Goal: Information Seeking & Learning: Compare options

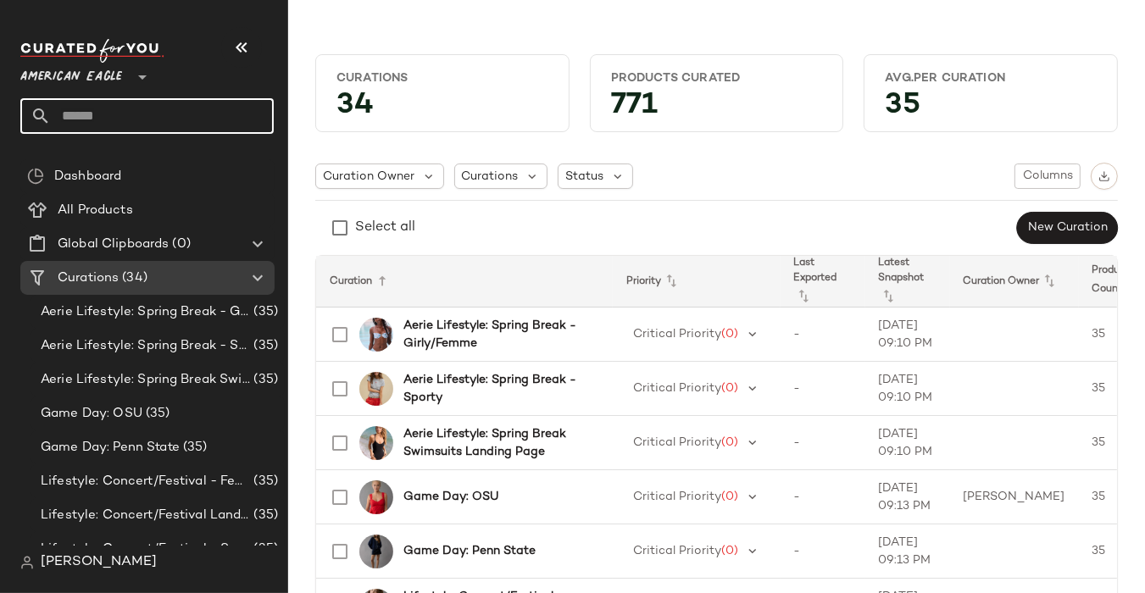
click at [117, 78] on span "American Eagle" at bounding box center [71, 73] width 102 height 31
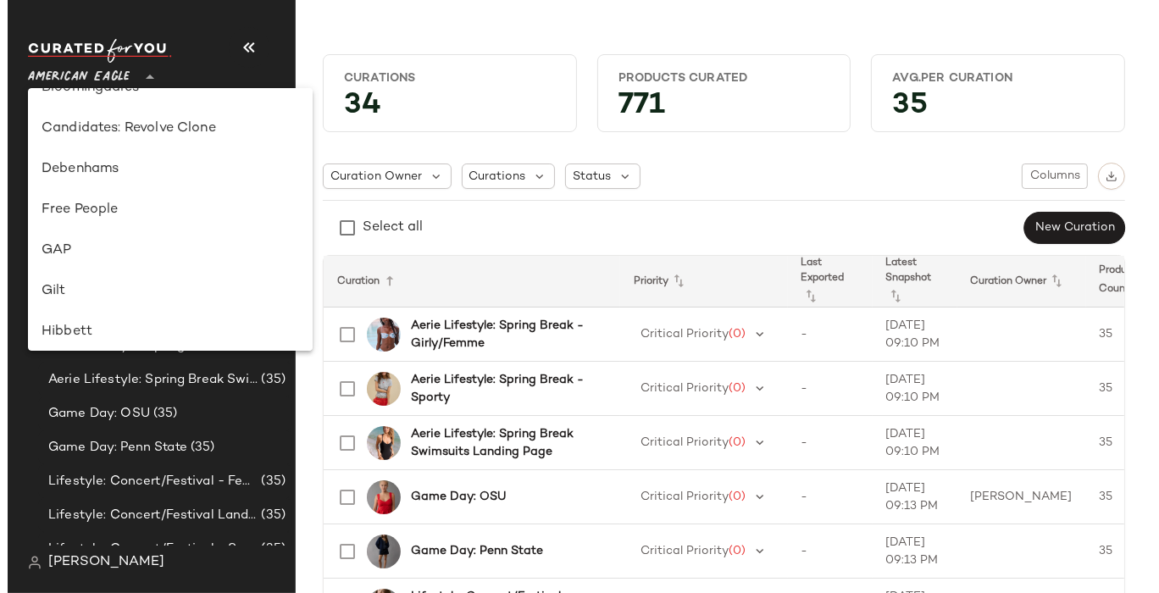
scroll to position [272, 0]
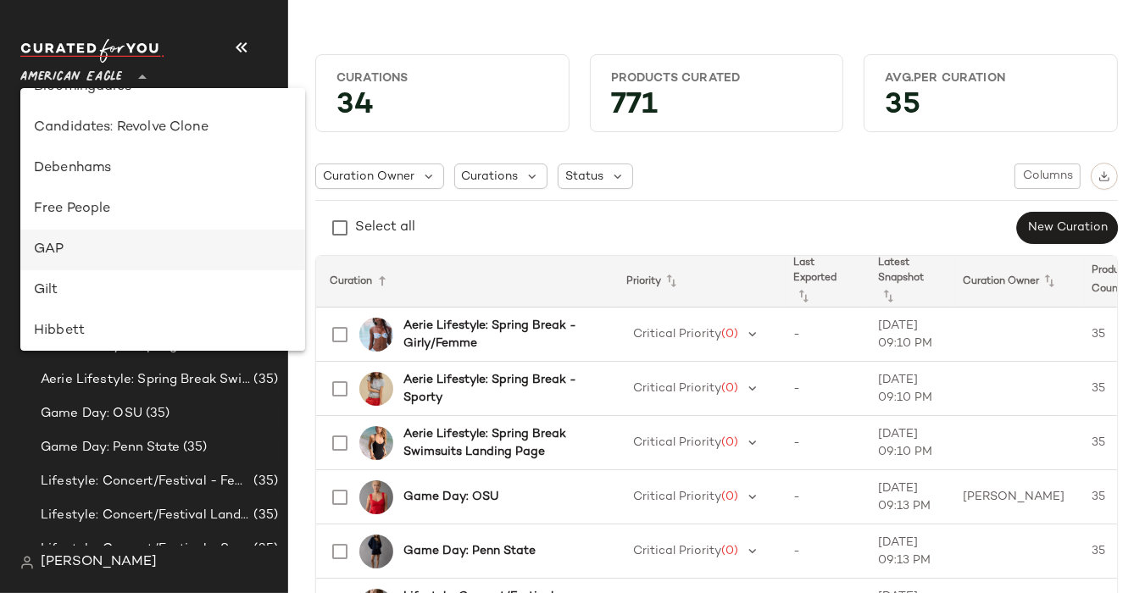
click at [69, 240] on div "GAP" at bounding box center [163, 250] width 258 height 20
type input "**"
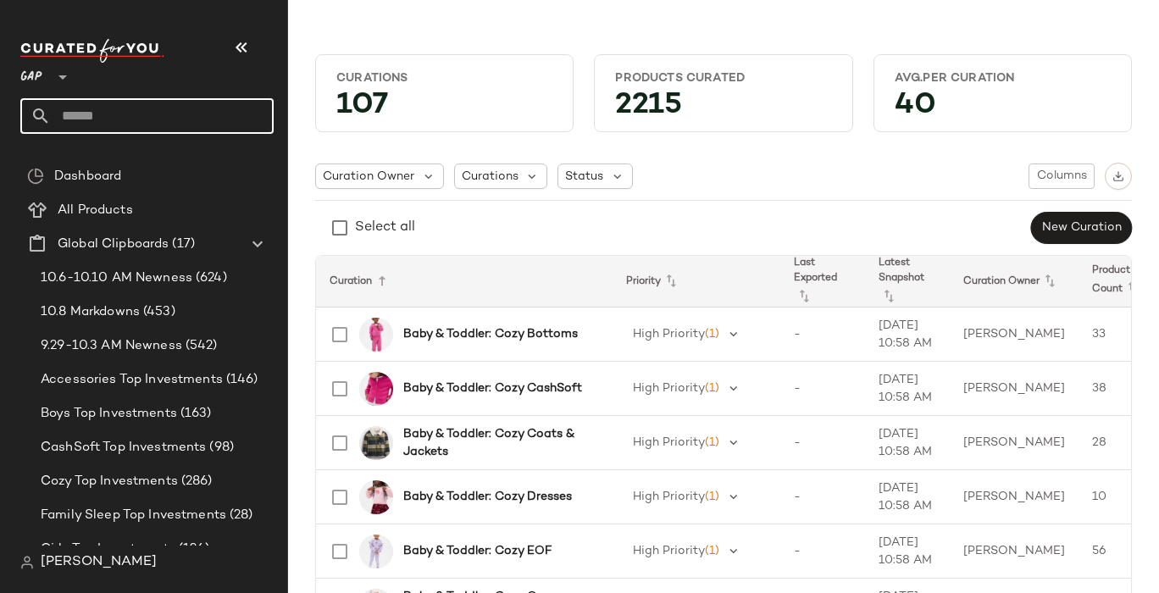
click at [127, 124] on input "text" at bounding box center [162, 116] width 223 height 36
type input "*"
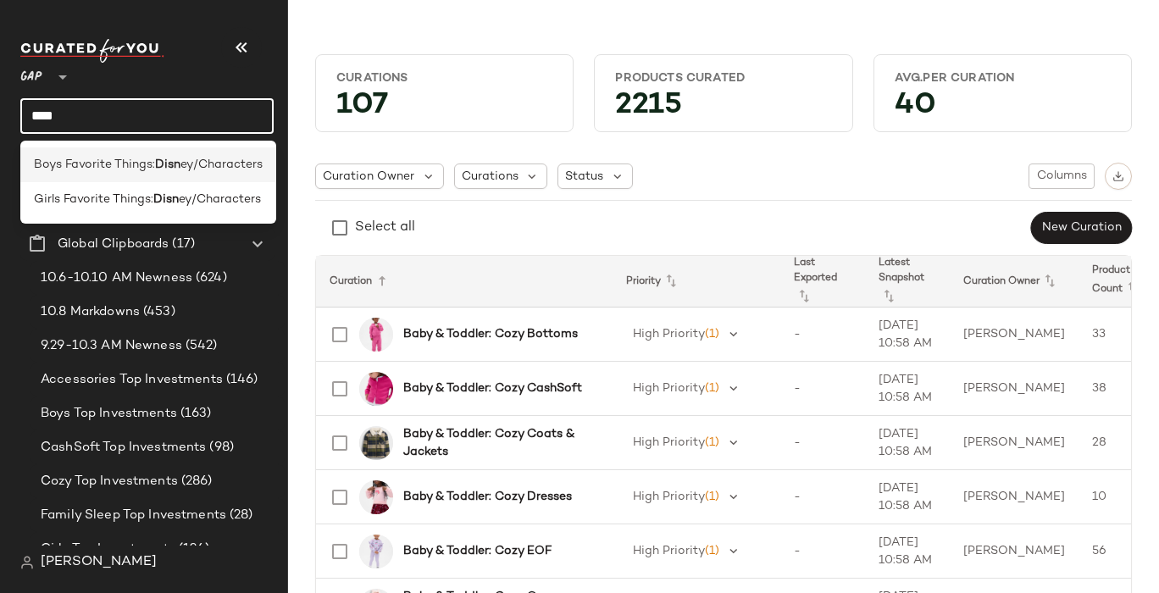
type input "****"
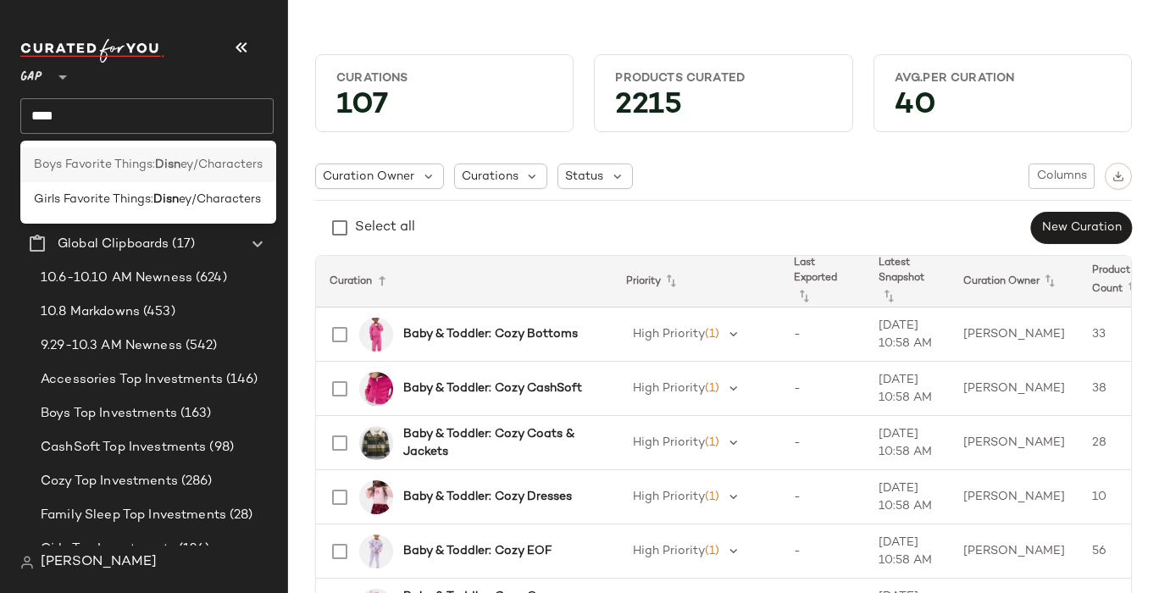
click at [130, 169] on span "Boys Favorite Things:" at bounding box center [94, 165] width 121 height 18
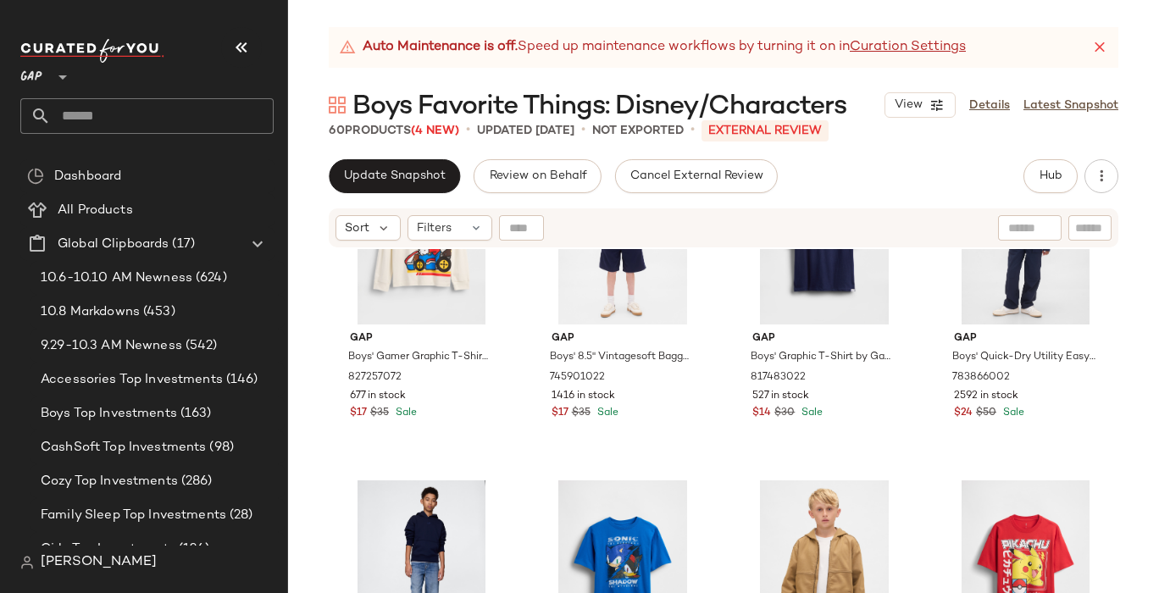
scroll to position [106, 0]
click at [371, 530] on div "#5 View" at bounding box center [421, 565] width 170 height 171
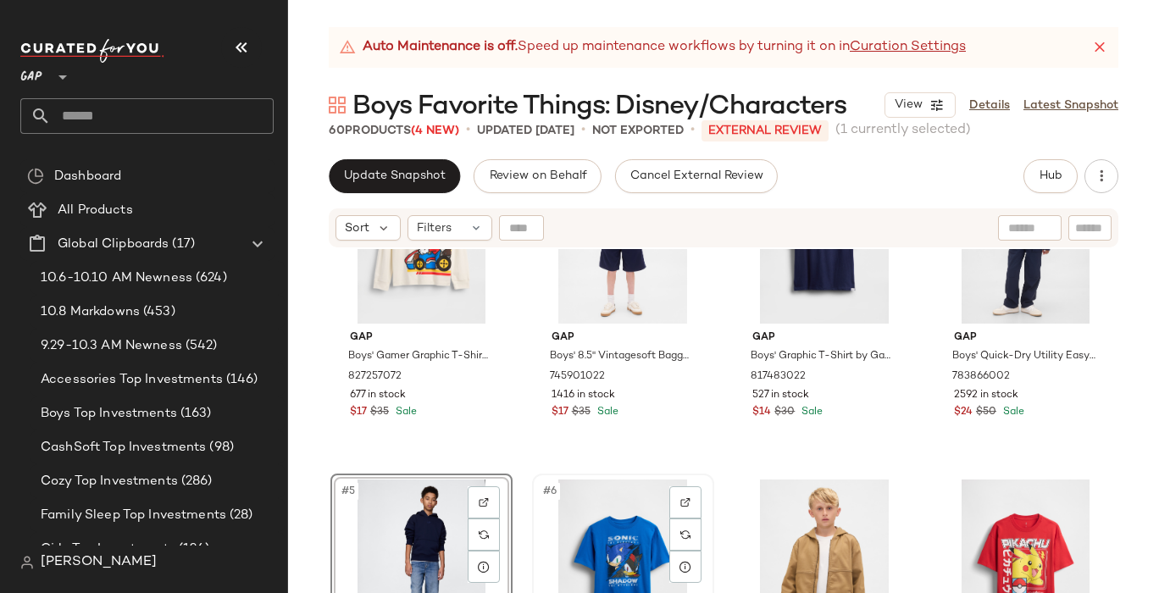
click at [569, 514] on div "#6 View" at bounding box center [623, 565] width 170 height 171
click at [777, 527] on div "#7 View" at bounding box center [824, 565] width 170 height 171
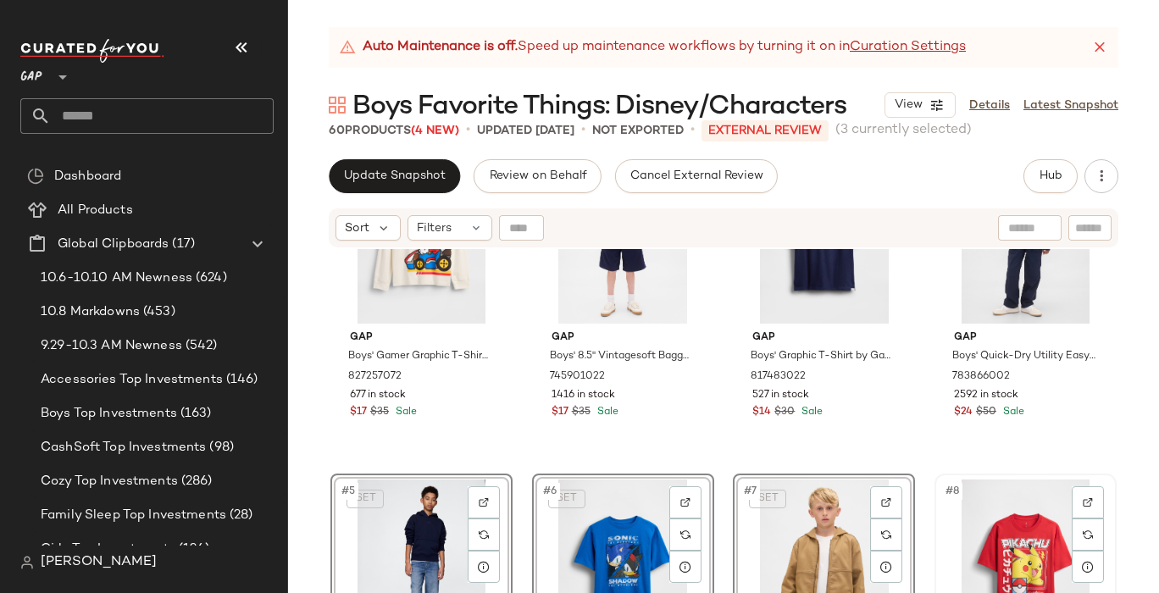
click at [973, 517] on div "#8 View" at bounding box center [1025, 565] width 170 height 171
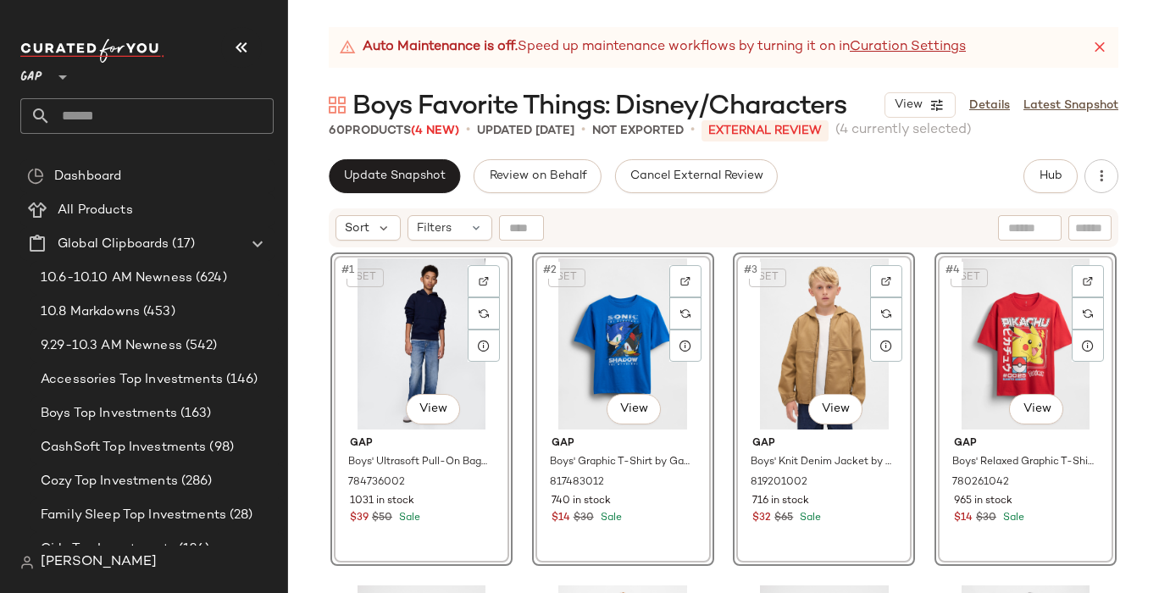
click at [308, 441] on div "SET #1 View Gap Boys' Ultrasoft Pull-On Baggy Jeans by Gap New Medium Wash Size…" at bounding box center [723, 442] width 871 height 386
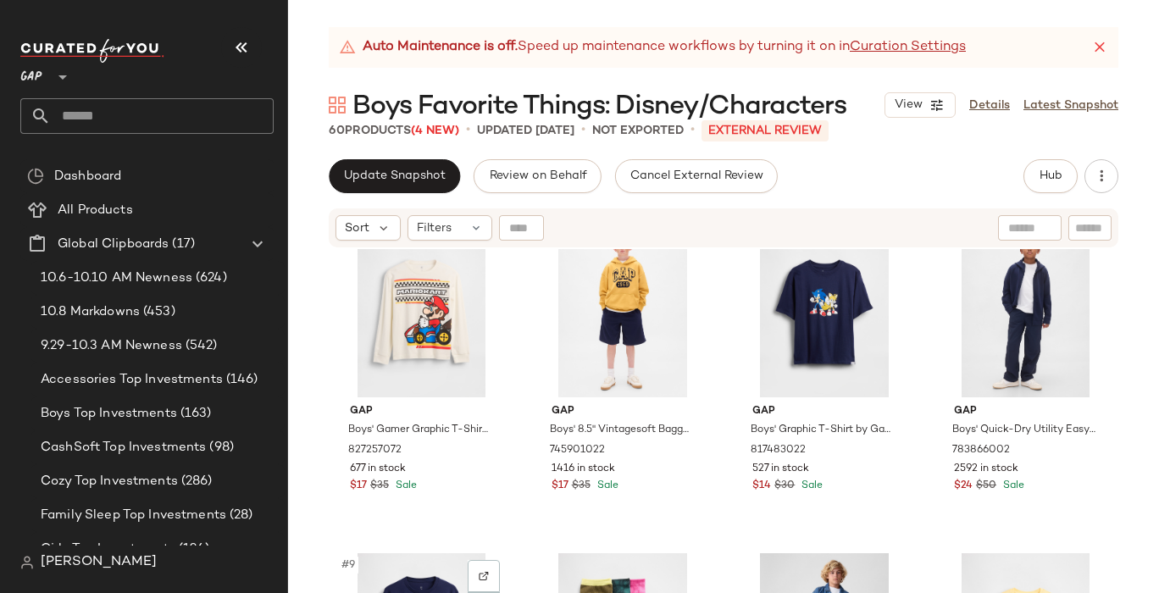
scroll to position [211, 0]
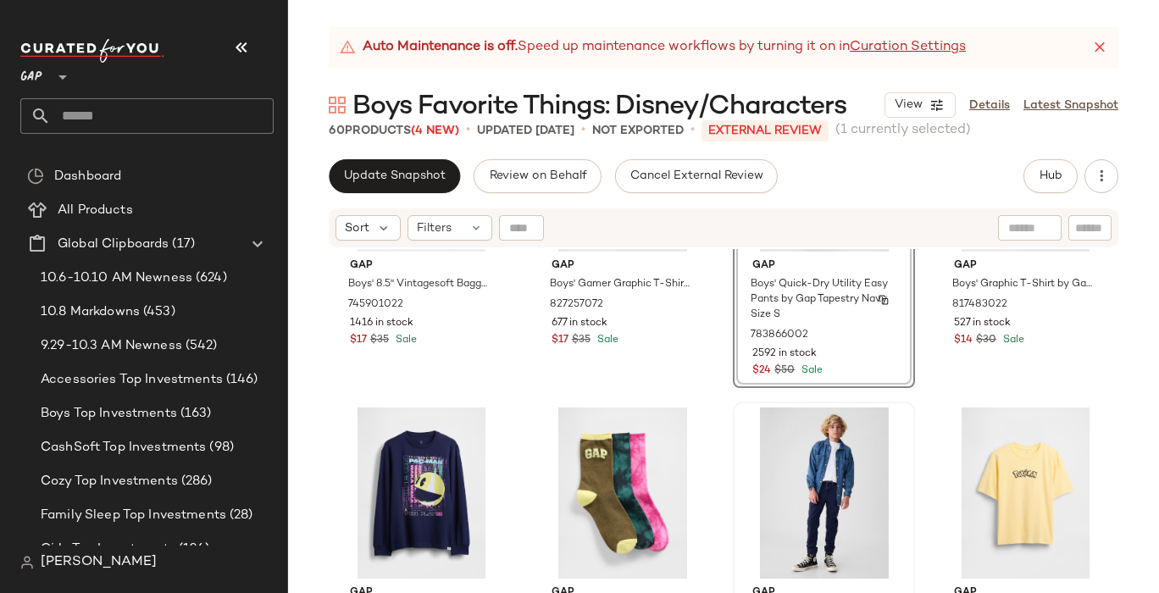
scroll to position [522, 0]
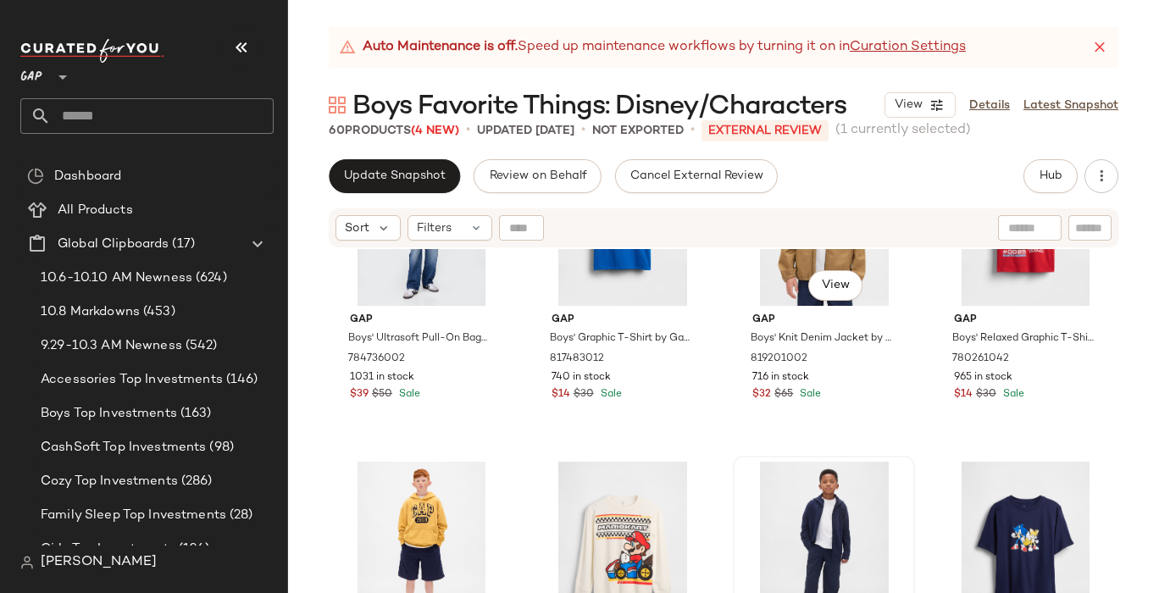
scroll to position [125, 0]
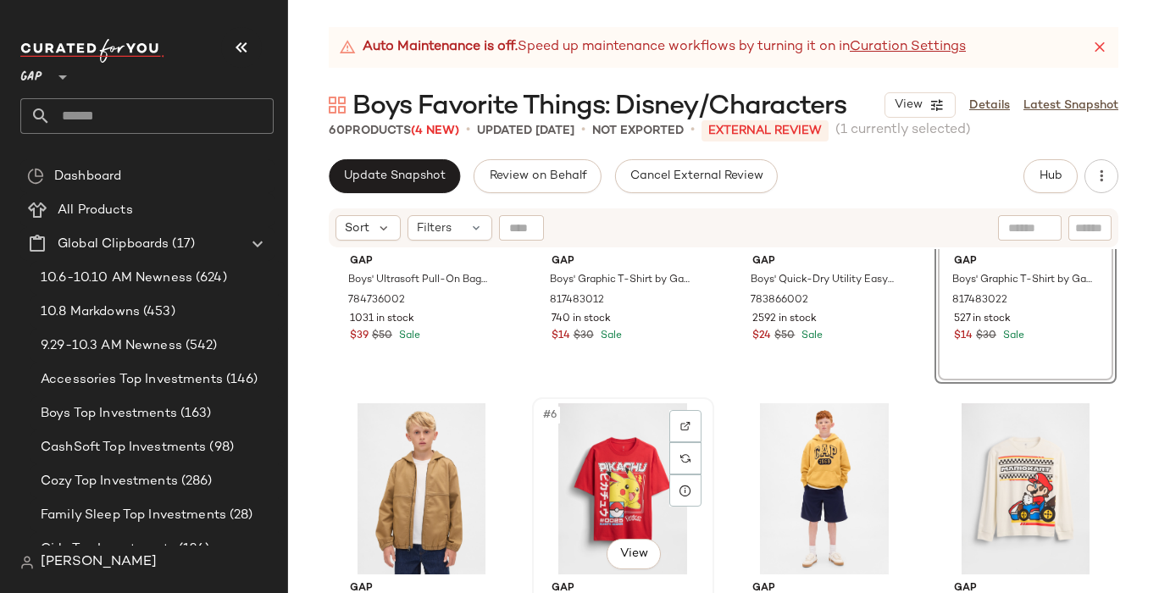
scroll to position [183, 0]
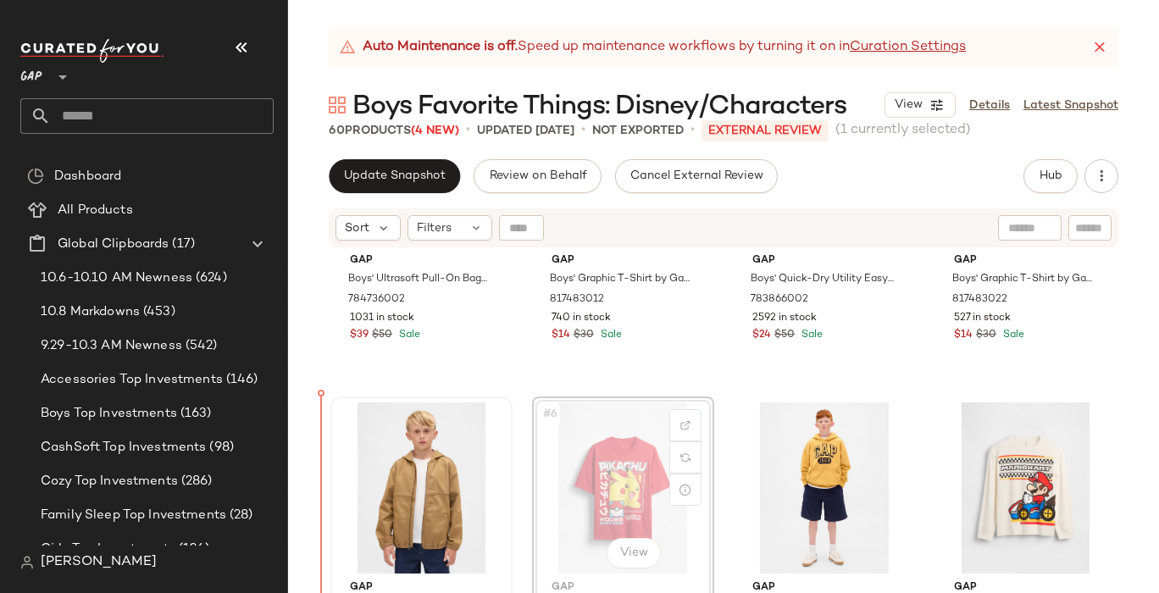
drag, startPoint x: 579, startPoint y: 491, endPoint x: 361, endPoint y: 493, distance: 217.8
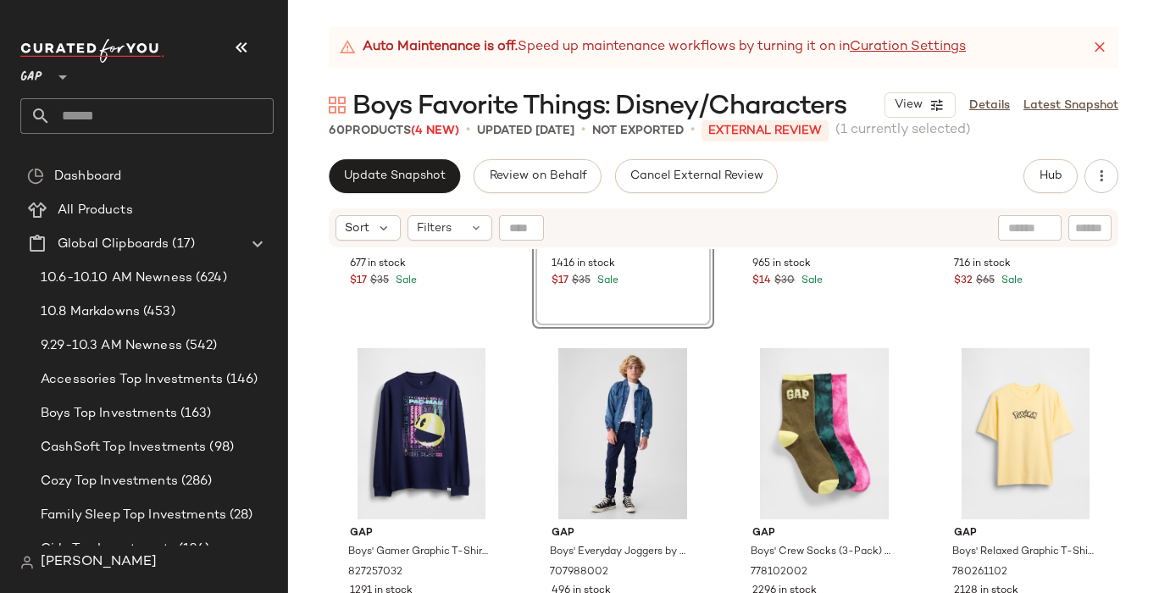
scroll to position [586, 0]
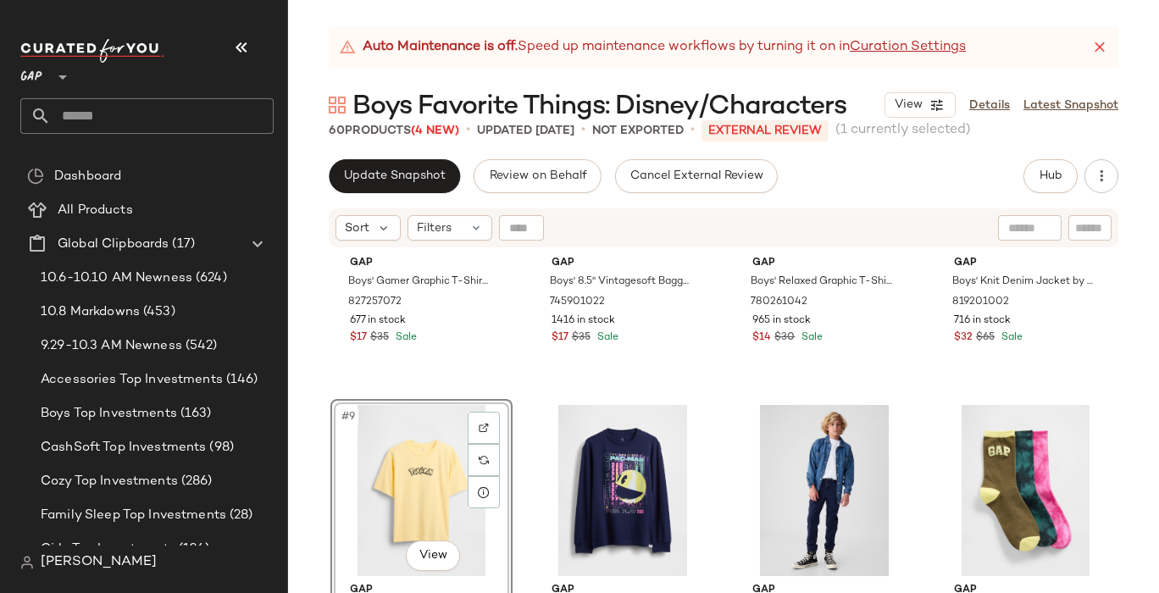
scroll to position [529, 0]
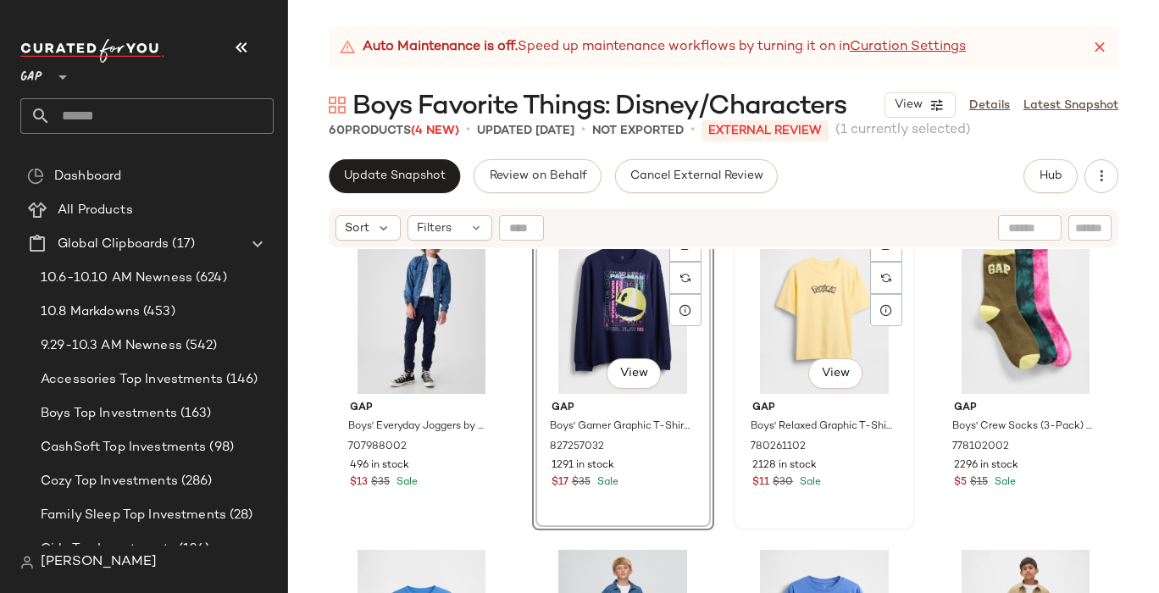
scroll to position [681, 0]
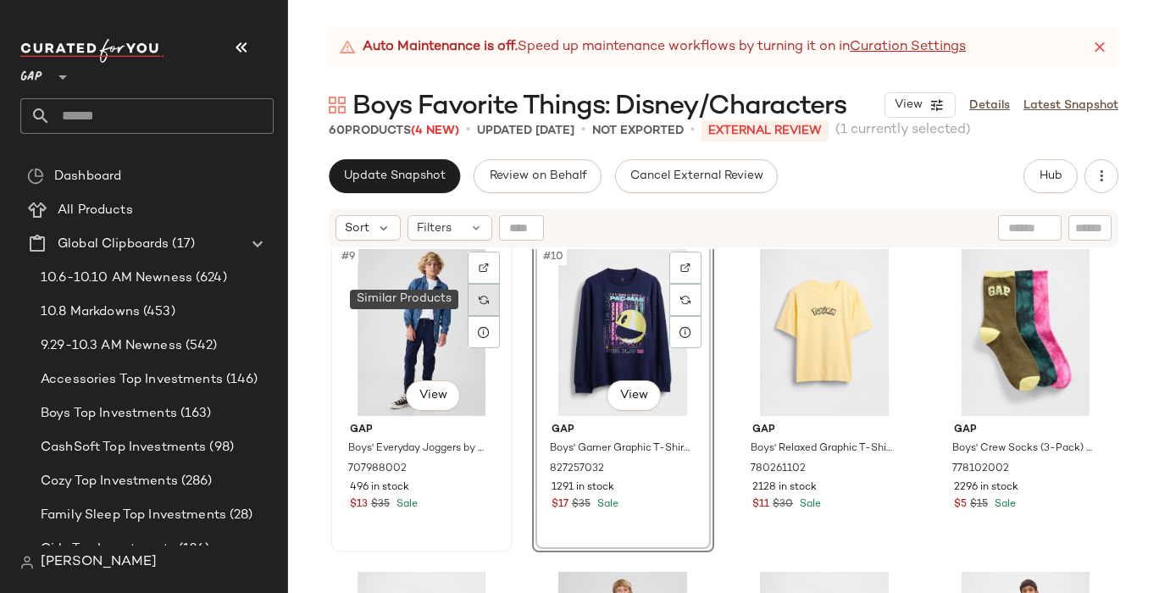
click at [481, 302] on img at bounding box center [484, 300] width 10 height 10
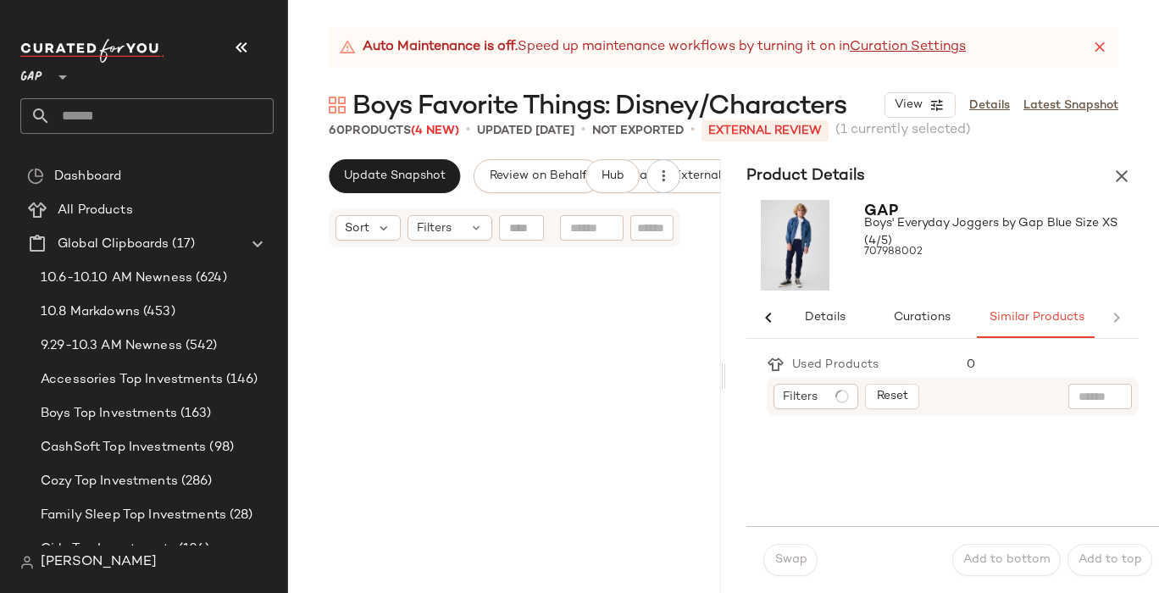
scroll to position [0, 8]
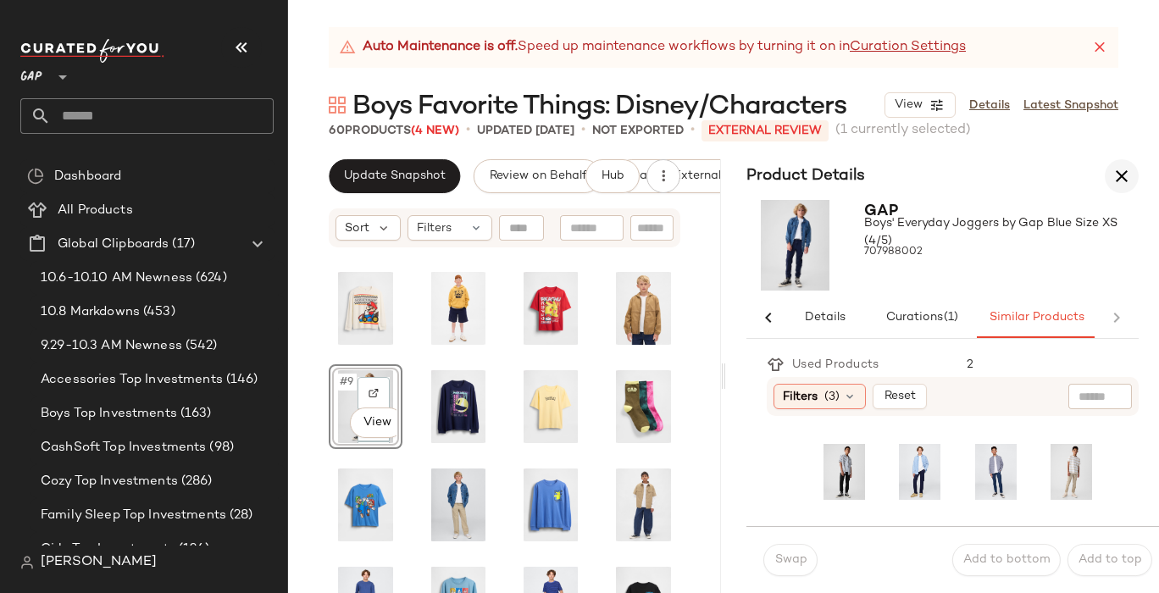
click at [1115, 184] on icon "button" at bounding box center [1122, 176] width 20 height 20
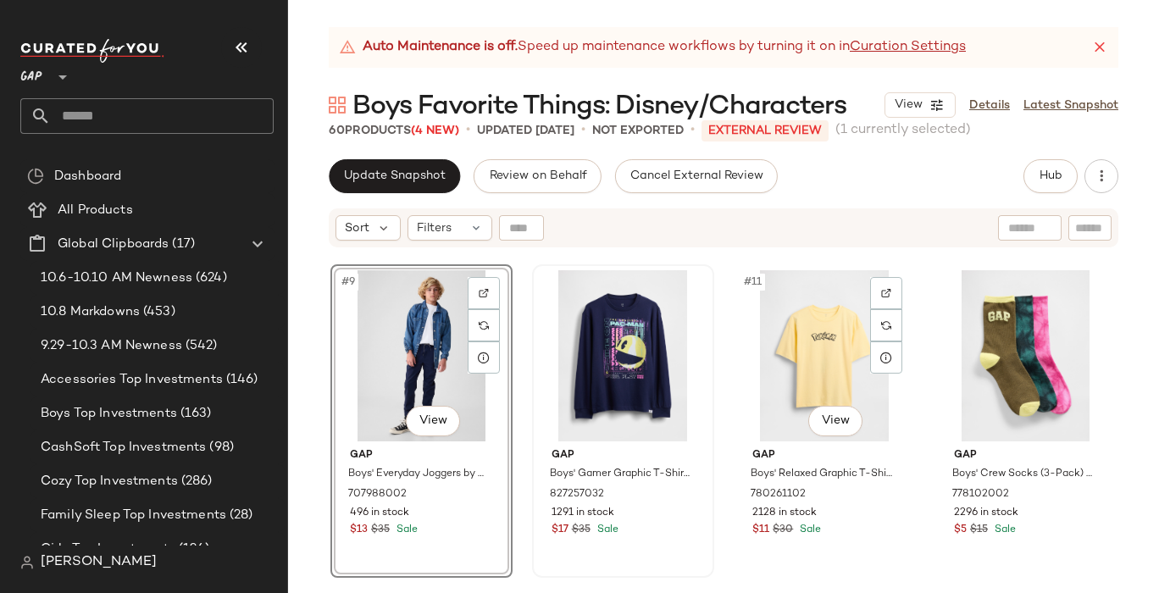
scroll to position [647, 0]
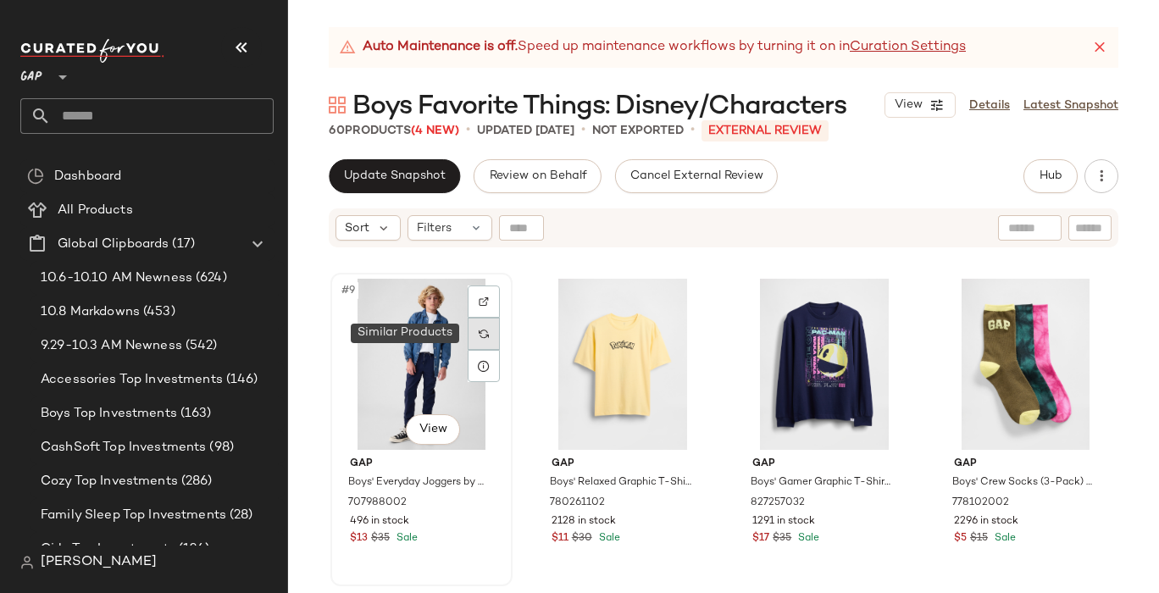
click at [485, 335] on img at bounding box center [484, 334] width 10 height 10
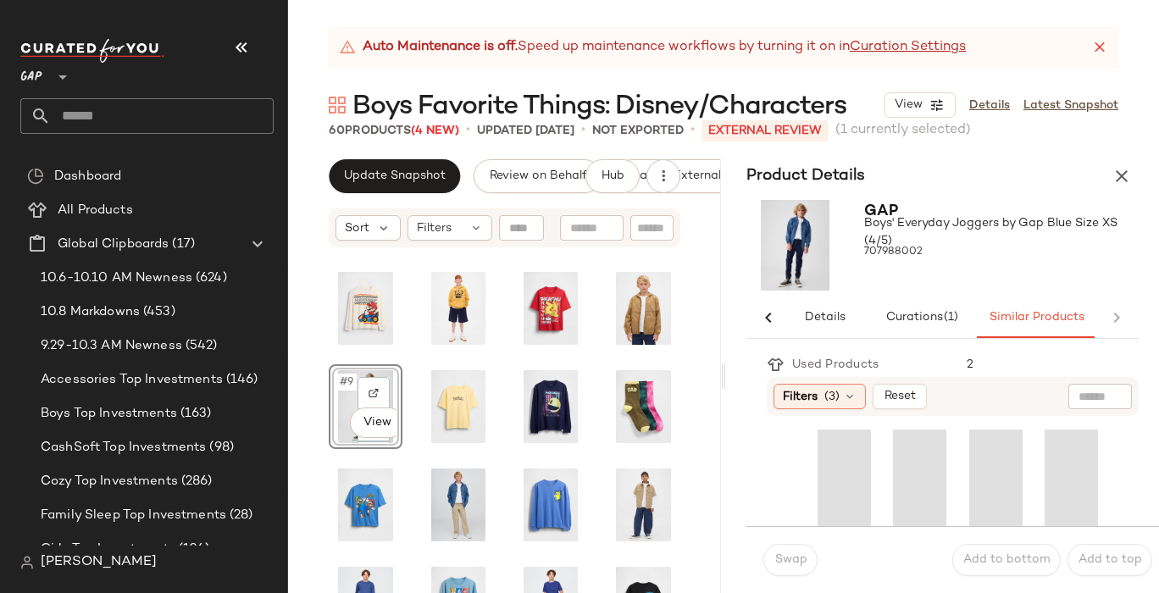
scroll to position [0, 8]
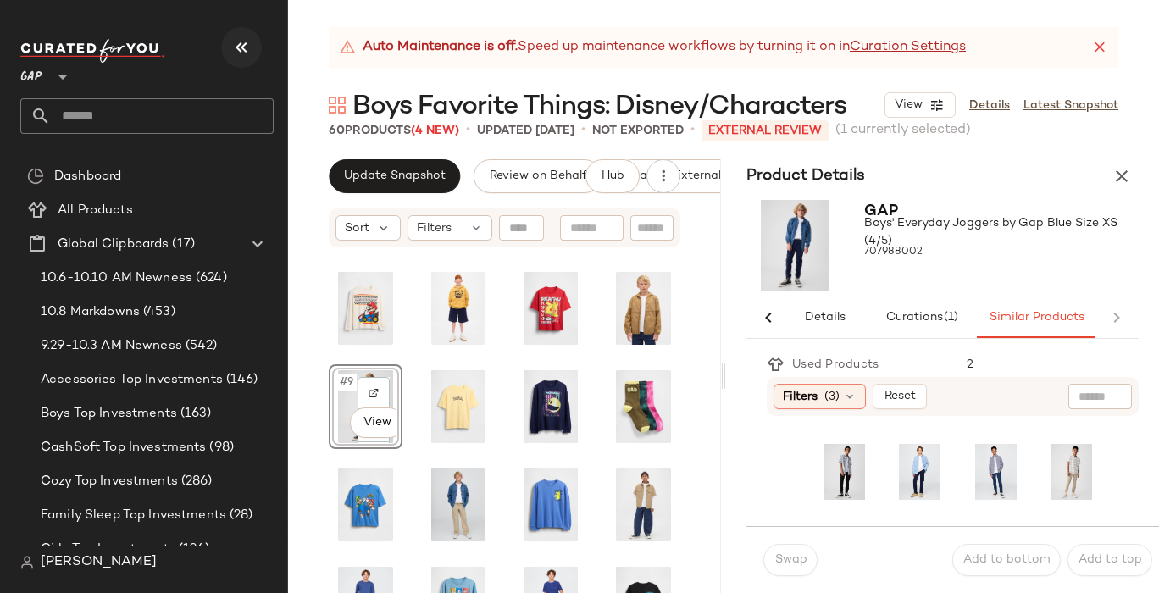
click at [244, 48] on icon "button" at bounding box center [241, 47] width 20 height 20
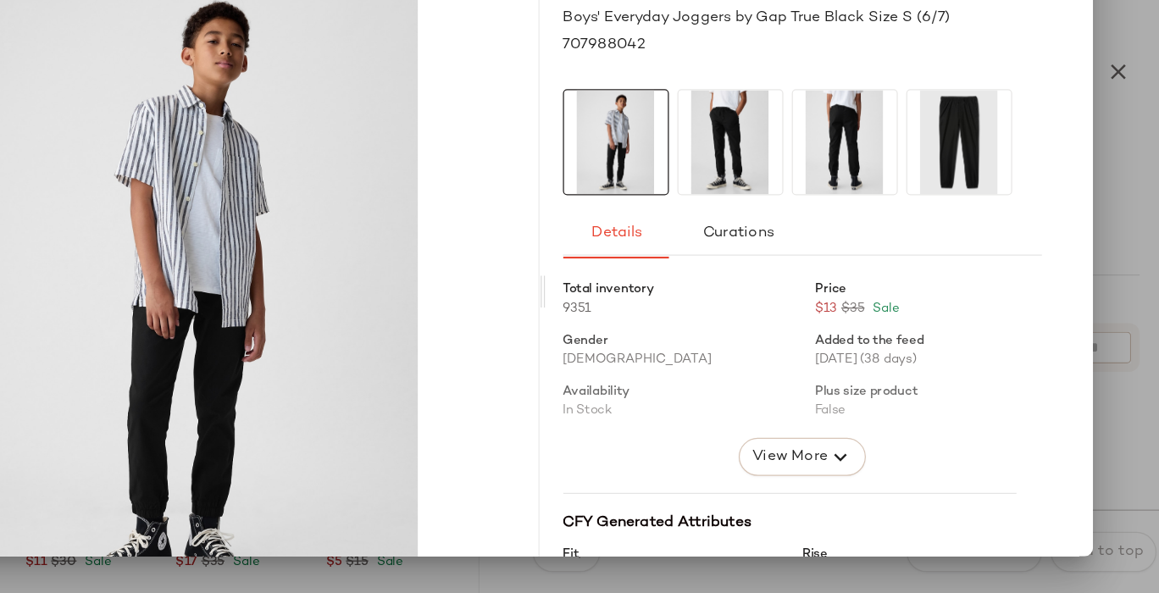
scroll to position [0, 0]
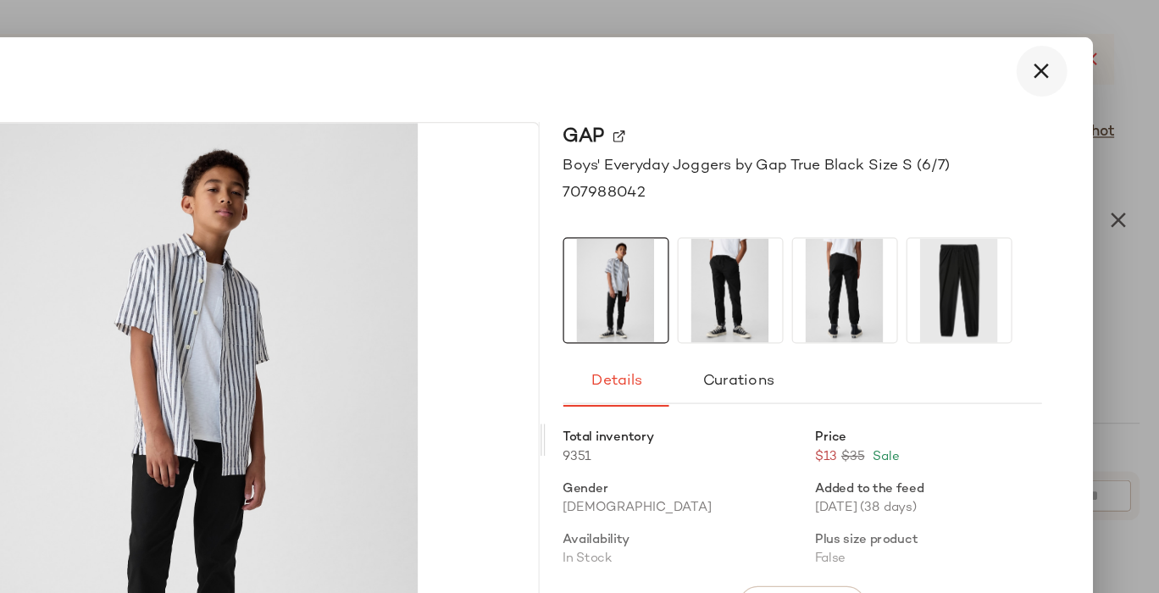
click at [1051, 62] on icon "button" at bounding box center [1061, 57] width 20 height 20
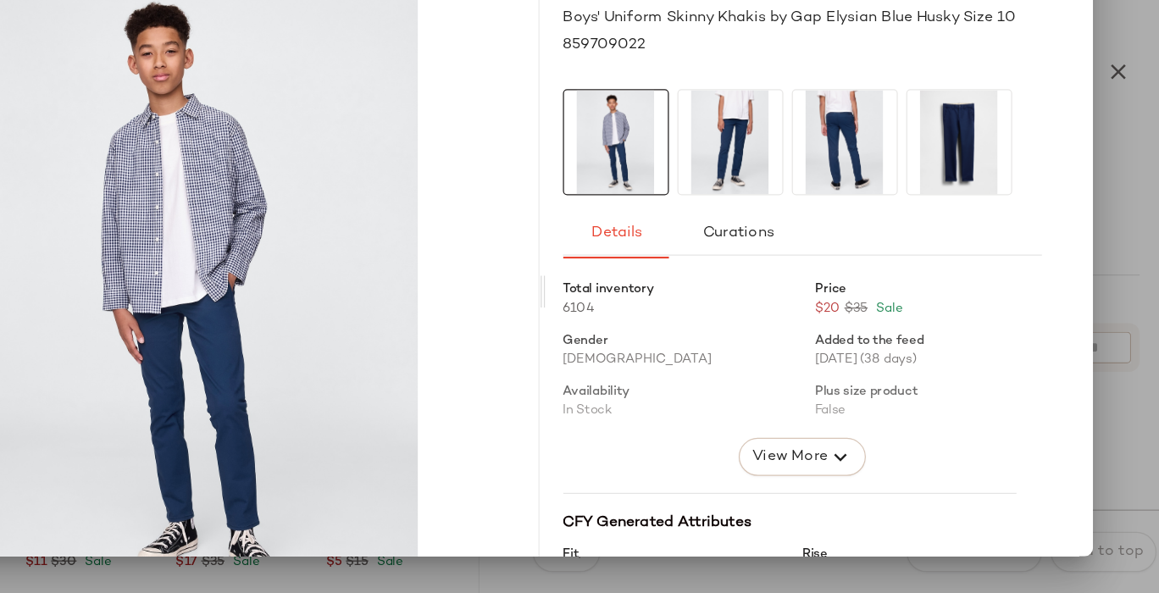
click at [1120, 170] on div at bounding box center [579, 296] width 1159 height 593
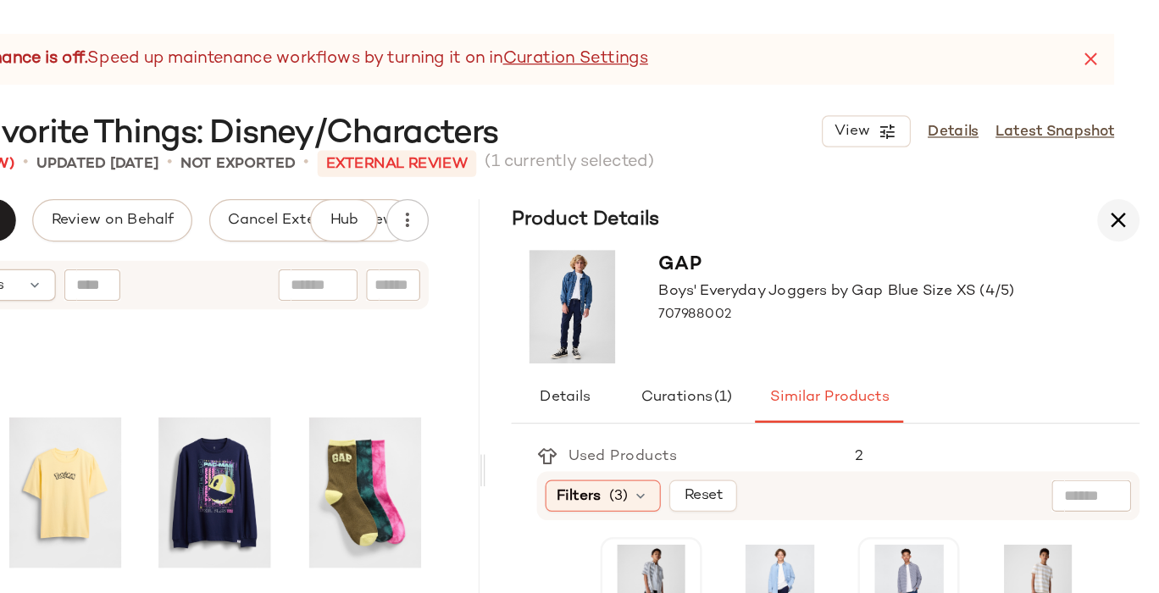
click at [1126, 179] on icon "button" at bounding box center [1122, 176] width 20 height 20
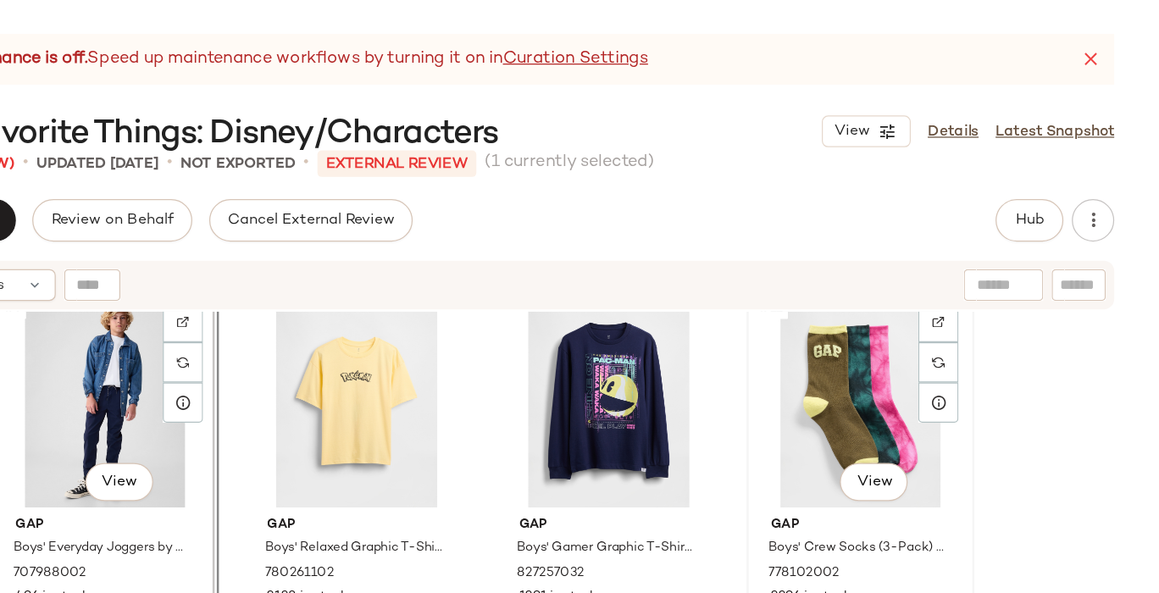
scroll to position [693, 0]
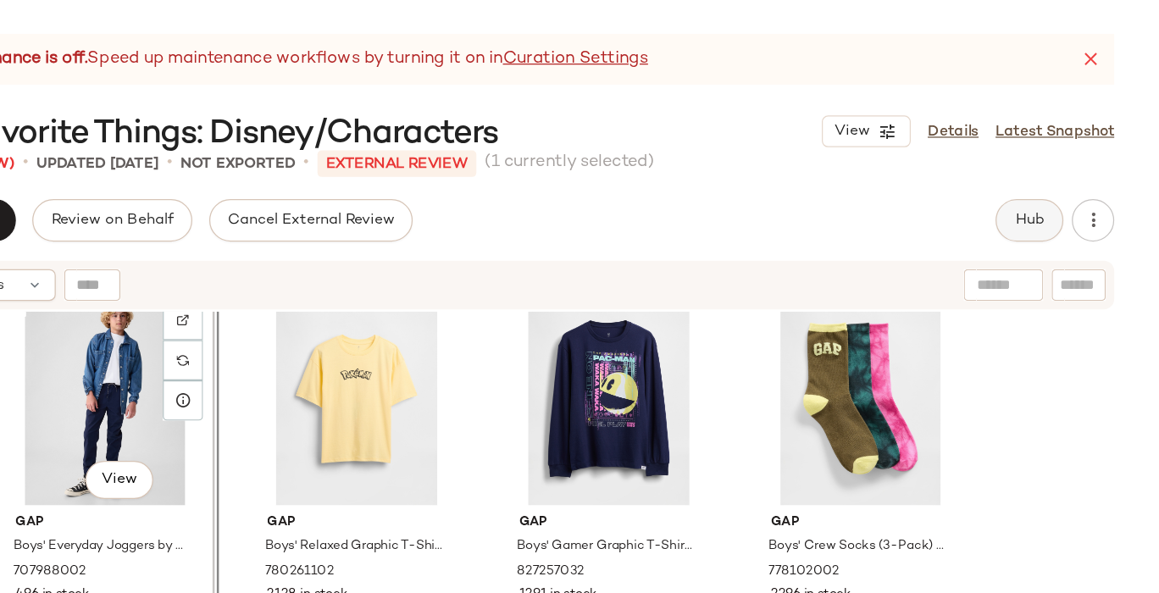
click at [1051, 180] on span "Hub" at bounding box center [1051, 176] width 24 height 14
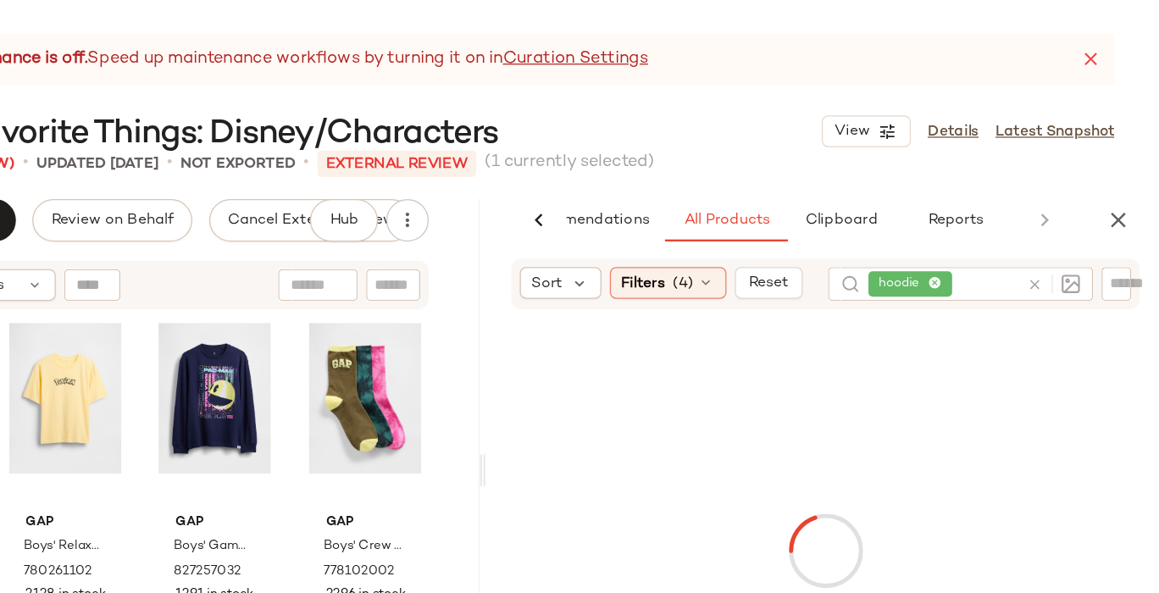
scroll to position [0, 69]
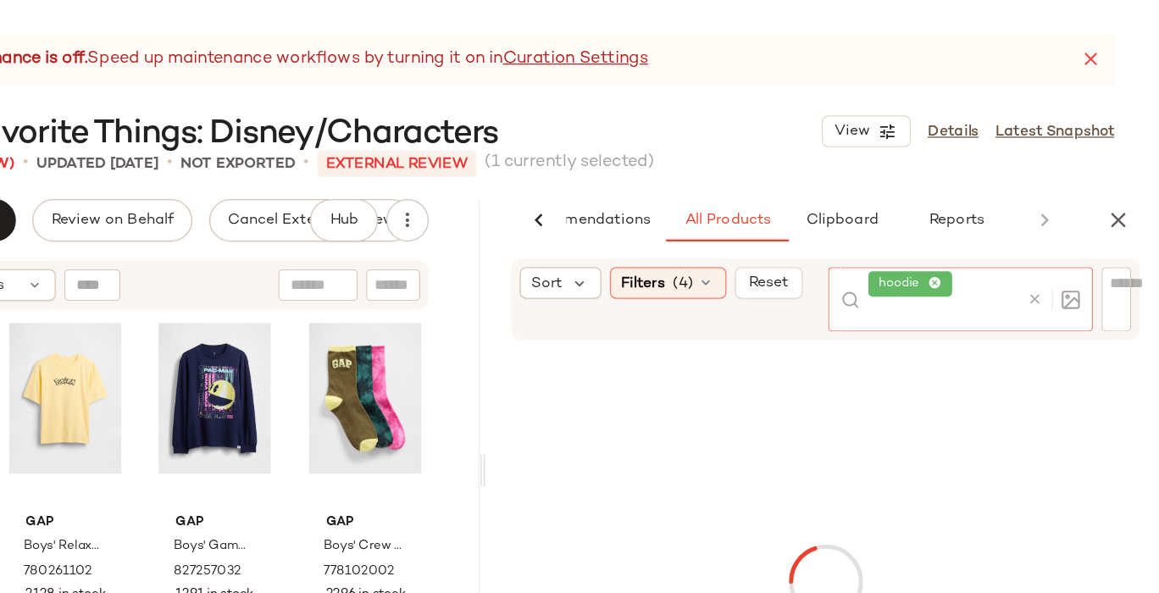
click at [1052, 227] on div at bounding box center [1066, 240] width 49 height 52
click at [1052, 241] on icon at bounding box center [1055, 239] width 13 height 13
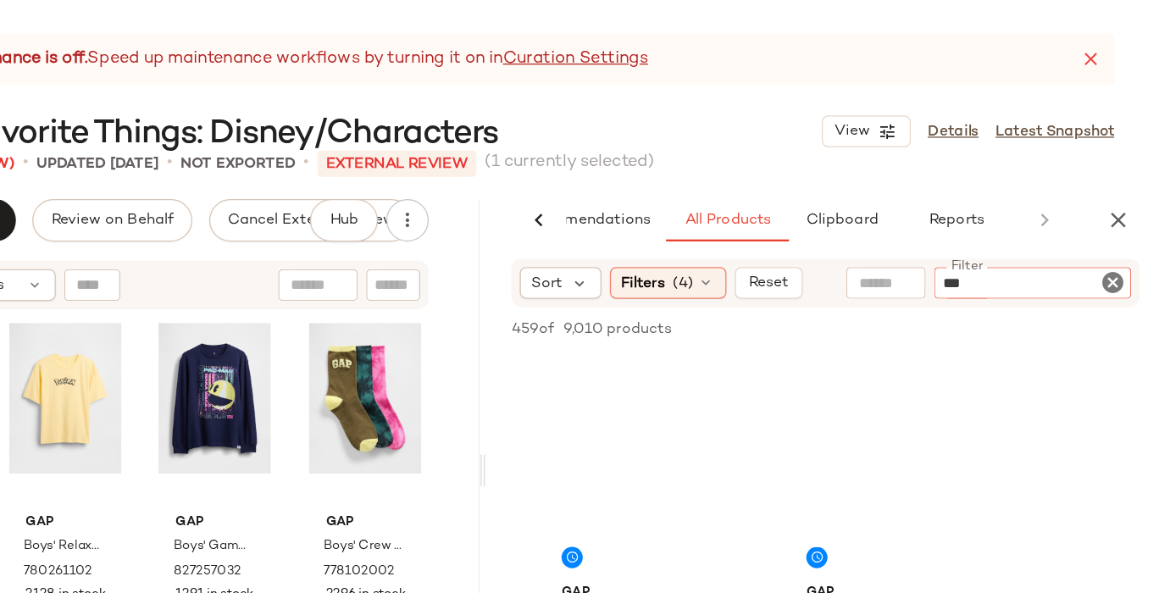
type input "****"
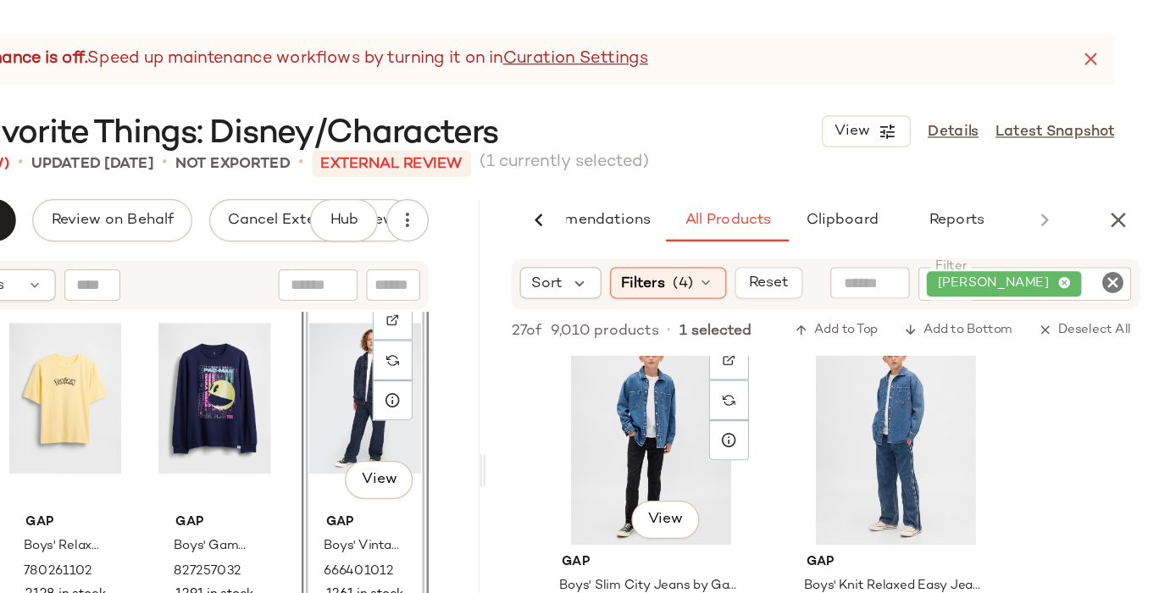
scroll to position [998, 0]
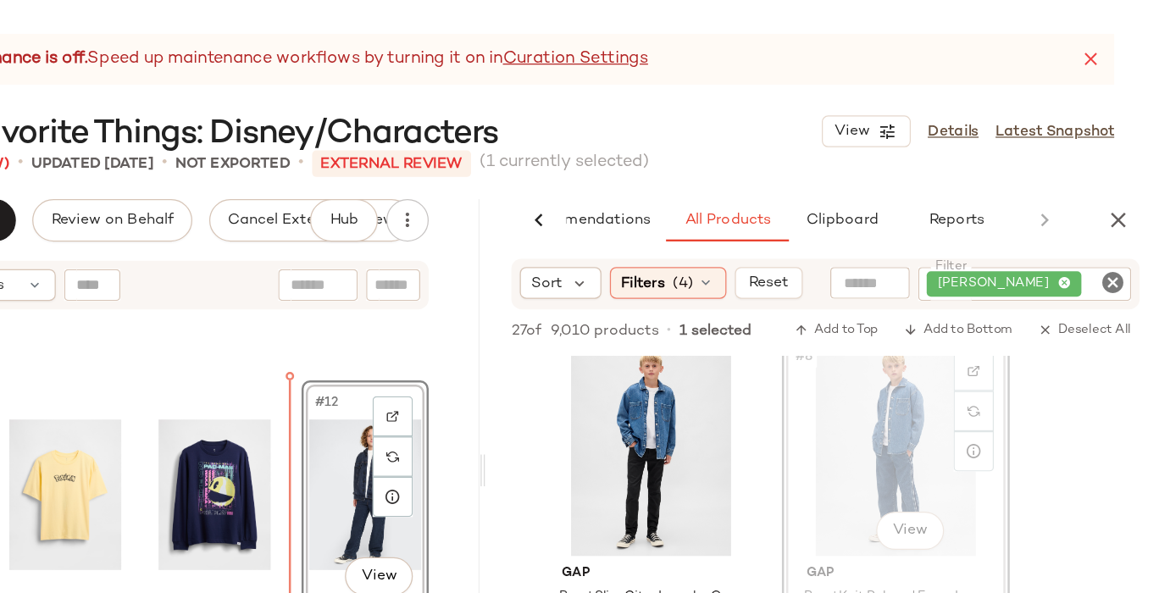
drag, startPoint x: 941, startPoint y: 336, endPoint x: 480, endPoint y: 335, distance: 460.9
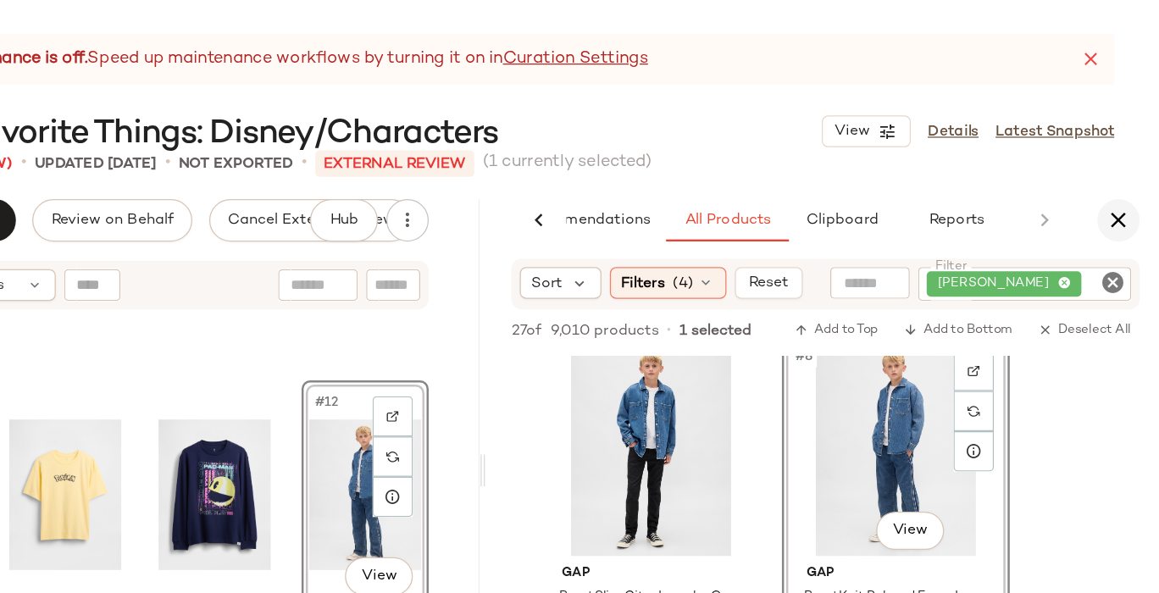
click at [1116, 177] on icon "button" at bounding box center [1122, 176] width 20 height 20
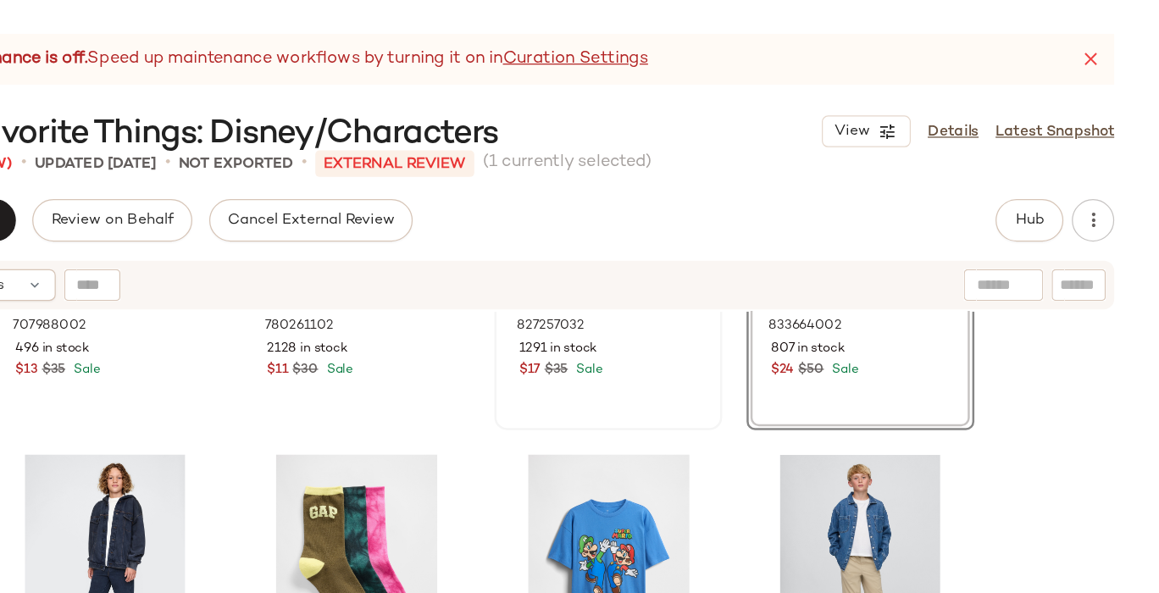
scroll to position [941, 0]
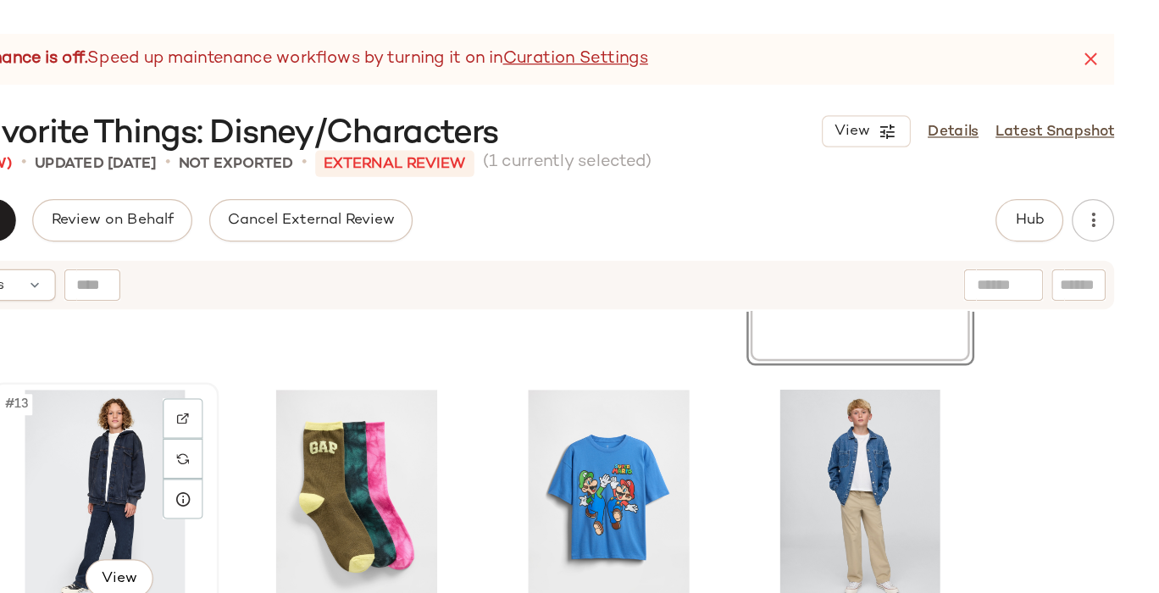
click at [268, 373] on div "#13 View" at bounding box center [311, 397] width 170 height 171
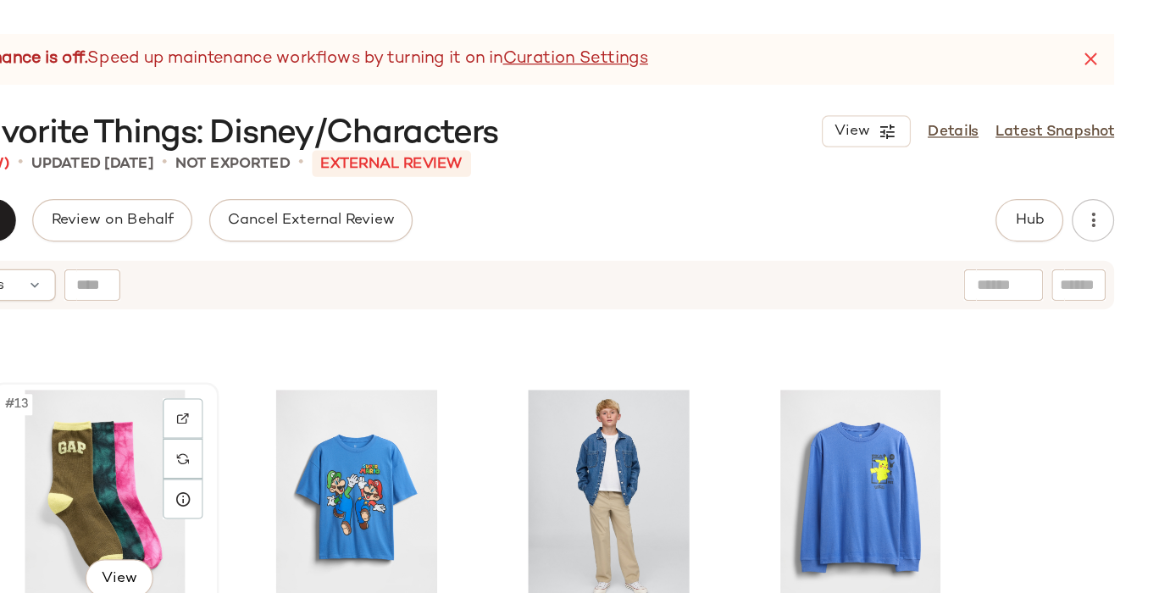
click at [256, 372] on div "#13 View" at bounding box center [311, 397] width 170 height 171
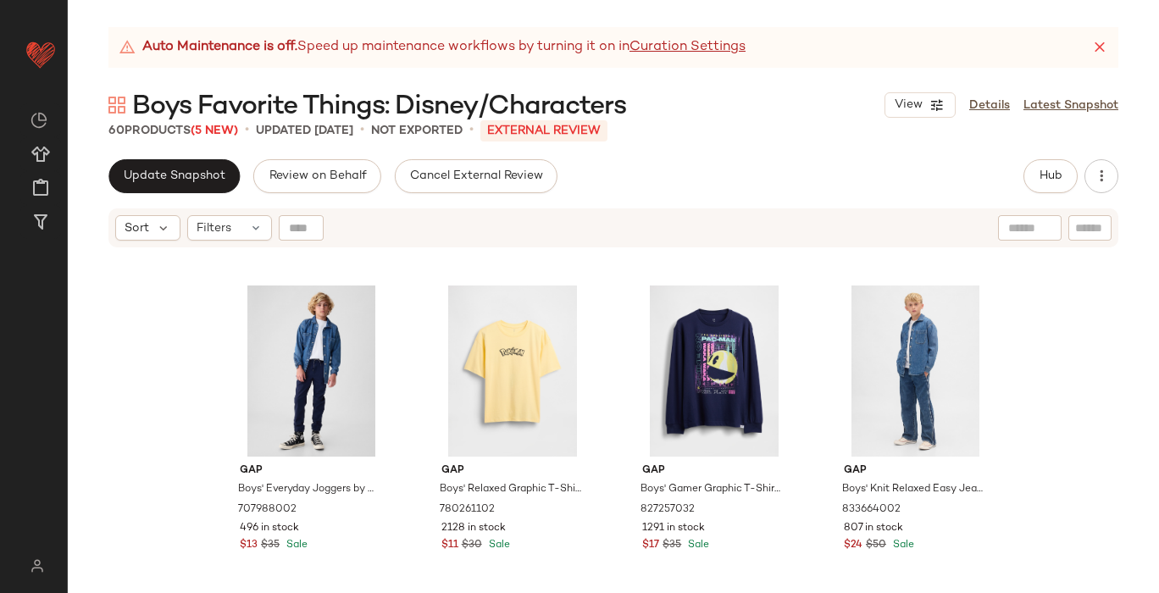
scroll to position [638, 0]
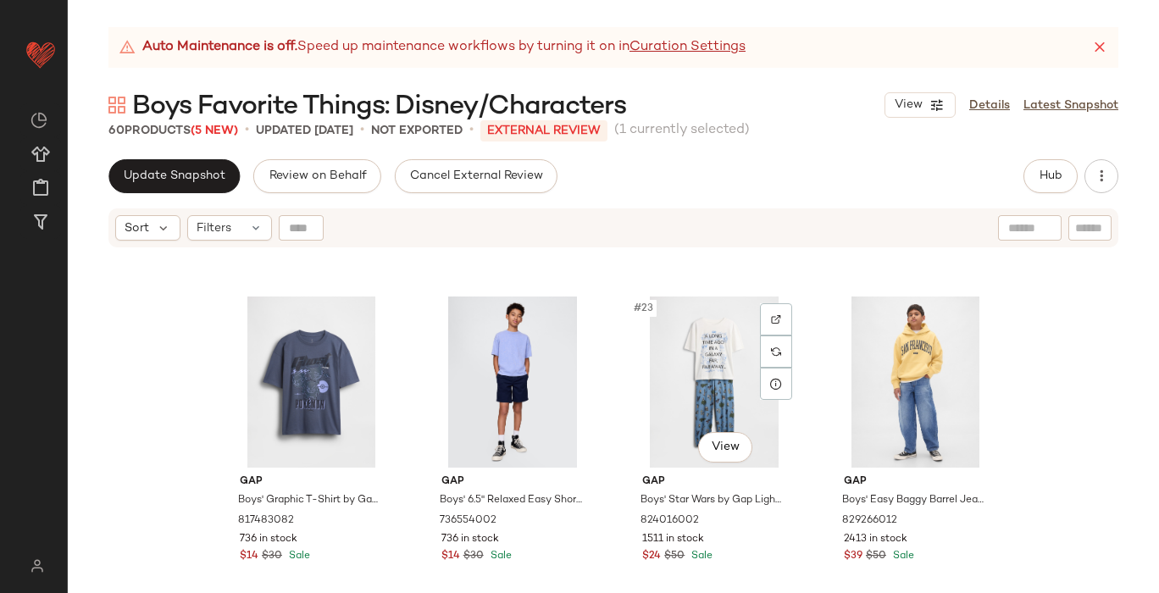
scroll to position [1612, 0]
click at [1051, 182] on span "Hub" at bounding box center [1051, 176] width 24 height 14
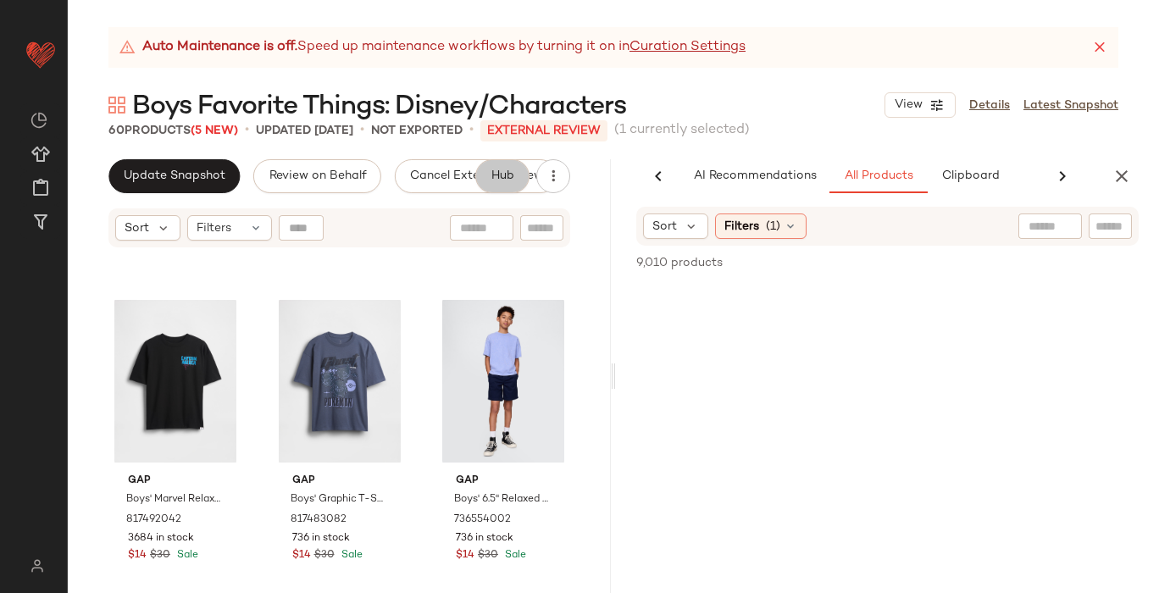
scroll to position [0, 69]
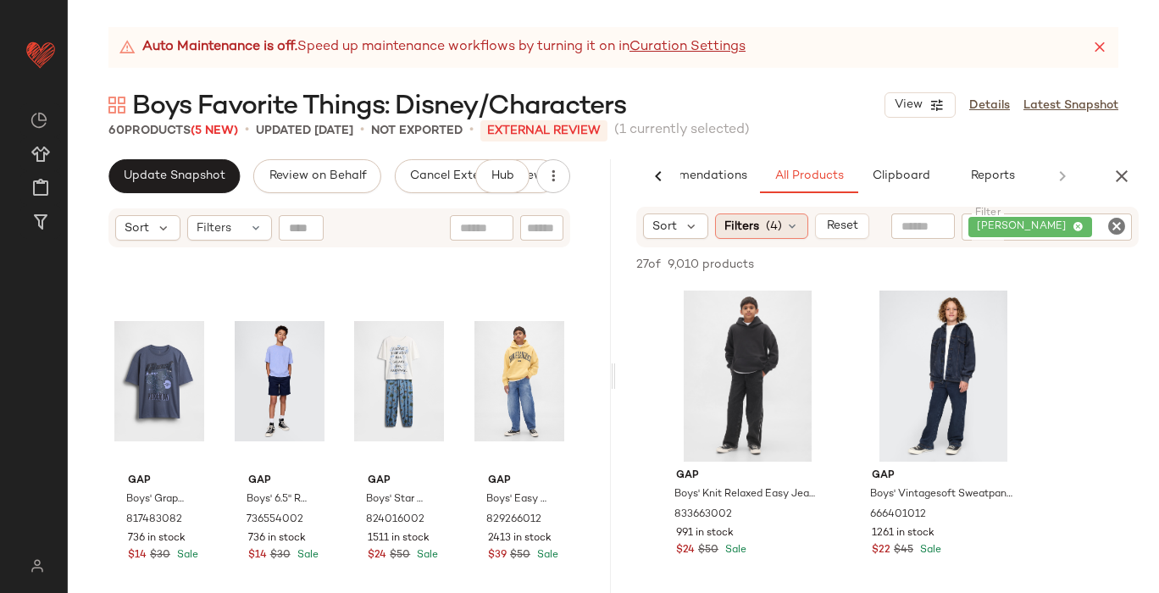
click at [768, 226] on span "(4)" at bounding box center [774, 227] width 16 height 18
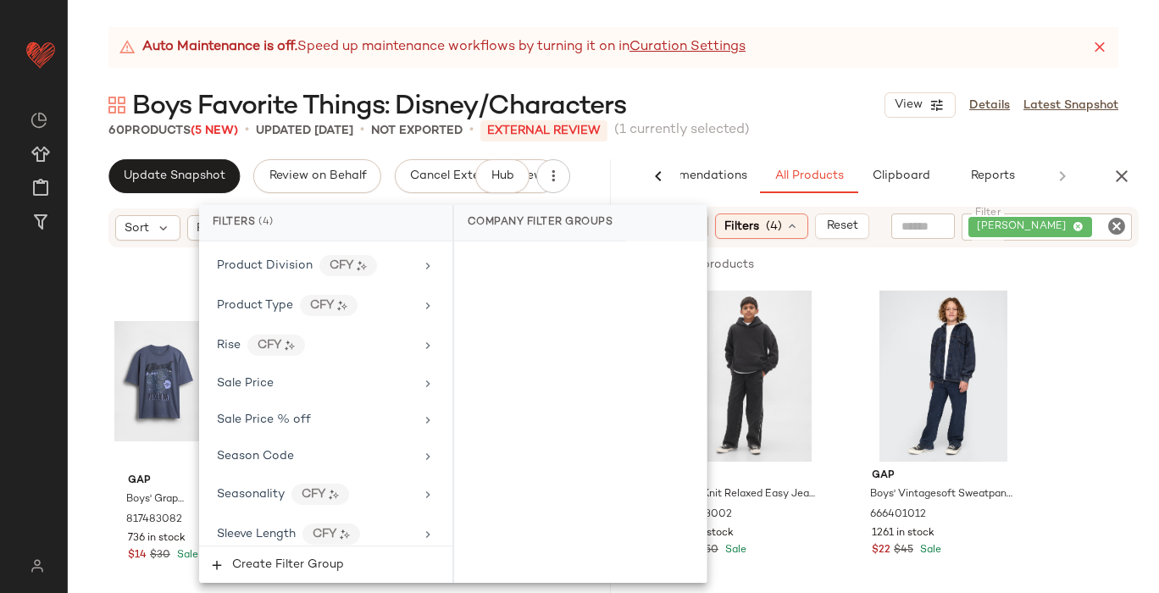
scroll to position [1334, 0]
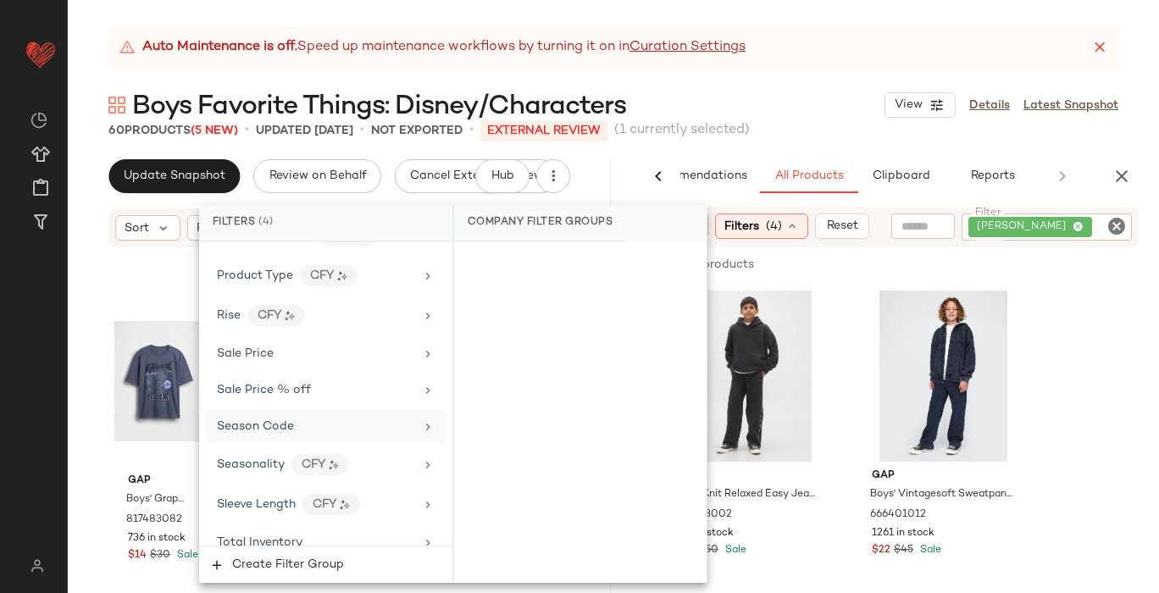
click at [421, 420] on icon at bounding box center [428, 427] width 14 height 14
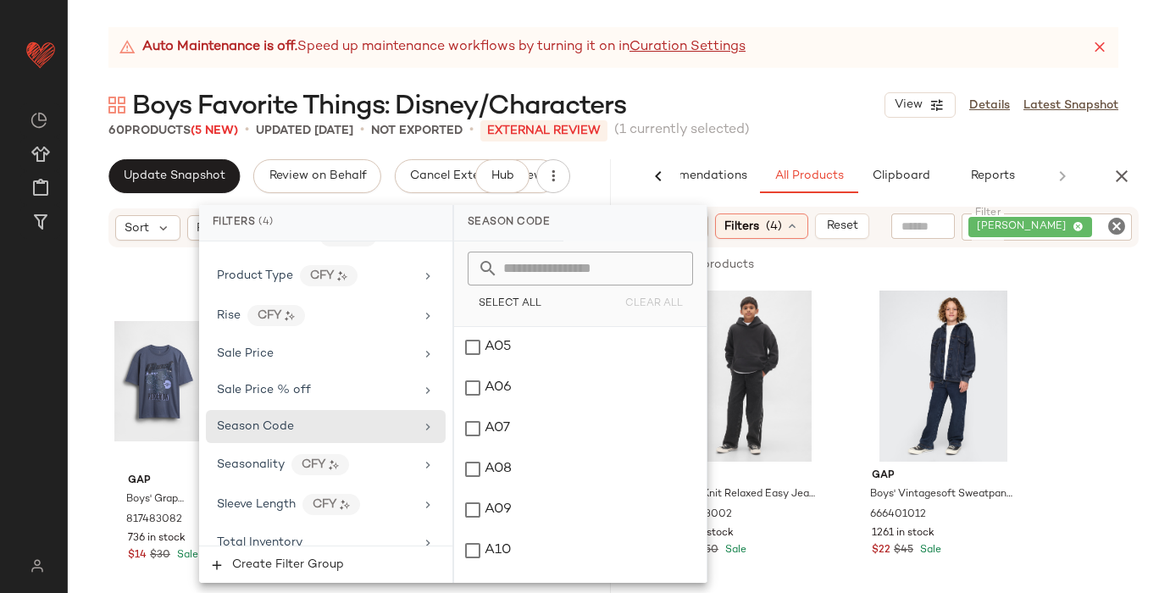
click at [526, 278] on input "text" at bounding box center [590, 269] width 185 height 34
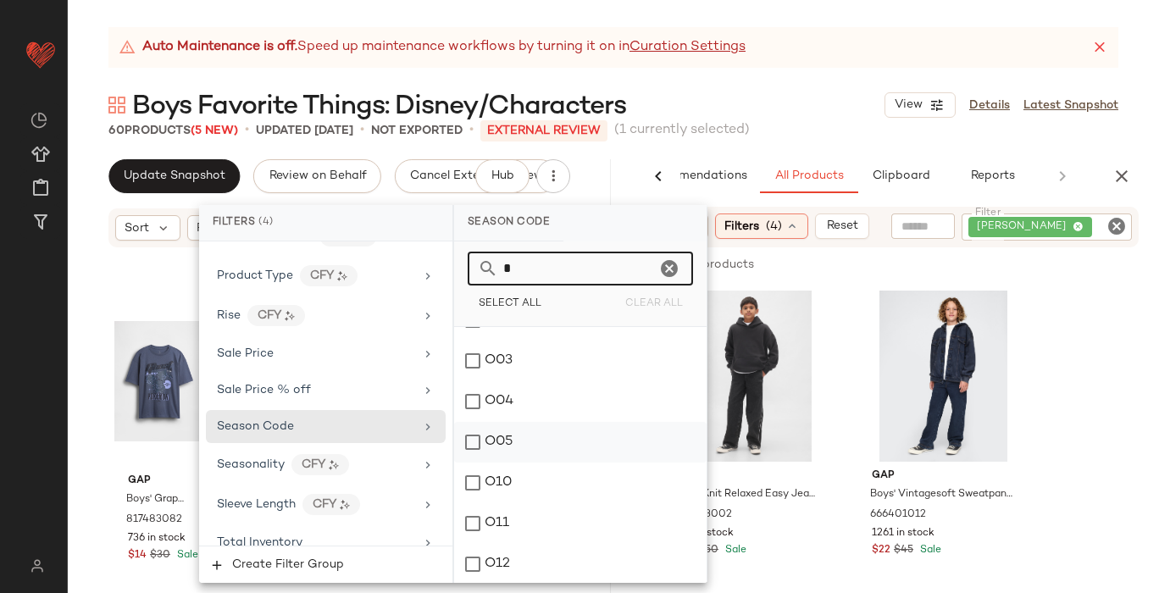
scroll to position [69, 0]
type input "*"
click at [465, 520] on div "O11" at bounding box center [580, 522] width 252 height 41
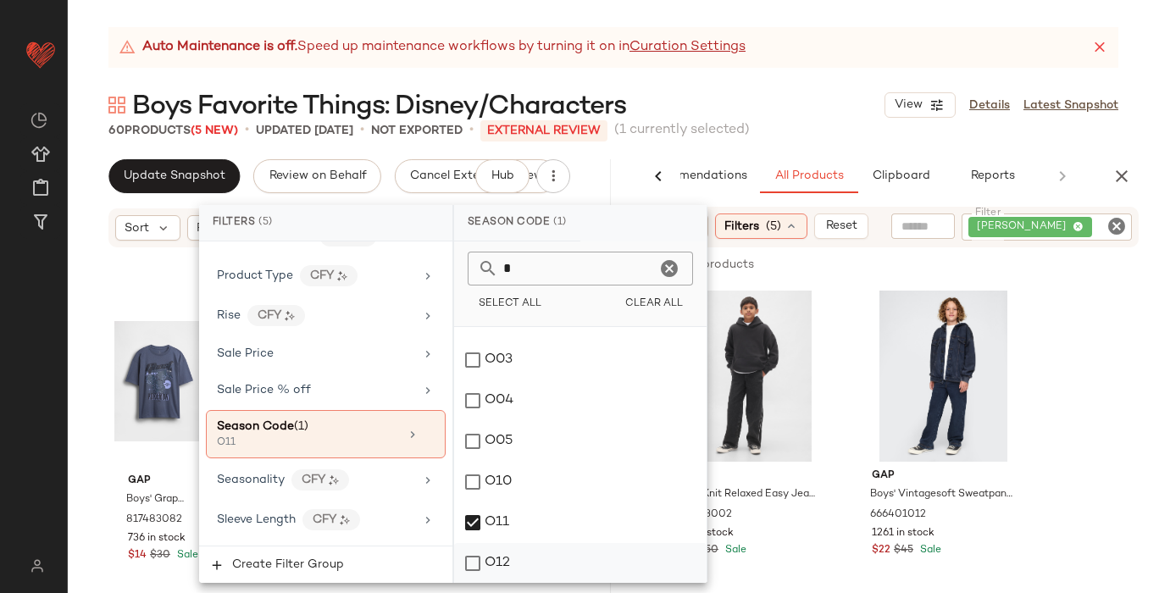
click at [479, 558] on div "O12" at bounding box center [580, 563] width 252 height 41
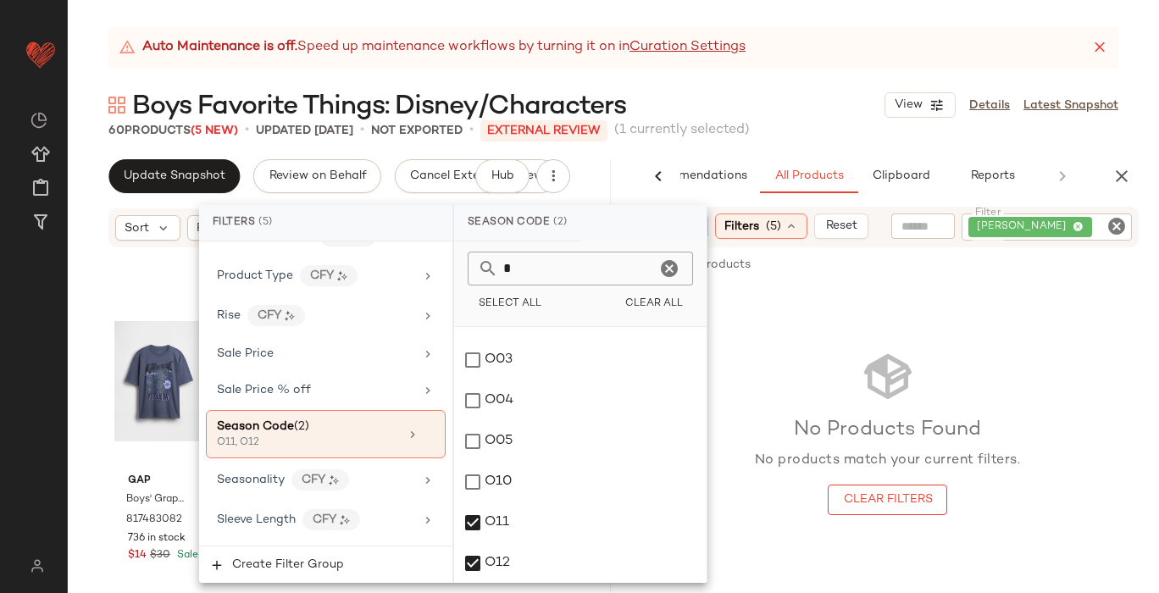
click at [1114, 229] on icon "Clear Filter" at bounding box center [1117, 226] width 20 height 20
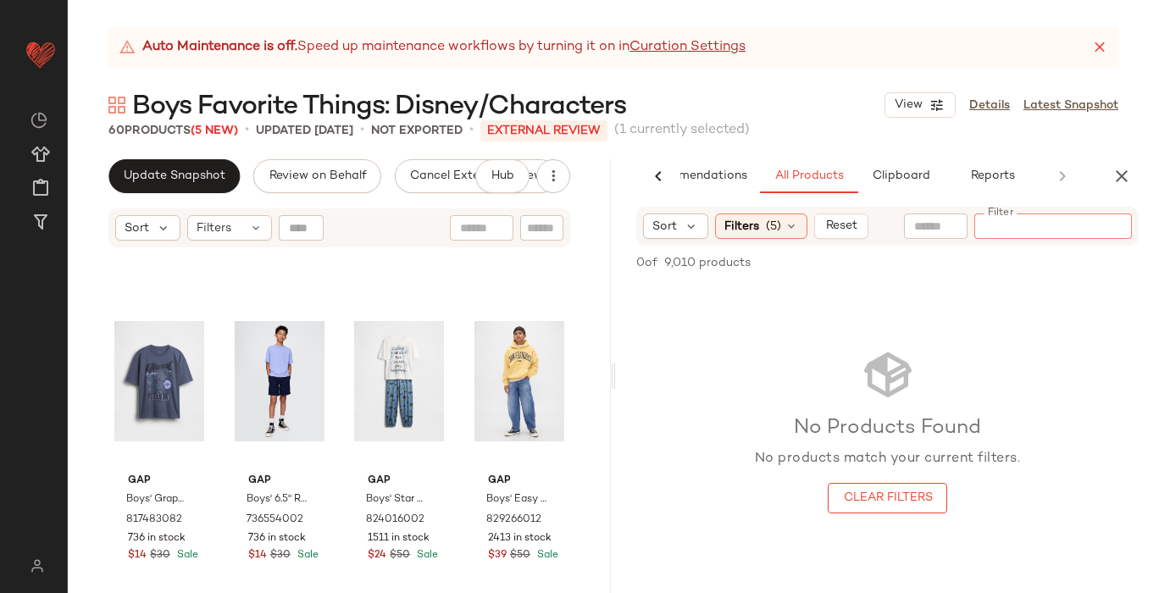
click at [1019, 226] on input "Filter" at bounding box center [1053, 227] width 144 height 18
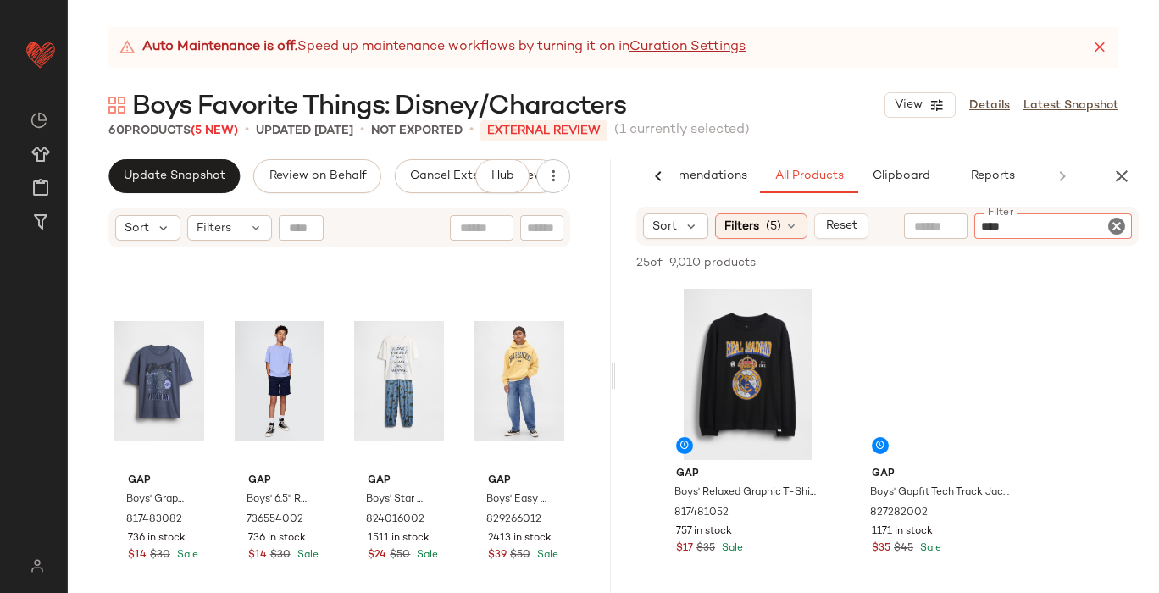
type input "*****"
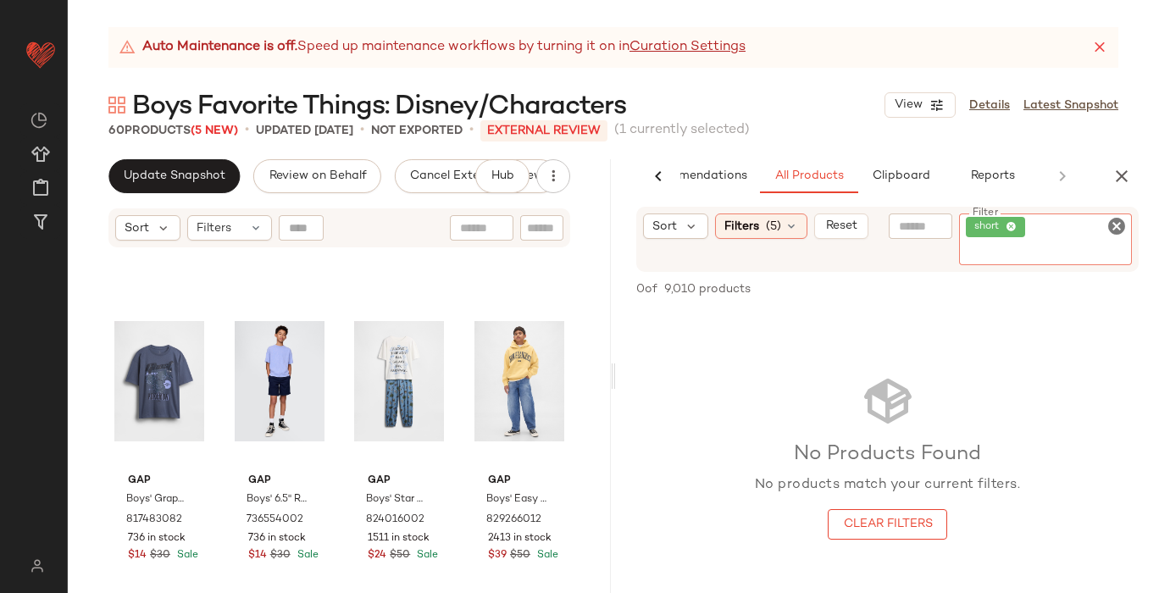
click at [1012, 229] on icon at bounding box center [1011, 227] width 11 height 11
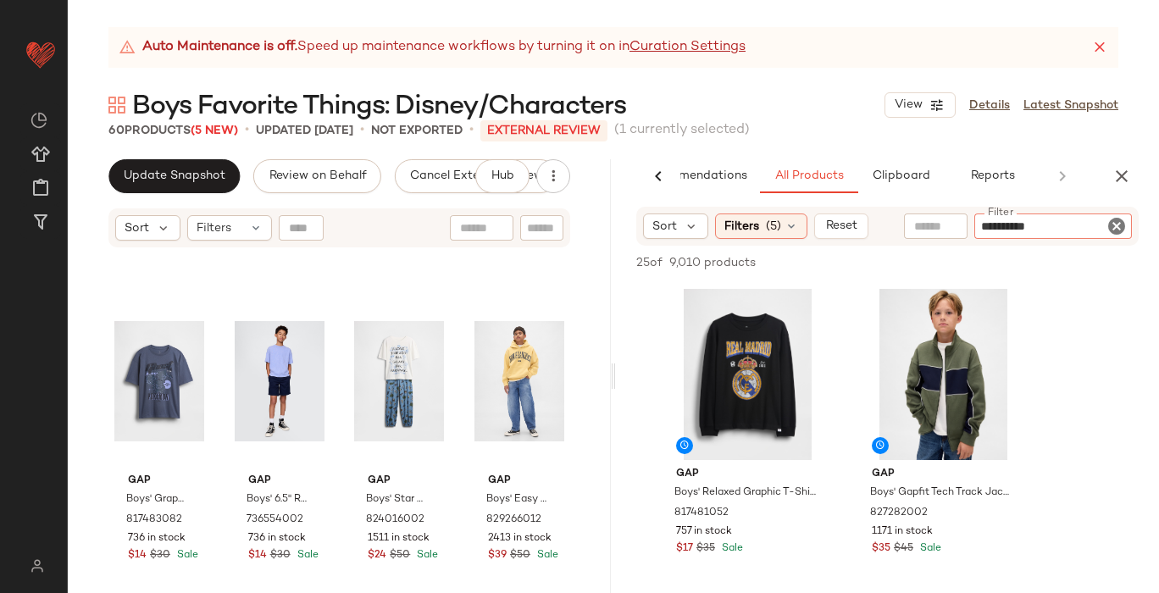
type input "**********"
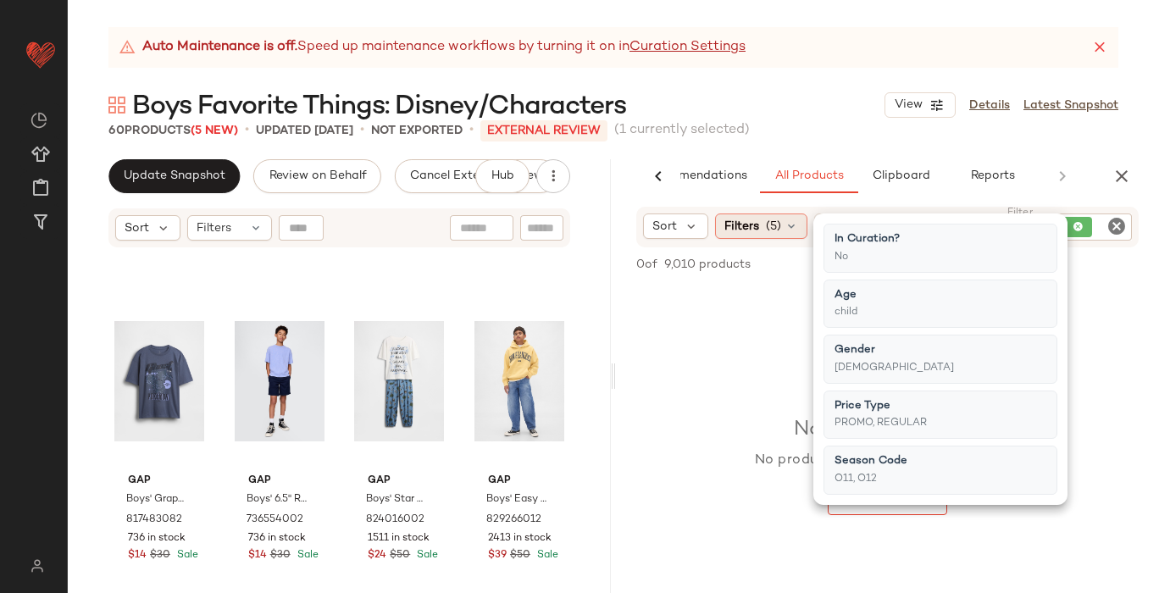
click at [757, 225] on span "Filters" at bounding box center [741, 227] width 35 height 18
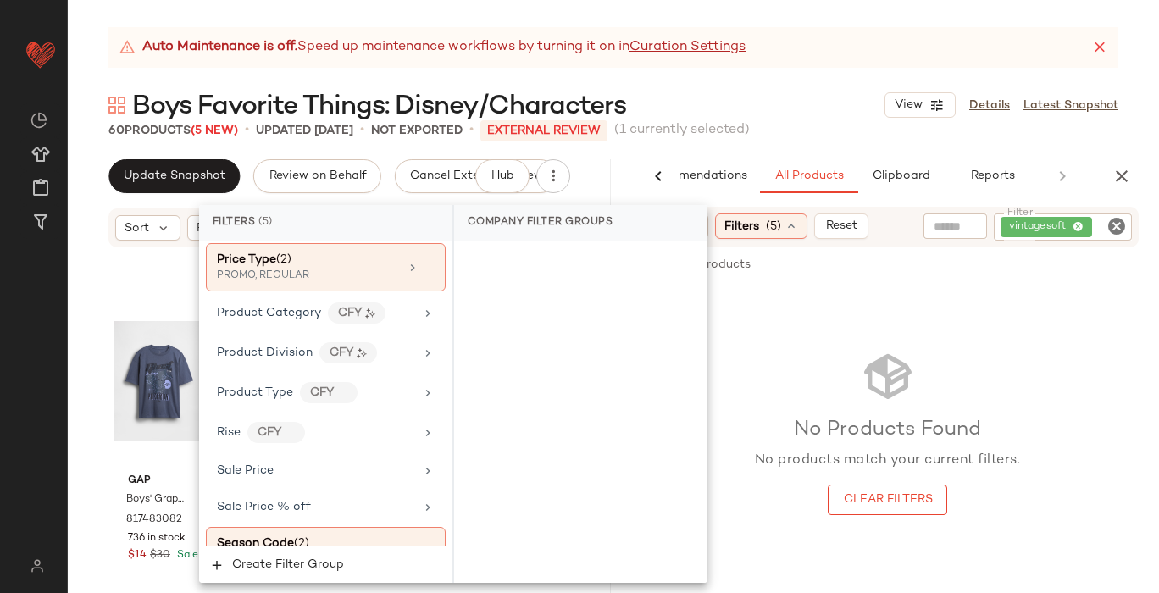
scroll to position [1391, 0]
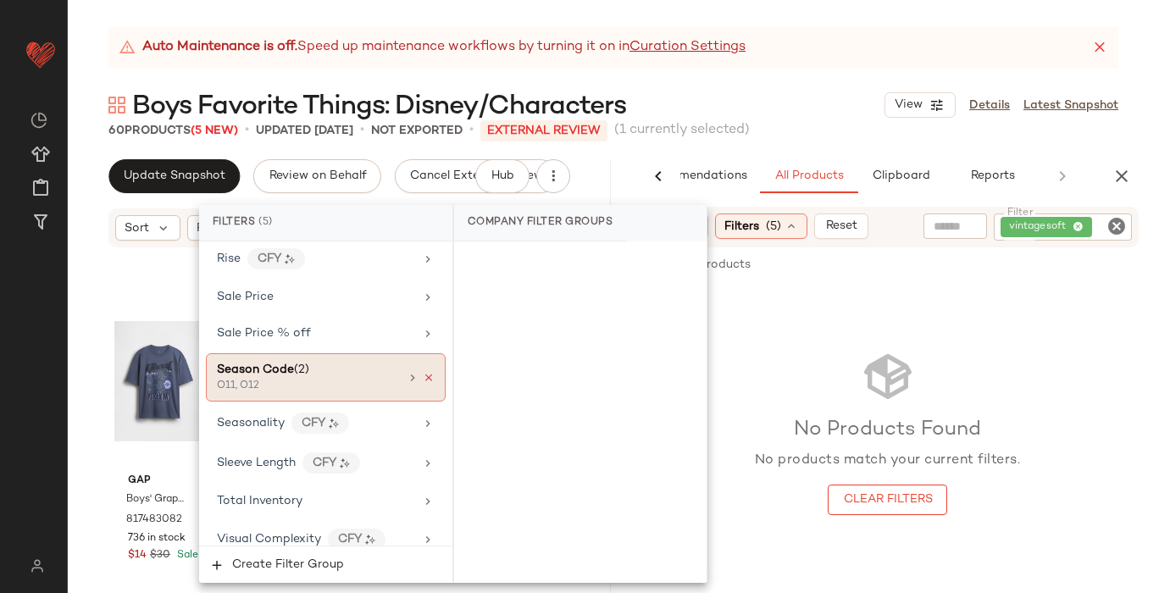
click at [425, 372] on icon at bounding box center [429, 378] width 12 height 12
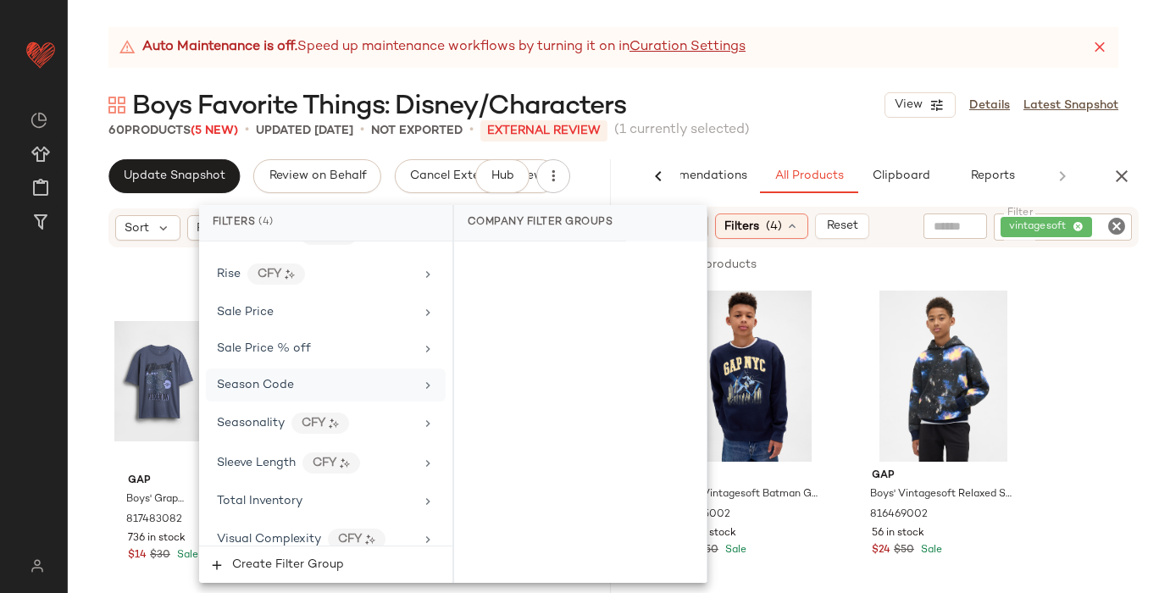
click at [839, 97] on div "Boys Favorite Things: Disney/Characters View Details Latest Snapshot" at bounding box center [613, 105] width 1091 height 34
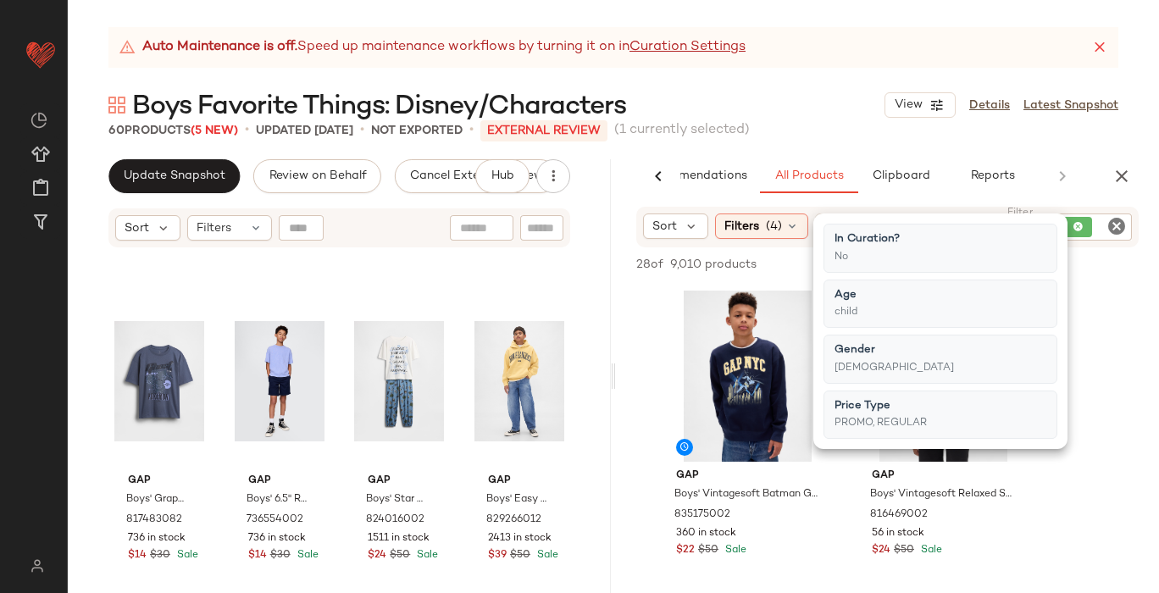
click at [1101, 214] on div "vintagesoft" at bounding box center [1063, 227] width 138 height 27
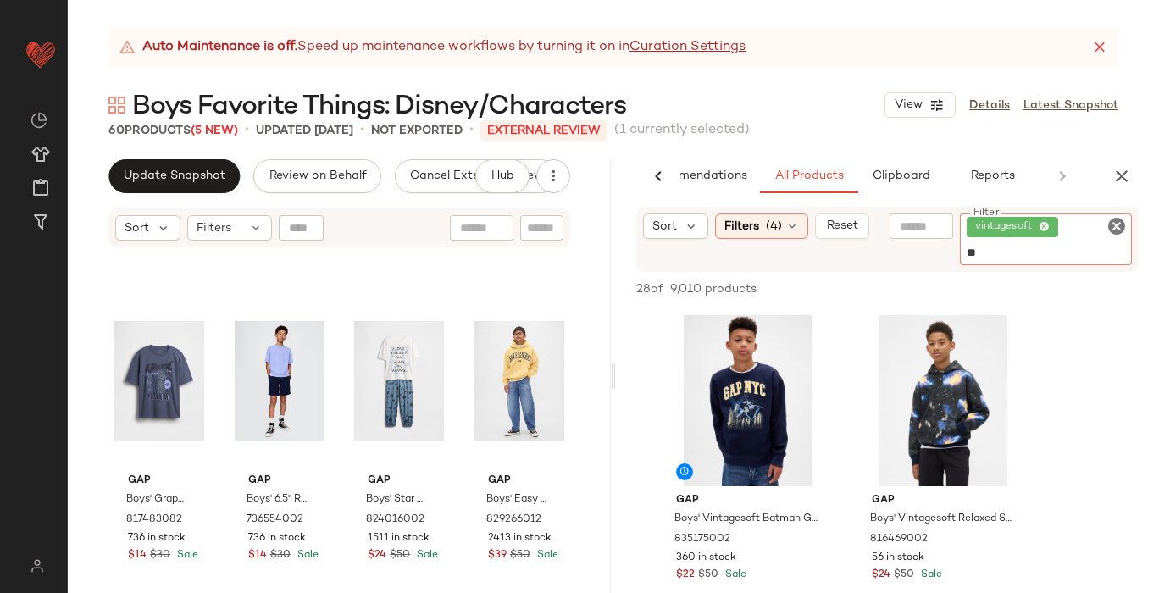
type input "*"
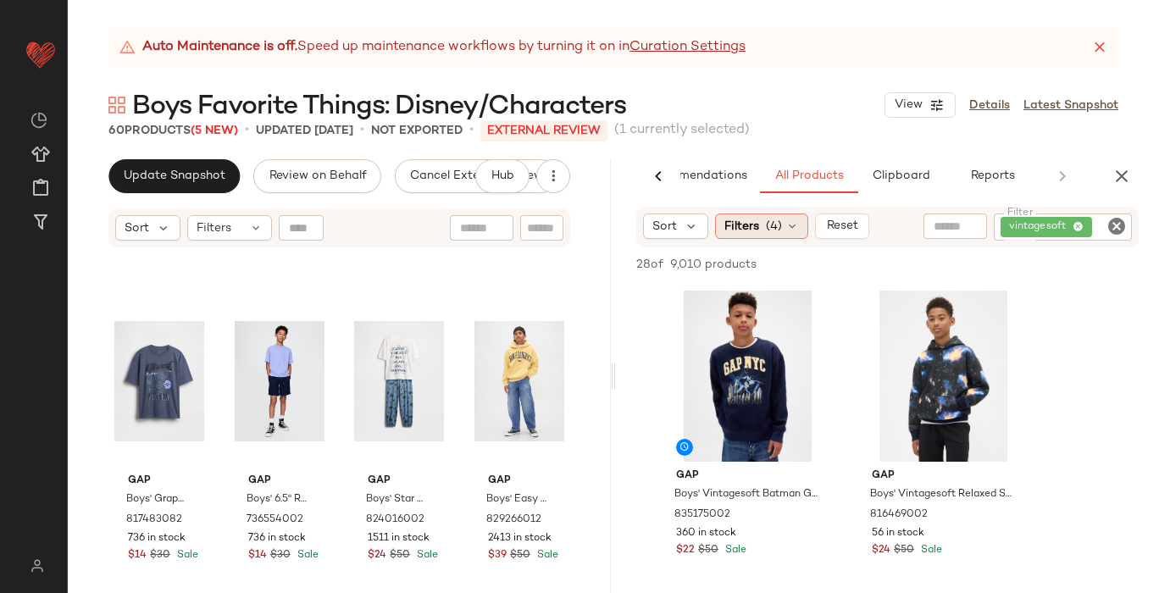
click at [789, 232] on icon at bounding box center [792, 226] width 14 height 14
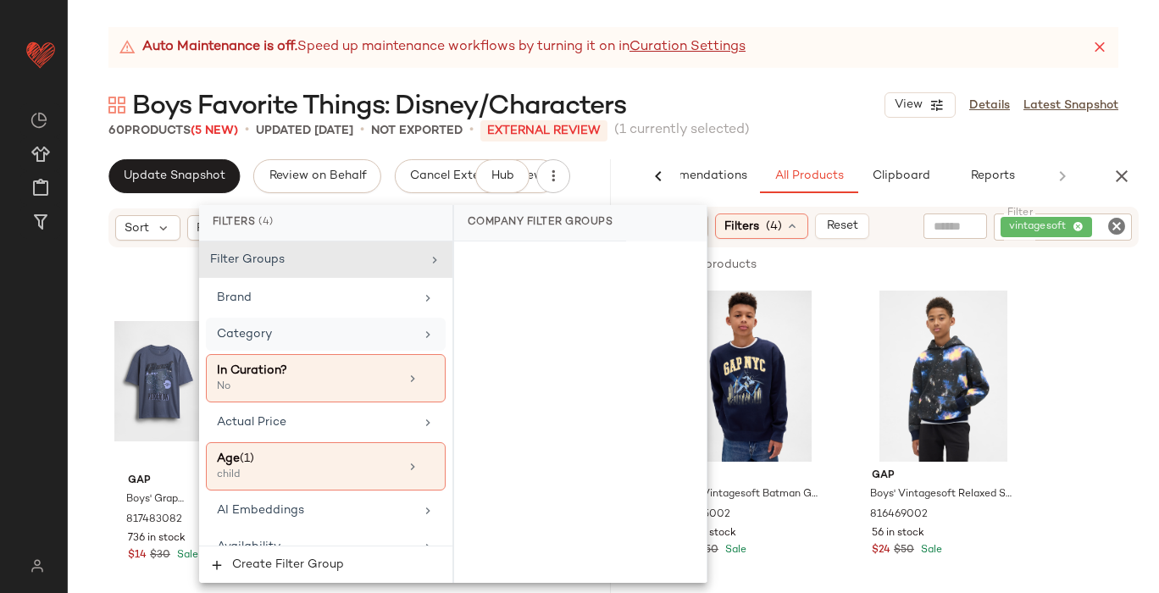
click at [290, 336] on div "Category" at bounding box center [315, 334] width 197 height 18
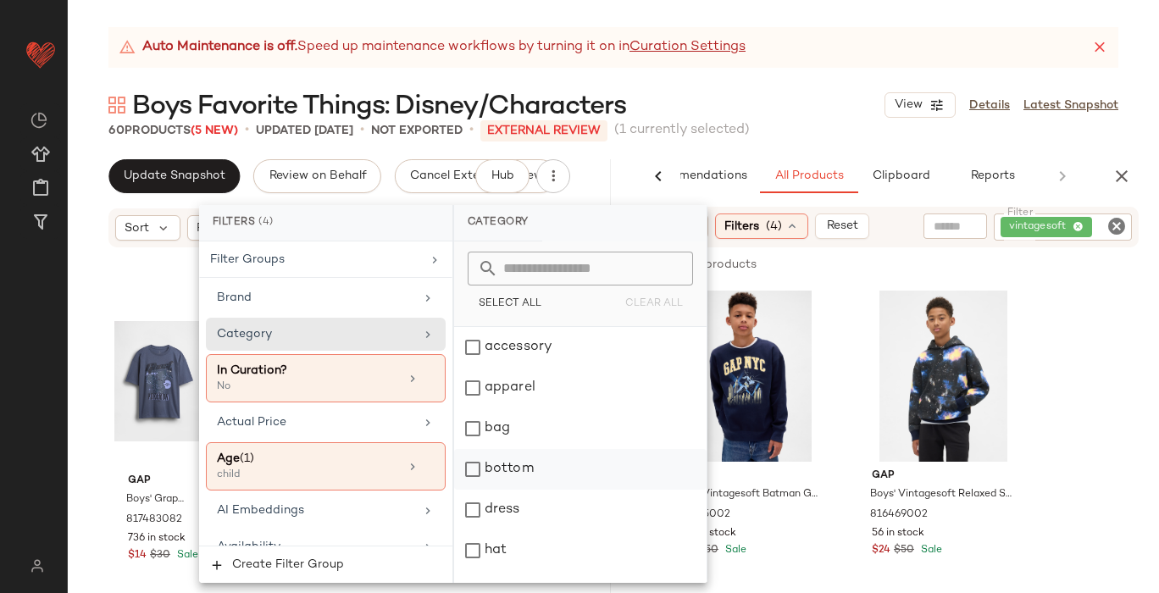
click at [470, 469] on div "bottom" at bounding box center [580, 469] width 252 height 41
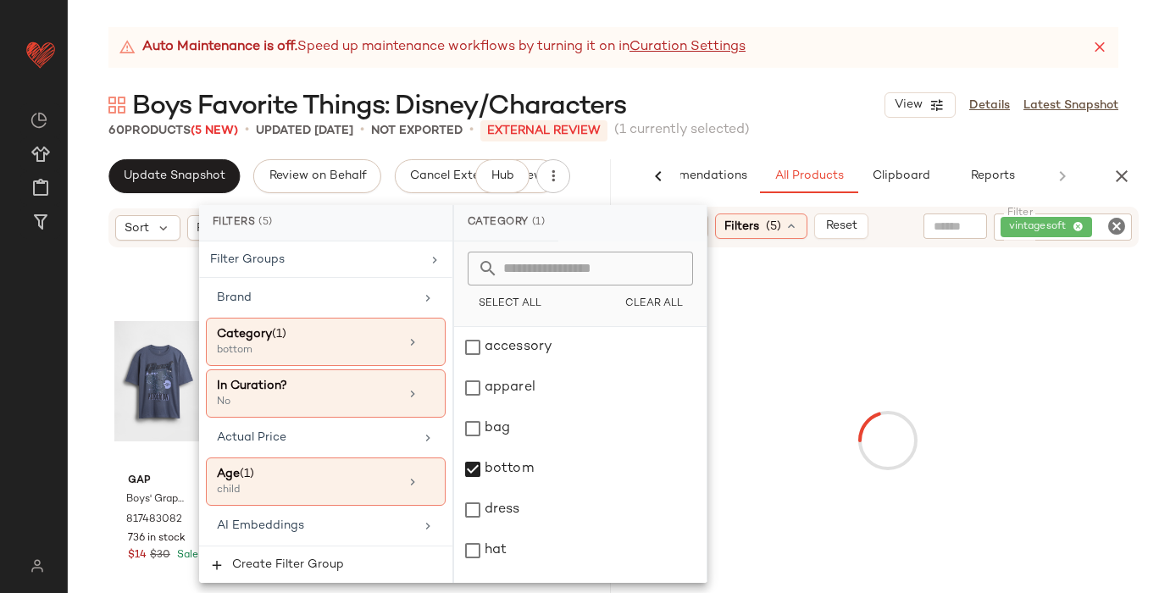
click at [787, 87] on div "Auto Maintenance is off. Speed up maintenance workflows by turning it on in Cur…" at bounding box center [613, 310] width 1091 height 566
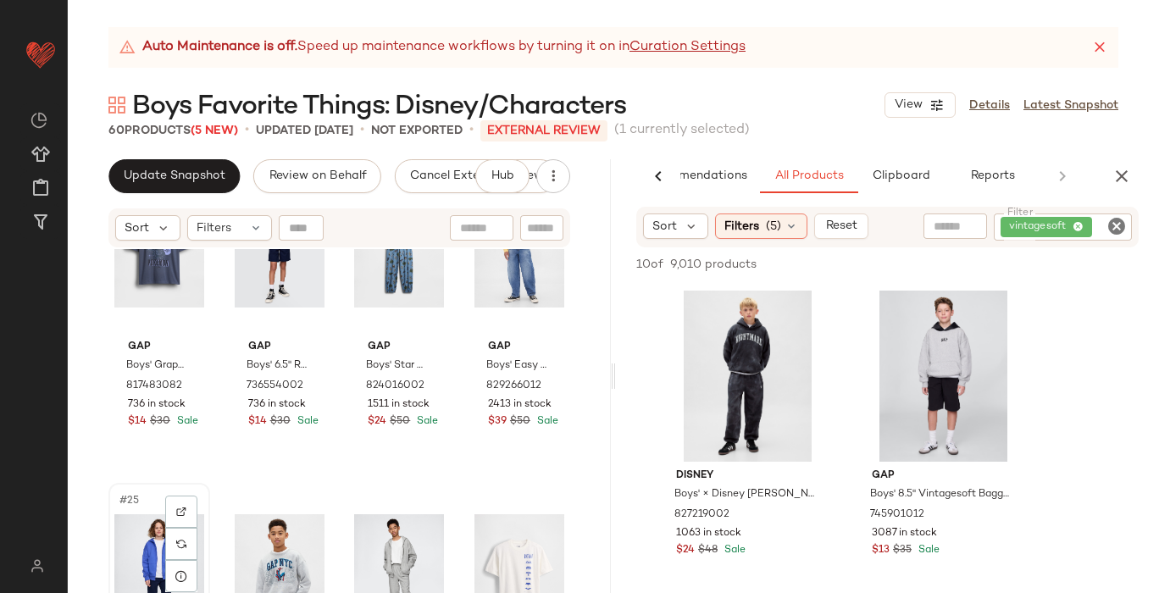
scroll to position [1689, 0]
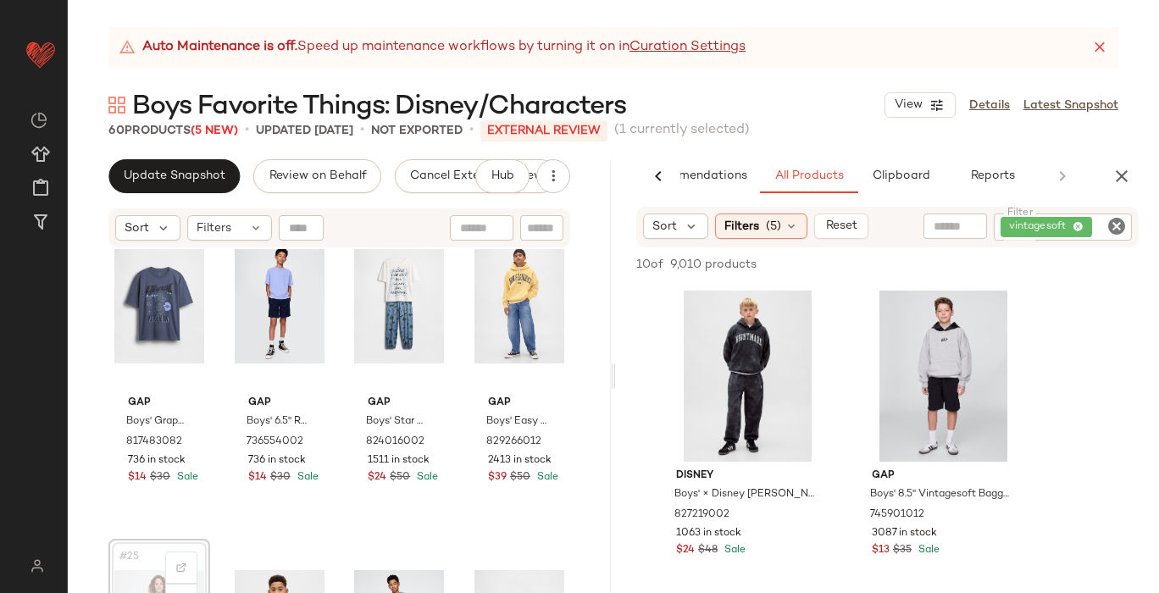
scroll to position [1691, 0]
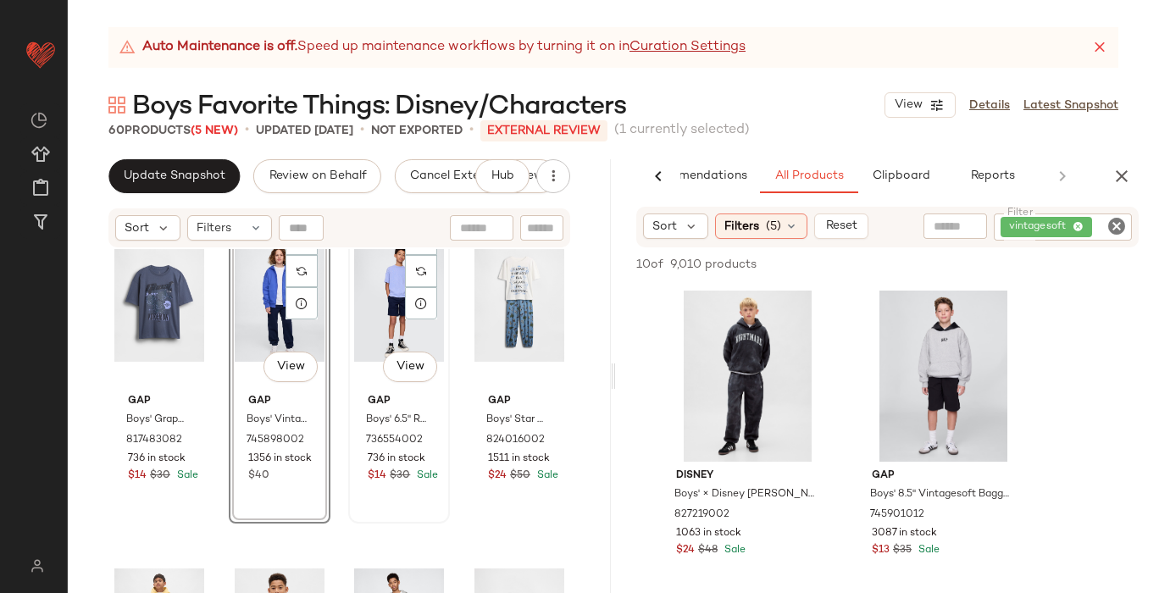
click at [348, 331] on div "#23 View Gap Boys' 6.5" Relaxed Easy Shorts by Gap Blue Size XS (4/5) 736554002…" at bounding box center [399, 366] width 102 height 313
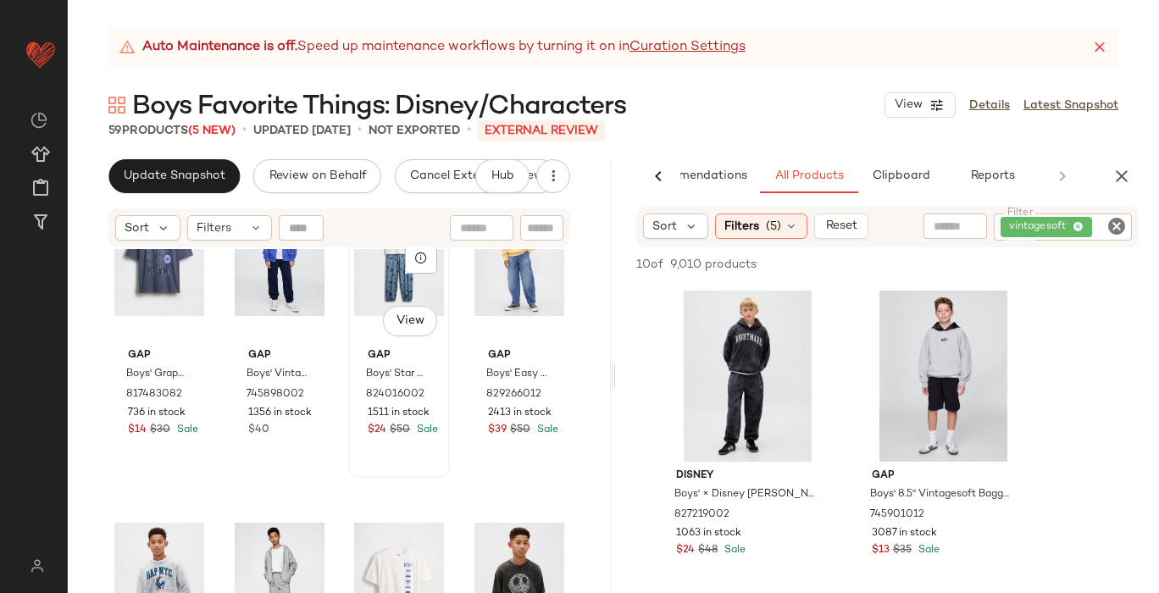
scroll to position [1750, 0]
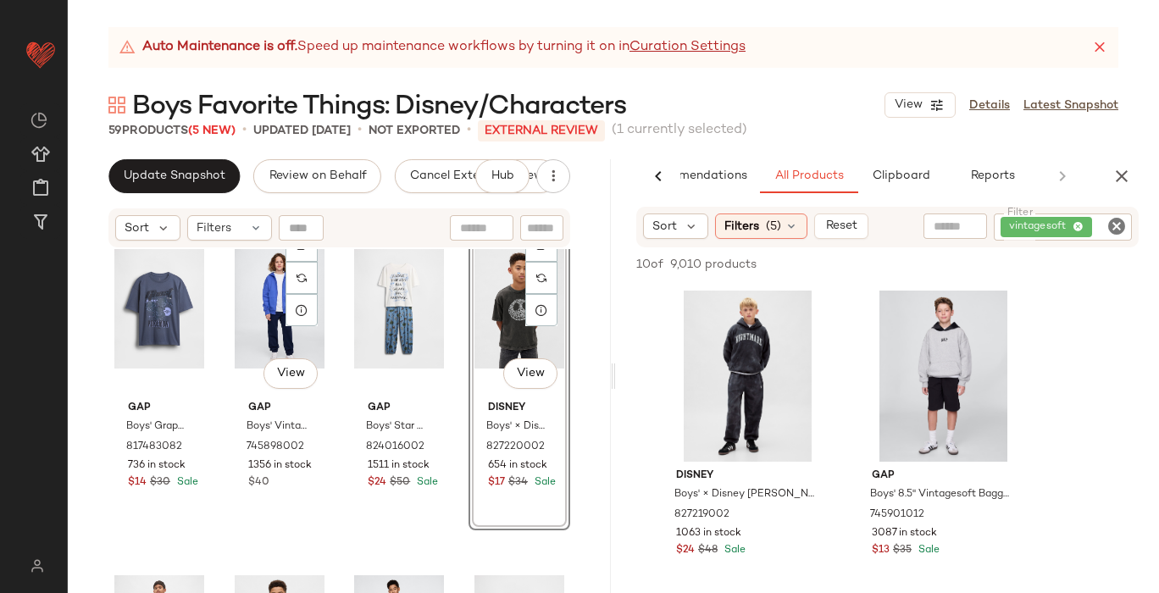
scroll to position [1678, 0]
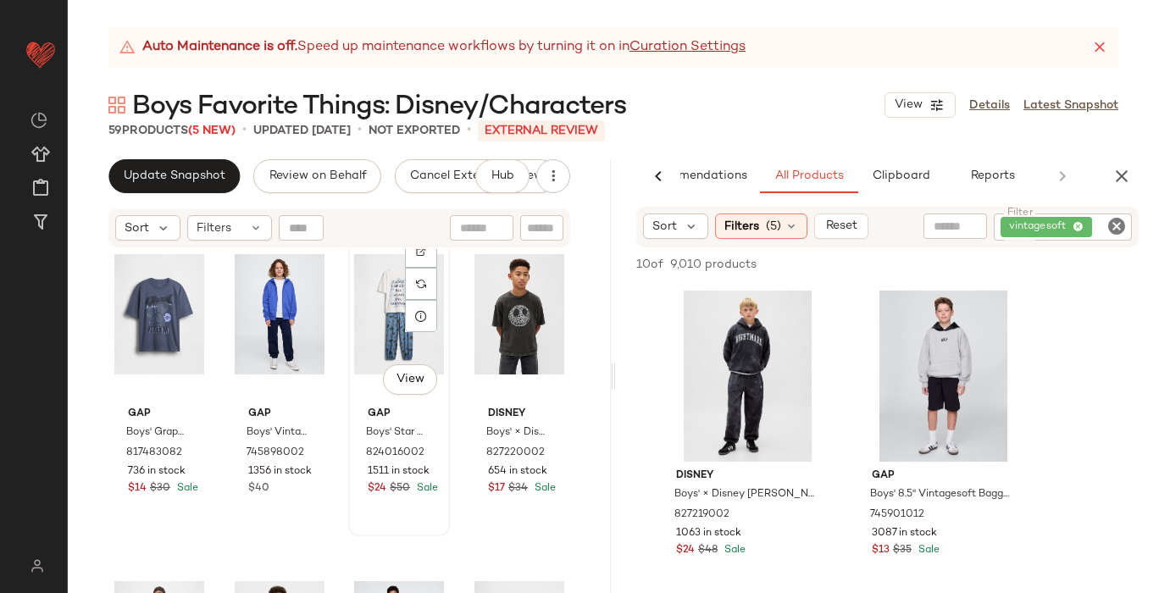
click at [354, 368] on div "#23 View" at bounding box center [399, 314] width 90 height 171
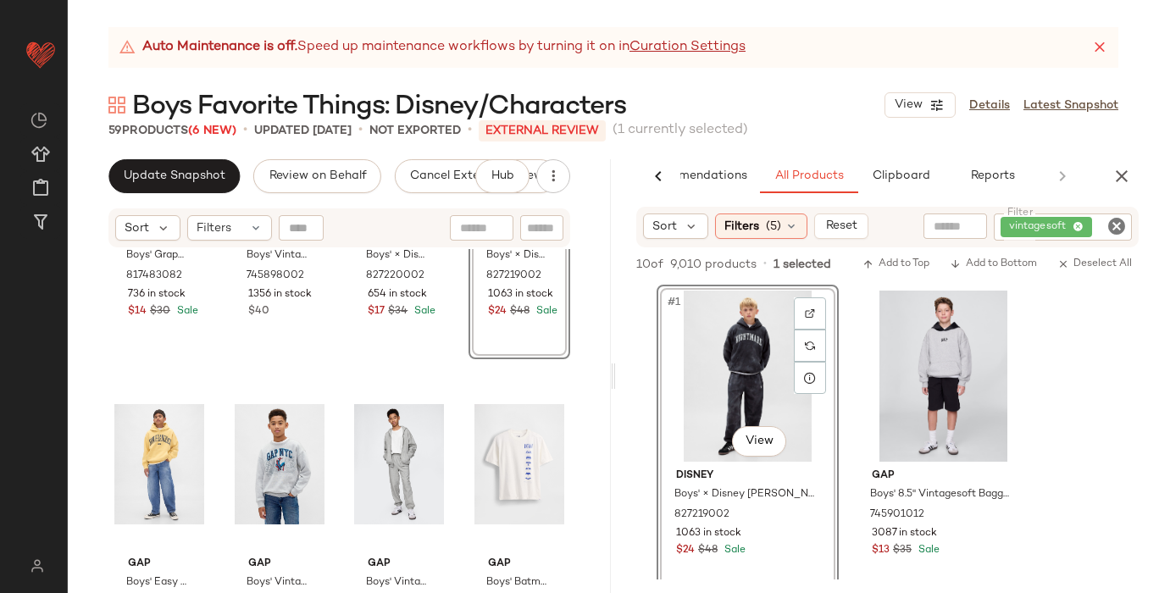
scroll to position [1866, 0]
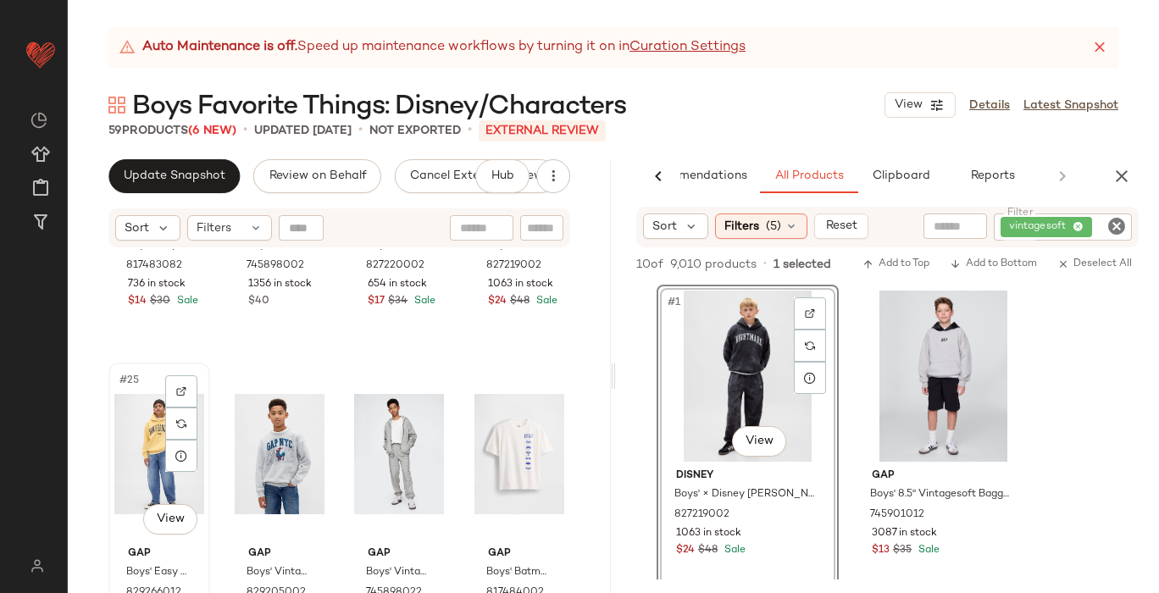
click at [125, 433] on div "#25 View" at bounding box center [159, 454] width 90 height 171
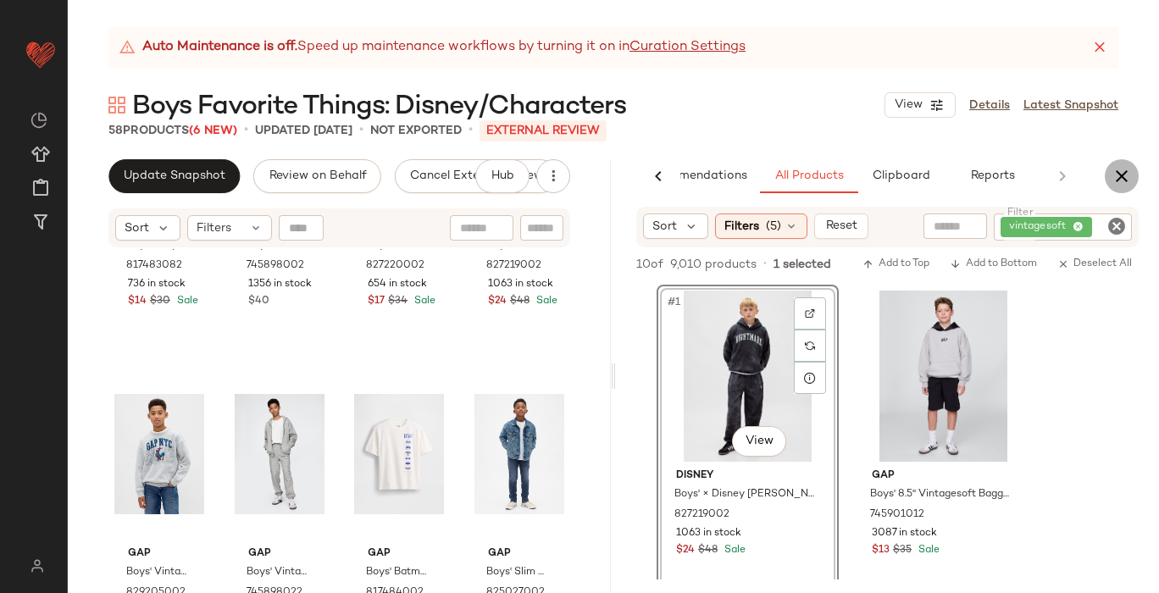
click at [1134, 168] on button "button" at bounding box center [1122, 176] width 34 height 34
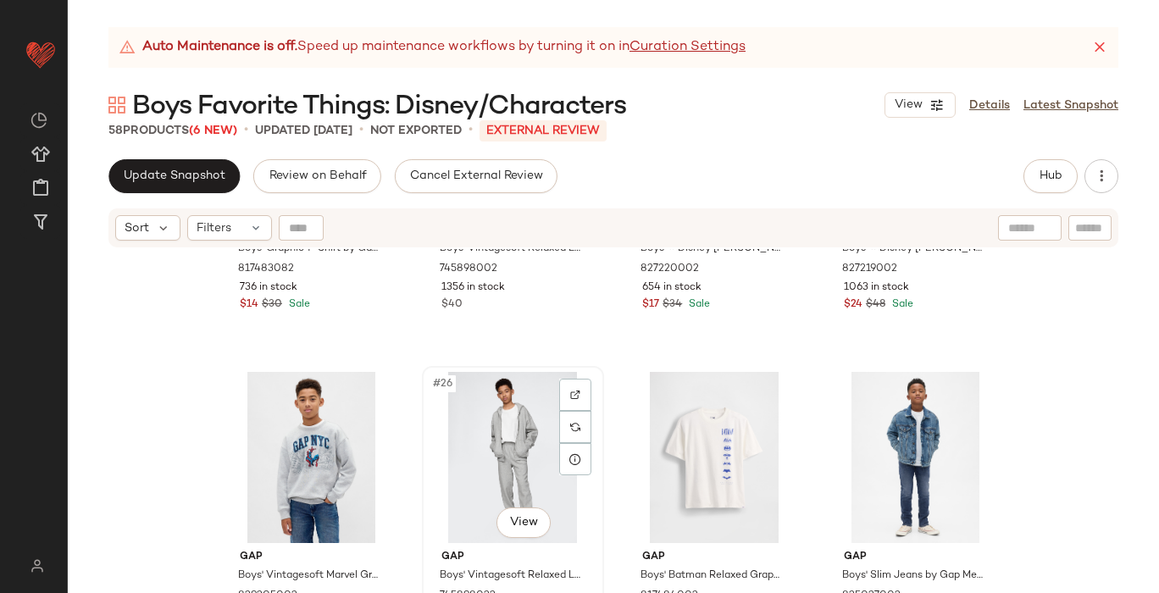
scroll to position [1889, 0]
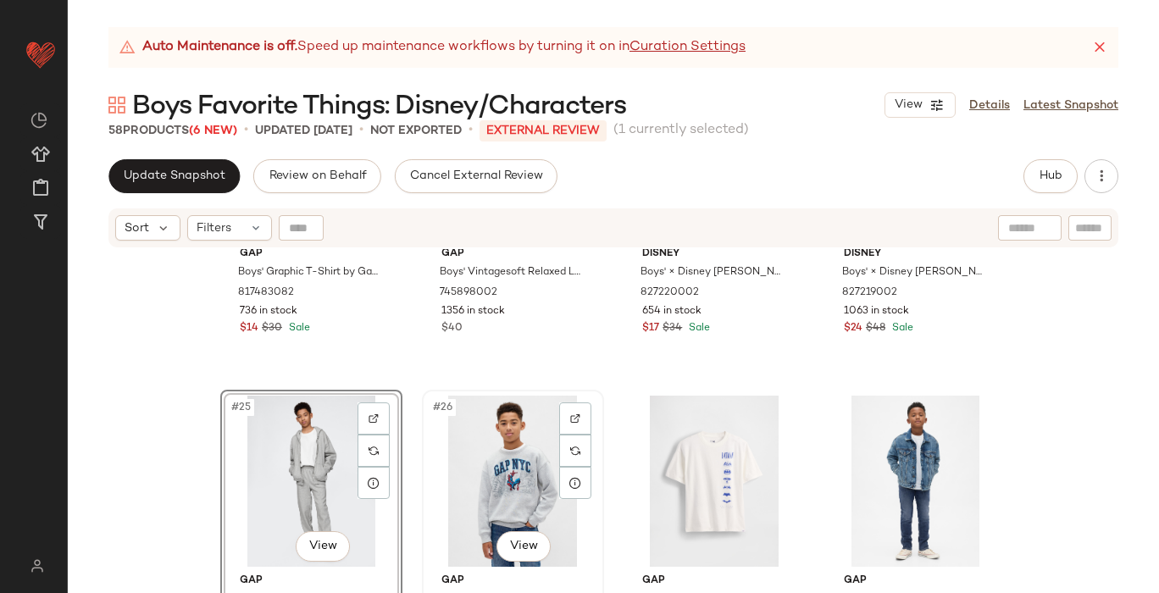
scroll to position [1848, 0]
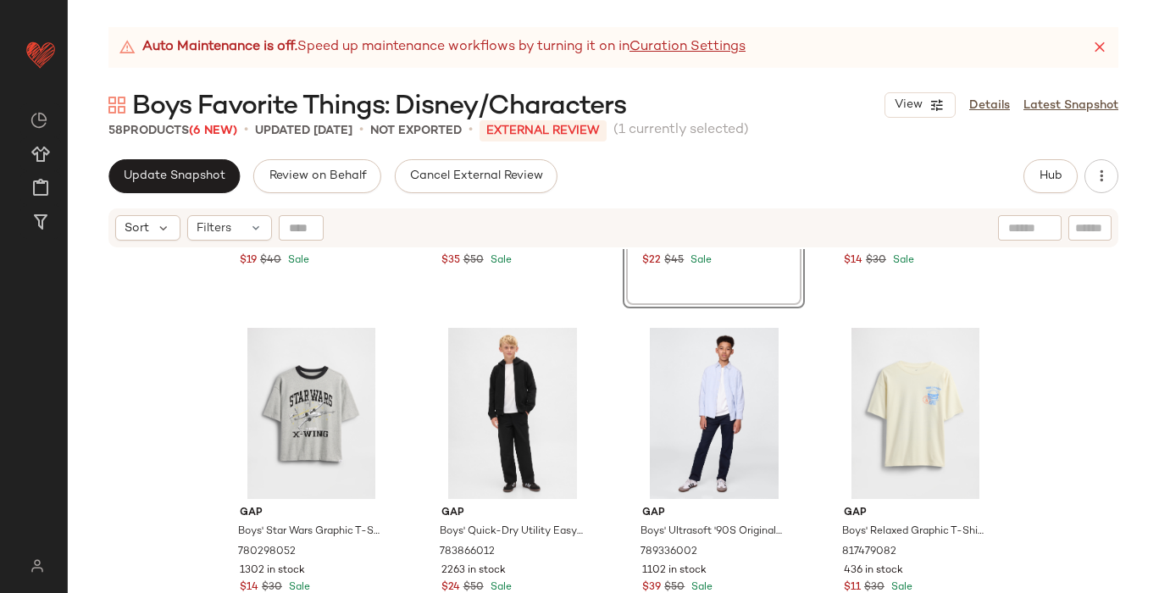
scroll to position [2235, 0]
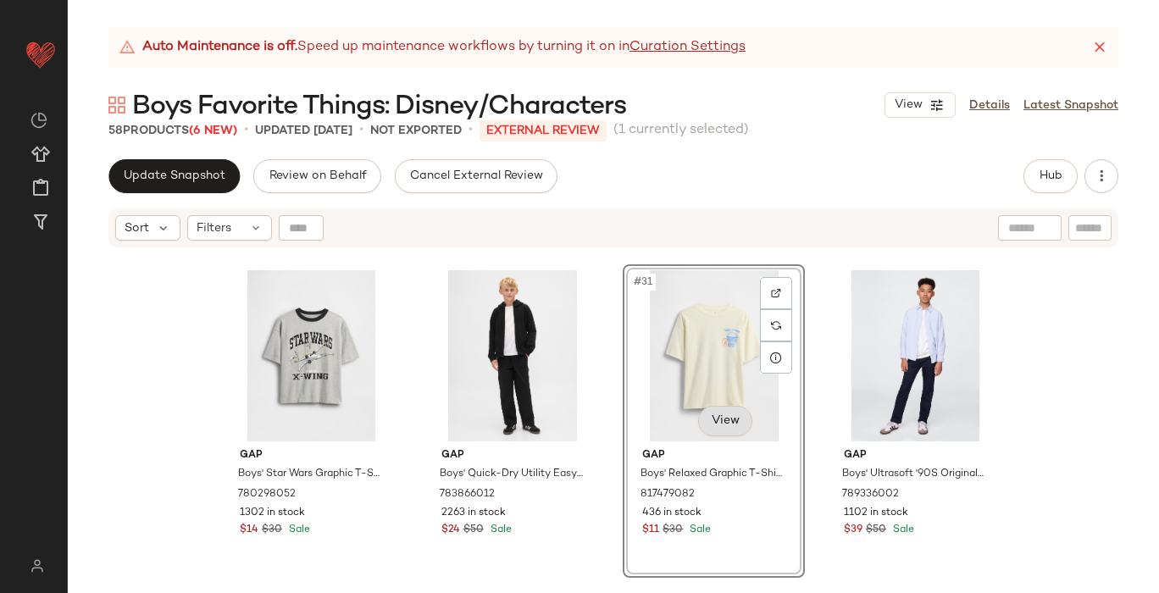
scroll to position [2293, 0]
click at [710, 417] on body "GAP ** Dashboard All Products Global Clipboards (17) Curations (107) Loretta Ch…" at bounding box center [579, 296] width 1159 height 593
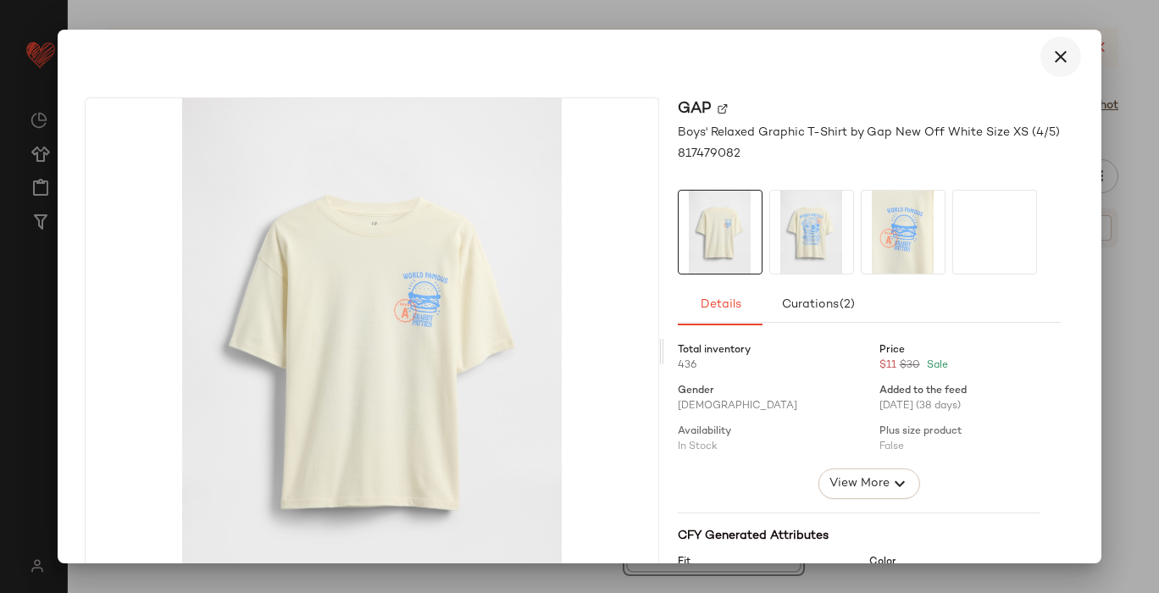
click at [1058, 51] on icon "button" at bounding box center [1061, 57] width 20 height 20
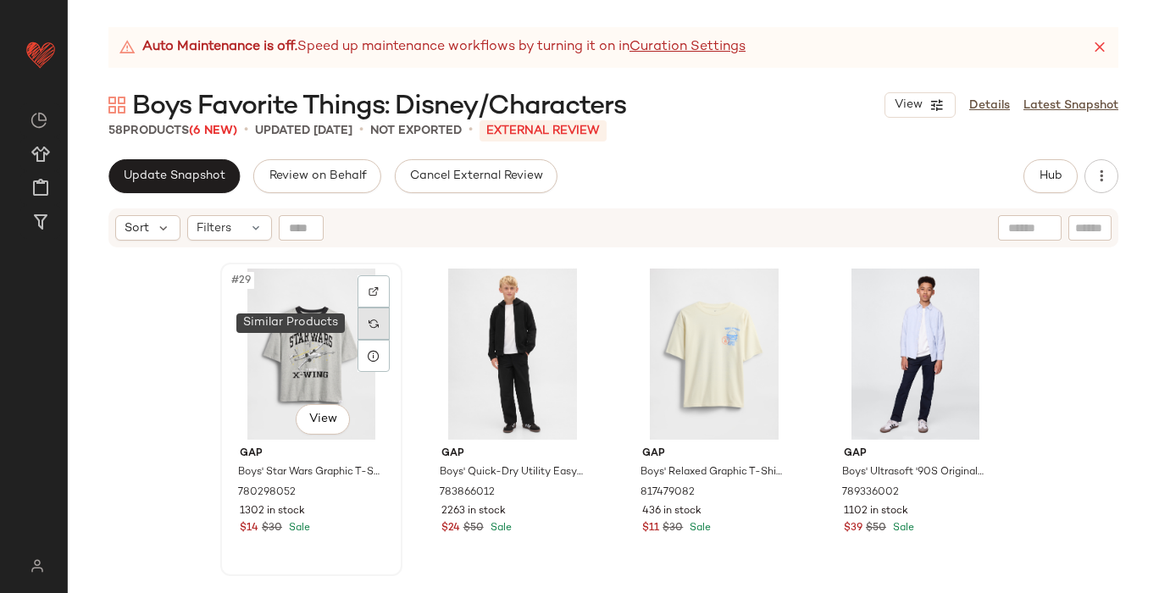
click at [369, 328] on img at bounding box center [374, 324] width 10 height 10
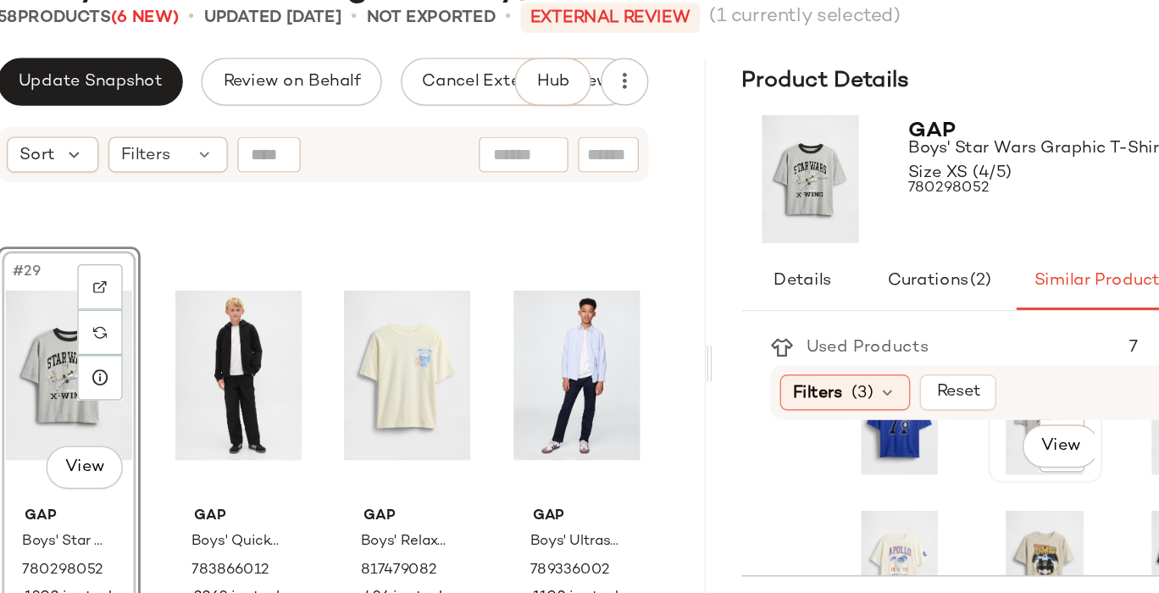
scroll to position [51, 0]
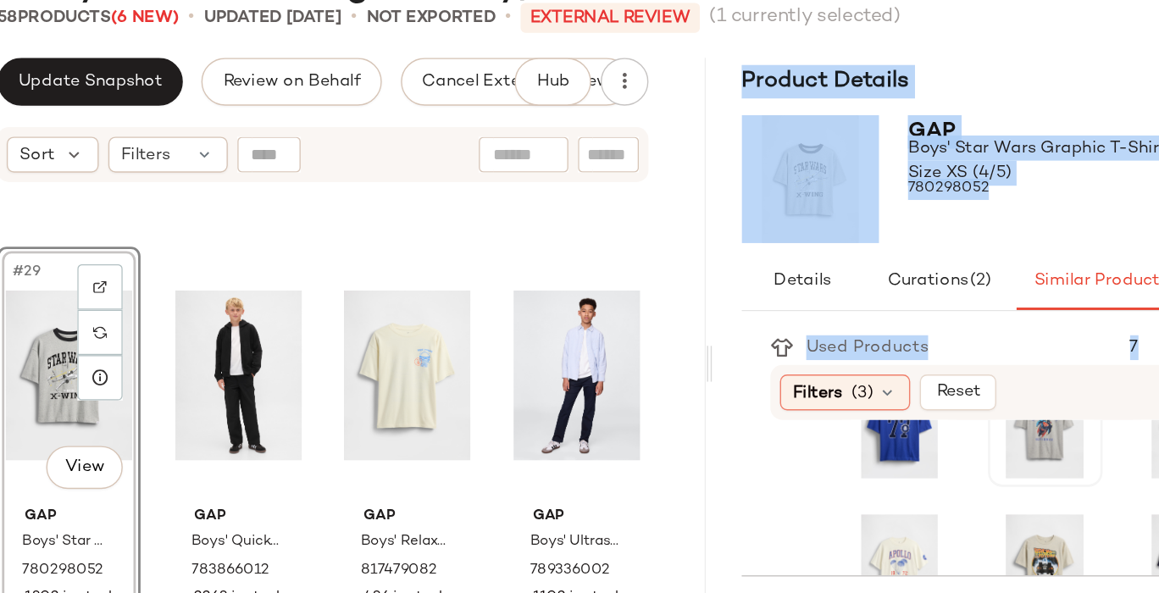
drag, startPoint x: 617, startPoint y: 380, endPoint x: 598, endPoint y: 380, distance: 18.7
click at [598, 380] on div "Update Snapshot Review on Behalf Cancel External Review Hub Send for Review Ext…" at bounding box center [613, 376] width 1091 height 434
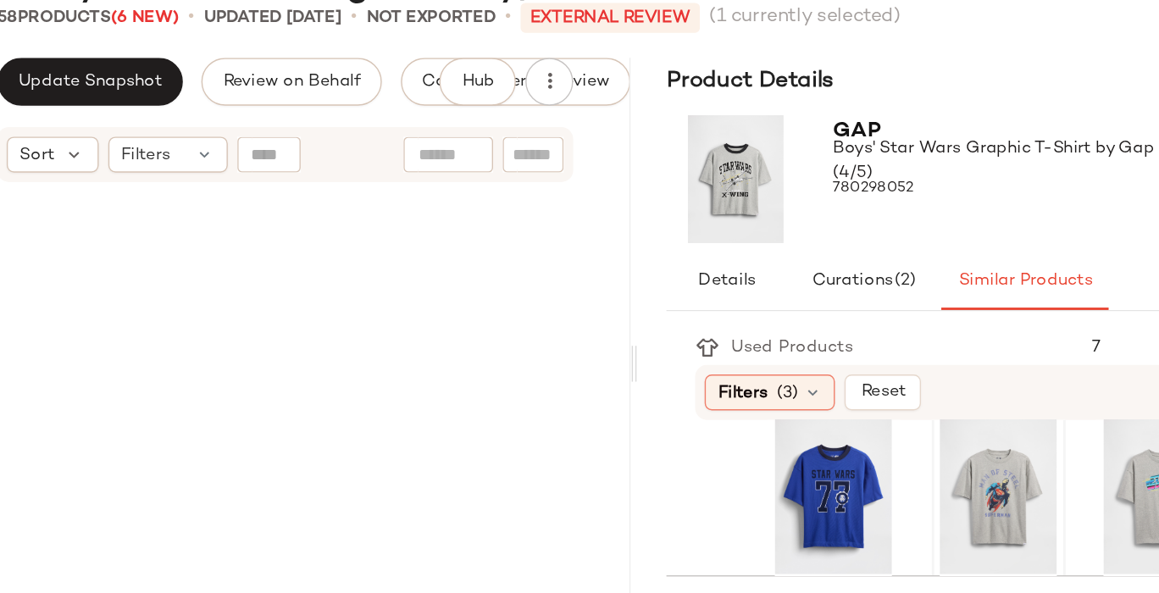
scroll to position [590, 0]
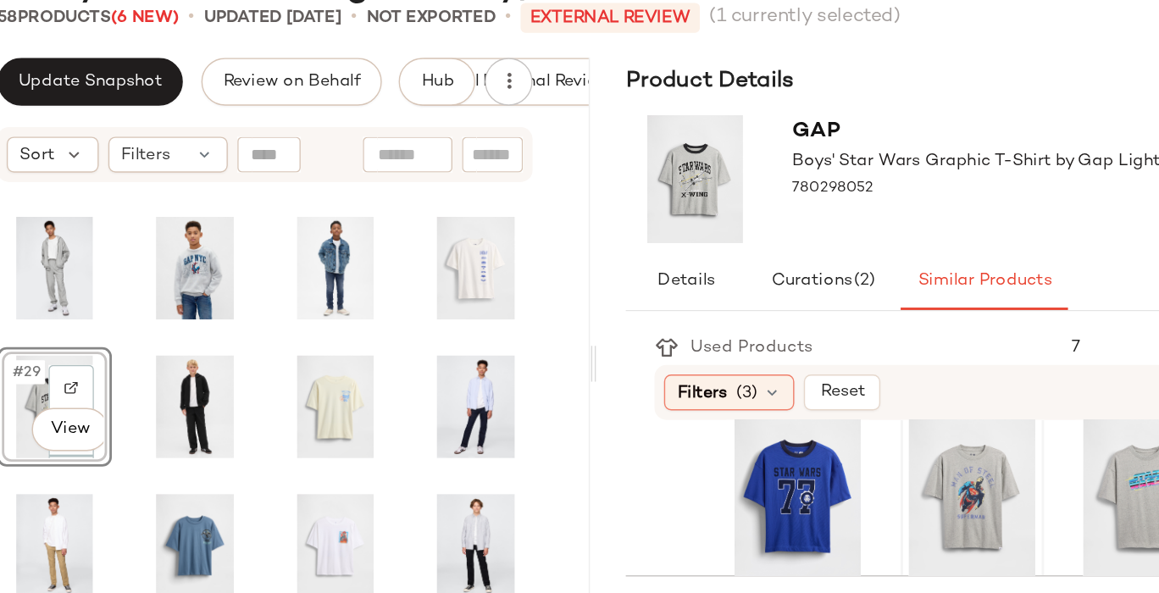
drag, startPoint x: 614, startPoint y: 379, endPoint x: 535, endPoint y: 374, distance: 78.9
click at [535, 374] on div "Auto Maintenance is off. Speed up maintenance workflows by turning it on in Cur…" at bounding box center [613, 310] width 1091 height 566
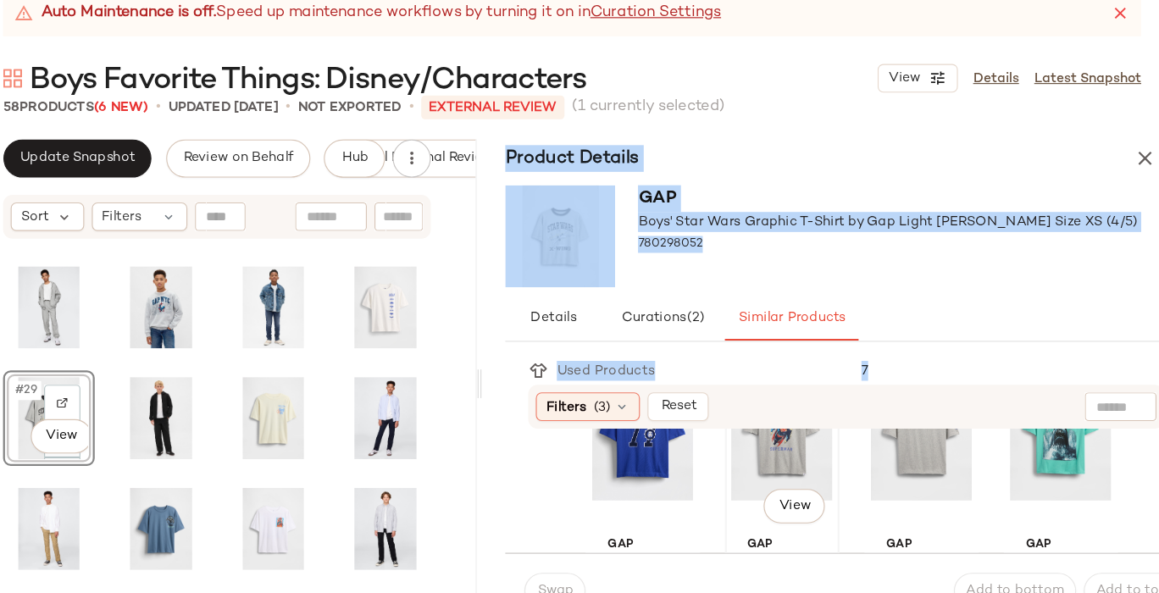
scroll to position [103, 0]
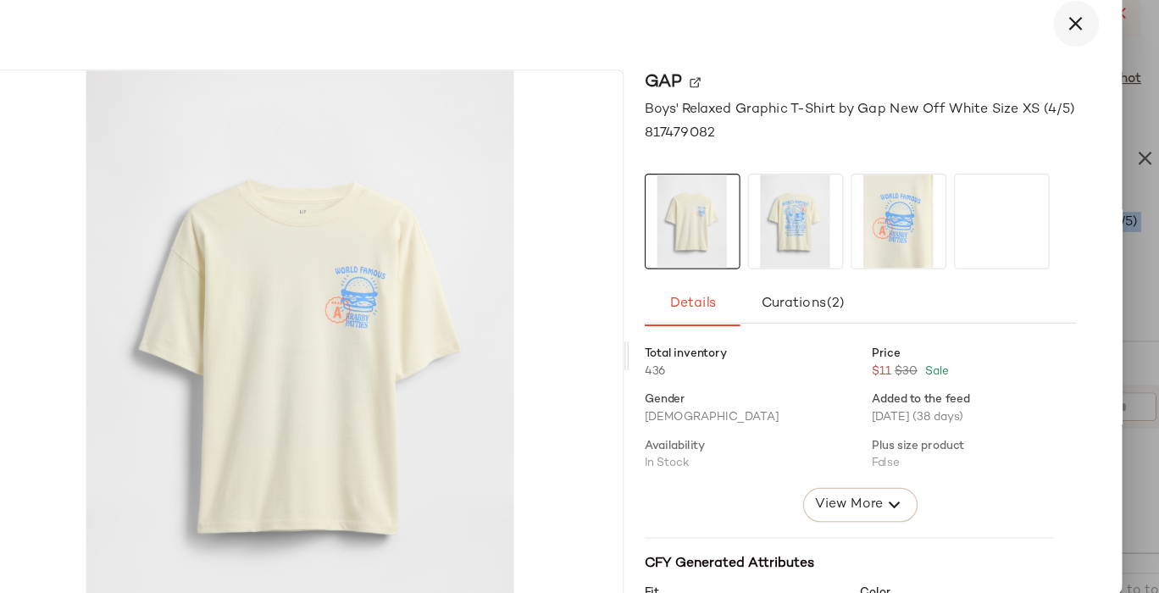
click at [1051, 61] on icon "button" at bounding box center [1061, 57] width 20 height 20
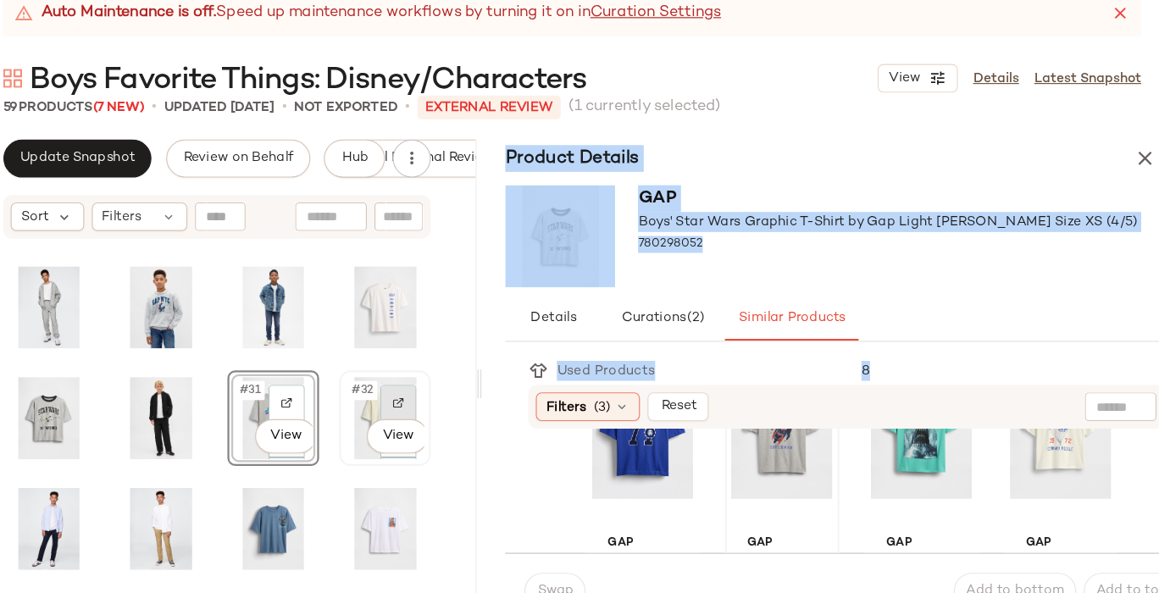
click at [443, 388] on div at bounding box center [459, 393] width 32 height 32
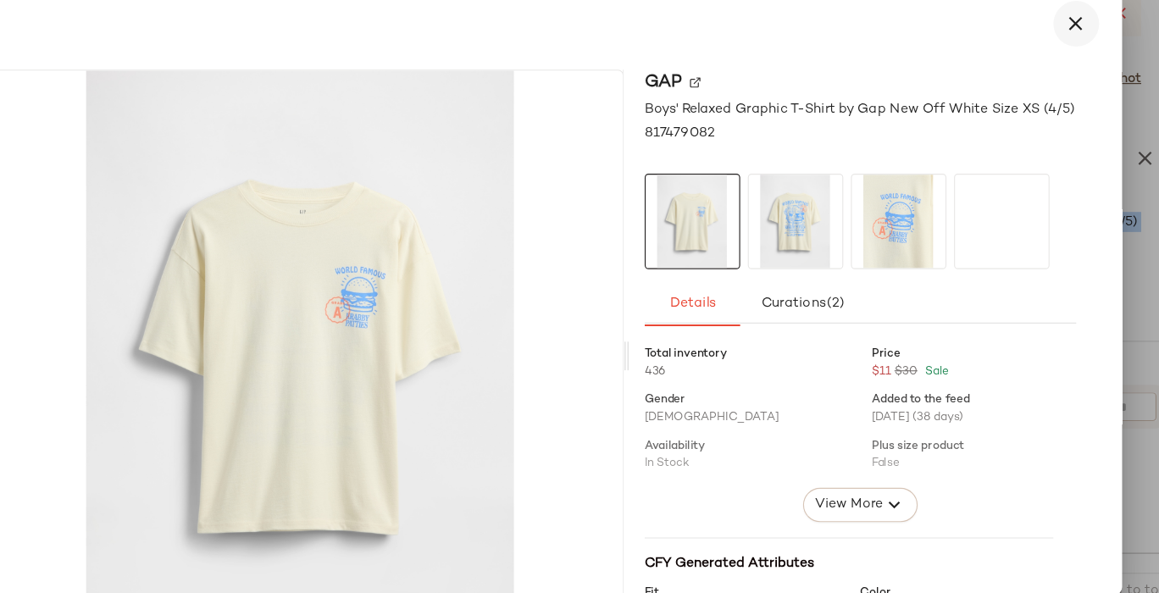
click at [1051, 62] on icon "button" at bounding box center [1061, 57] width 20 height 20
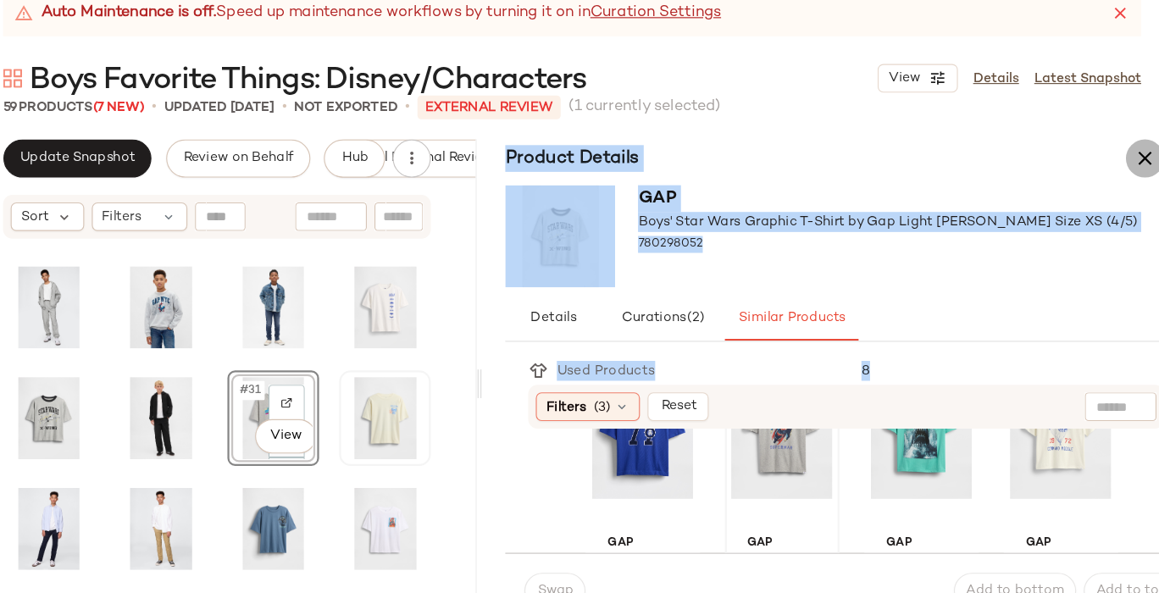
click at [1123, 177] on icon "button" at bounding box center [1122, 176] width 20 height 20
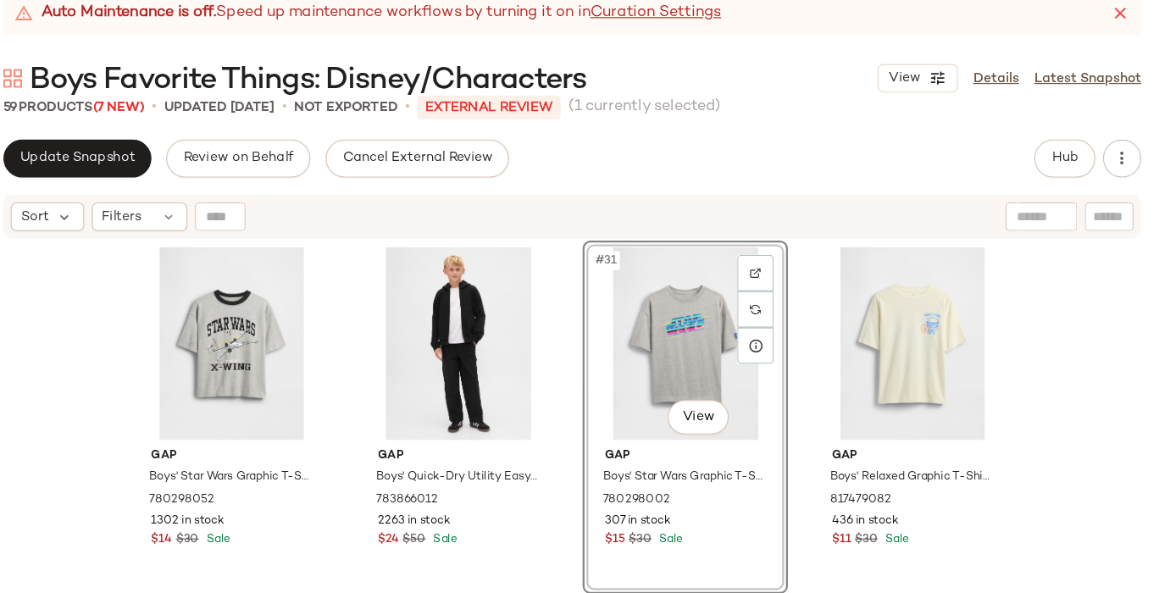
scroll to position [2307, 0]
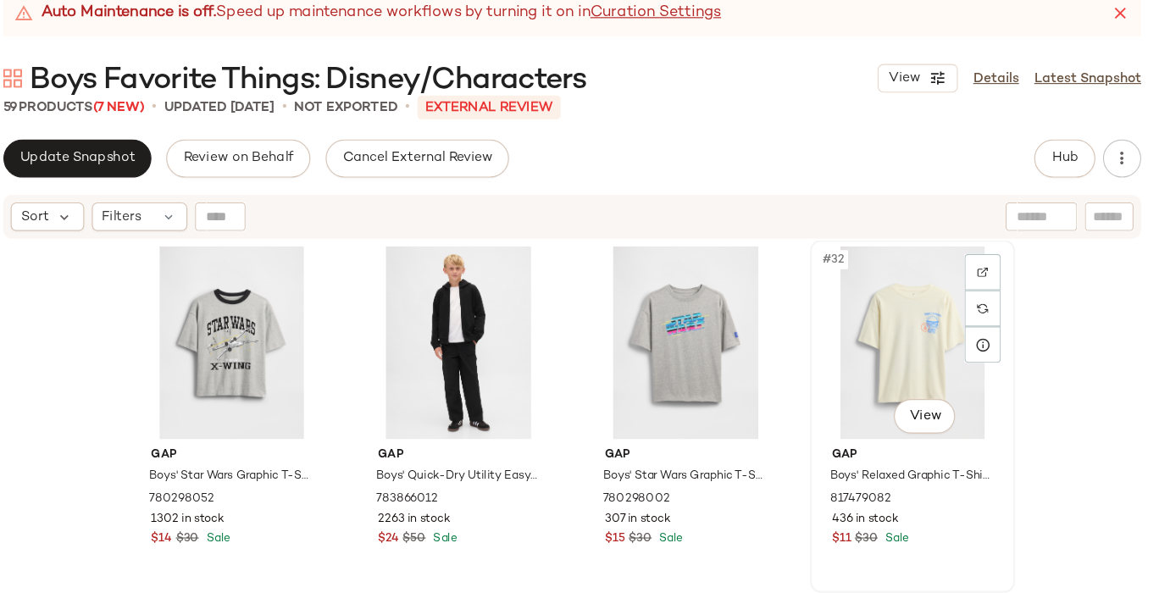
click at [826, 380] on div "#32 View Gap Boys' Relaxed Graphic T-Shirt by Gap New Off White Size XS (4/5) 8…" at bounding box center [915, 405] width 179 height 310
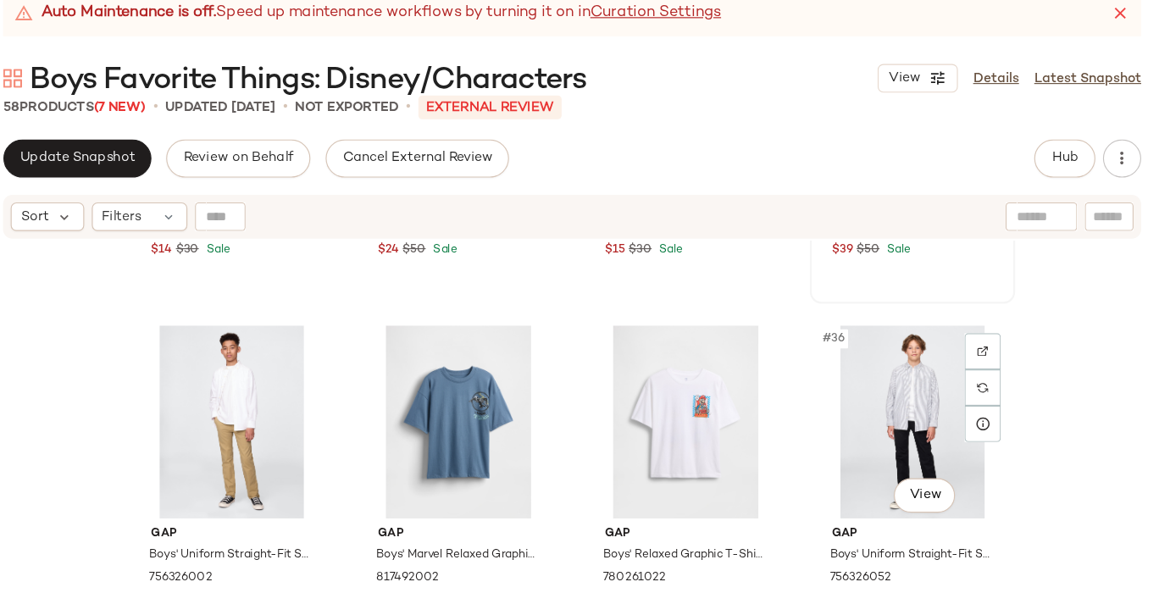
scroll to position [2574, 0]
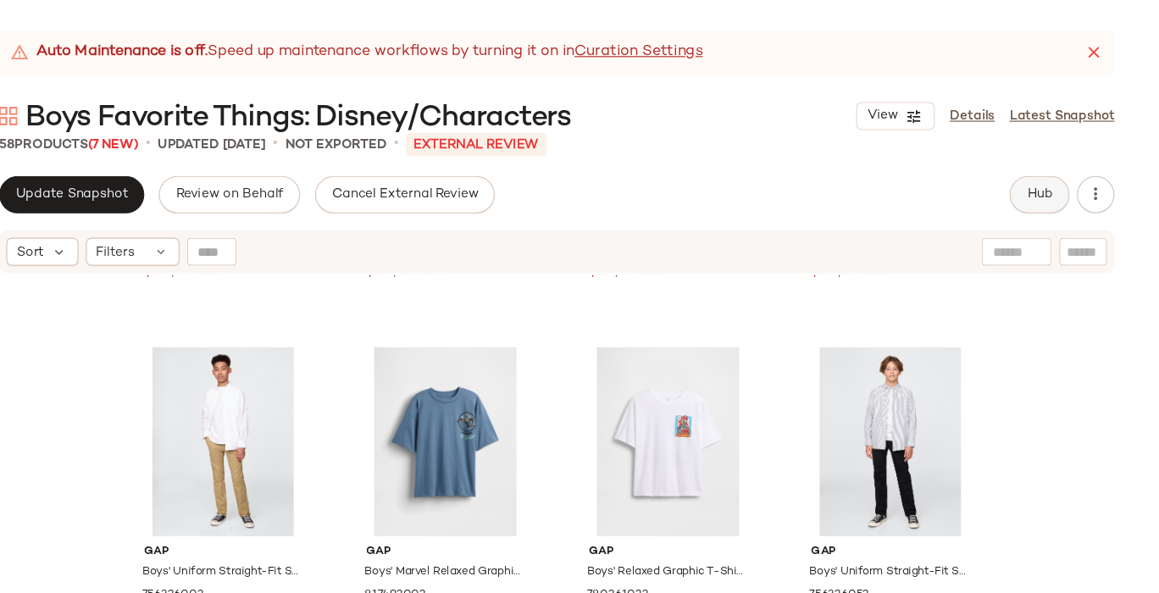
click at [1057, 179] on span "Hub" at bounding box center [1051, 176] width 24 height 14
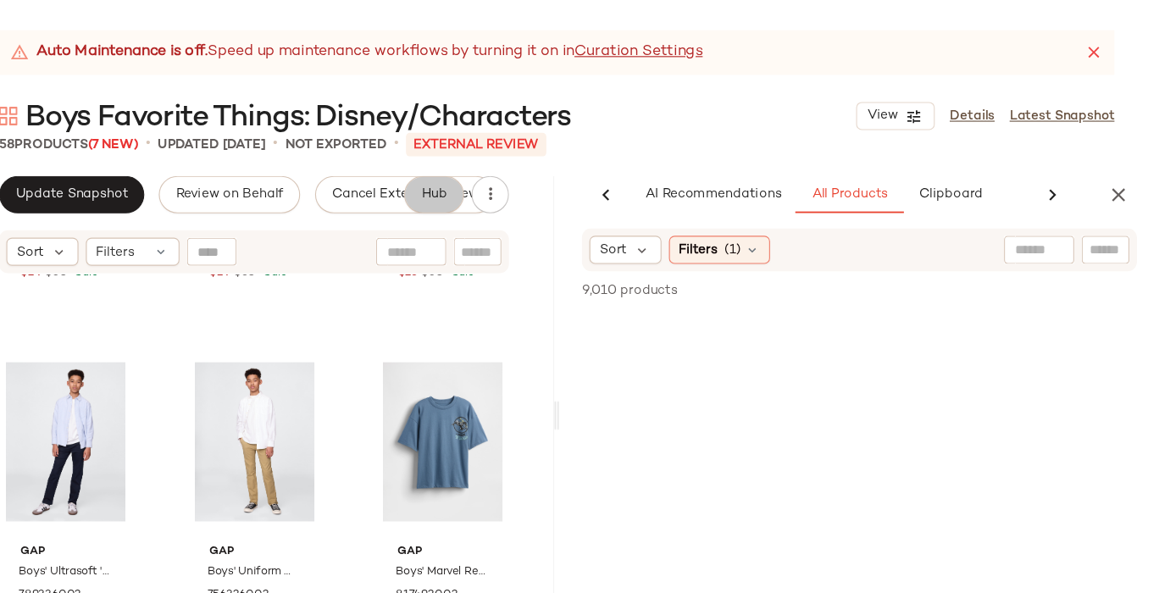
scroll to position [0, 69]
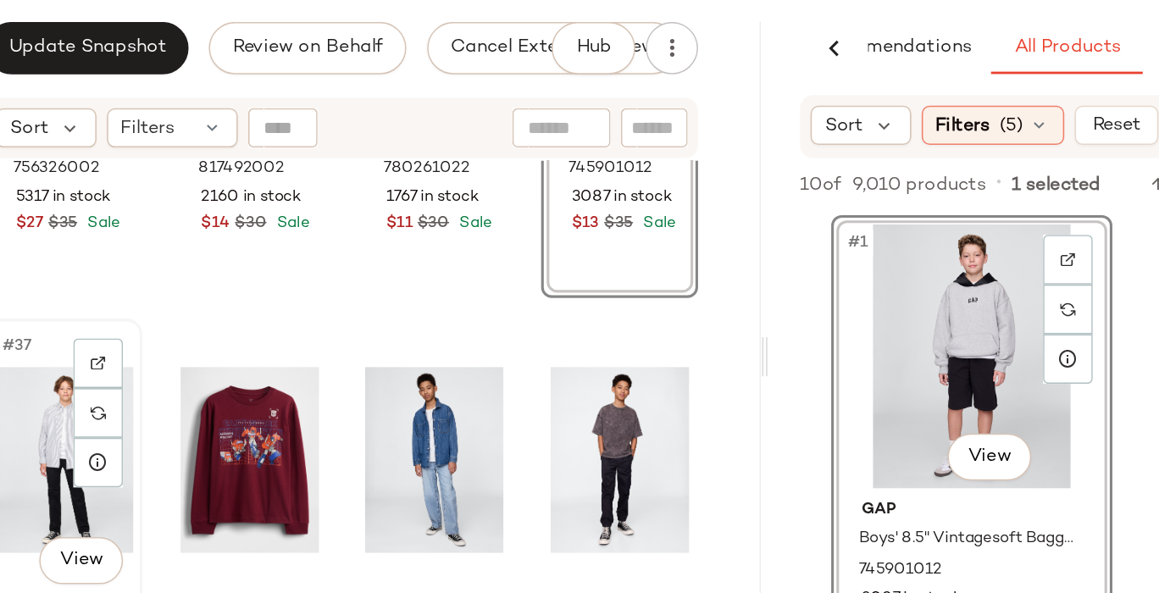
scroll to position [2862, 0]
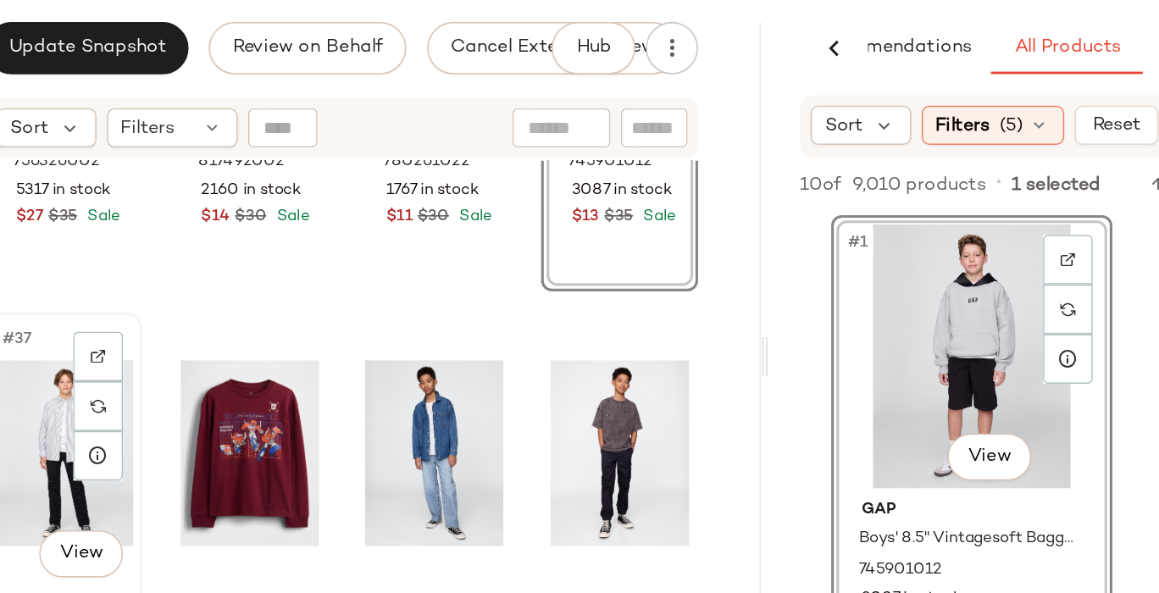
click at [198, 471] on div "#37 View" at bounding box center [159, 438] width 90 height 171
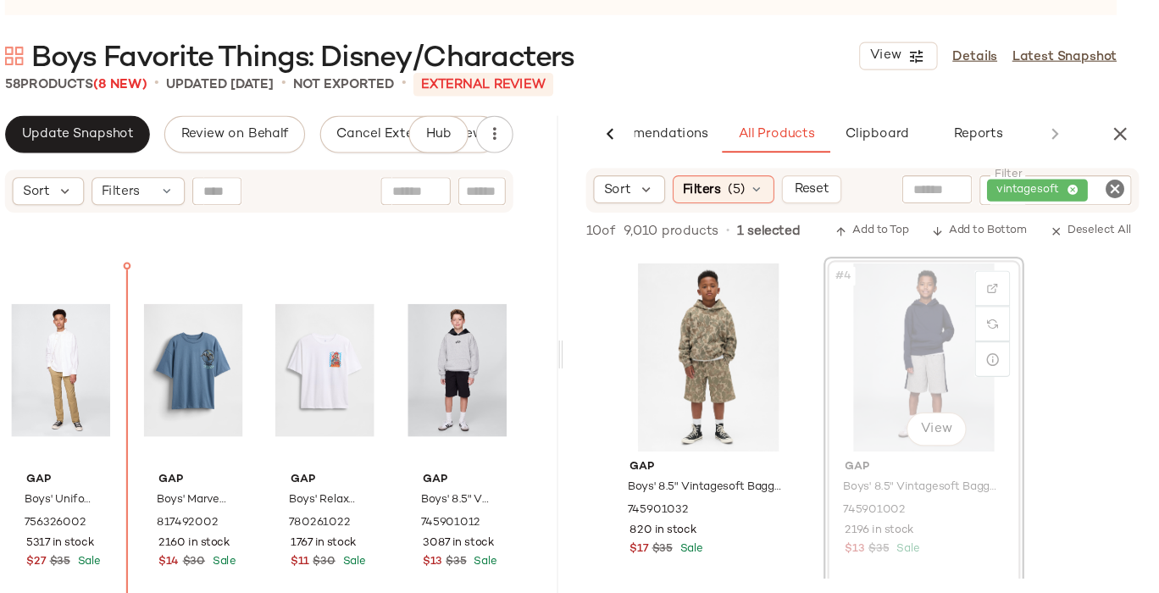
scroll to position [2583, 0]
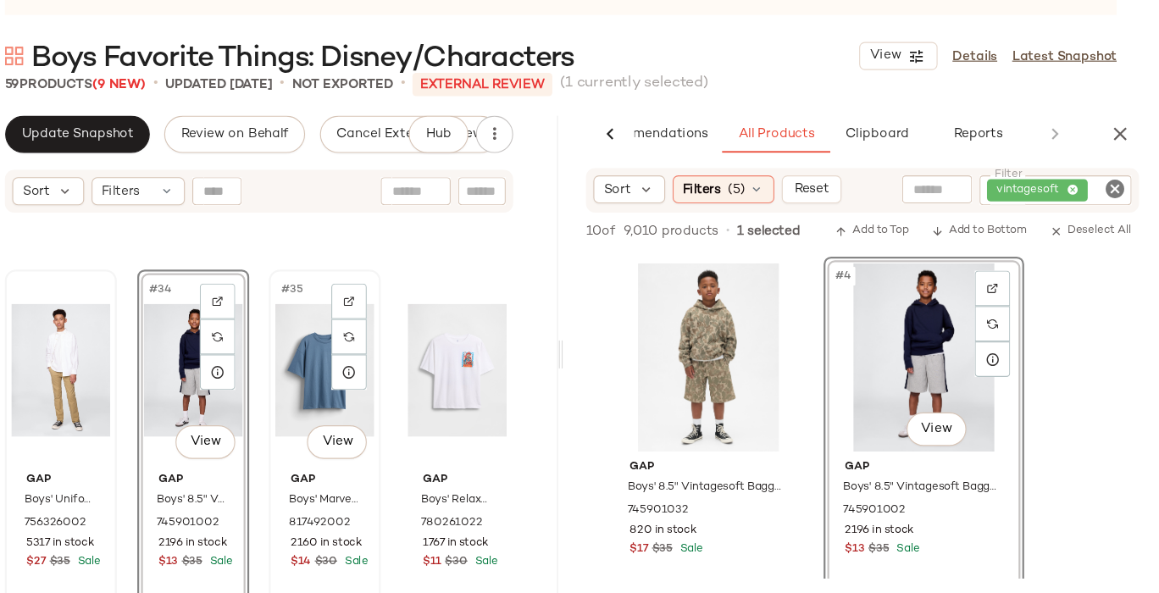
scroll to position [2584, 0]
click at [197, 409] on div "#33 View" at bounding box center [159, 389] width 90 height 171
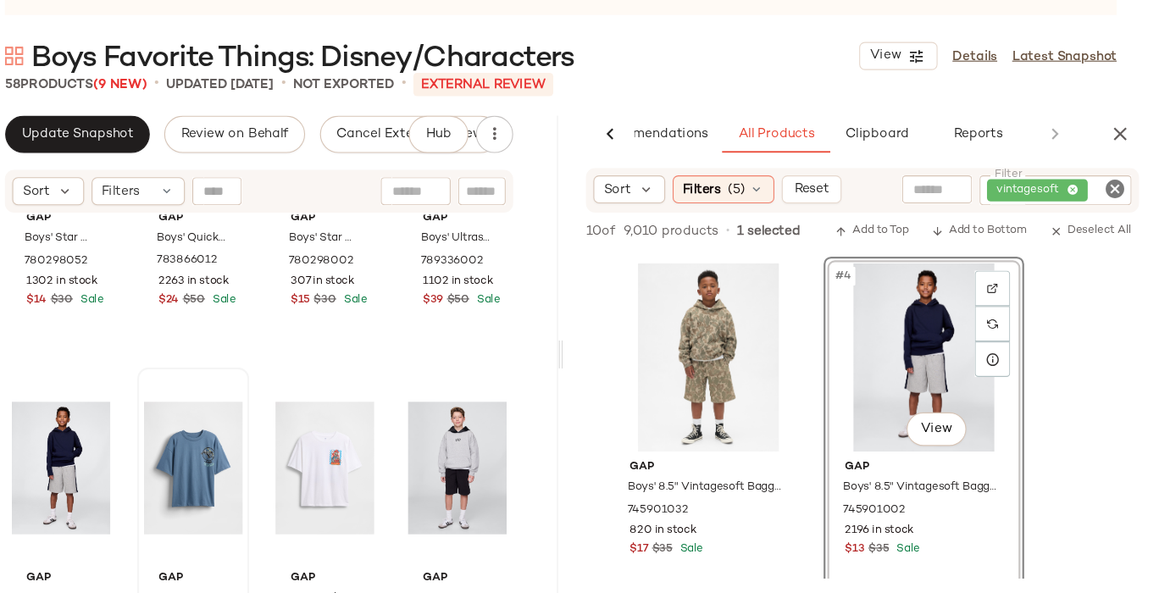
scroll to position [2537, 0]
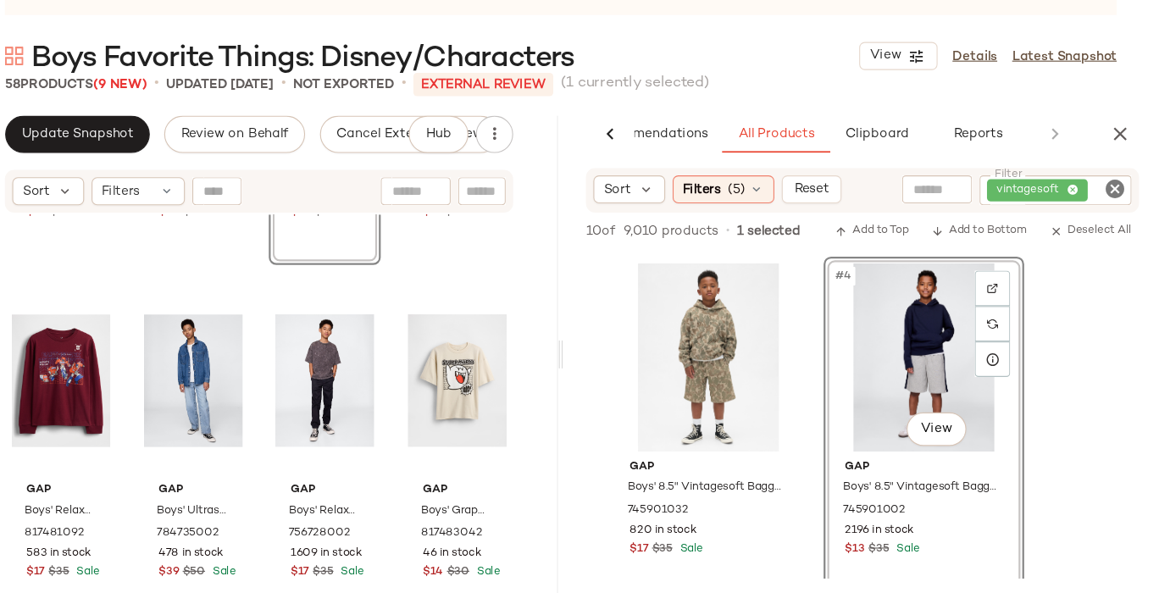
scroll to position [2910, 0]
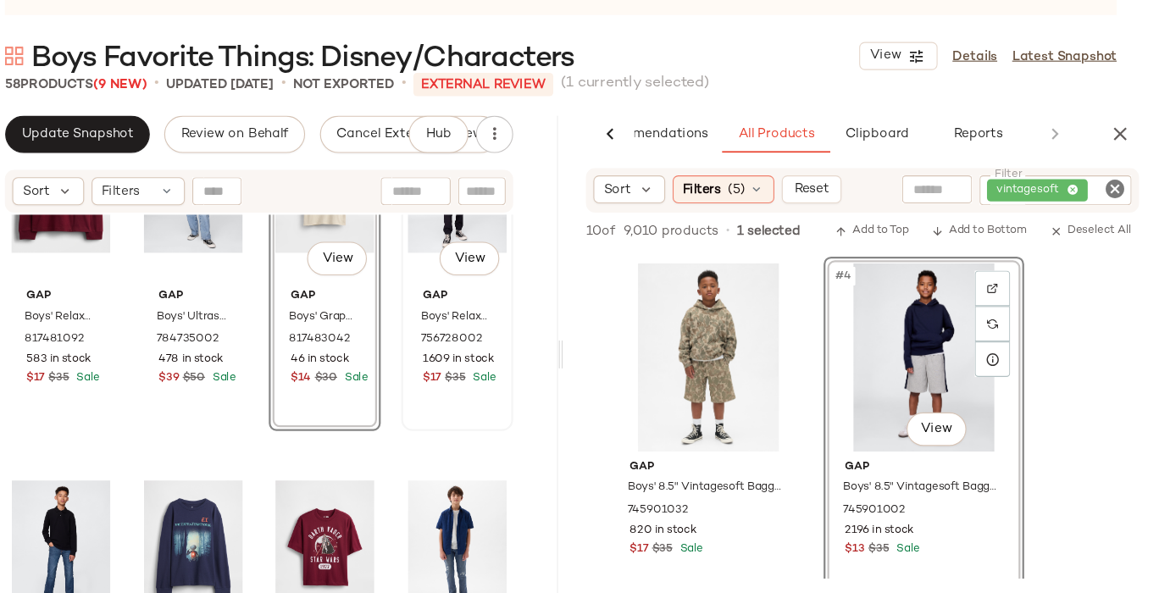
scroll to position [3081, 0]
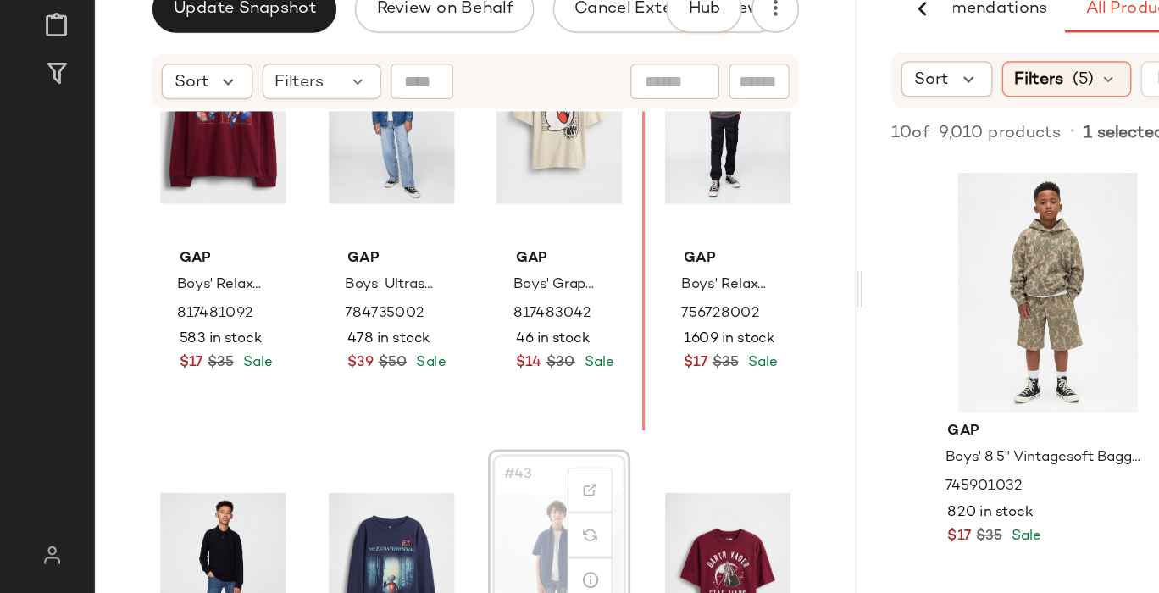
scroll to position [3043, 0]
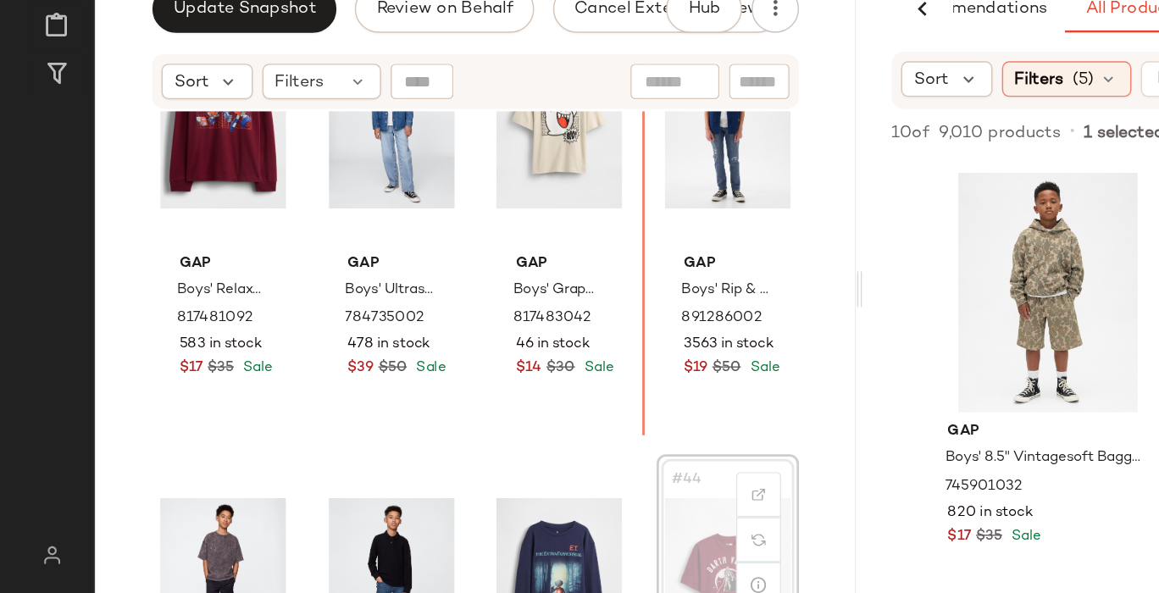
scroll to position [3045, 0]
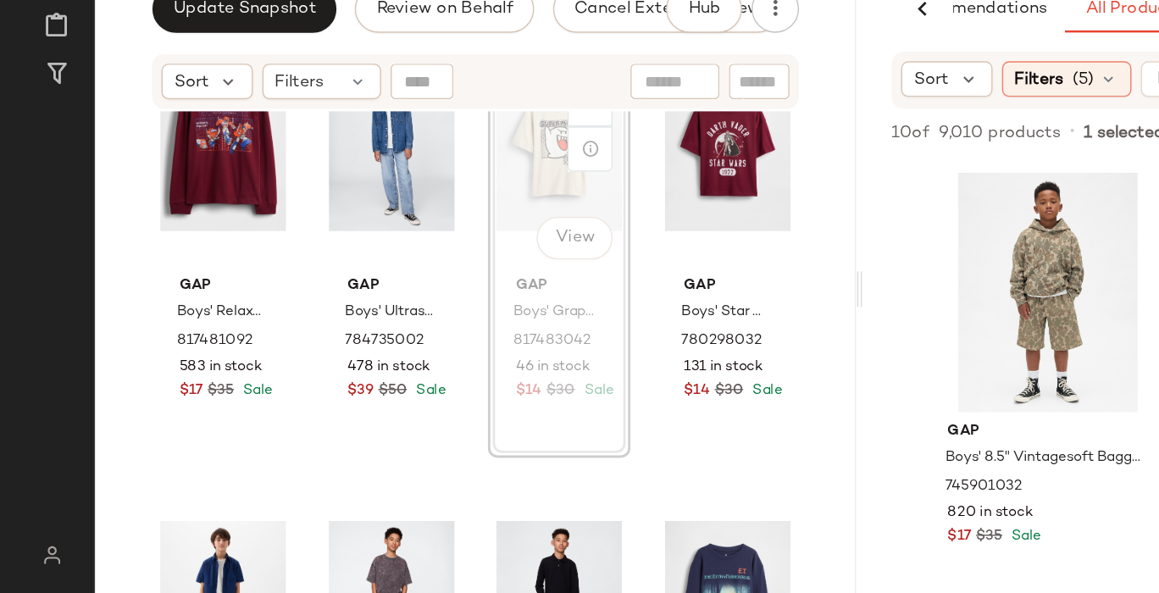
scroll to position [3023, 0]
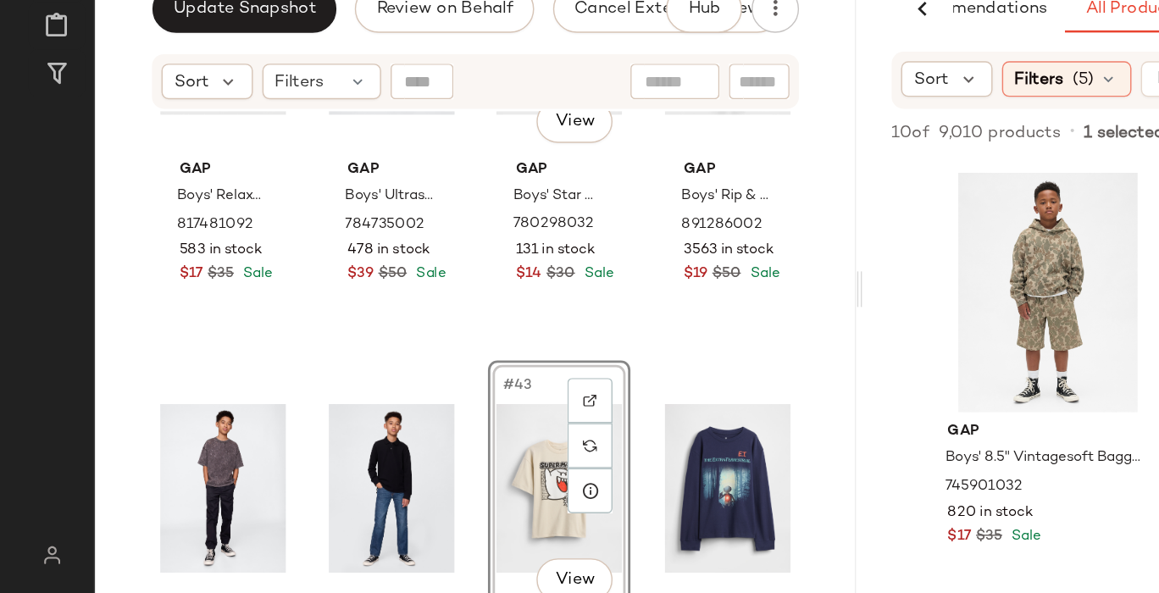
scroll to position [3181, 0]
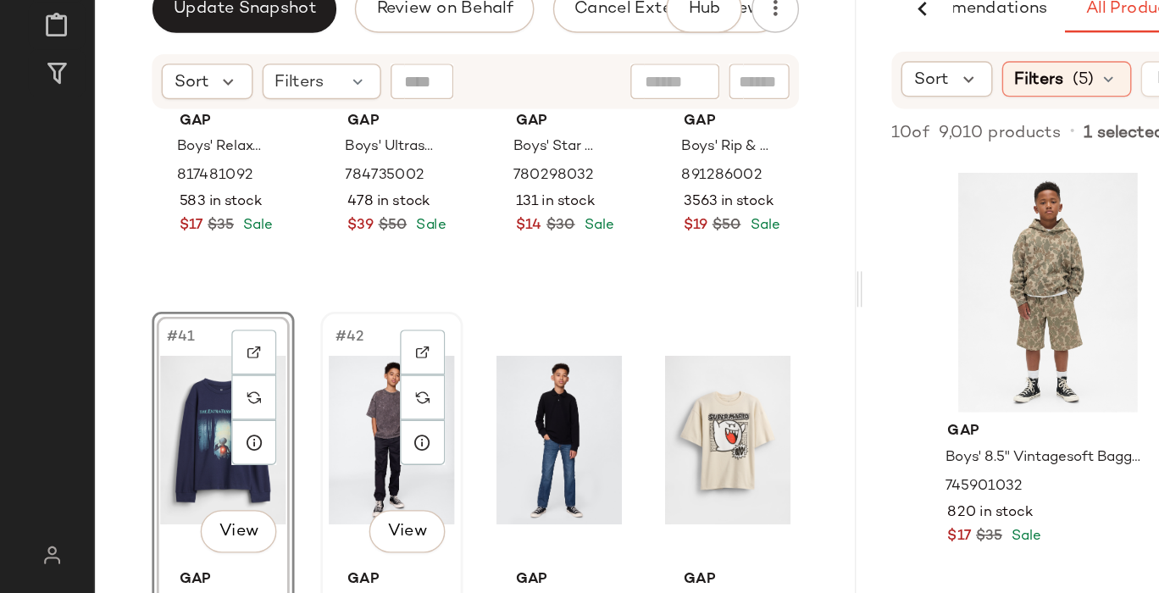
scroll to position [3148, 0]
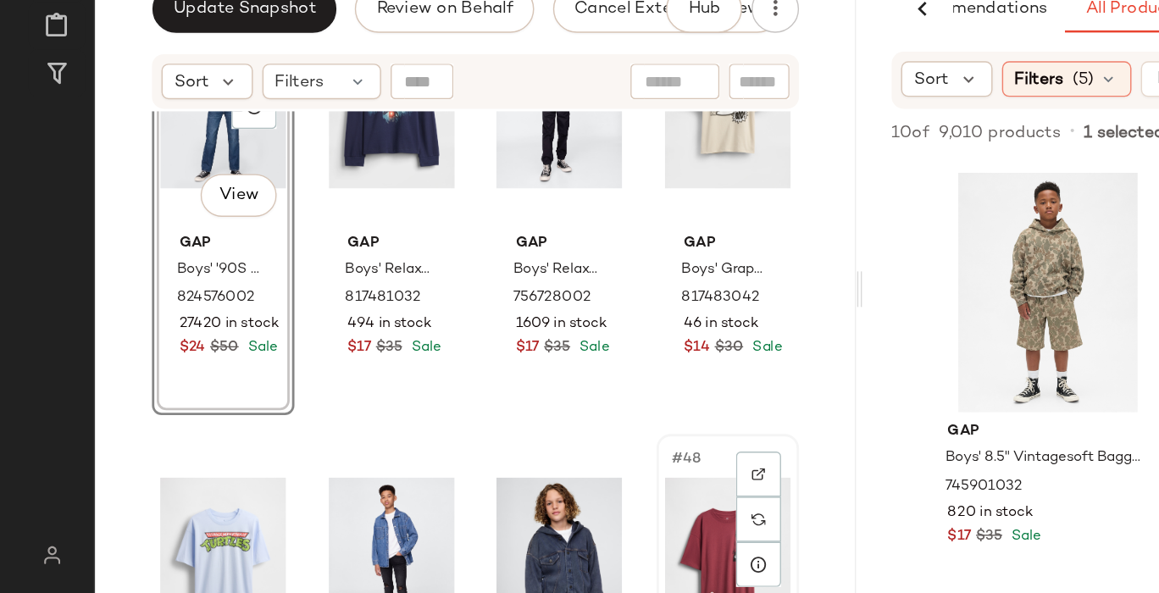
scroll to position [3383, 0]
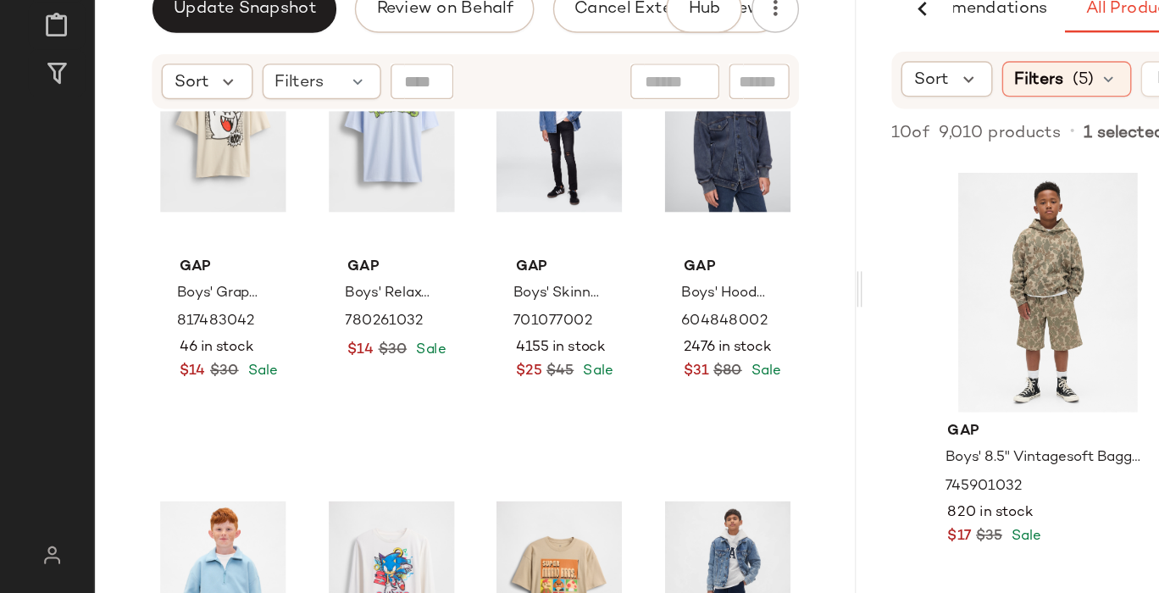
scroll to position [3692, 0]
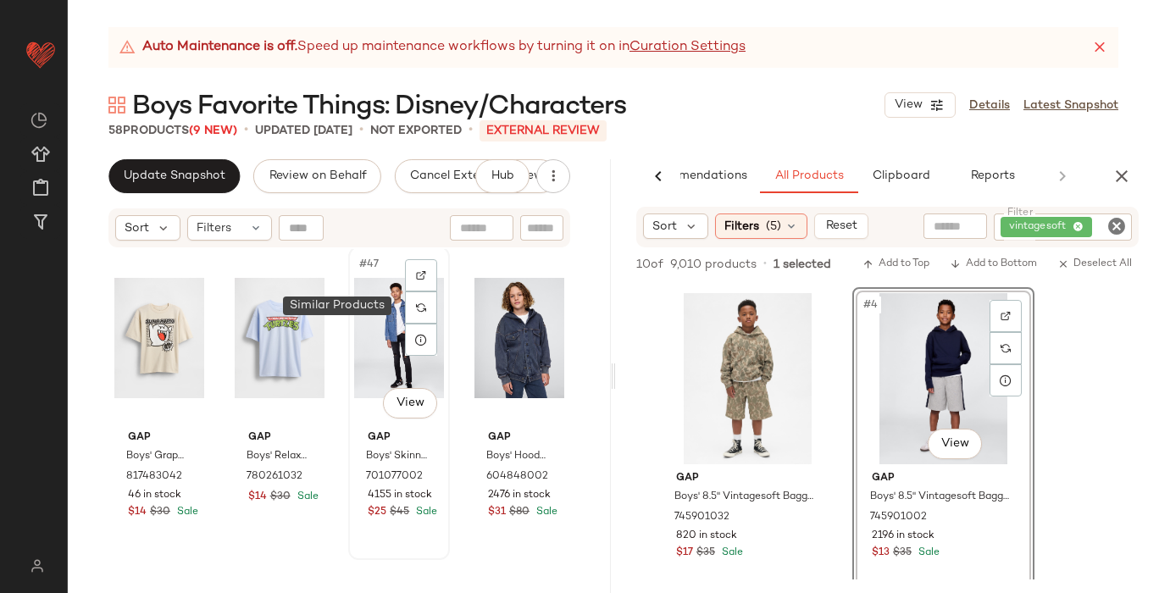
scroll to position [3616, 0]
click at [374, 328] on div "#47 View" at bounding box center [399, 338] width 90 height 171
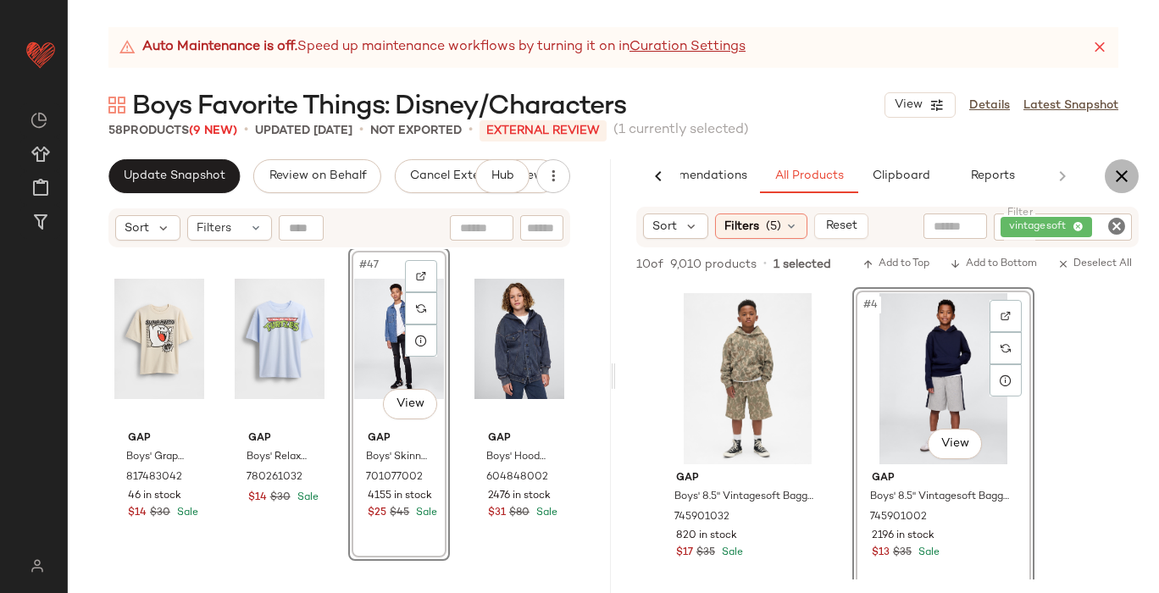
click at [1118, 179] on icon "button" at bounding box center [1122, 176] width 20 height 20
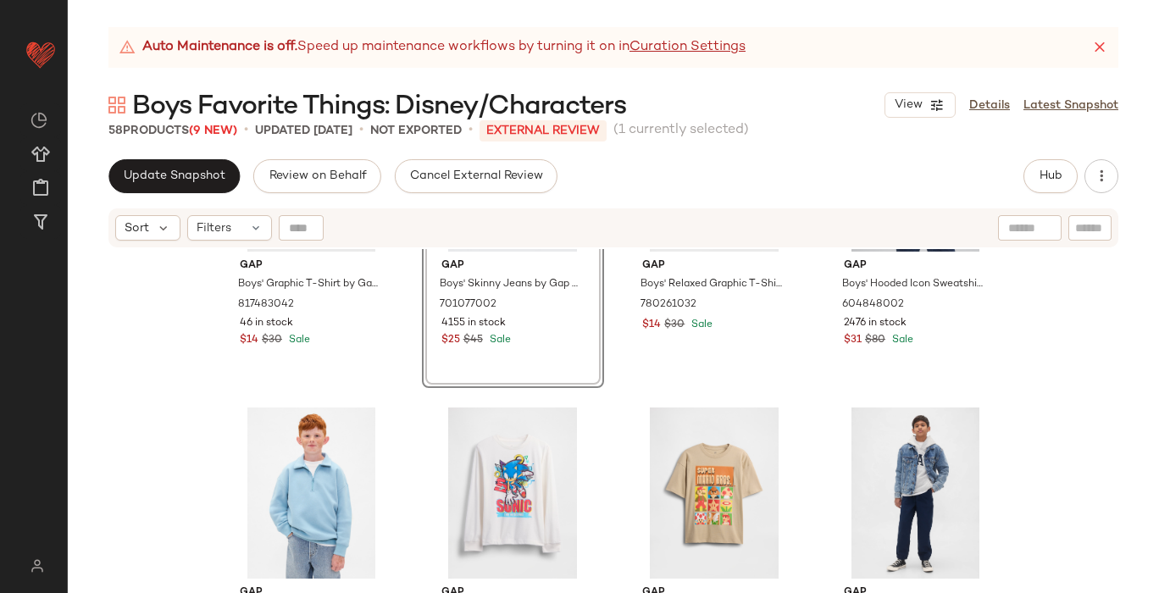
scroll to position [3793, 0]
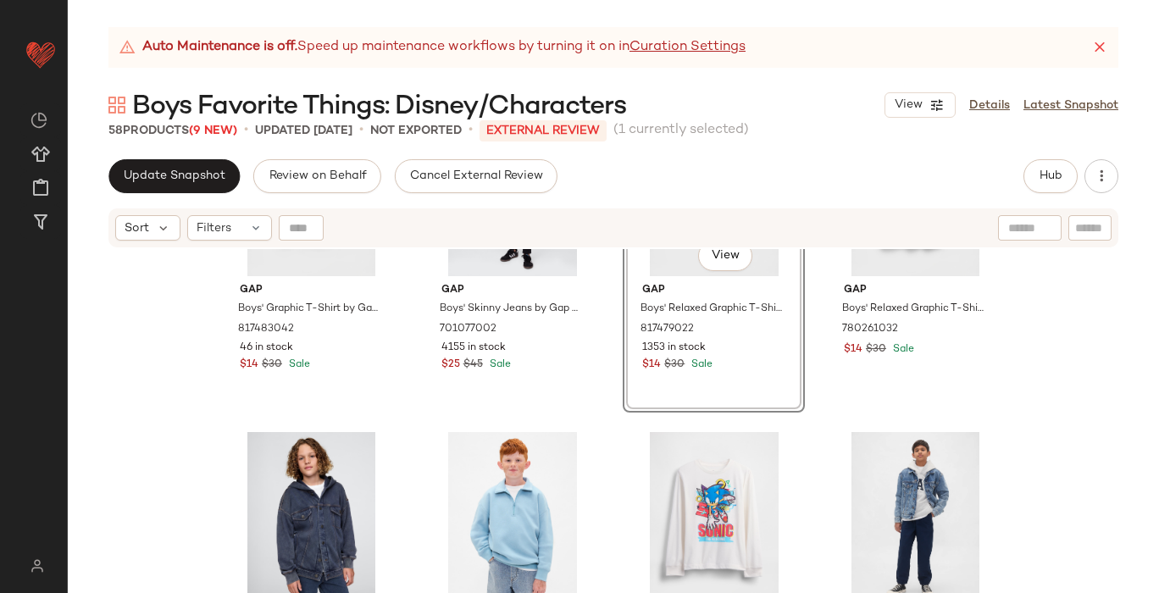
scroll to position [3773, 0]
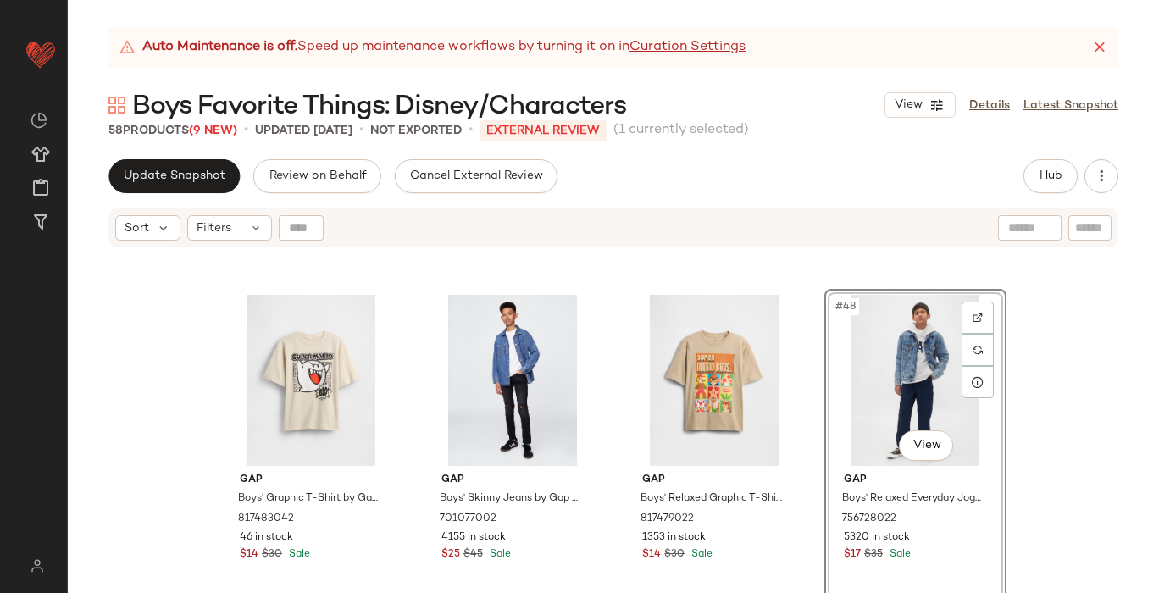
scroll to position [3579, 0]
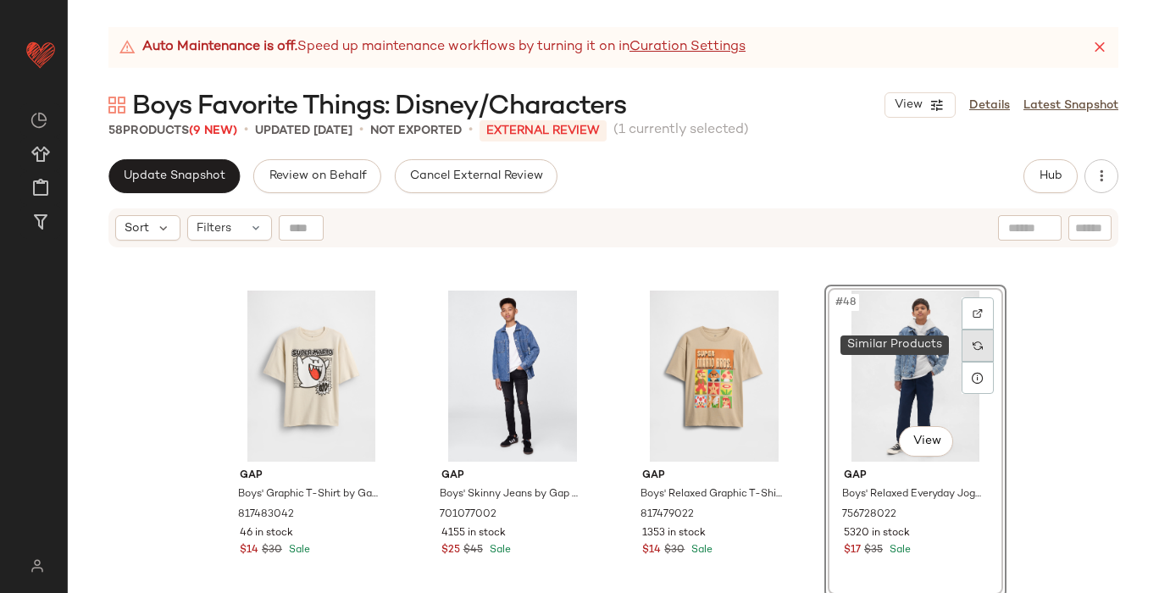
click at [970, 354] on div at bounding box center [978, 346] width 32 height 32
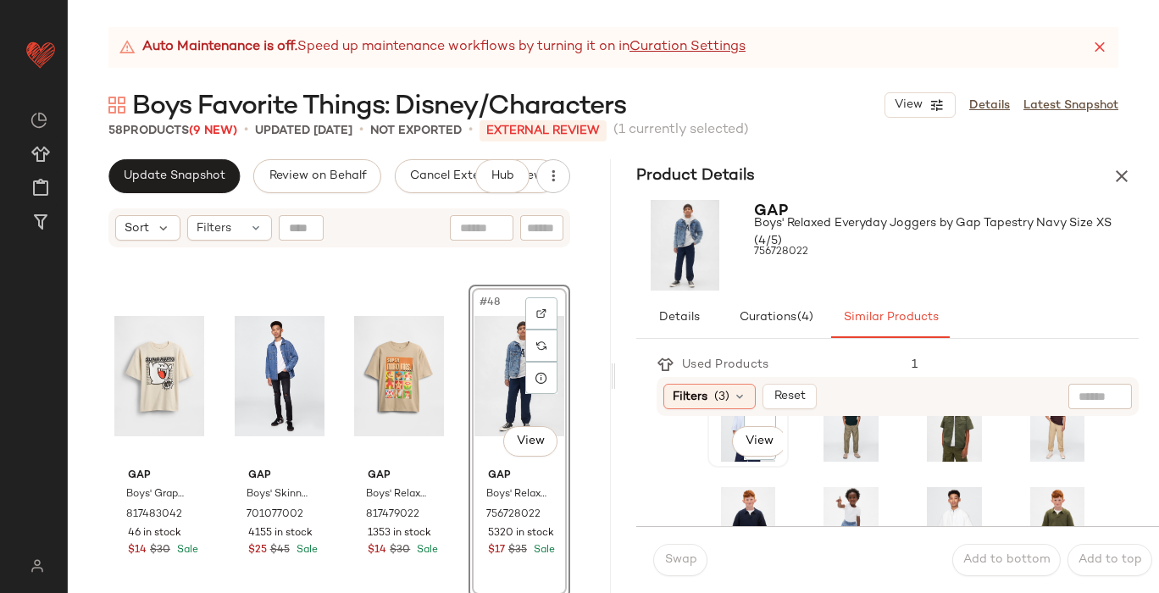
scroll to position [57, 0]
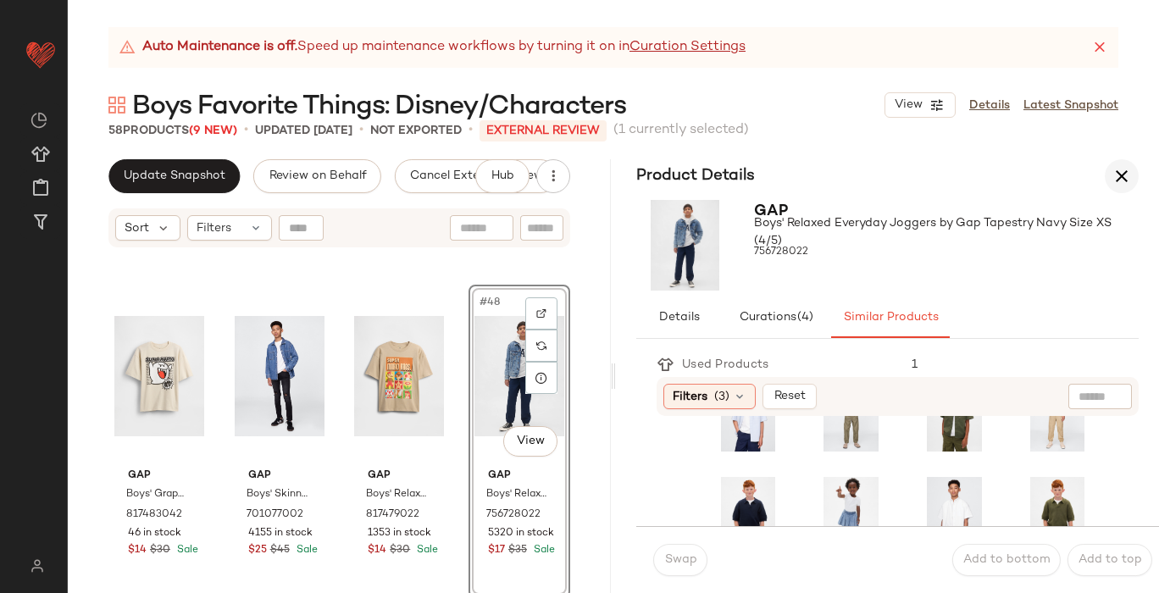
click at [1117, 178] on icon "button" at bounding box center [1122, 176] width 20 height 20
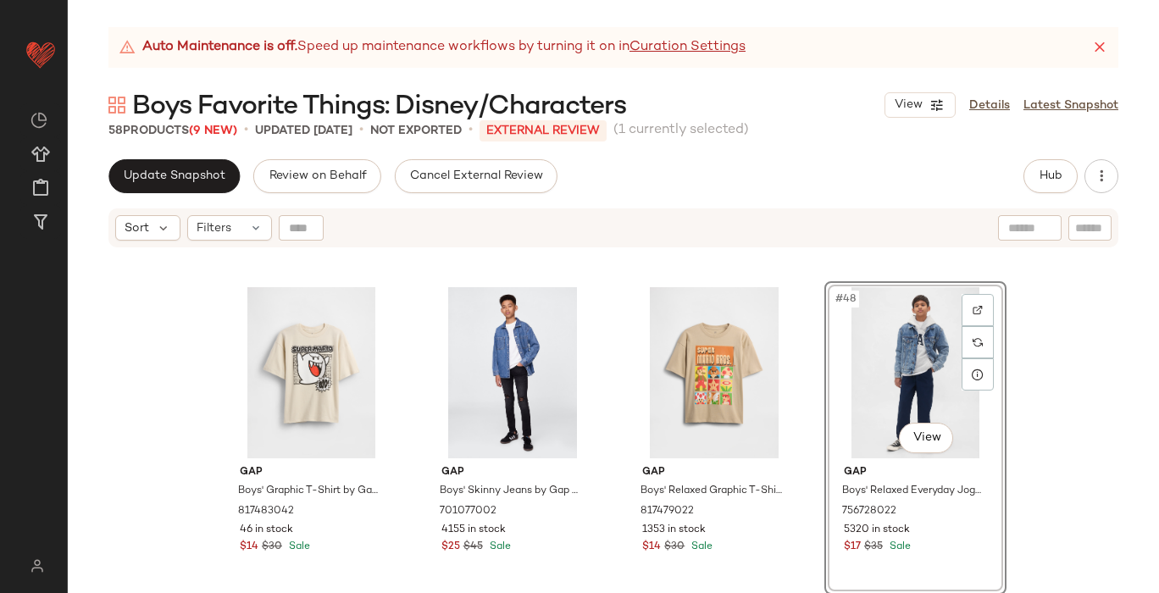
scroll to position [3584, 0]
click at [1056, 184] on button "Hub" at bounding box center [1051, 176] width 54 height 34
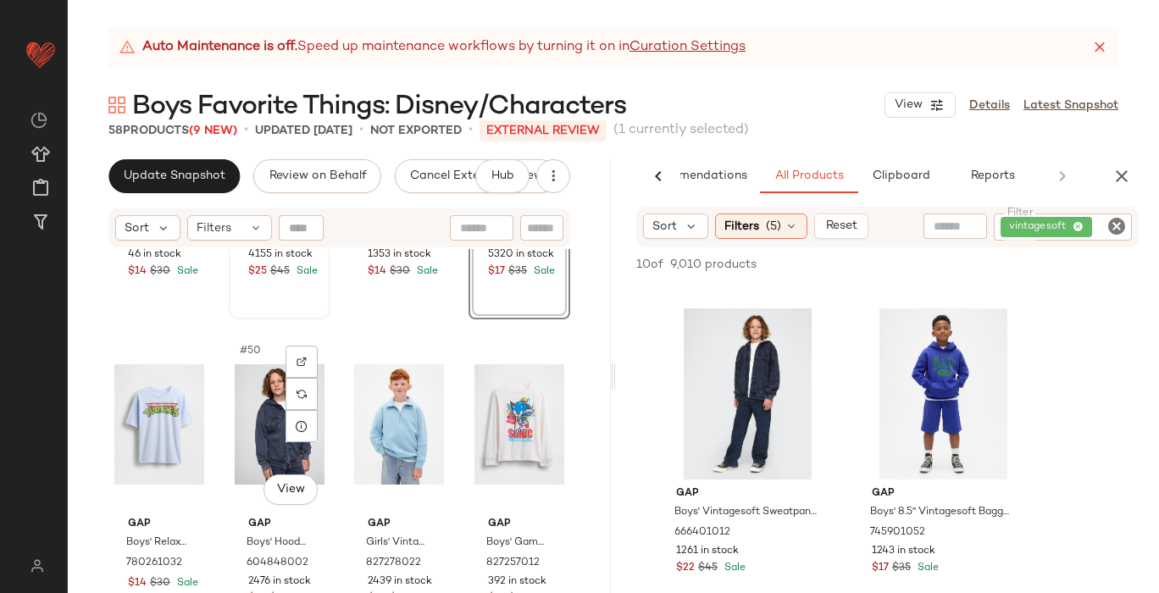
scroll to position [3844, 0]
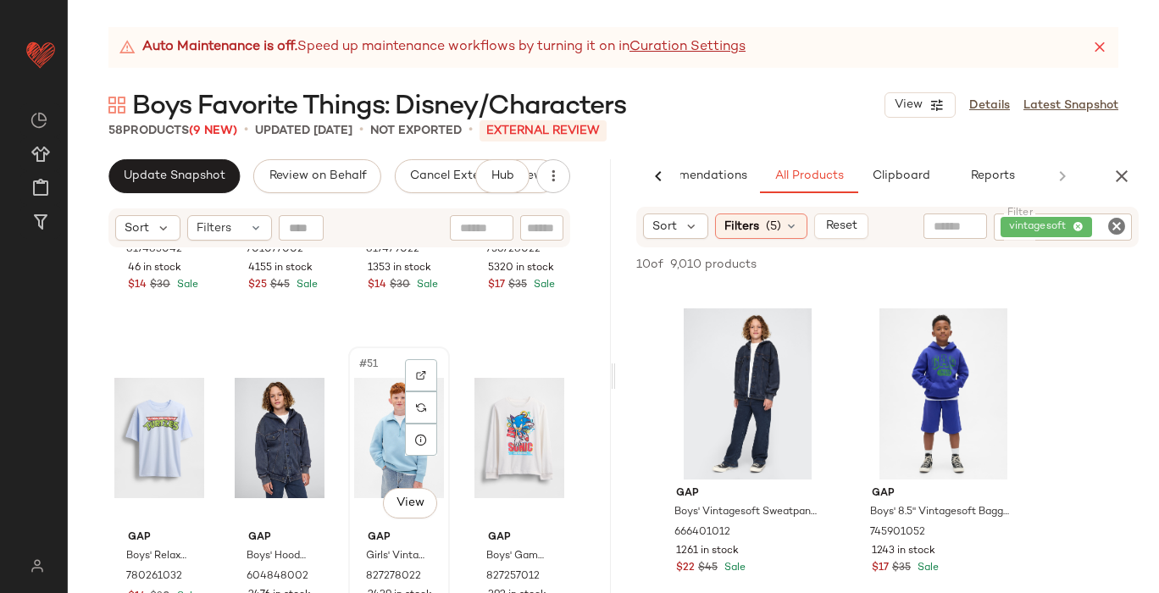
click at [368, 463] on div "#51 View" at bounding box center [399, 437] width 90 height 171
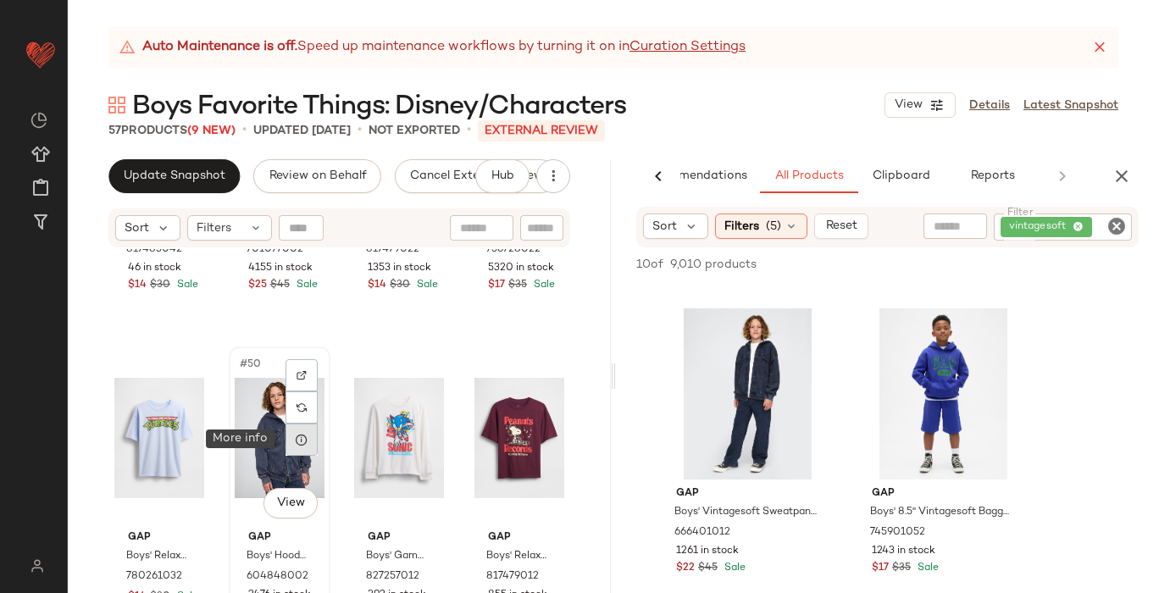
click at [302, 435] on icon at bounding box center [302, 440] width 14 height 14
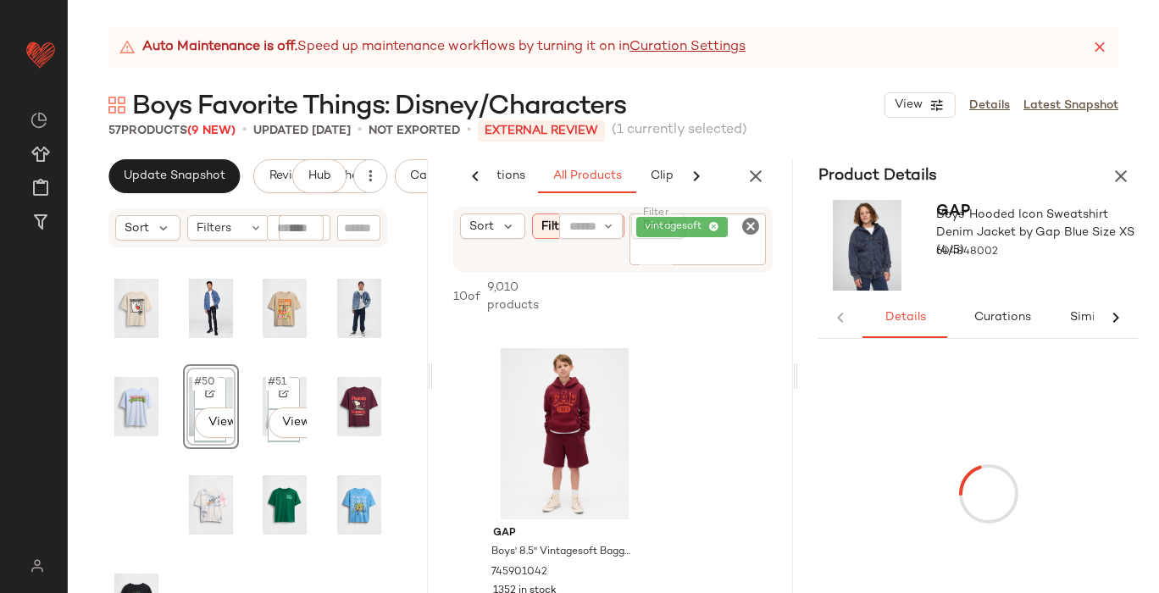
scroll to position [0, 109]
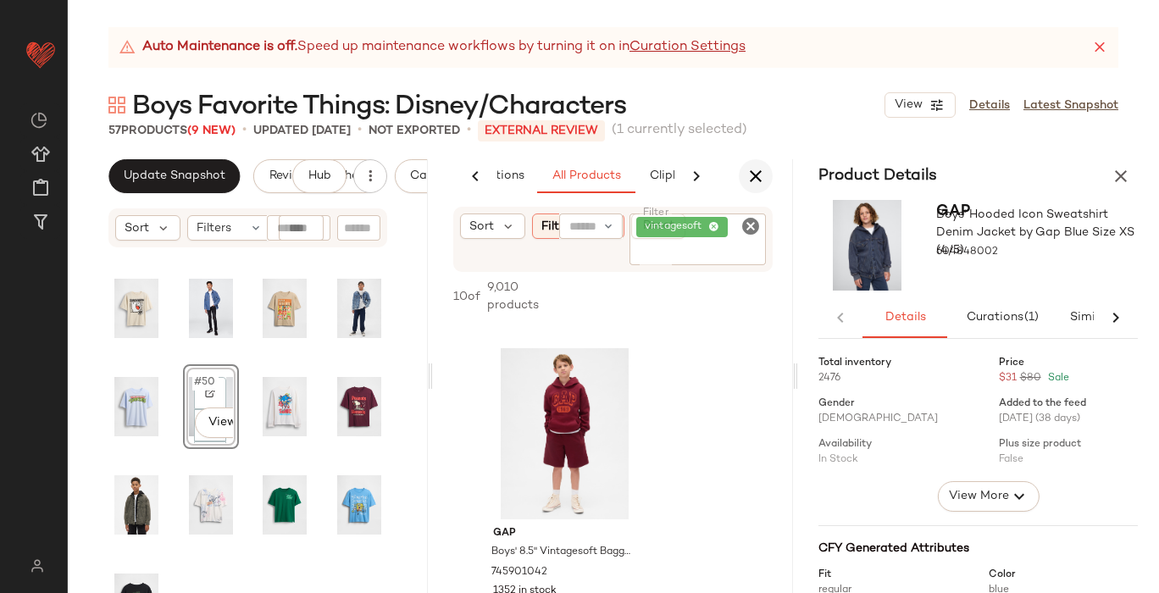
click at [759, 169] on icon "button" at bounding box center [756, 176] width 20 height 20
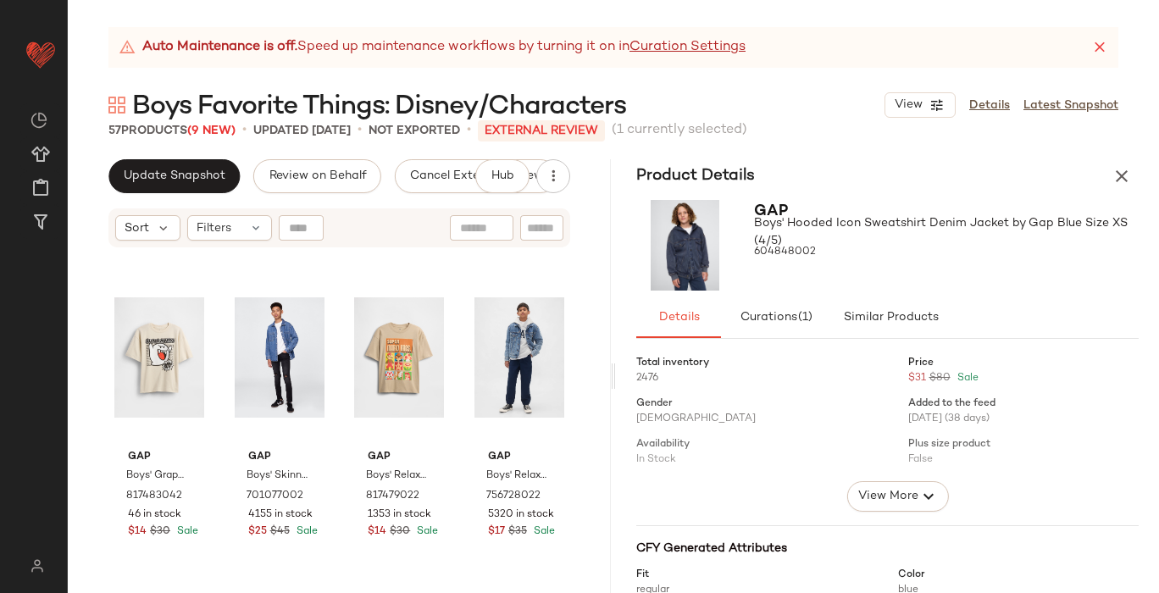
scroll to position [4523, 0]
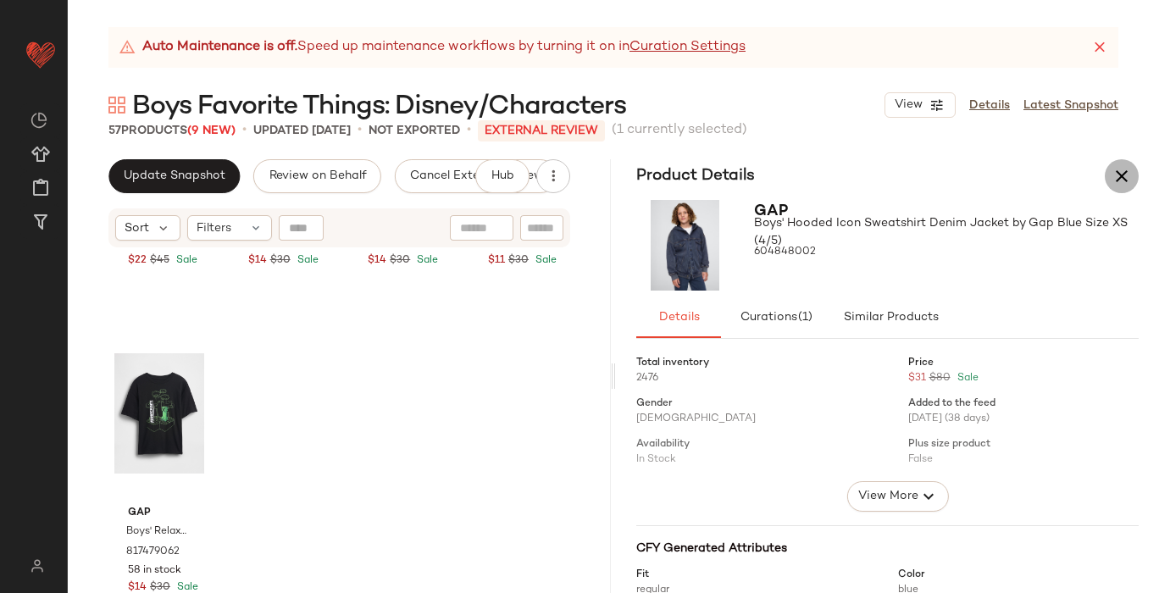
click at [1124, 180] on icon "button" at bounding box center [1122, 176] width 20 height 20
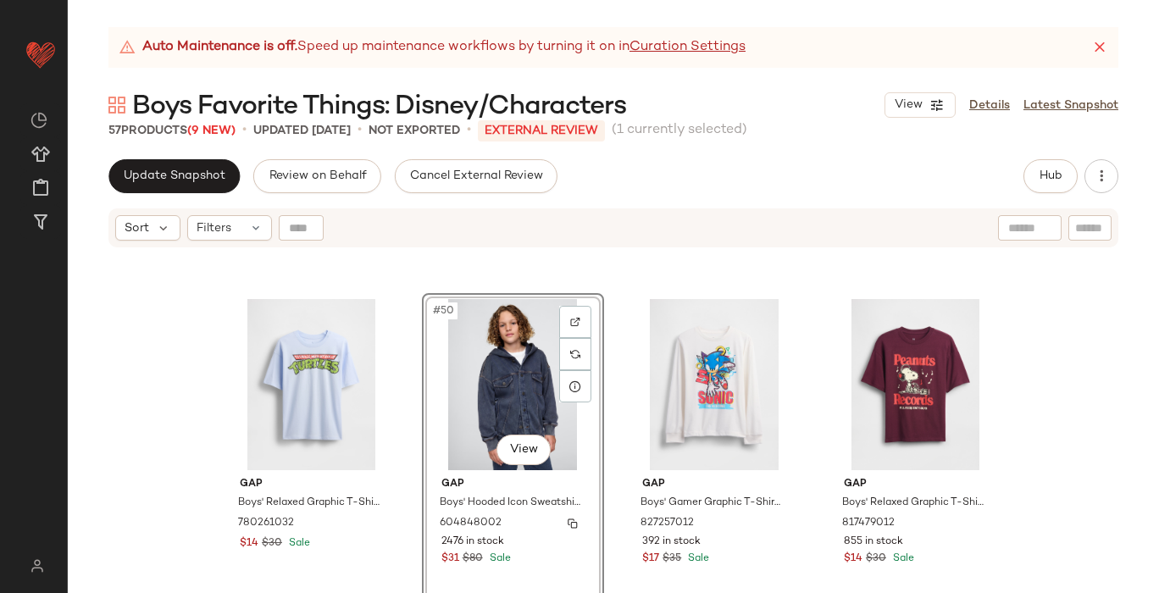
scroll to position [3888, 0]
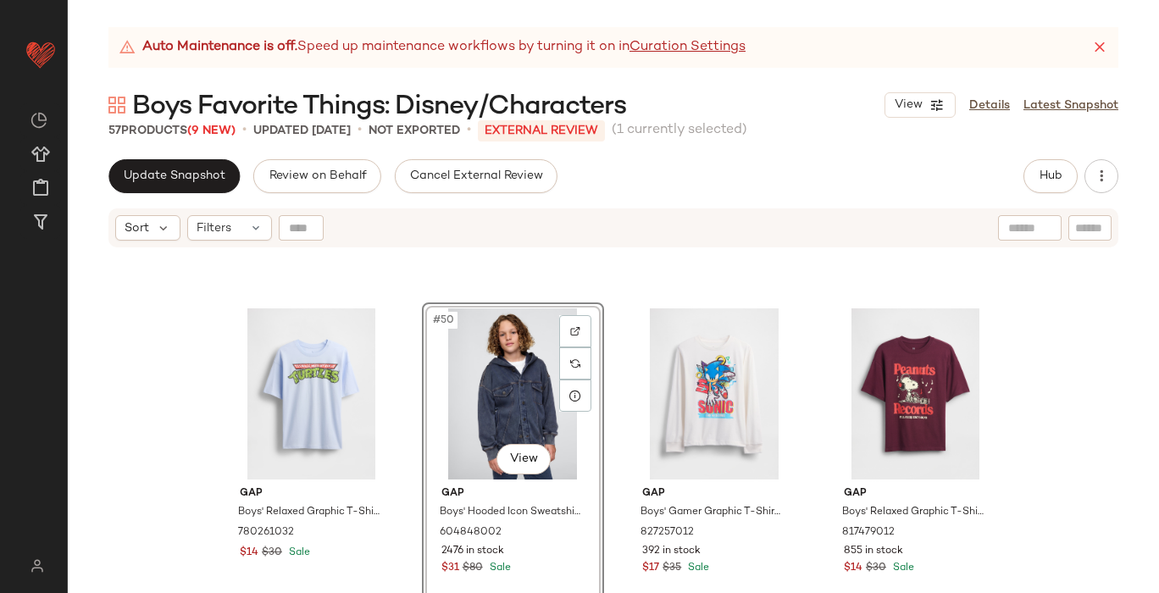
click at [580, 480] on div "#50 View Gap Boys' Hooded Icon Sweatshirt Denim Jacket by Gap Blue Size XS (4/5…" at bounding box center [513, 458] width 182 height 313
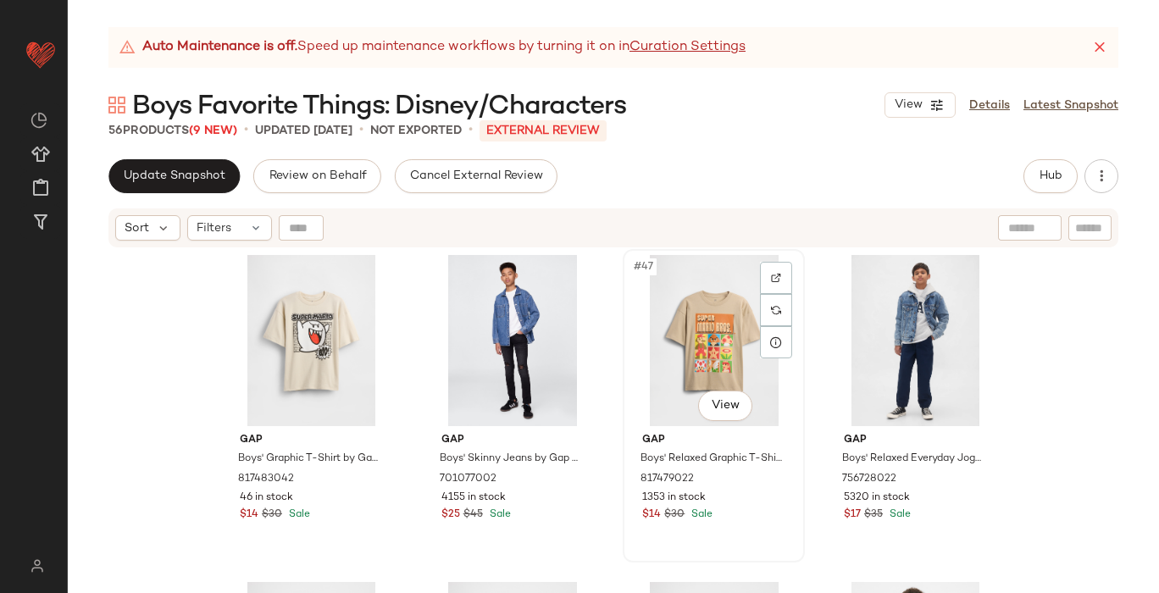
scroll to position [3617, 0]
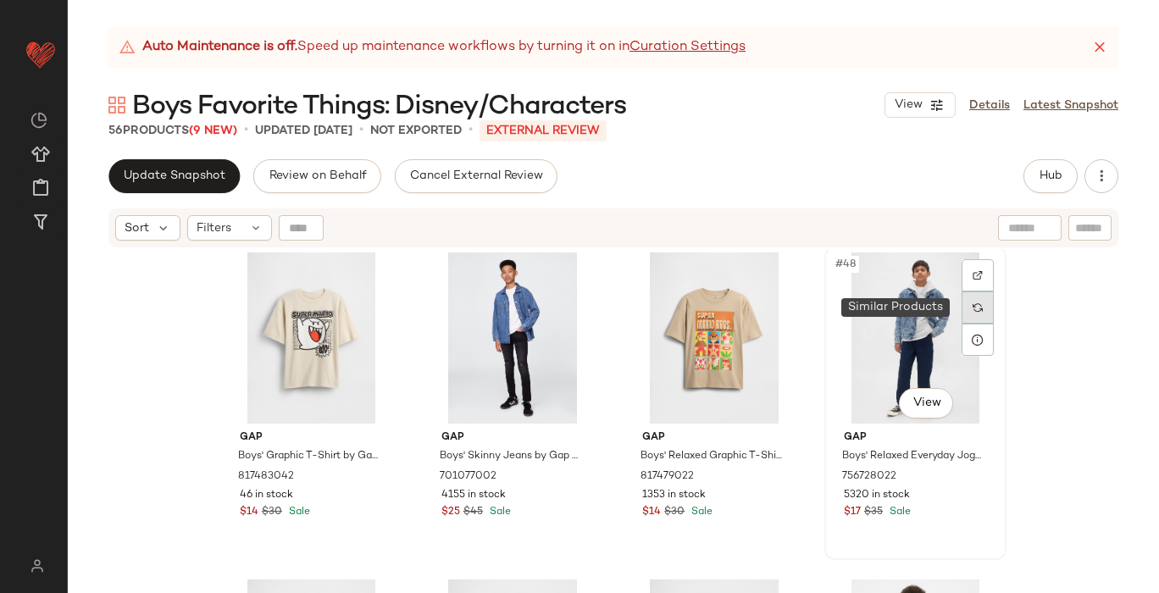
click at [977, 308] on img at bounding box center [978, 307] width 10 height 10
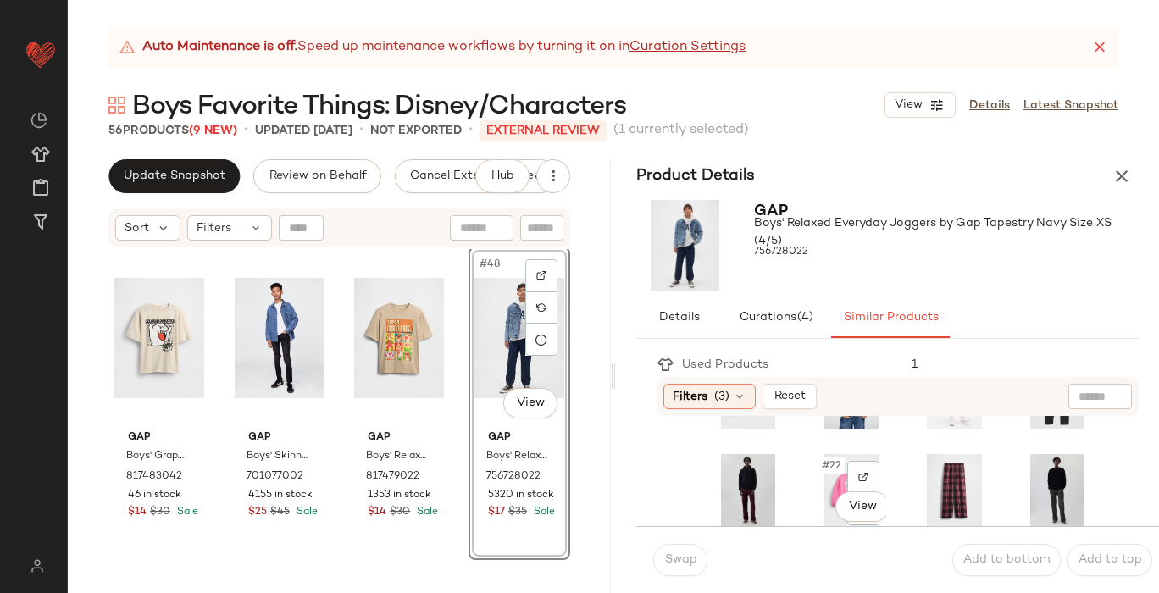
scroll to position [479, 0]
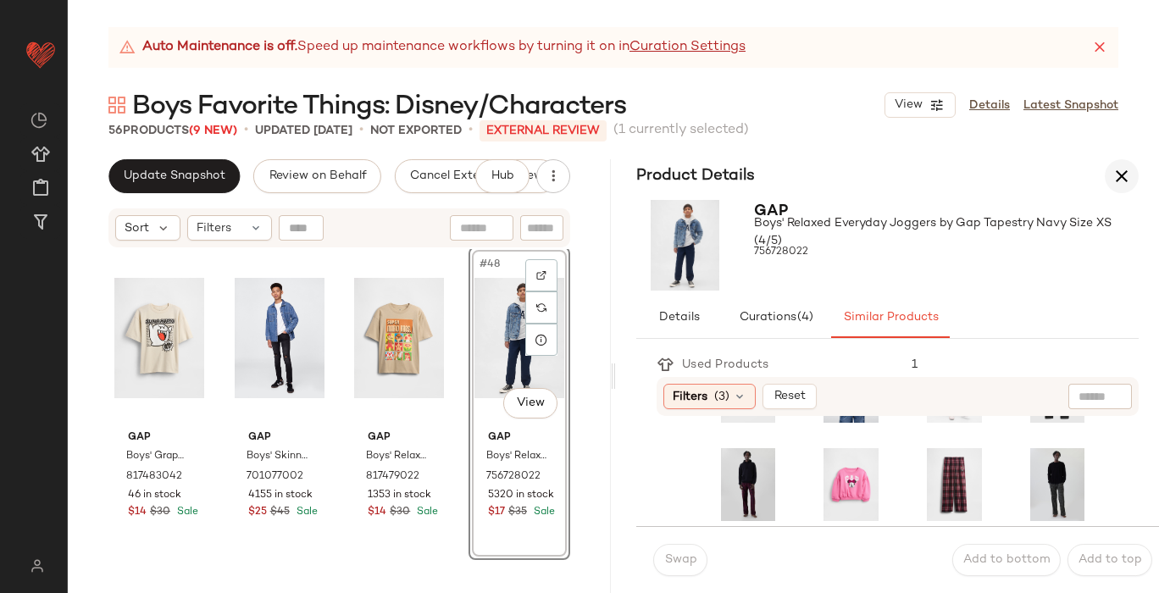
click at [1118, 176] on icon "button" at bounding box center [1122, 176] width 20 height 20
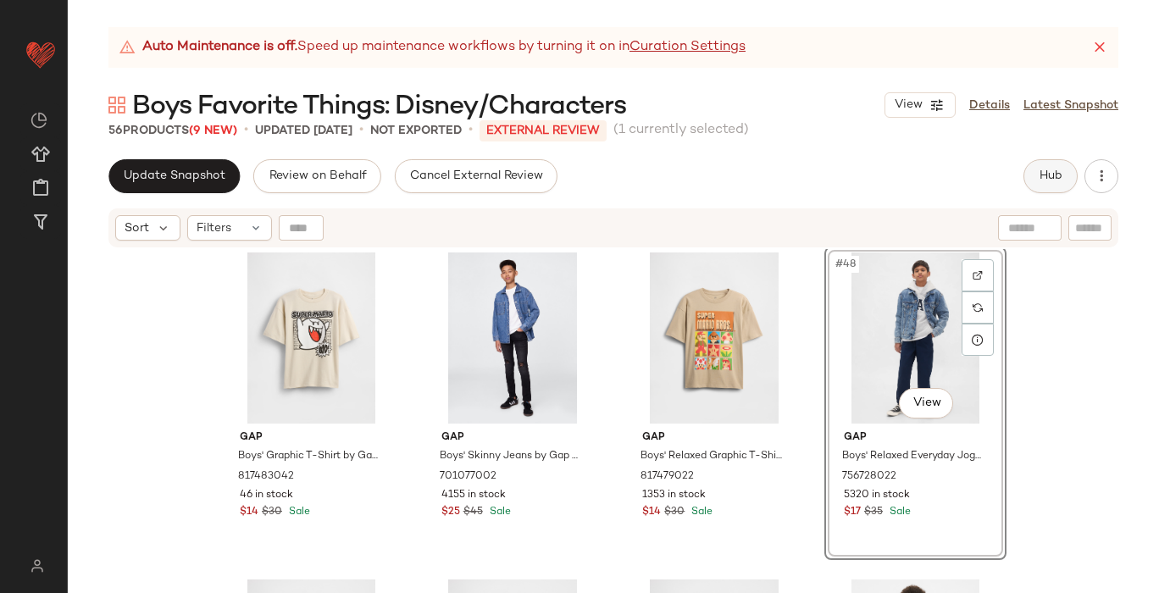
click at [1048, 178] on span "Hub" at bounding box center [1051, 176] width 24 height 14
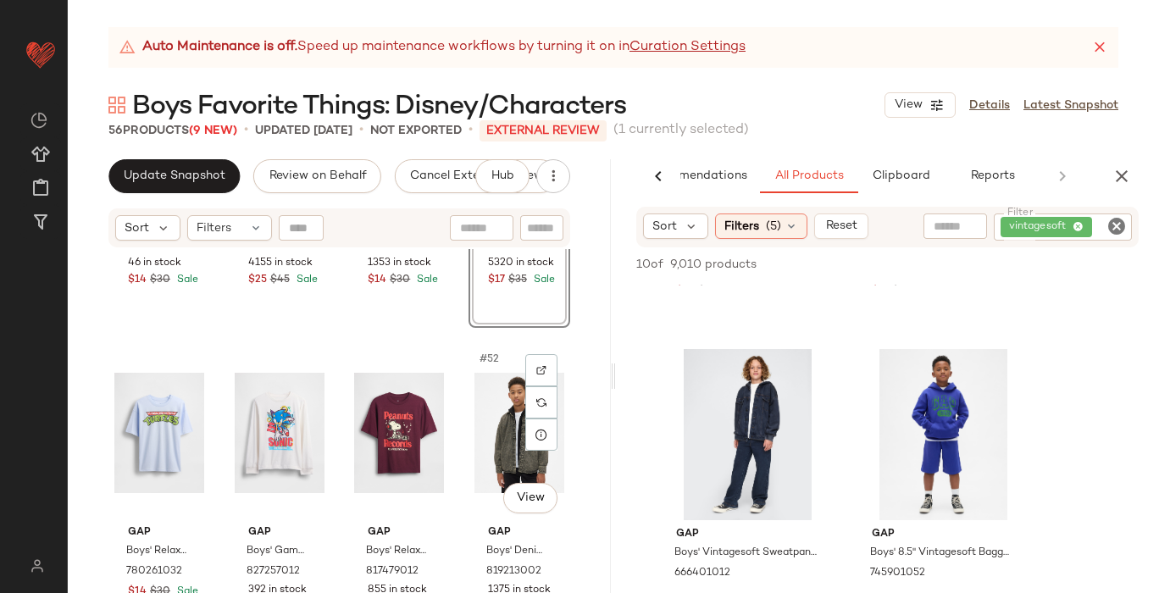
scroll to position [3842, 0]
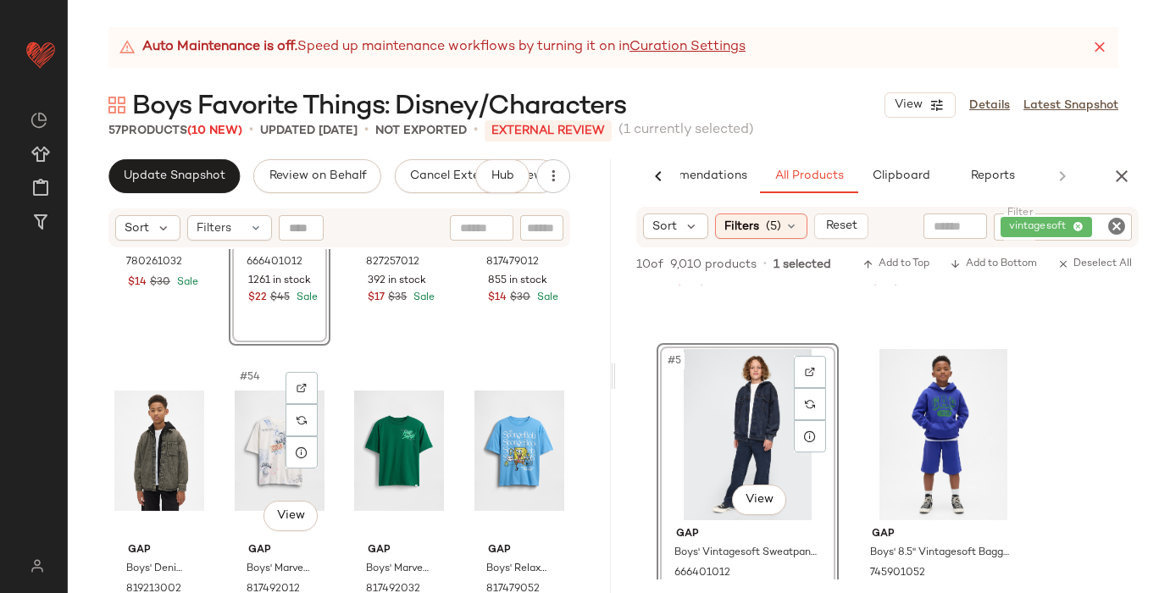
scroll to position [4160, 0]
click at [84, 397] on div "Gap Boys' Relaxed Graphic T-Shirt by Gap Serene Blue Size XXL (14/16) 780261032…" at bounding box center [339, 442] width 543 height 386
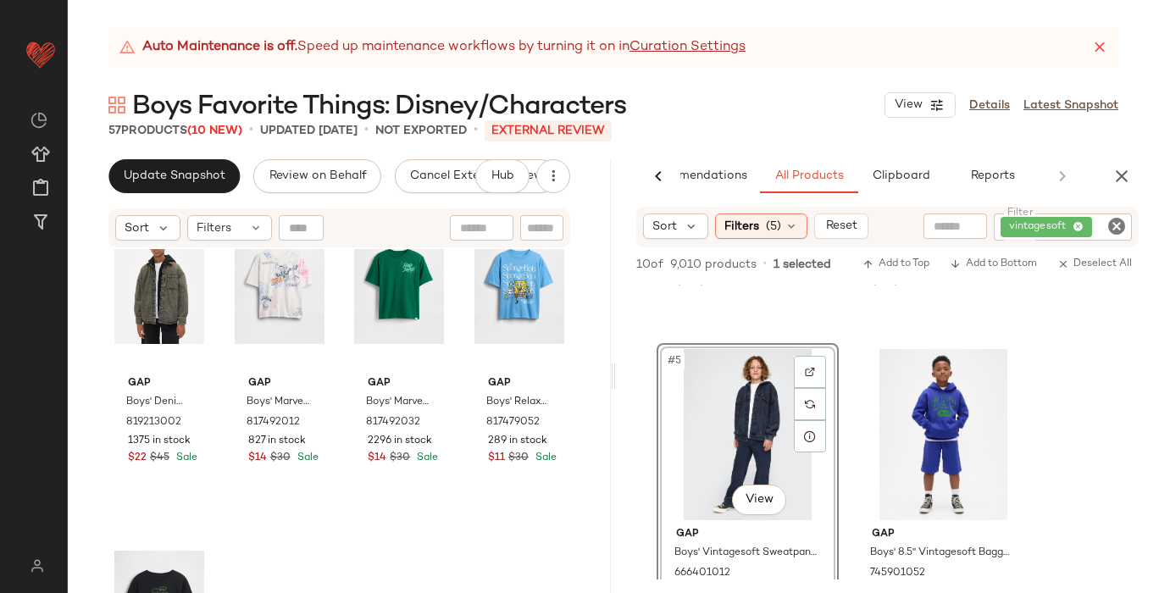
scroll to position [4315, 0]
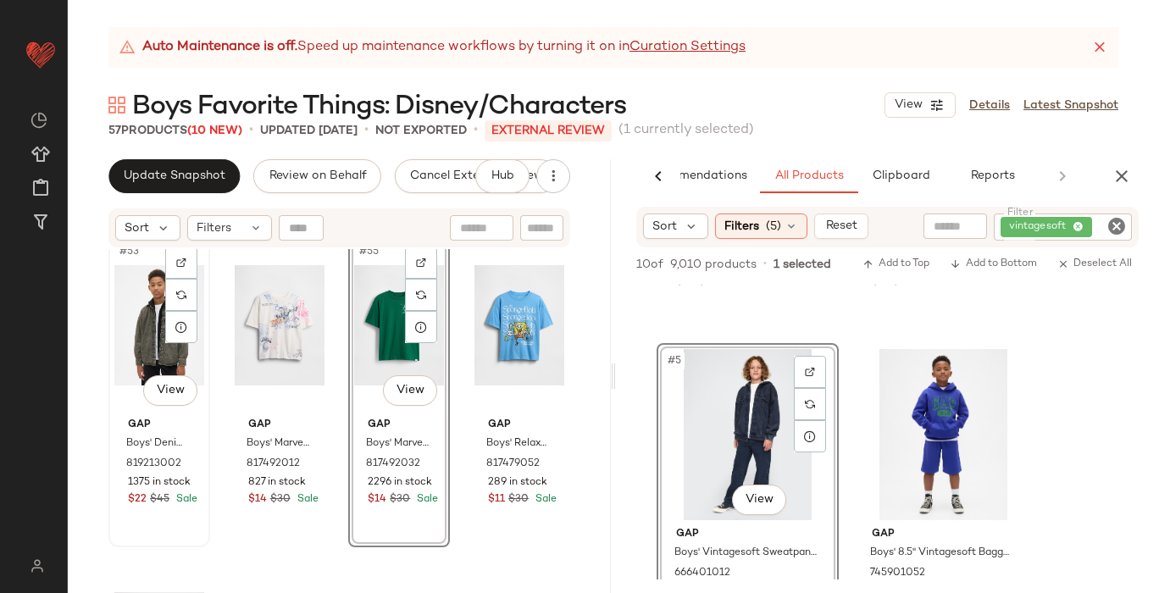
scroll to position [4286, 0]
click at [124, 399] on div "#53 View" at bounding box center [159, 323] width 90 height 171
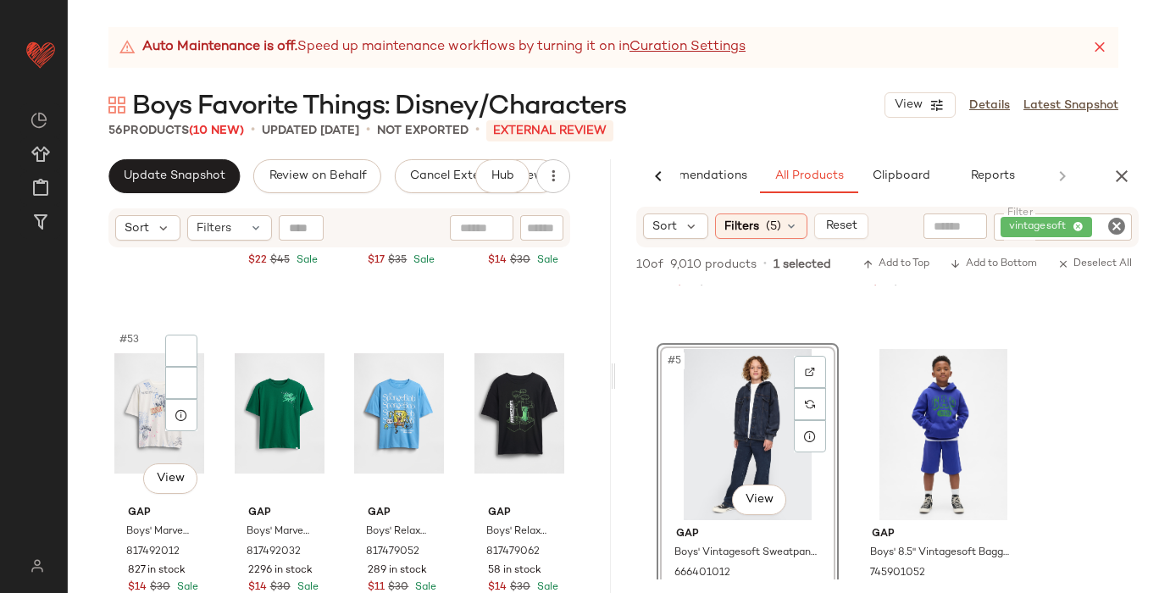
scroll to position [4196, 0]
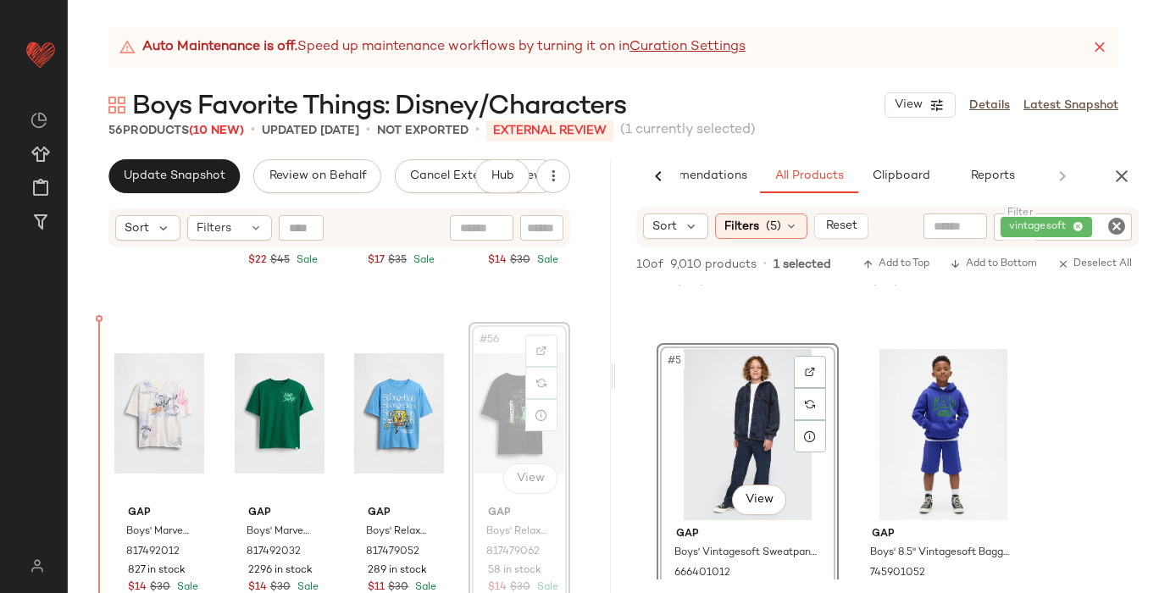
drag, startPoint x: 469, startPoint y: 432, endPoint x: 98, endPoint y: 439, distance: 371.2
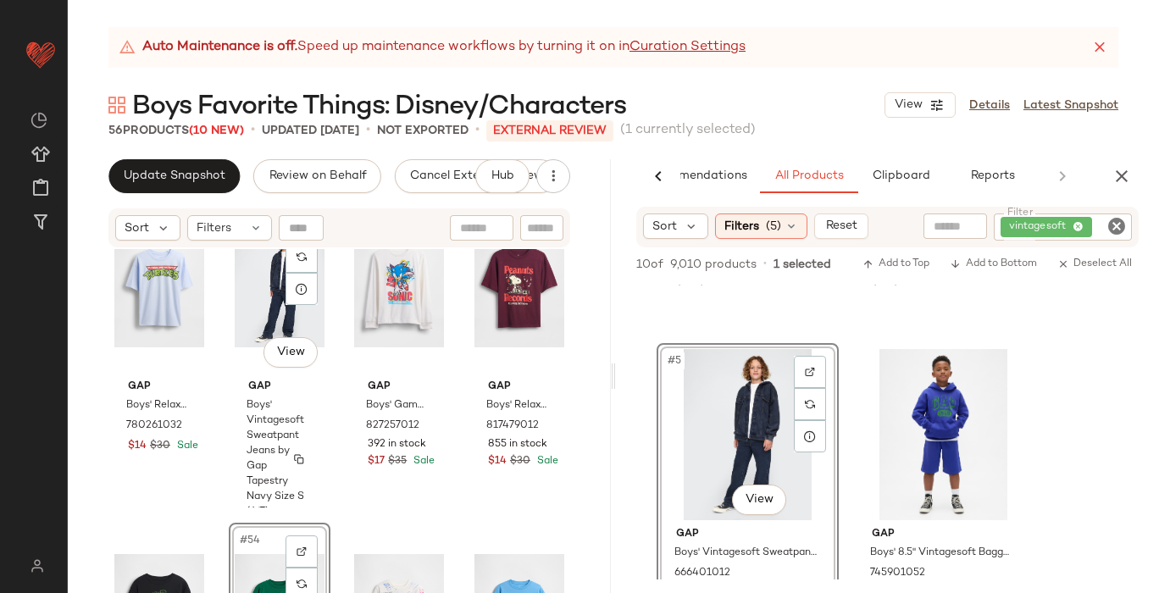
scroll to position [3997, 0]
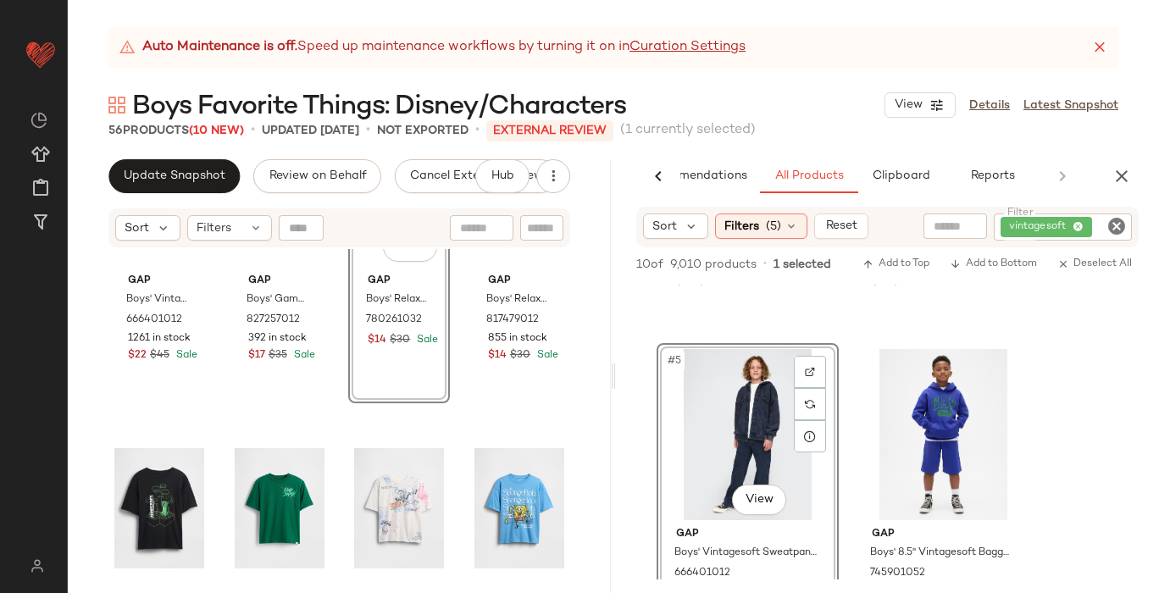
scroll to position [4110, 0]
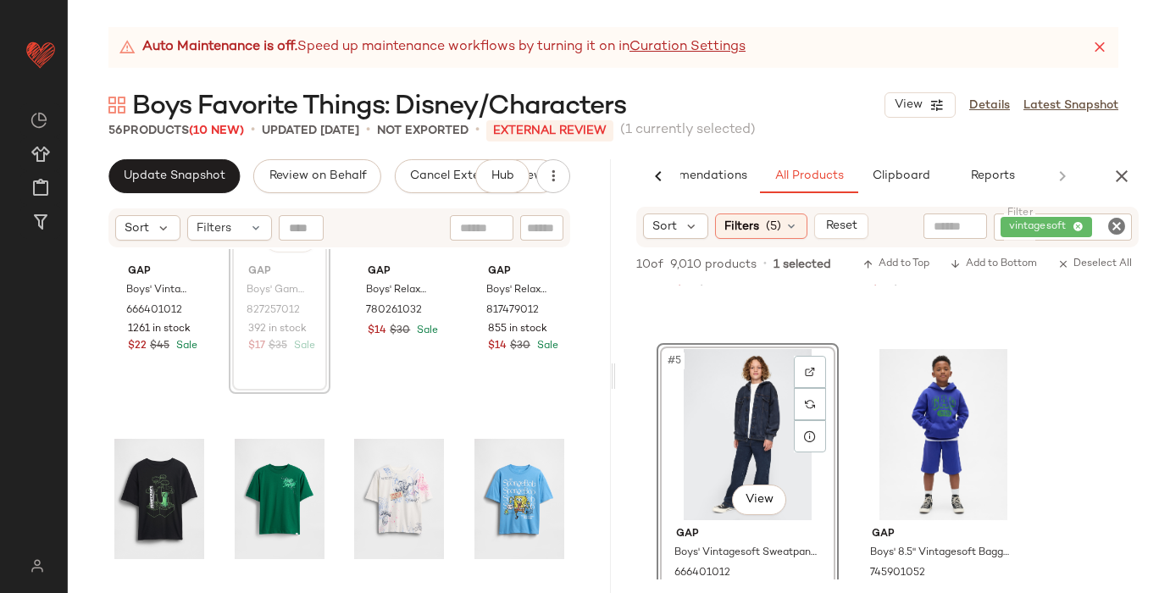
scroll to position [4106, 0]
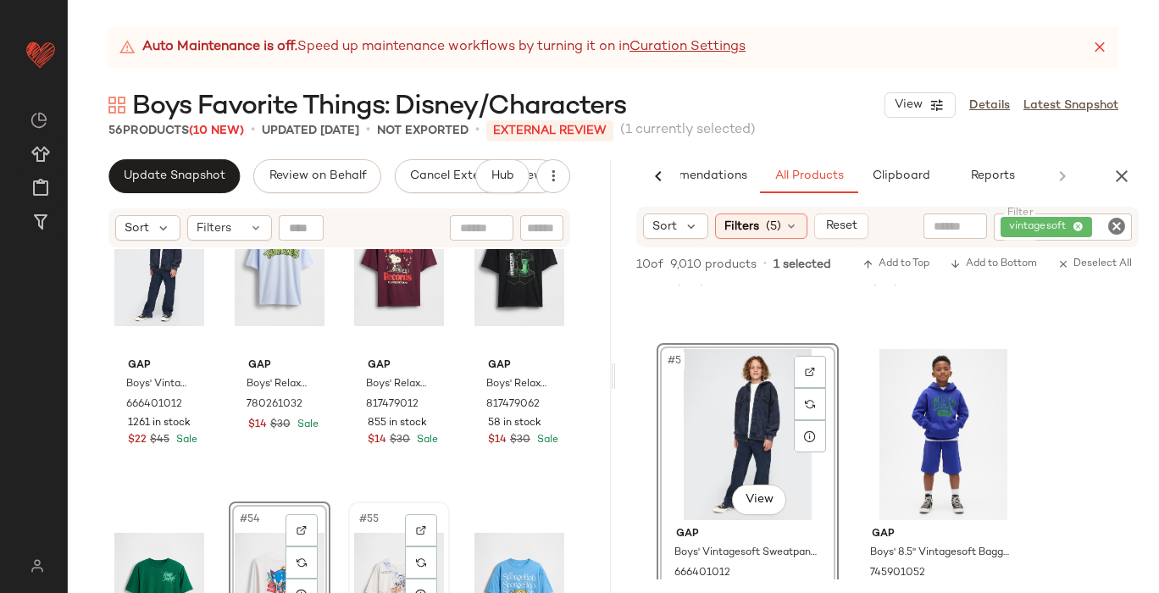
scroll to position [4012, 0]
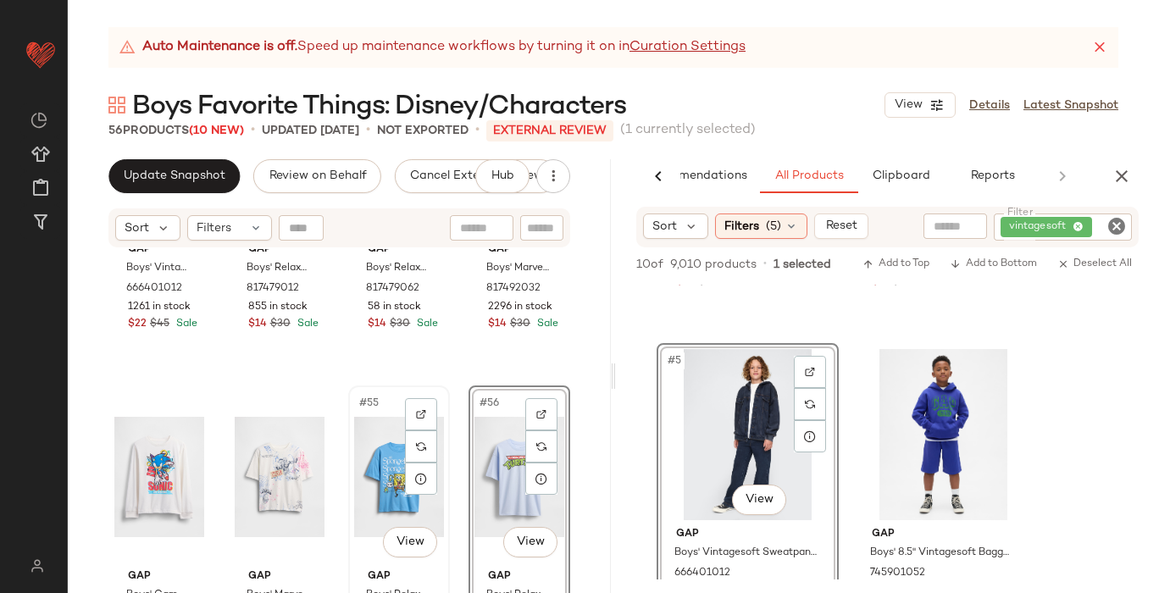
scroll to position [4126, 0]
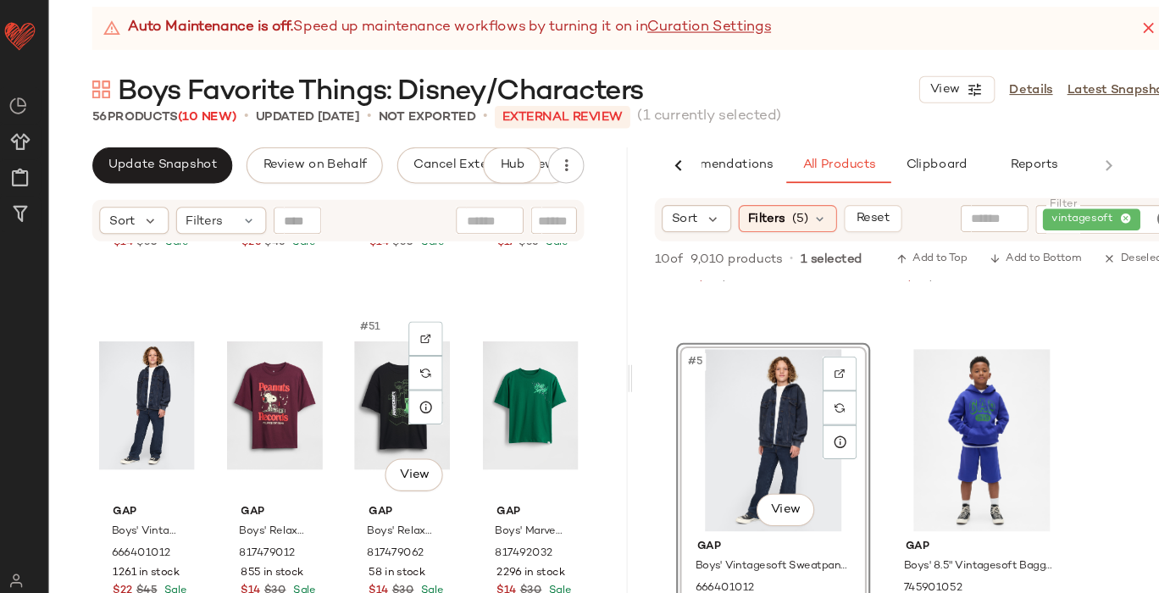
scroll to position [3874, 0]
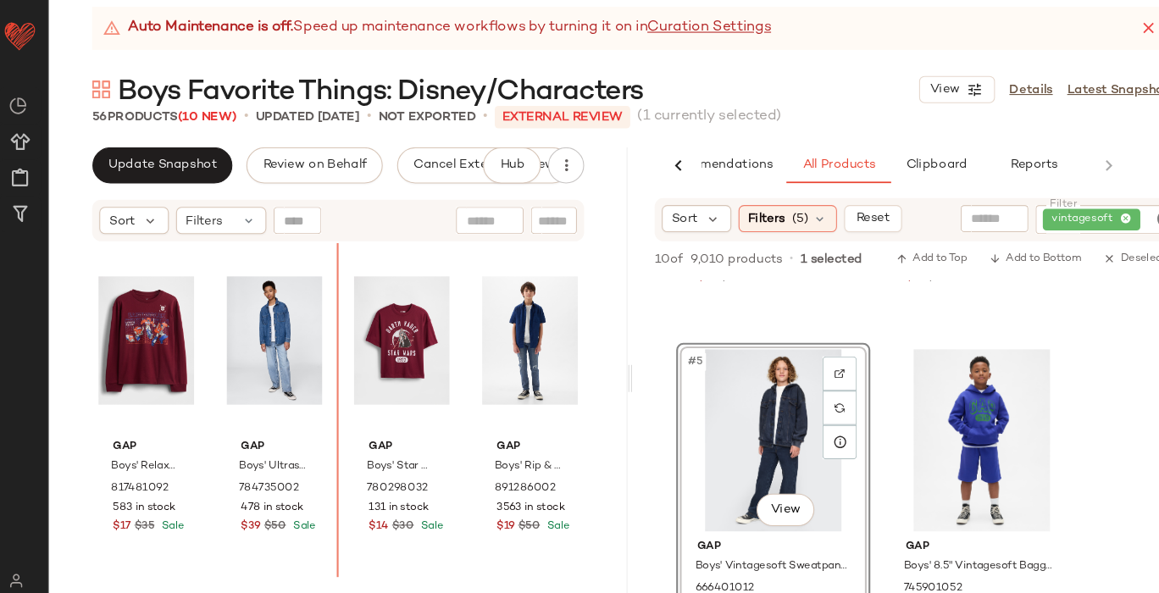
scroll to position [2933, 0]
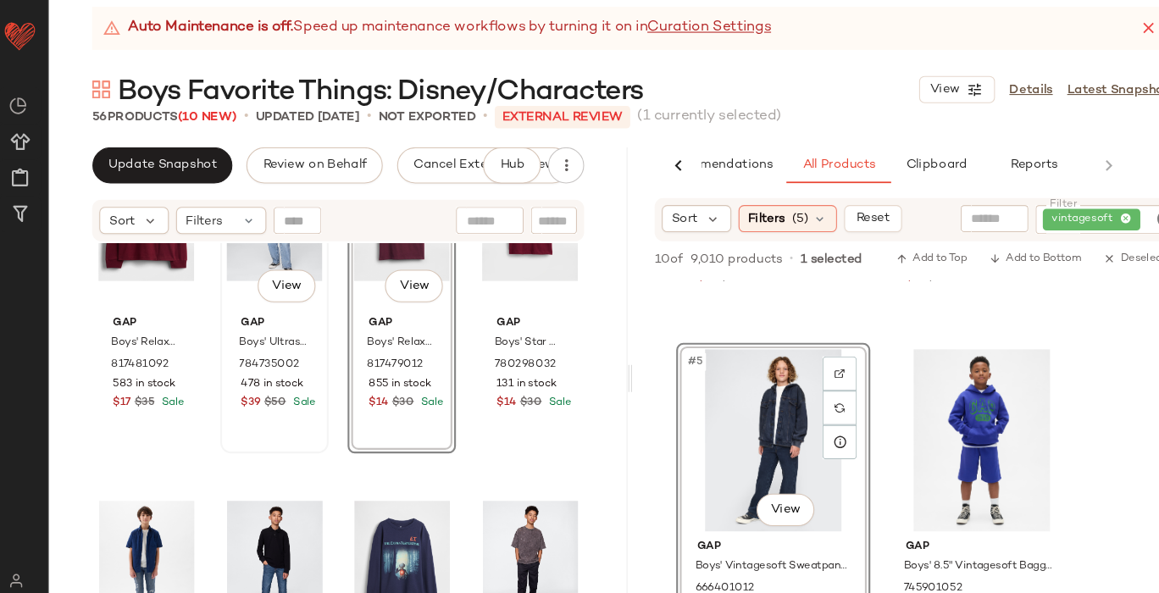
scroll to position [3076, 0]
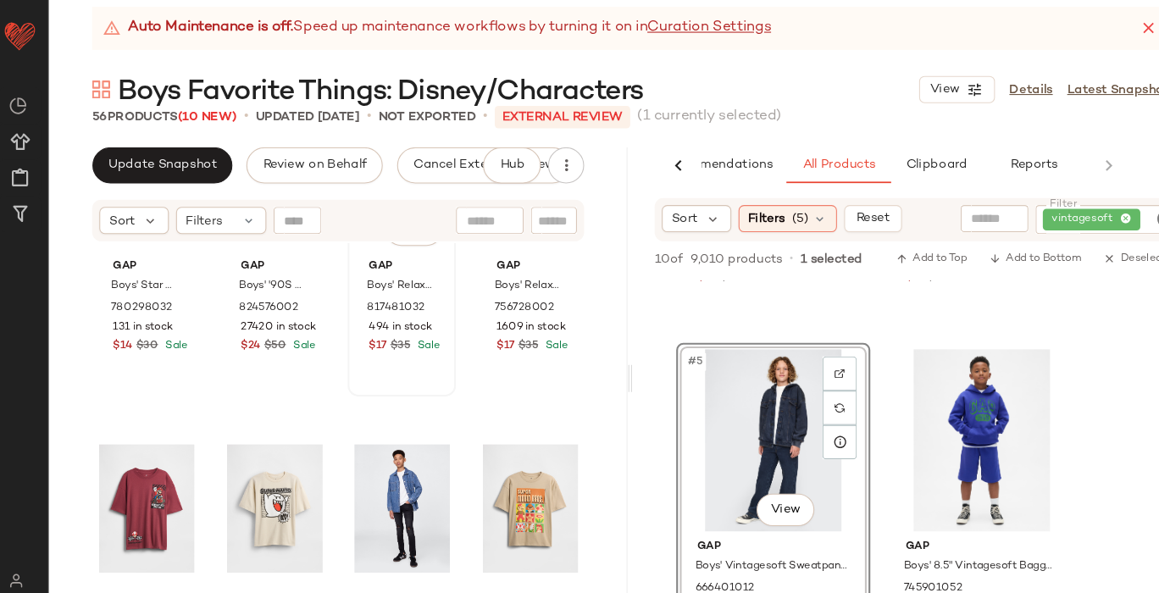
scroll to position [3459, 0]
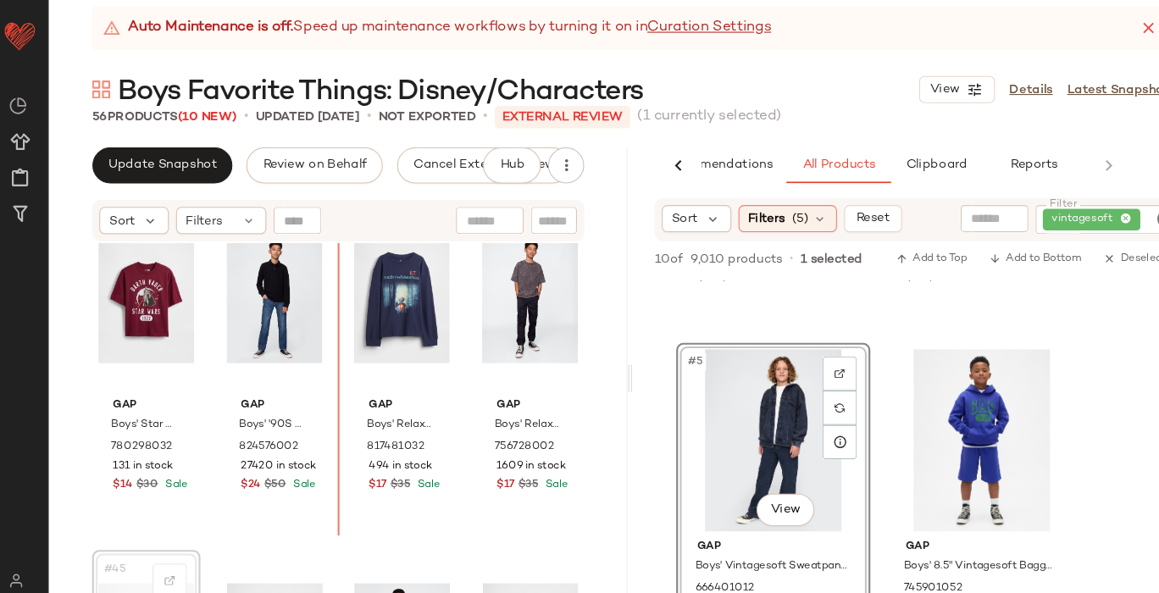
scroll to position [3326, 0]
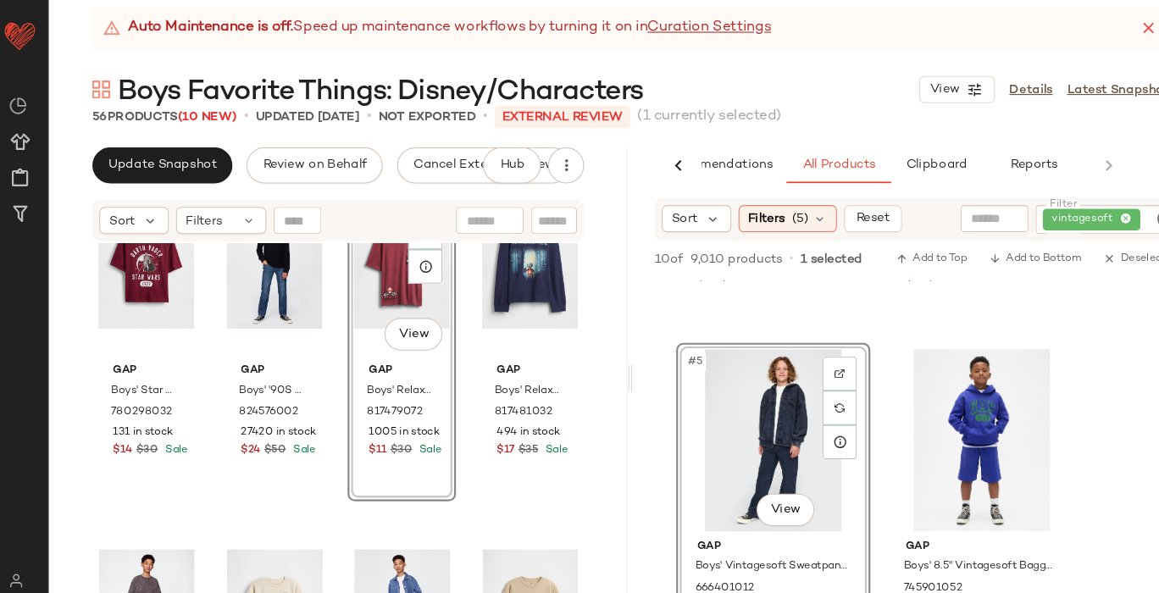
scroll to position [3365, 0]
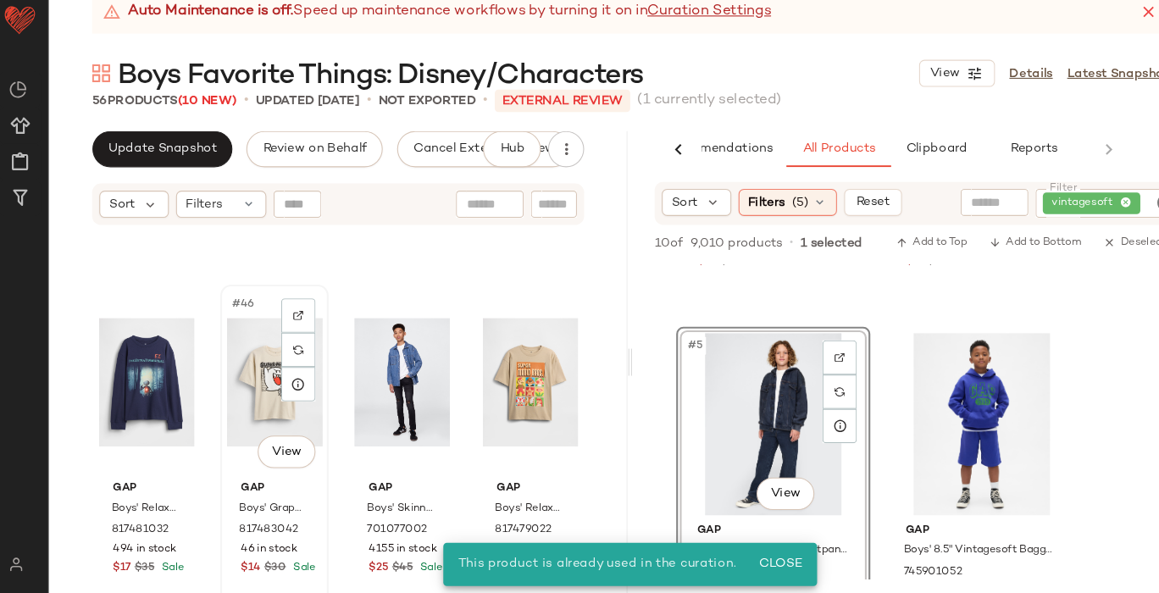
scroll to position [3561, 0]
click at [760, 569] on span "Close" at bounding box center [755, 566] width 42 height 14
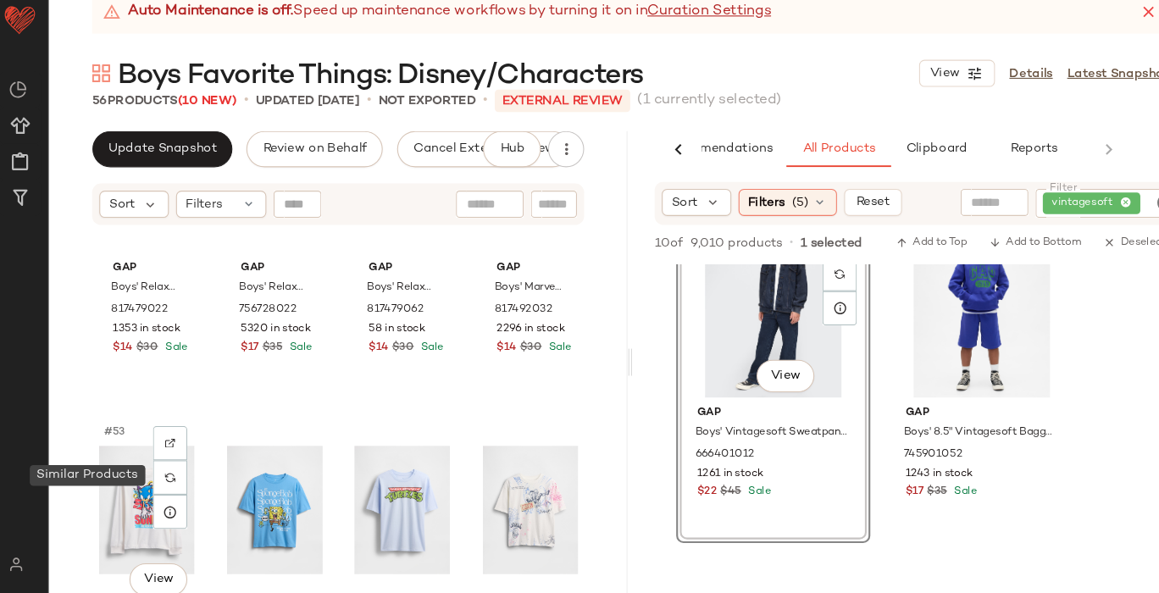
scroll to position [4097, 0]
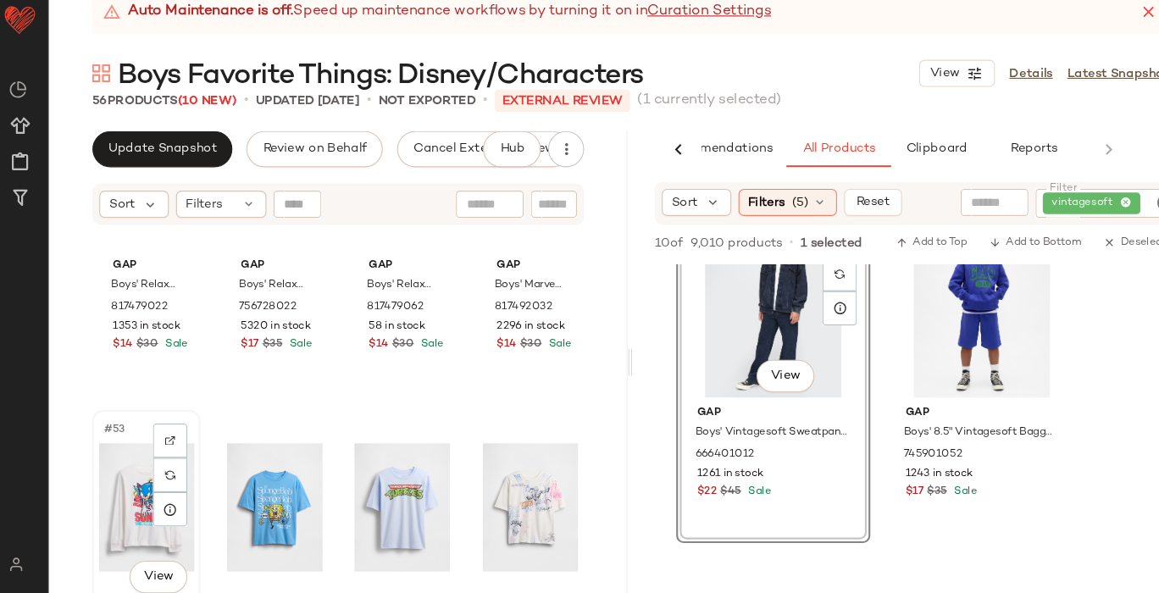
click at [143, 502] on div "#53 View" at bounding box center [159, 512] width 90 height 171
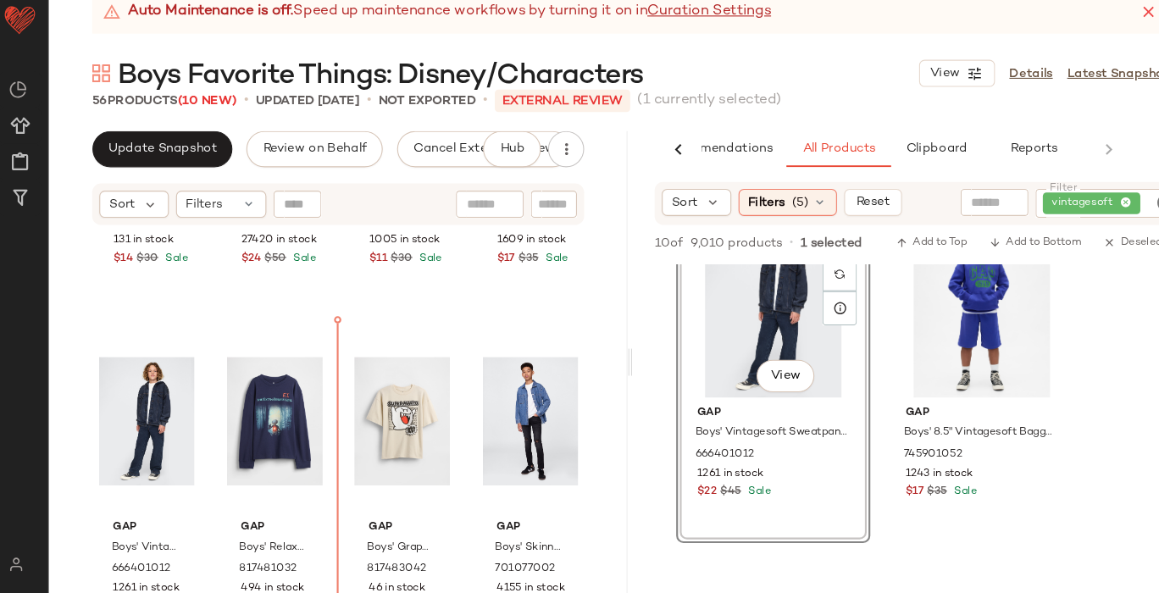
scroll to position [3523, 0]
drag, startPoint x: 129, startPoint y: 477, endPoint x: 372, endPoint y: 442, distance: 245.6
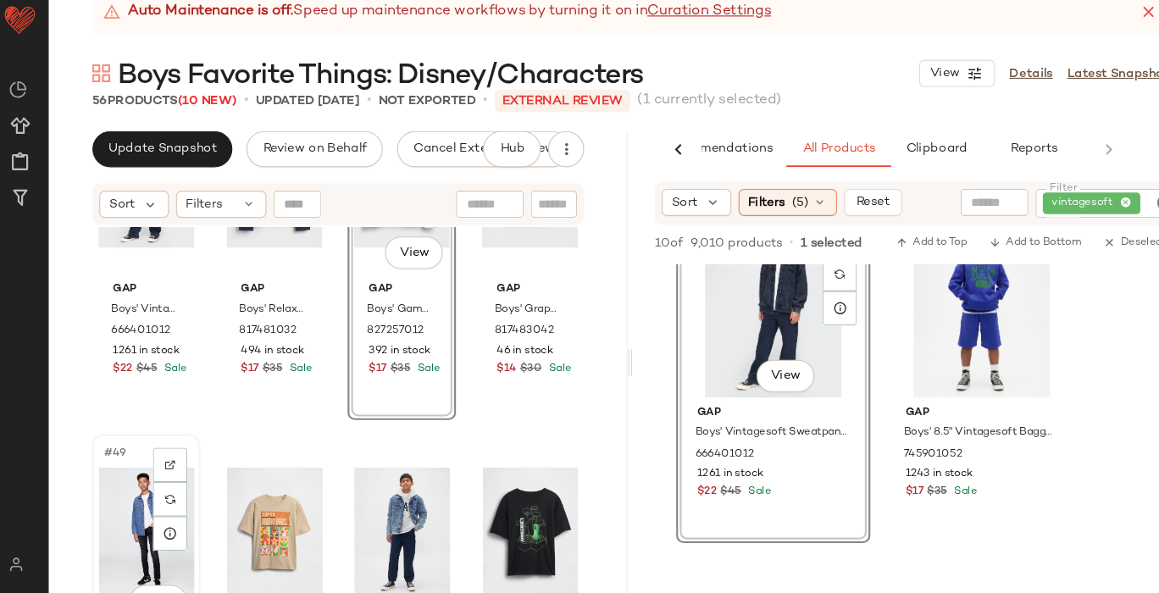
scroll to position [3751, 0]
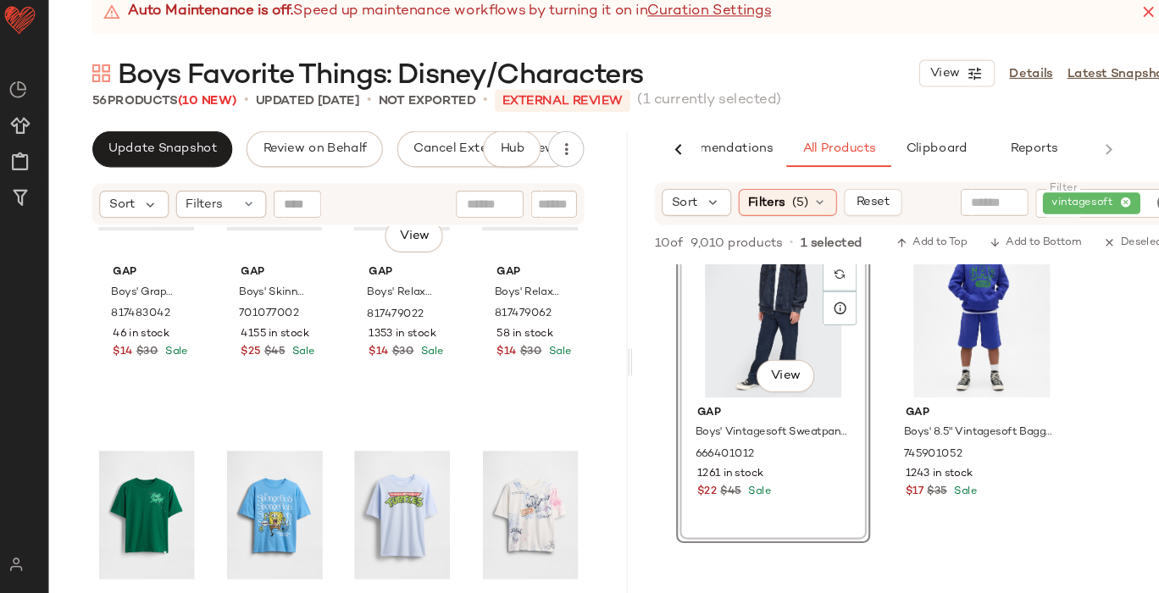
scroll to position [4082, 0]
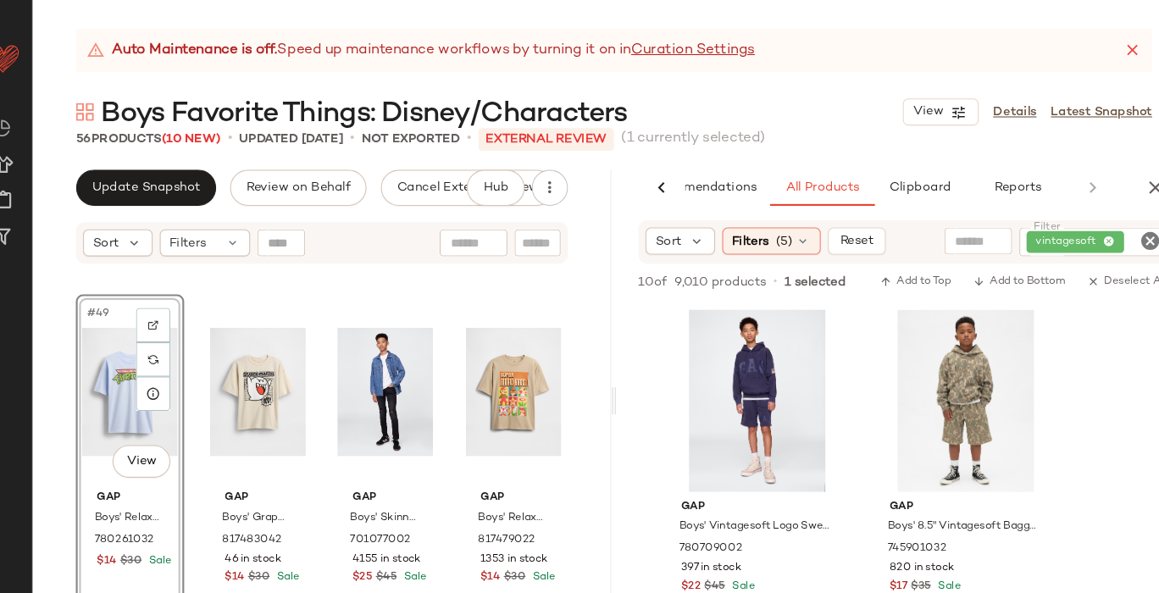
click at [1095, 224] on div "vintagesoft" at bounding box center [1063, 227] width 138 height 27
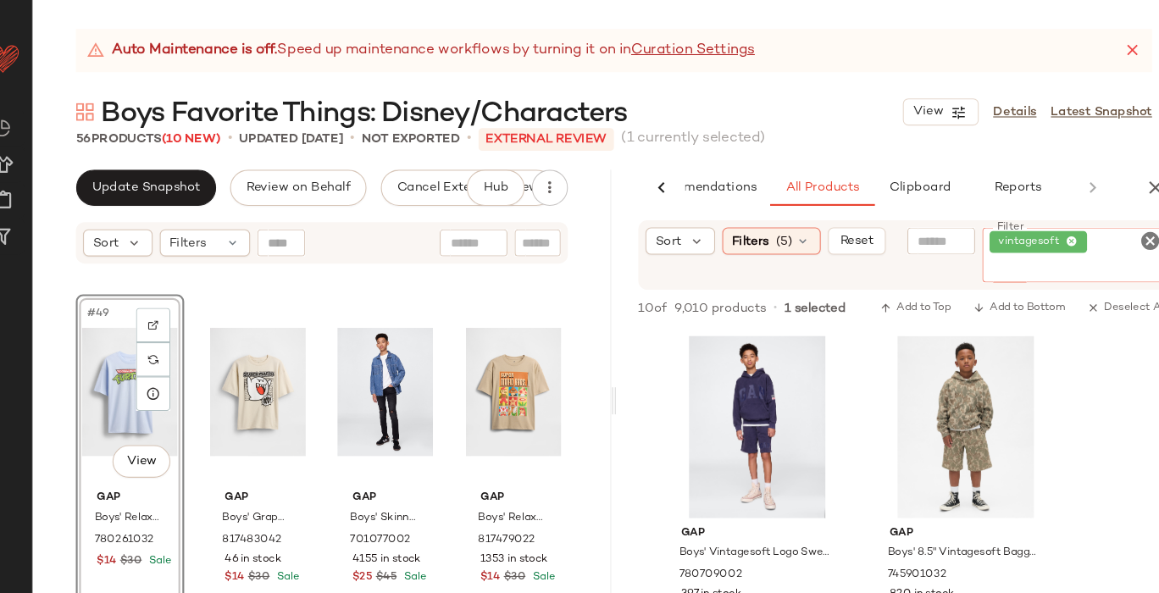
click at [1117, 228] on icon "Clear Filter" at bounding box center [1117, 226] width 20 height 20
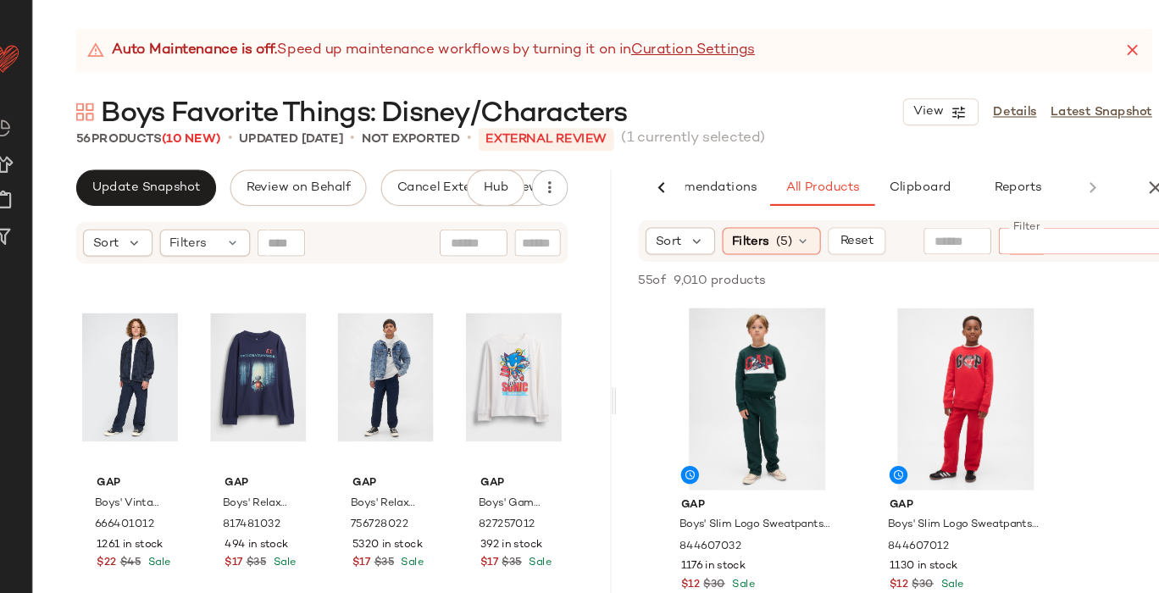
scroll to position [3607, 0]
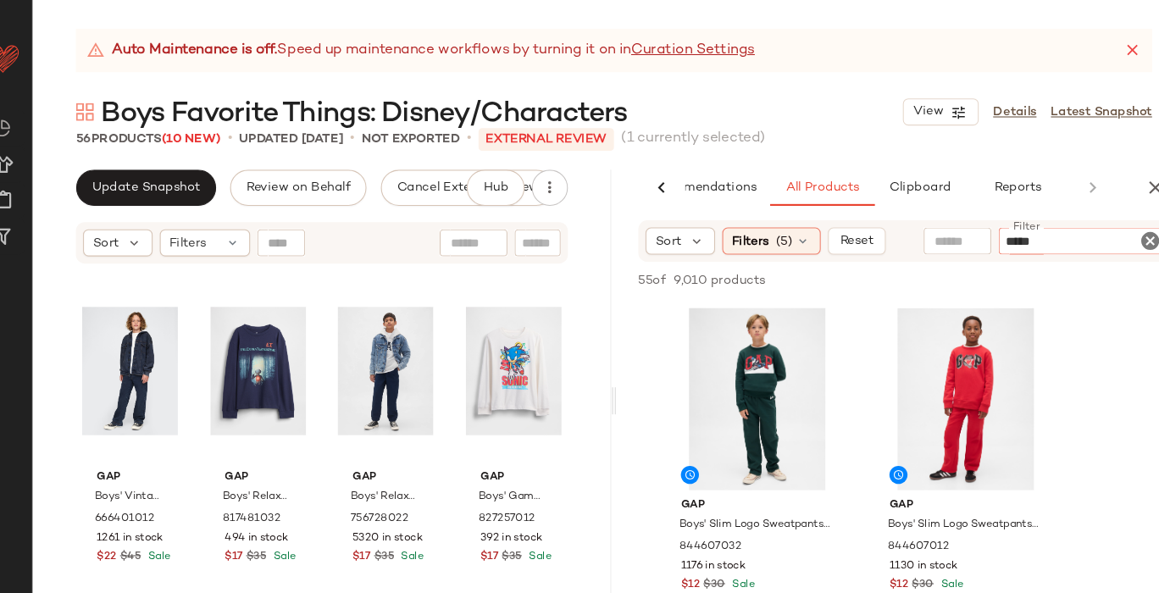
type input "******"
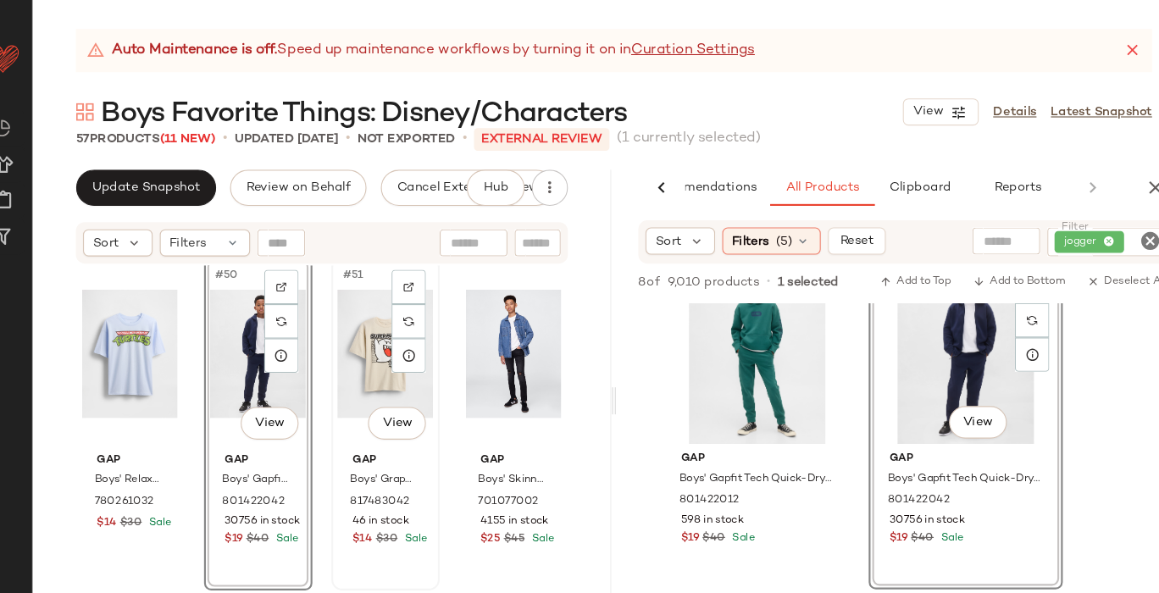
scroll to position [3953, 0]
click at [574, 327] on div "Gap Boys' Vintagesoft Sweatpant Jeans by Gap Tapestry Navy Size S (6/7) 6664010…" at bounding box center [339, 442] width 543 height 386
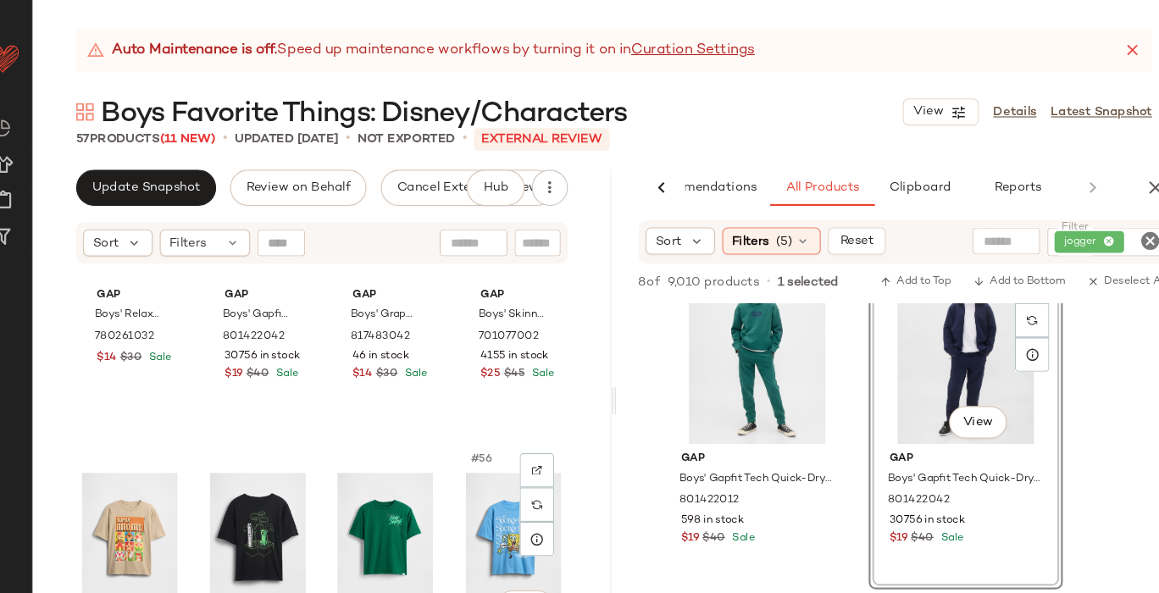
scroll to position [4101, 0]
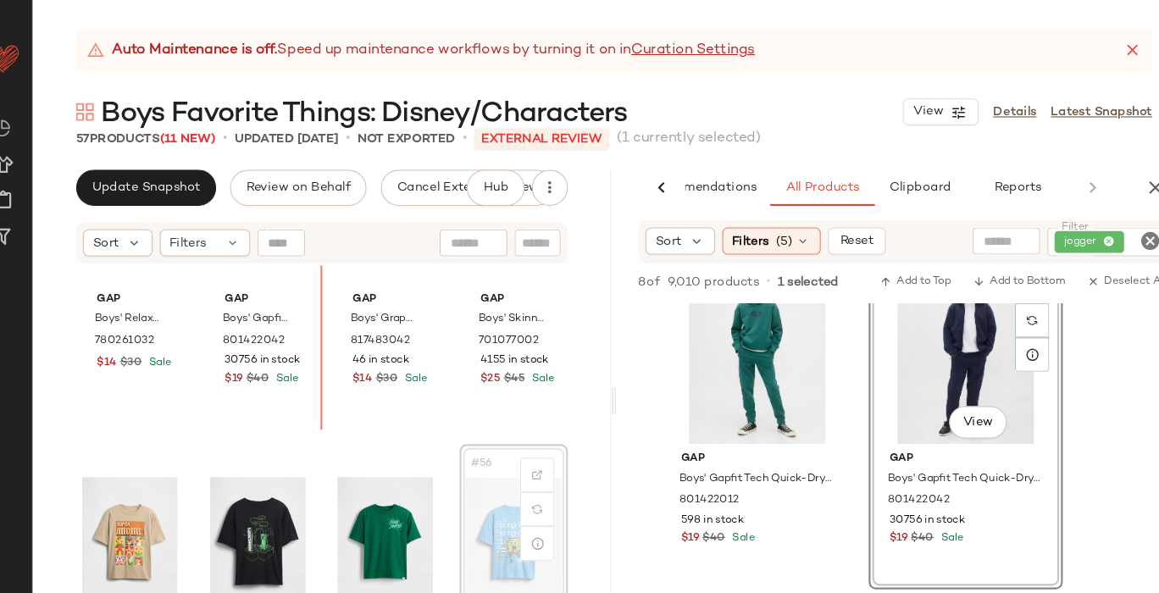
drag, startPoint x: 491, startPoint y: 466, endPoint x: 338, endPoint y: 342, distance: 197.0
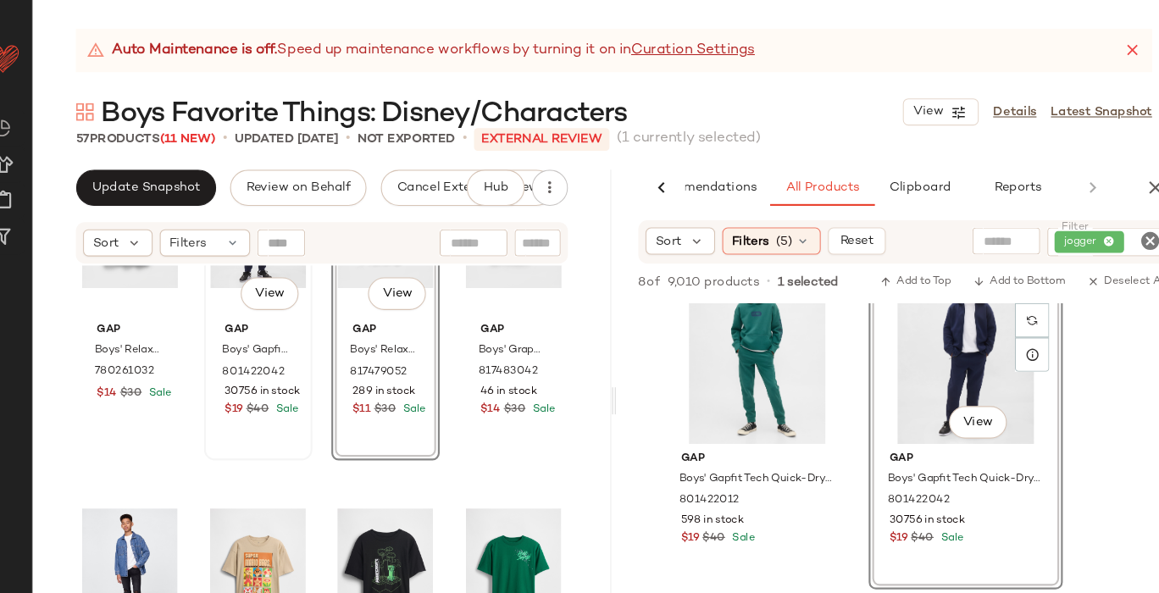
scroll to position [4073, 0]
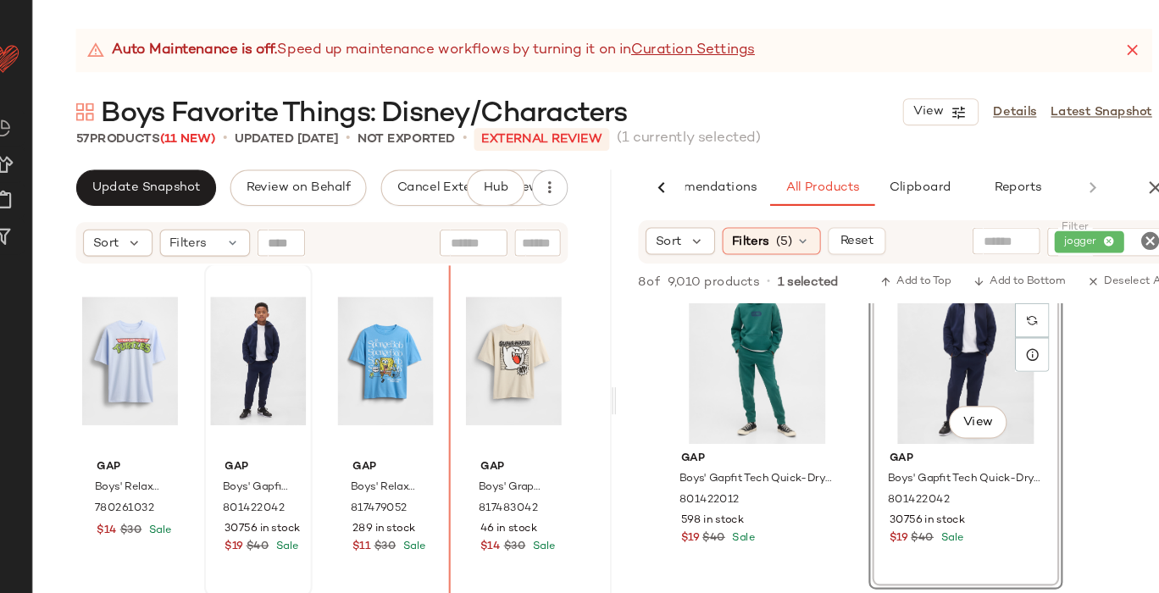
scroll to position [3940, 0]
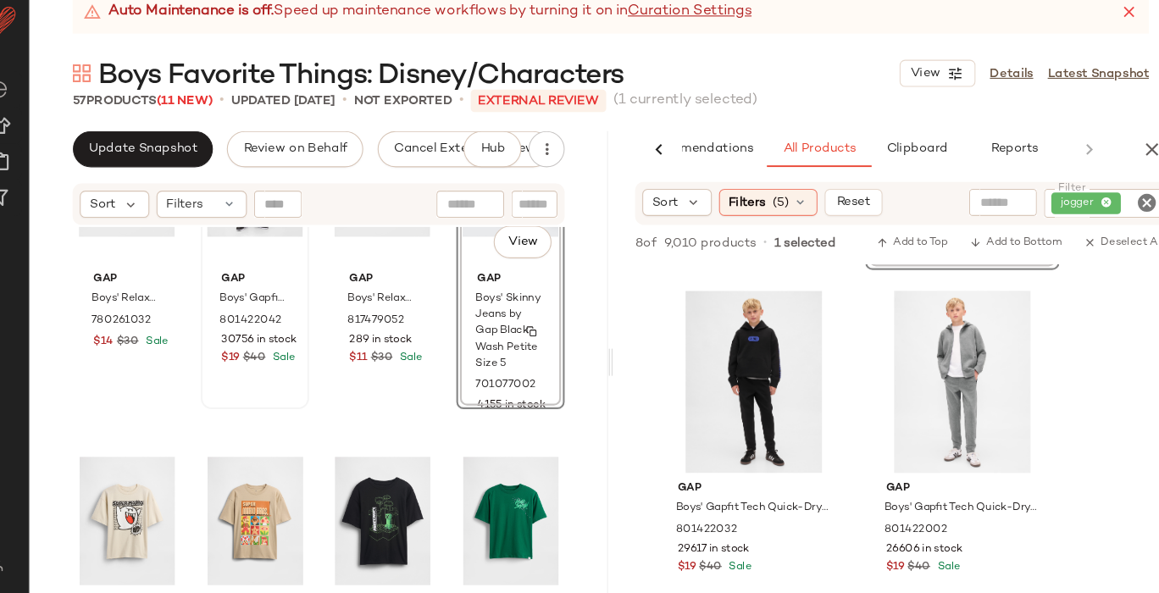
scroll to position [4086, 0]
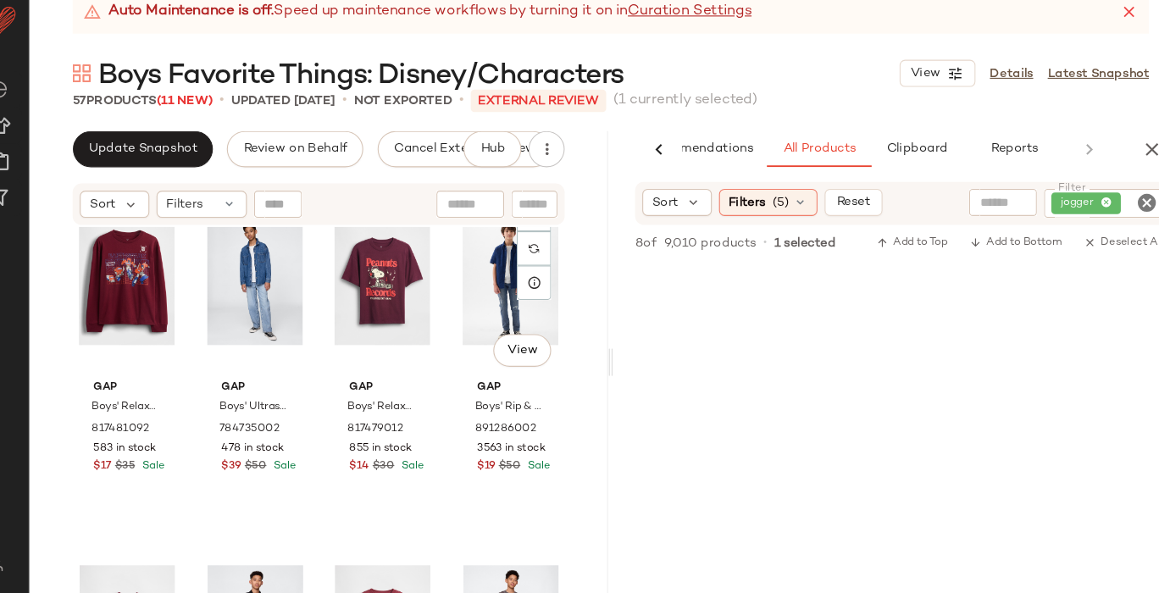
scroll to position [3002, 0]
click at [1115, 227] on icon "Clear Filter" at bounding box center [1117, 226] width 20 height 20
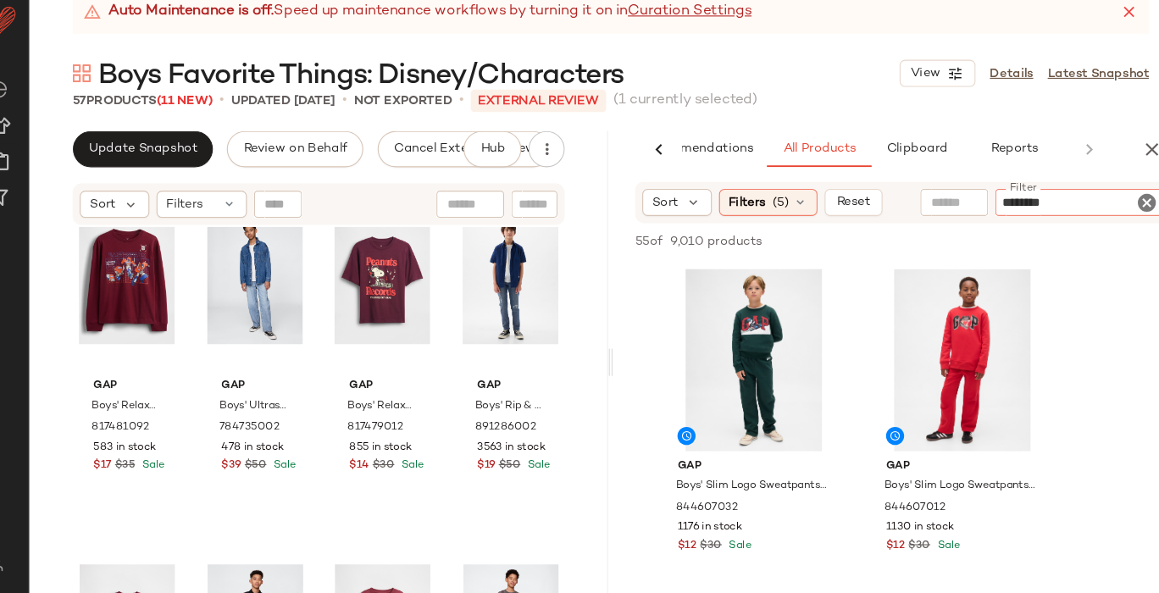
type input "*********"
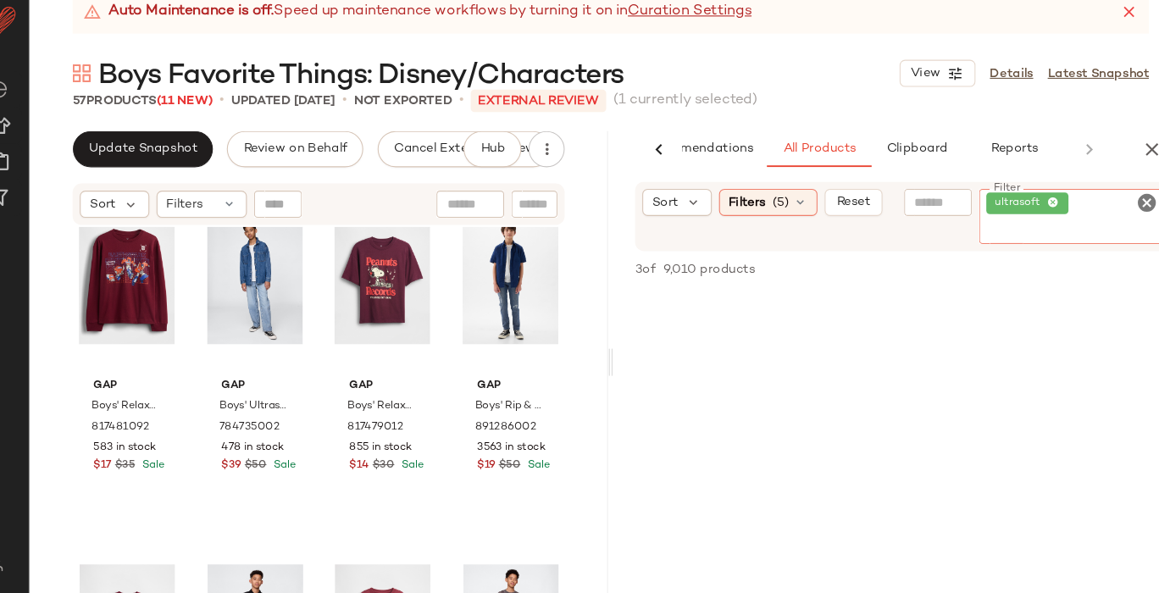
scroll to position [822, 0]
click at [1109, 224] on icon "Clear Filter" at bounding box center [1117, 226] width 20 height 20
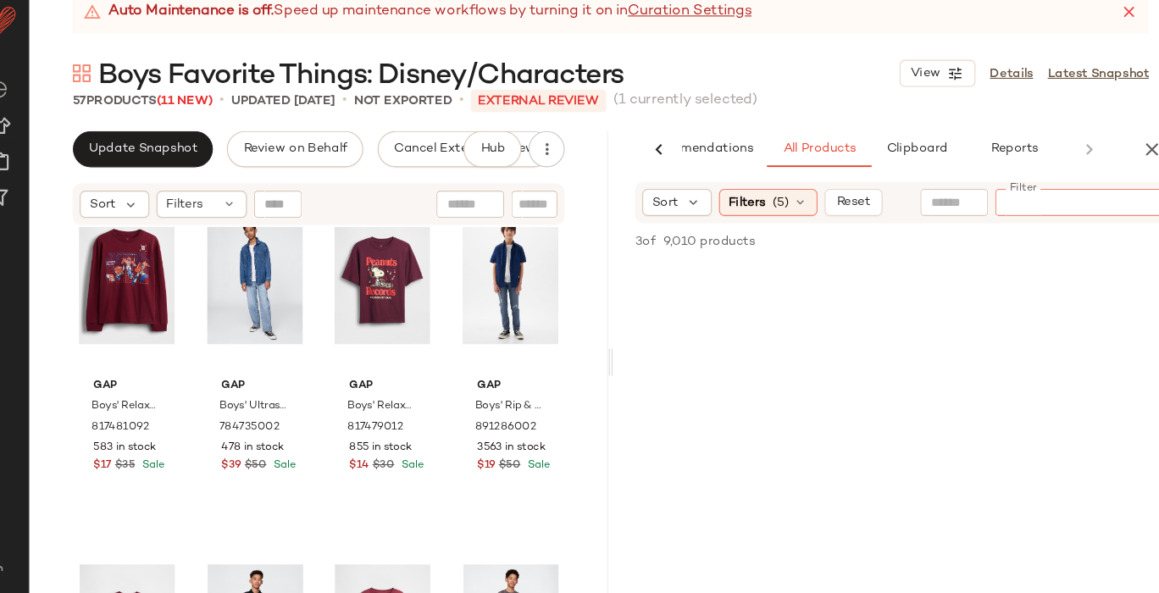
click at [1017, 235] on input "Filter" at bounding box center [1053, 227] width 144 height 18
type input "****"
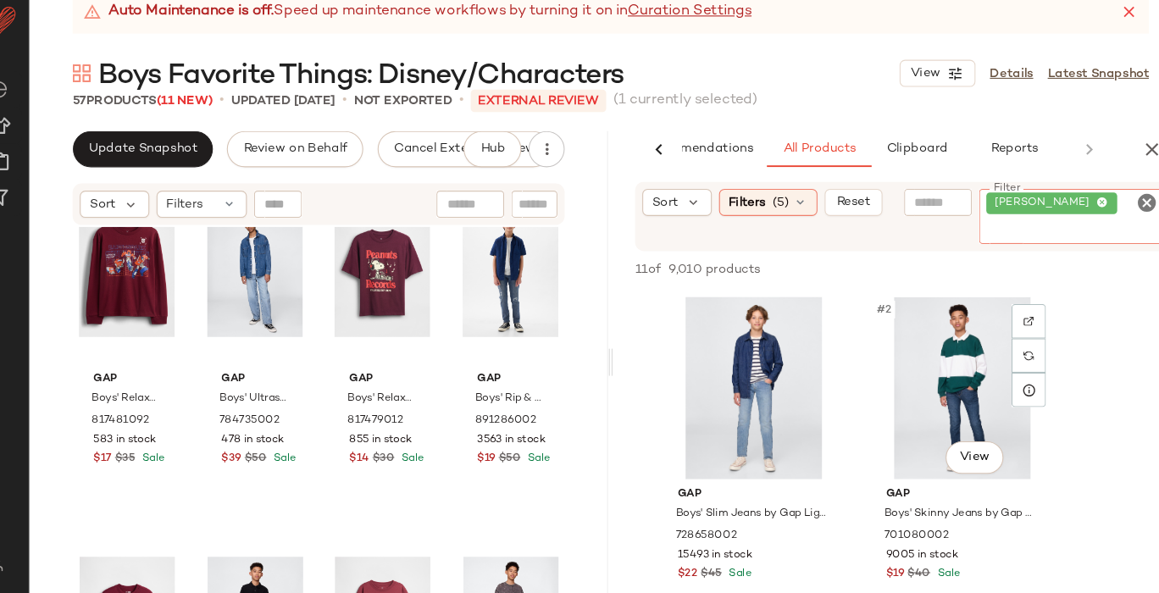
scroll to position [0, 0]
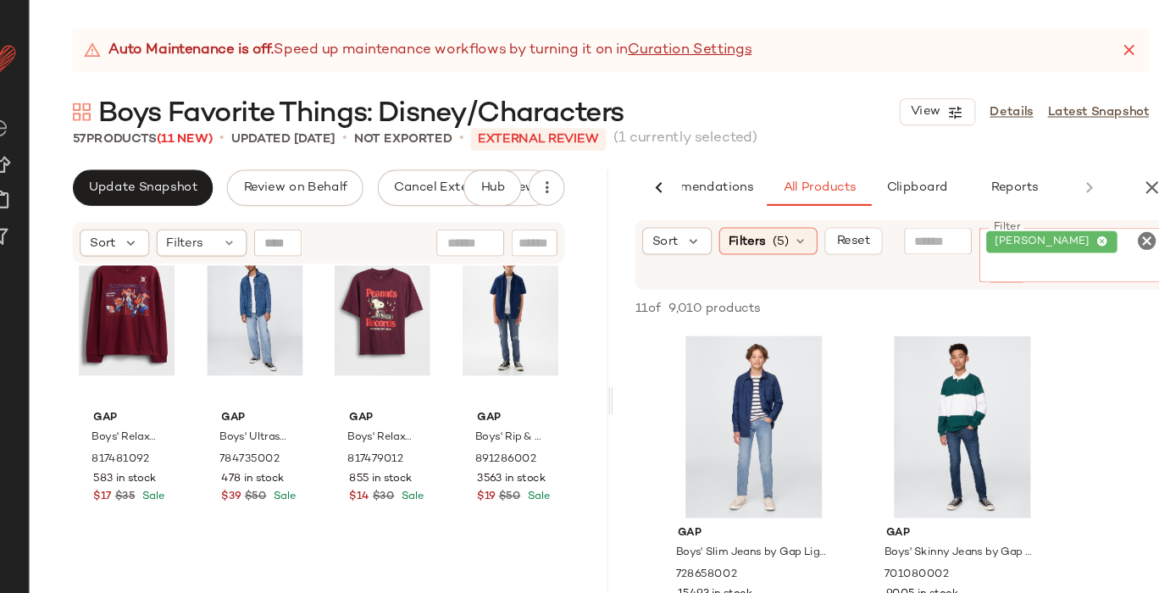
click at [1114, 224] on icon "Clear Filter" at bounding box center [1117, 226] width 20 height 20
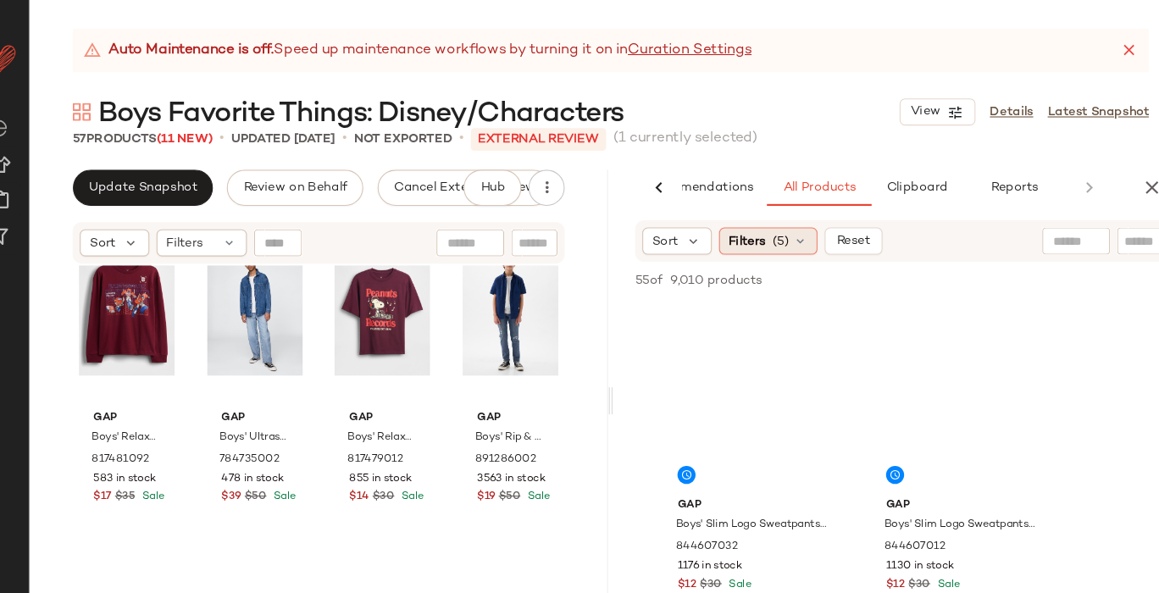
click at [789, 228] on icon at bounding box center [792, 226] width 14 height 14
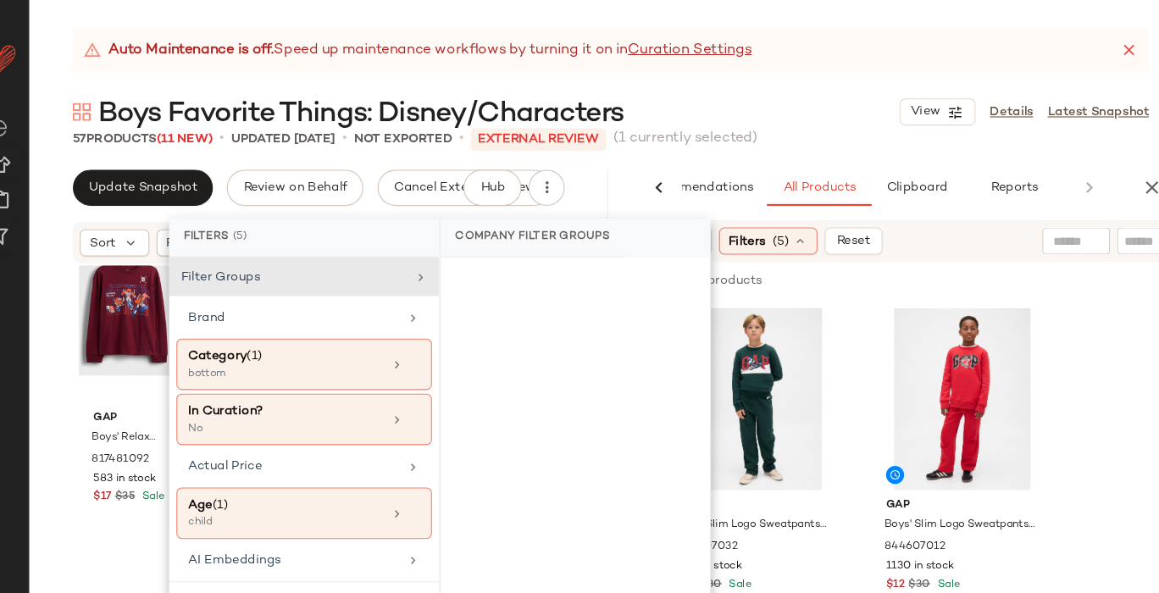
click at [971, 131] on div "57 Products (11 New) • updated Oct 6th • Not Exported • External REVIEW (1 curr…" at bounding box center [613, 130] width 1091 height 17
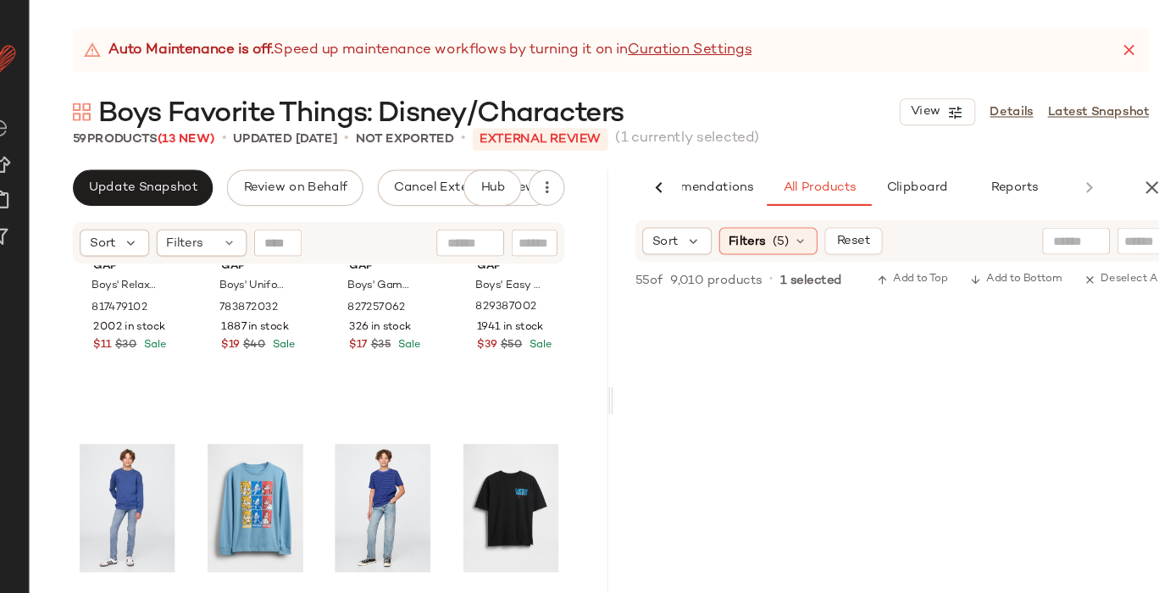
scroll to position [1191, 0]
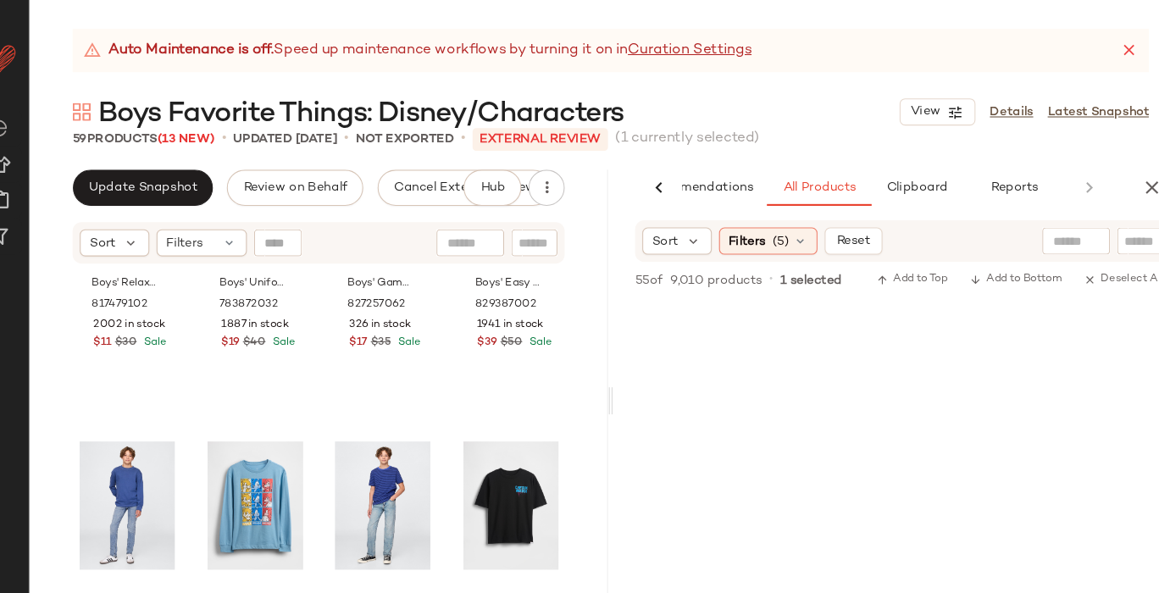
click at [1095, 47] on icon at bounding box center [1099, 47] width 17 height 17
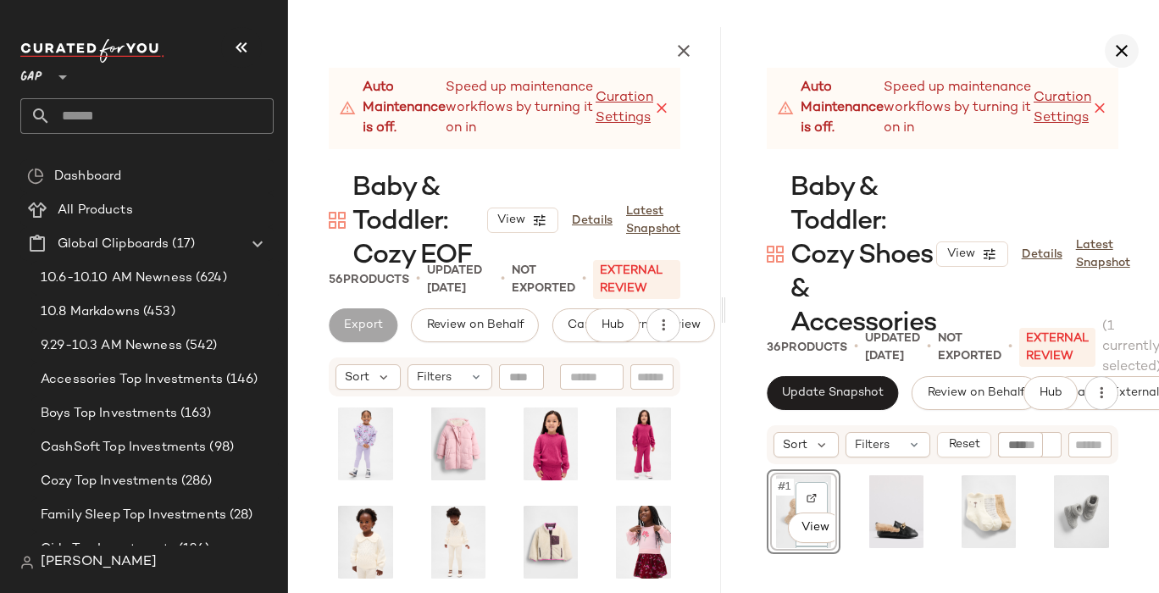
click at [1119, 47] on icon "button" at bounding box center [1122, 51] width 20 height 20
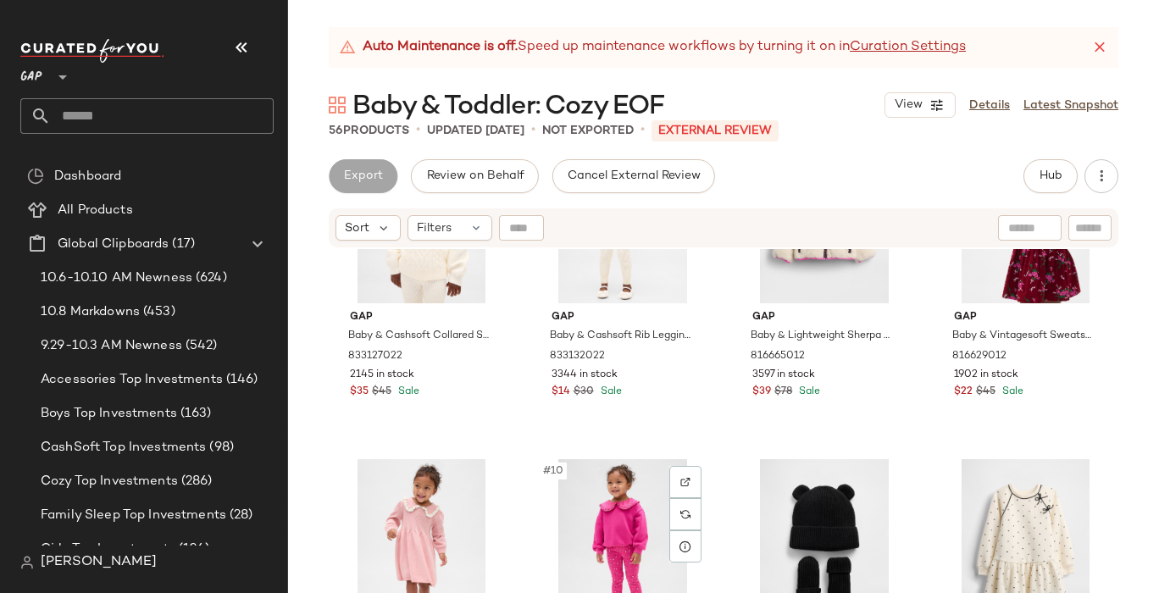
scroll to position [473, 0]
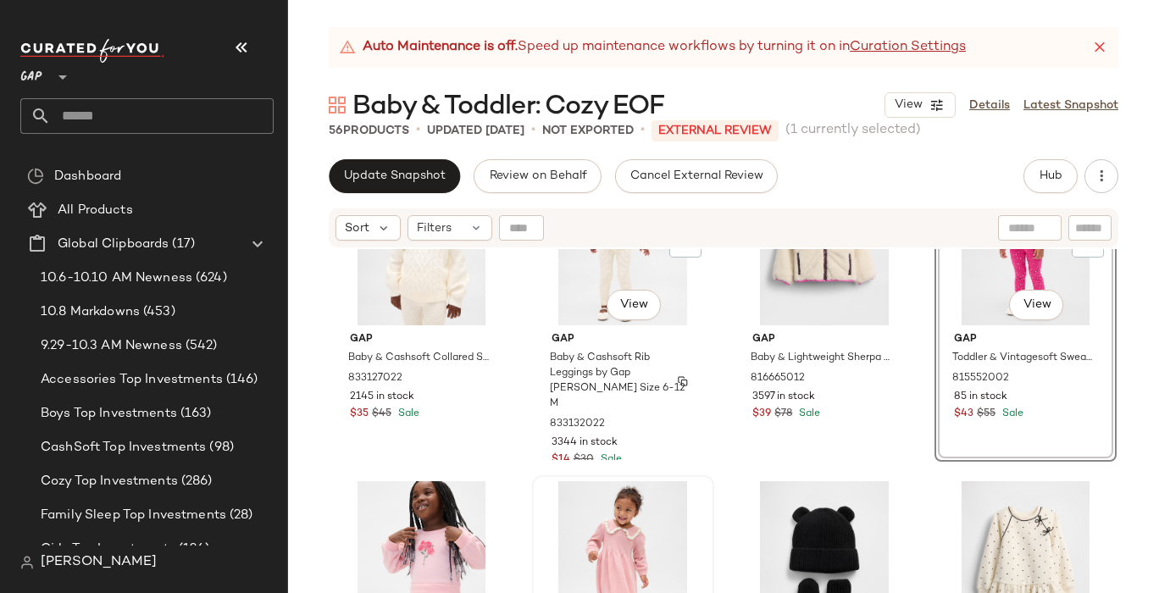
scroll to position [495, 0]
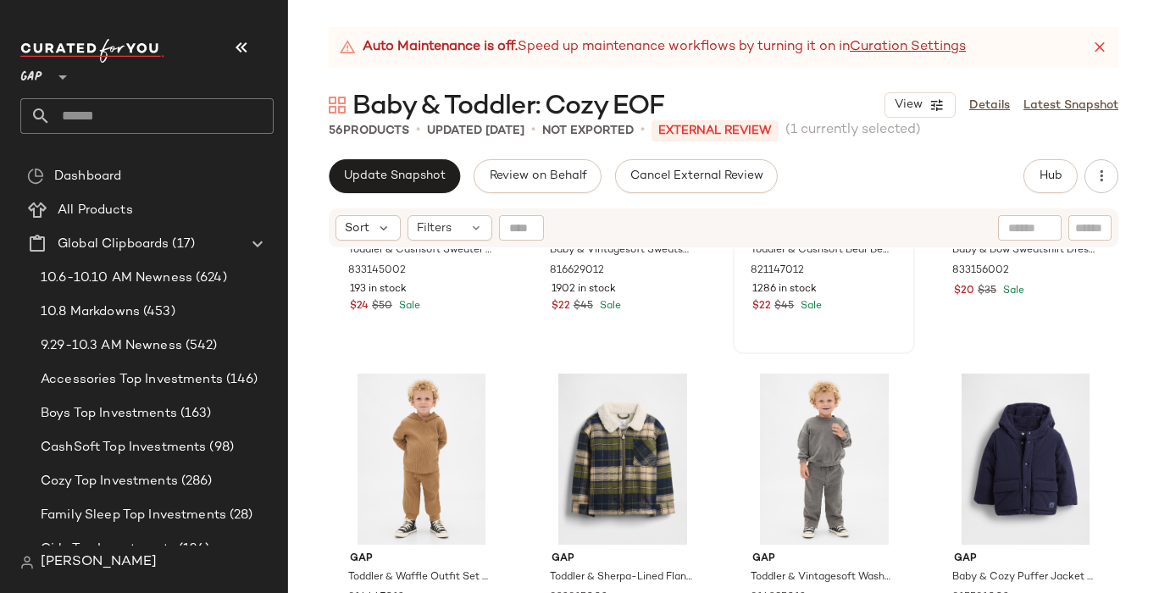
scroll to position [880, 0]
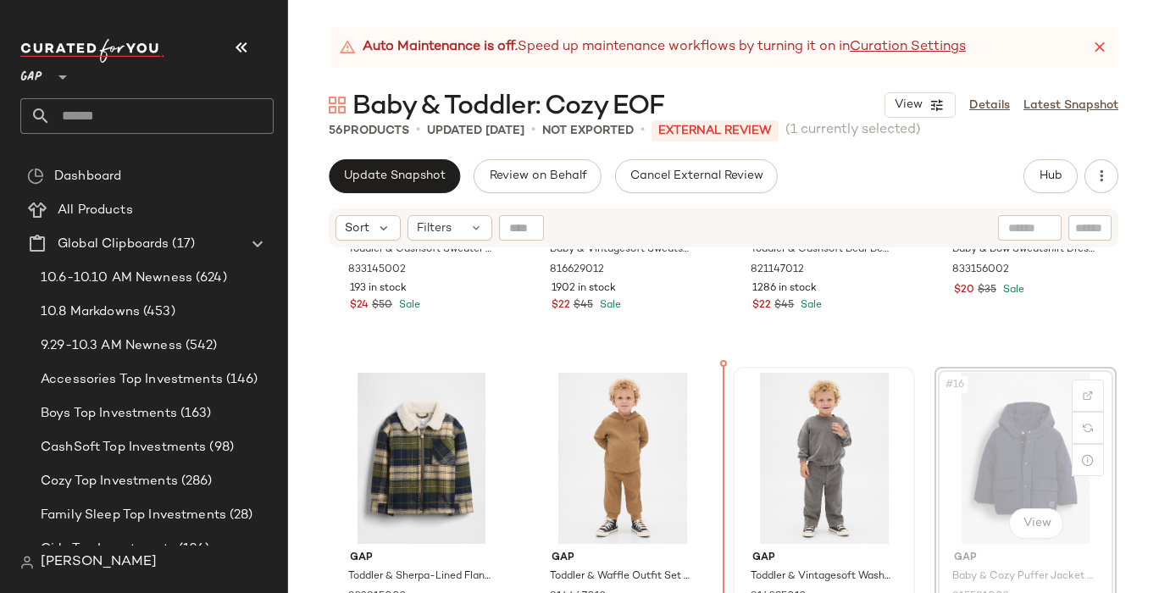
drag, startPoint x: 979, startPoint y: 426, endPoint x: 770, endPoint y: 428, distance: 209.3
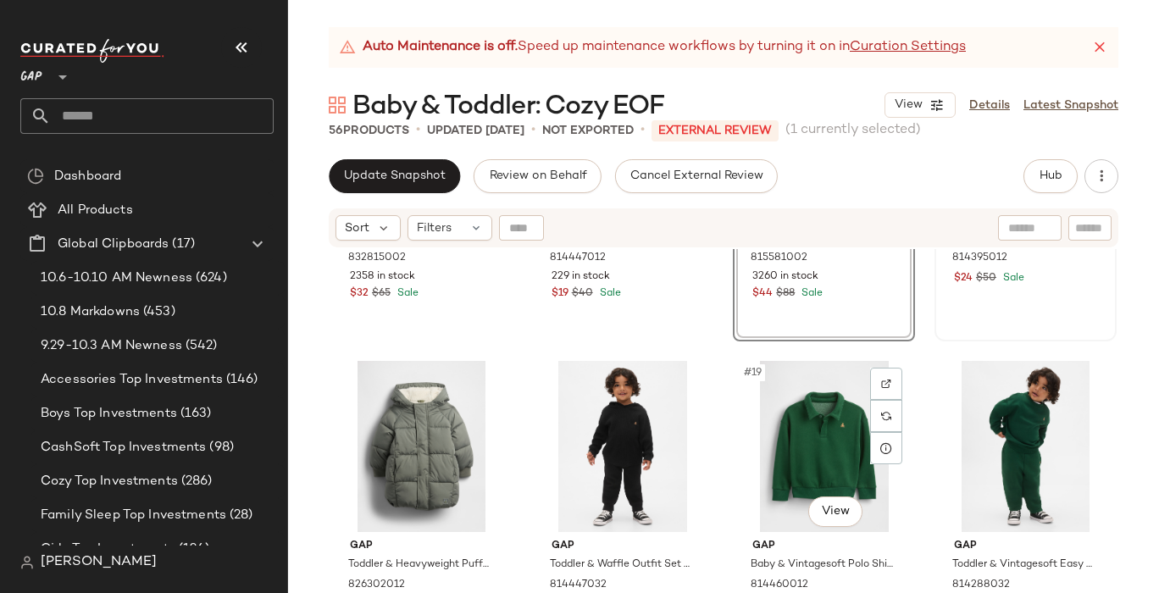
scroll to position [1220, 0]
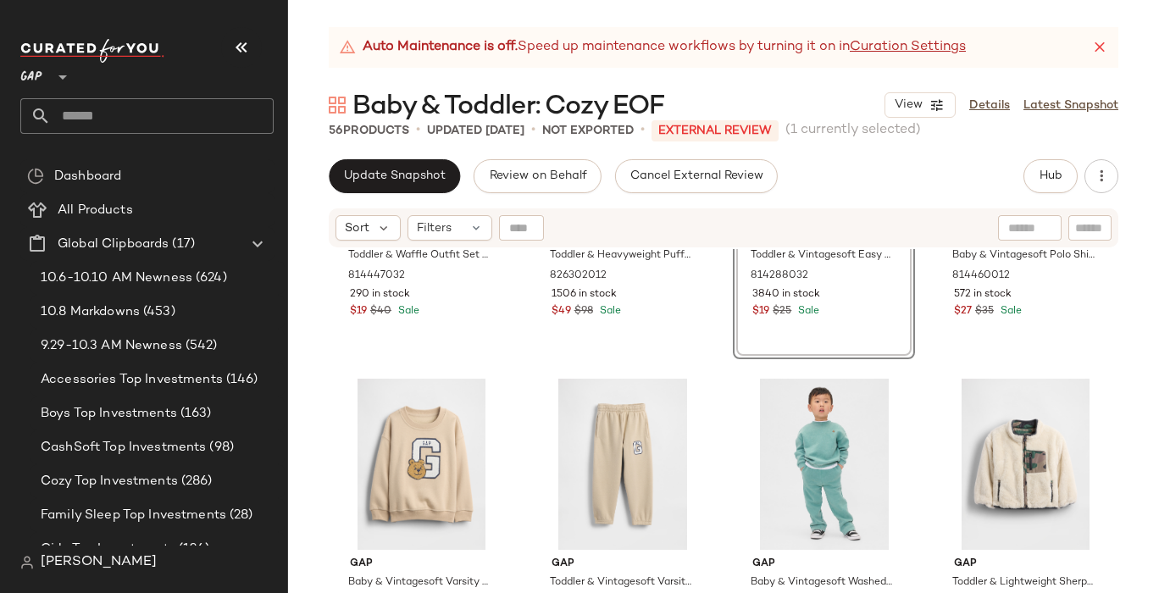
scroll to position [1530, 0]
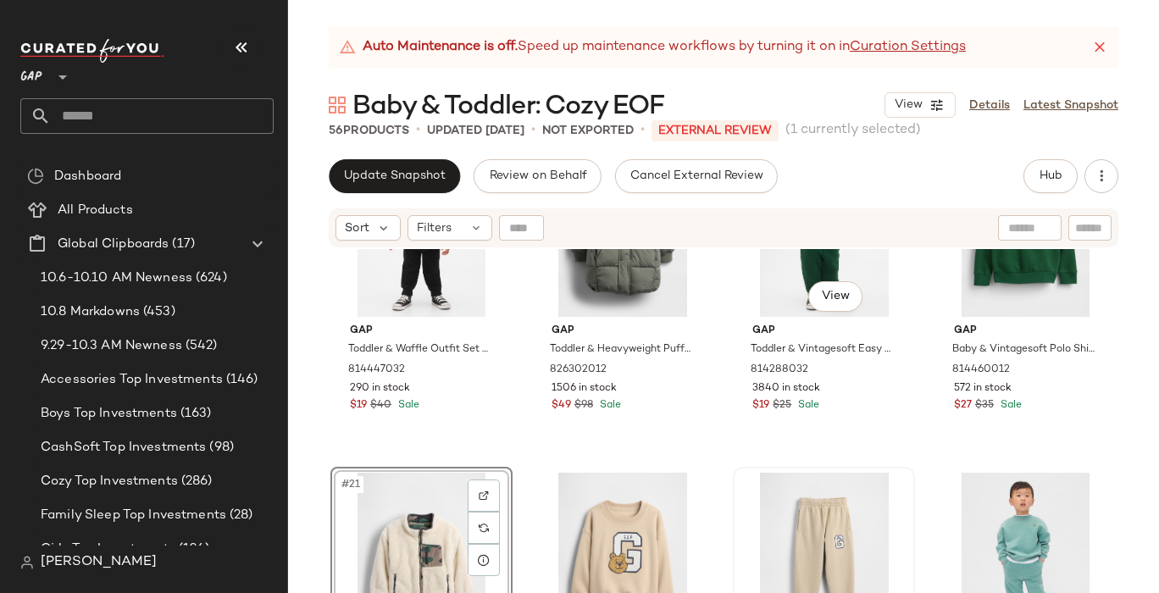
scroll to position [1456, 0]
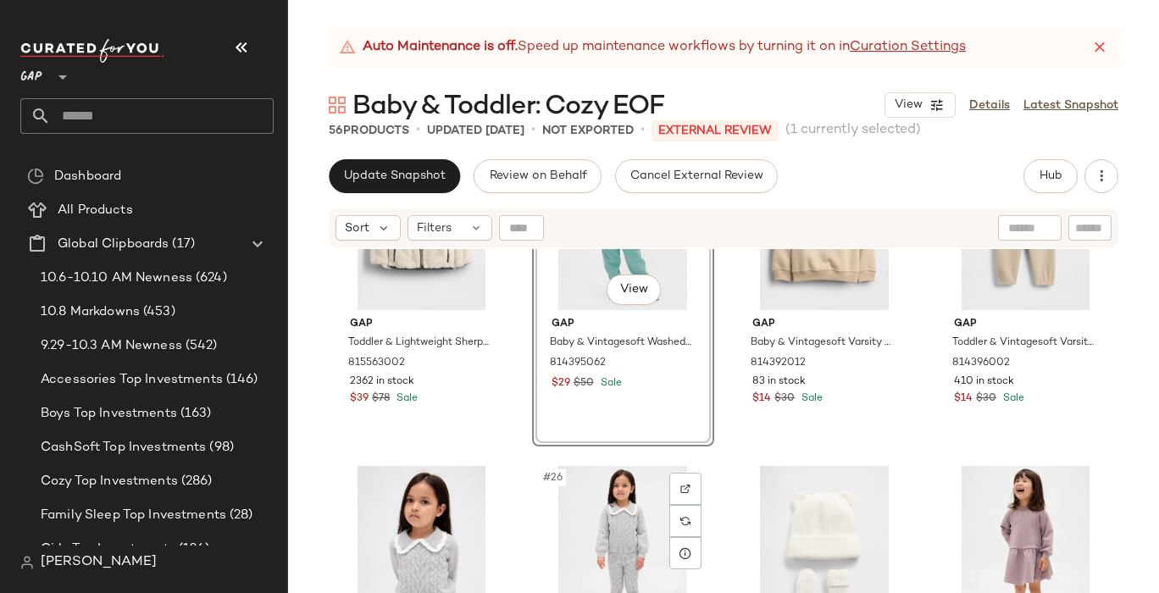
scroll to position [1769, 0]
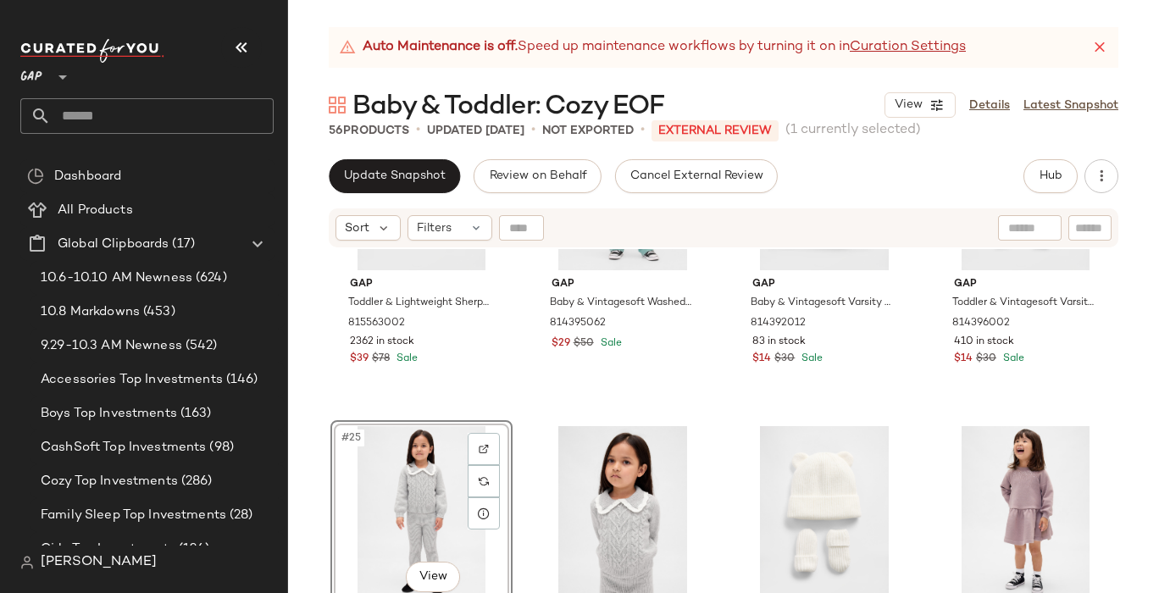
scroll to position [1814, 0]
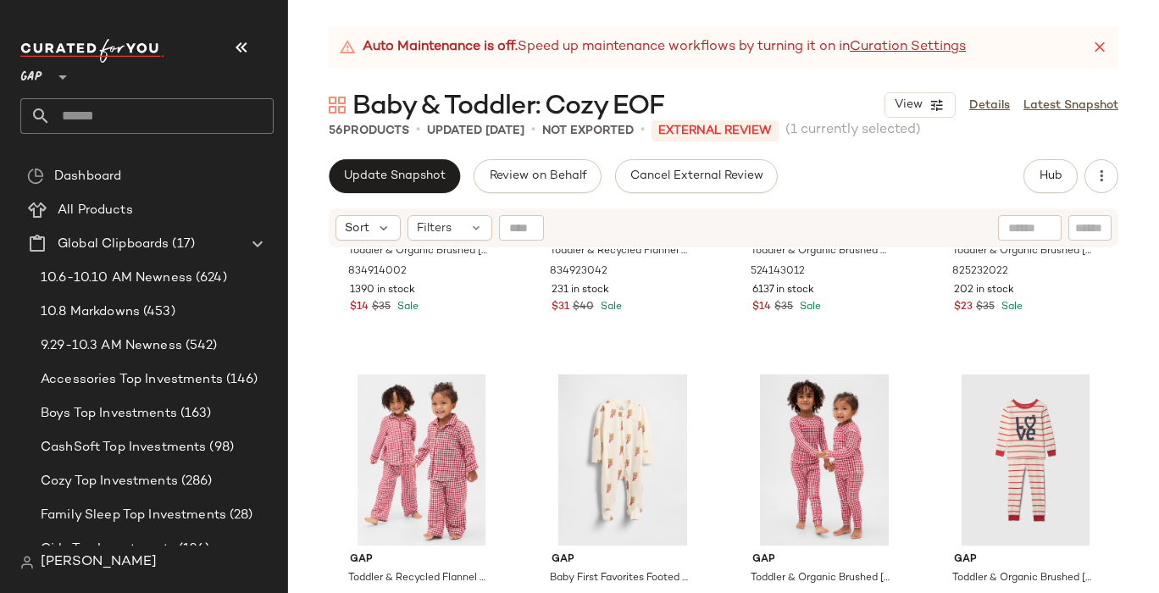
scroll to position [4196, 0]
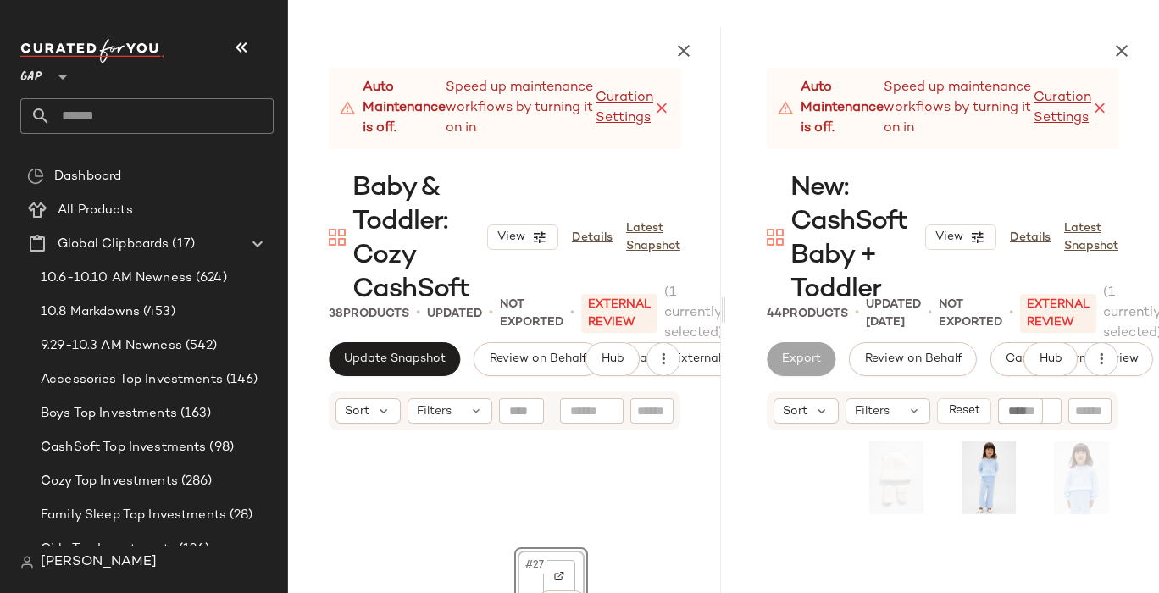
scroll to position [702, 0]
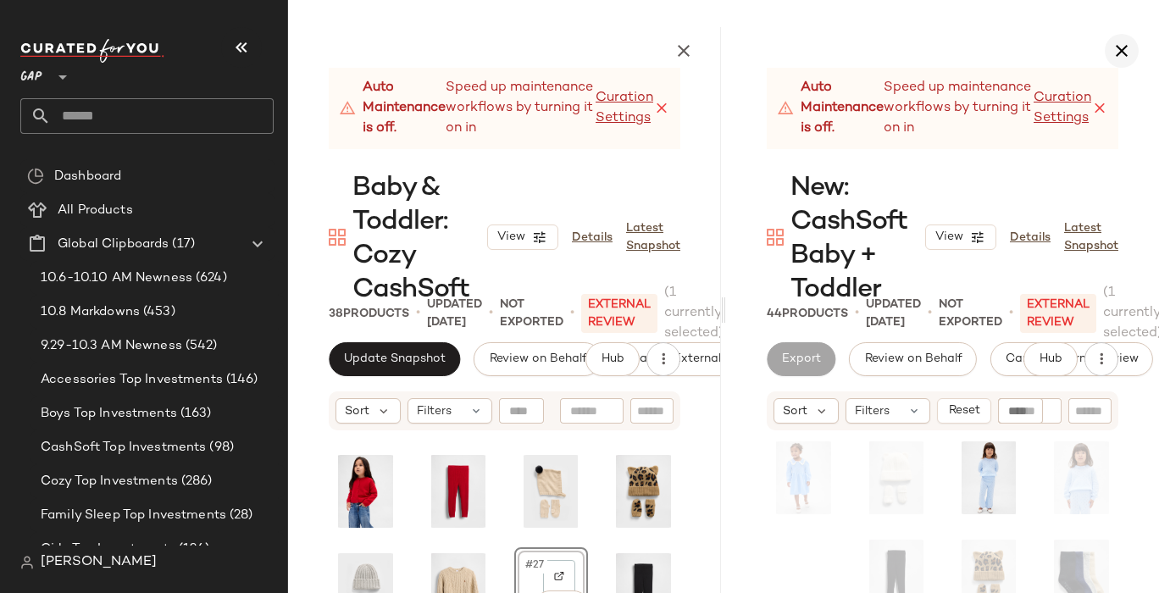
click at [1124, 48] on icon "button" at bounding box center [1122, 51] width 20 height 20
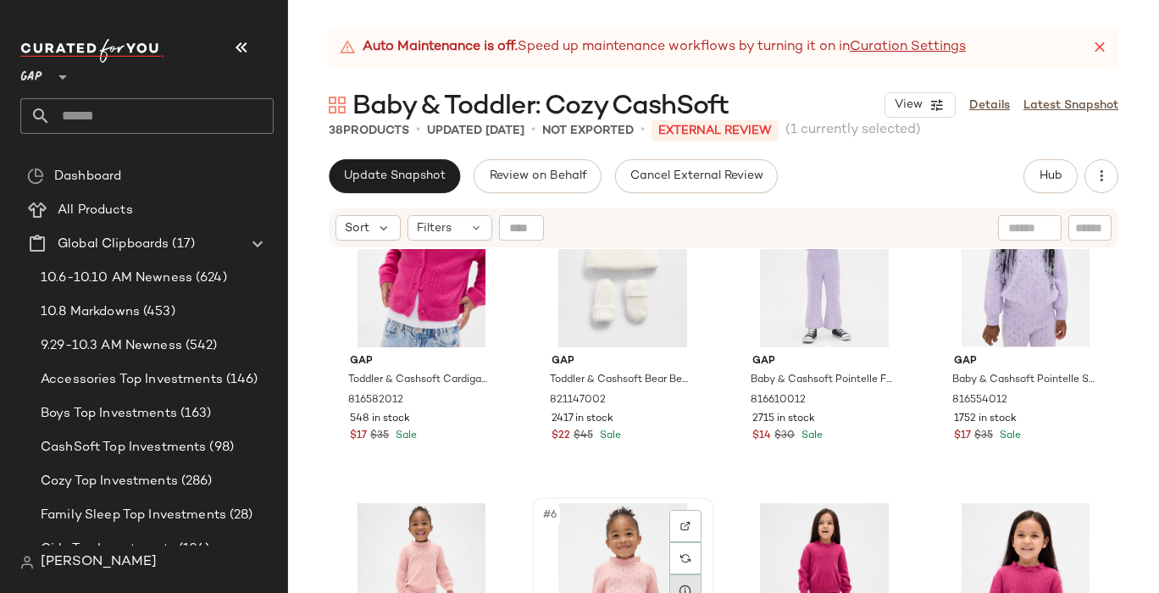
scroll to position [84, 0]
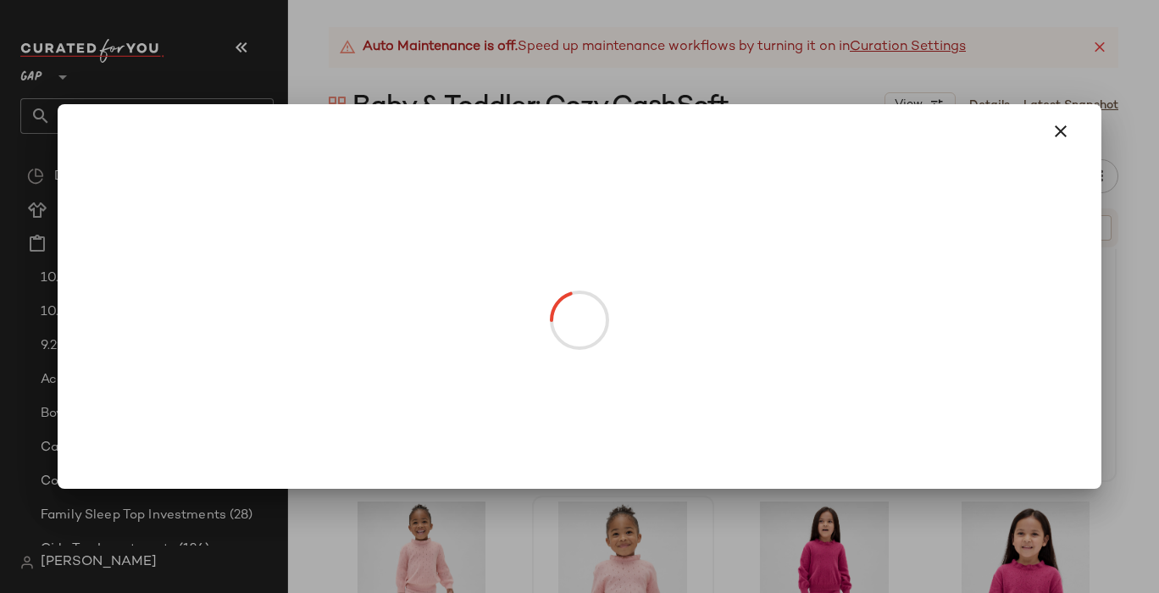
drag, startPoint x: 1010, startPoint y: 313, endPoint x: 777, endPoint y: 319, distance: 233.1
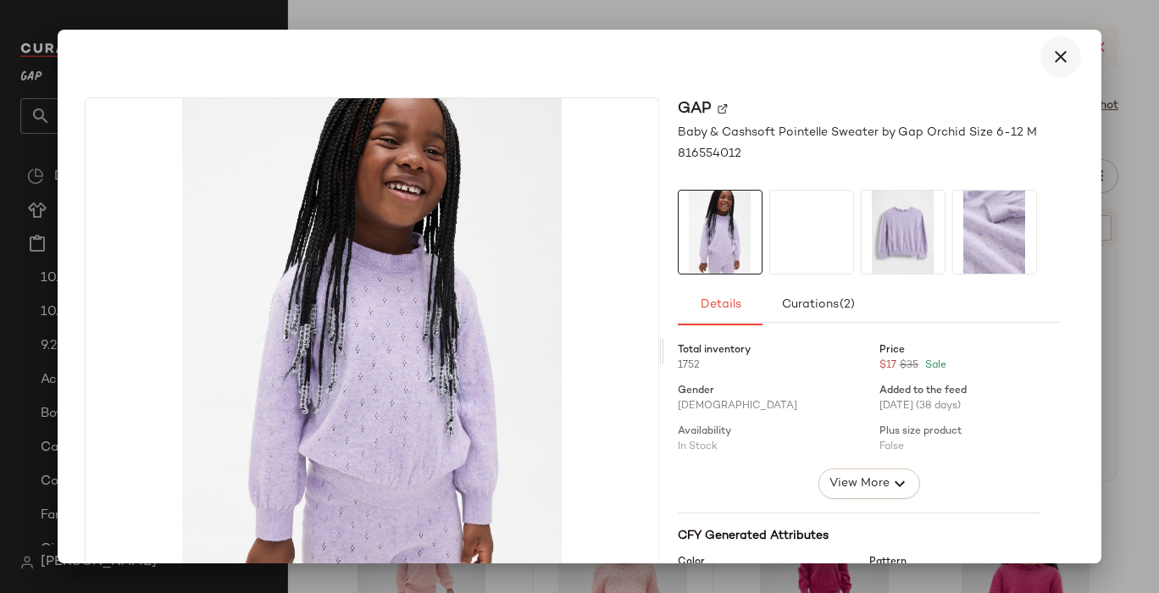
click at [1040, 58] on button "button" at bounding box center [1060, 56] width 41 height 41
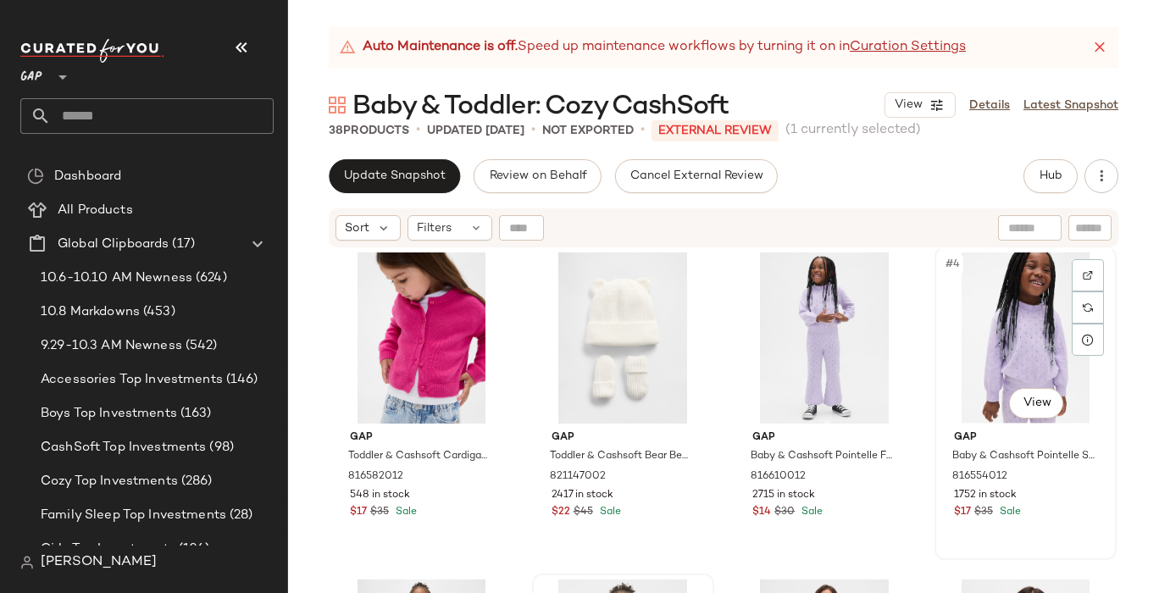
scroll to position [1, 0]
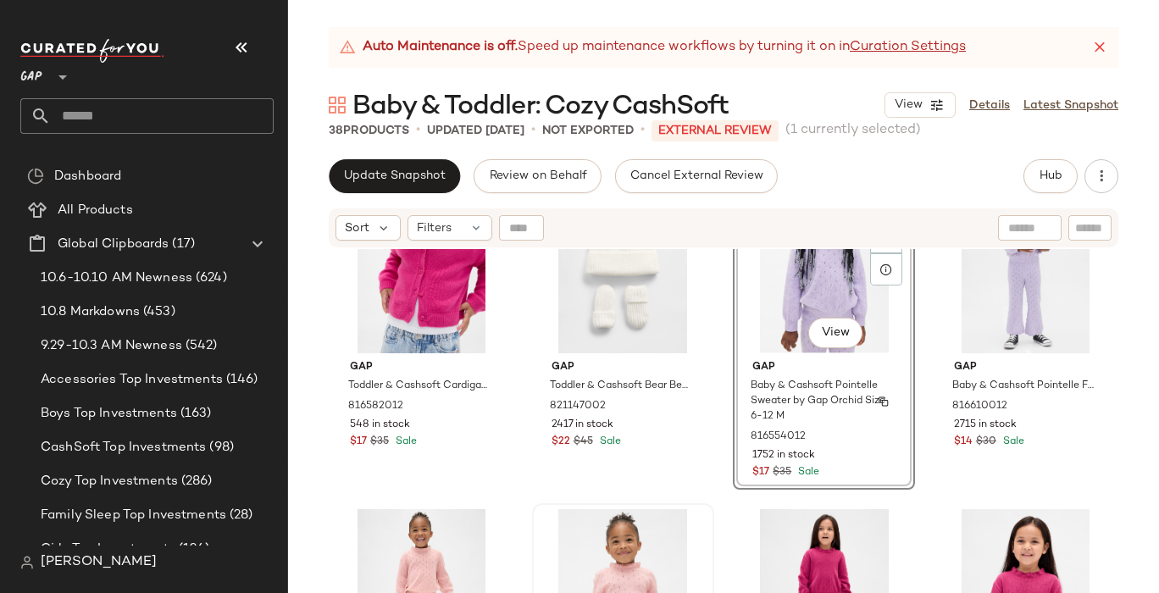
scroll to position [65, 0]
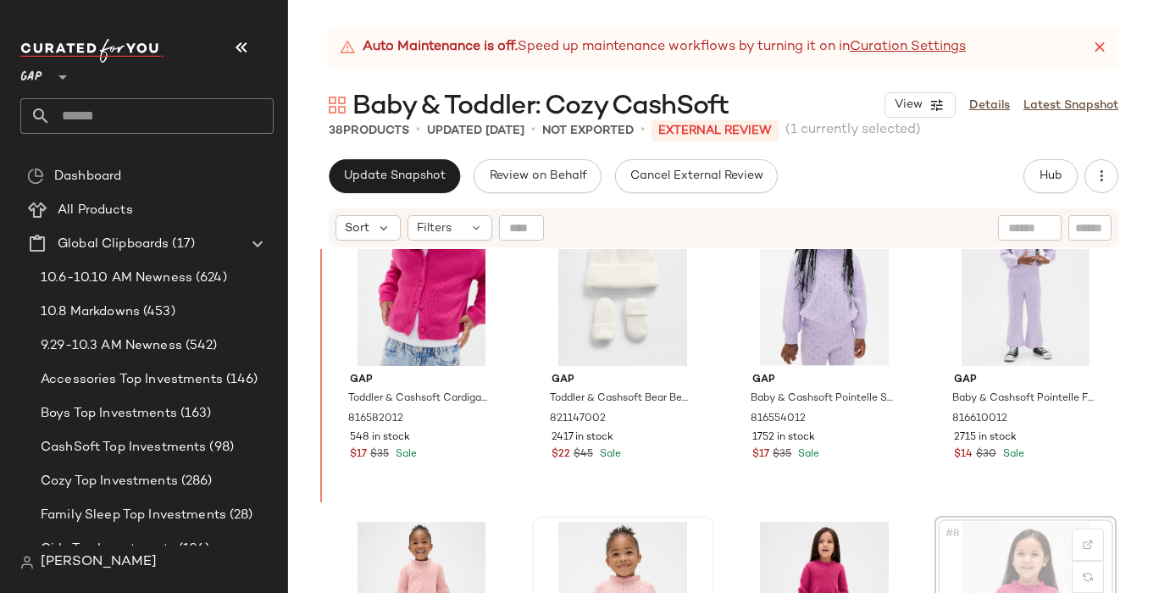
scroll to position [59, 0]
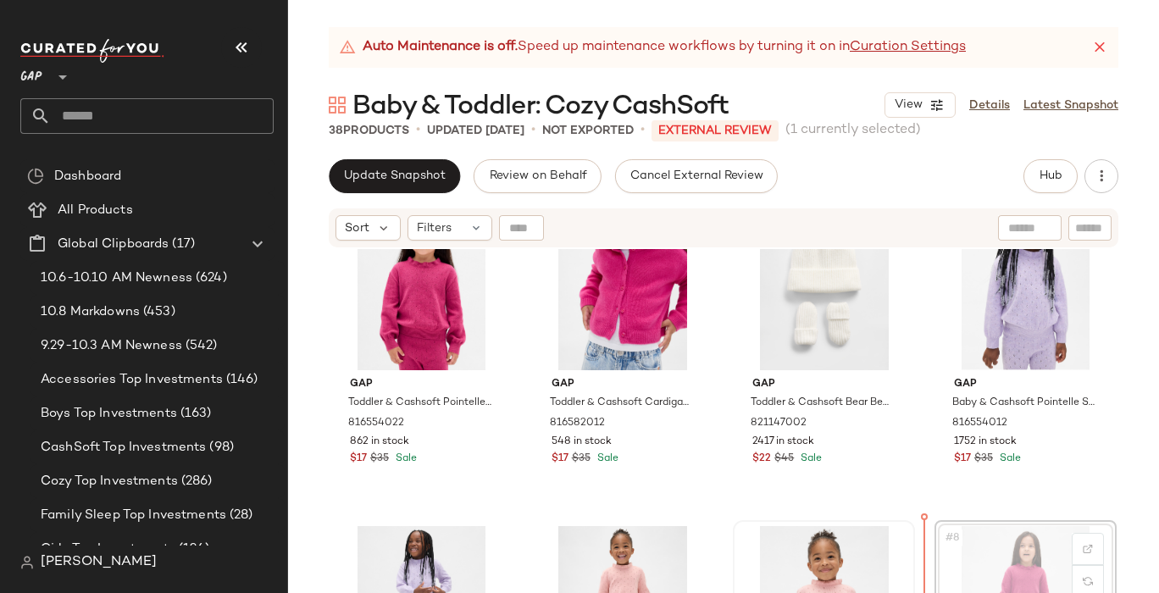
scroll to position [64, 0]
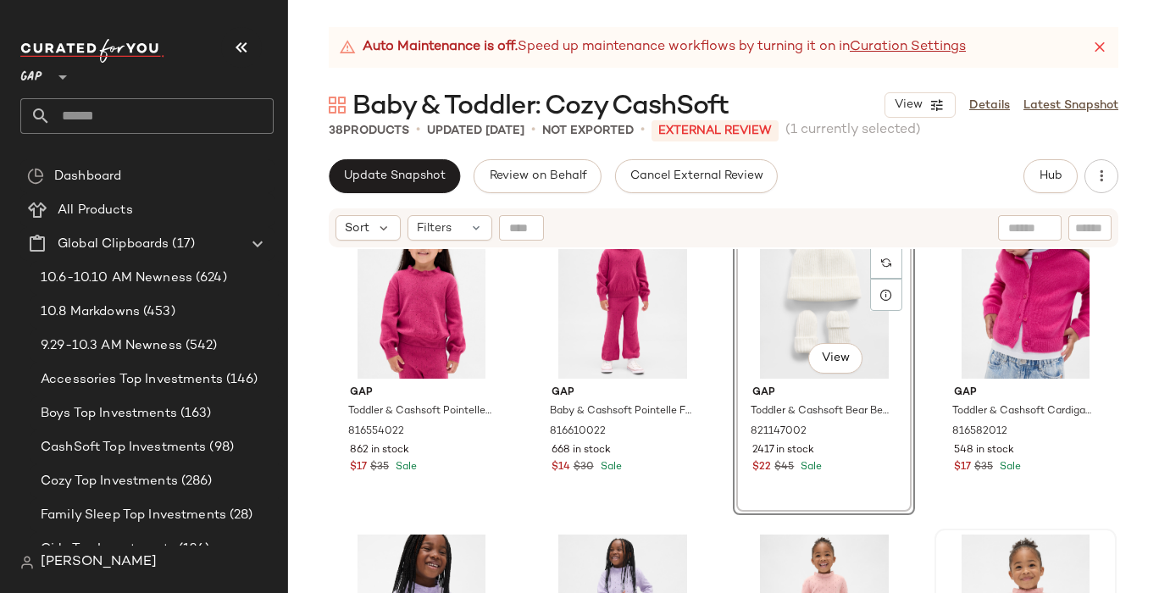
scroll to position [53, 0]
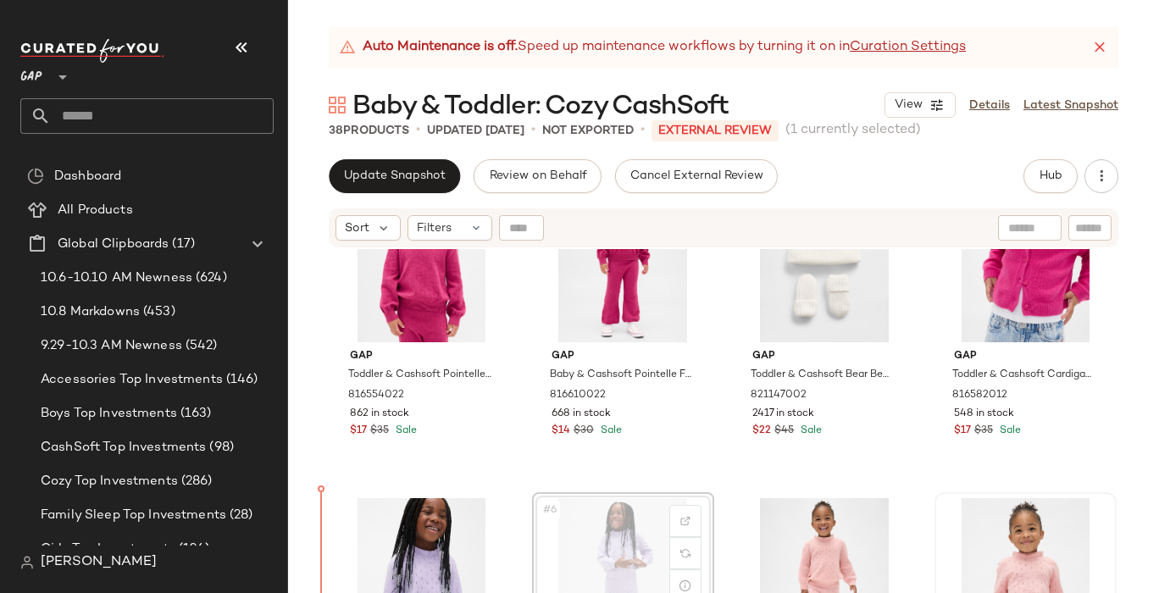
scroll to position [133, 0]
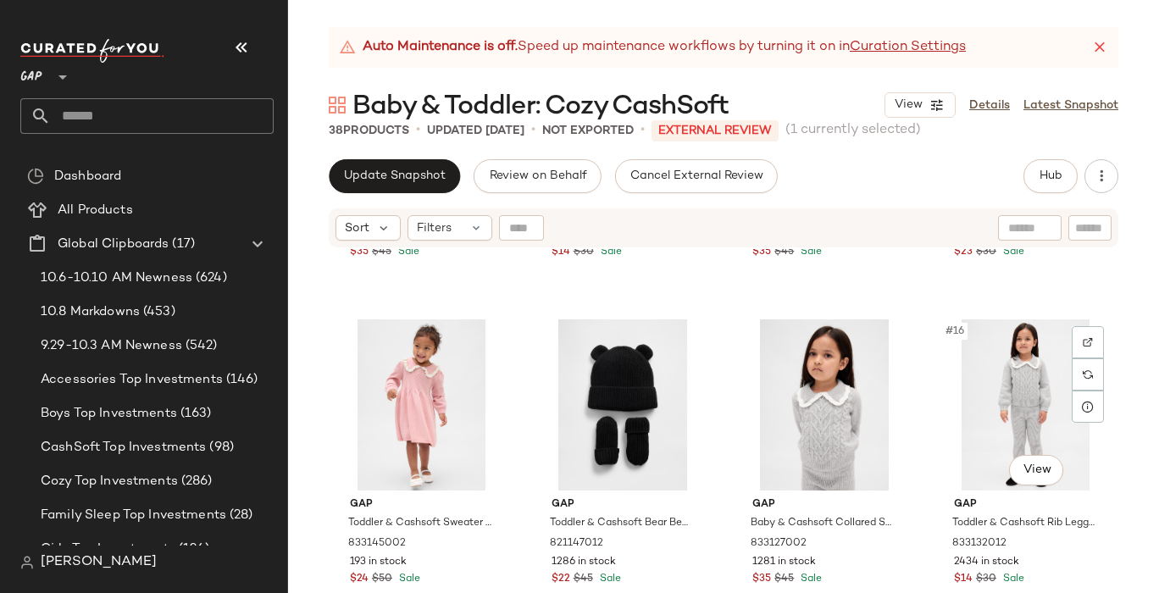
scroll to position [935, 0]
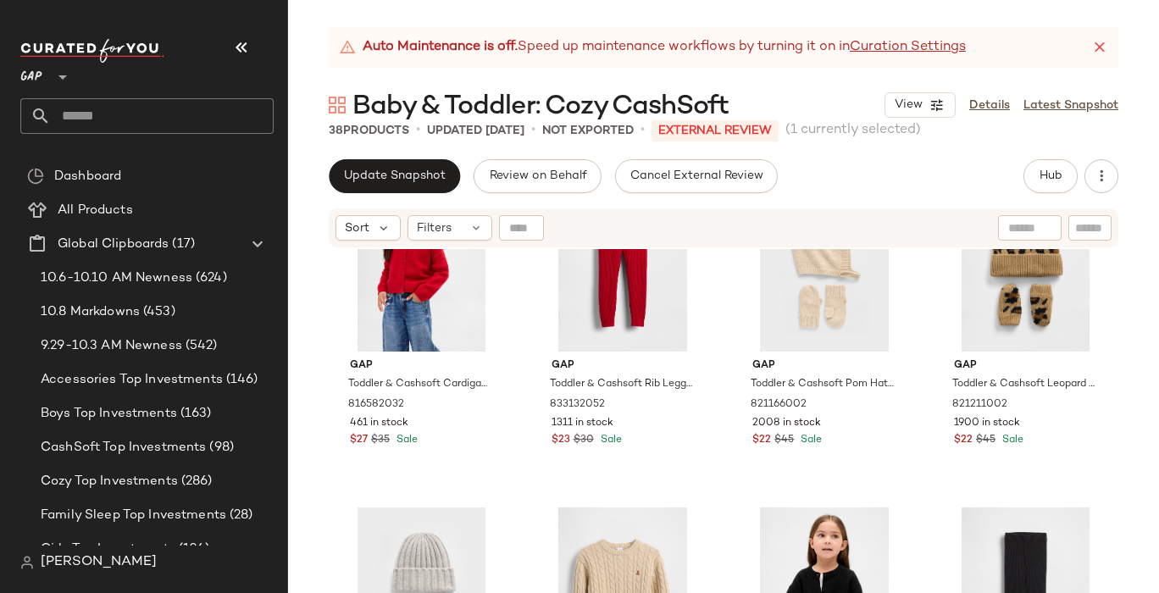
scroll to position [1728, 0]
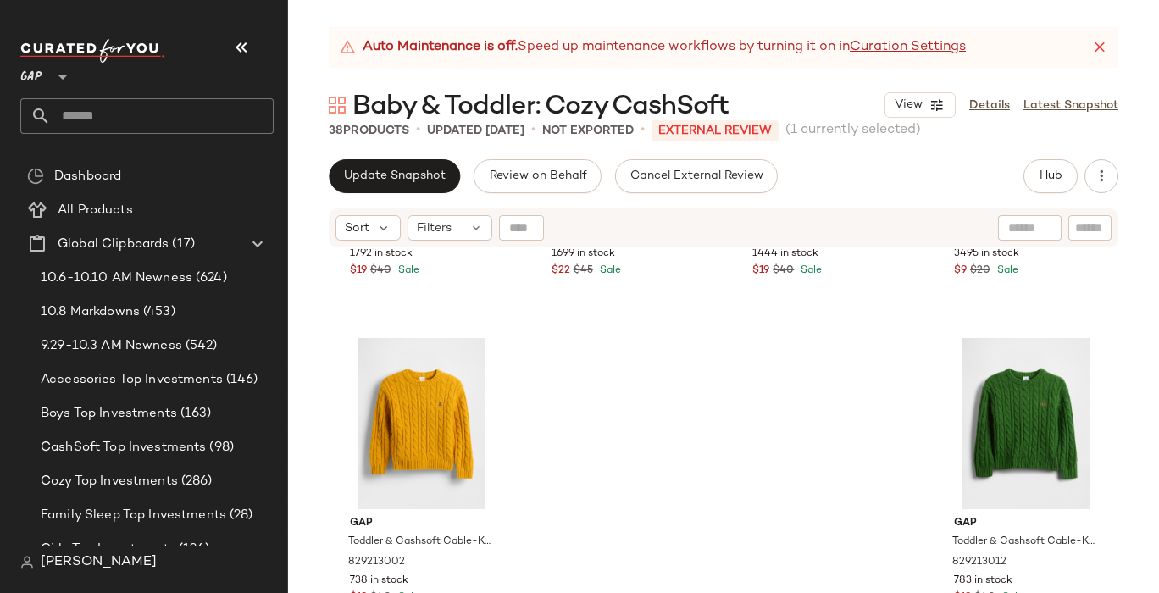
scroll to position [2888, 0]
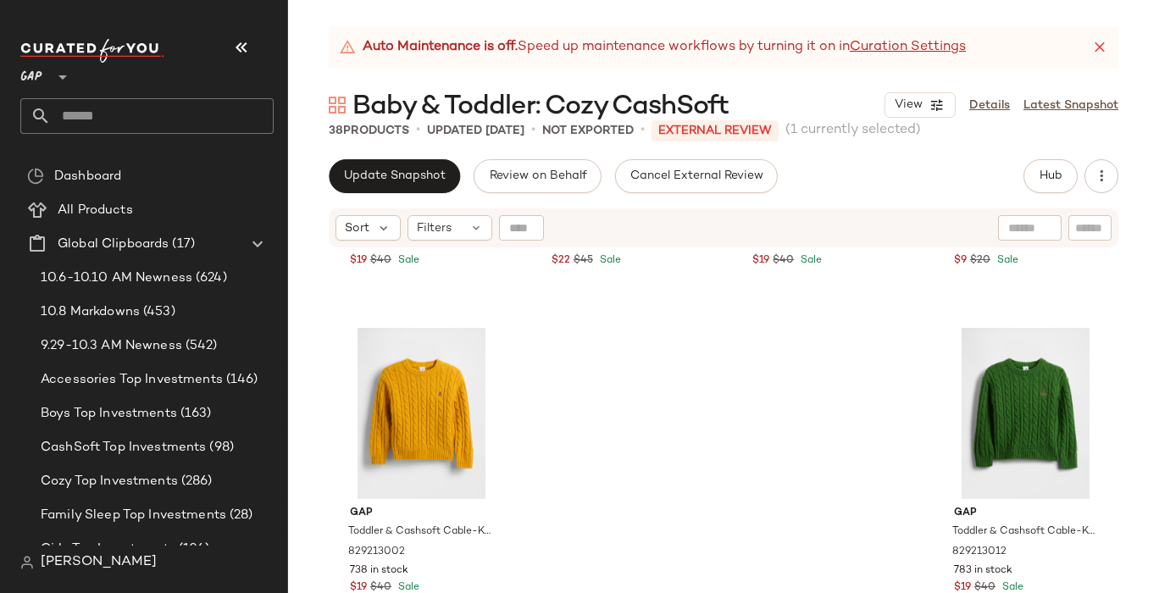
drag, startPoint x: 595, startPoint y: 557, endPoint x: 876, endPoint y: 2, distance: 622.2
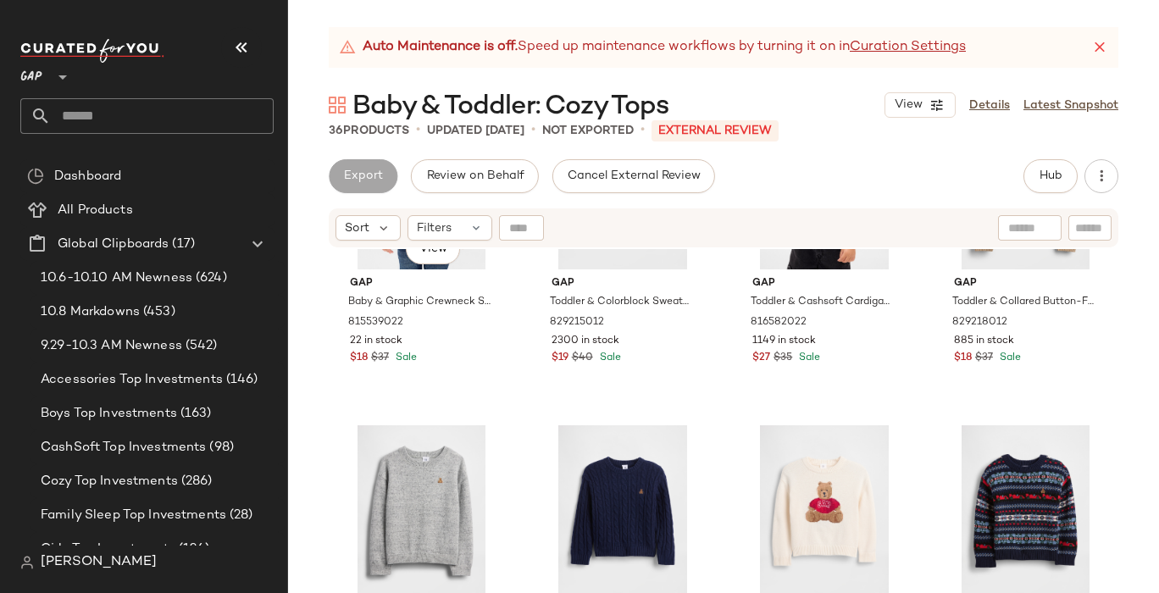
scroll to position [169, 0]
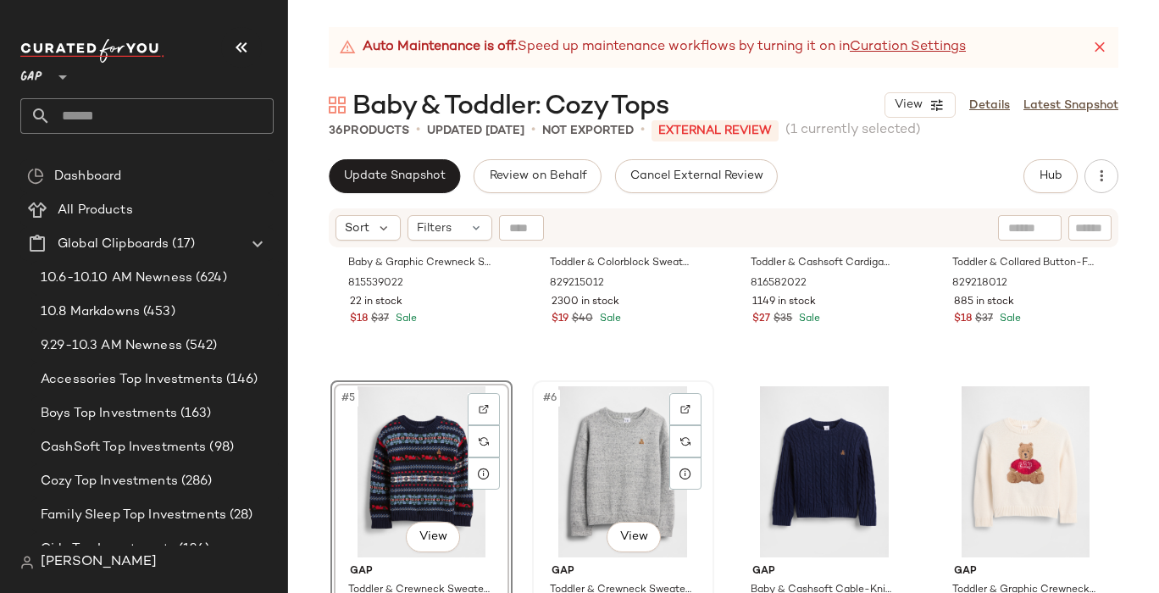
scroll to position [204, 0]
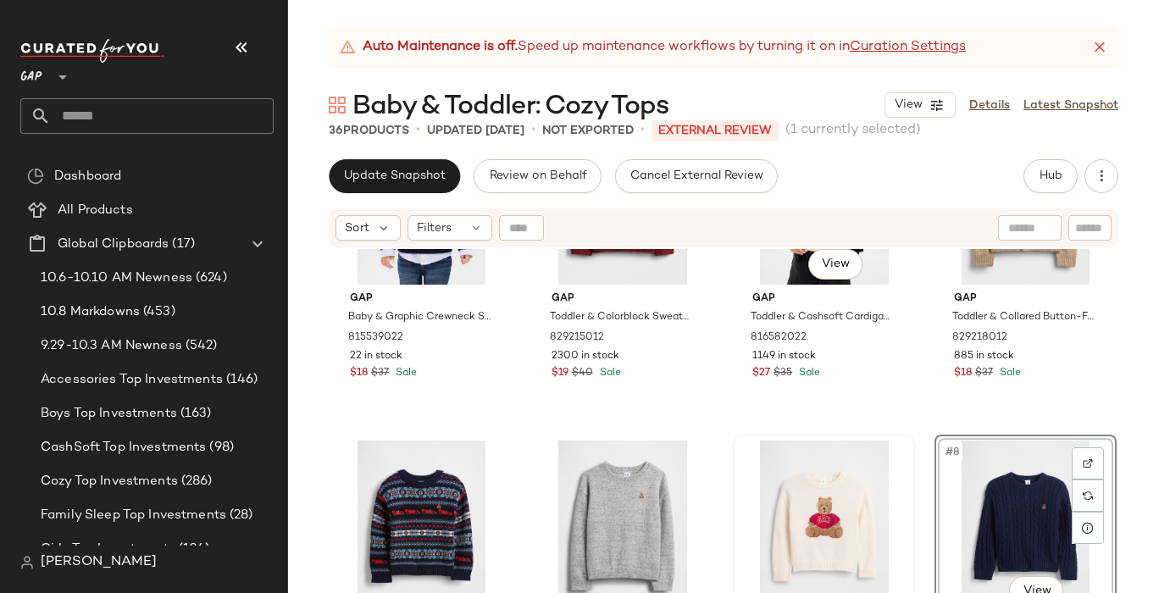
scroll to position [148, 0]
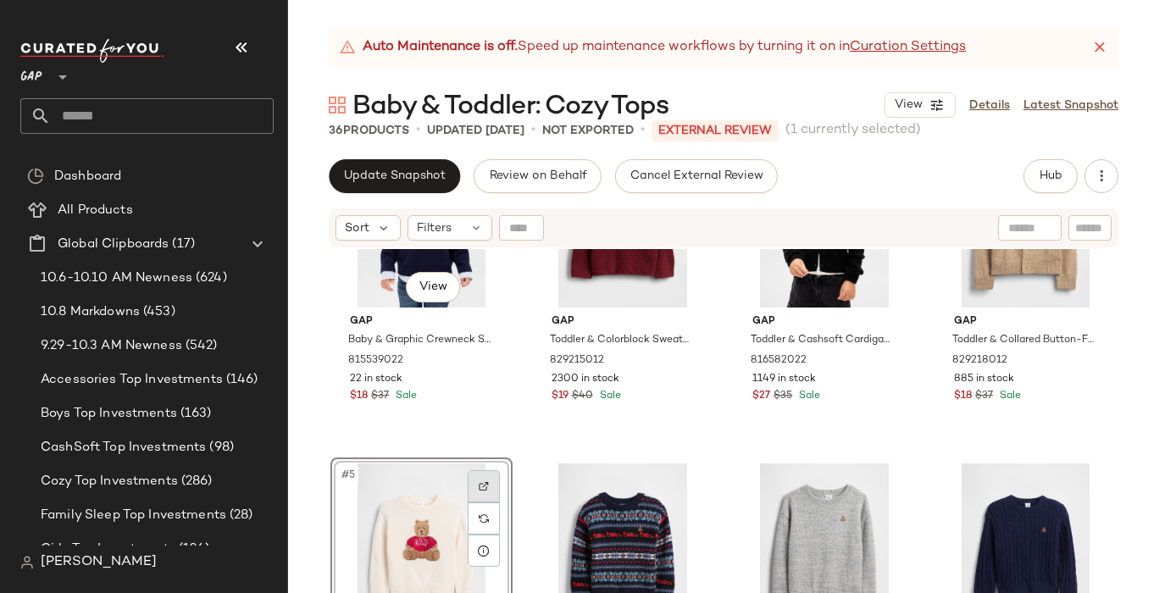
scroll to position [154, 0]
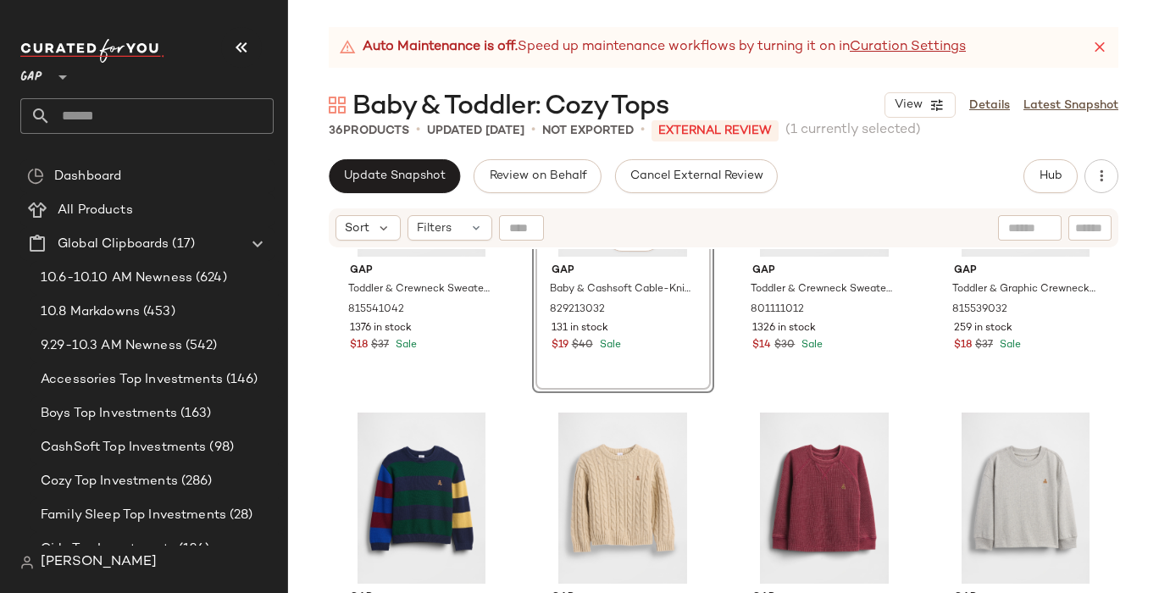
scroll to position [530, 0]
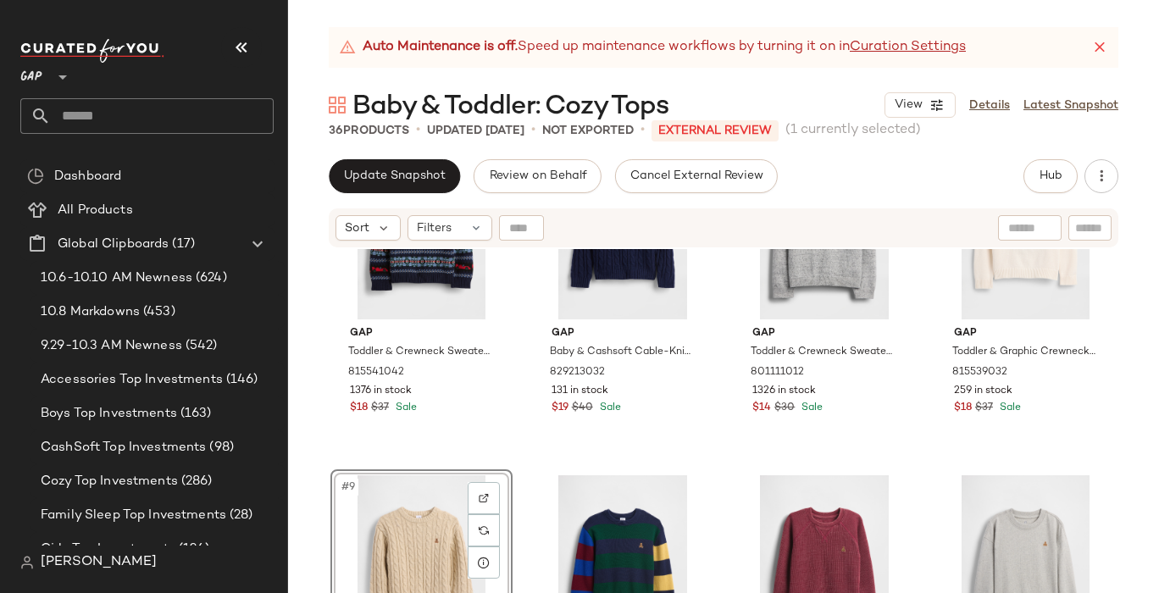
scroll to position [460, 0]
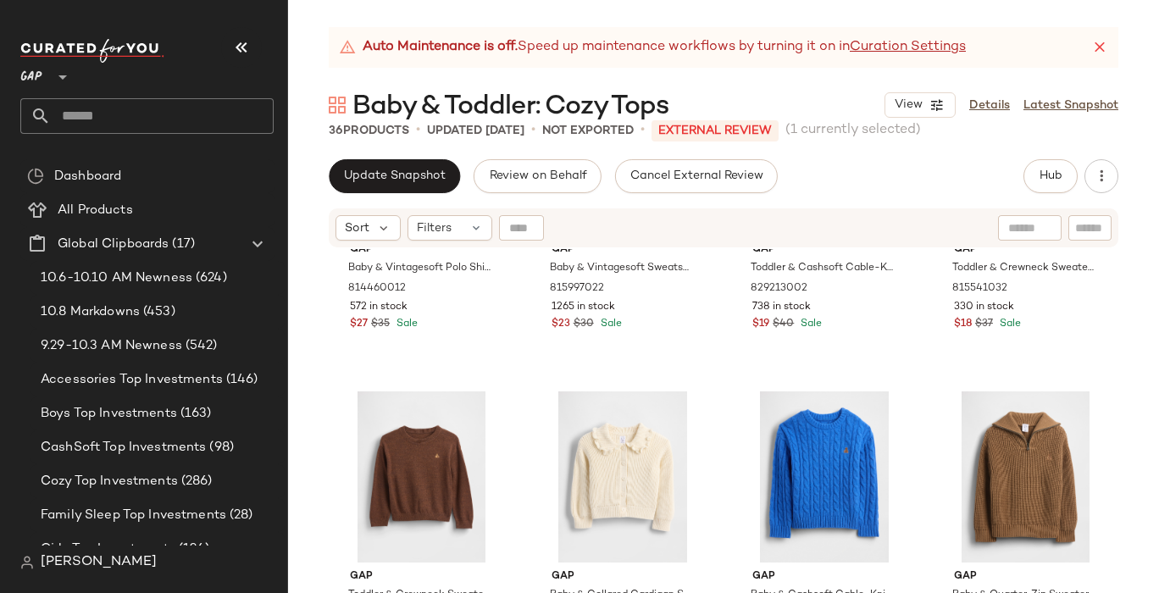
scroll to position [1201, 0]
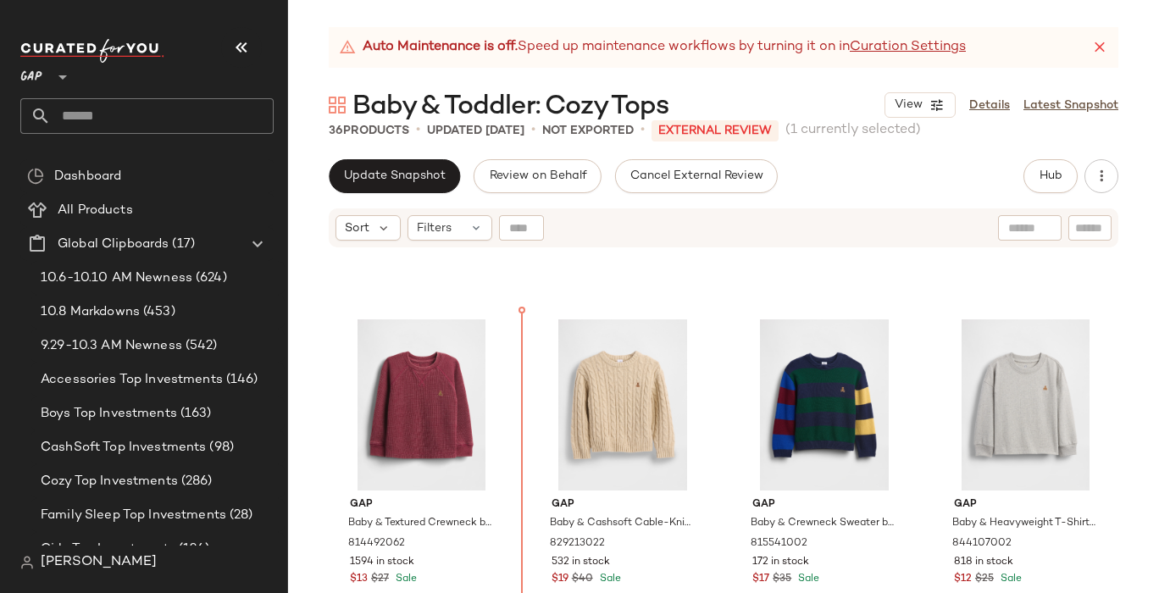
scroll to position [602, 0]
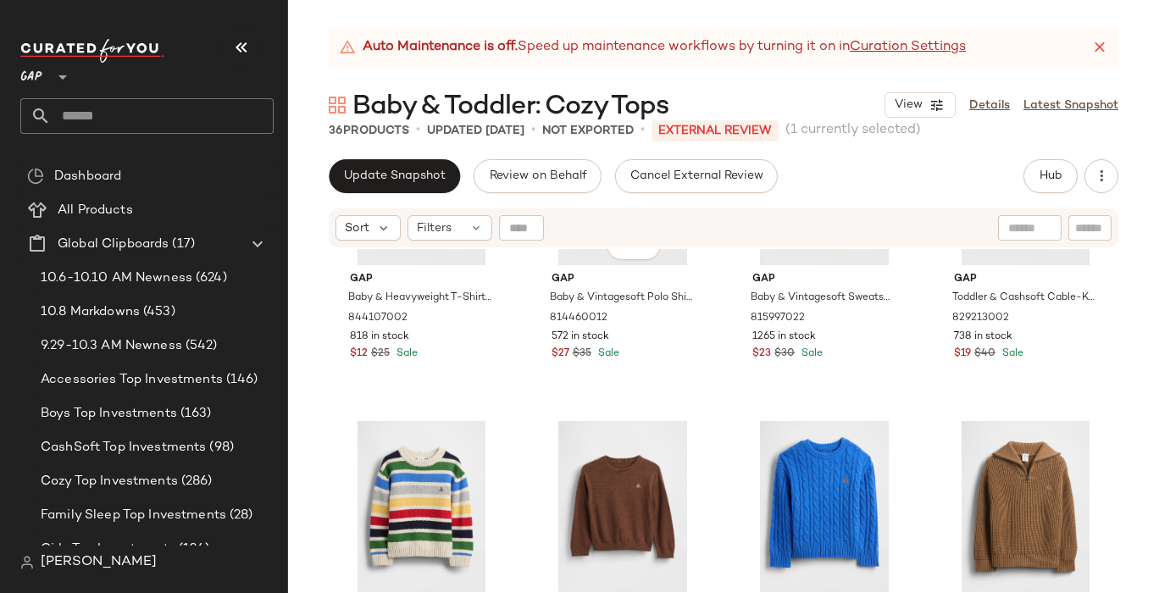
scroll to position [1177, 0]
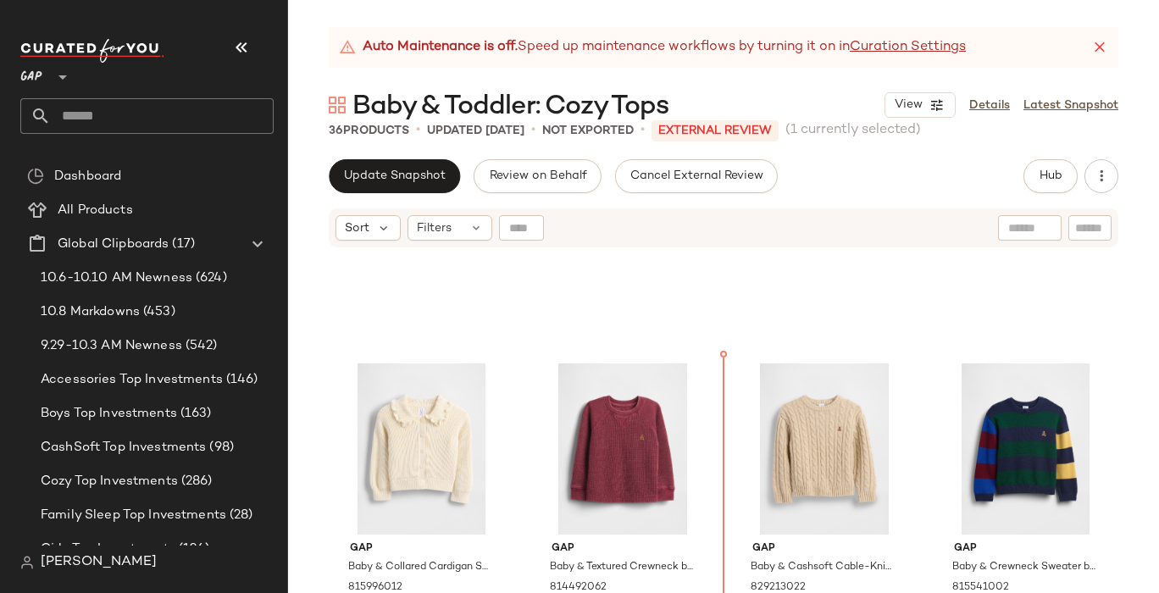
scroll to position [557, 0]
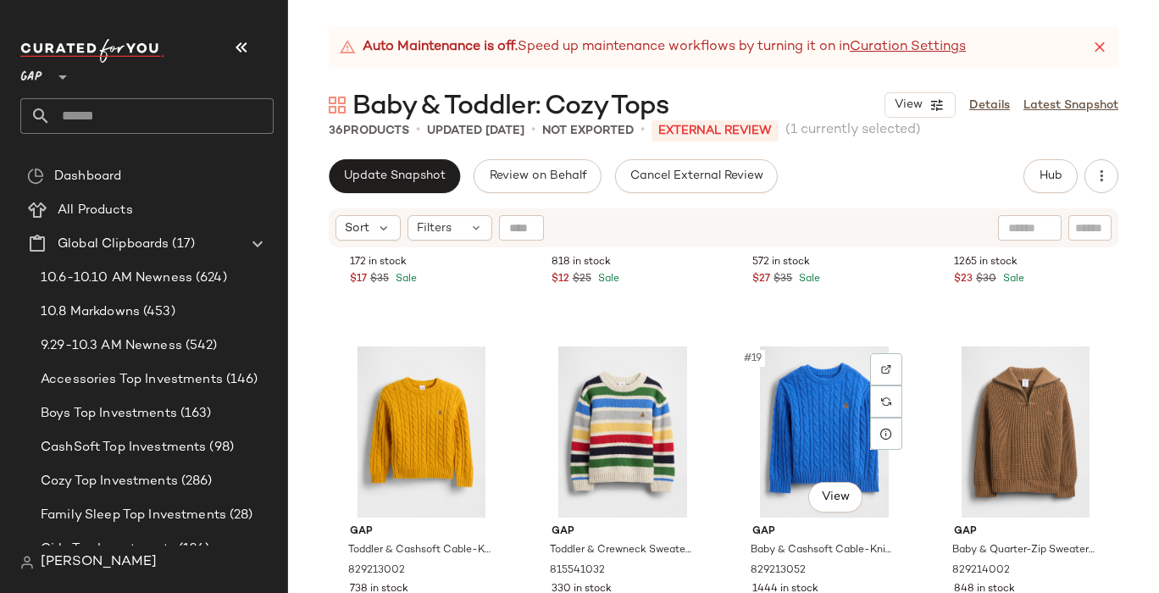
scroll to position [1236, 0]
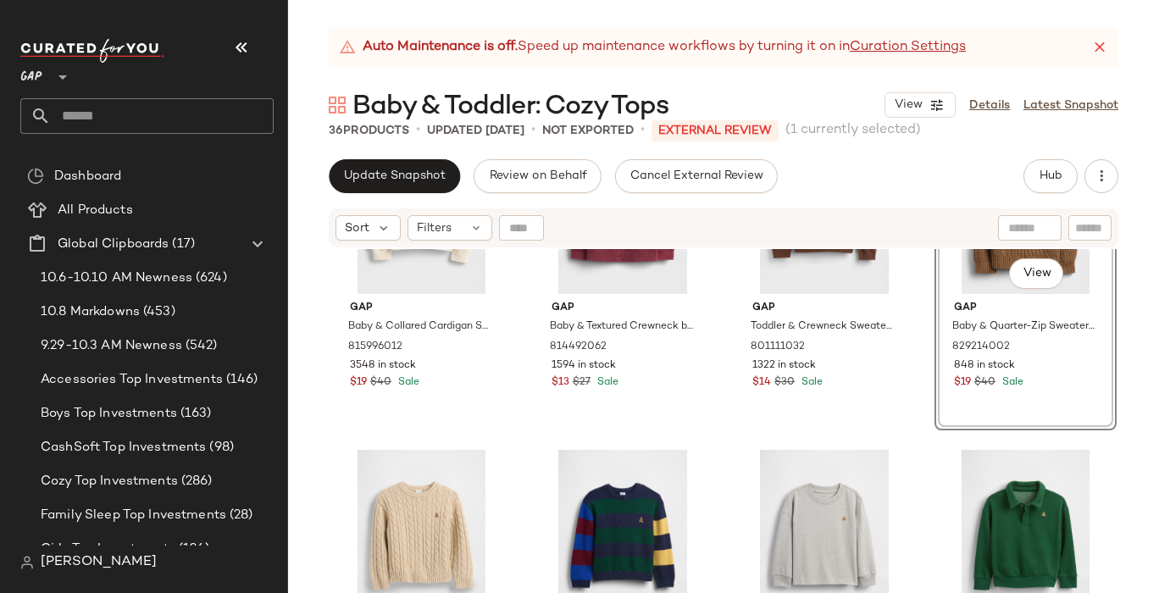
scroll to position [717, 0]
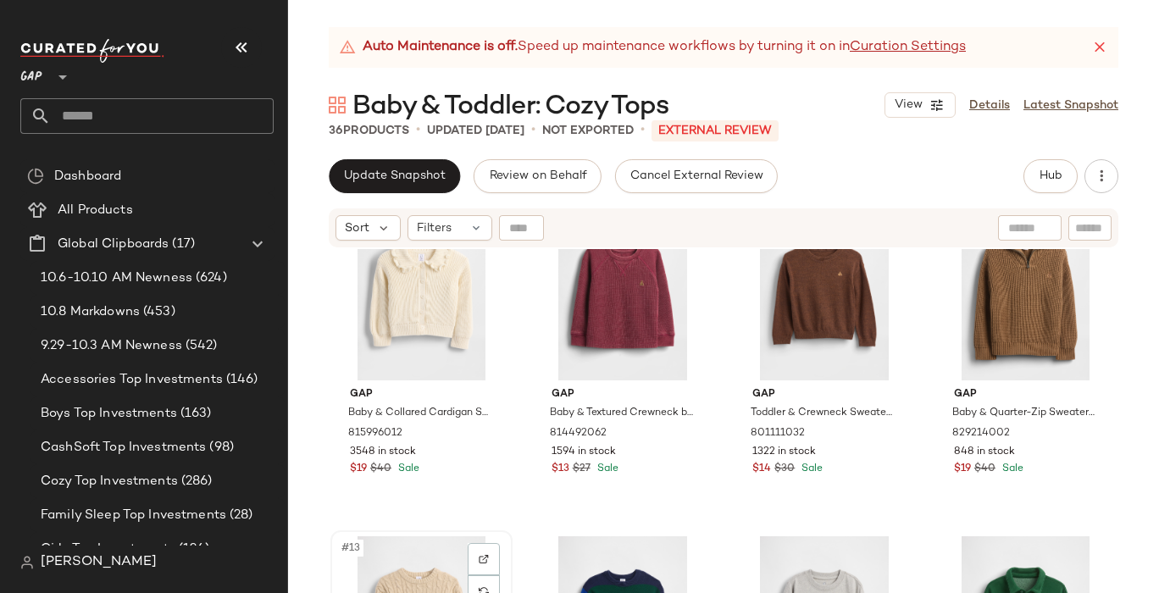
scroll to position [719, 0]
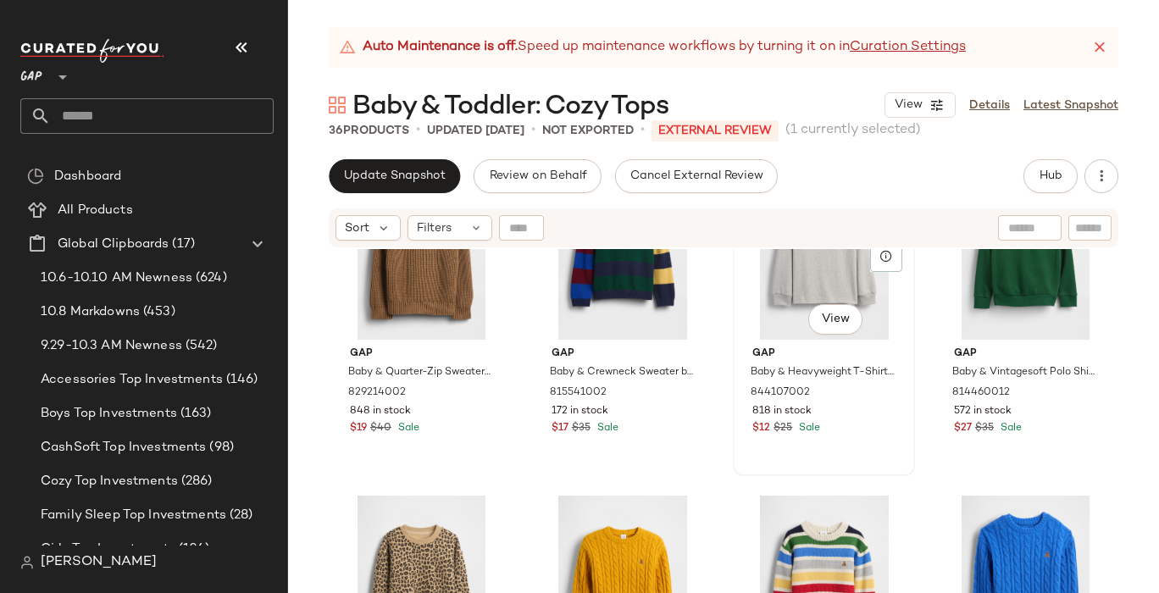
scroll to position [1087, 0]
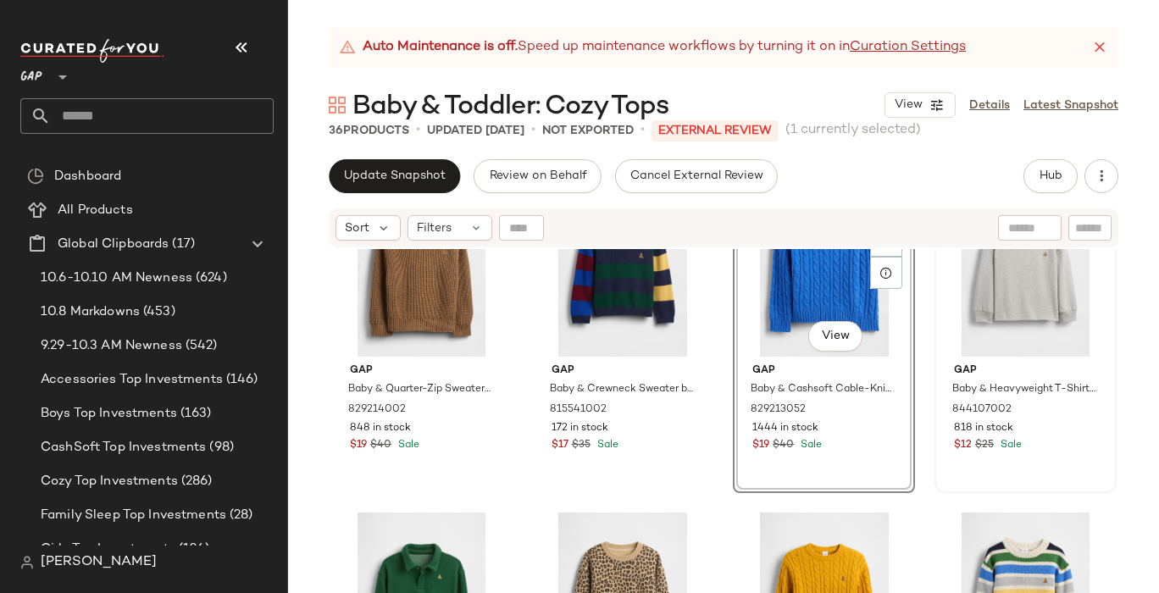
scroll to position [1073, 0]
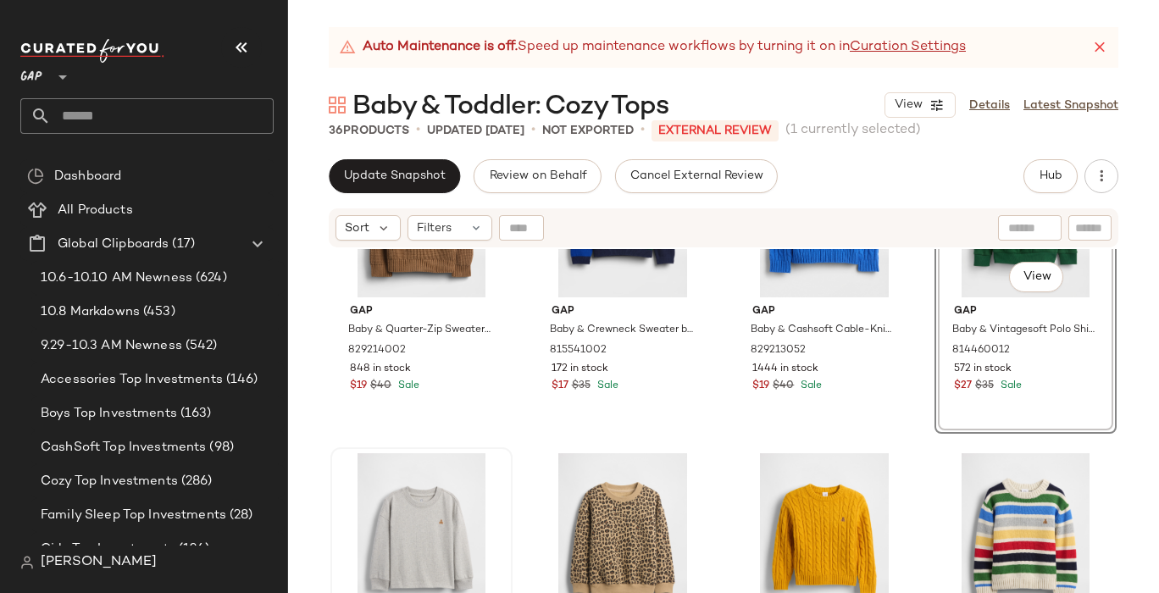
scroll to position [1162, 0]
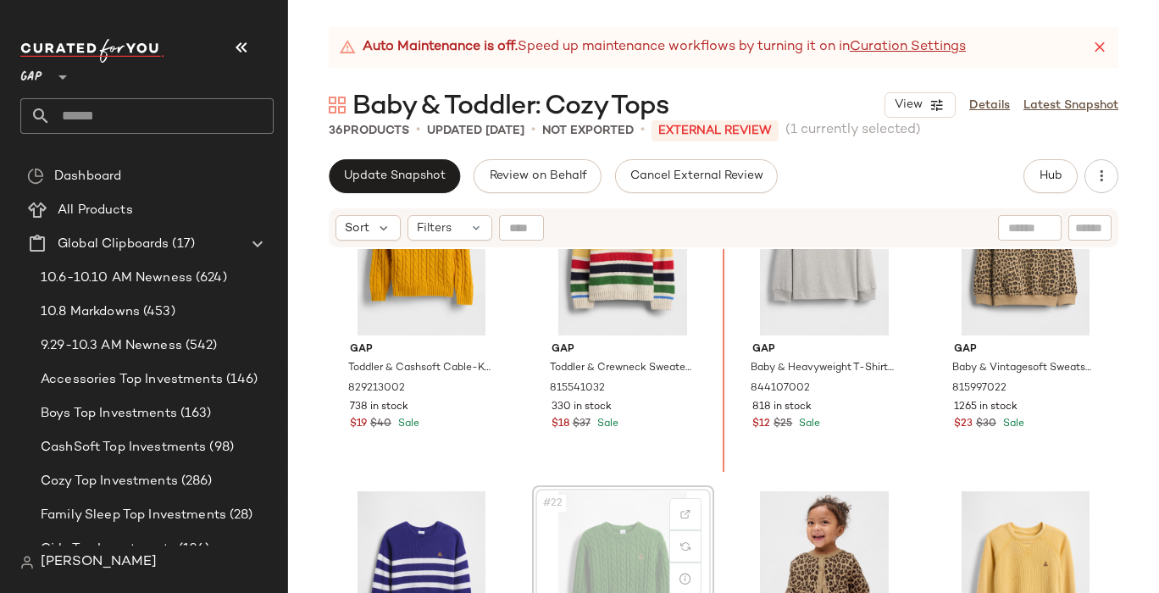
scroll to position [1395, 0]
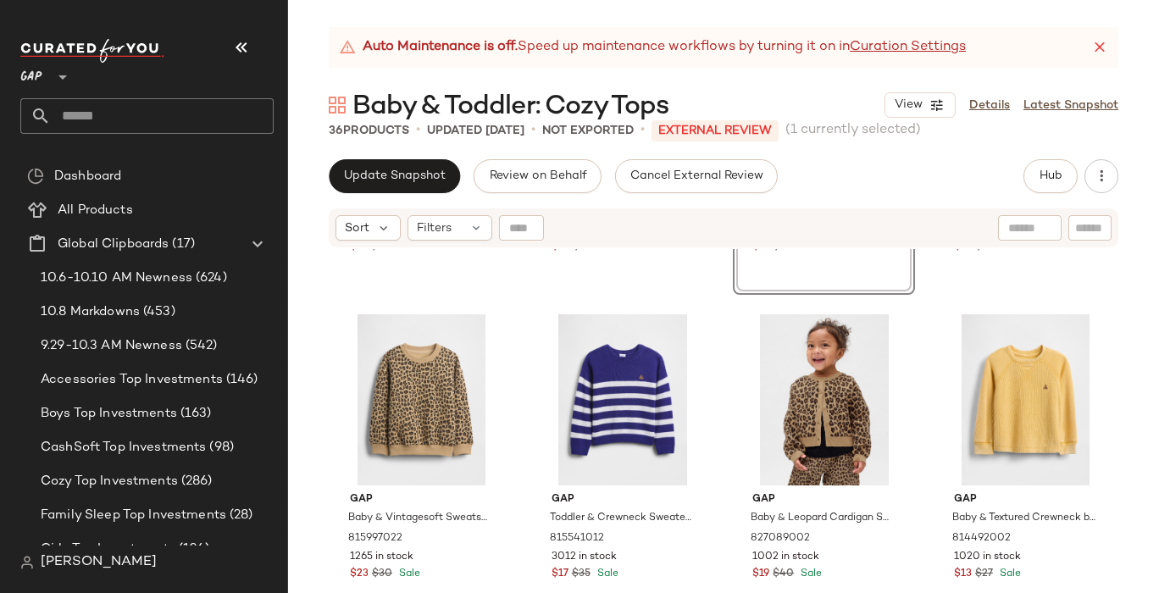
scroll to position [1595, 0]
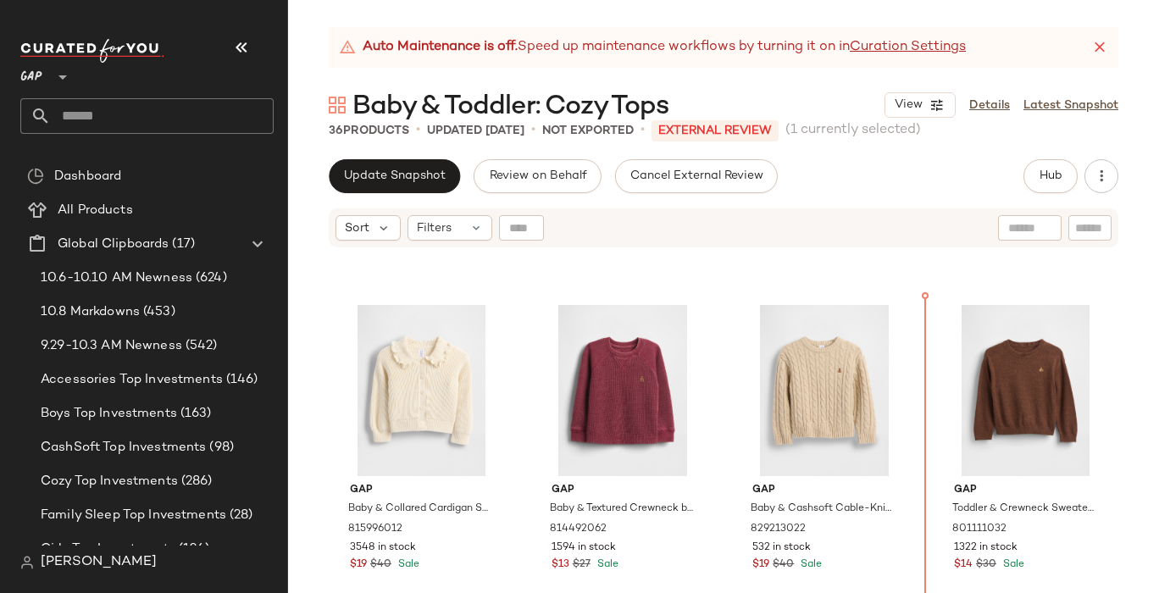
scroll to position [612, 0]
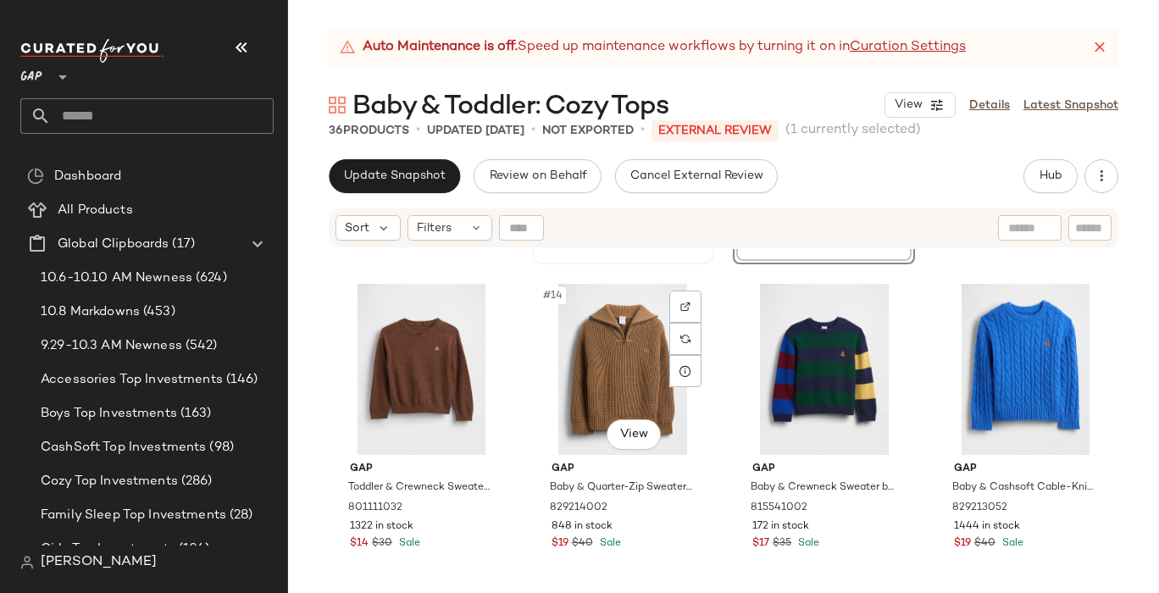
scroll to position [969, 0]
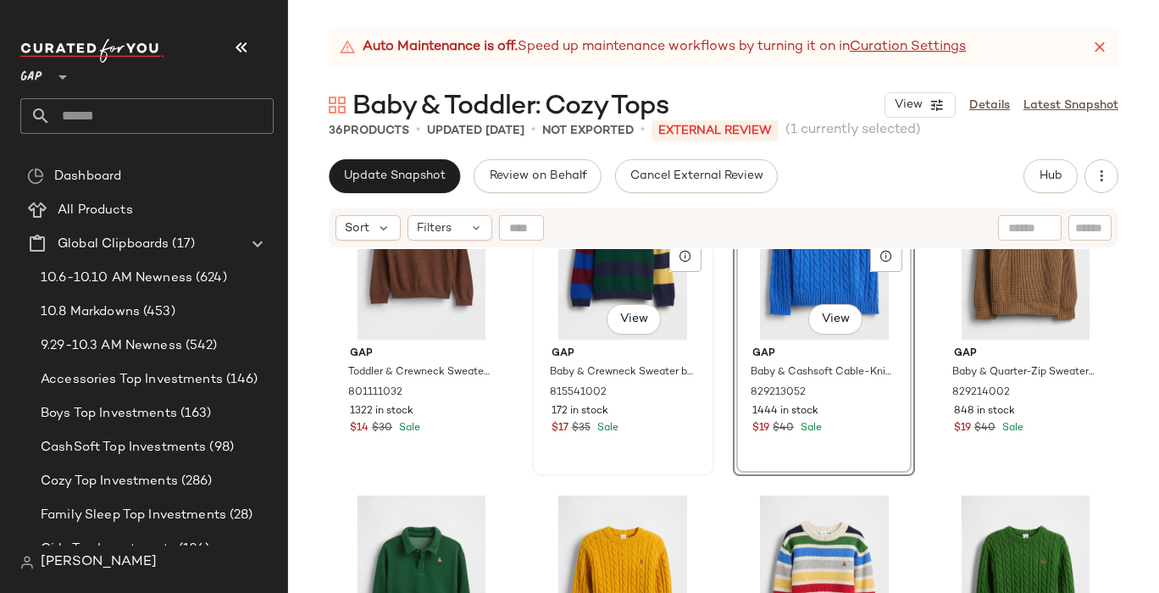
scroll to position [1088, 0]
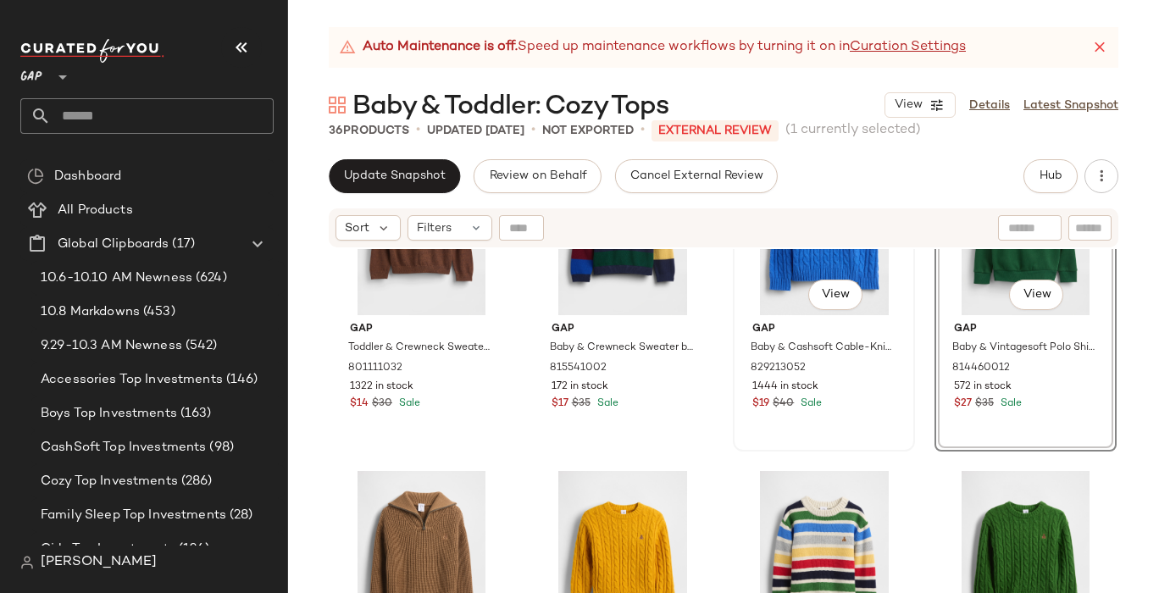
scroll to position [1110, 0]
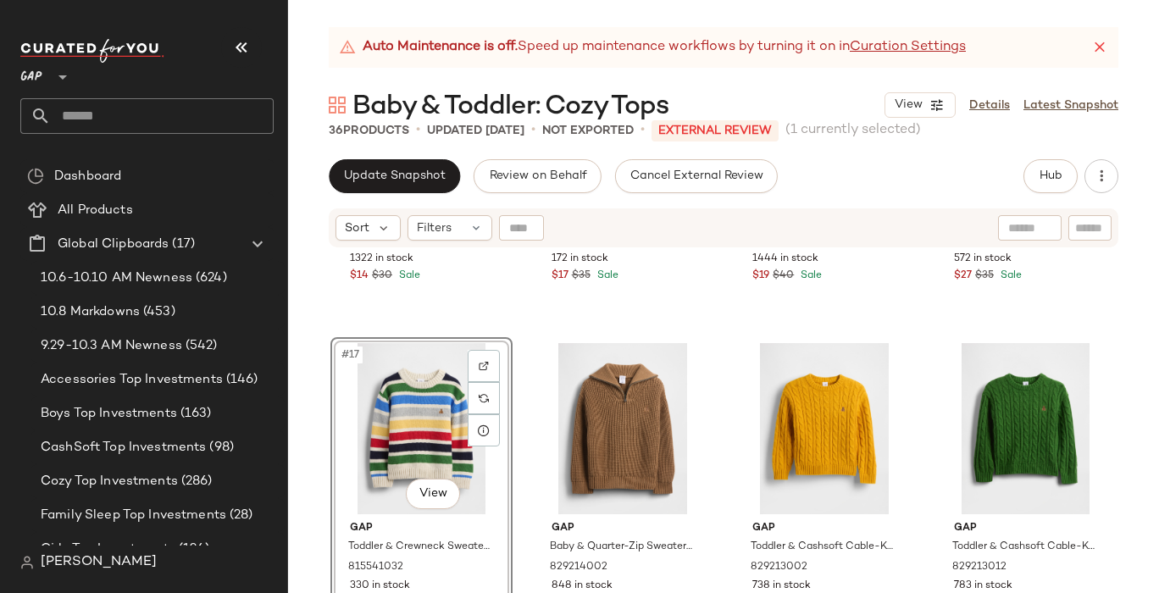
scroll to position [1242, 0]
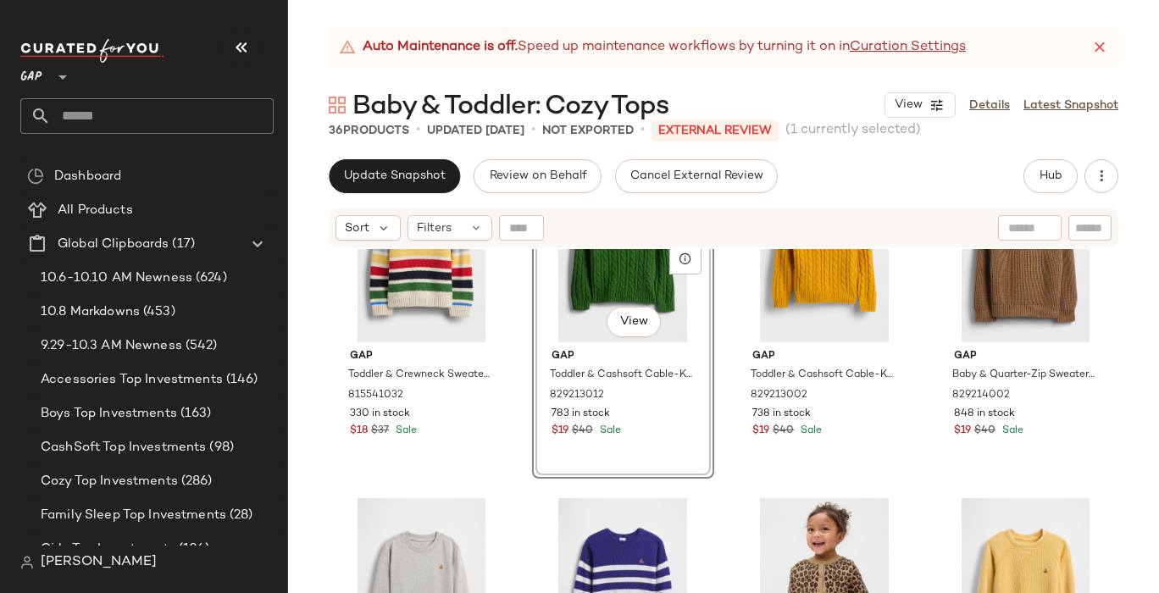
scroll to position [1410, 0]
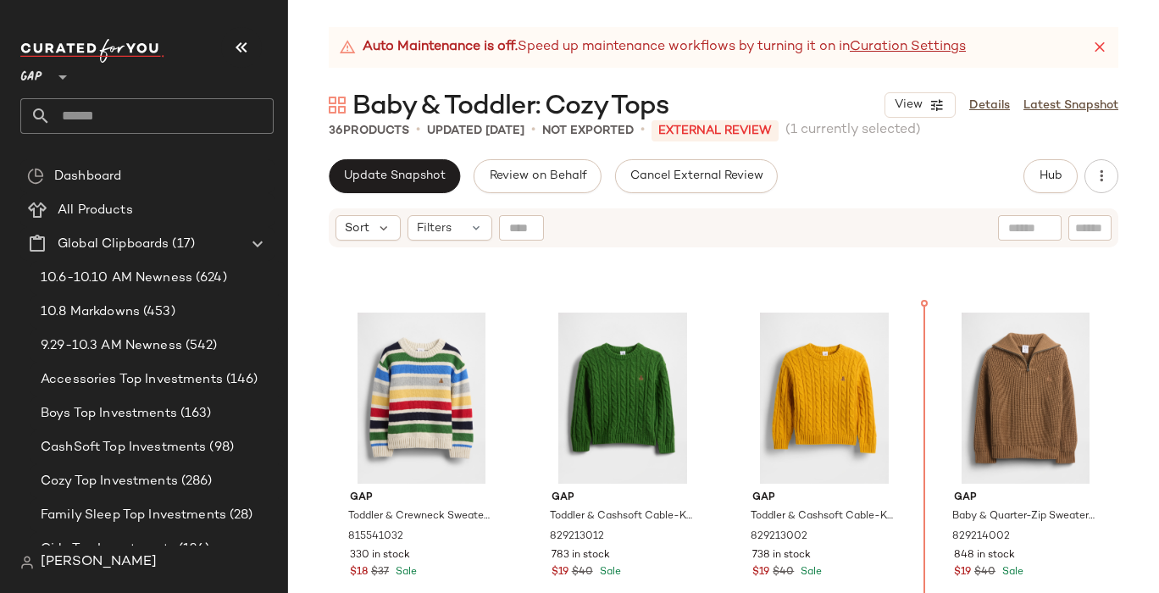
scroll to position [1268, 0]
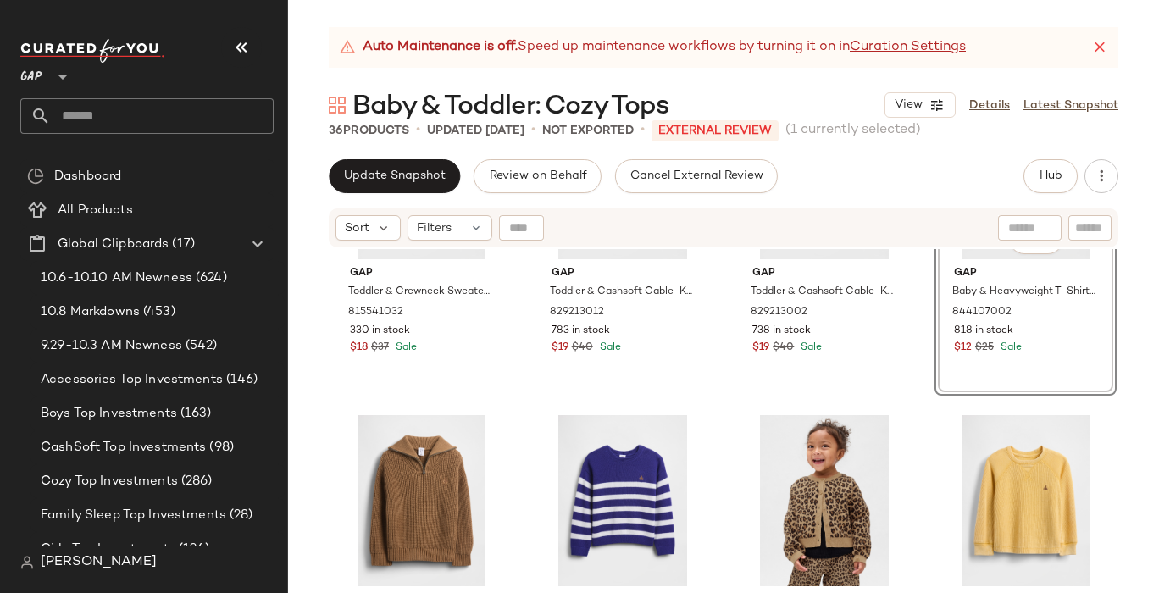
scroll to position [1497, 0]
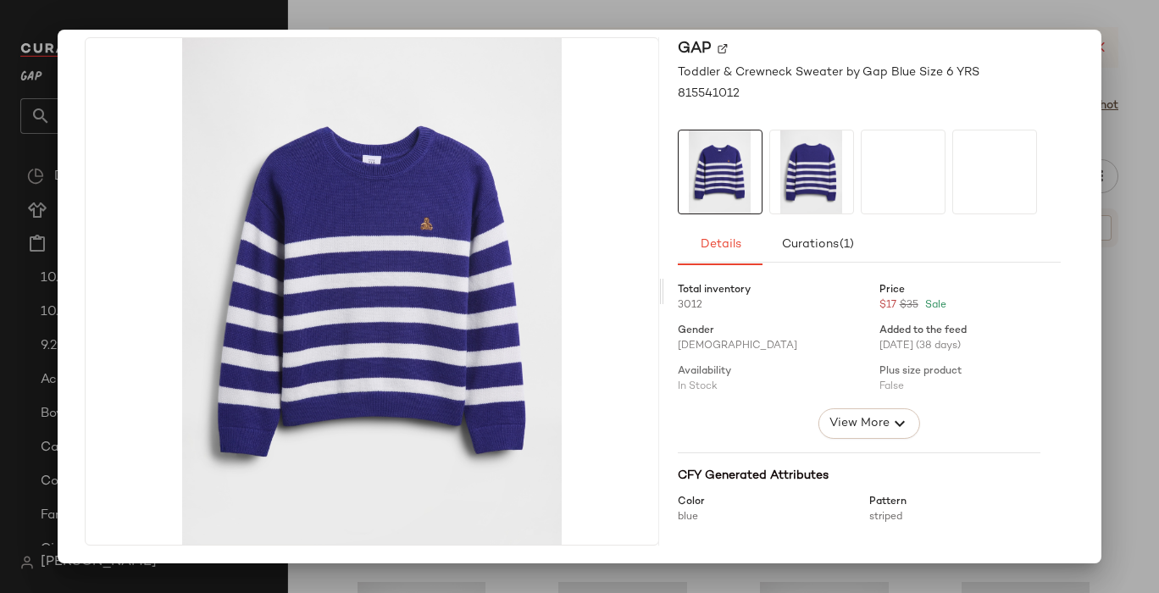
scroll to position [63, 0]
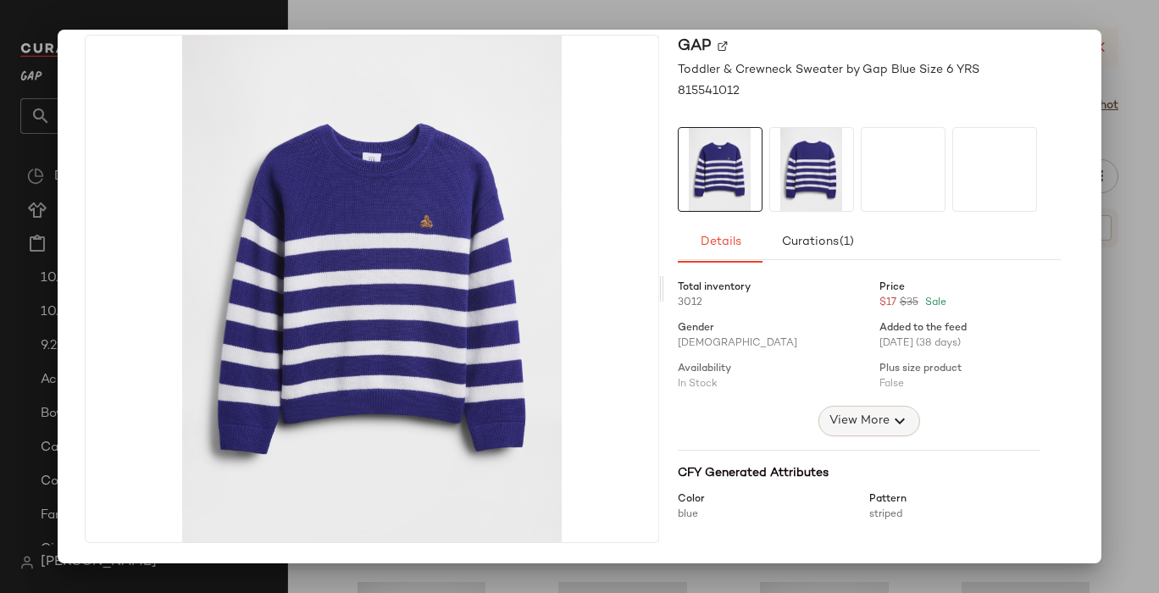
click at [836, 424] on span "View More" at bounding box center [858, 421] width 61 height 20
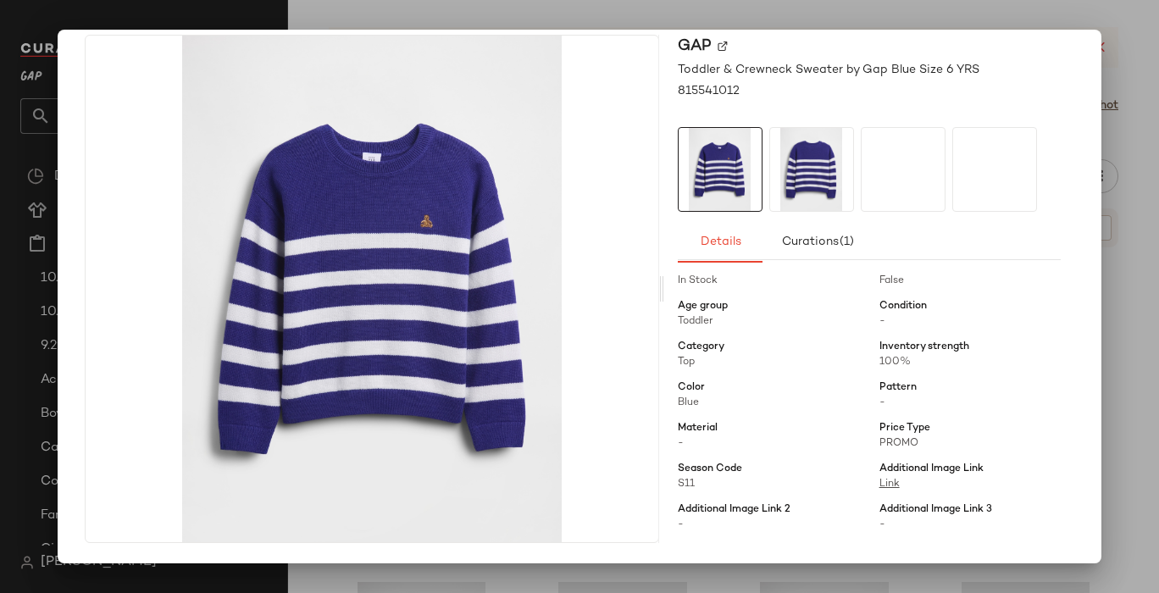
scroll to position [181, 0]
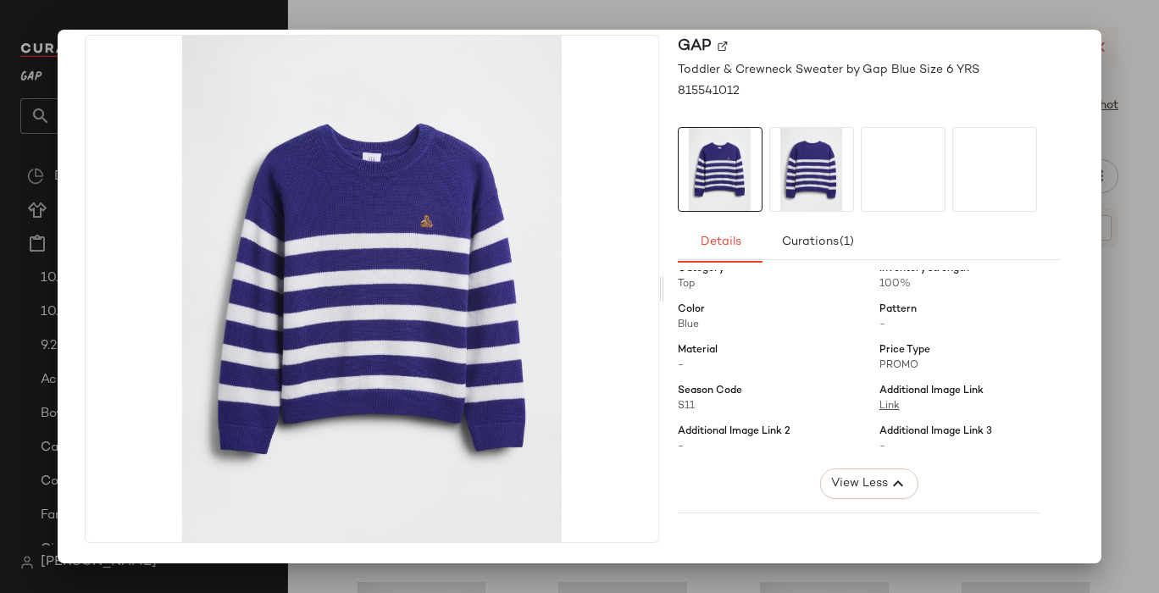
click at [1114, 40] on div at bounding box center [579, 296] width 1159 height 593
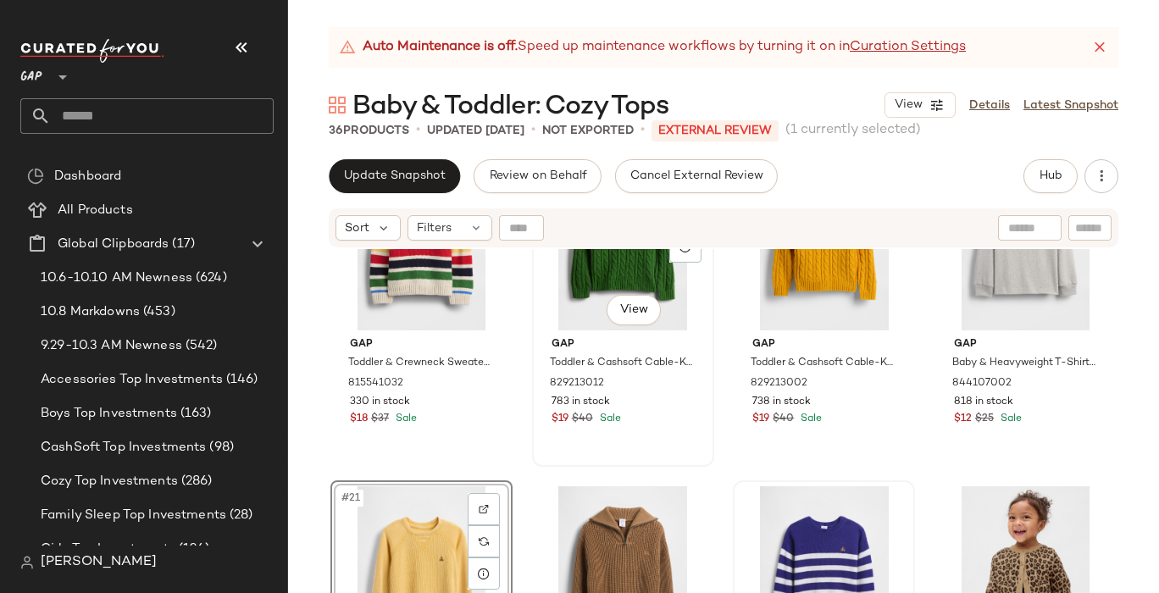
scroll to position [1425, 0]
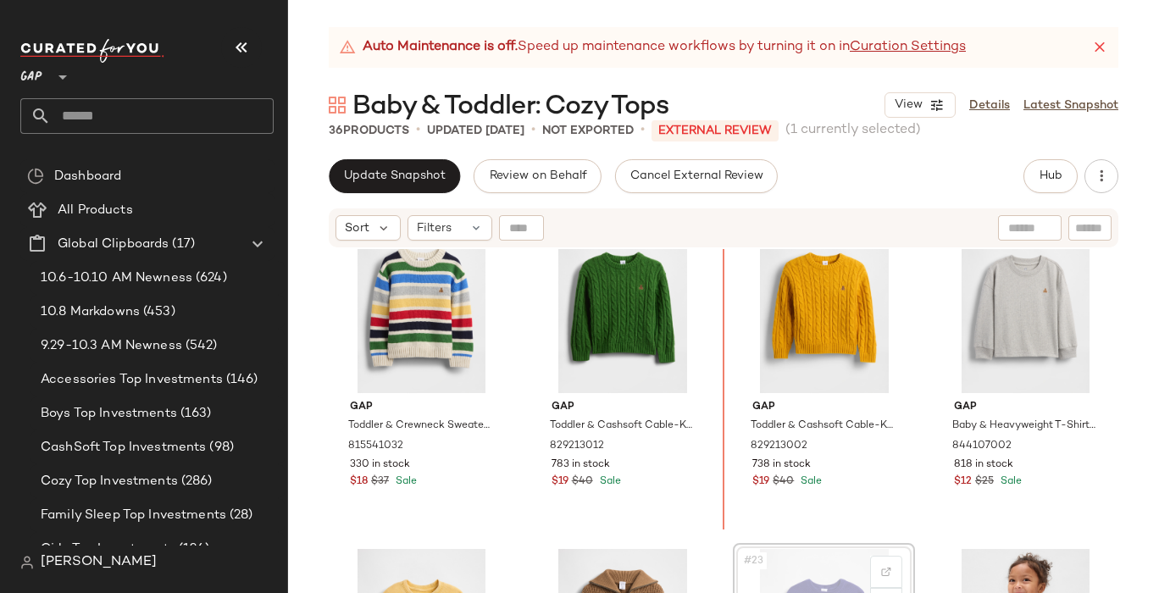
drag, startPoint x: 763, startPoint y: 524, endPoint x: 720, endPoint y: 323, distance: 205.2
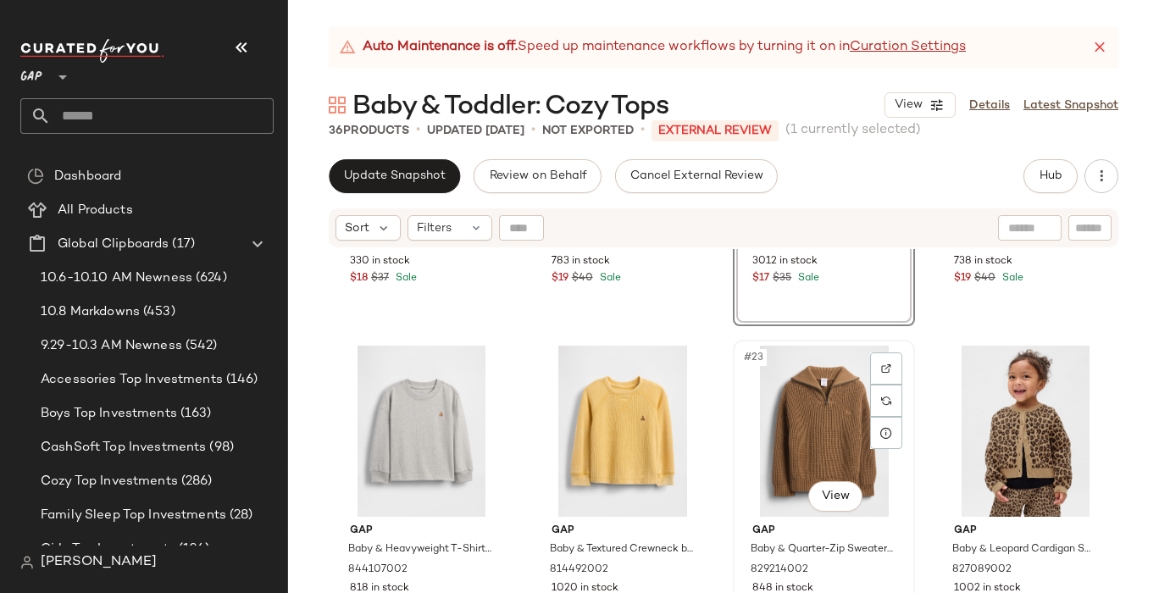
scroll to position [1557, 0]
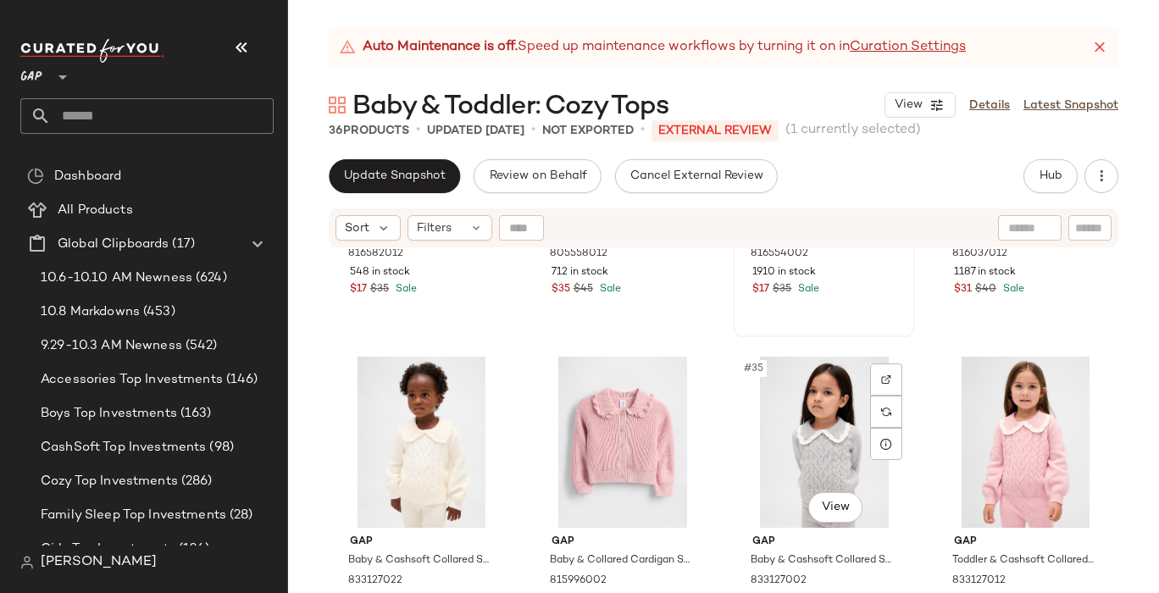
scroll to position [2560, 0]
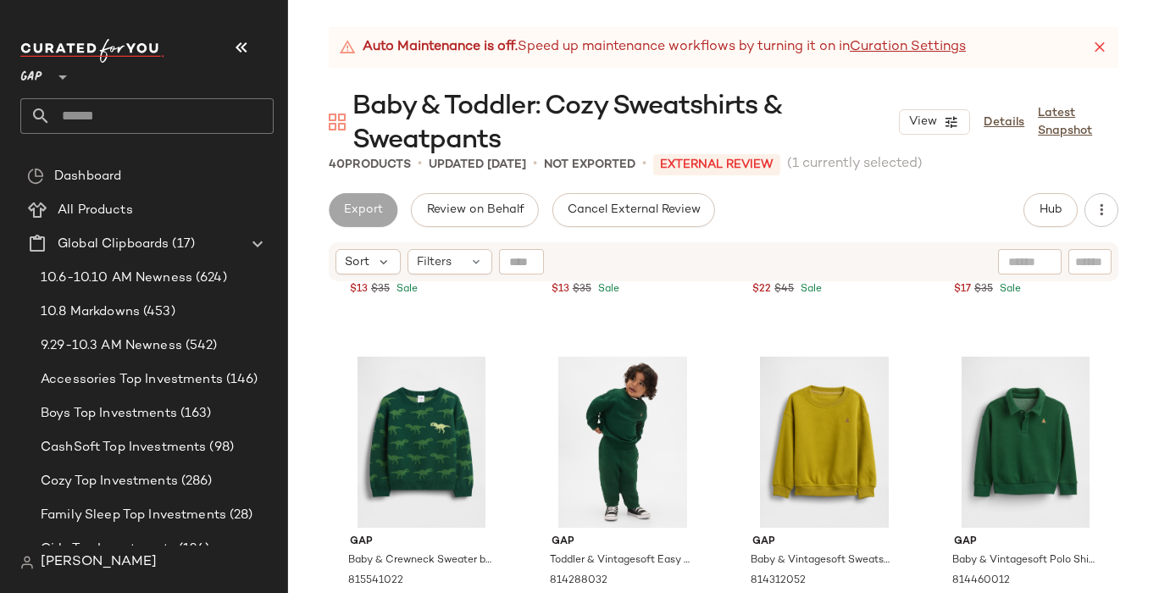
scroll to position [1293, 0]
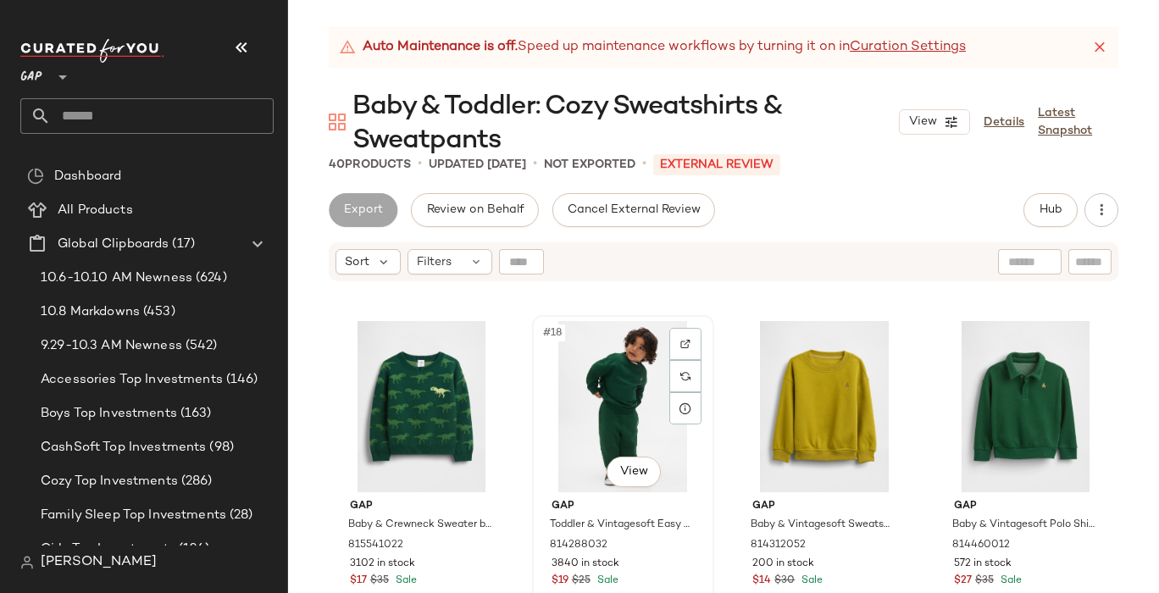
click at [622, 416] on div "#18 View" at bounding box center [623, 406] width 170 height 171
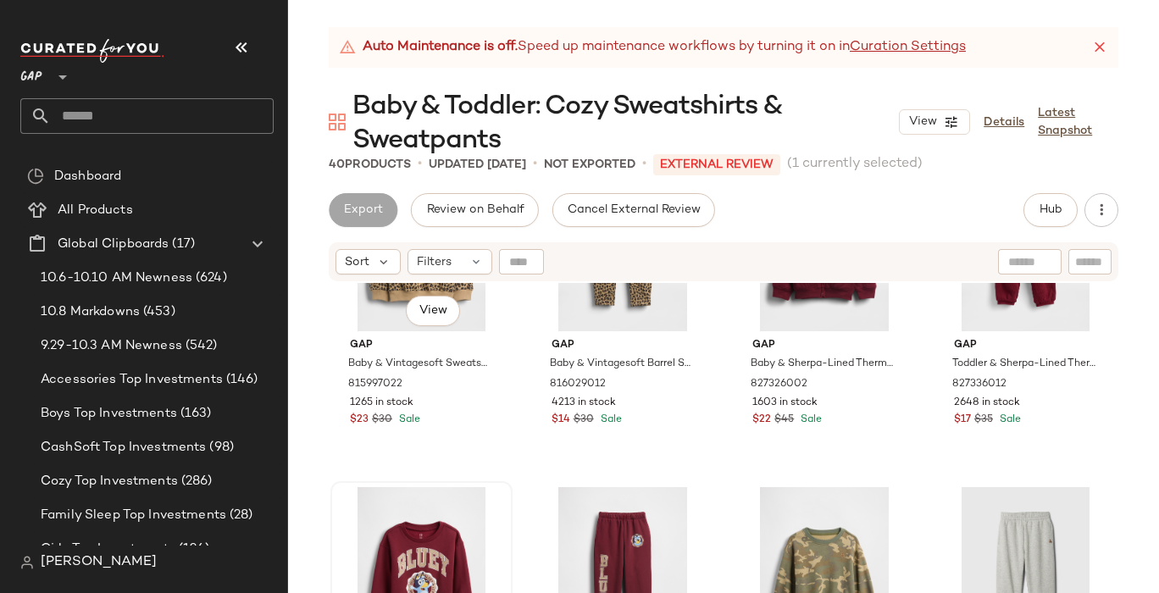
scroll to position [2122, 0]
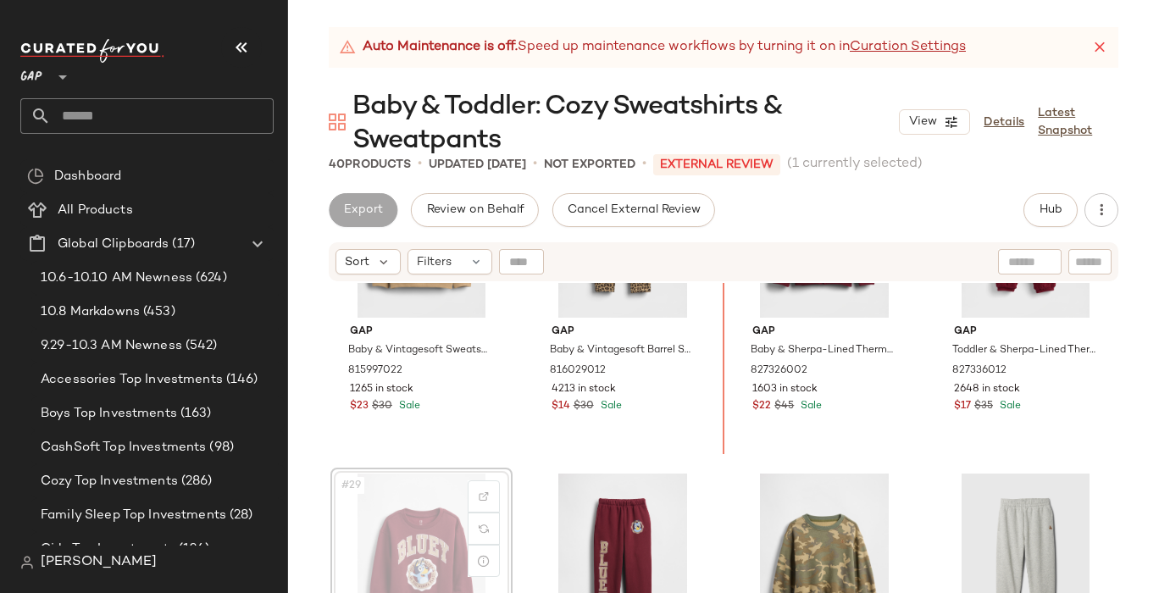
scroll to position [2115, 0]
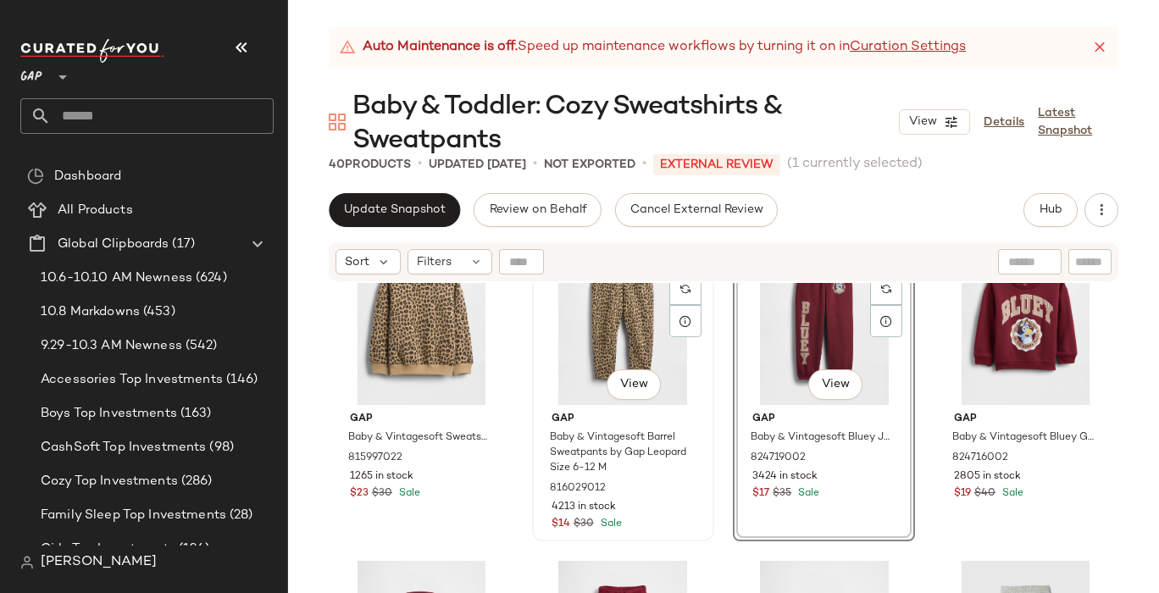
scroll to position [2011, 0]
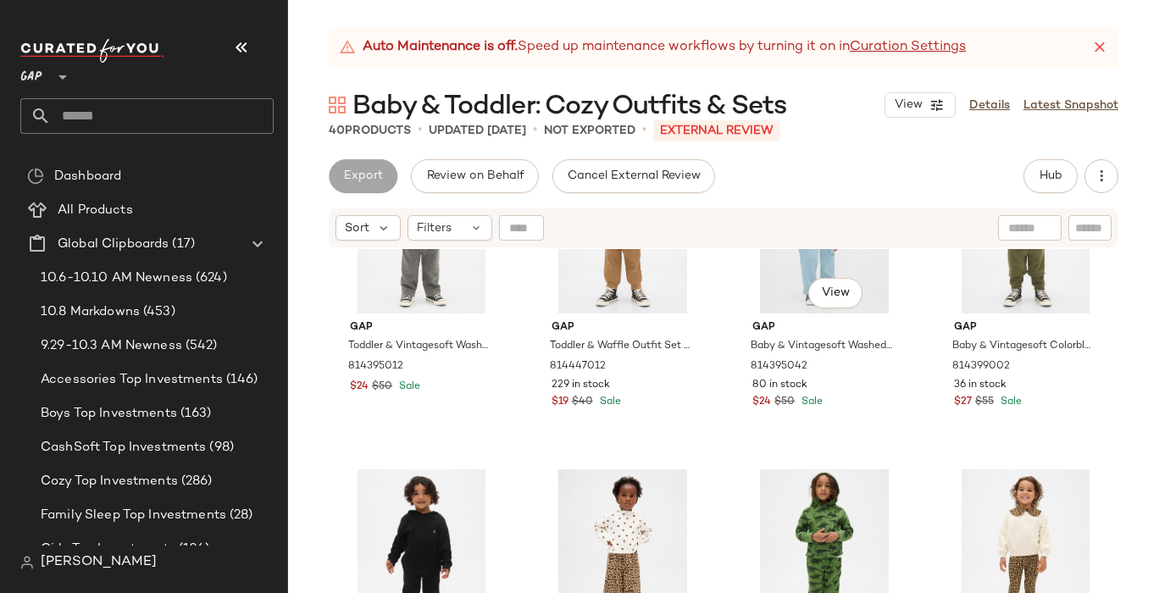
scroll to position [786, 0]
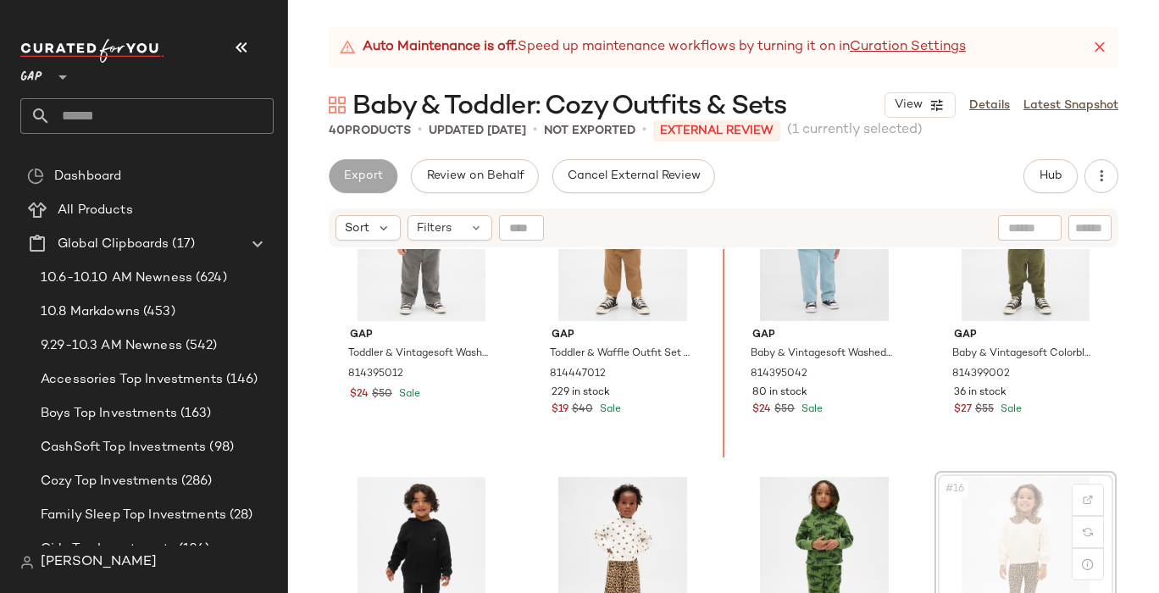
scroll to position [773, 0]
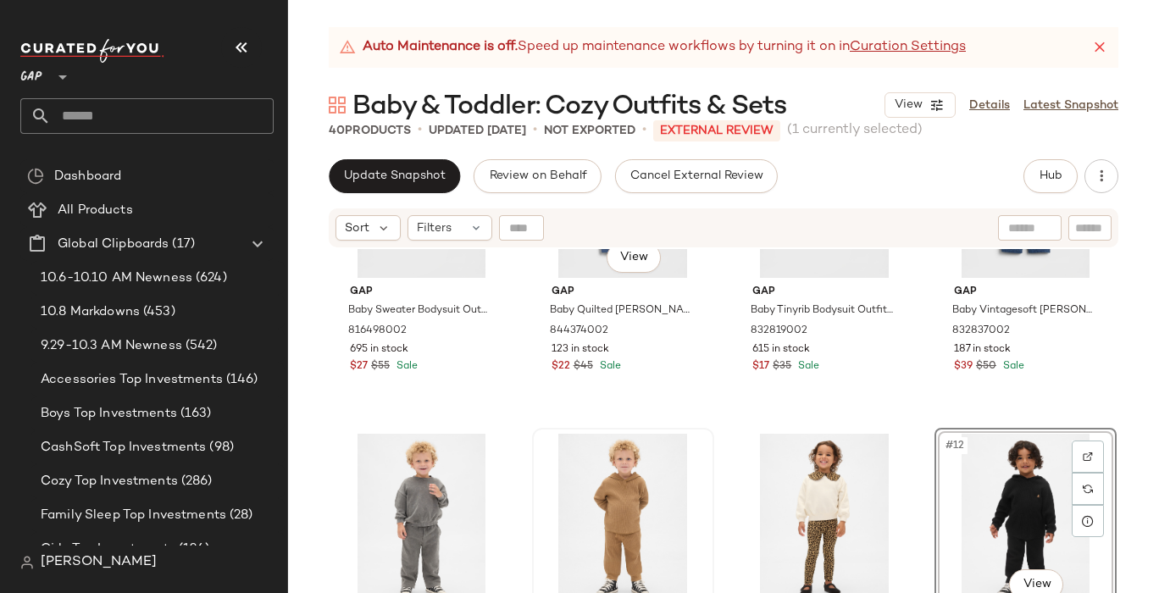
scroll to position [532, 0]
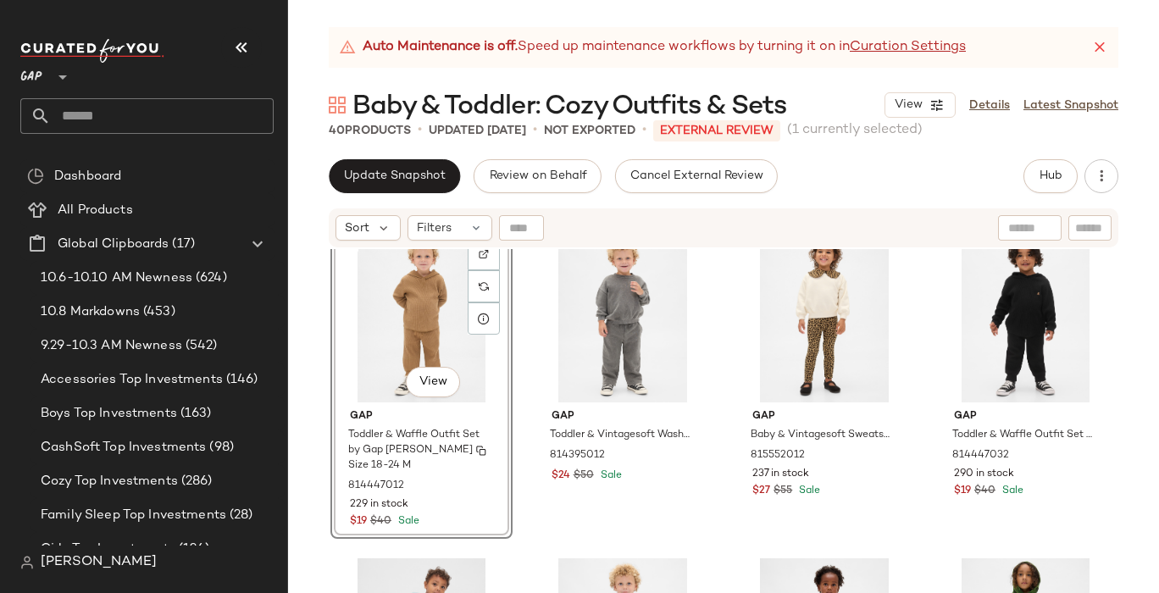
scroll to position [697, 0]
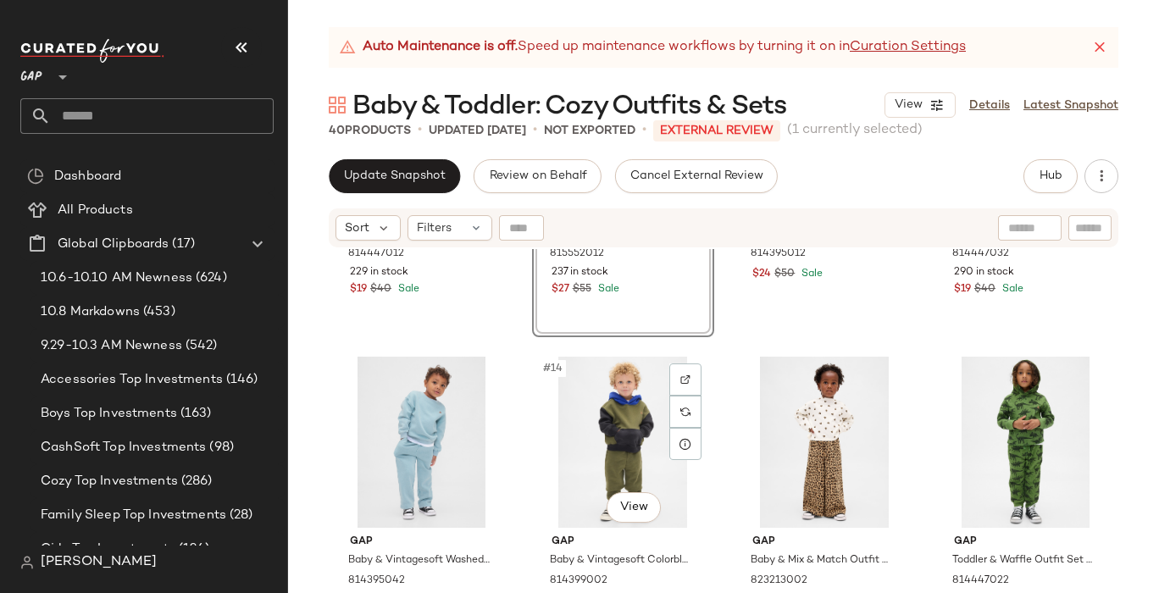
scroll to position [897, 0]
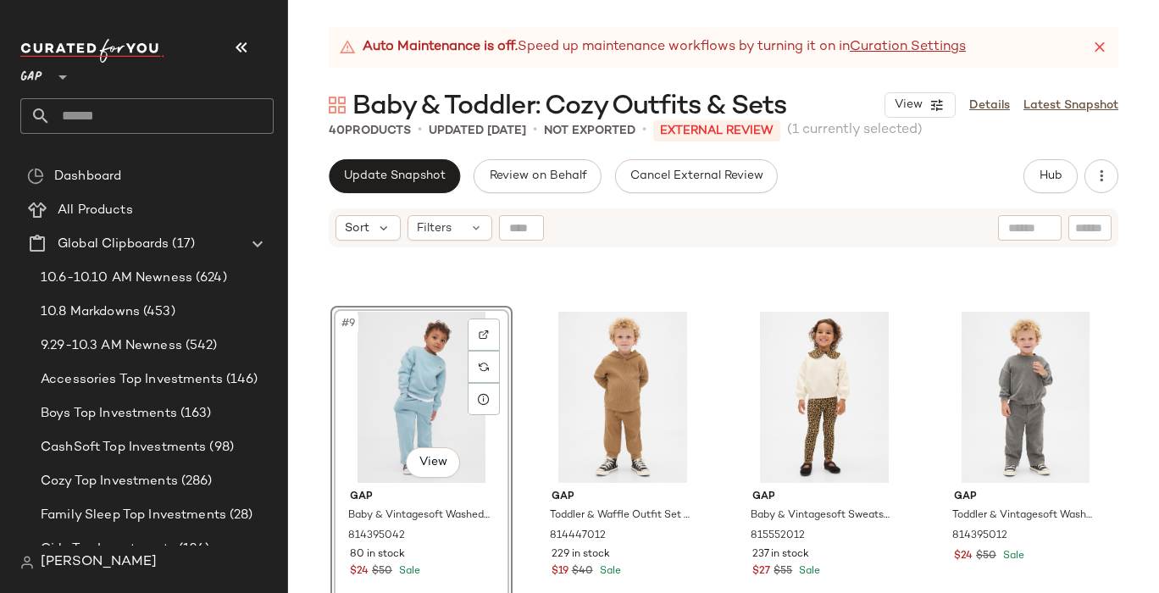
scroll to position [612, 0]
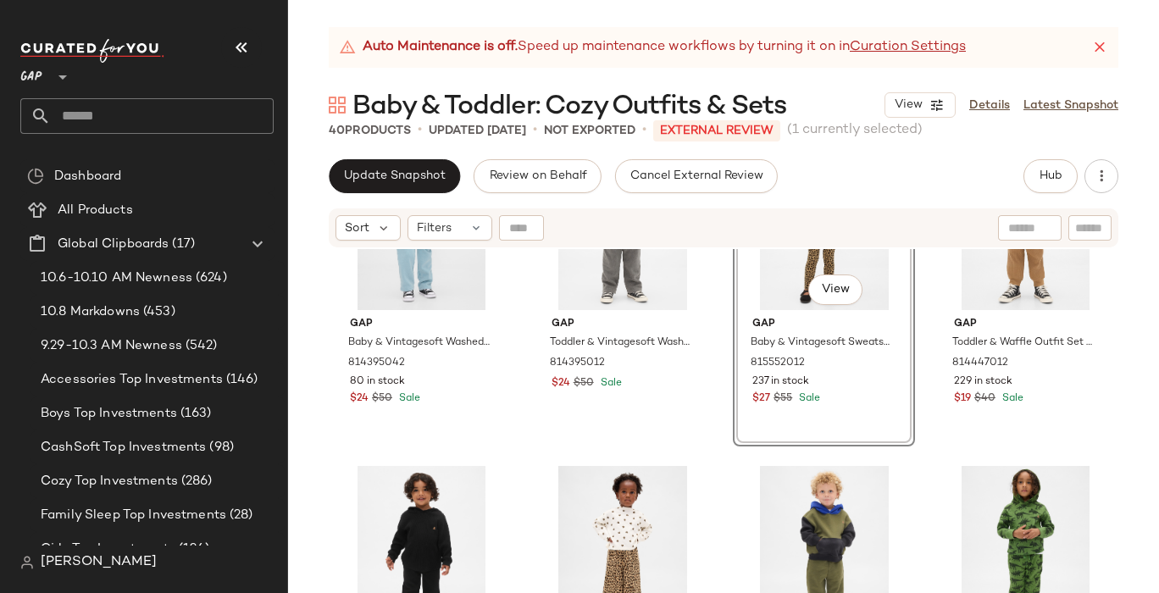
scroll to position [790, 0]
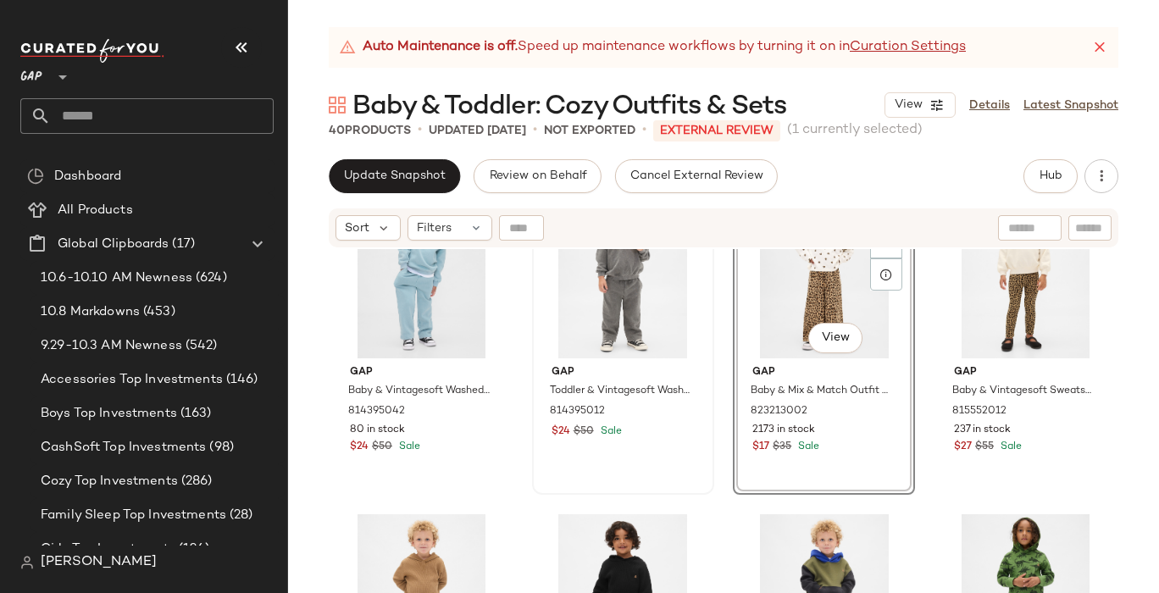
scroll to position [746, 0]
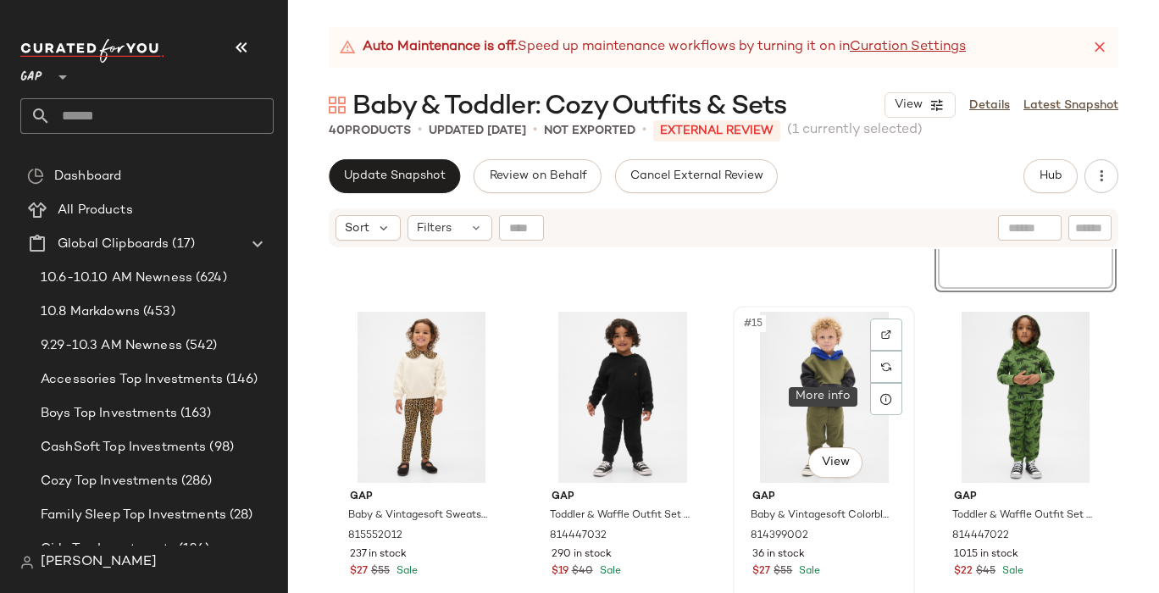
scroll to position [943, 0]
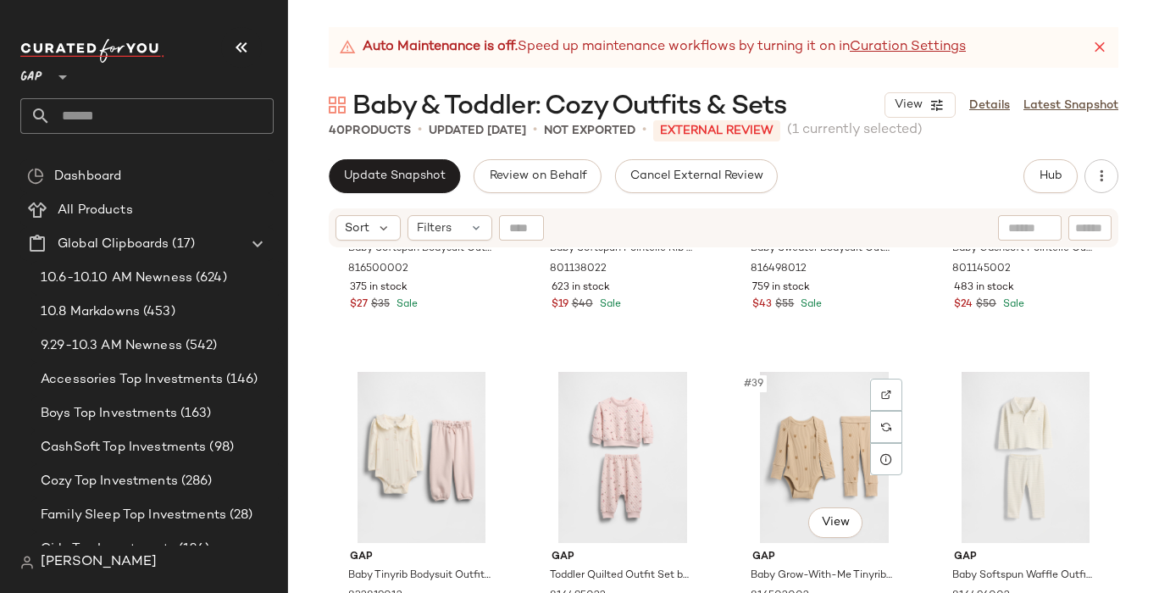
scroll to position [2888, 0]
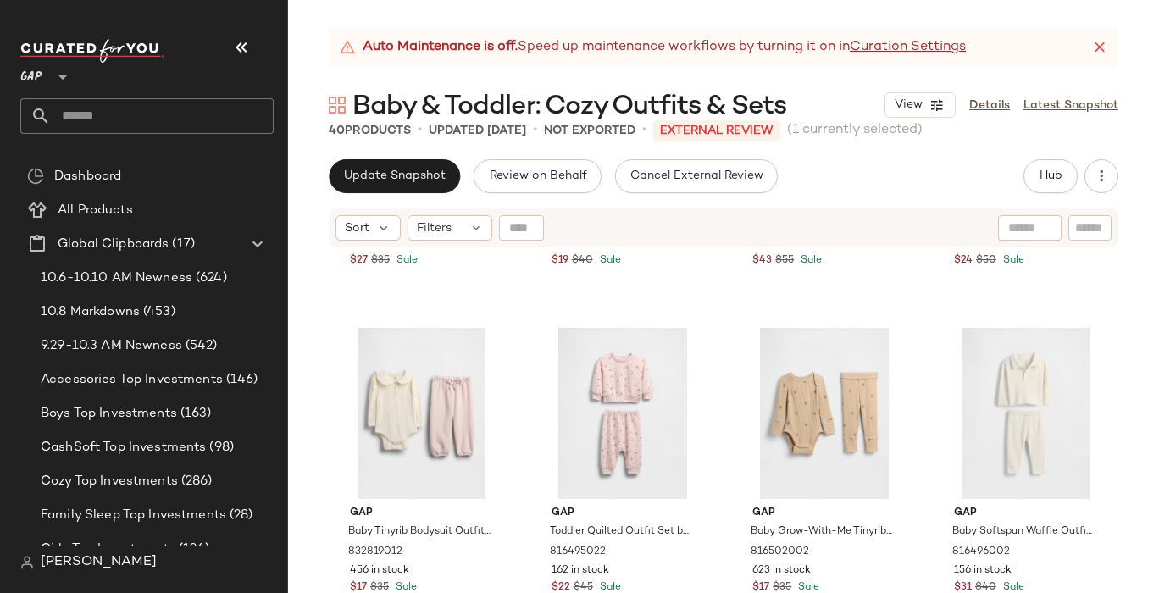
click at [1097, 44] on icon at bounding box center [1099, 47] width 17 height 17
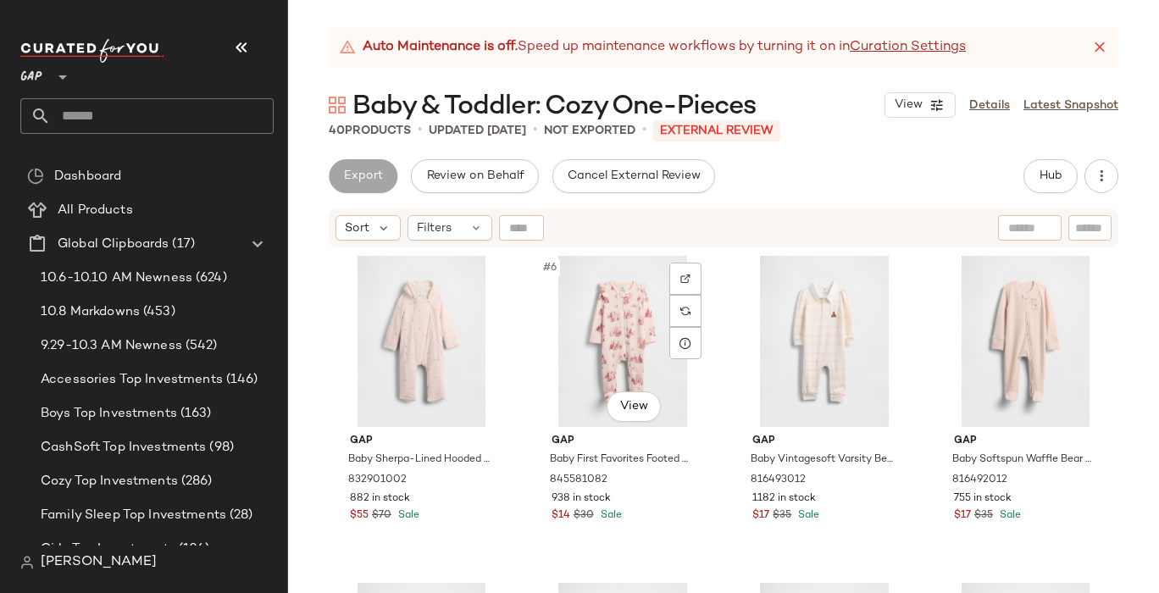
scroll to position [331, 0]
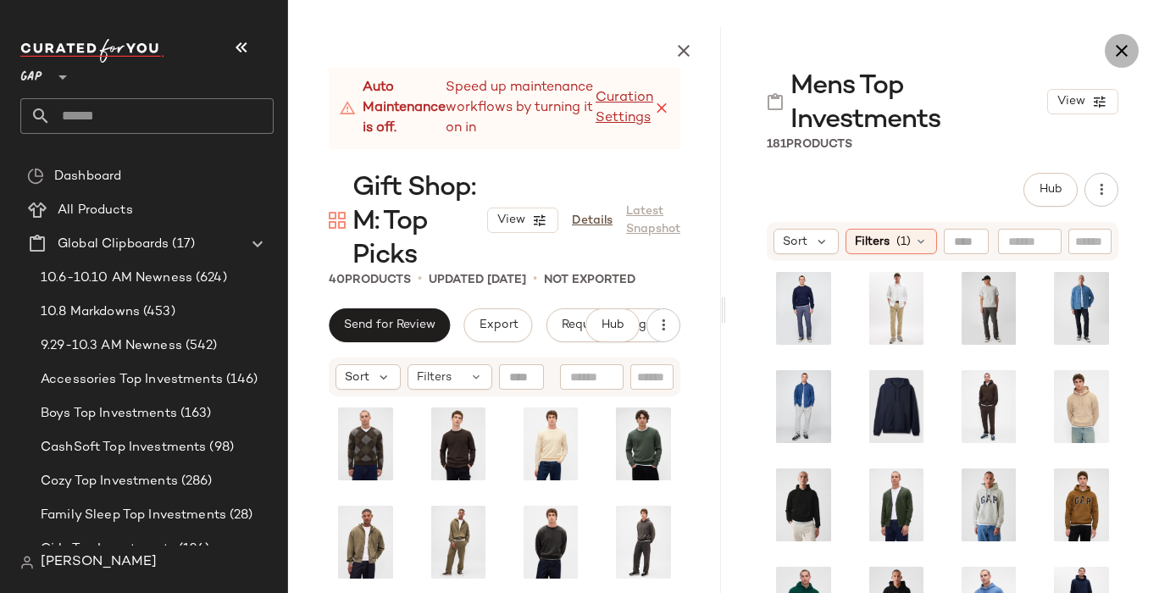
click at [1121, 57] on icon "button" at bounding box center [1122, 51] width 20 height 20
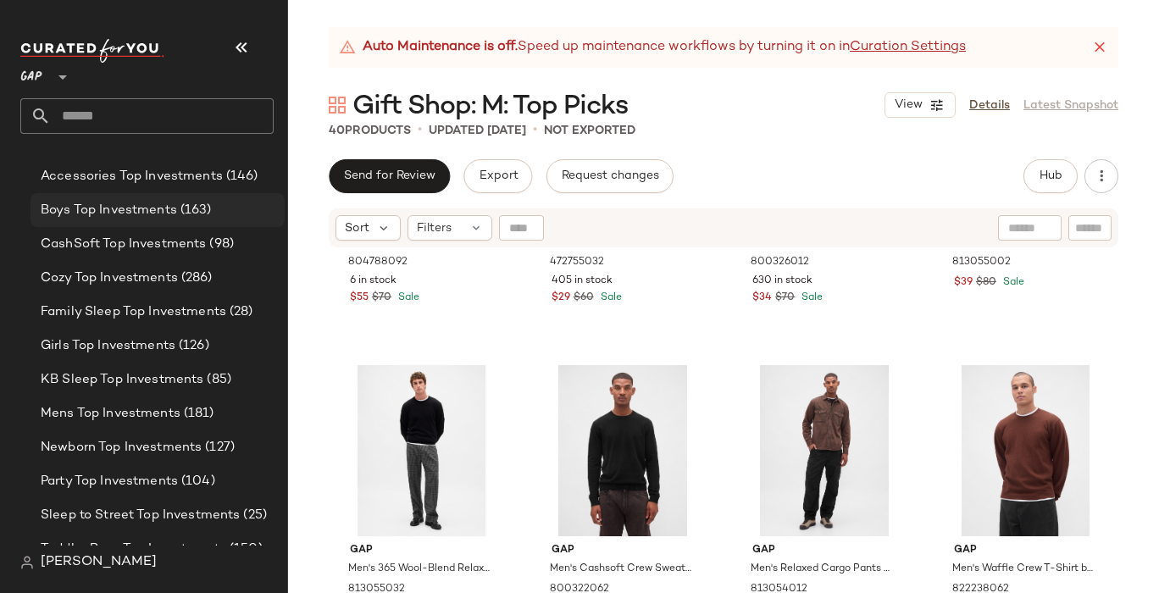
scroll to position [207, 0]
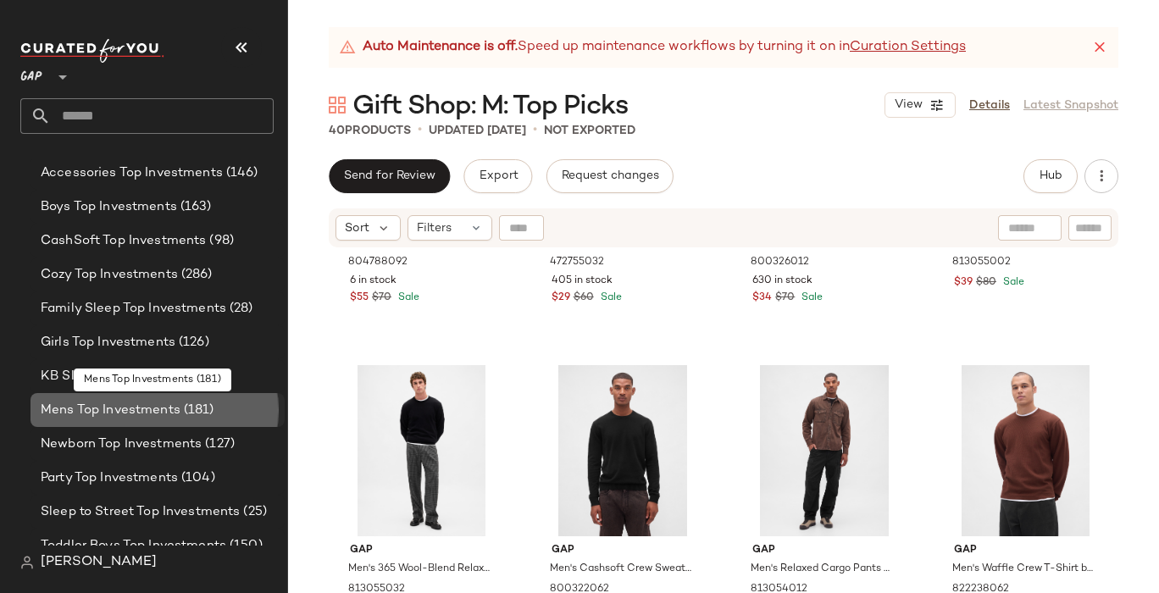
click at [127, 406] on span "Mens Top Investments" at bounding box center [111, 410] width 140 height 19
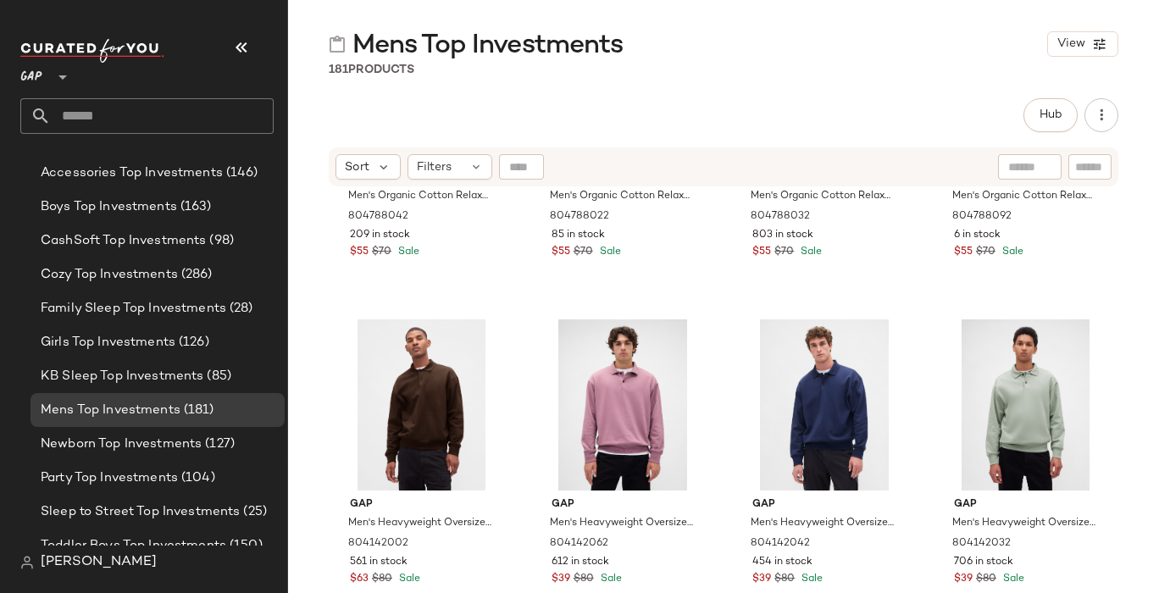
scroll to position [6834, 0]
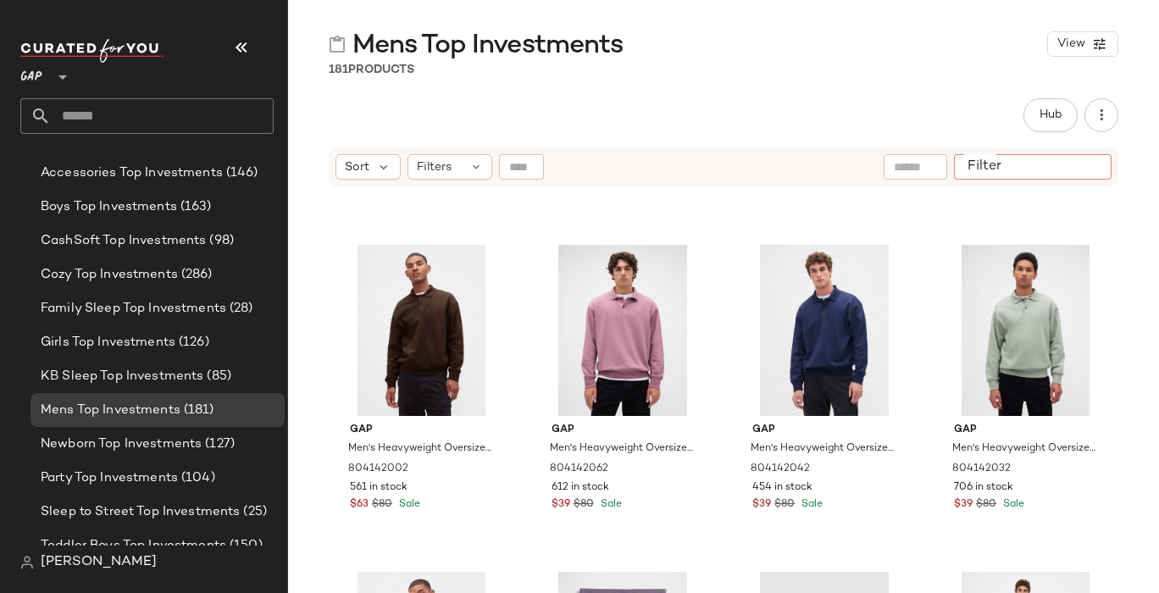
click at [1090, 167] on input "Filter" at bounding box center [1033, 167] width 144 height 18
type input "*****"
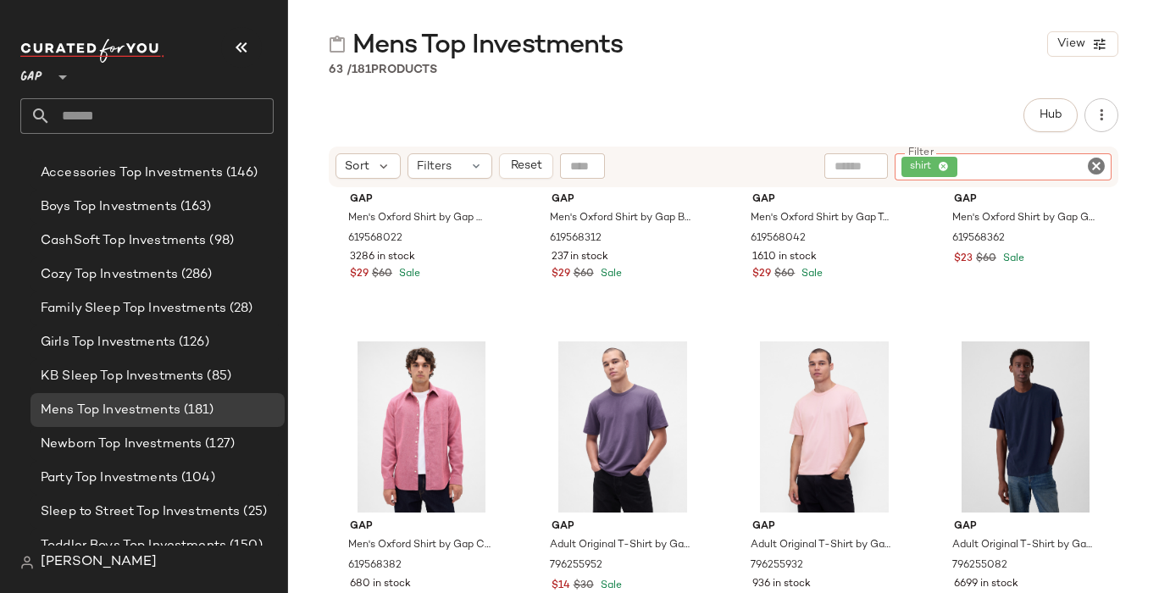
scroll to position [0, 0]
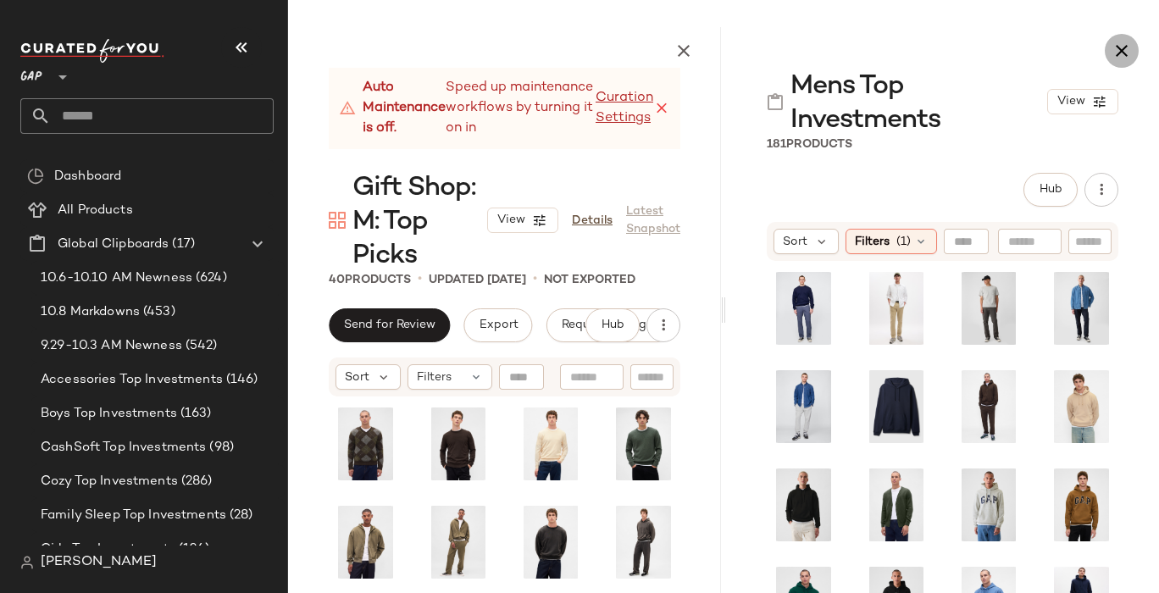
click at [1120, 51] on icon "button" at bounding box center [1122, 51] width 20 height 20
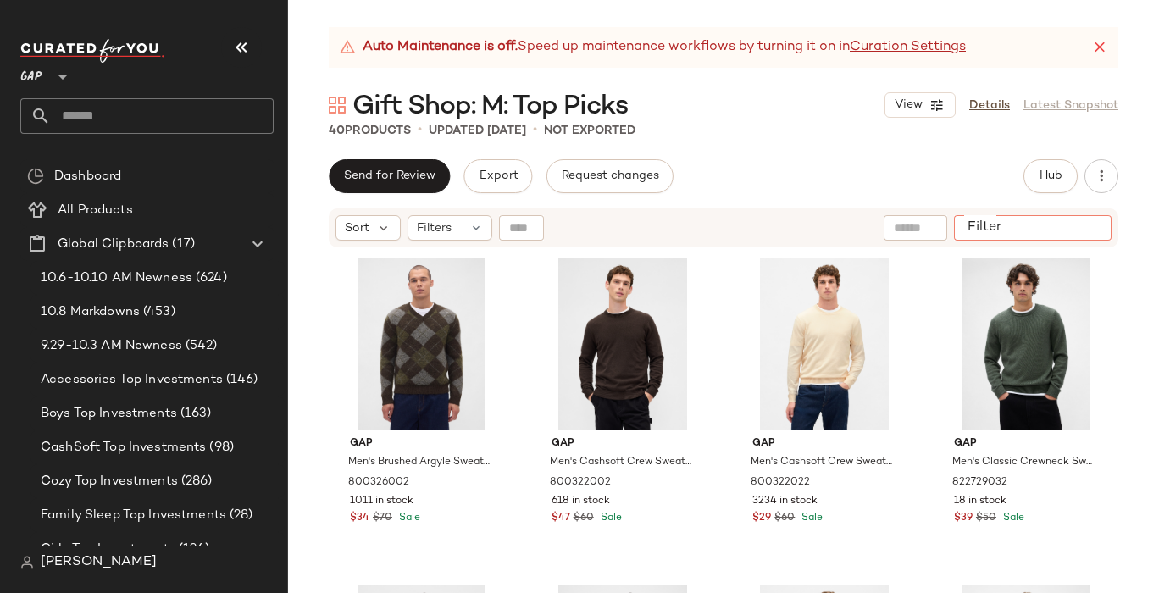
click at [1091, 229] on input "Filter" at bounding box center [1033, 228] width 144 height 18
type input "********"
click at [1094, 228] on icon "Clear Filter" at bounding box center [1096, 227] width 20 height 20
type input "*****"
type input "**********"
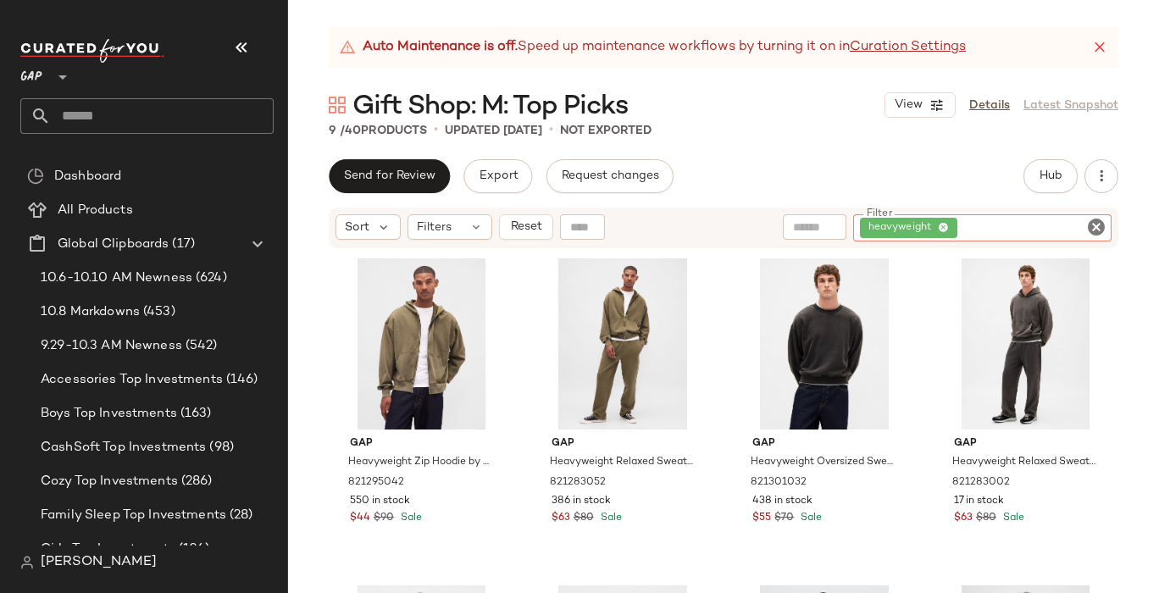
click at [1095, 230] on icon "Clear Filter" at bounding box center [1096, 227] width 20 height 20
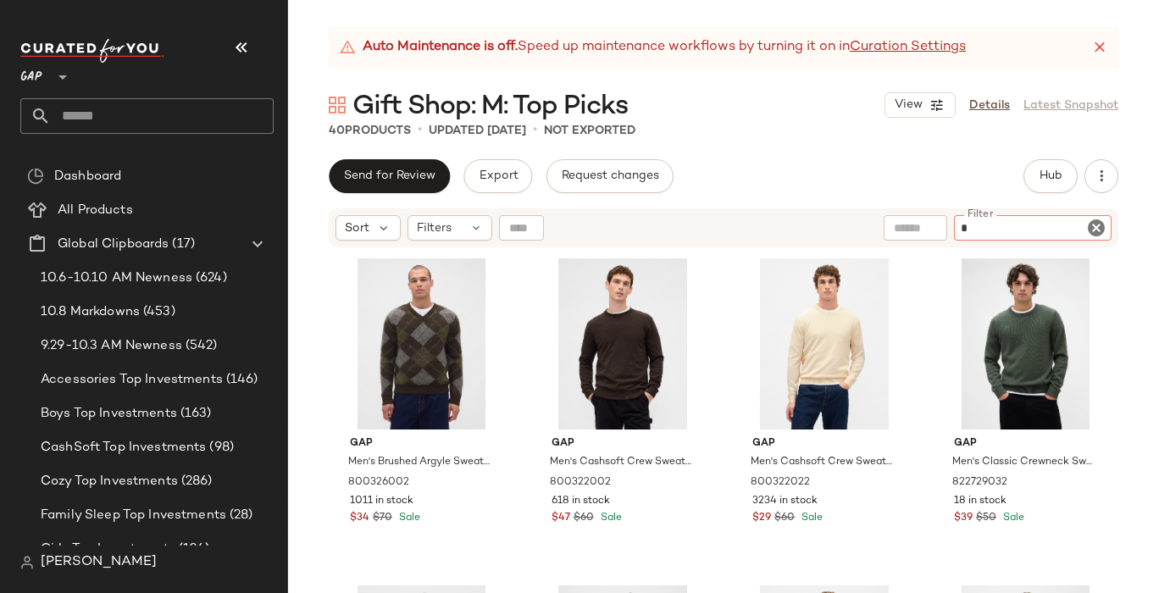
type input "**"
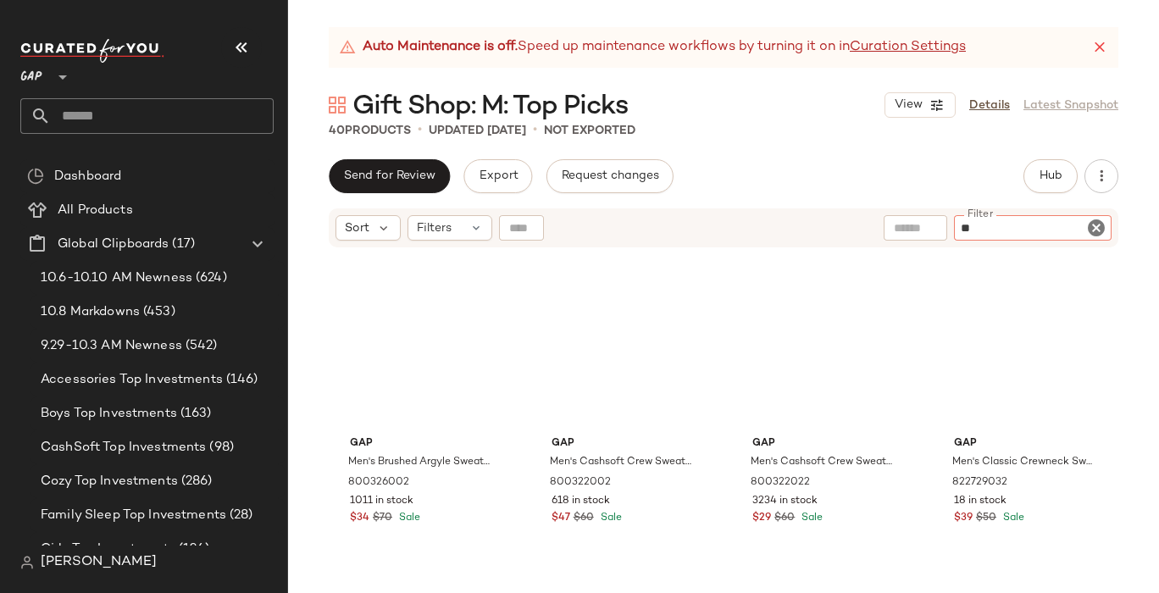
type input "***"
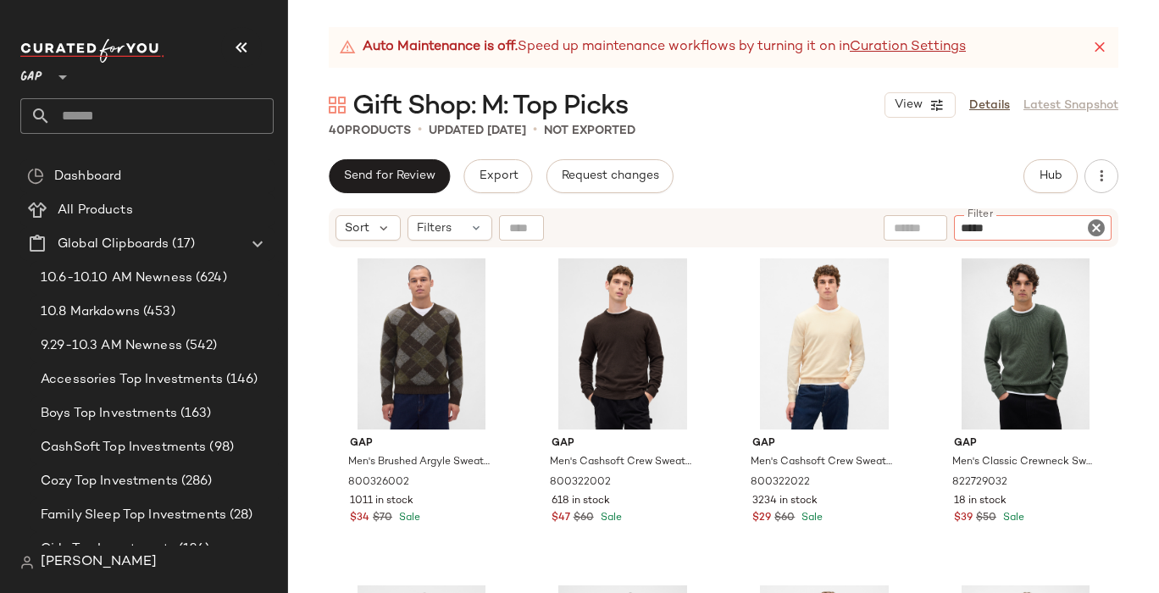
type input "******"
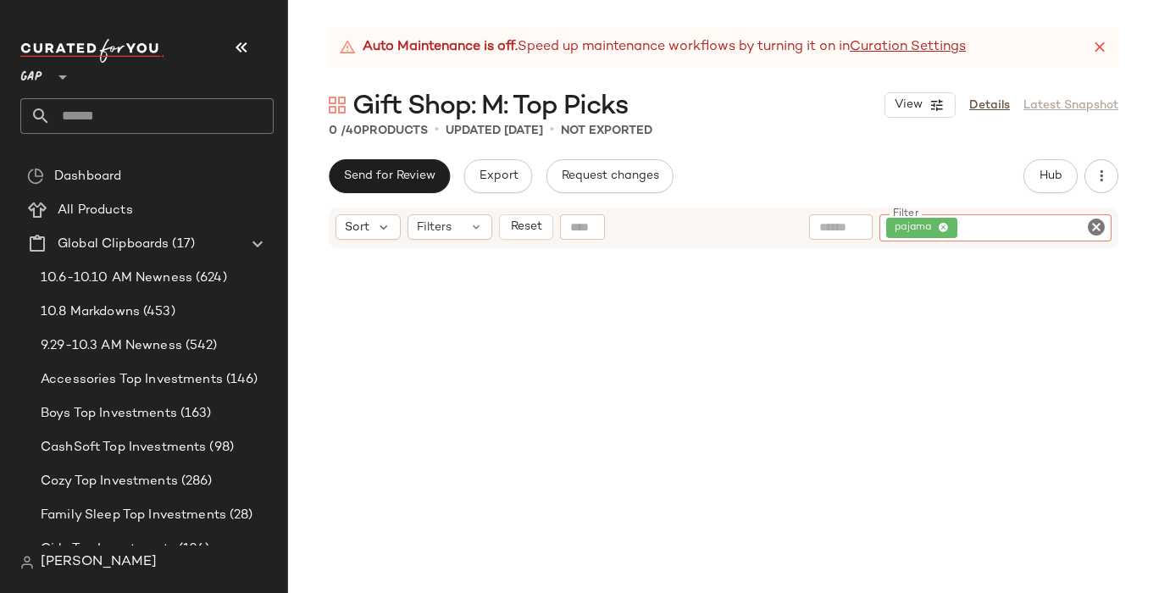
click at [1097, 230] on icon "Clear Filter" at bounding box center [1096, 227] width 20 height 20
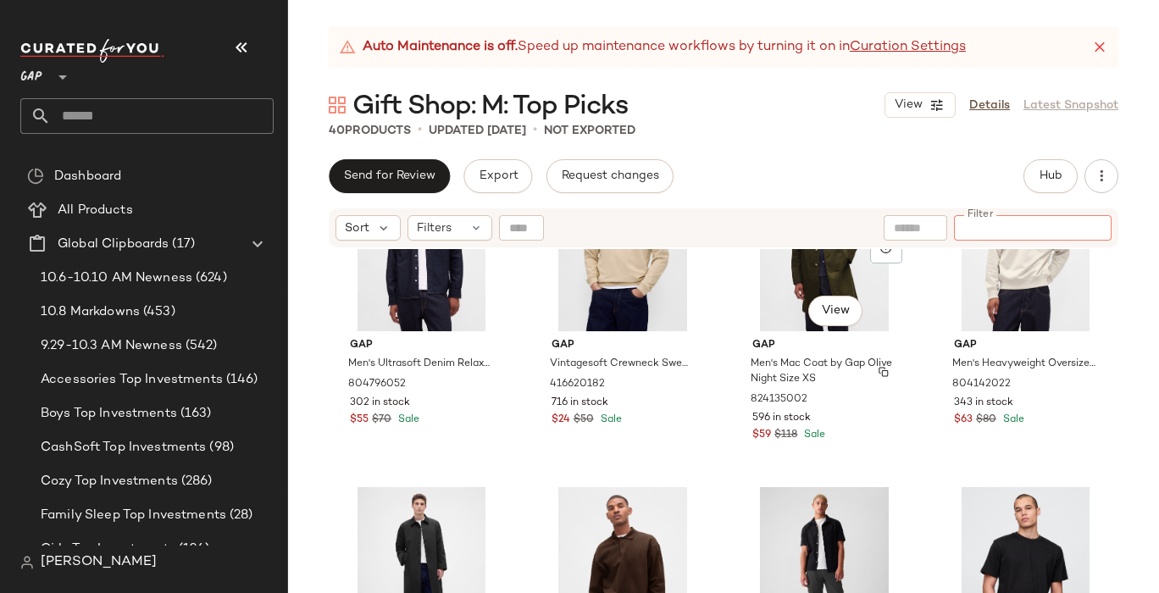
scroll to position [768, 0]
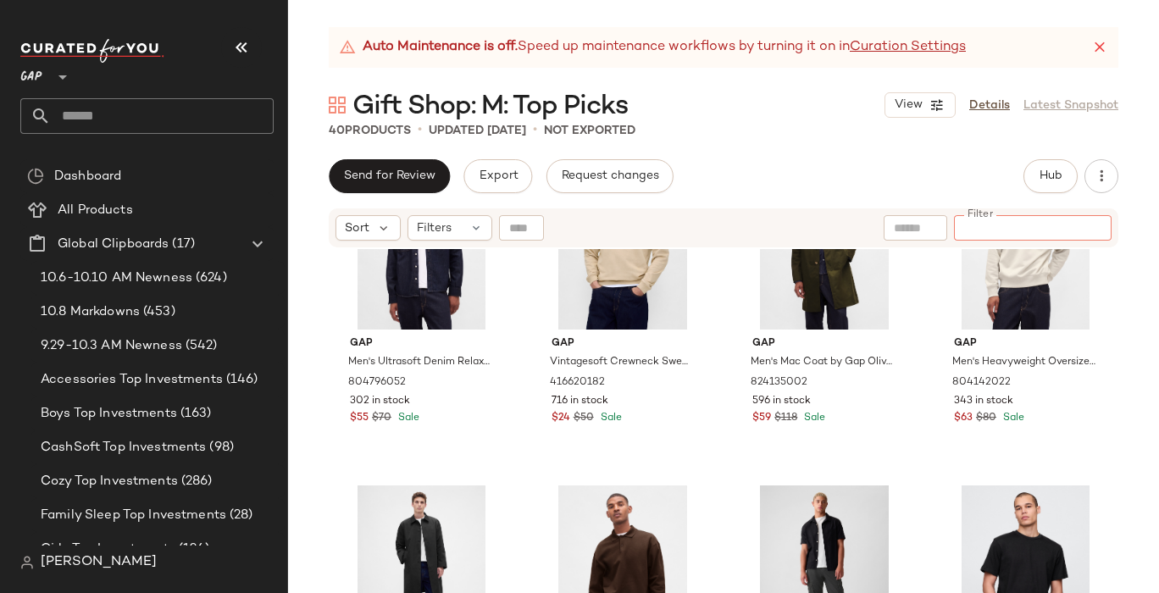
click at [999, 225] on input "Filter" at bounding box center [1033, 228] width 144 height 18
type input "**********"
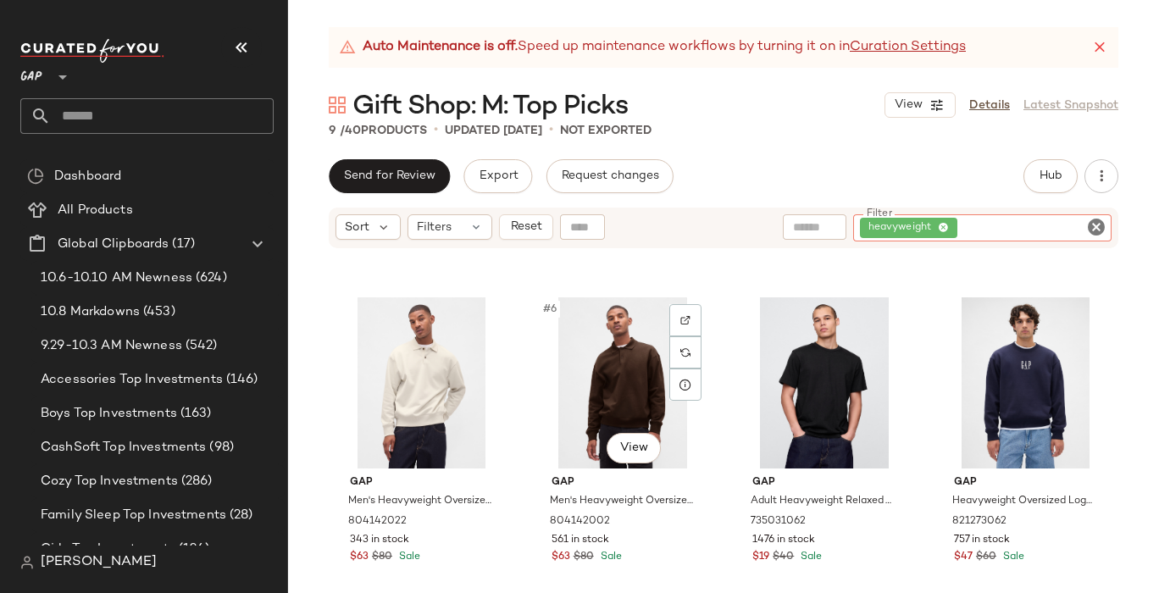
scroll to position [301, 0]
click at [1091, 225] on icon "Clear Filter" at bounding box center [1096, 227] width 20 height 20
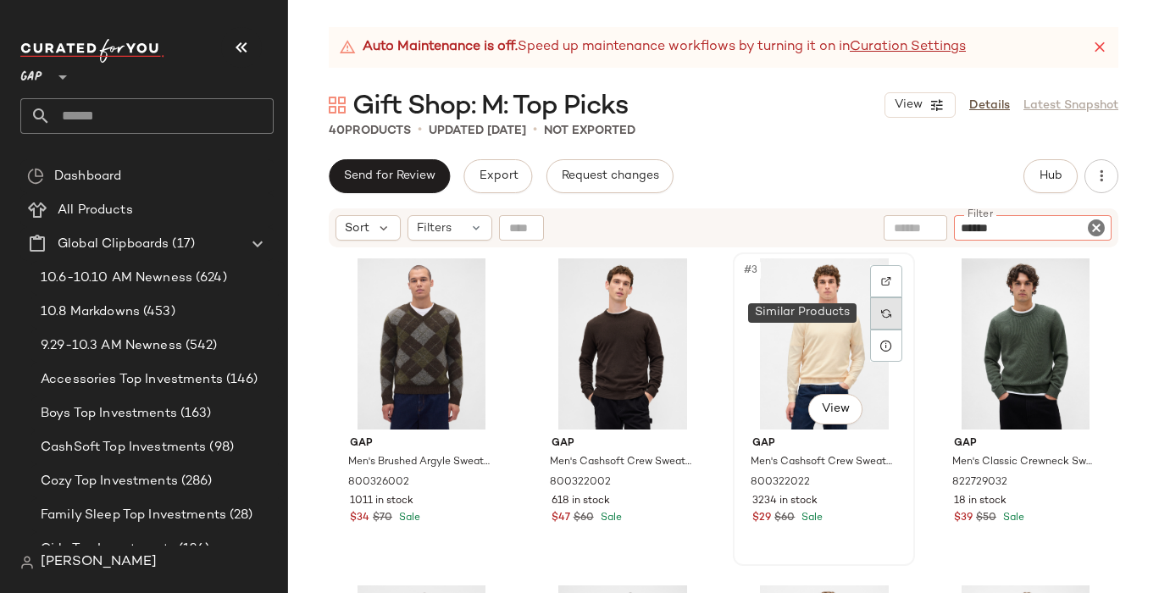
type input "*******"
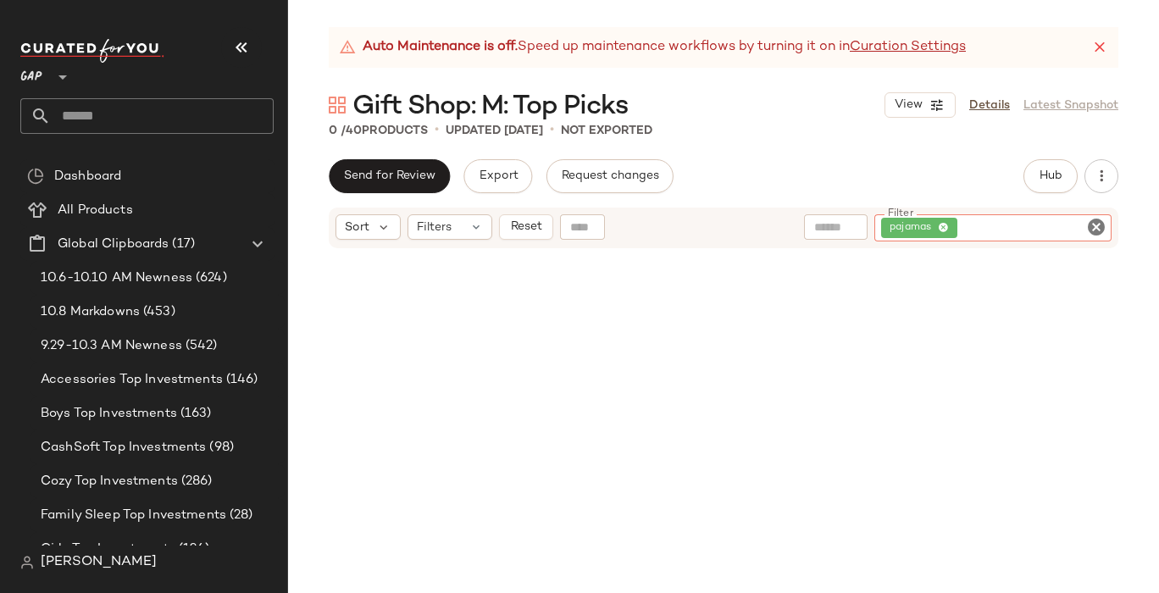
click at [1099, 224] on icon "Clear Filter" at bounding box center [1096, 227] width 20 height 20
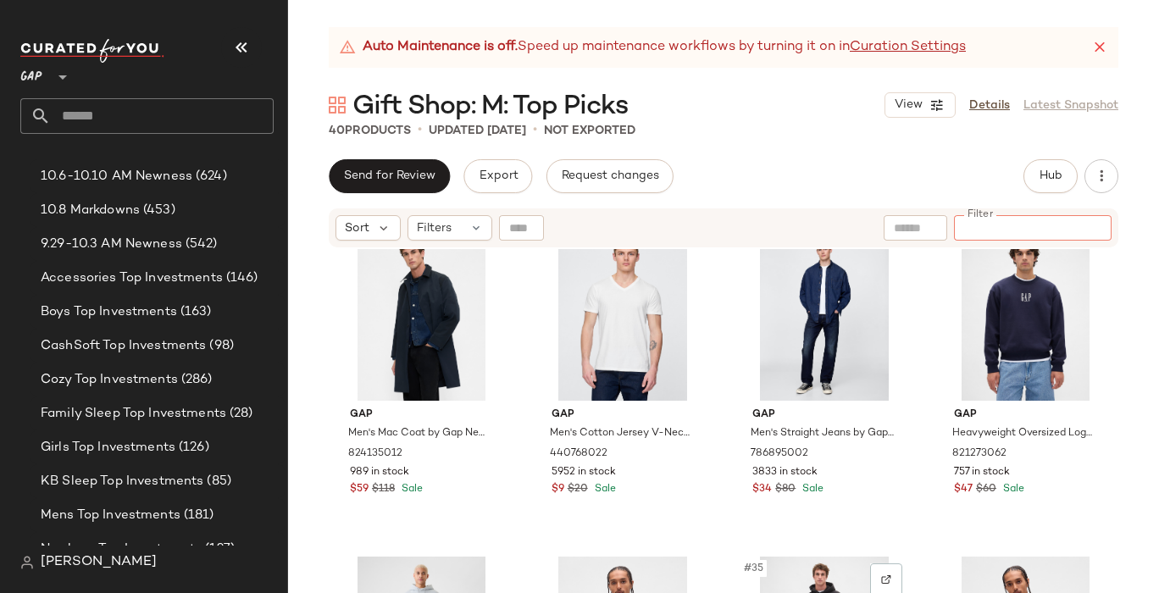
scroll to position [2329, 0]
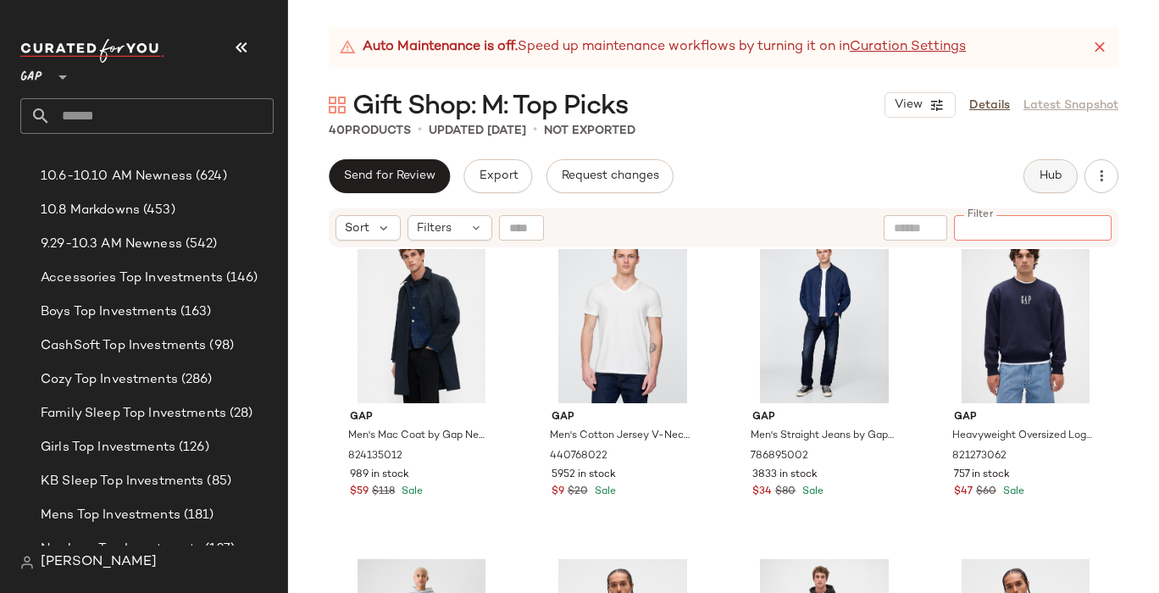
click at [1043, 173] on span "Hub" at bounding box center [1051, 176] width 24 height 14
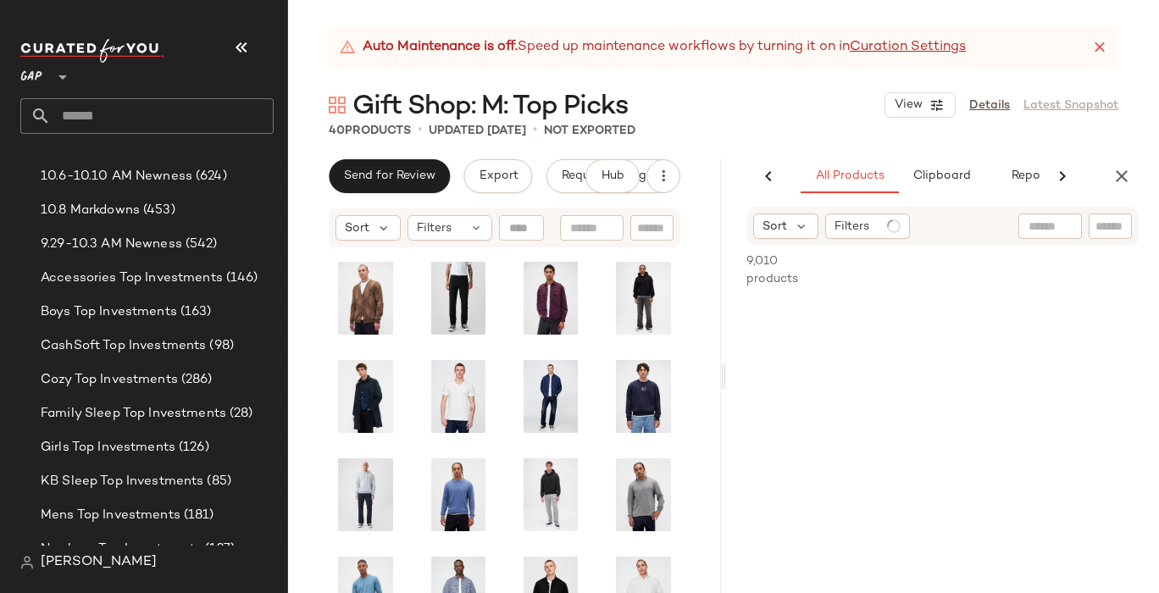
scroll to position [600, 0]
click at [1112, 226] on icon "Clear Filter" at bounding box center [1117, 226] width 20 height 20
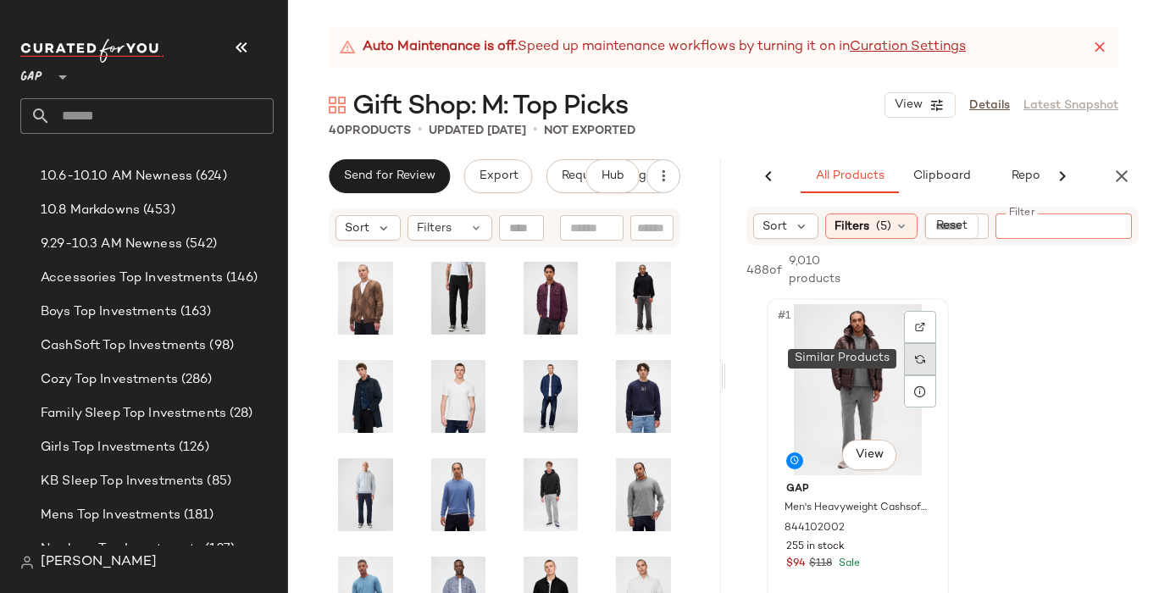
click at [918, 348] on div at bounding box center [920, 359] width 32 height 32
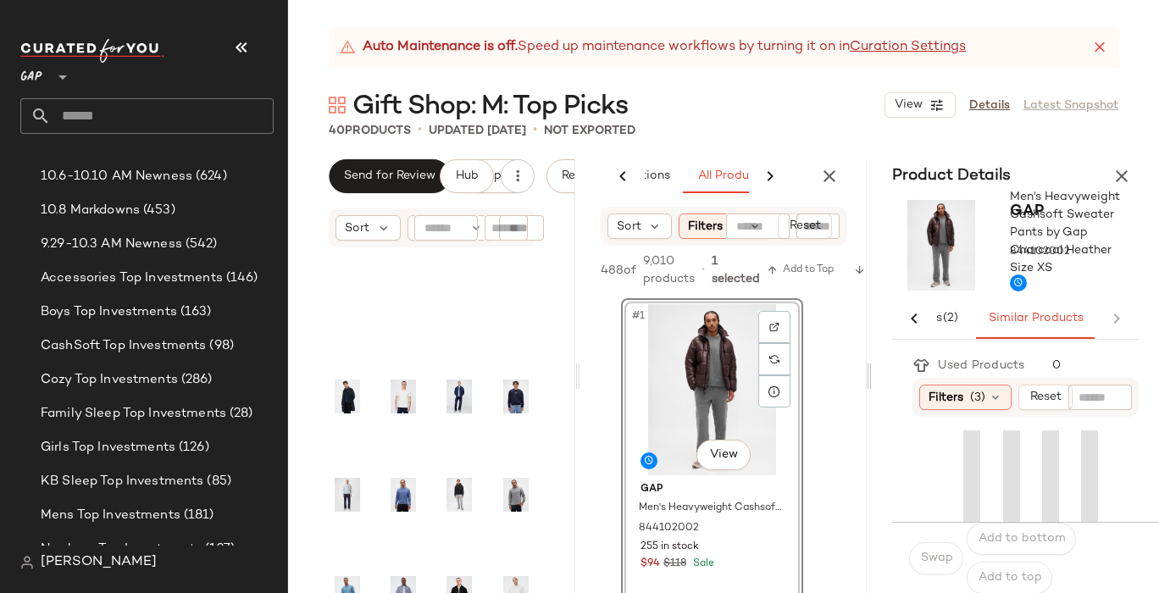
scroll to position [0, 109]
click at [1124, 178] on icon "button" at bounding box center [1122, 176] width 20 height 20
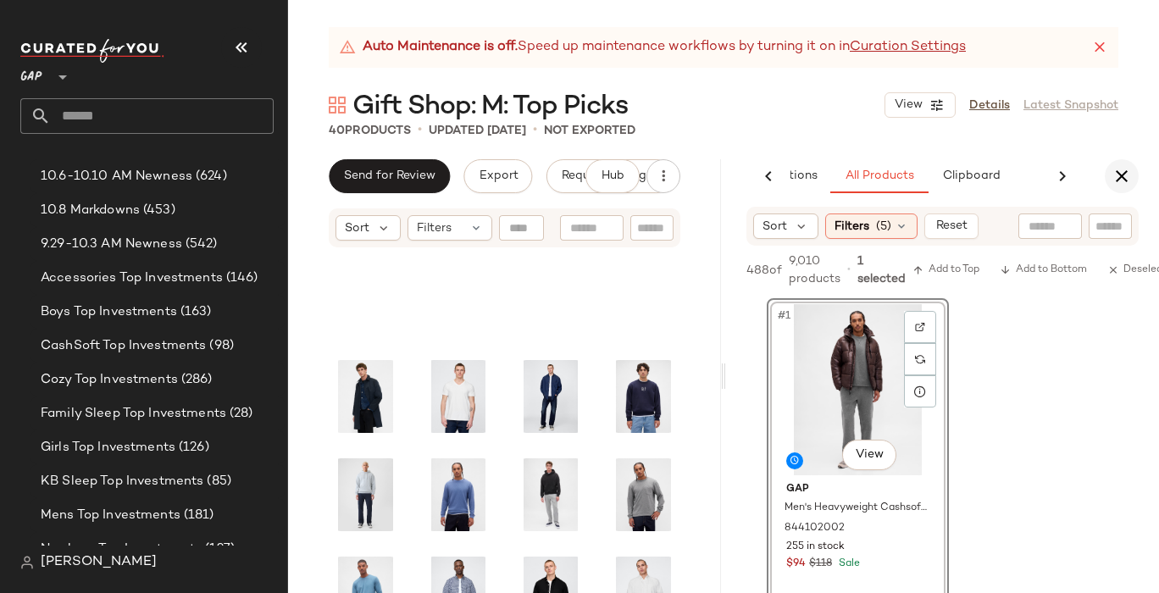
click at [1127, 179] on icon "button" at bounding box center [1122, 176] width 20 height 20
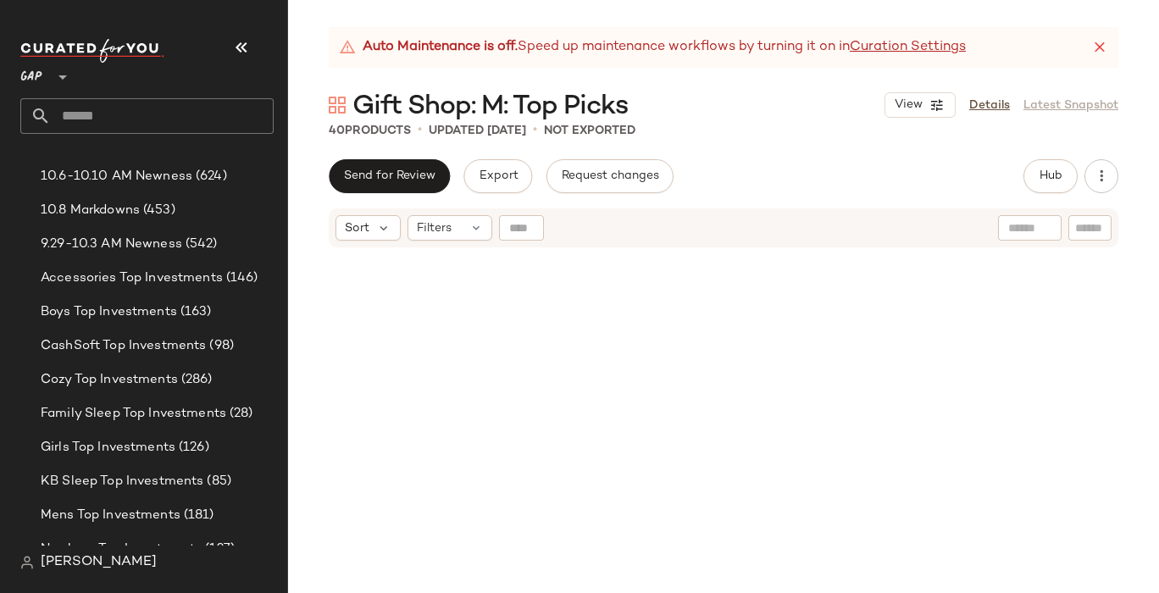
scroll to position [1057, 0]
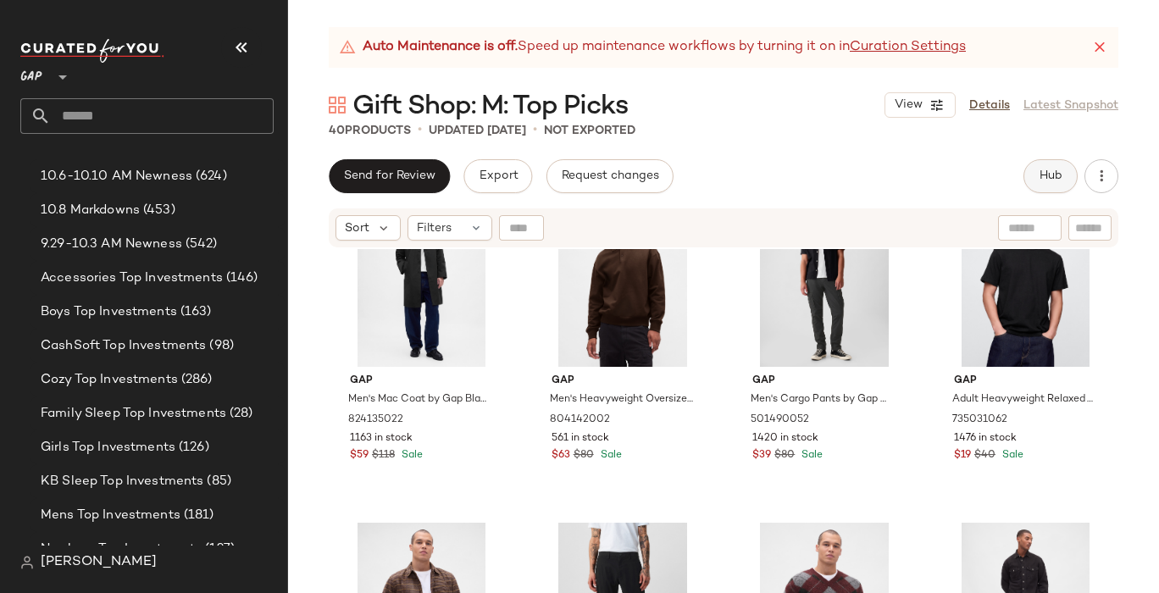
click at [1057, 180] on span "Hub" at bounding box center [1051, 176] width 24 height 14
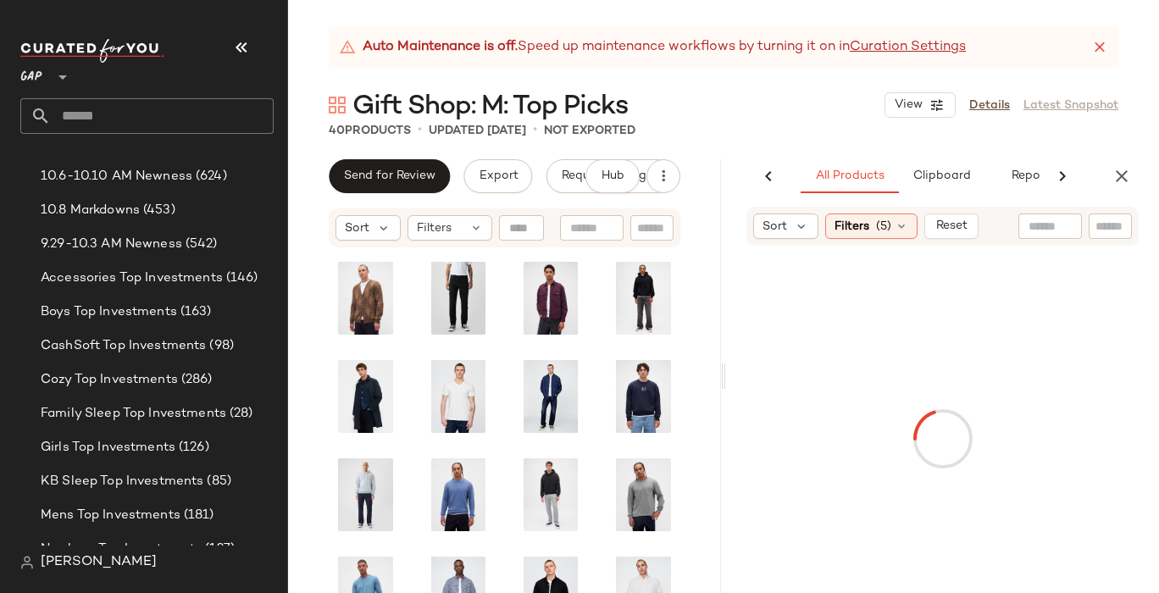
scroll to position [600, 0]
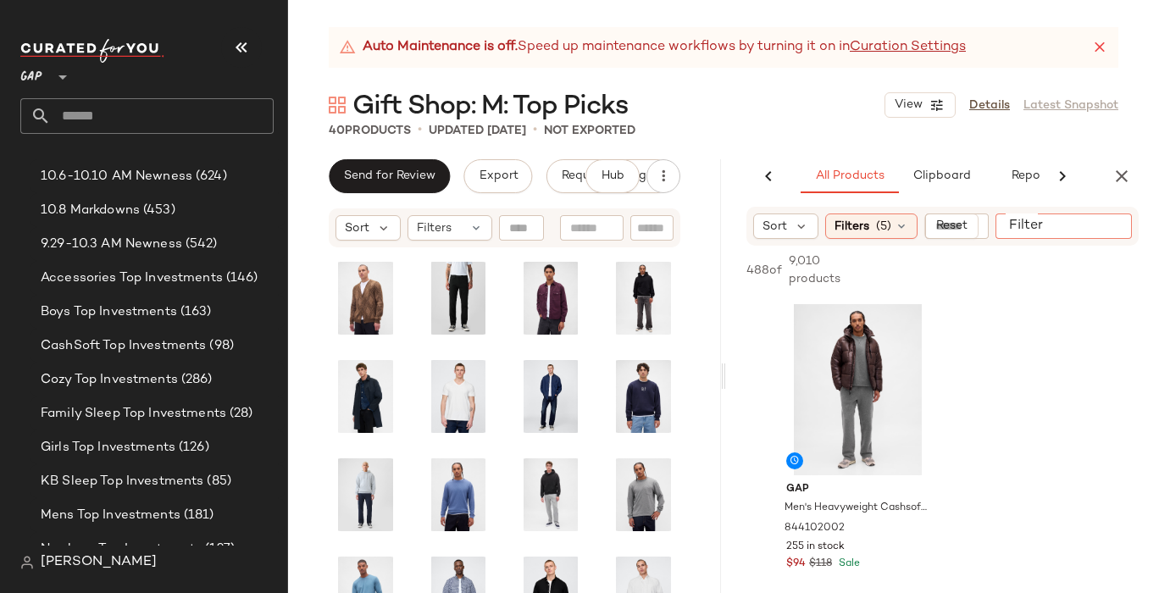
click at [1099, 225] on input "Filter" at bounding box center [1074, 227] width 144 height 18
type input "**********"
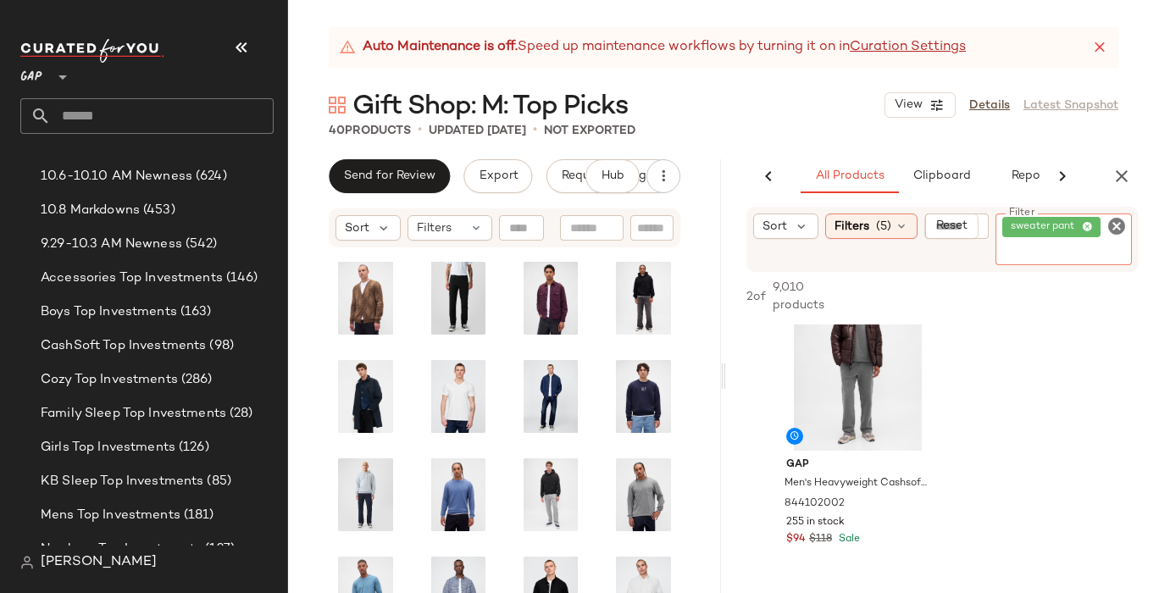
scroll to position [0, 0]
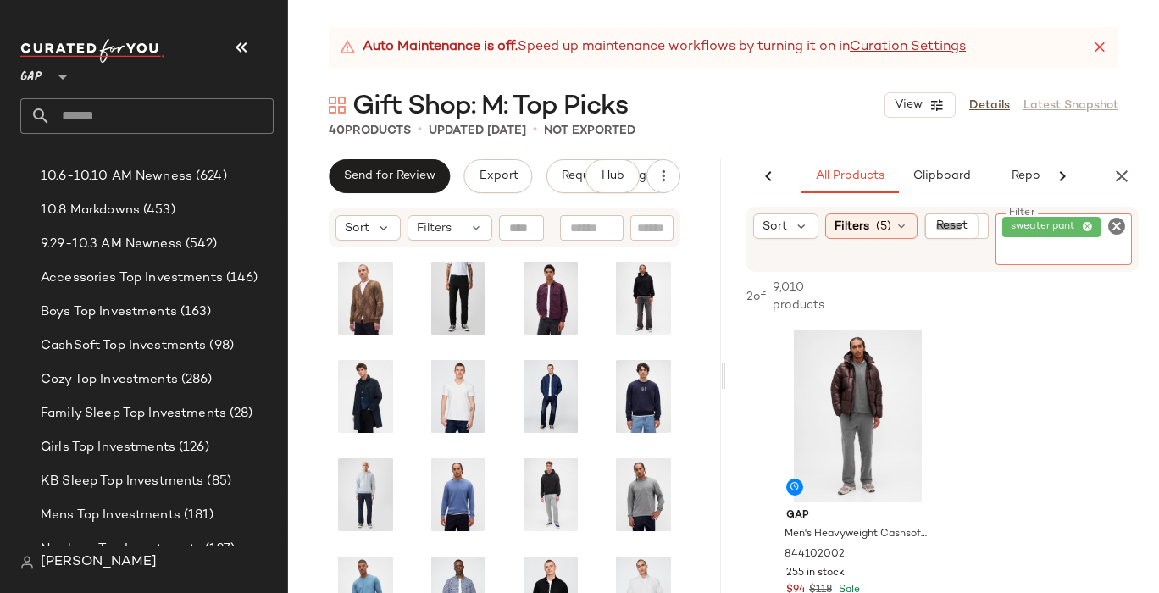
click at [1117, 224] on icon "Clear Filter" at bounding box center [1117, 226] width 20 height 20
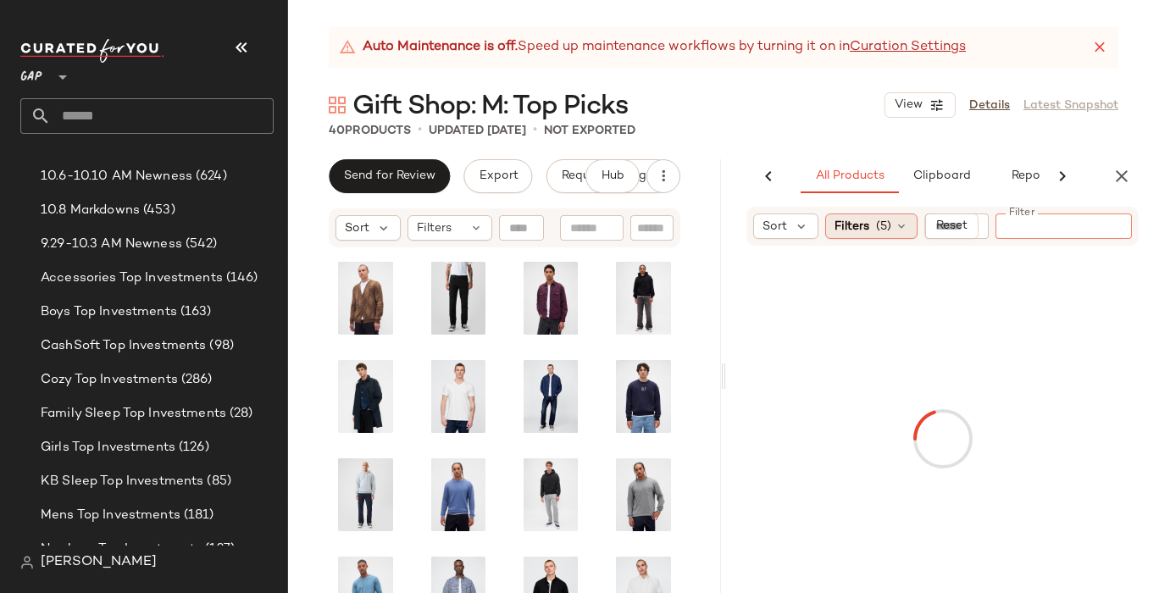
click at [896, 225] on icon at bounding box center [902, 226] width 14 height 14
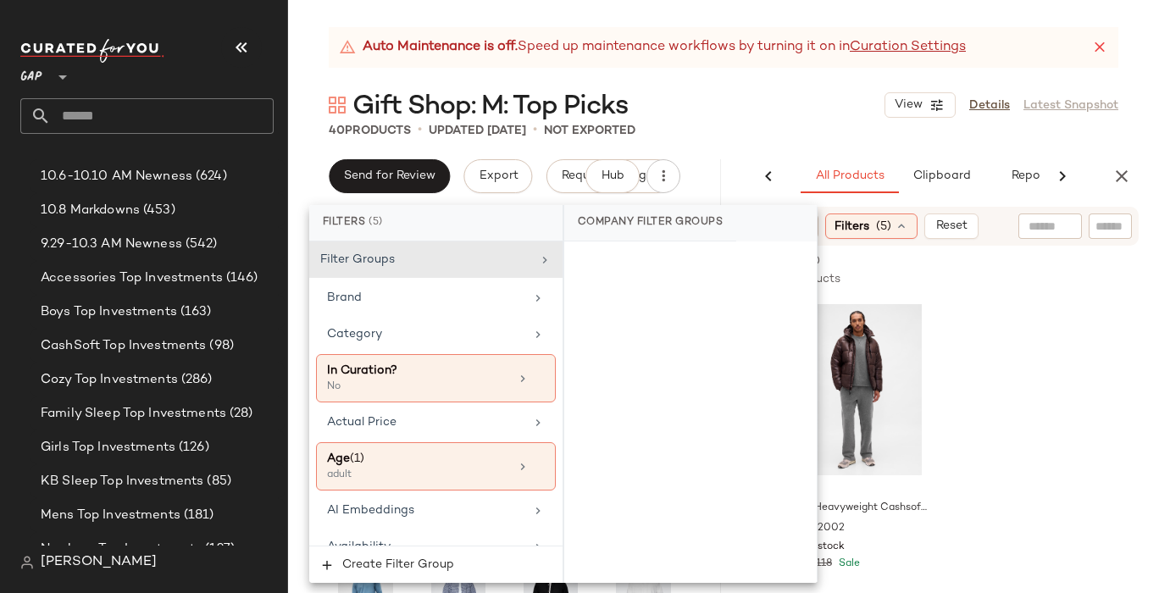
click at [1051, 289] on div "488 of 9,010 products • 0 selected Add to Top Add to Bottom Deselect All" at bounding box center [942, 272] width 433 height 53
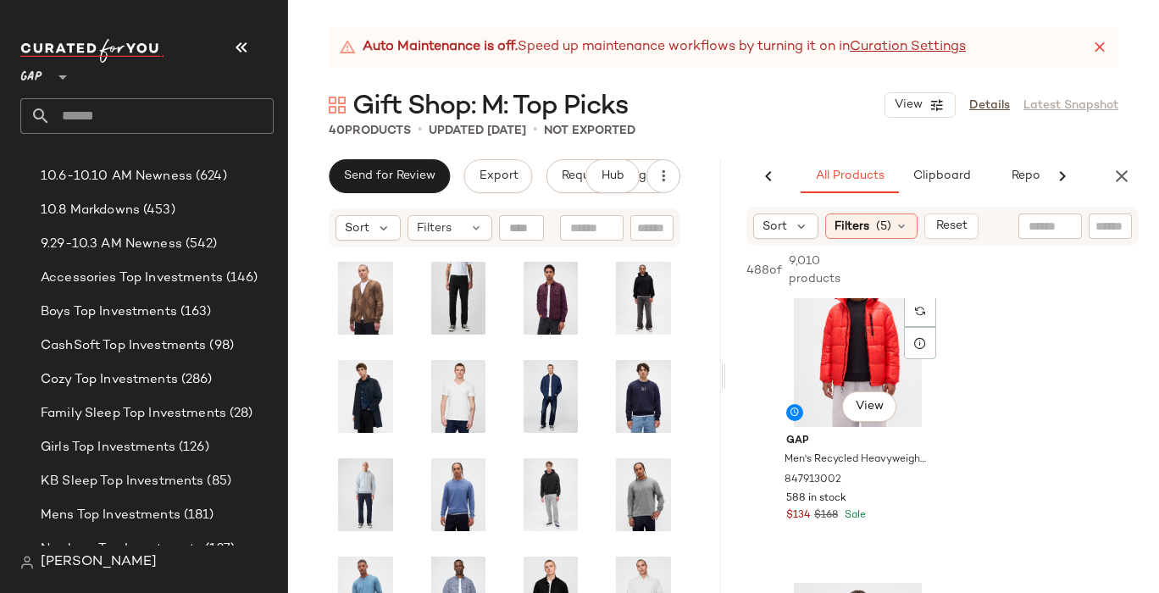
scroll to position [2016, 0]
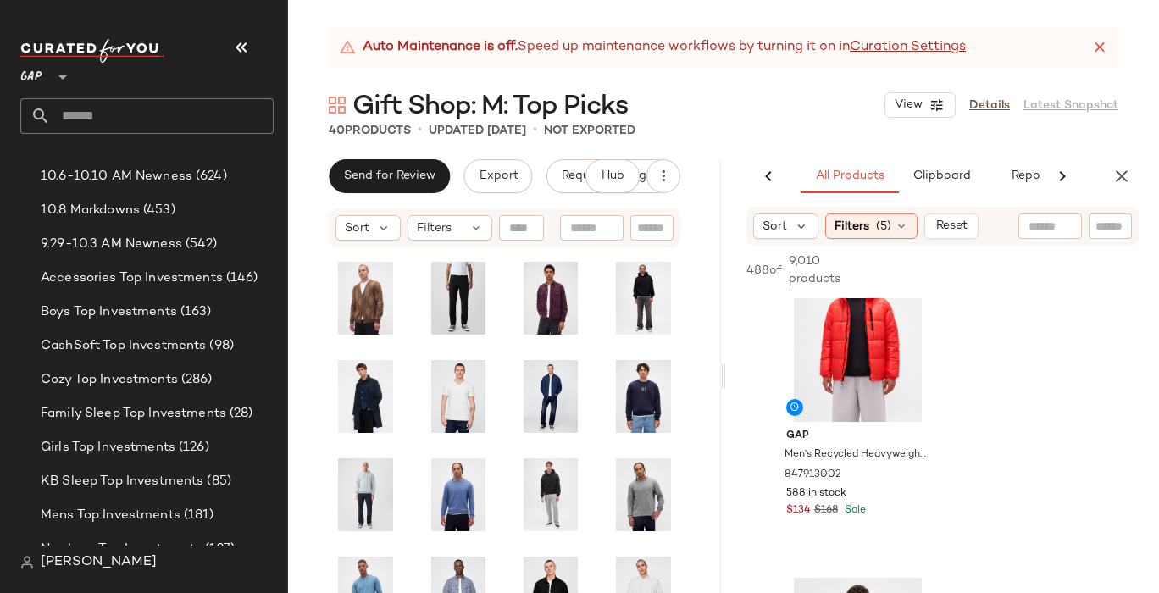
click at [1107, 235] on input "text" at bounding box center [1111, 227] width 30 height 18
type input "******"
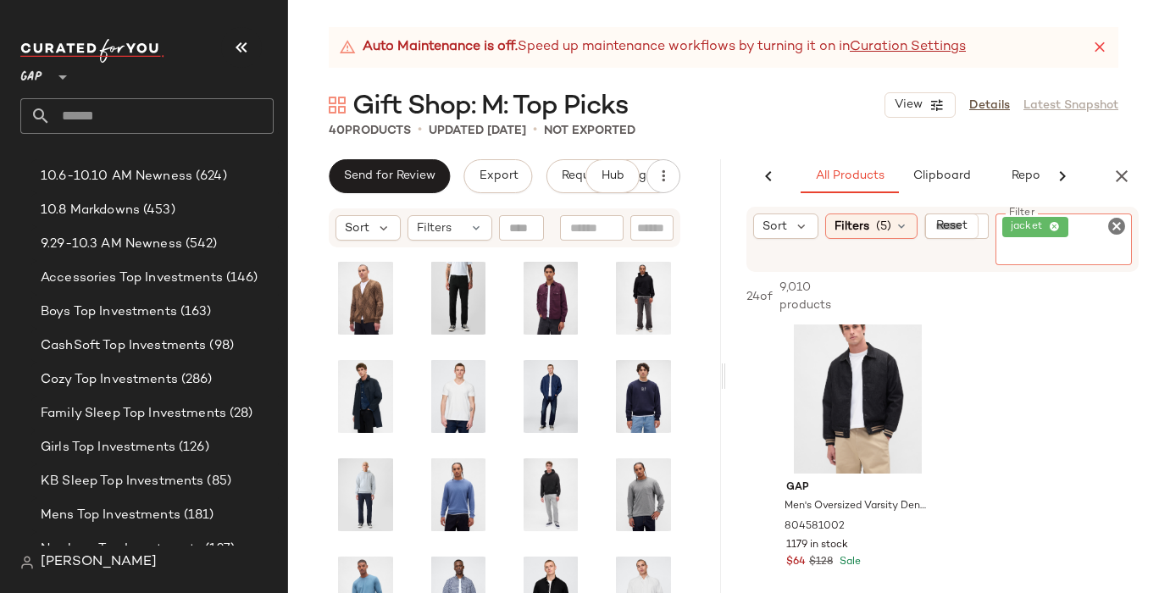
scroll to position [5917, 0]
click at [1118, 223] on icon "Clear Filter" at bounding box center [1117, 226] width 20 height 20
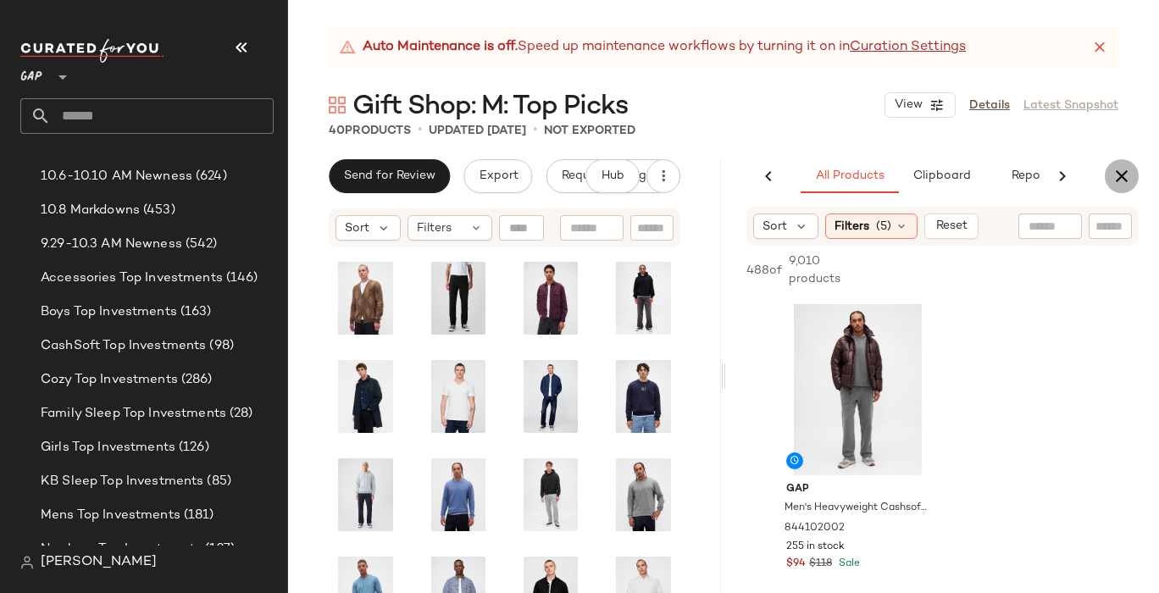
click at [1118, 176] on icon "button" at bounding box center [1122, 176] width 20 height 20
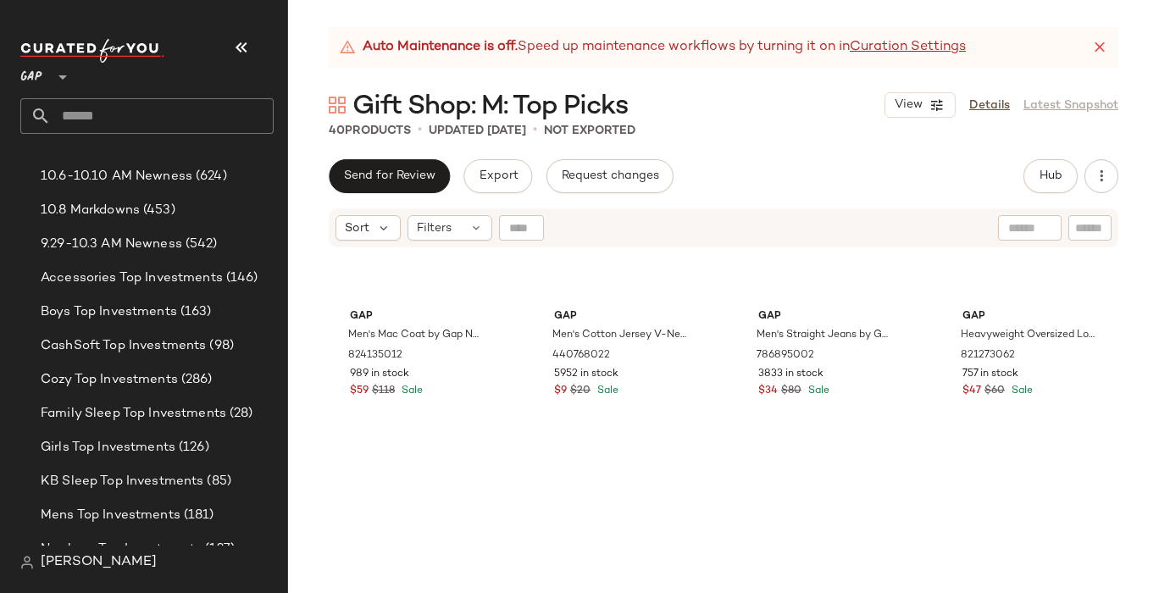
scroll to position [654, 0]
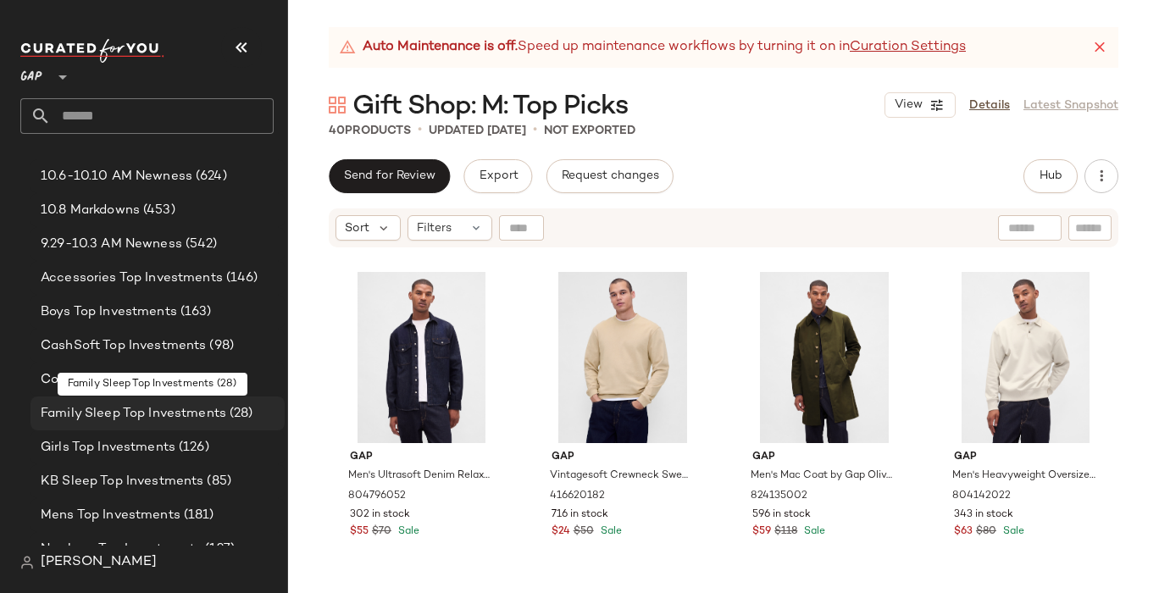
click at [116, 413] on span "Family Sleep Top Investments" at bounding box center [134, 413] width 186 height 19
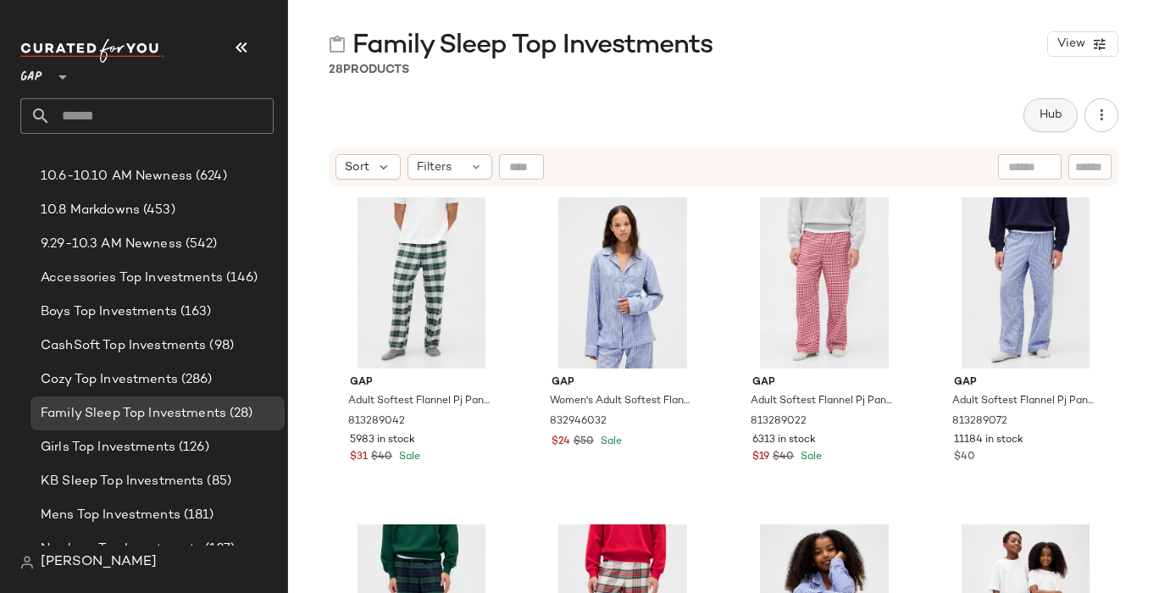
click at [1045, 114] on span "Hub" at bounding box center [1051, 115] width 24 height 14
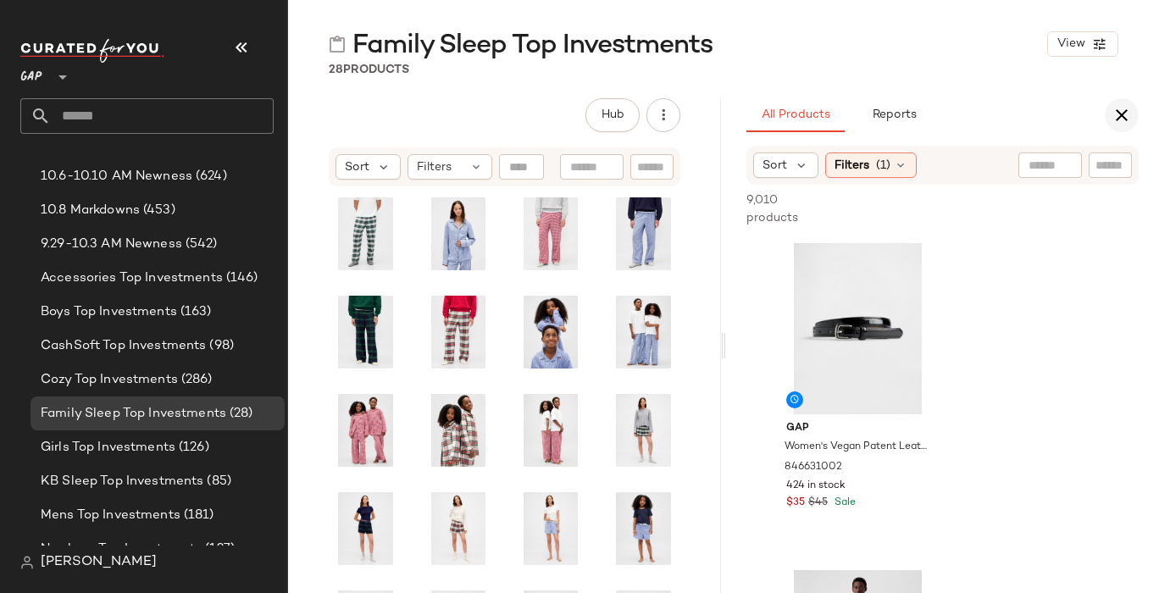
click at [1118, 119] on icon "button" at bounding box center [1122, 115] width 20 height 20
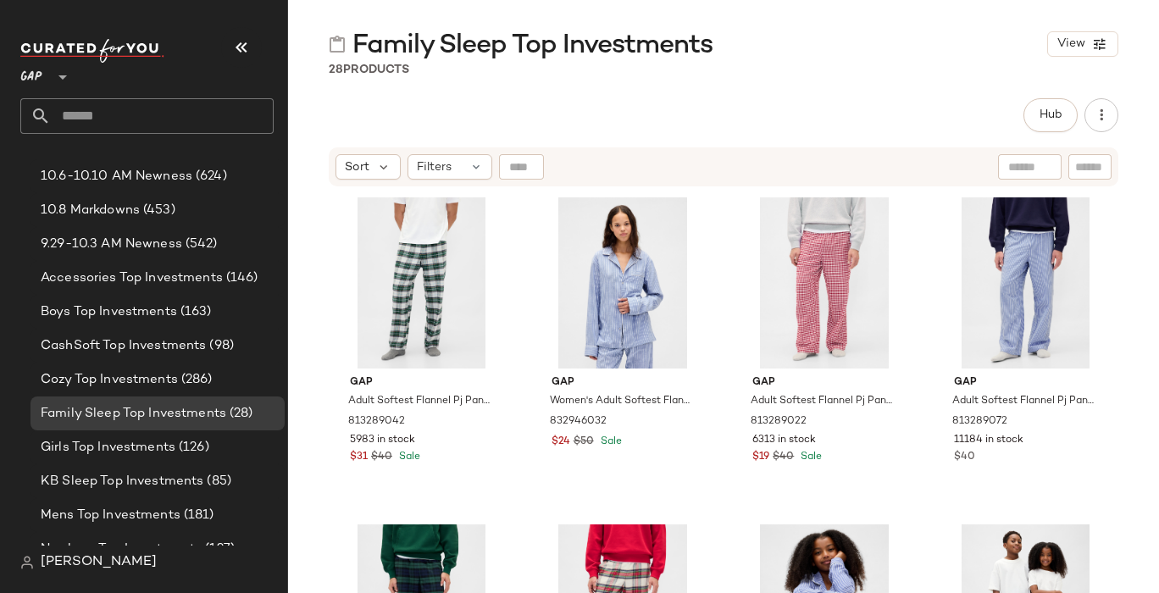
click at [90, 119] on input "text" at bounding box center [162, 116] width 223 height 36
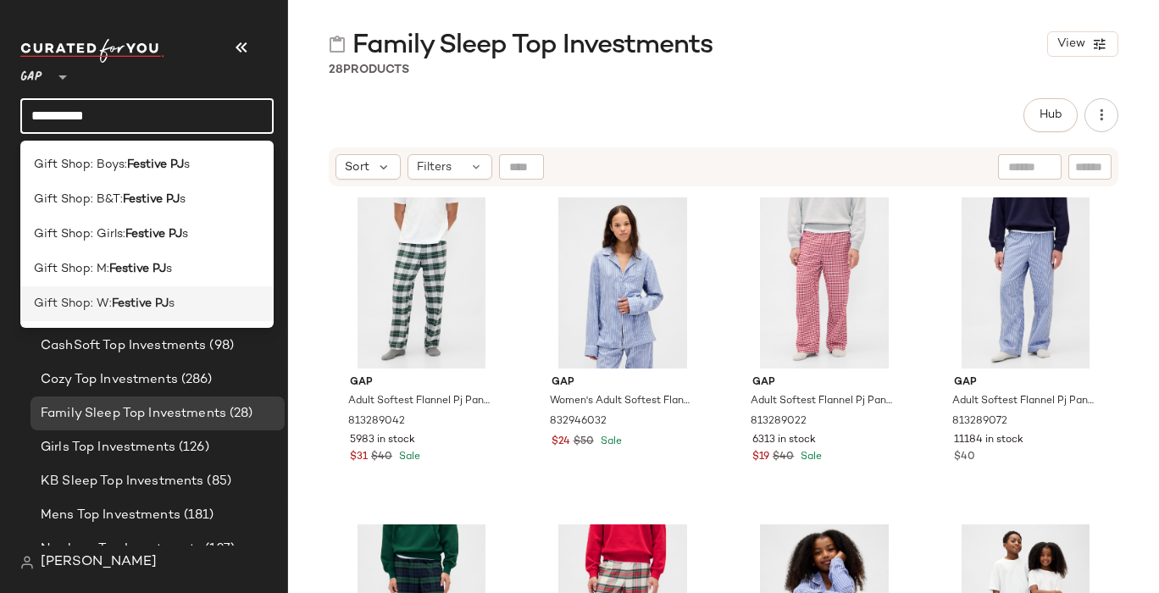
type input "**********"
click at [130, 310] on b "Festive PJ" at bounding box center [140, 304] width 57 height 18
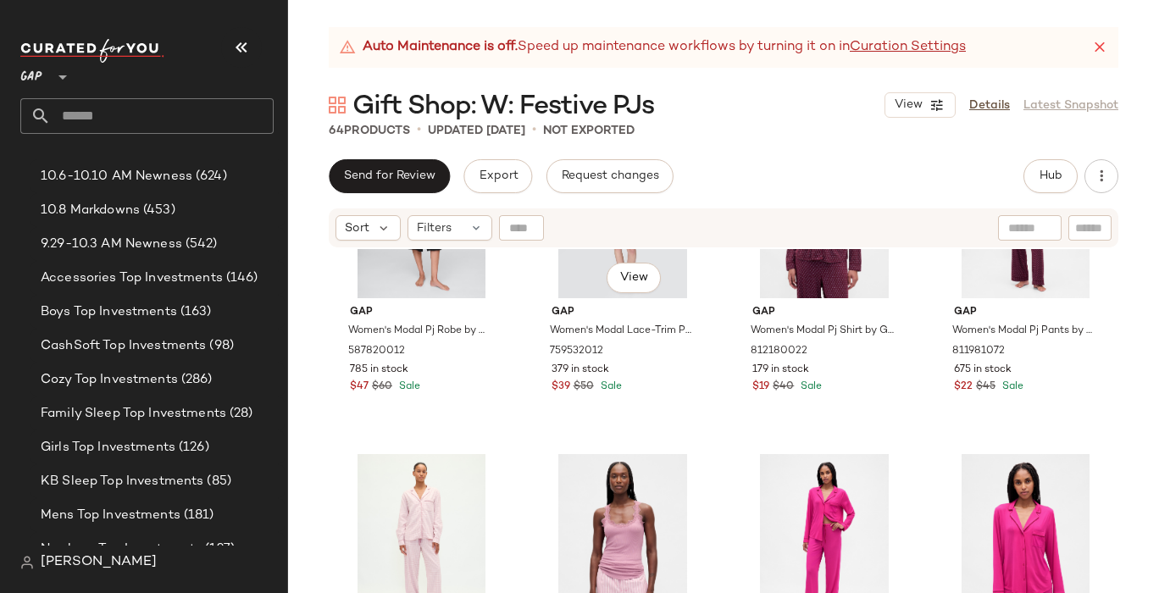
scroll to position [4083, 0]
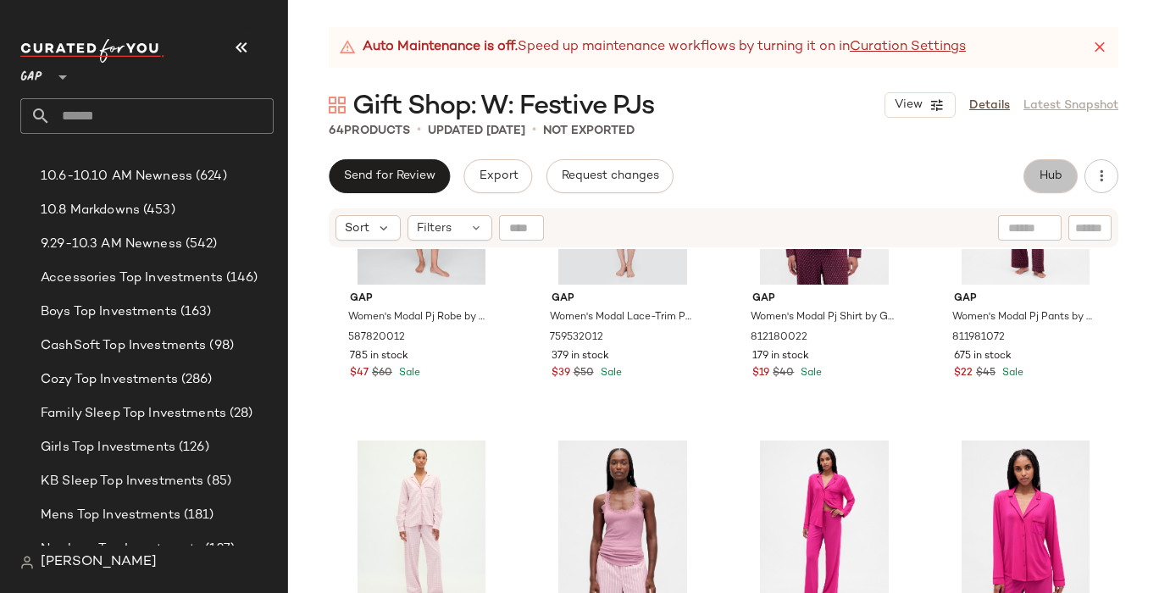
click at [1041, 186] on button "Hub" at bounding box center [1051, 176] width 54 height 34
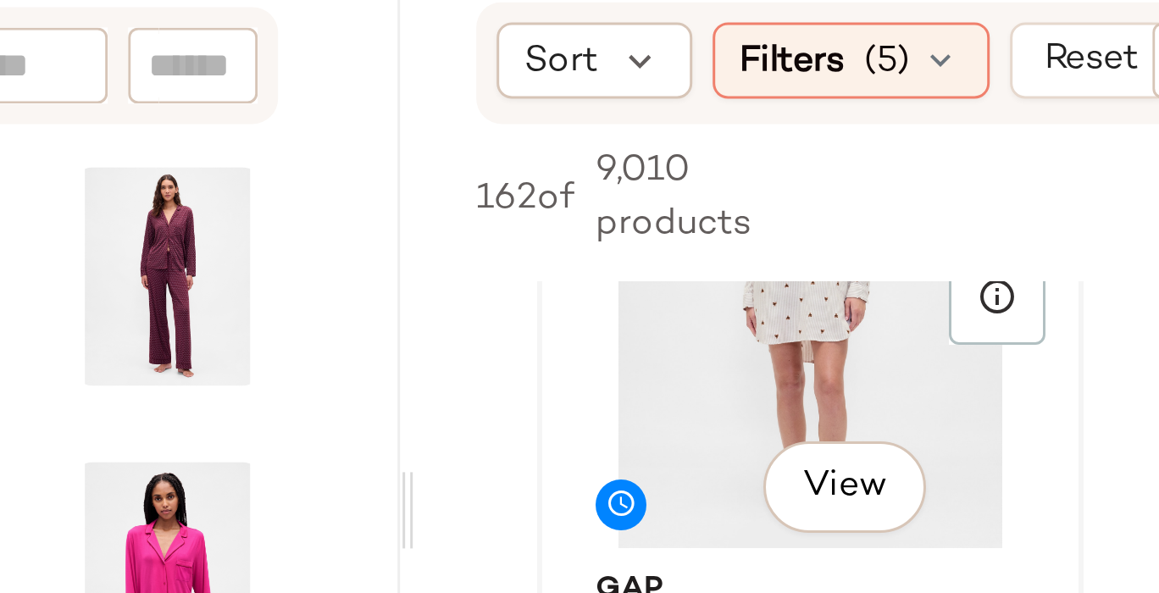
scroll to position [1081, 0]
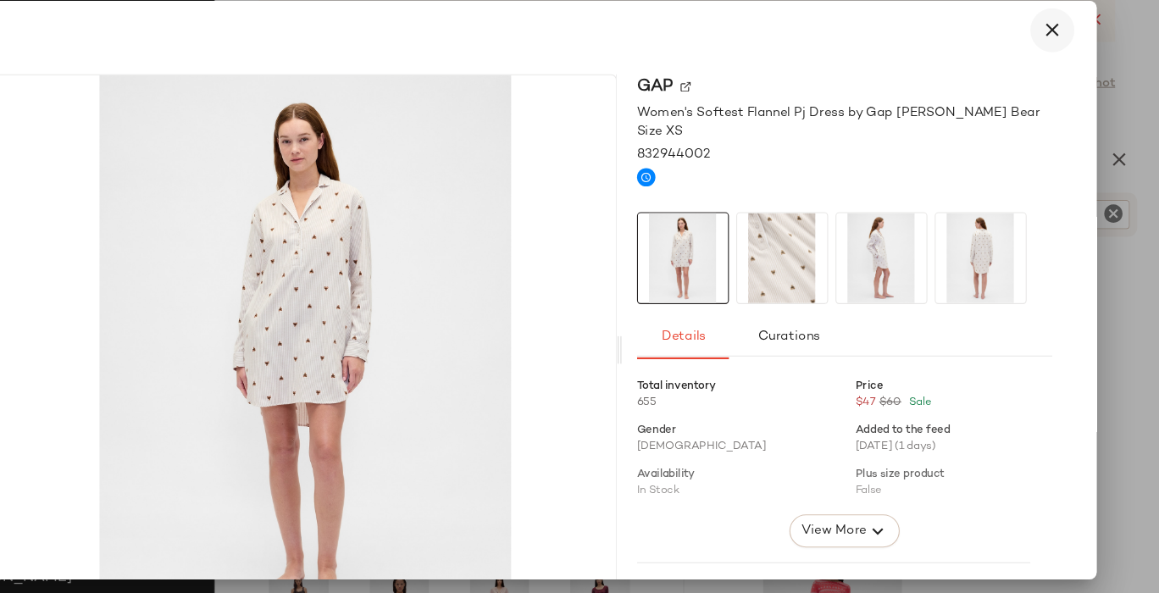
click at [1051, 47] on icon "button" at bounding box center [1061, 57] width 20 height 20
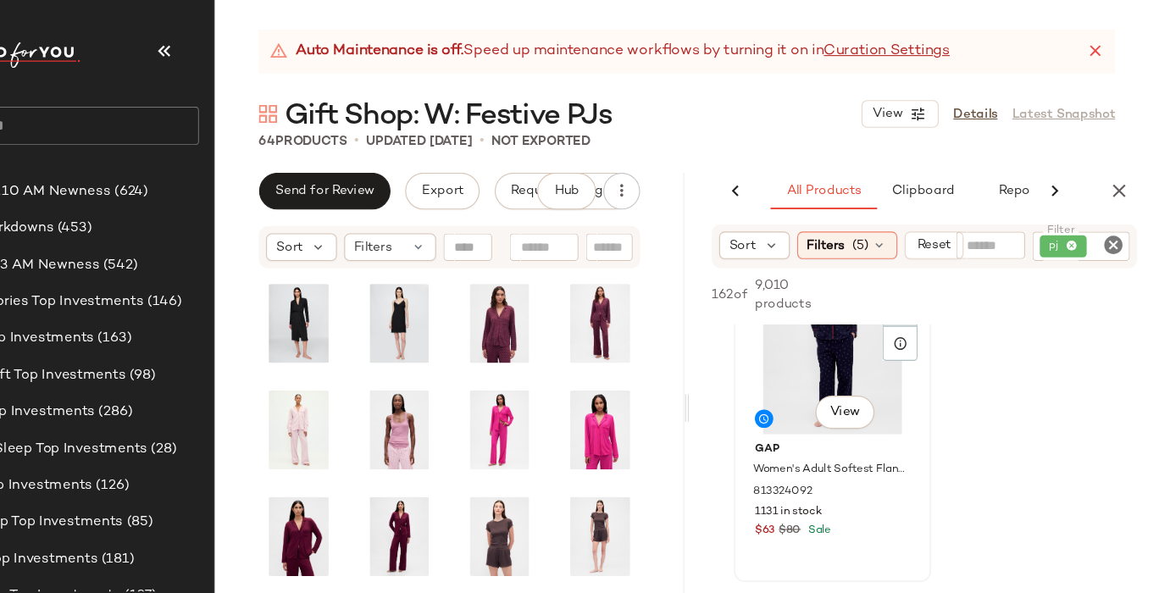
scroll to position [78, 0]
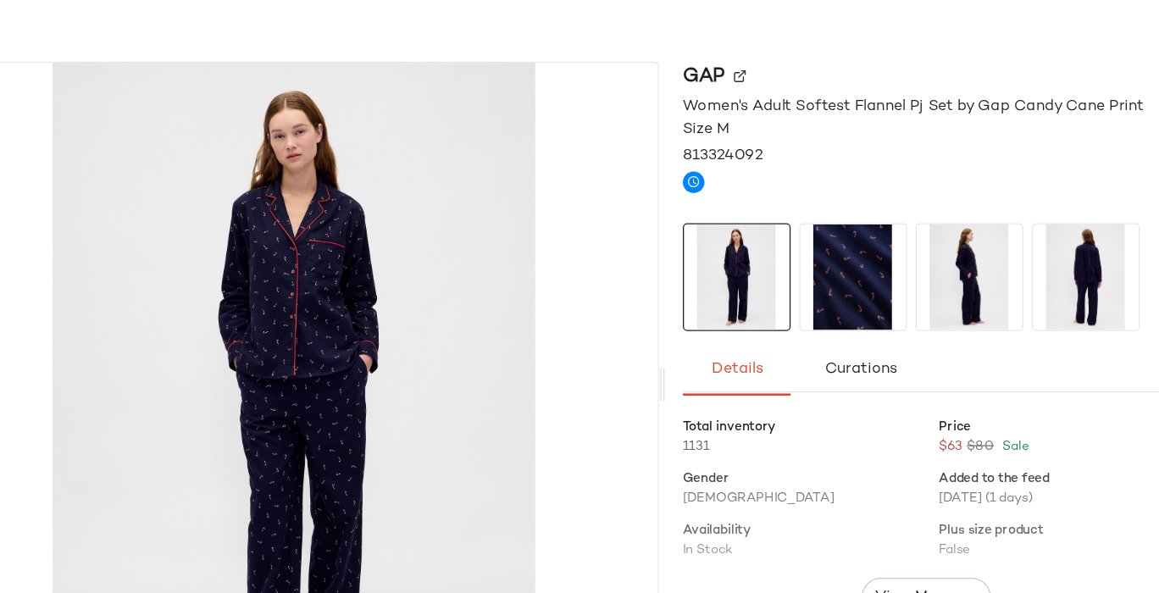
click at [813, 285] on img at bounding box center [811, 266] width 83 height 83
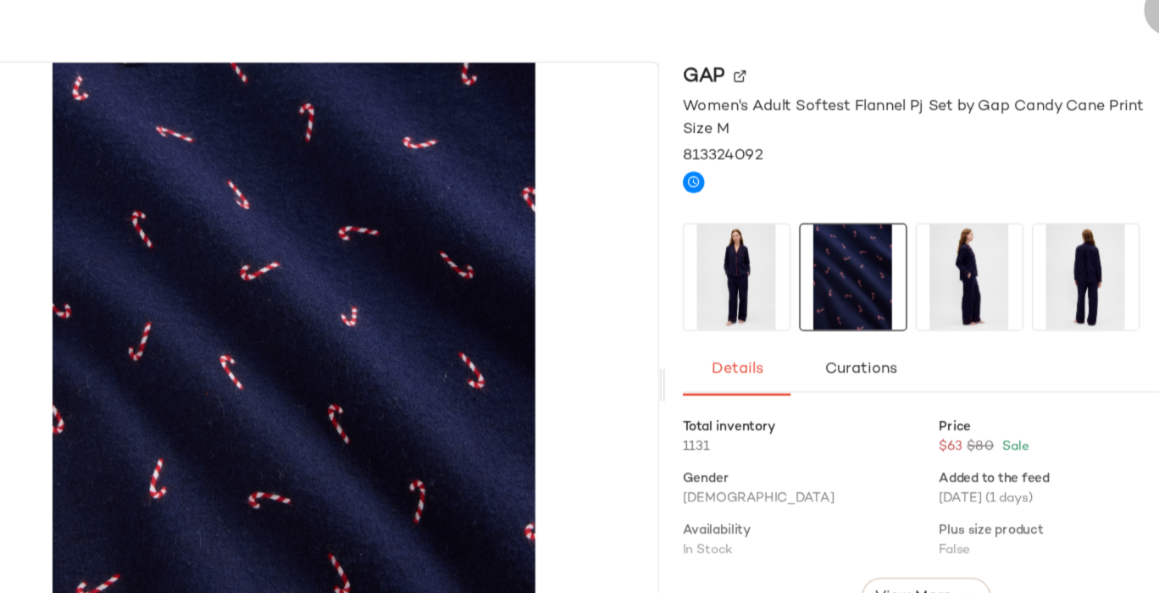
click at [1051, 58] on icon "button" at bounding box center [1061, 57] width 20 height 20
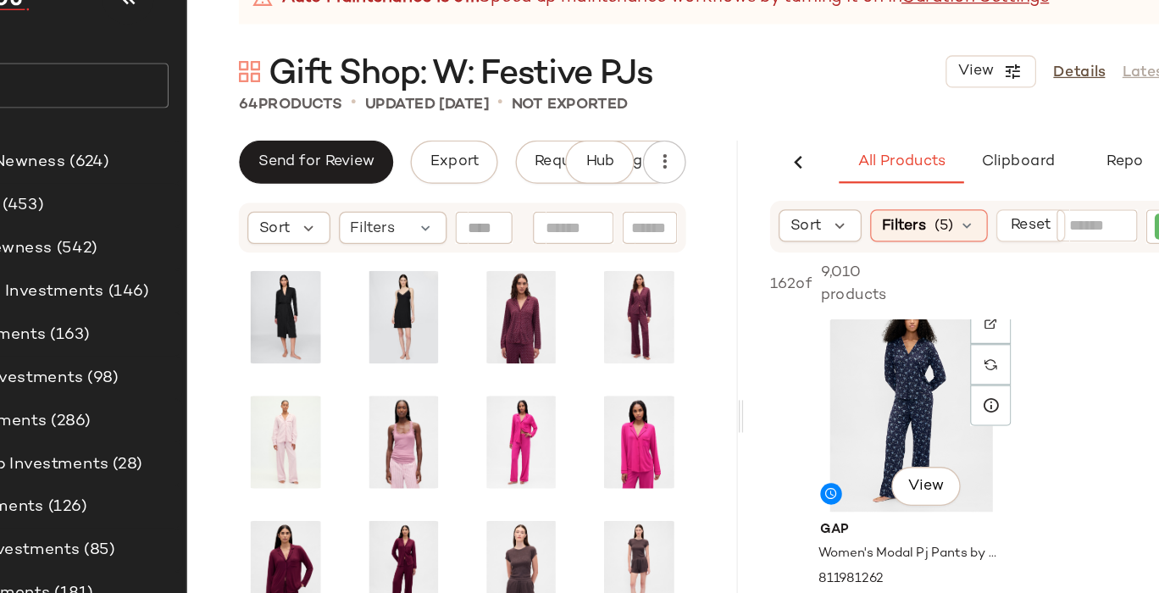
scroll to position [1662, 0]
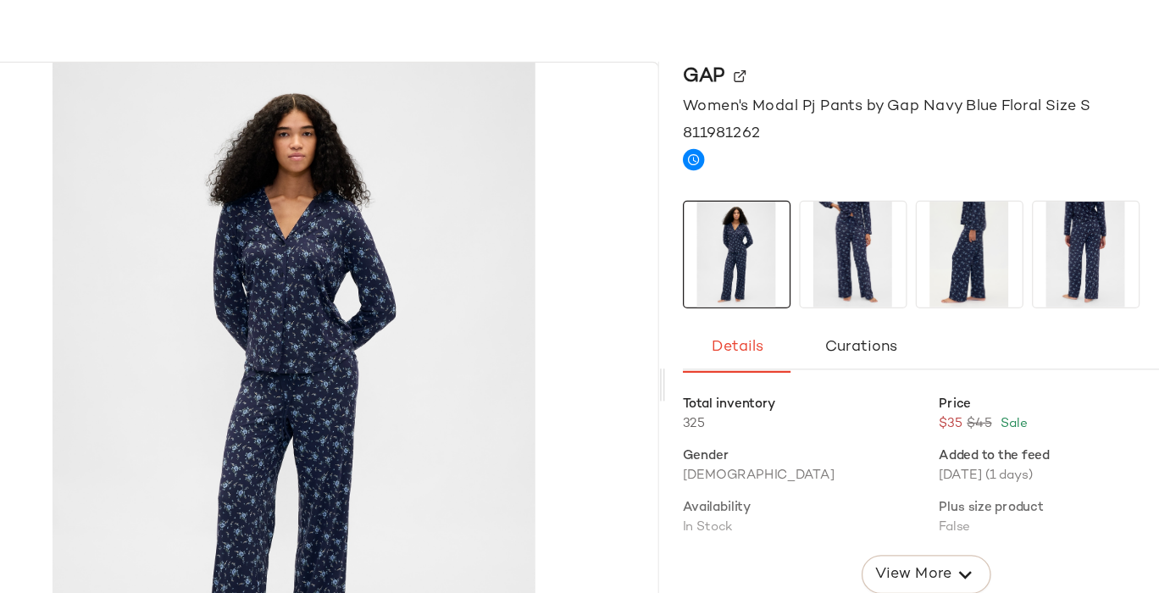
click at [806, 268] on img at bounding box center [811, 249] width 83 height 83
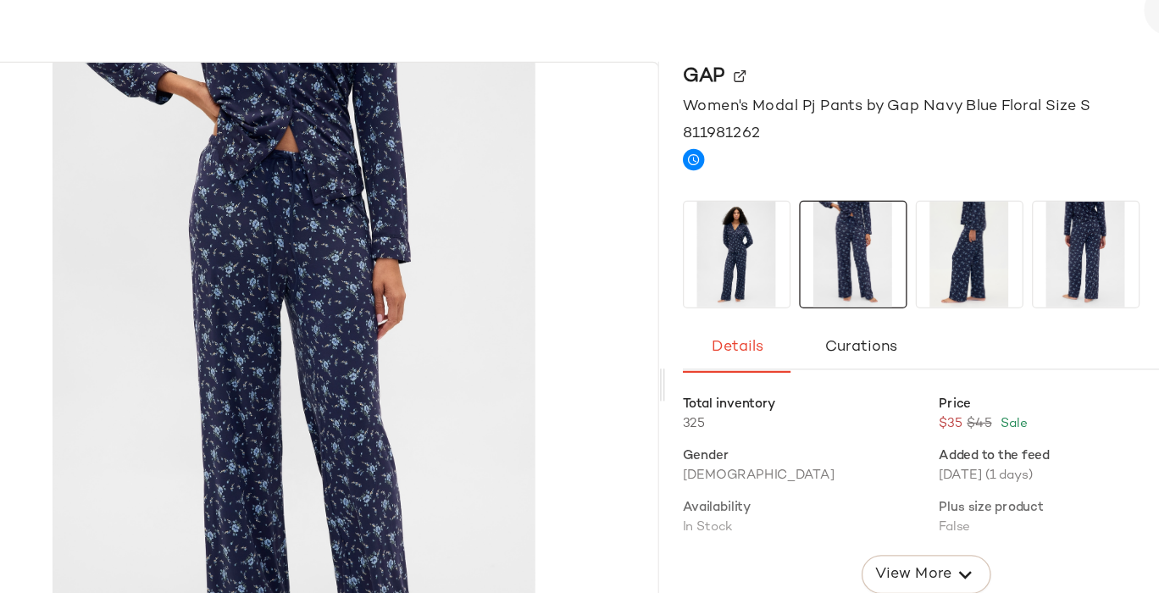
click at [1051, 61] on icon "button" at bounding box center [1061, 57] width 20 height 20
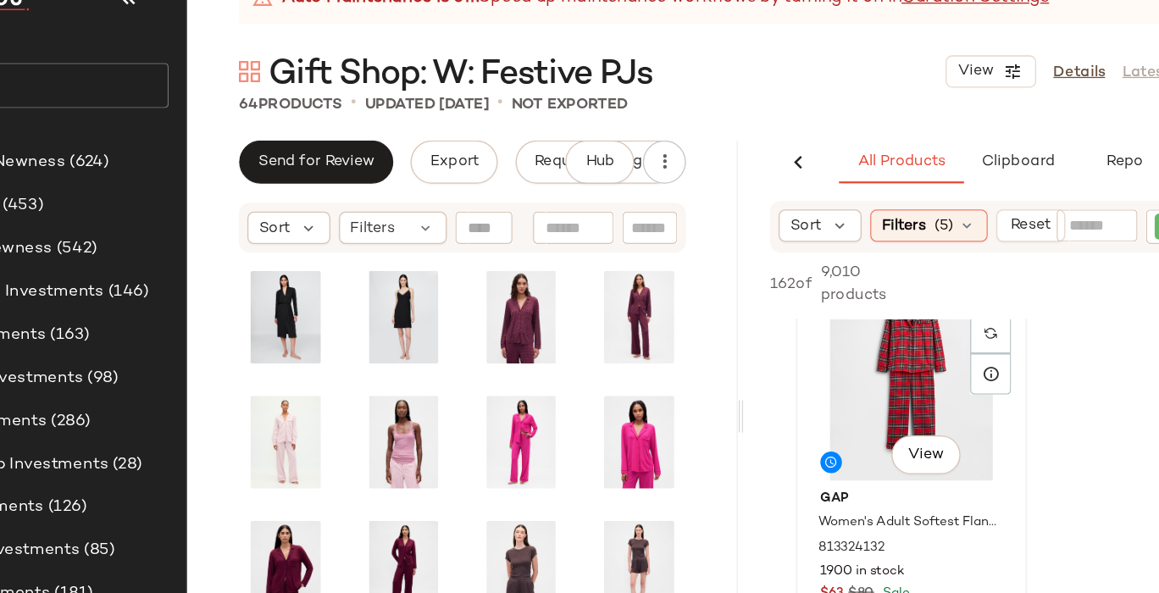
scroll to position [2347, 0]
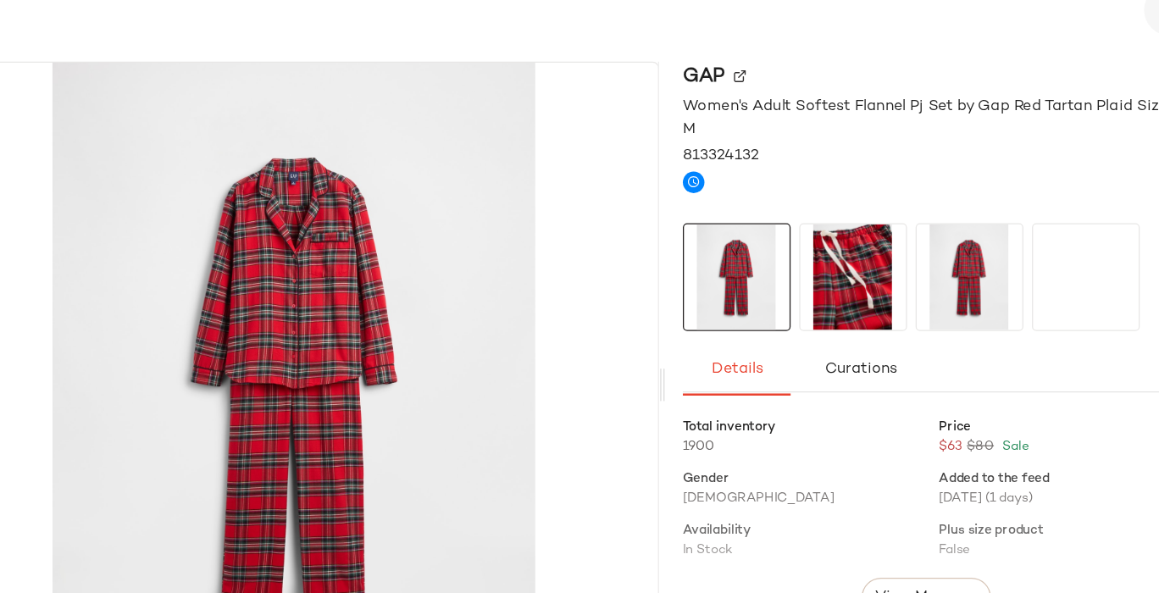
click at [1051, 56] on icon "button" at bounding box center [1061, 57] width 20 height 20
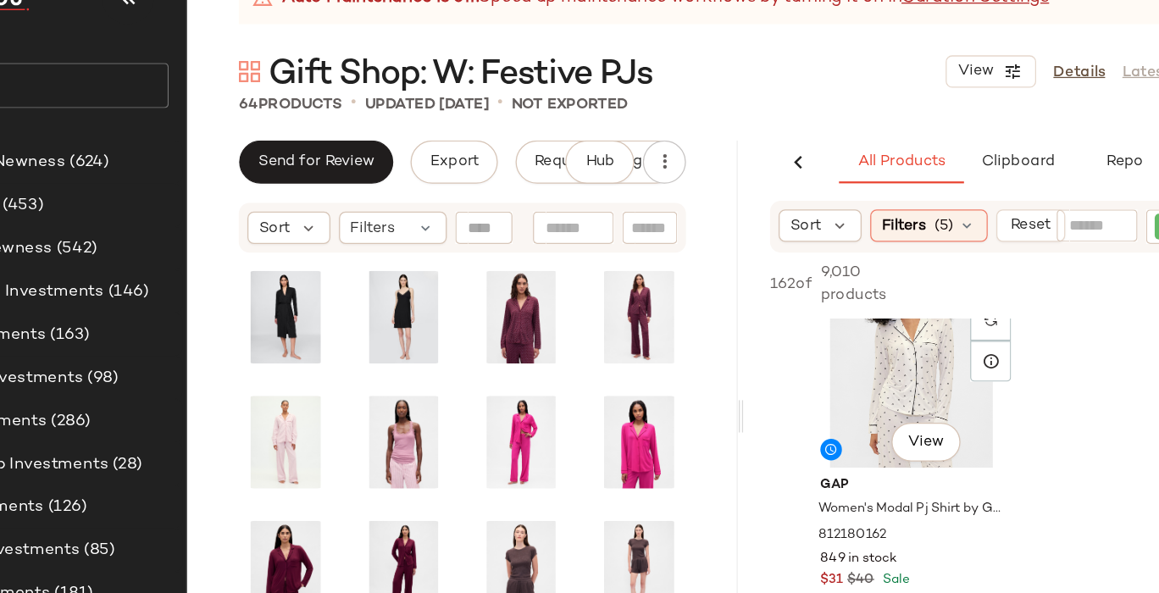
scroll to position [3004, 0]
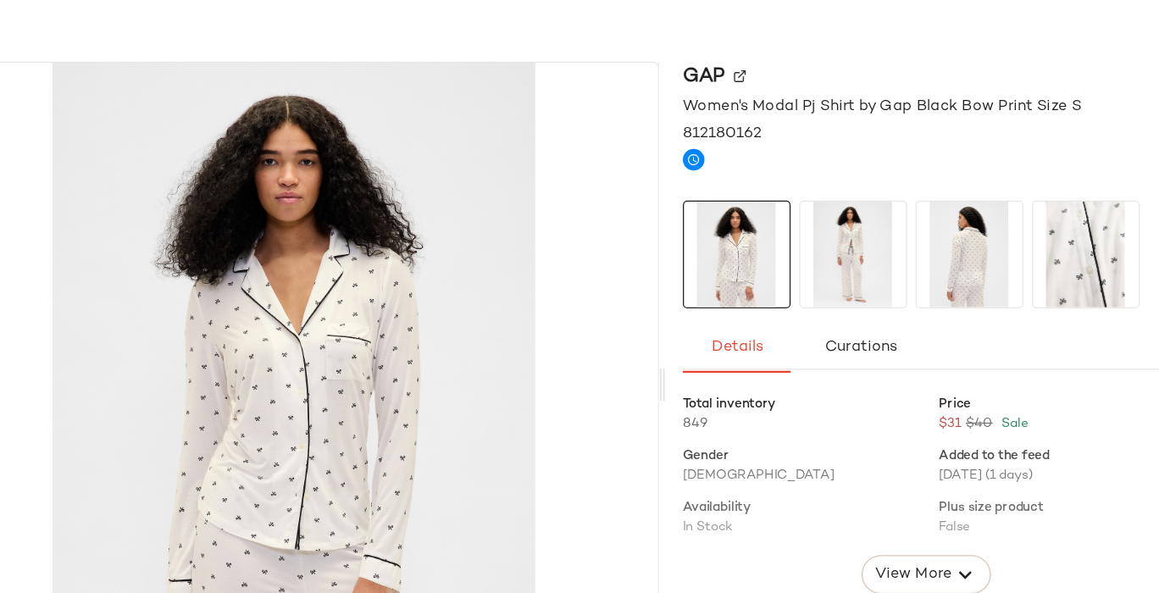
click at [979, 266] on img at bounding box center [994, 249] width 83 height 83
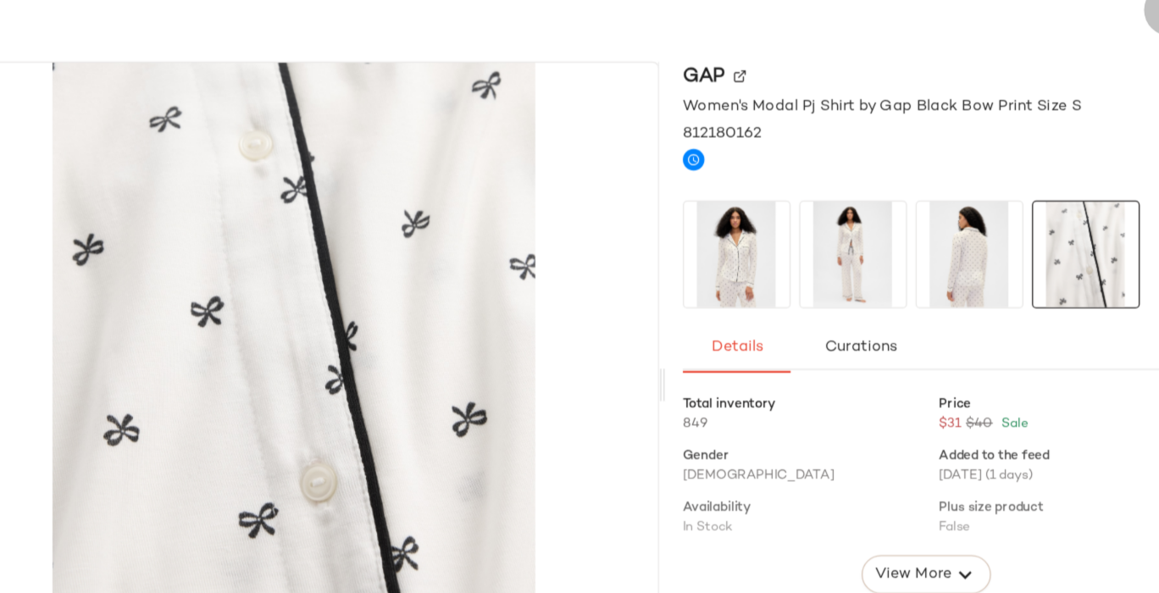
click at [1051, 58] on icon "button" at bounding box center [1061, 57] width 20 height 20
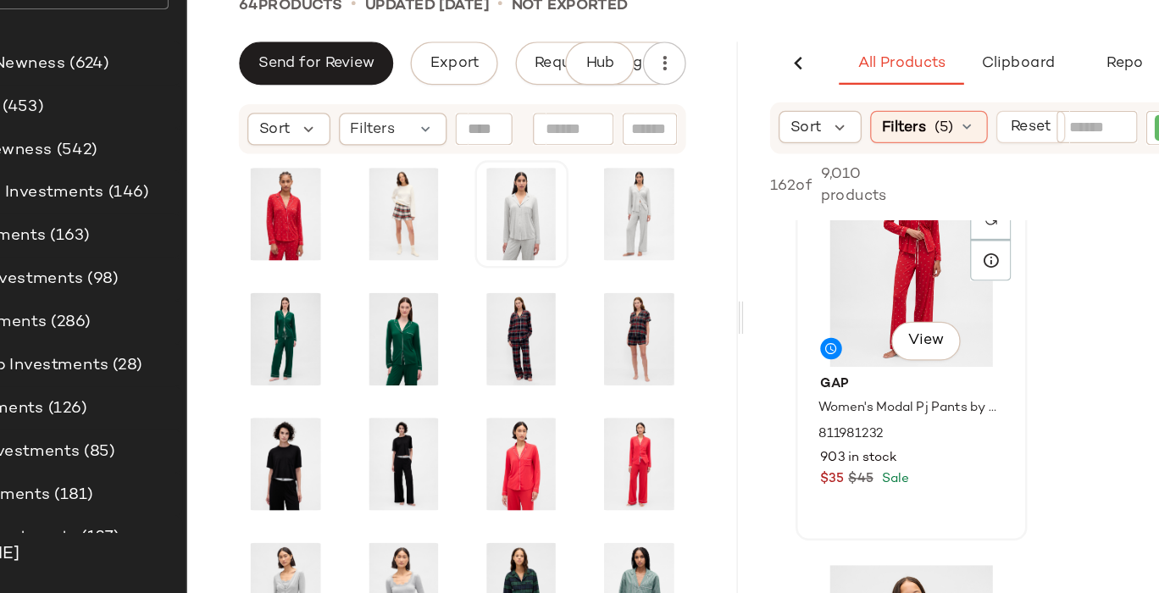
scroll to position [3653, 0]
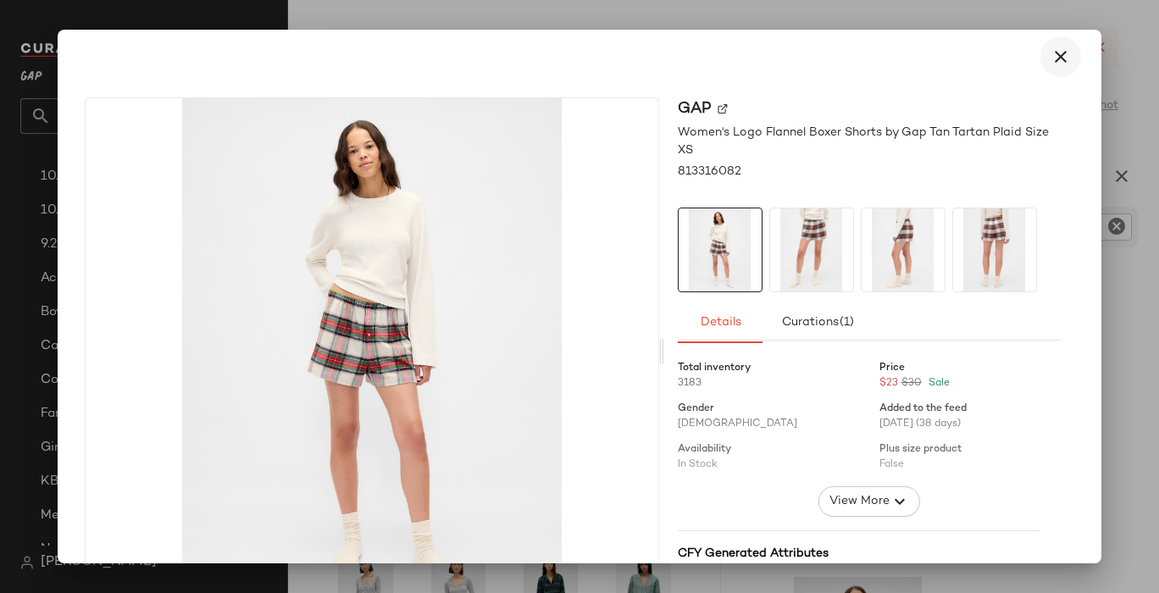
click at [1051, 59] on icon "button" at bounding box center [1061, 57] width 20 height 20
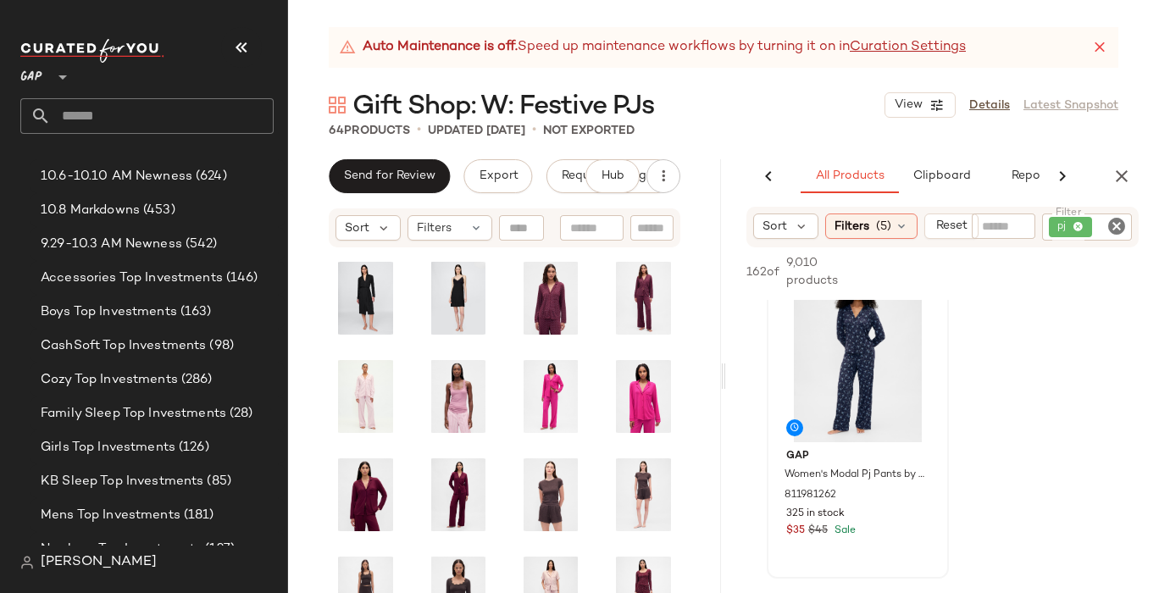
scroll to position [870, 0]
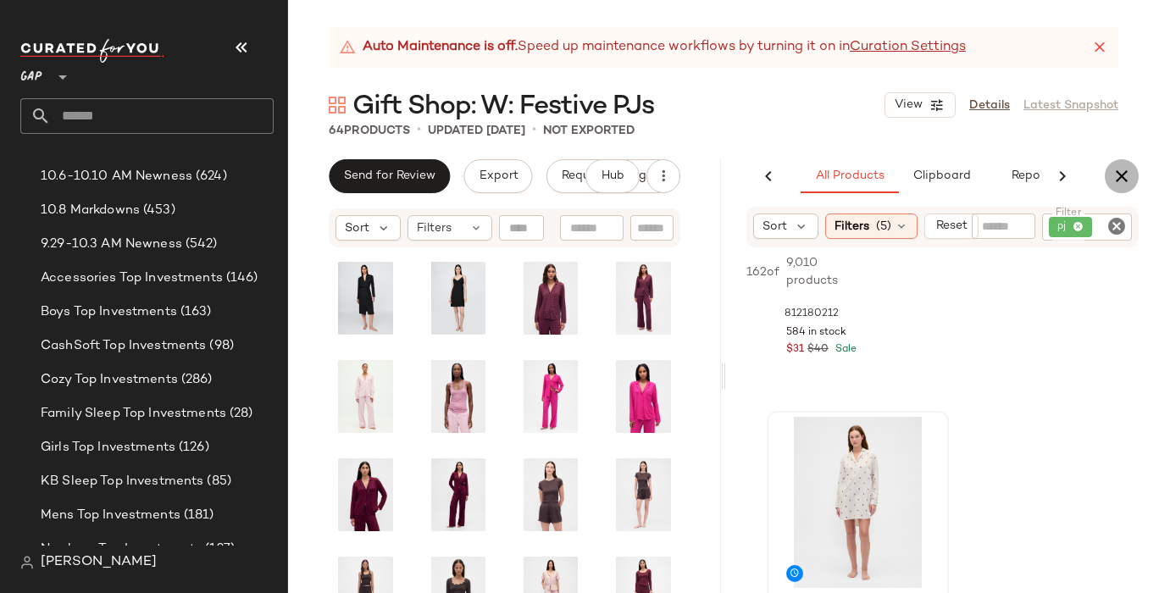
click at [1121, 175] on icon "button" at bounding box center [1122, 176] width 20 height 20
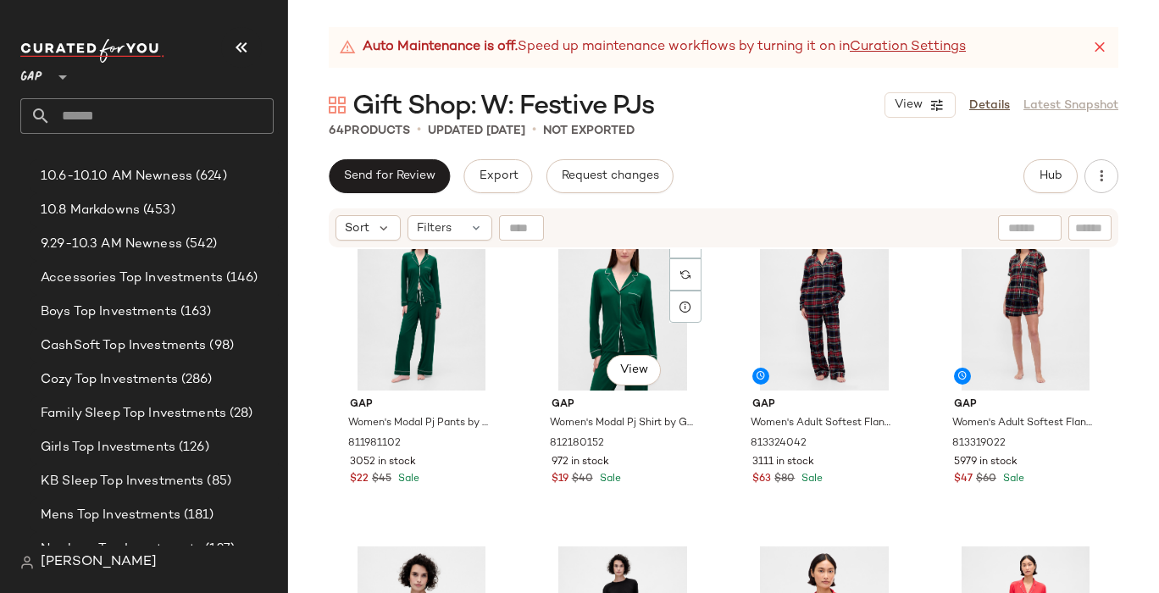
scroll to position [0, 0]
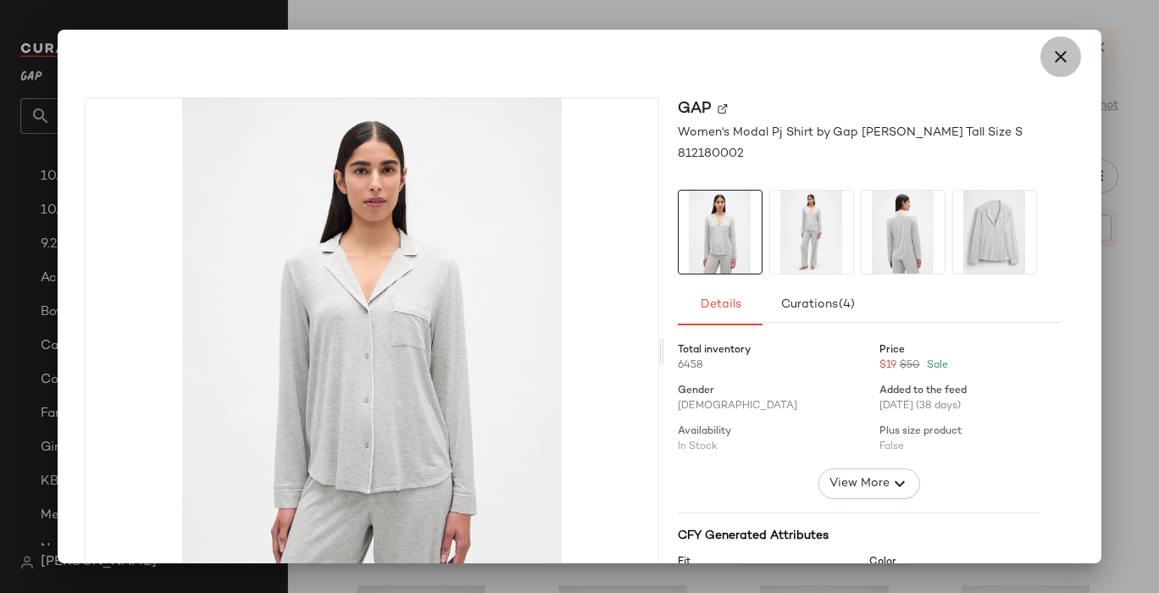
click at [1056, 55] on icon "button" at bounding box center [1061, 57] width 20 height 20
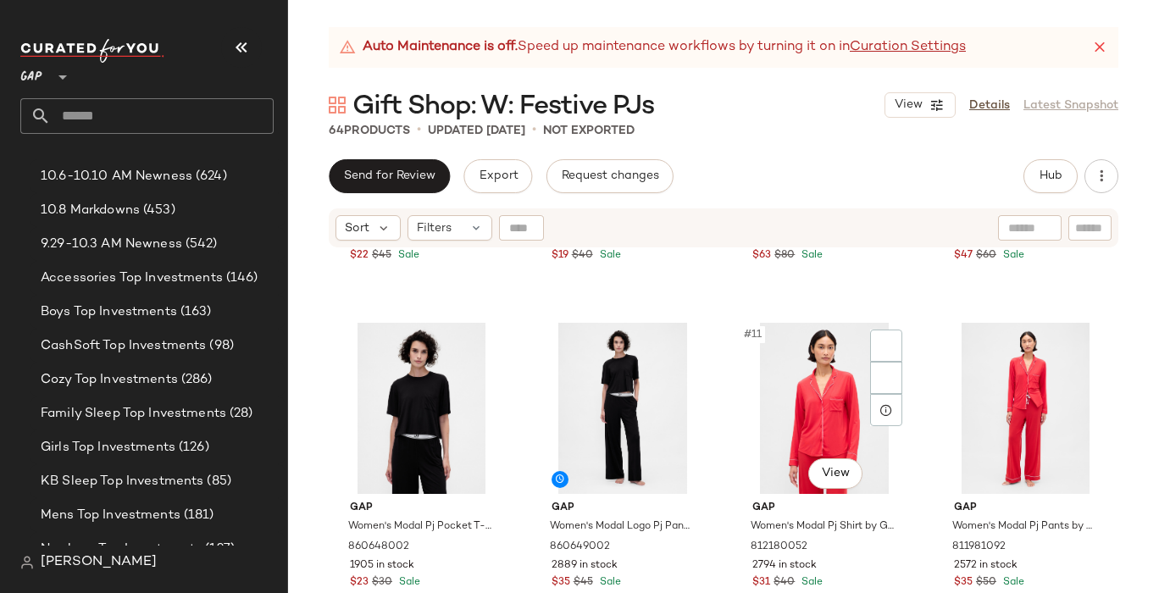
scroll to position [668, 0]
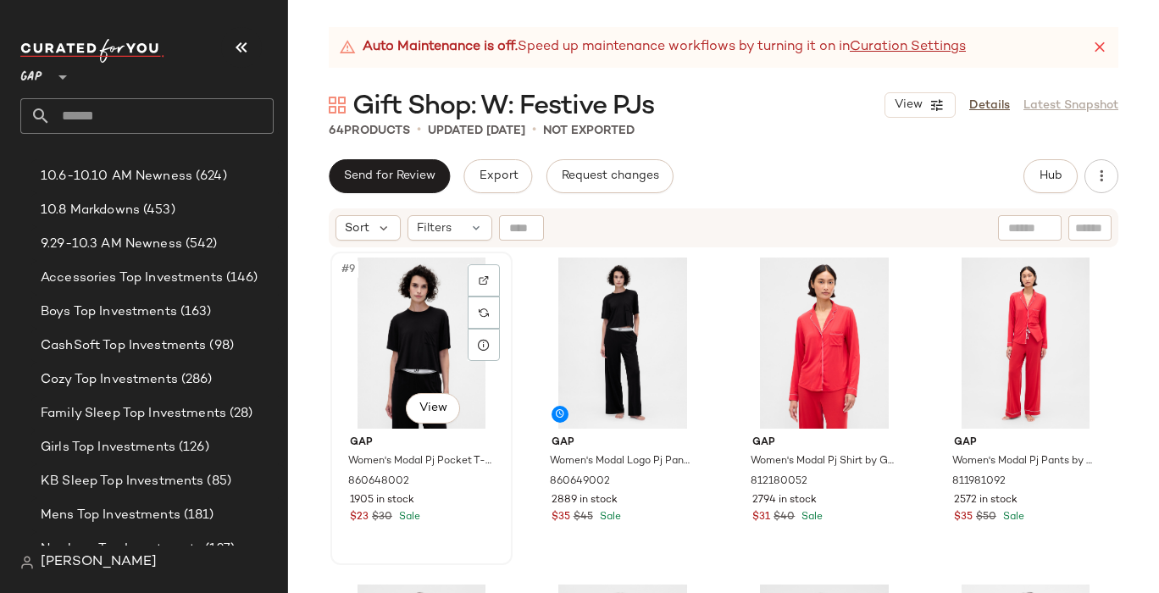
click at [462, 510] on div "$23 $30 Sale" at bounding box center [421, 517] width 143 height 15
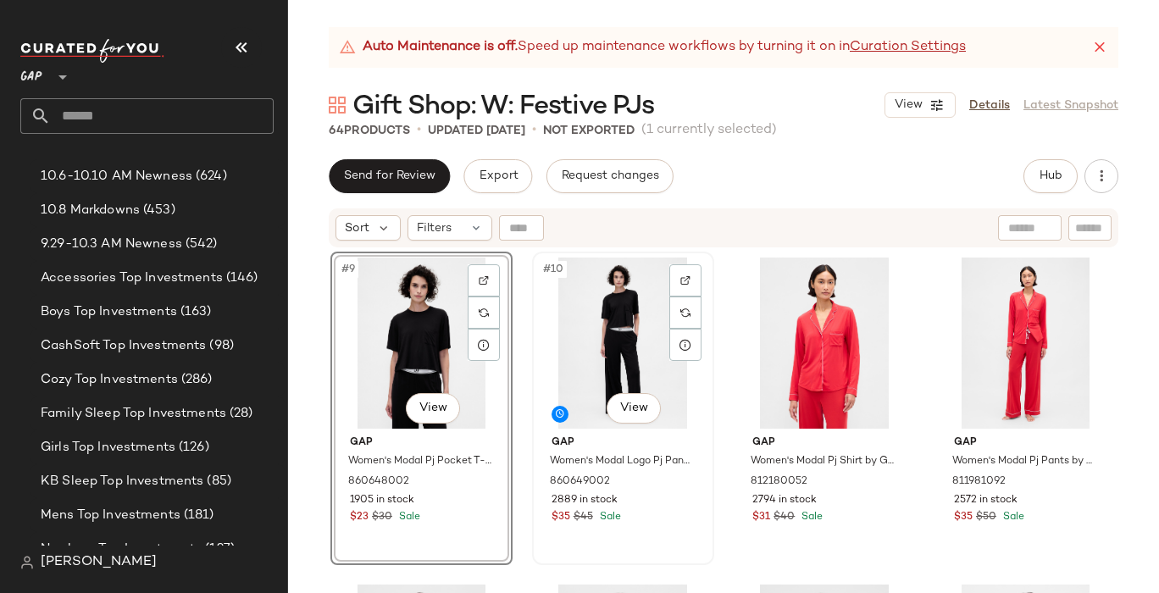
click at [661, 521] on div "$35 $45 Sale" at bounding box center [623, 517] width 143 height 15
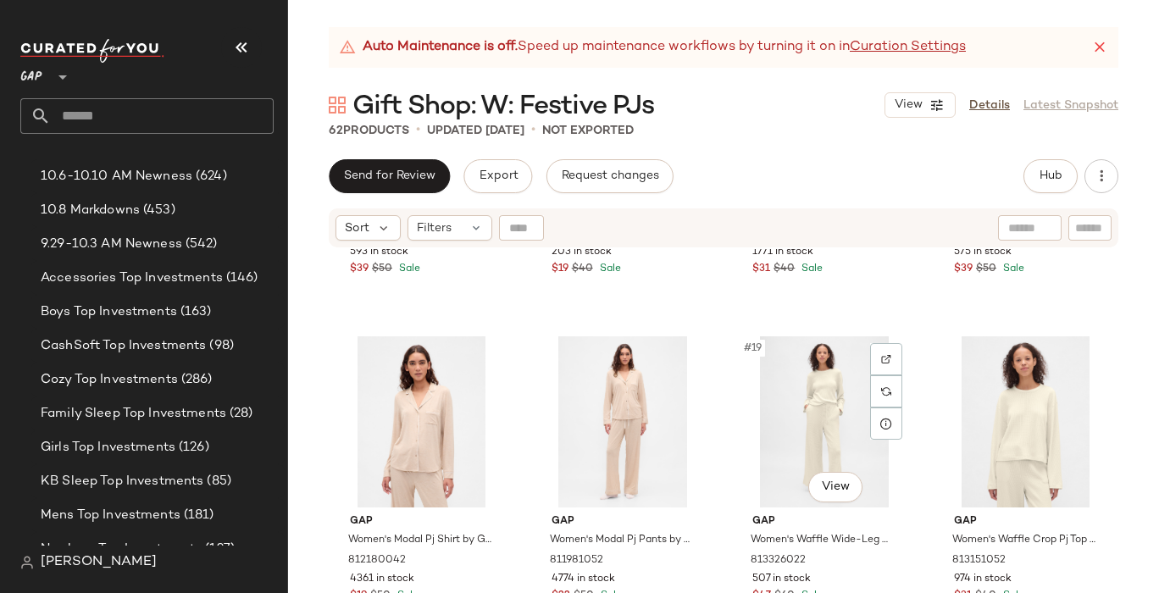
scroll to position [1267, 0]
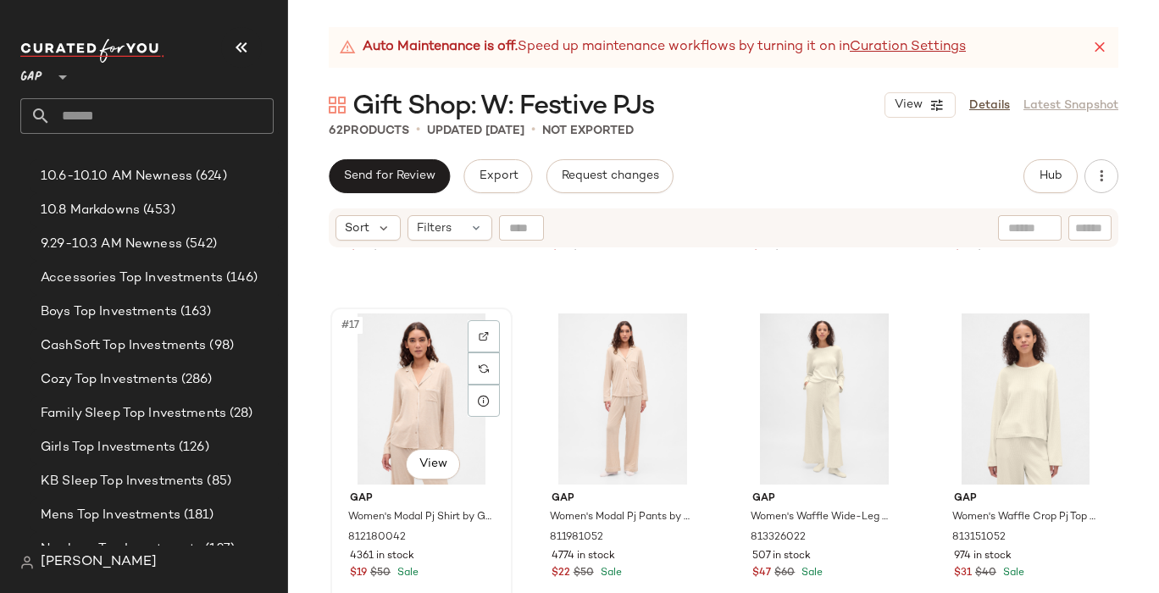
click at [466, 577] on div "$19 $50 Sale" at bounding box center [421, 573] width 143 height 15
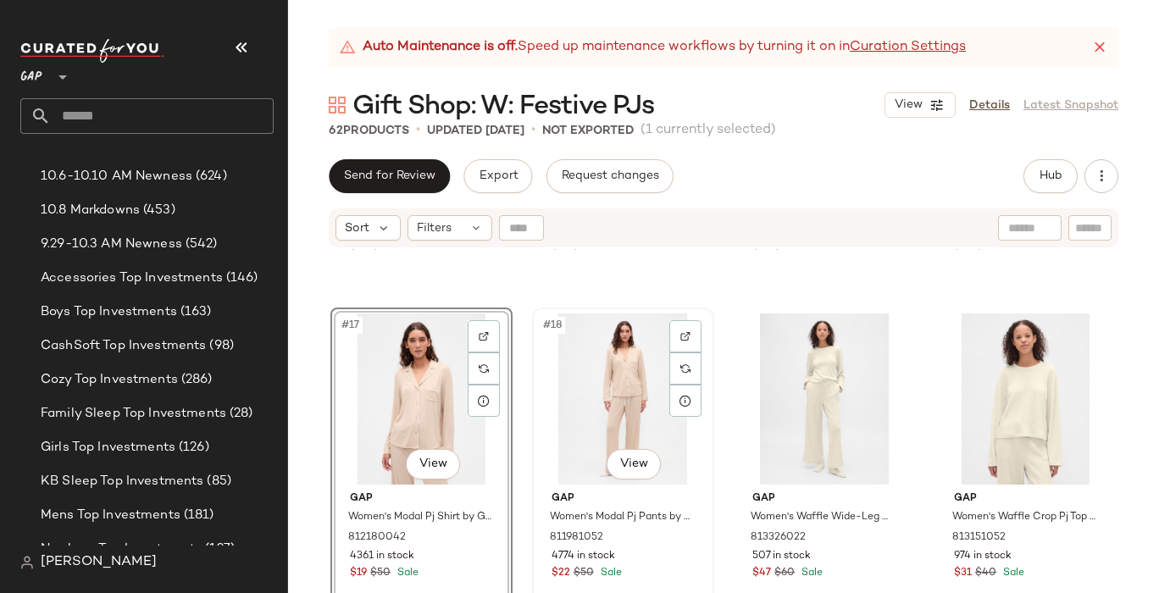
click at [663, 576] on div "$22 $50 Sale" at bounding box center [623, 573] width 143 height 15
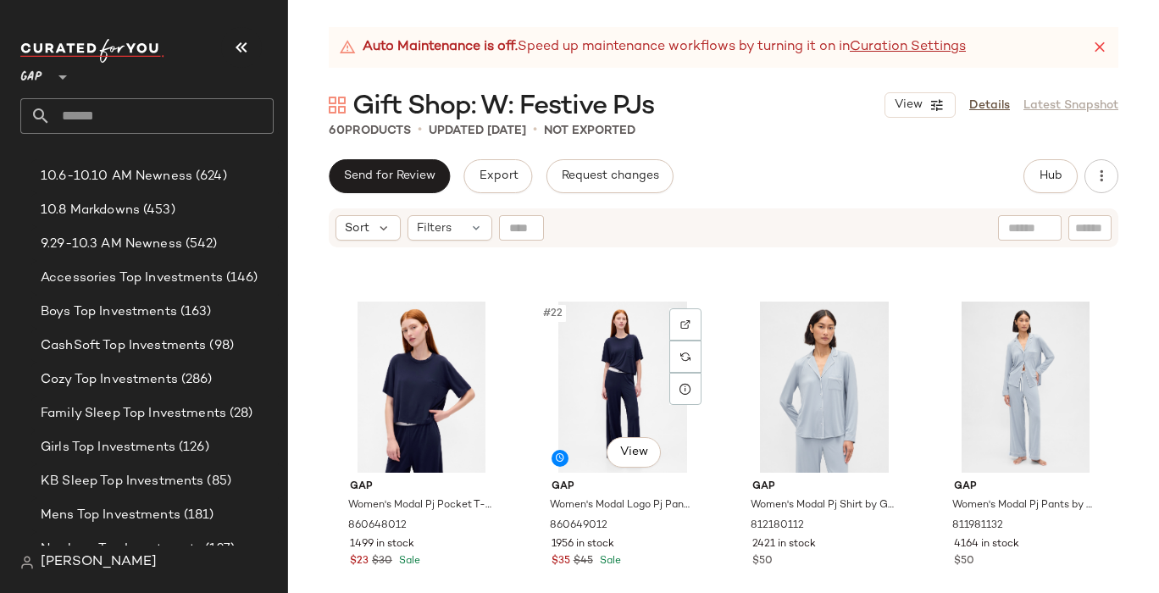
scroll to position [1612, 0]
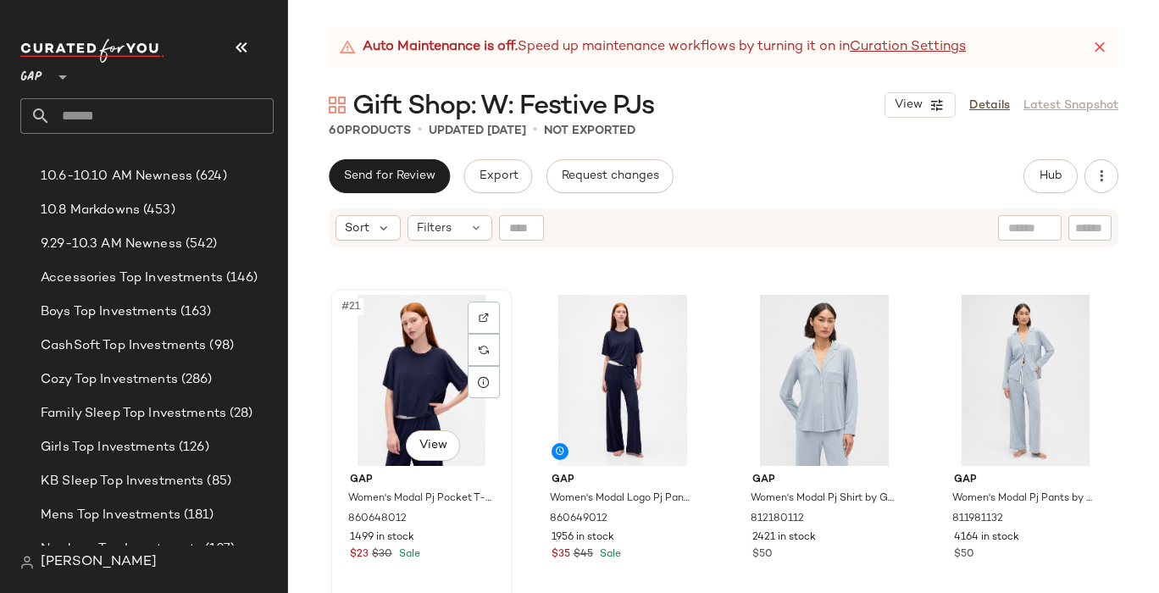
click at [480, 563] on div "Gap Women's Modal Pj Pocket T-Shirt by Gap Dark Navy Blue Size M 860648012 1499…" at bounding box center [421, 515] width 170 height 98
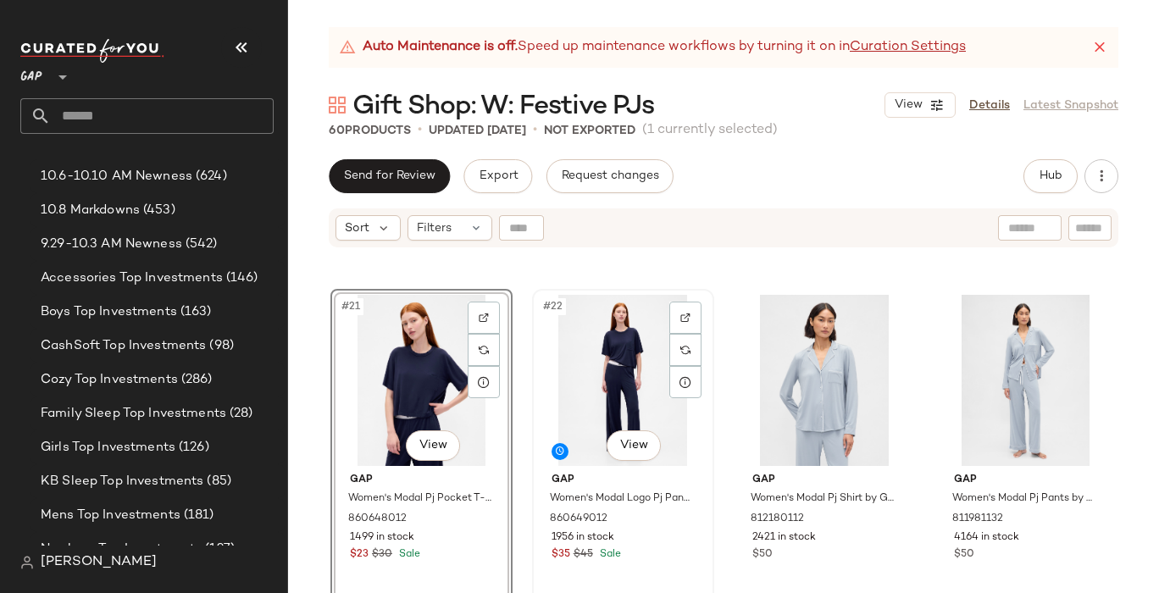
click at [653, 568] on div "#22 View Gap Women's Modal Logo Pj Pants by Gap Dark Navy Blue Size XS 86064901…" at bounding box center [623, 446] width 179 height 310
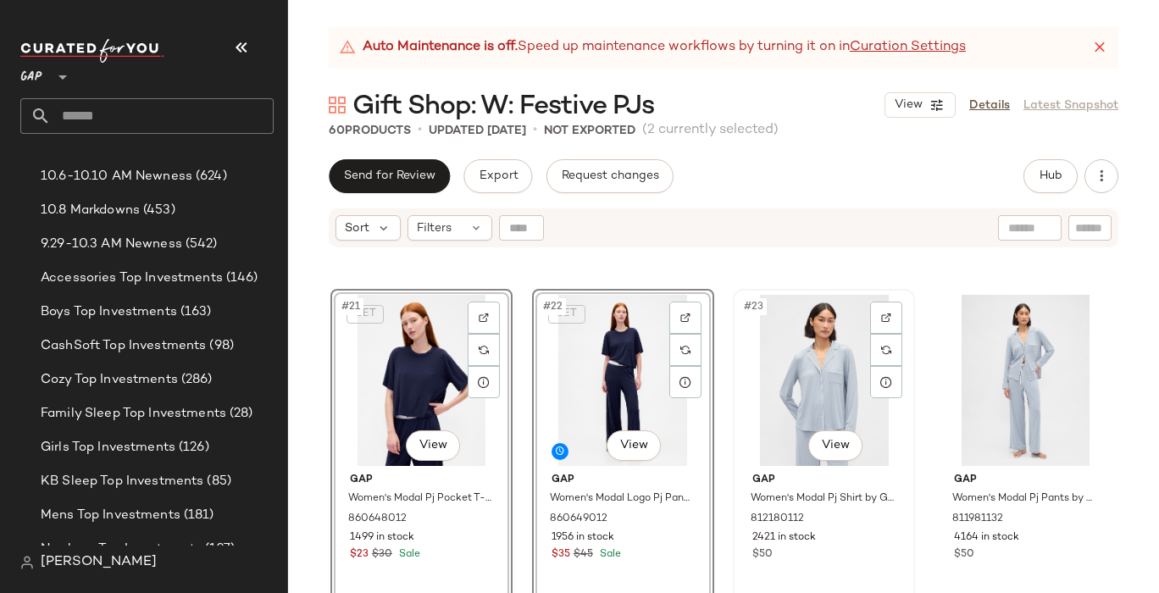
click at [853, 563] on div "#23 View Gap Women's Modal Pj Shirt by Gap New England Blue Sky Size XS 8121801…" at bounding box center [824, 446] width 179 height 310
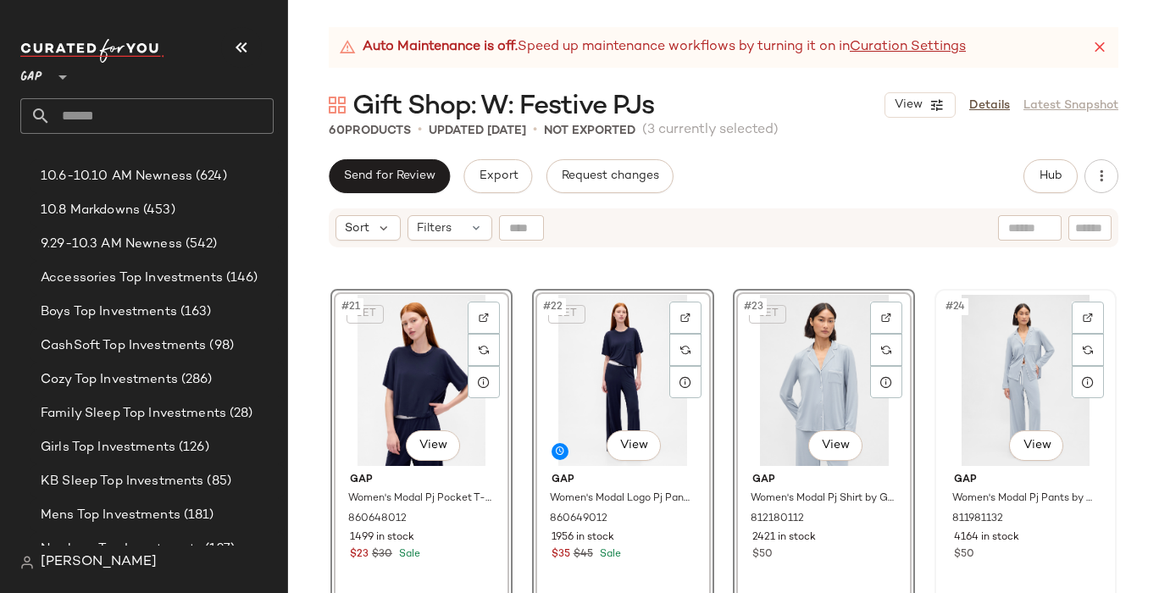
click at [1052, 551] on div "$50" at bounding box center [1025, 554] width 143 height 15
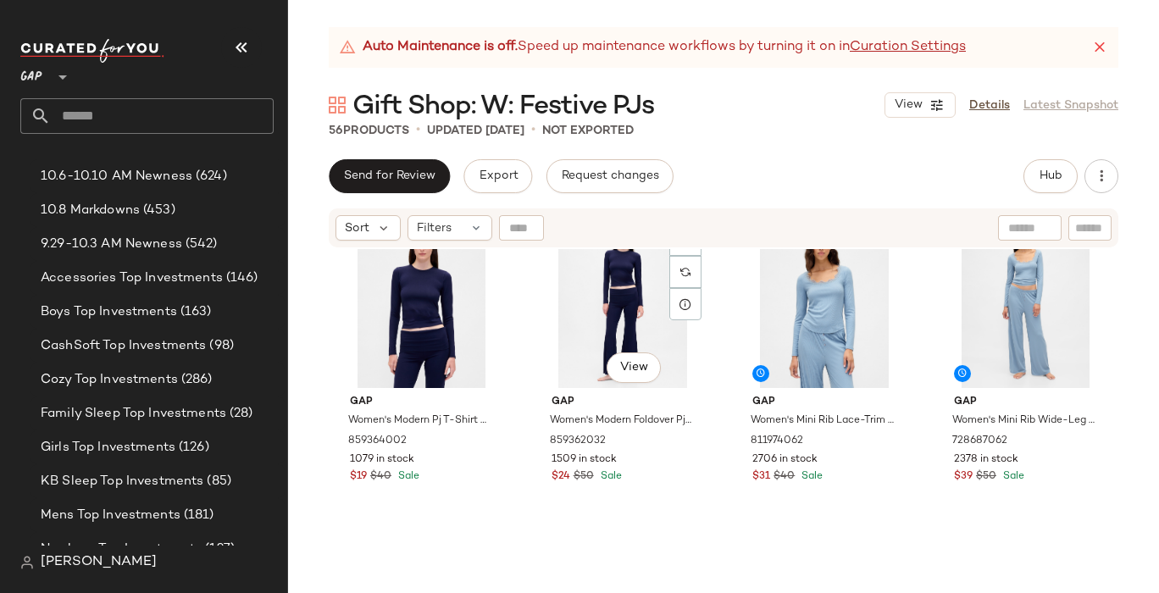
scroll to position [2034, 0]
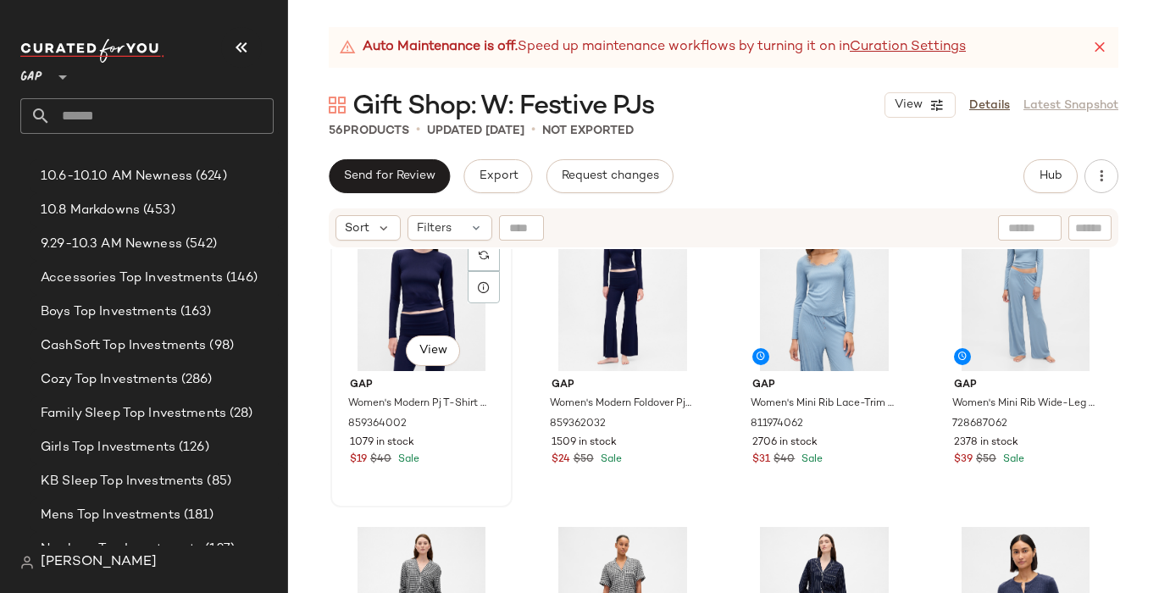
click at [474, 476] on div "#25 View Gap Women's Modern Pj T-Shirt by Gap Dark Navy Blue Size XS 859364002 …" at bounding box center [421, 351] width 179 height 310
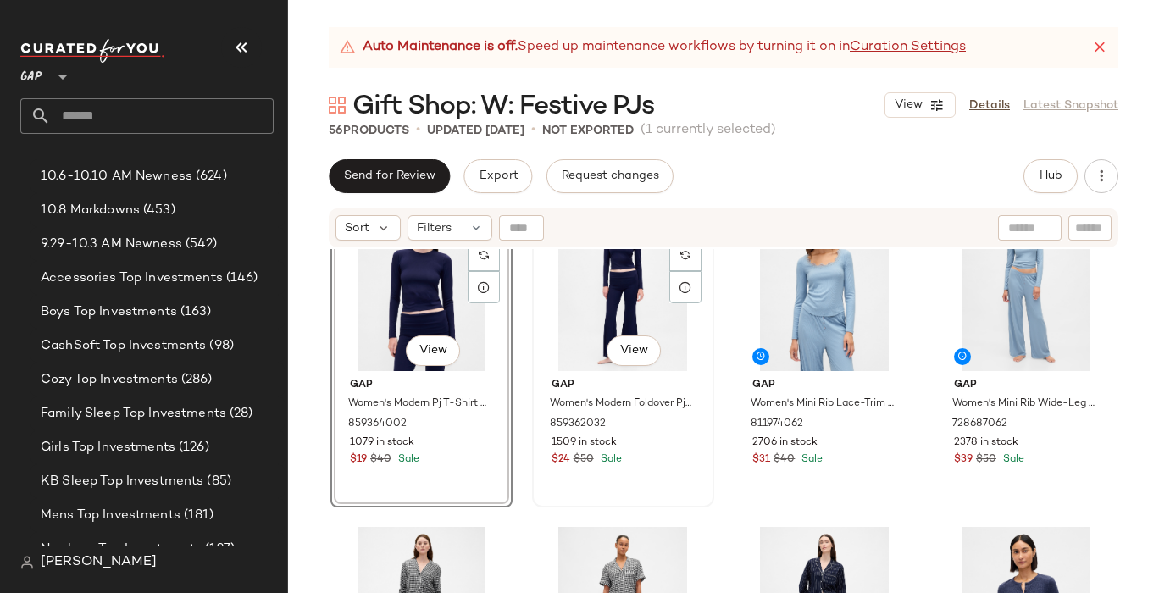
click at [638, 482] on div "#26 View Gap Women's Modern Foldover Pj Leggings by Gap Dark Navy Blue Size S 8…" at bounding box center [623, 351] width 179 height 310
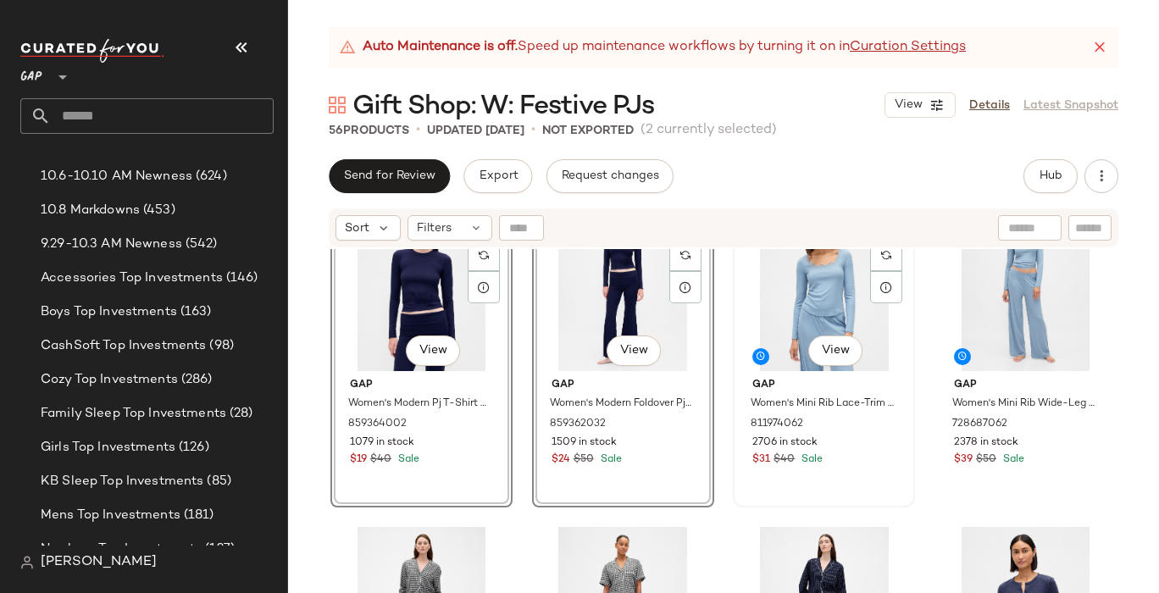
click at [867, 489] on div "#27 View Gap Women's Mini Rib Lace-Trim Pj Top by Gap New England Blue Sky Tall…" at bounding box center [824, 351] width 179 height 310
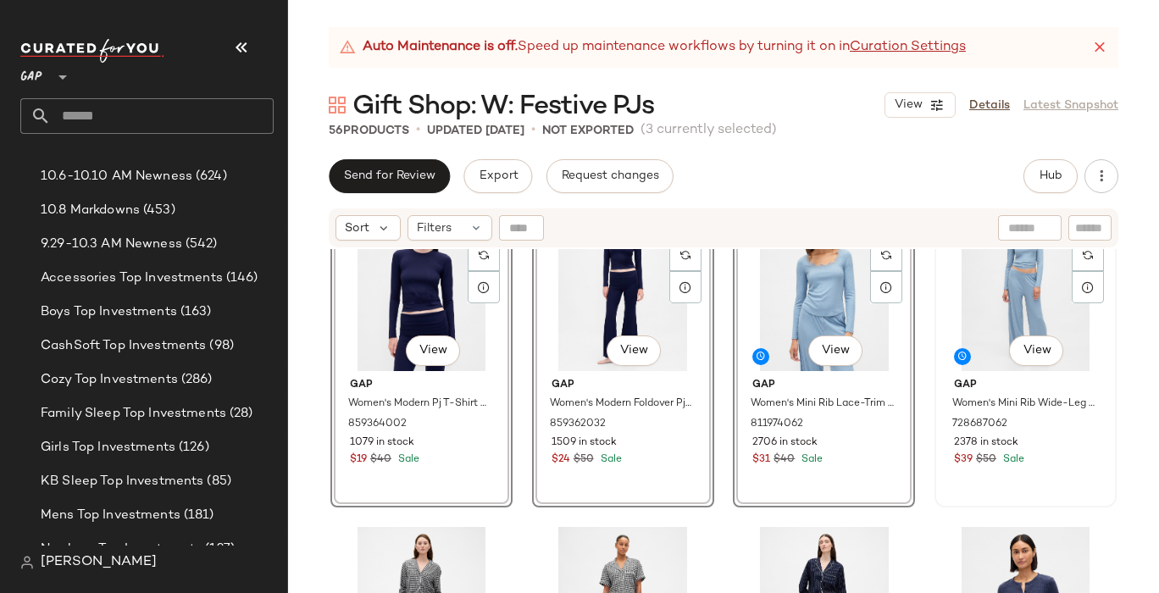
click at [1009, 476] on div "#28 View Gap Women's Mini Rib Wide-Leg Pj Pants by Gap New England Blue Sky Siz…" at bounding box center [1025, 351] width 179 height 310
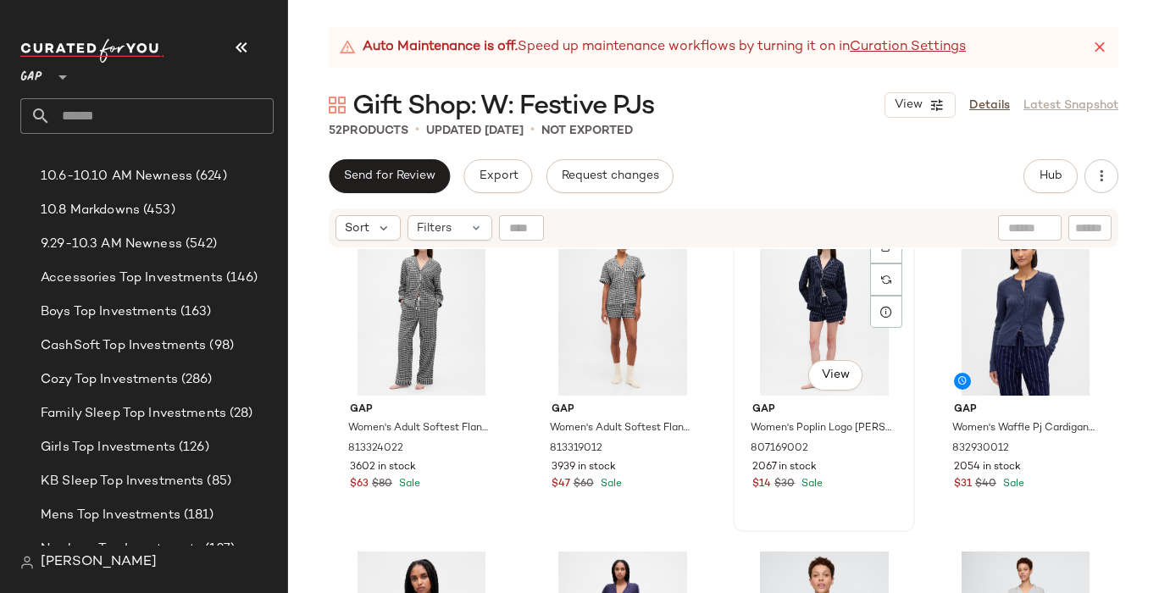
scroll to position [2011, 0]
click at [974, 509] on div "#28 View Gap Women's Waffle Pj Cardigan by Gap Navy Blue Size M 832930012 2054 …" at bounding box center [1025, 374] width 179 height 310
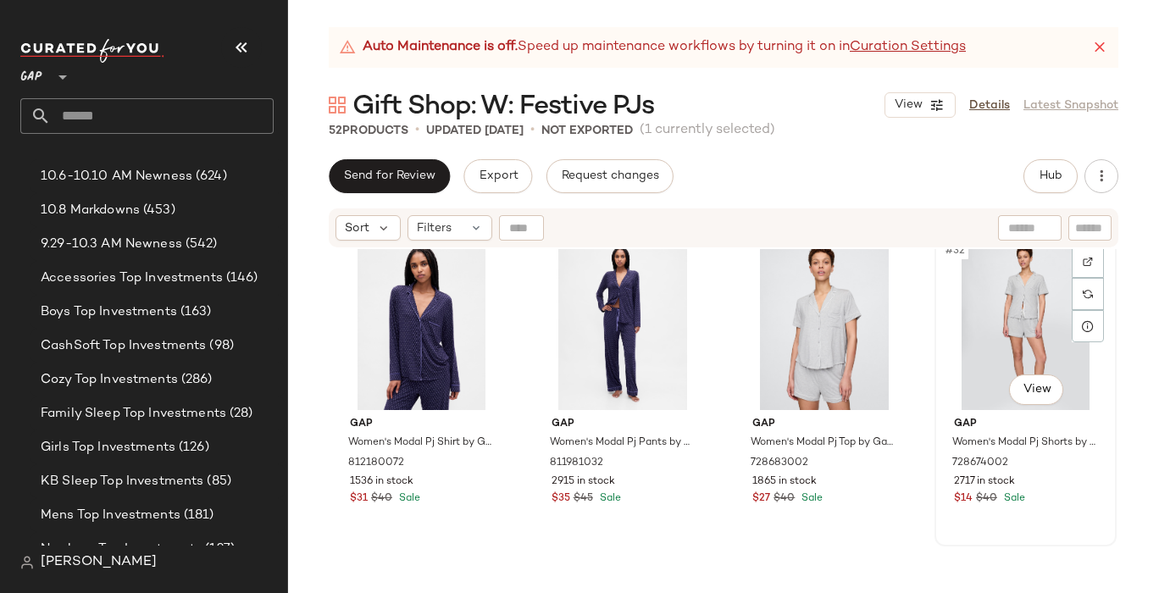
scroll to position [2323, 0]
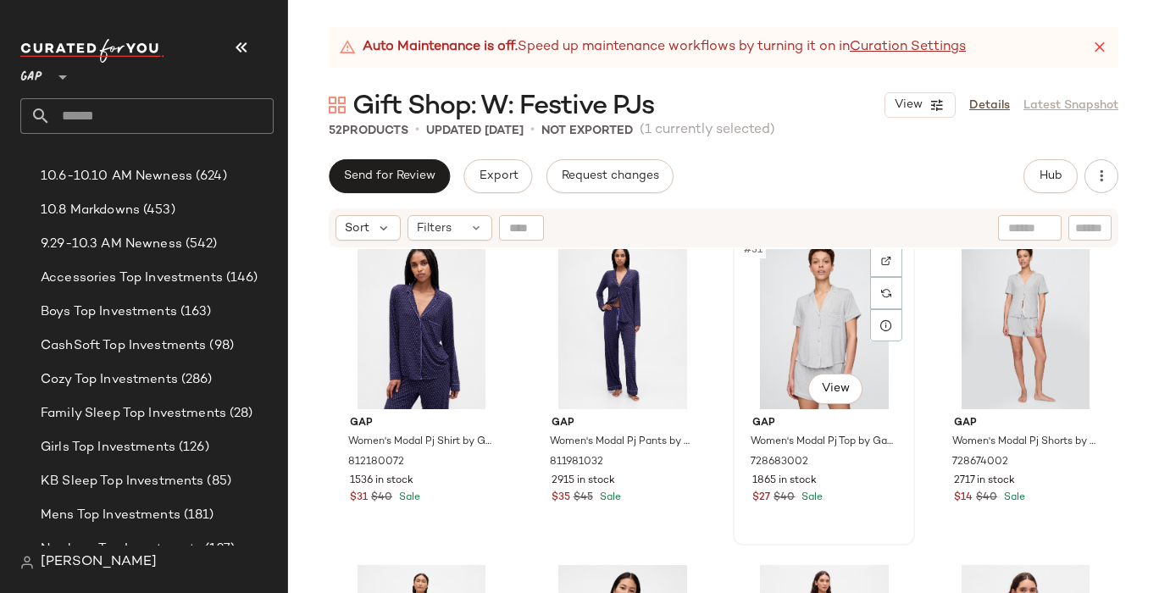
click at [862, 525] on div "#31 View Gap Women's Modal Pj Top by Gap Heather Grey Petite Size S 728683002 1…" at bounding box center [824, 389] width 179 height 310
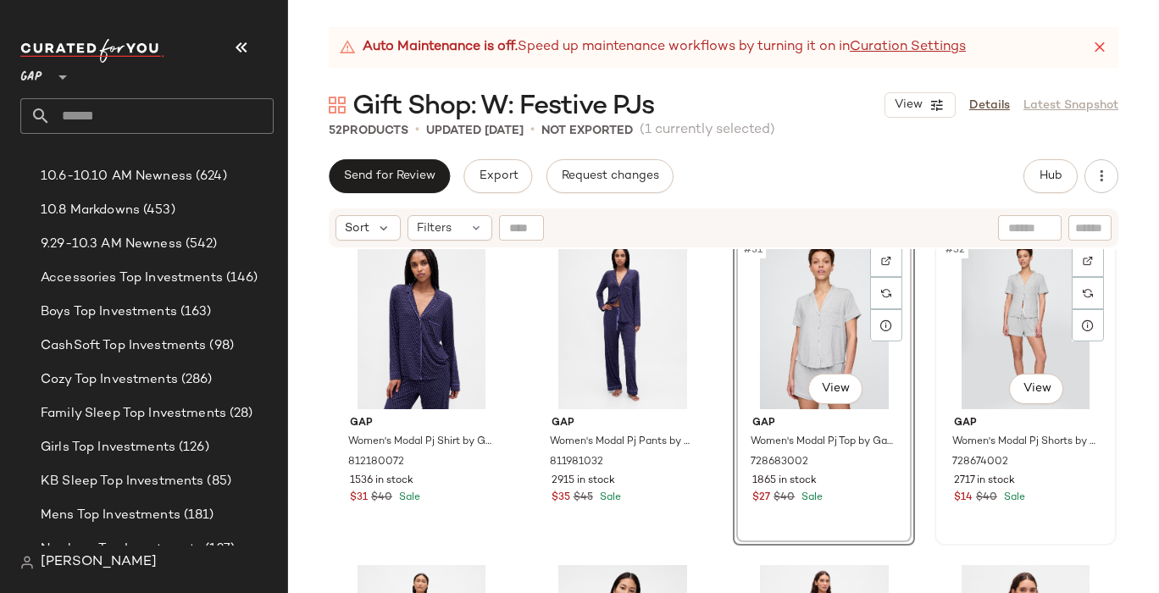
click at [1016, 524] on div "#32 View Gap Women's Modal Pj Shorts by Gap Heather Grey Size XS 728674002 2717…" at bounding box center [1025, 389] width 179 height 310
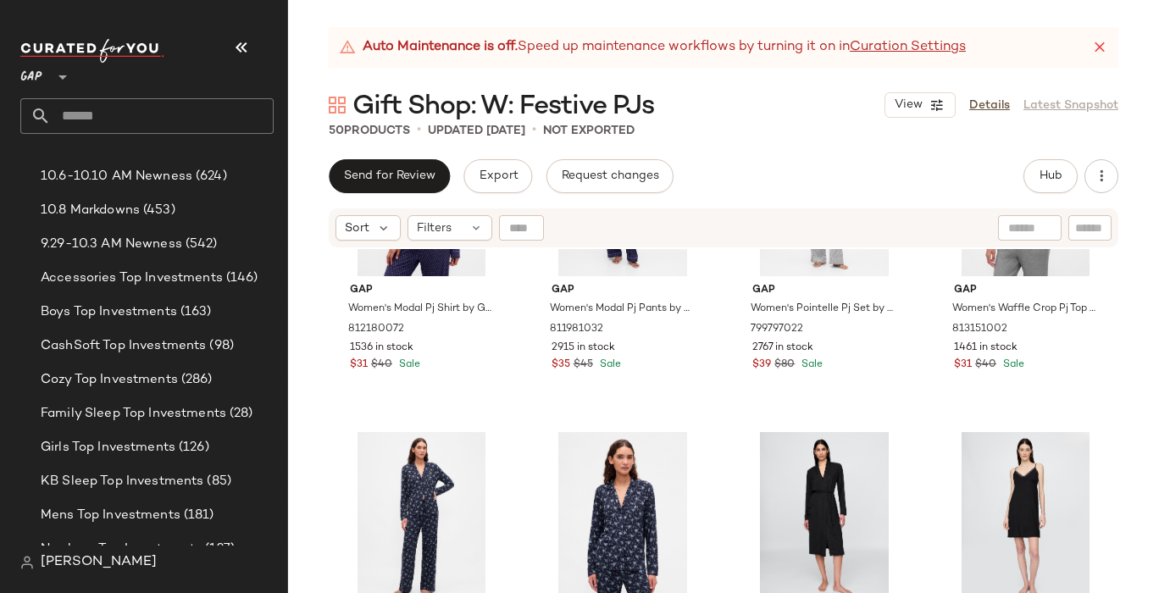
scroll to position [2458, 0]
click at [1039, 395] on div "#32 View Gap Women's Waffle Crop Pj Top by Gap Light Heather Grey Size XS 81315…" at bounding box center [1025, 254] width 179 height 310
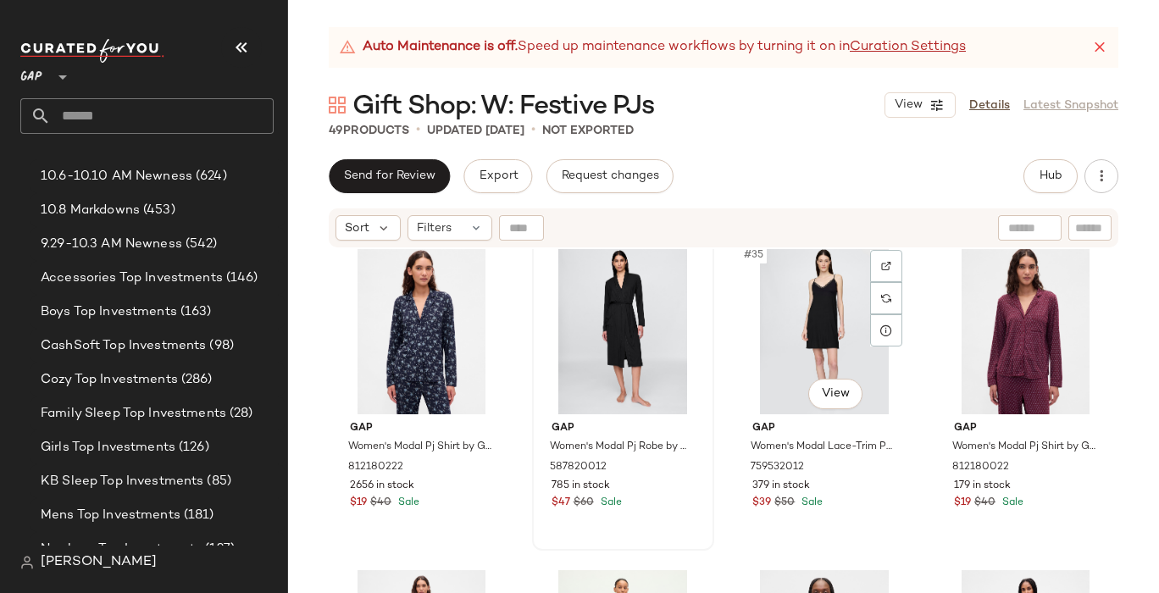
scroll to position [2659, 0]
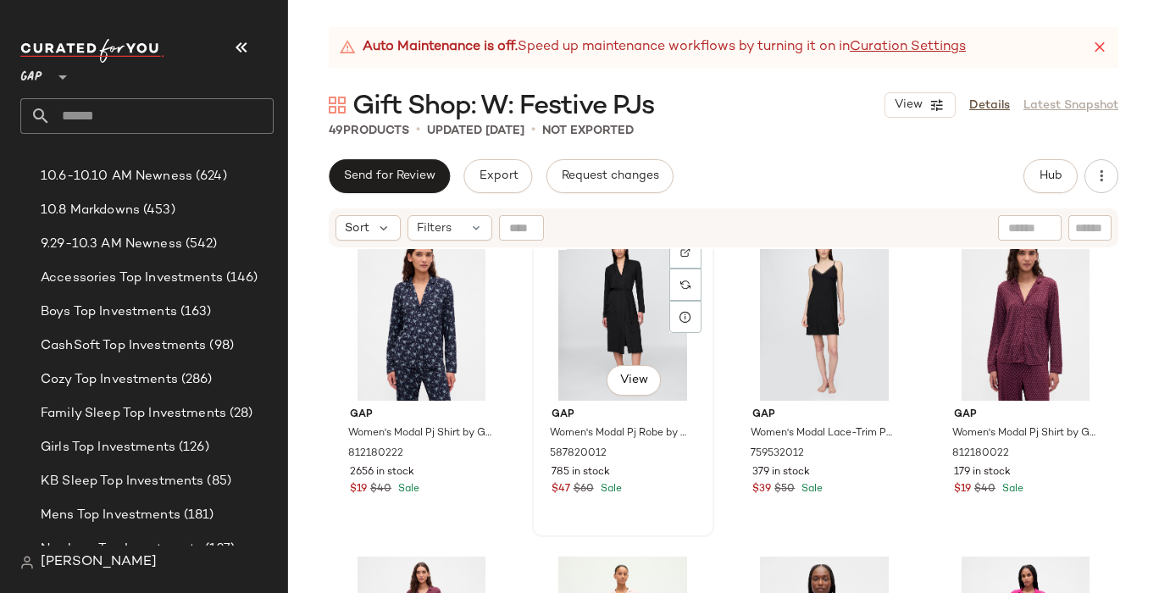
click at [677, 482] on div "$47 $60 Sale" at bounding box center [623, 489] width 143 height 15
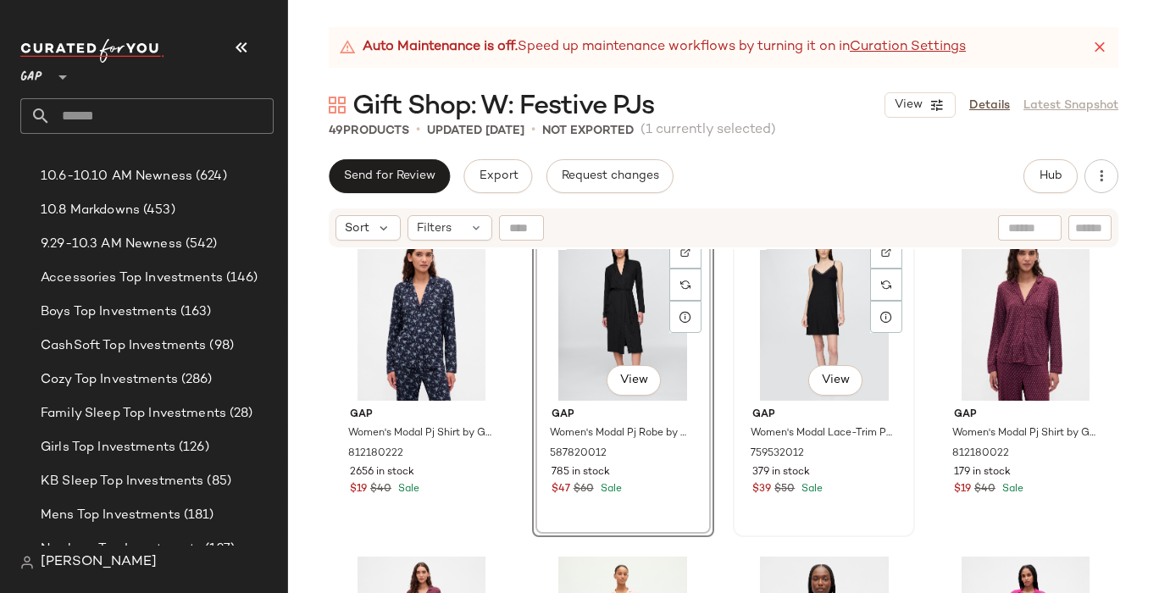
click at [832, 506] on div "#35 View Gap Women's Modal Lace-Trim Pj Dress by Gap Black Size XS 759532012 37…" at bounding box center [824, 380] width 179 height 310
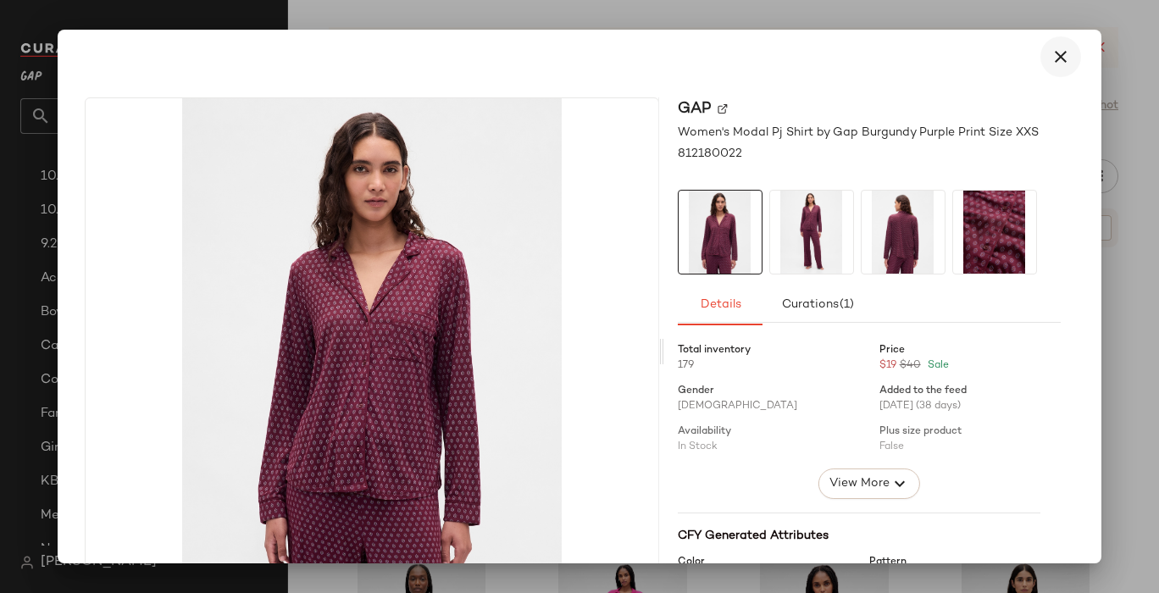
click at [1059, 53] on icon "button" at bounding box center [1061, 57] width 20 height 20
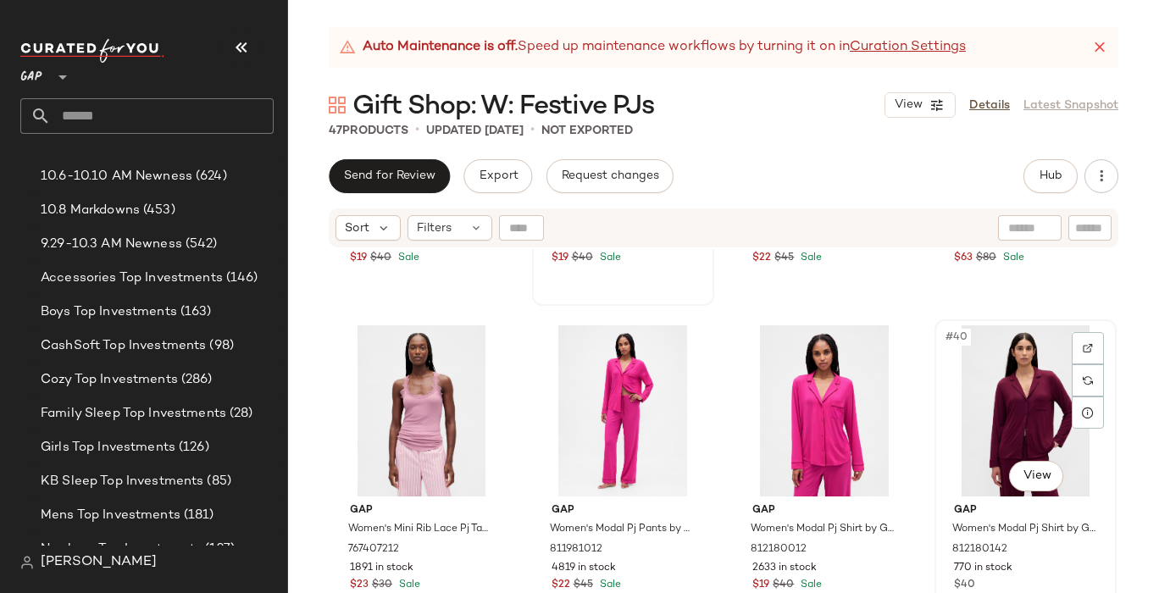
scroll to position [2899, 0]
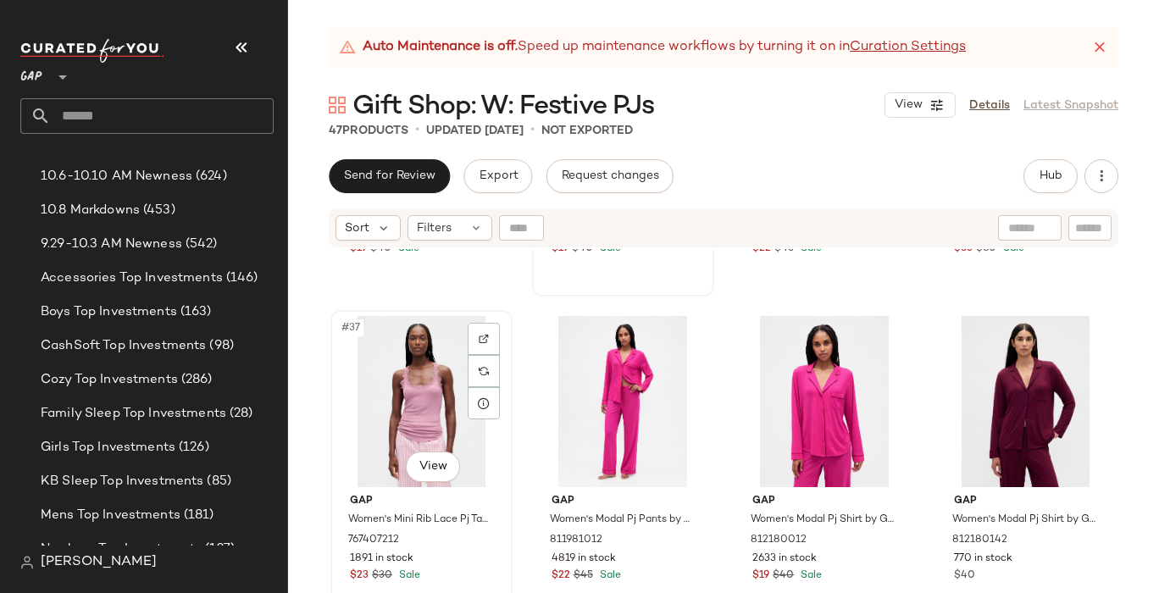
click at [497, 479] on div "#37 View" at bounding box center [421, 401] width 170 height 171
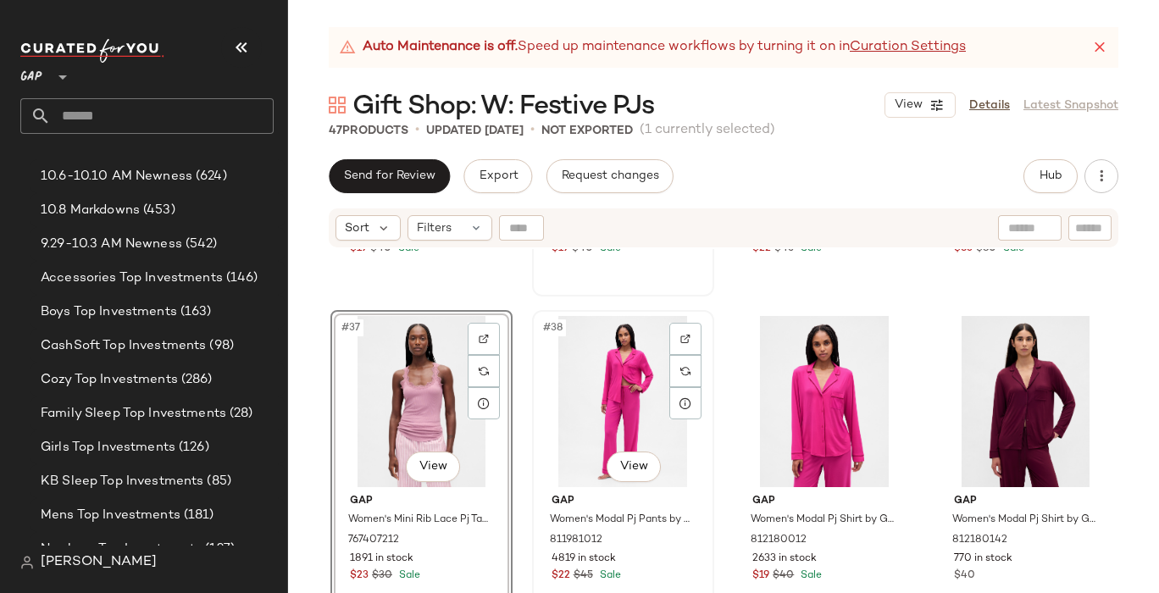
click at [546, 448] on div "#38 View" at bounding box center [623, 401] width 170 height 171
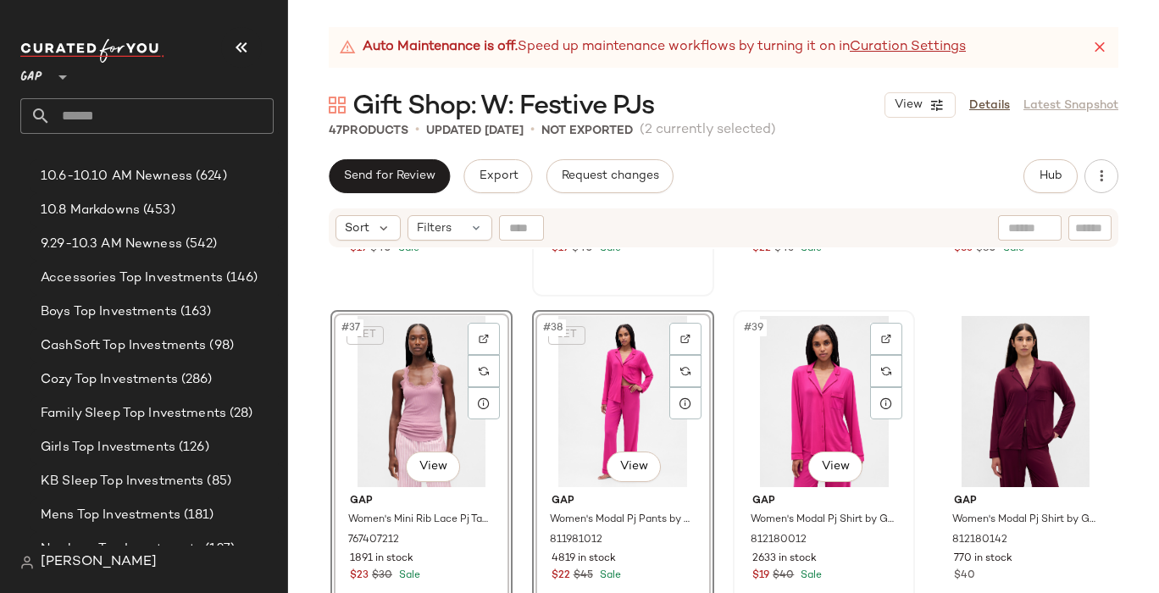
click at [753, 420] on div "#39 View" at bounding box center [824, 401] width 170 height 171
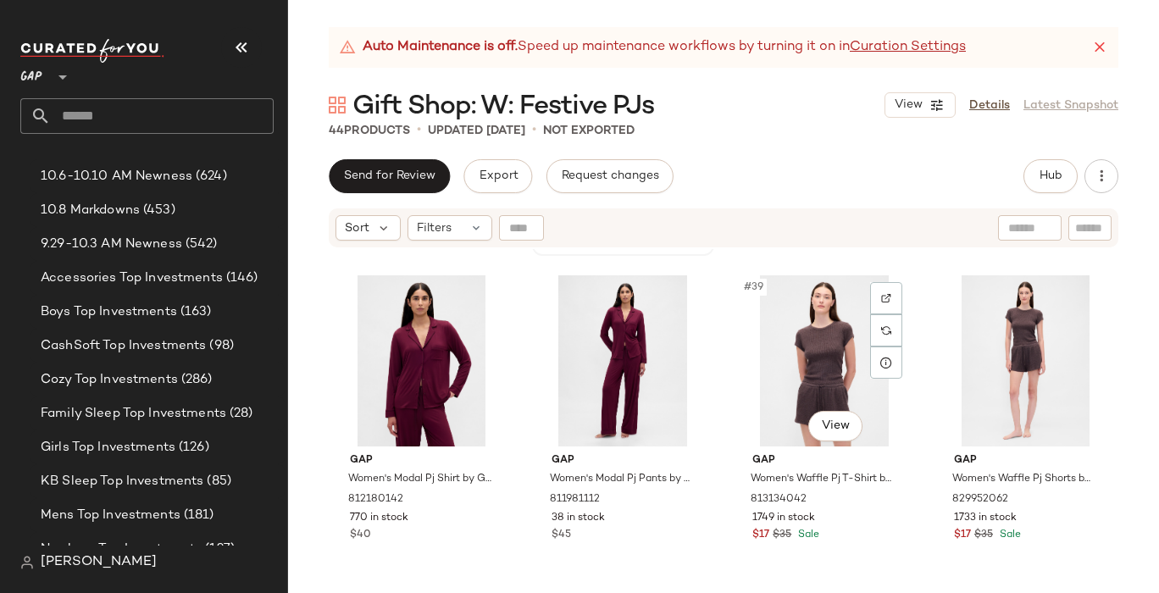
scroll to position [2943, 0]
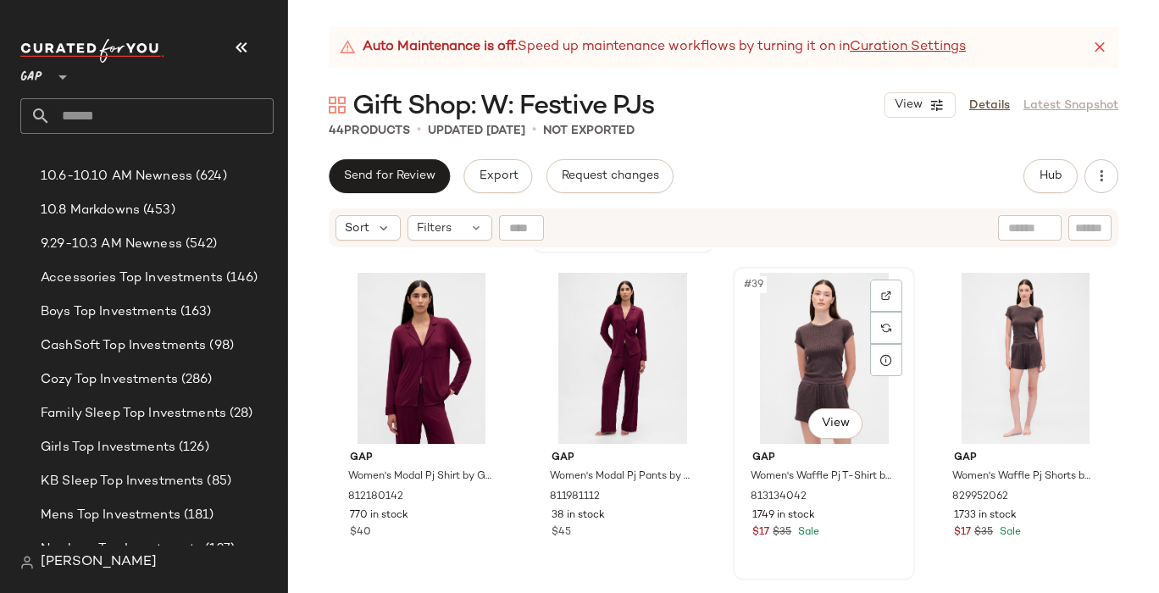
click at [741, 397] on div "#39 View" at bounding box center [824, 358] width 170 height 171
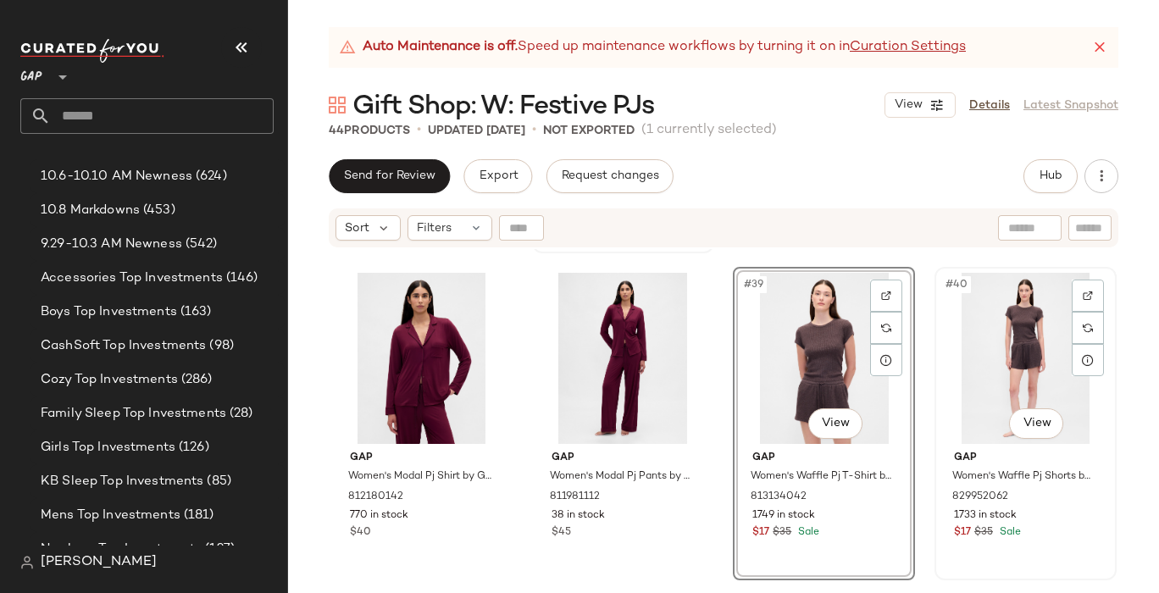
click at [951, 369] on div "#40 View" at bounding box center [1025, 358] width 170 height 171
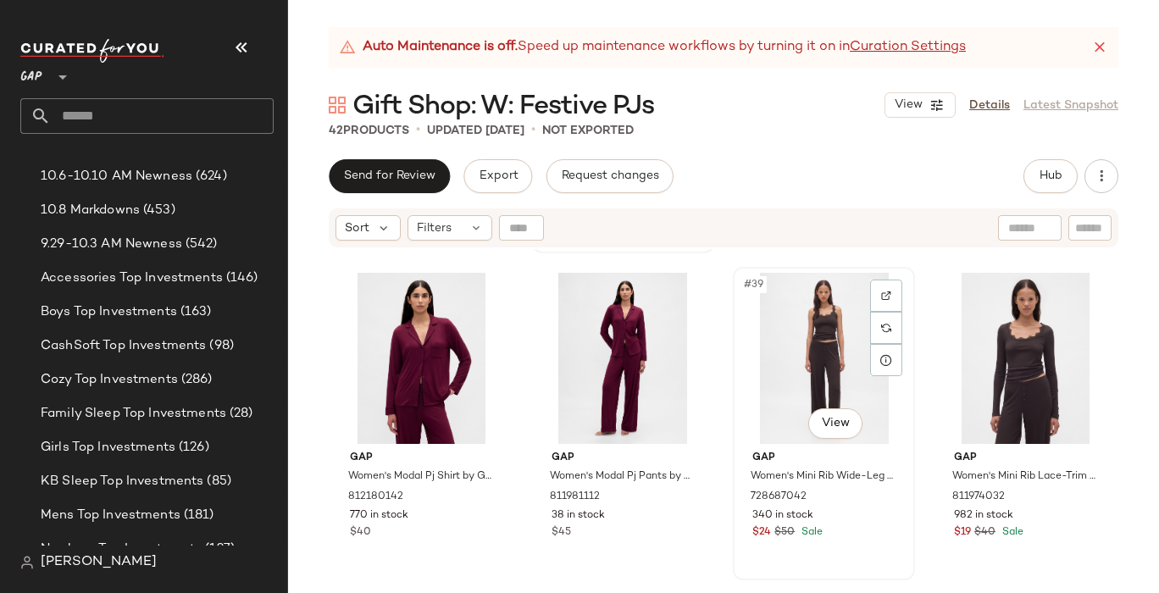
click at [750, 391] on div "#39 View" at bounding box center [824, 358] width 170 height 171
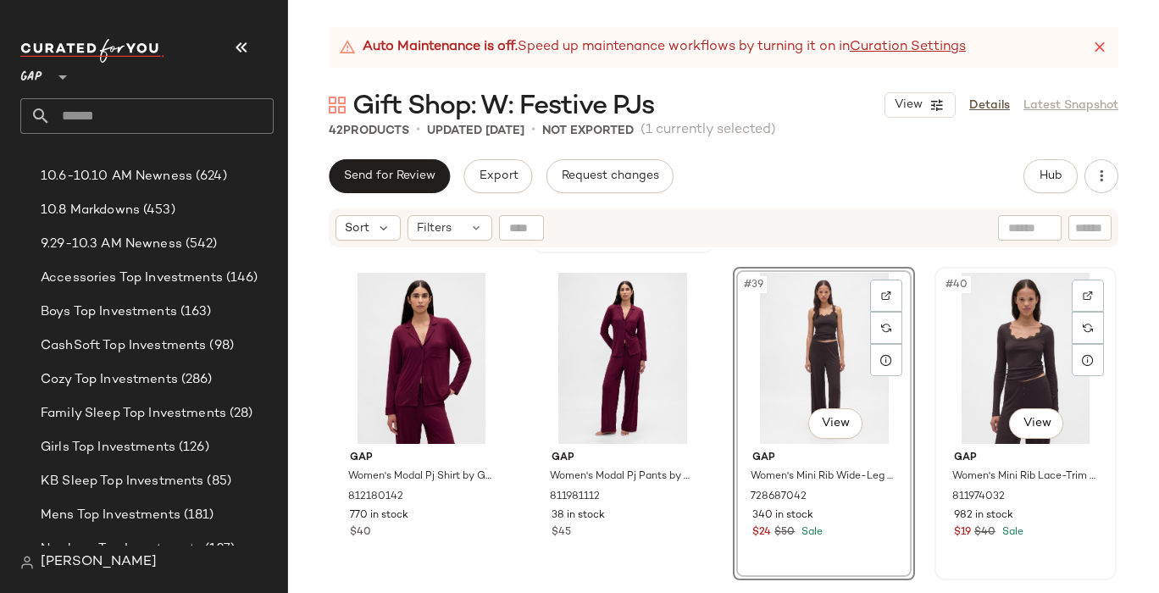
click at [945, 381] on div "#40 View" at bounding box center [1025, 358] width 170 height 171
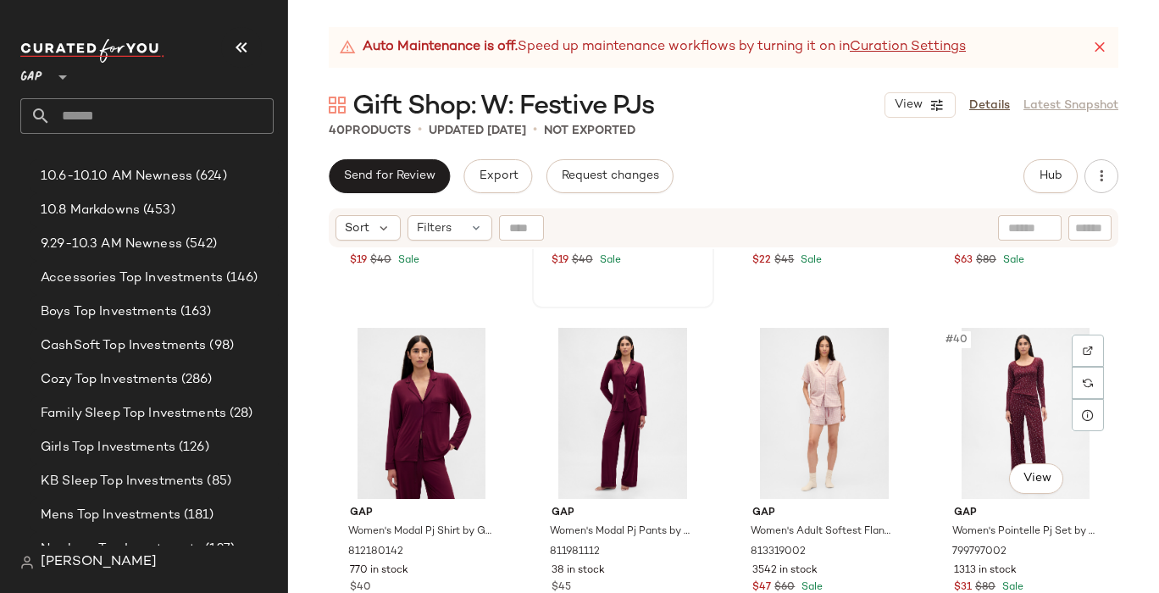
scroll to position [2888, 0]
click at [1050, 175] on span "Hub" at bounding box center [1051, 176] width 24 height 14
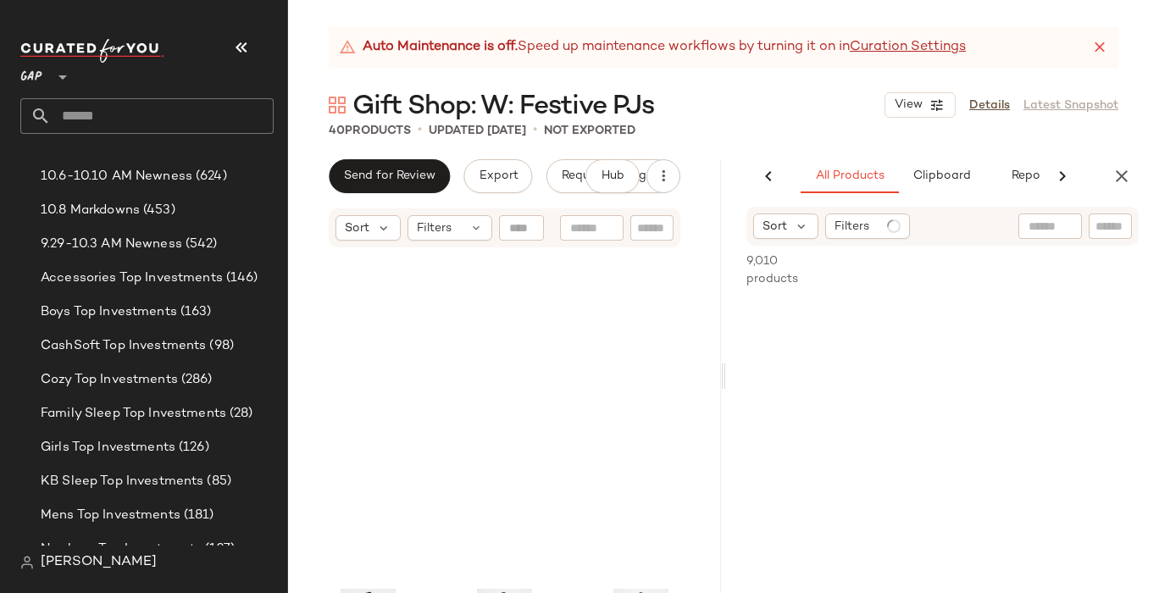
scroll to position [600, 0]
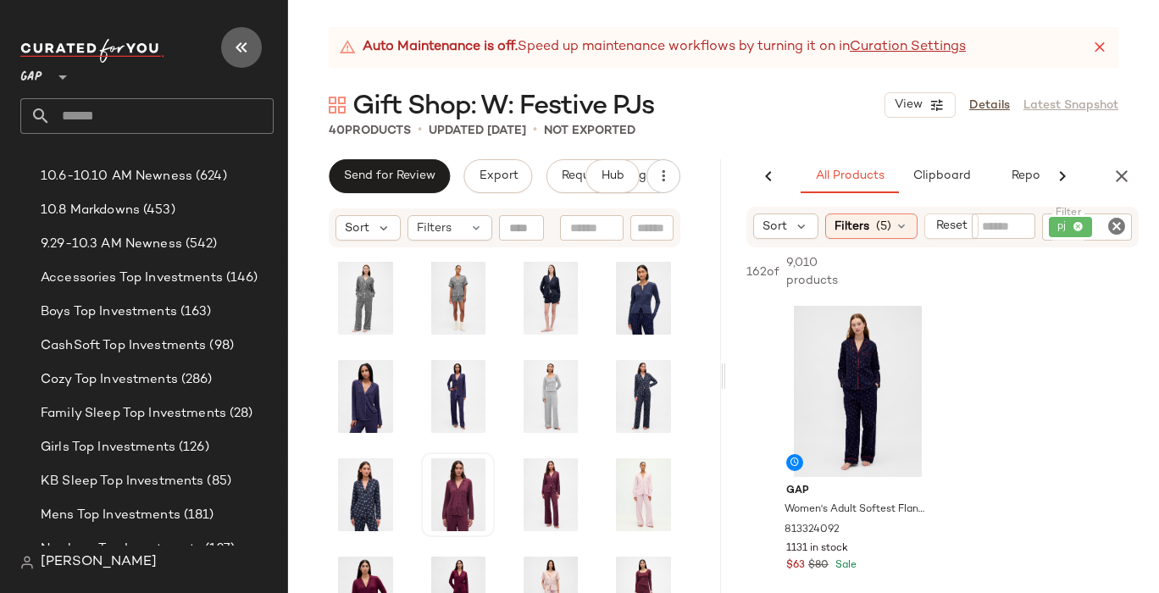
click at [241, 38] on icon "button" at bounding box center [241, 47] width 20 height 20
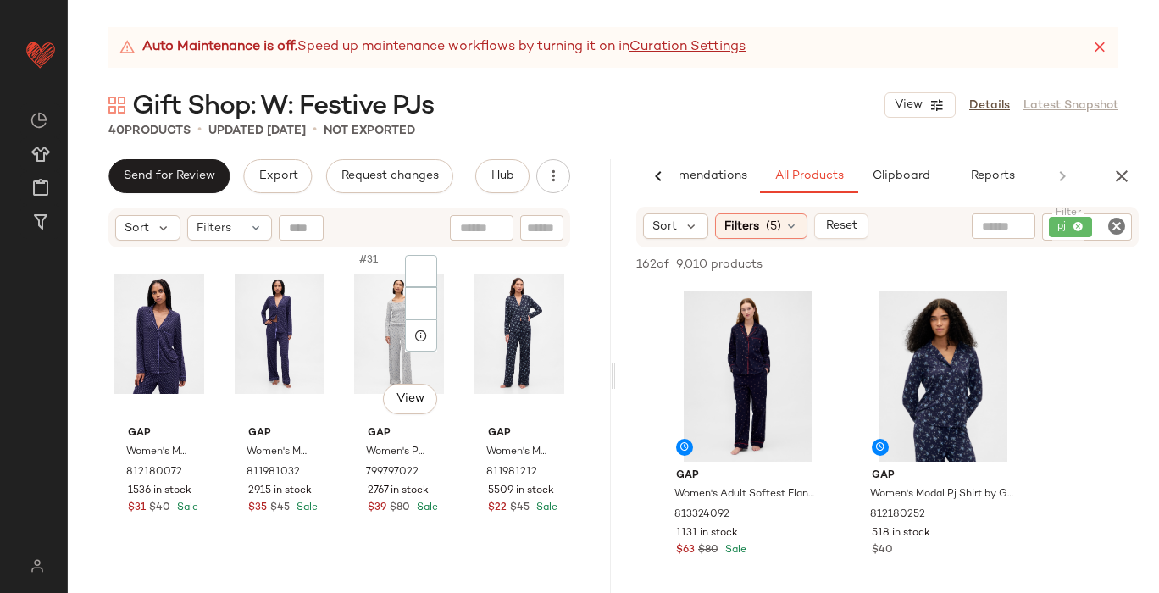
scroll to position [2888, 0]
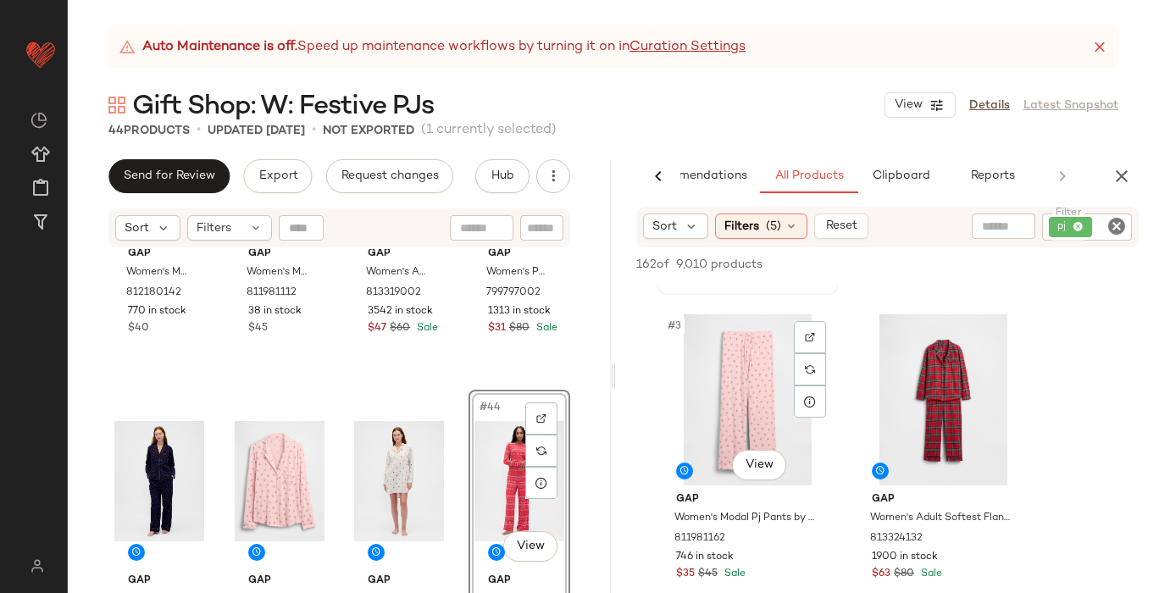
scroll to position [306, 0]
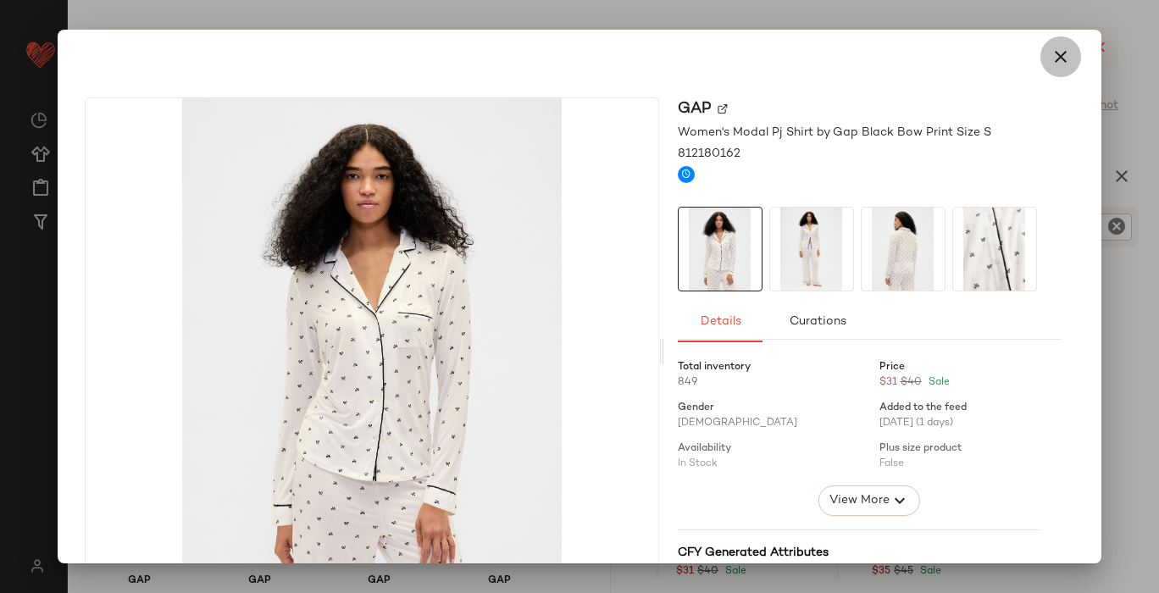
click at [1052, 47] on icon "button" at bounding box center [1061, 57] width 20 height 20
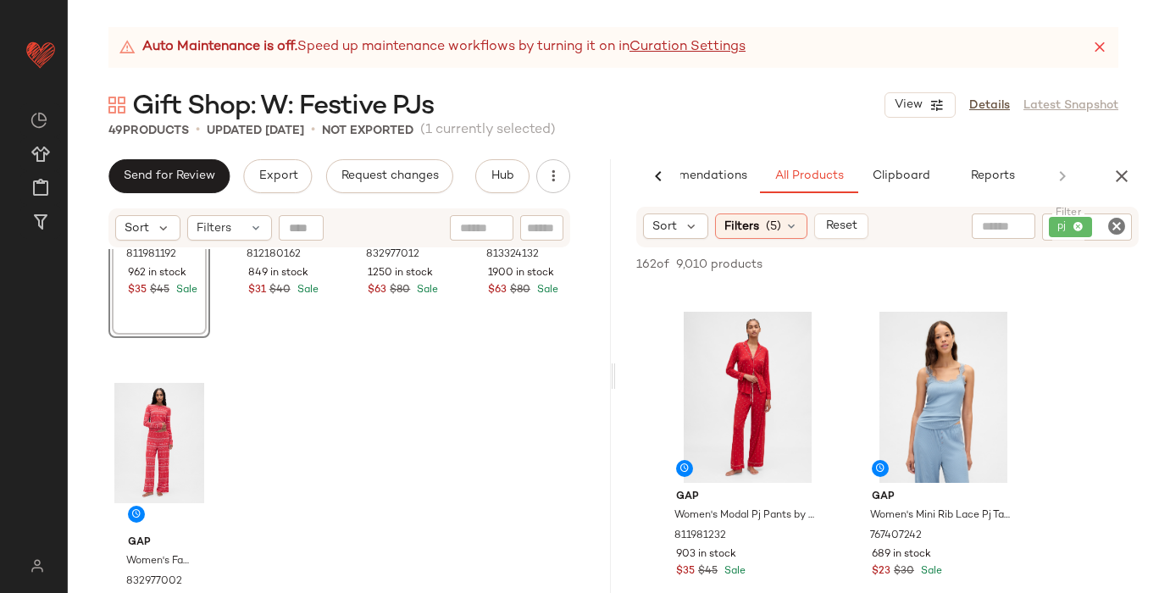
scroll to position [3869, 0]
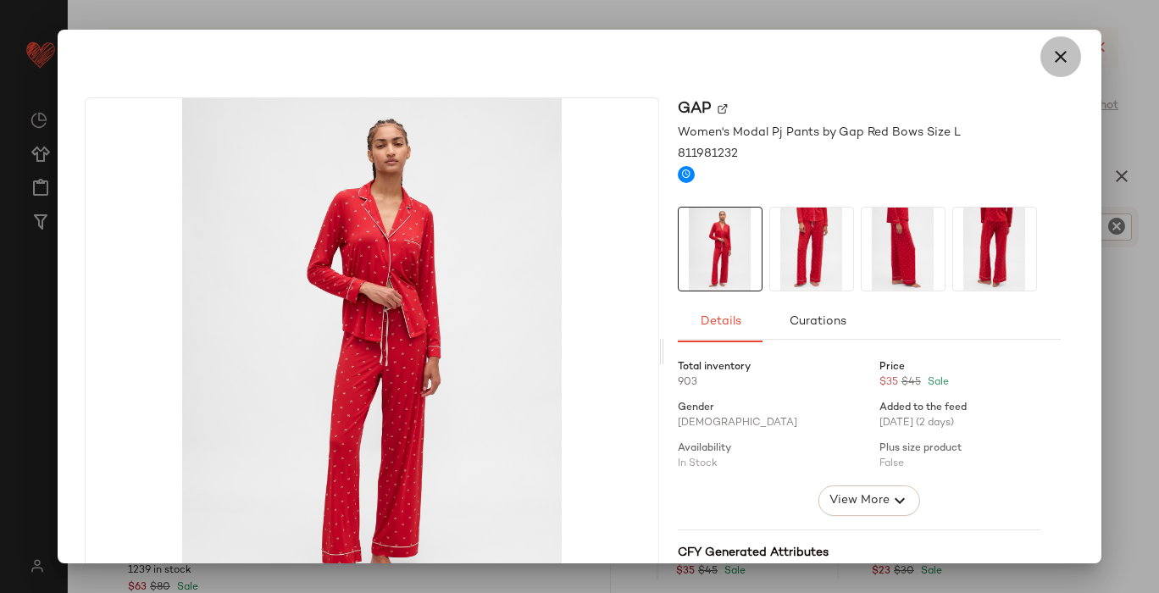
click at [1055, 69] on button "button" at bounding box center [1060, 56] width 41 height 41
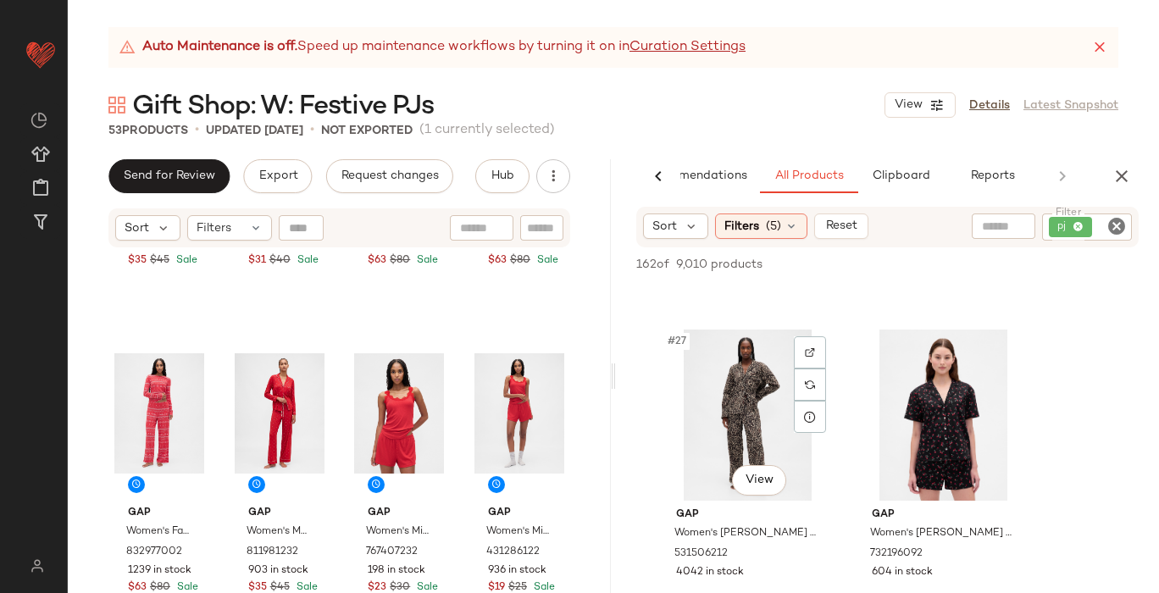
scroll to position [4213, 0]
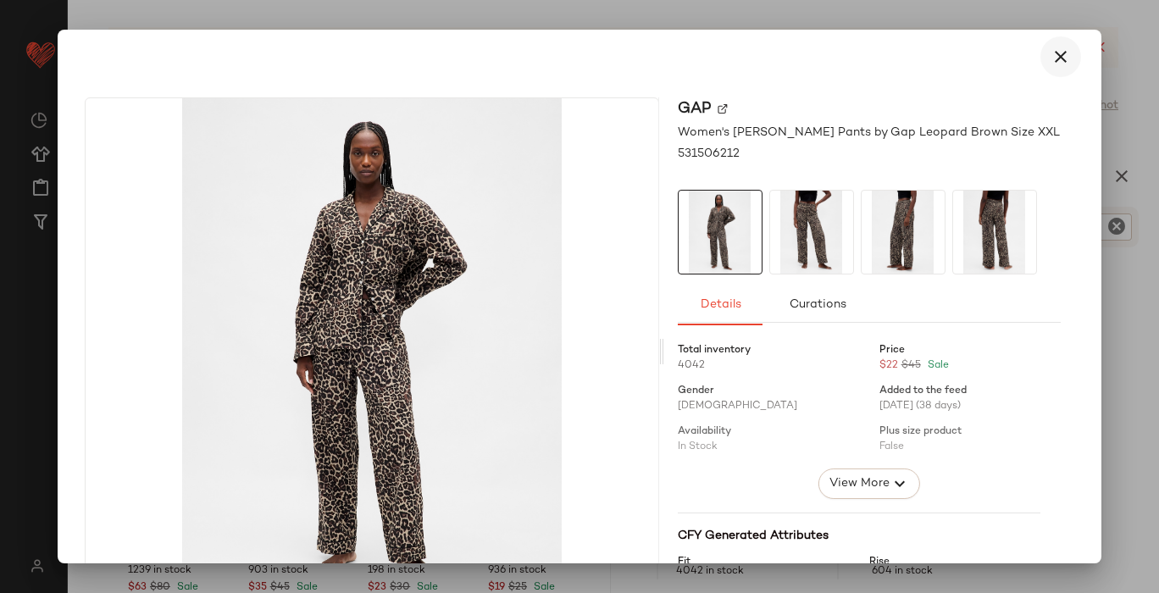
click at [1055, 62] on icon "button" at bounding box center [1061, 57] width 20 height 20
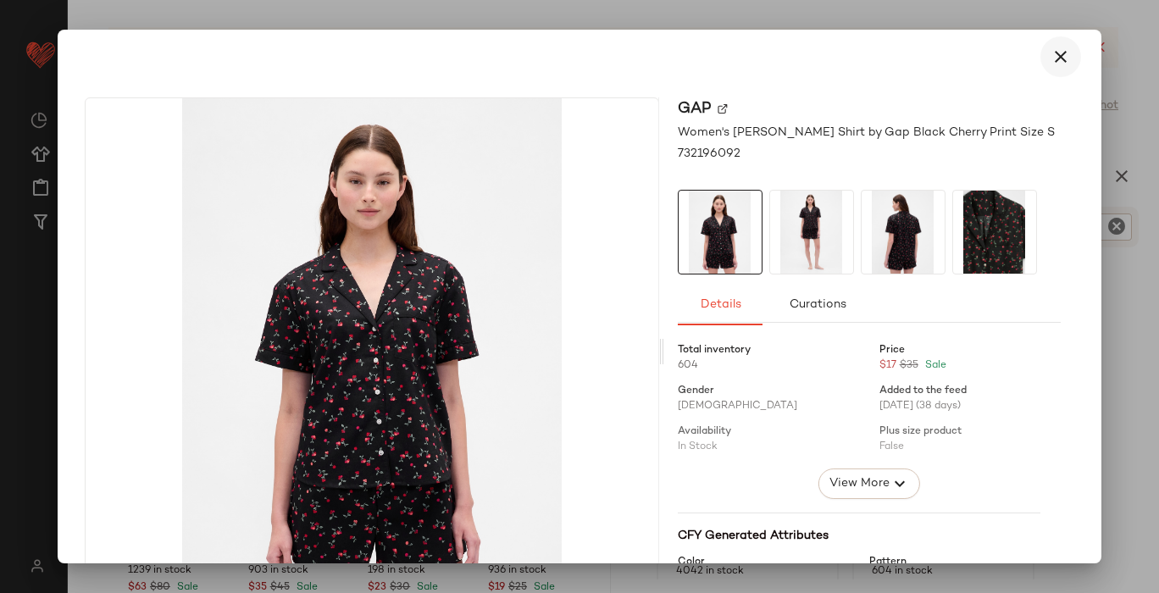
click at [1040, 53] on button "button" at bounding box center [1060, 56] width 41 height 41
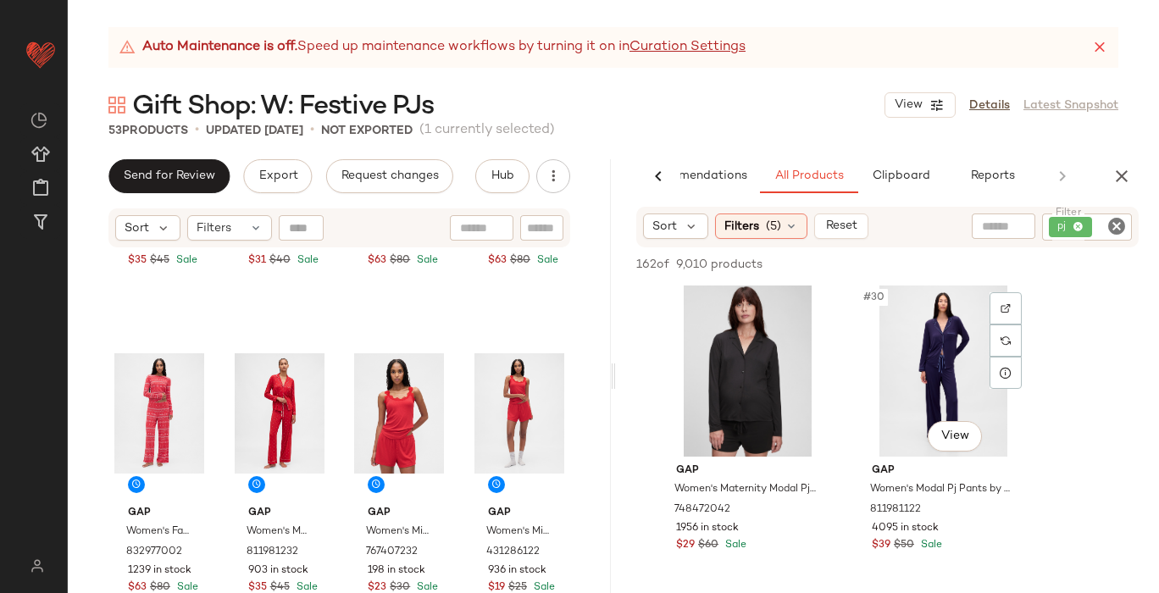
scroll to position [4585, 0]
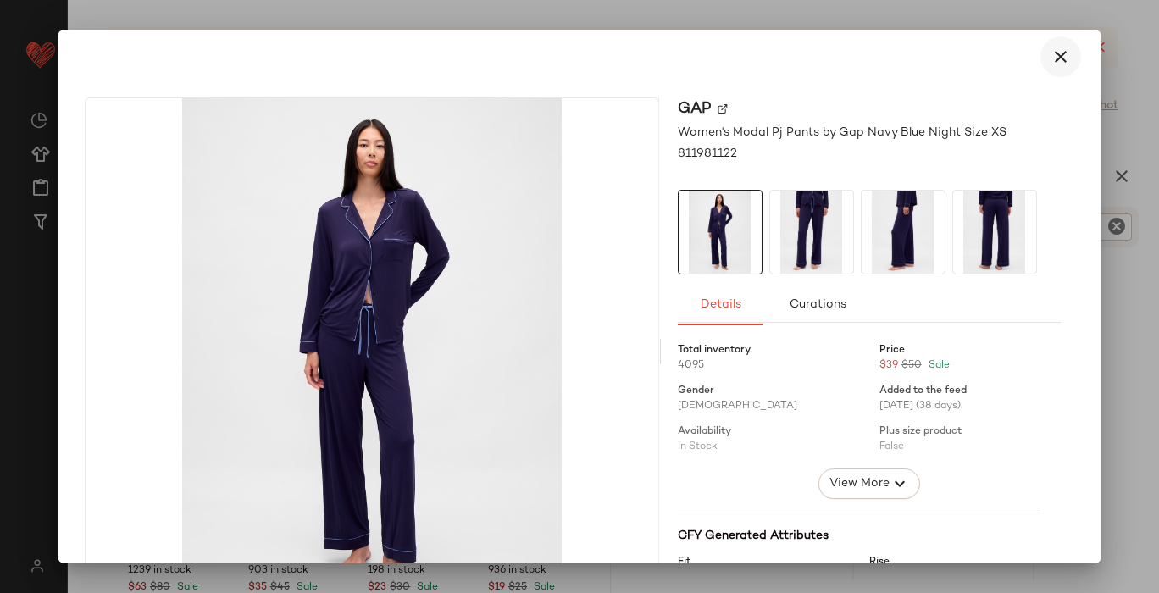
click at [1051, 63] on icon "button" at bounding box center [1061, 57] width 20 height 20
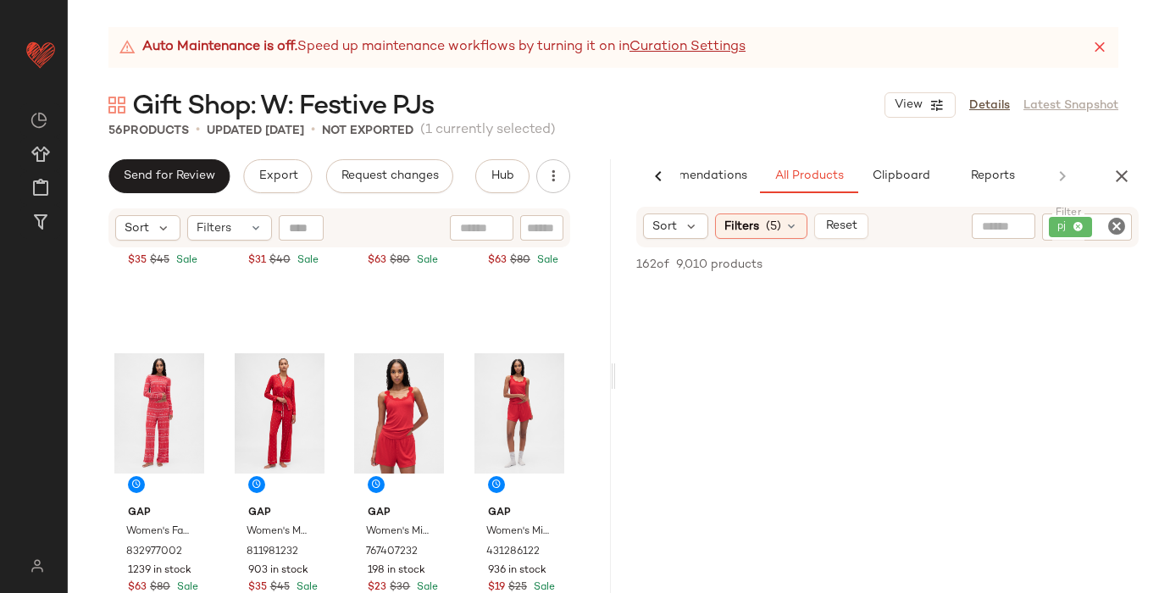
scroll to position [18213, 0]
click at [1003, 230] on input "text" at bounding box center [1003, 227] width 43 height 18
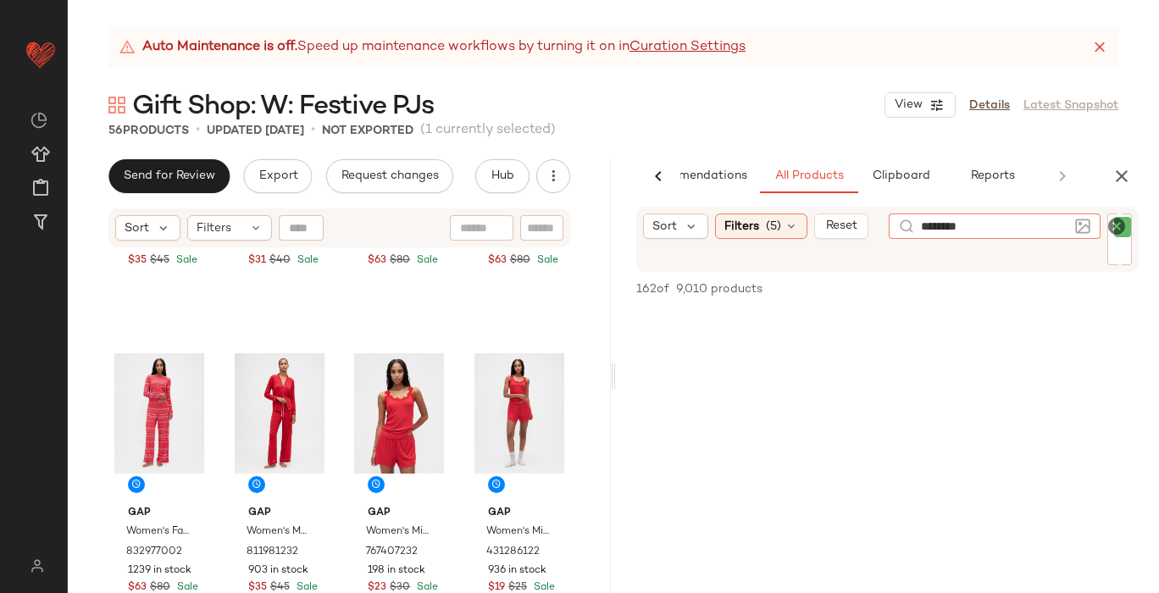
type input "*********"
click at [1117, 227] on icon "Clear Filter" at bounding box center [1117, 226] width 20 height 20
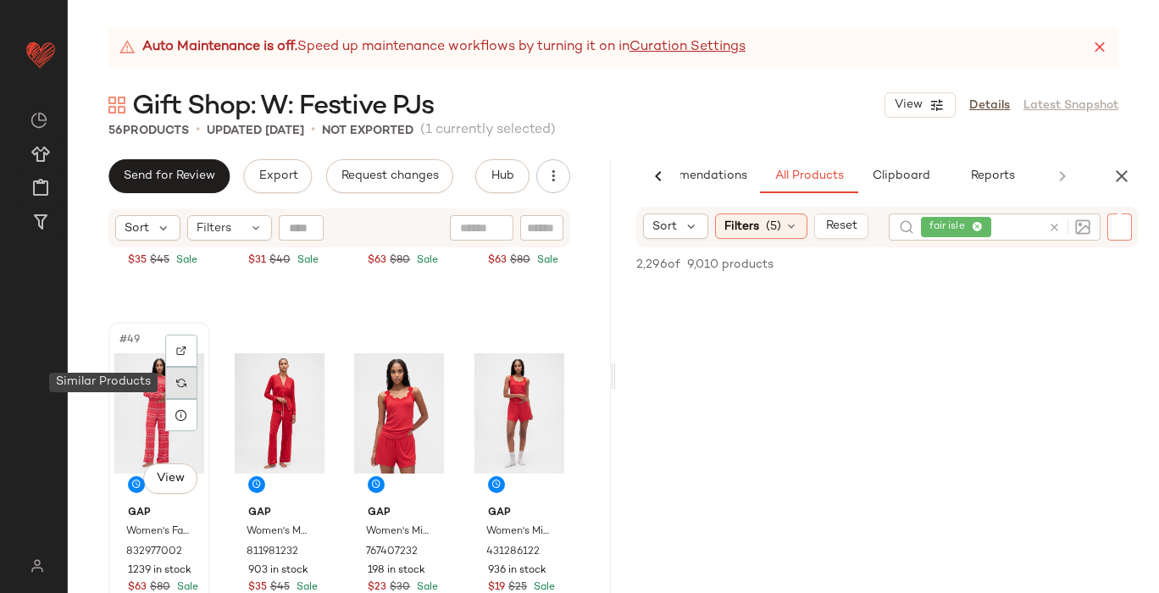
click at [178, 380] on img at bounding box center [181, 383] width 10 height 10
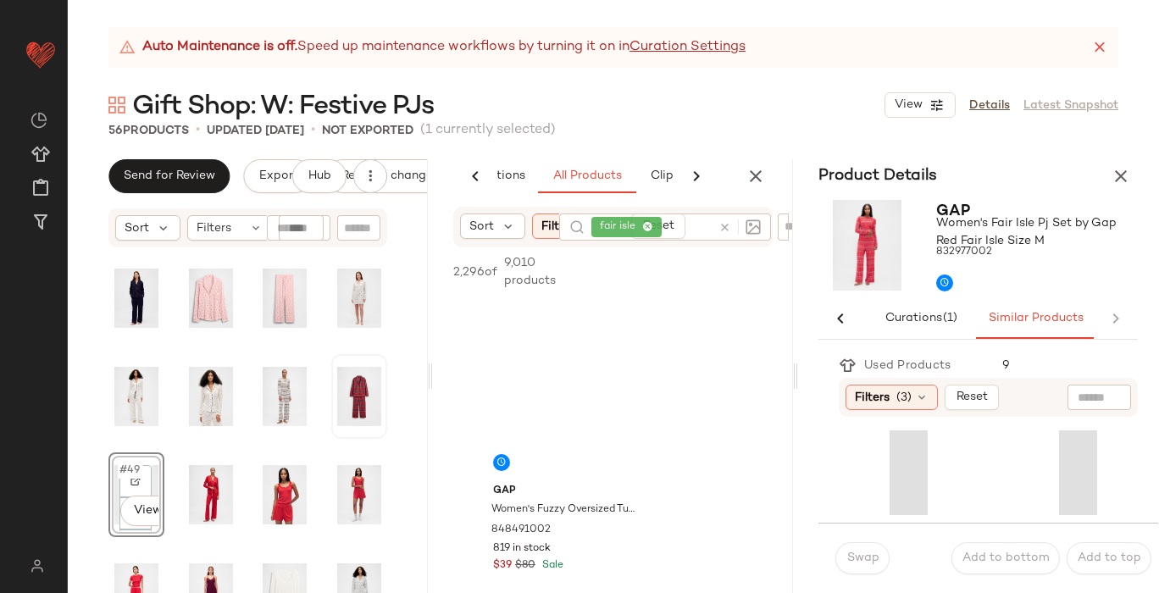
scroll to position [0, 109]
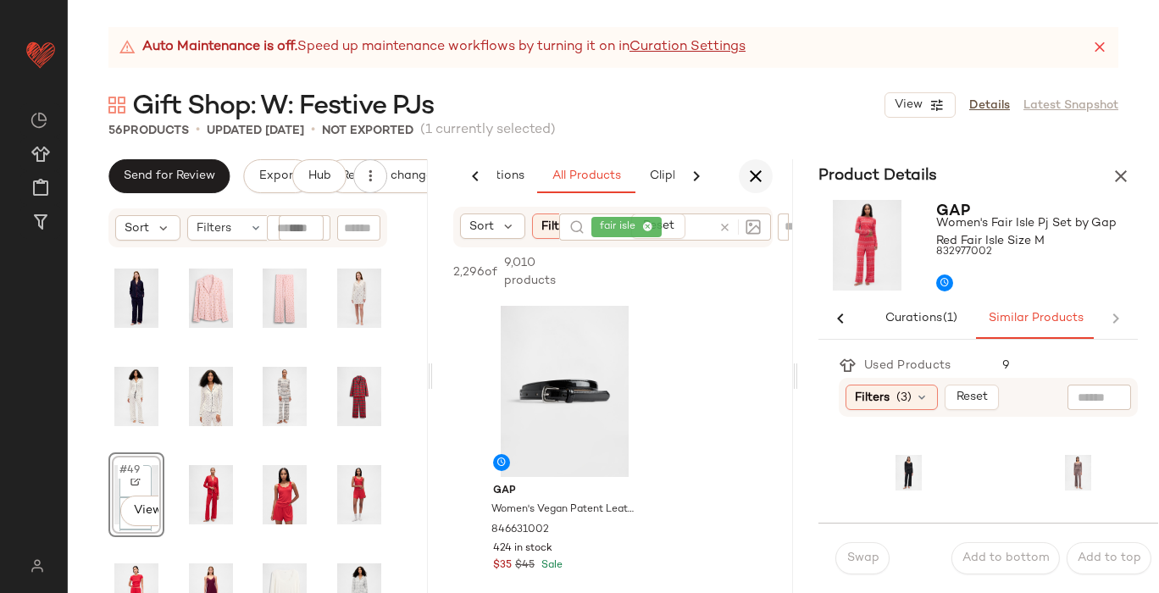
click at [760, 178] on icon "button" at bounding box center [756, 176] width 20 height 20
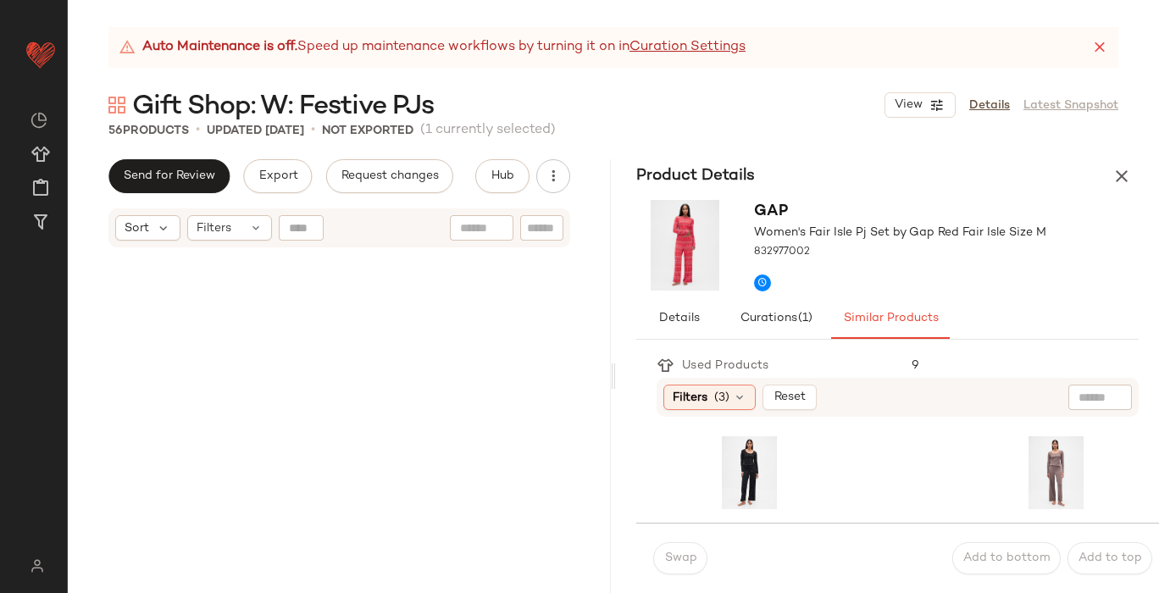
scroll to position [4196, 0]
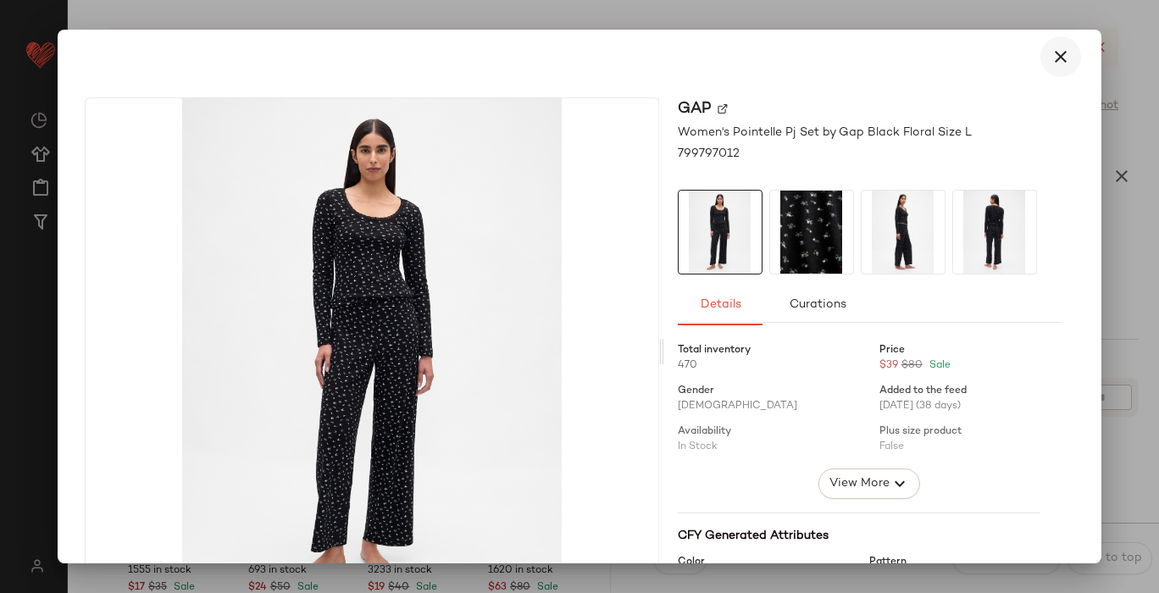
click at [1051, 53] on icon "button" at bounding box center [1061, 57] width 20 height 20
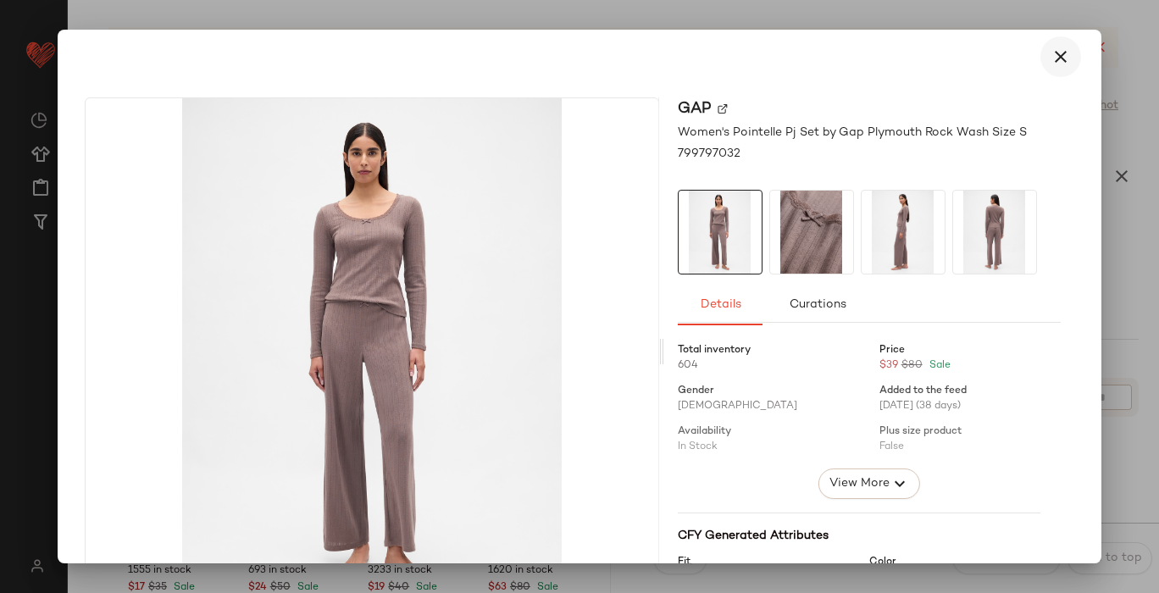
click at [1051, 55] on icon "button" at bounding box center [1061, 57] width 20 height 20
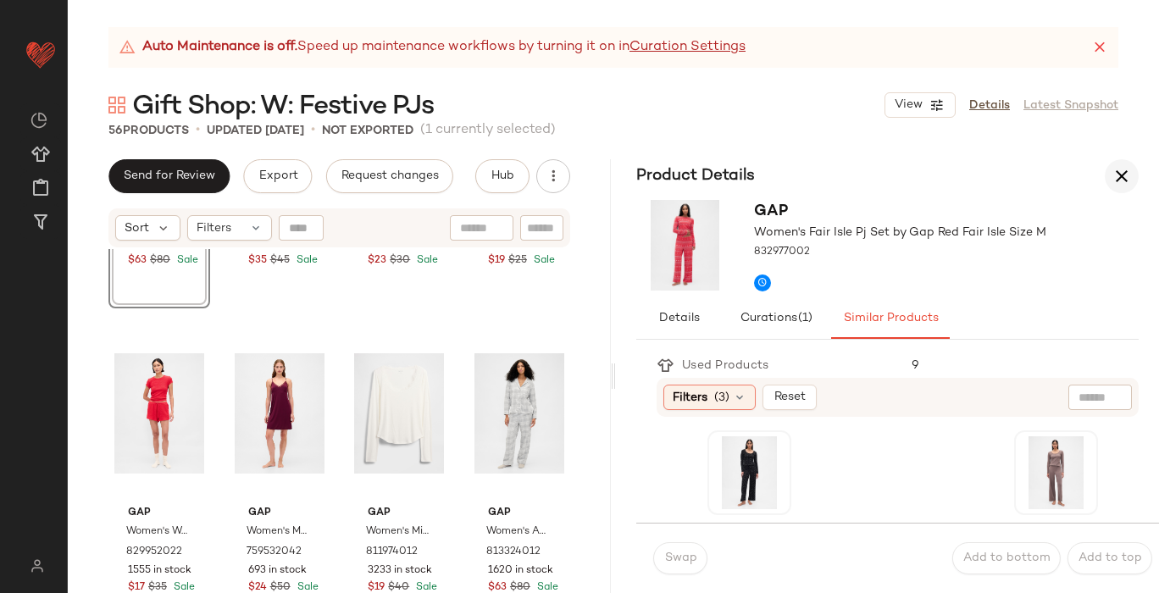
click at [1123, 176] on icon "button" at bounding box center [1122, 176] width 20 height 20
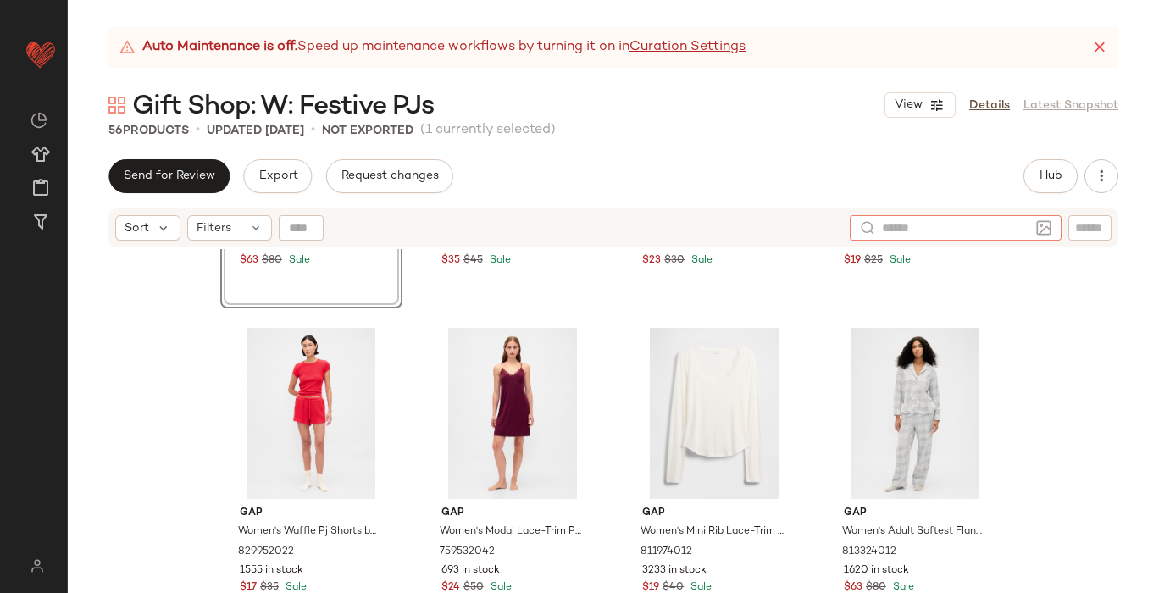
click at [1031, 230] on div at bounding box center [956, 227] width 212 height 25
click at [1049, 173] on span "Hub" at bounding box center [1051, 176] width 24 height 14
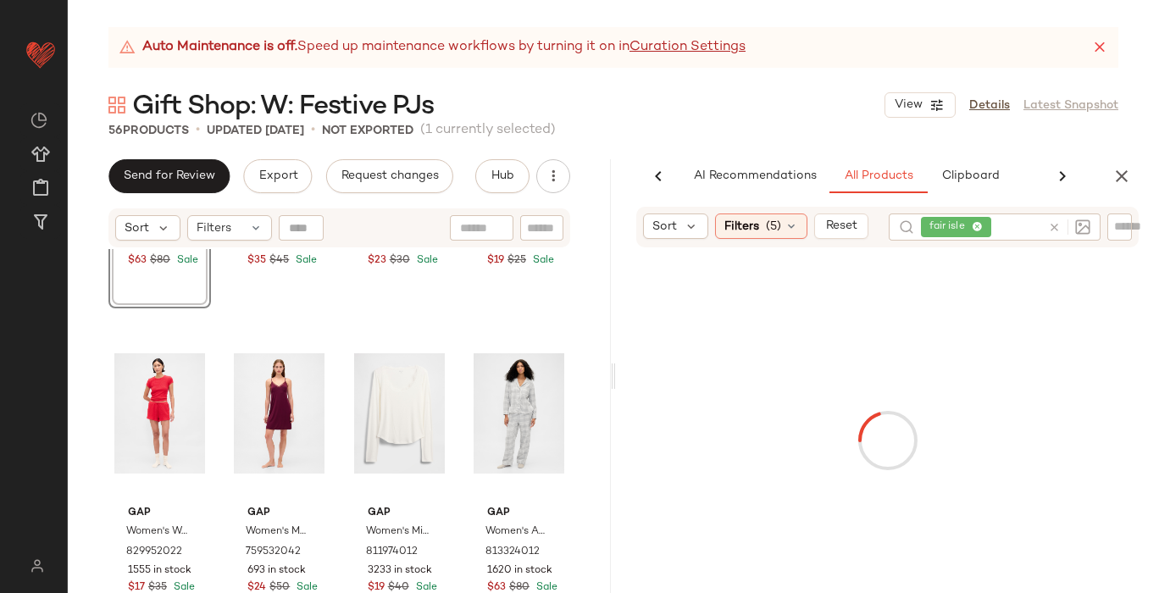
scroll to position [0, 69]
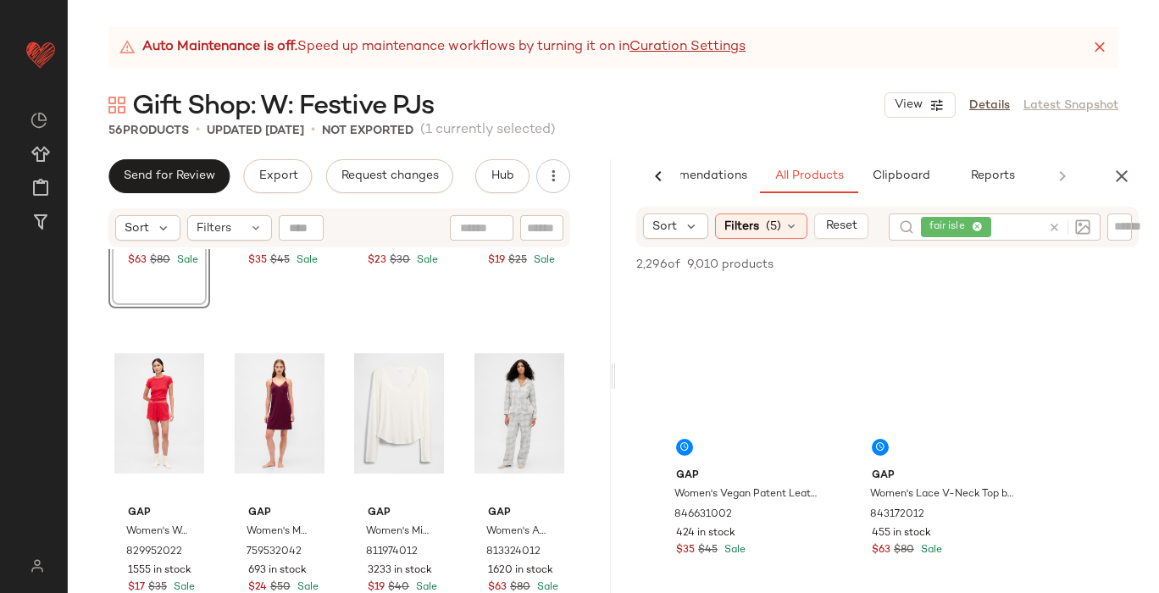
click at [1051, 225] on div at bounding box center [1065, 227] width 49 height 27
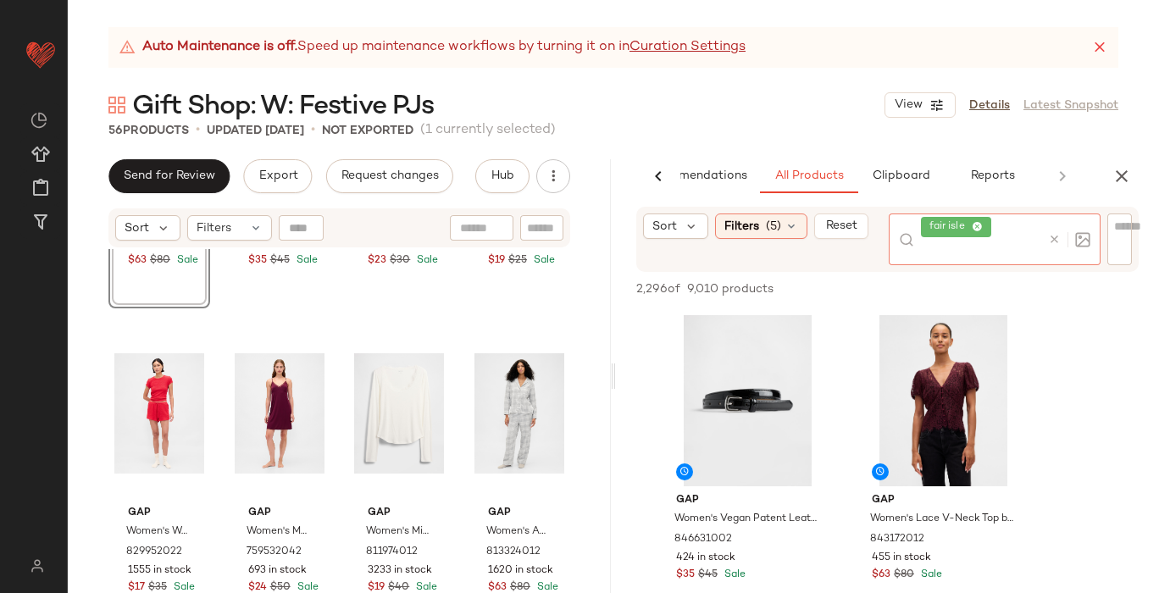
click at [1051, 240] on icon at bounding box center [1054, 239] width 13 height 13
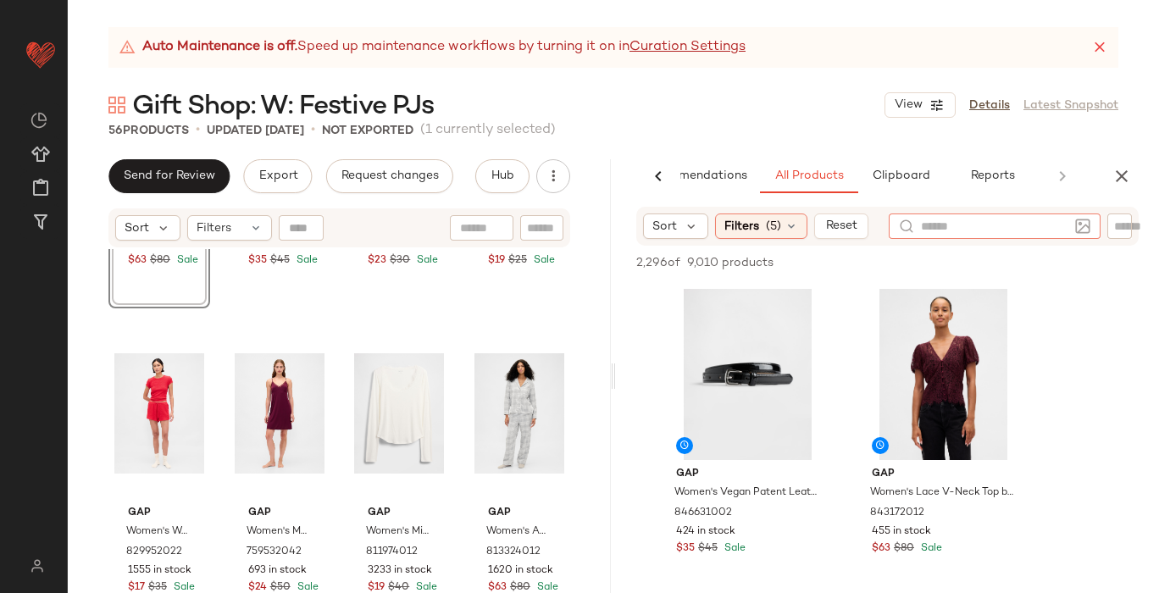
click at [1121, 228] on input "text" at bounding box center [1129, 227] width 30 height 18
type input "**********"
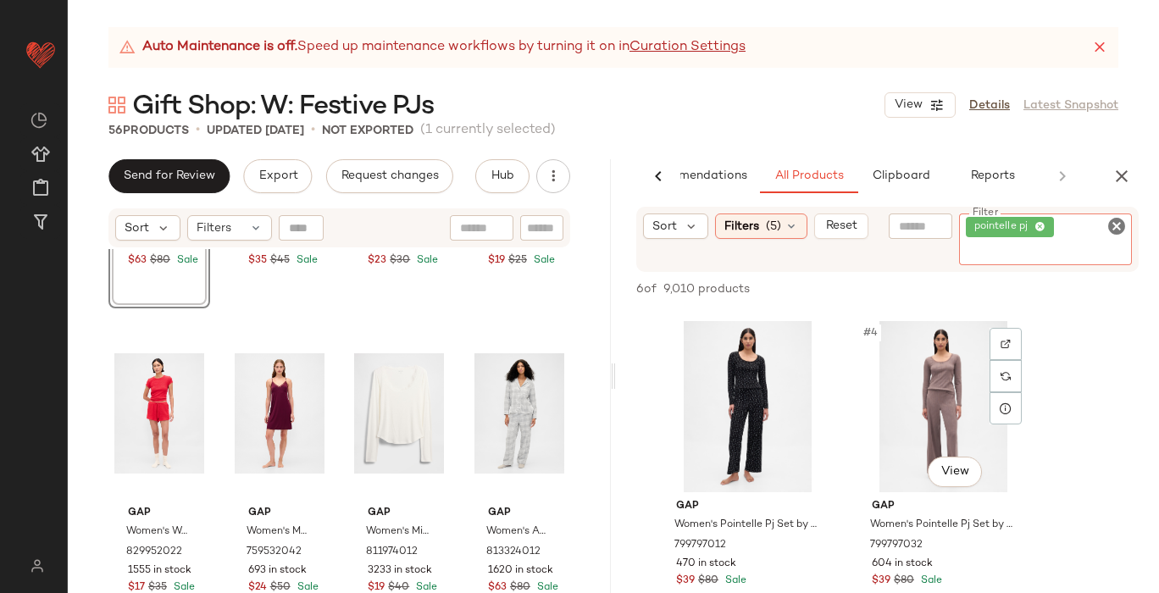
scroll to position [319, 0]
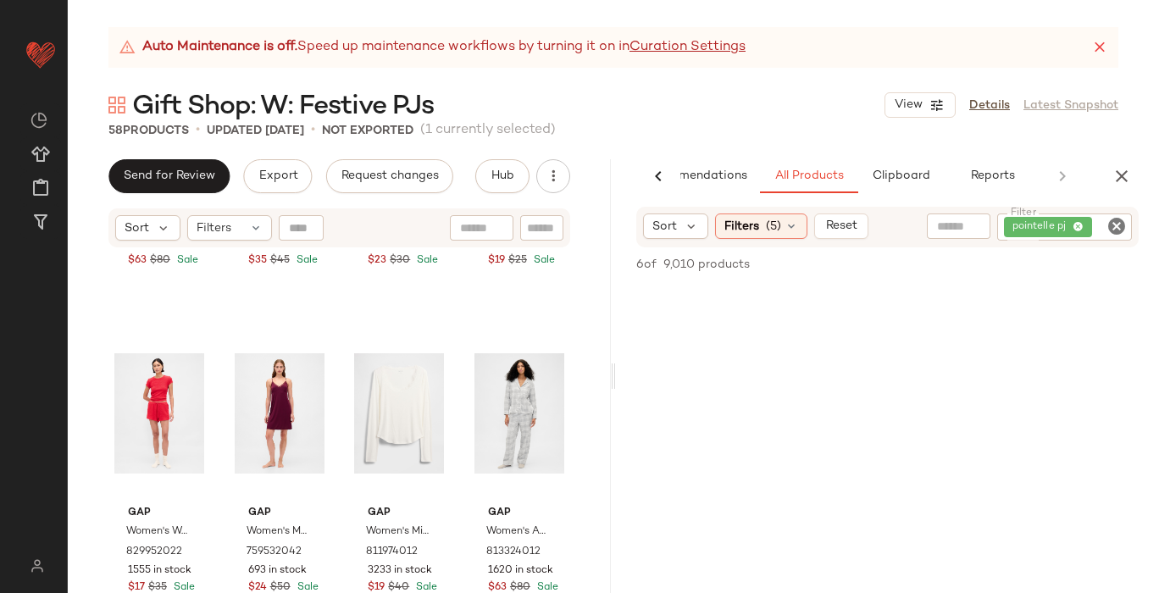
click at [1118, 226] on icon "Clear Filter" at bounding box center [1117, 226] width 20 height 20
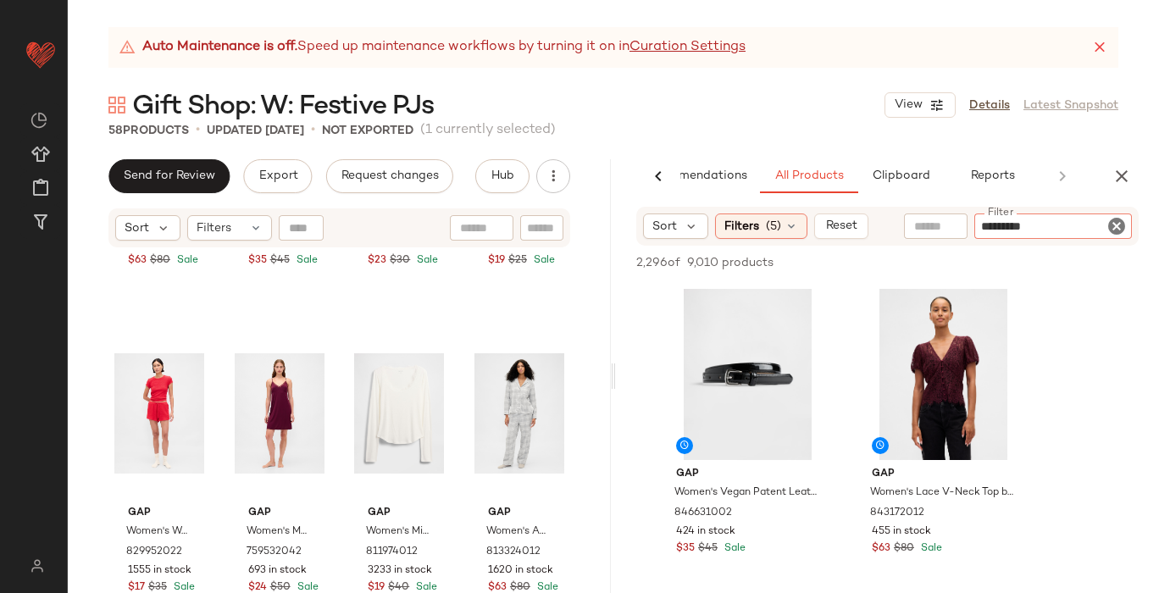
type input "**********"
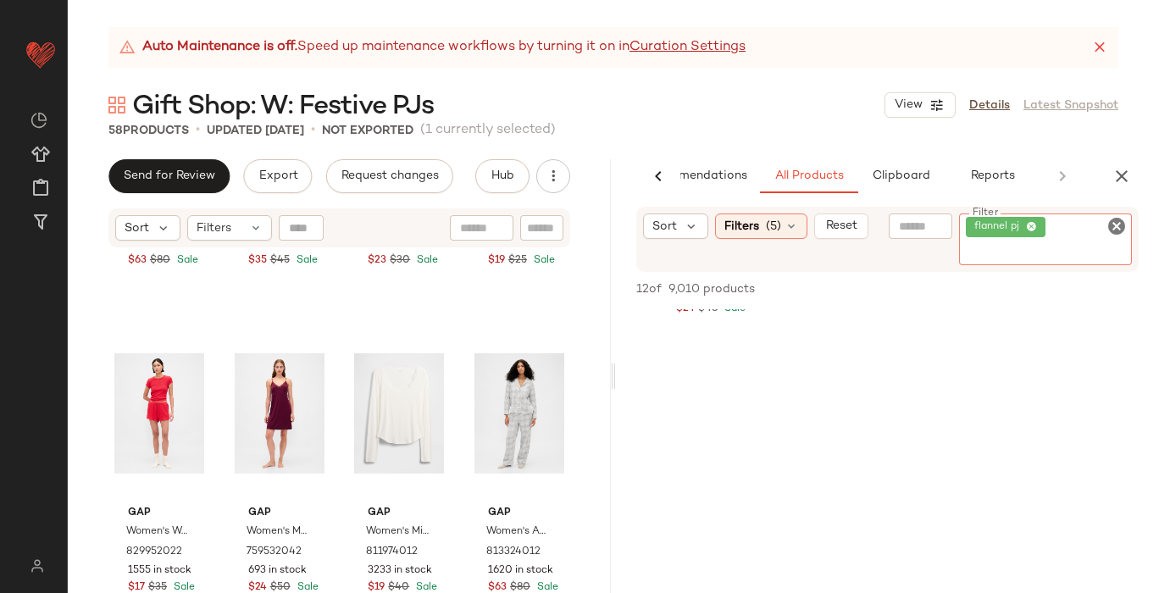
scroll to position [0, 0]
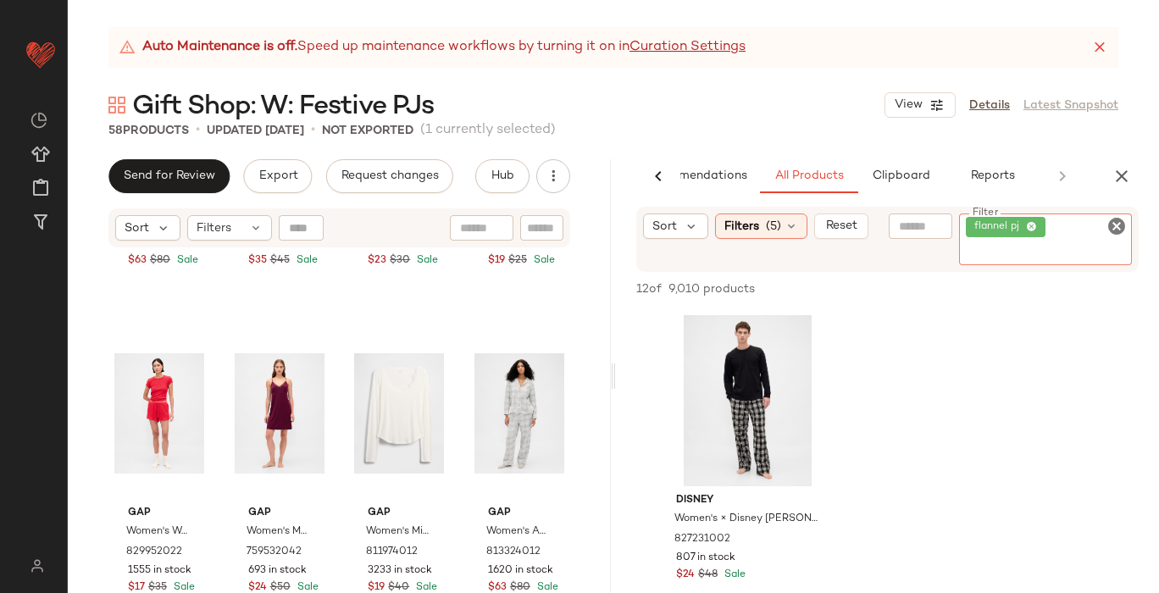
click at [1112, 224] on icon "Clear Filter" at bounding box center [1117, 226] width 20 height 20
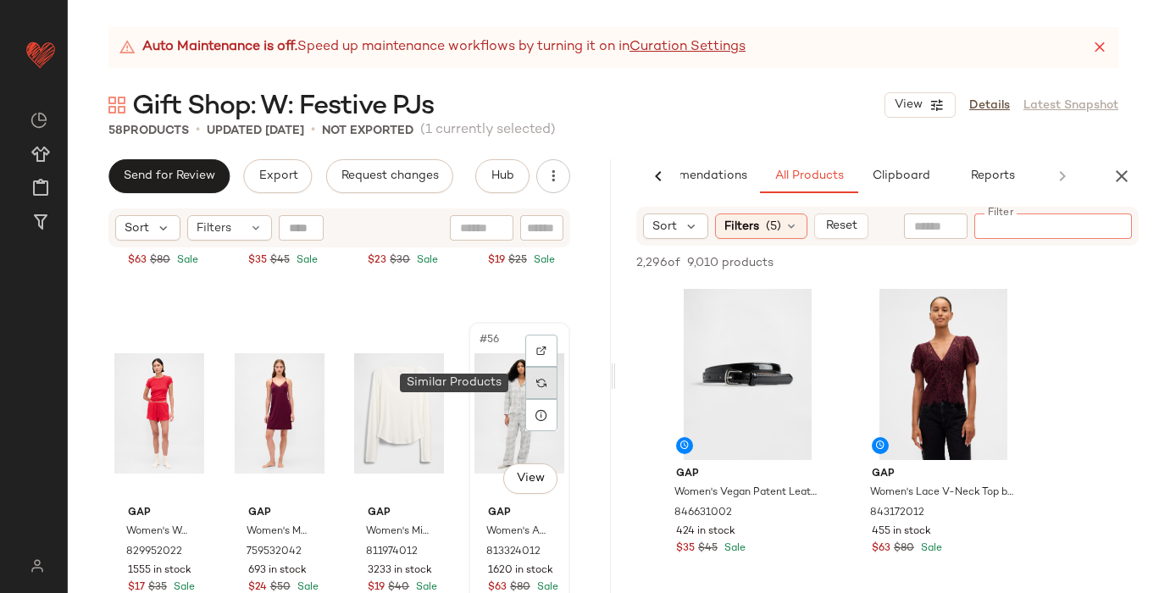
click at [536, 383] on img at bounding box center [541, 383] width 10 height 10
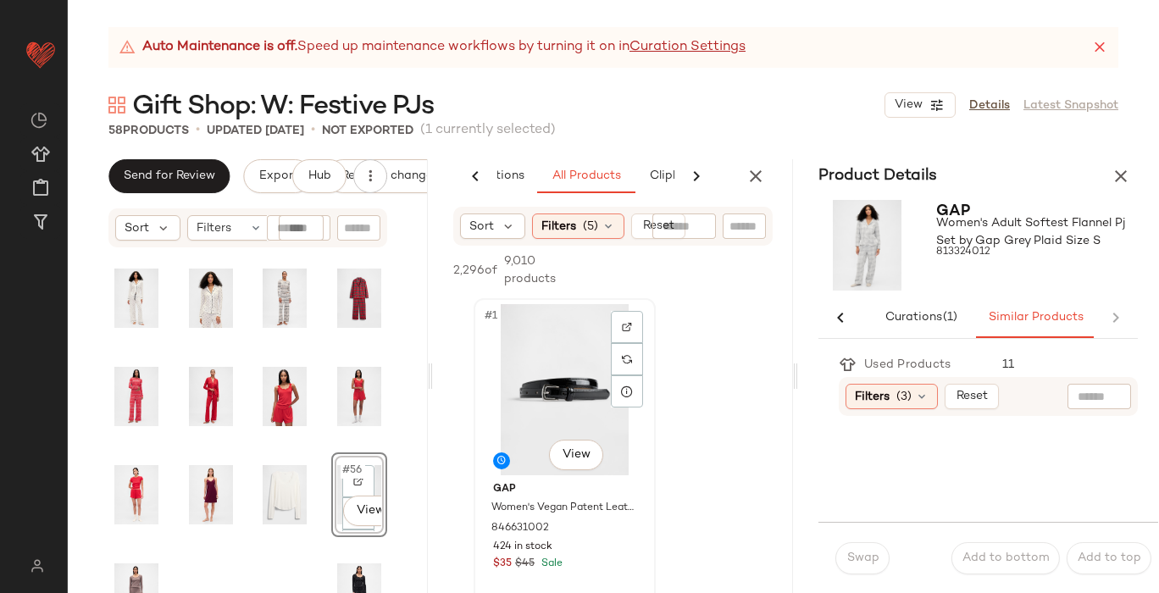
scroll to position [0, 81]
click at [754, 164] on button "button" at bounding box center [756, 176] width 34 height 34
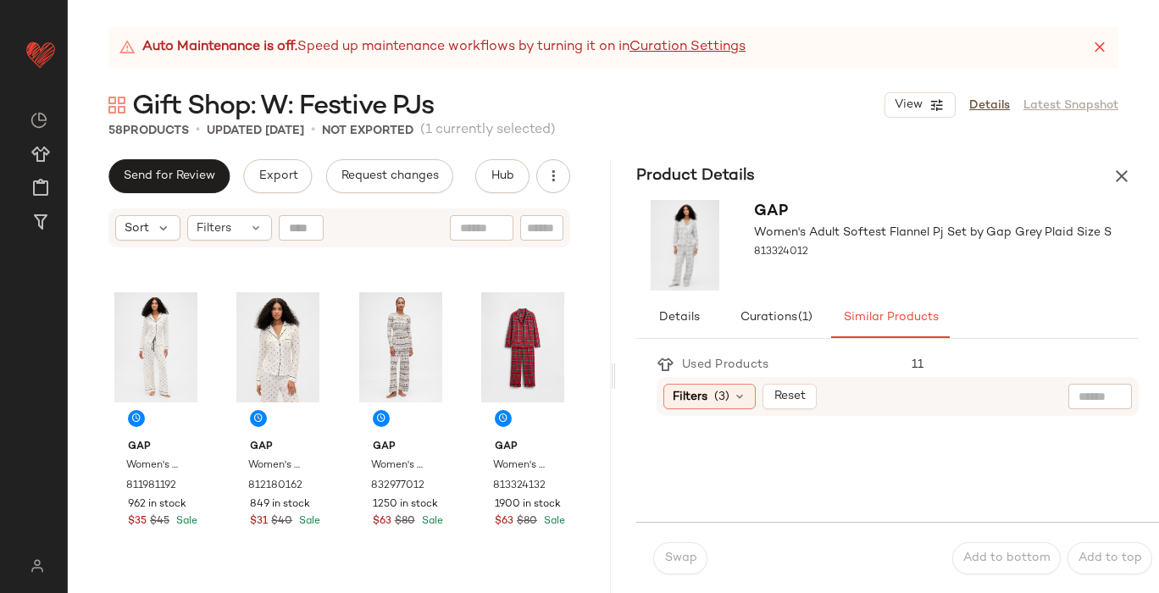
scroll to position [4523, 0]
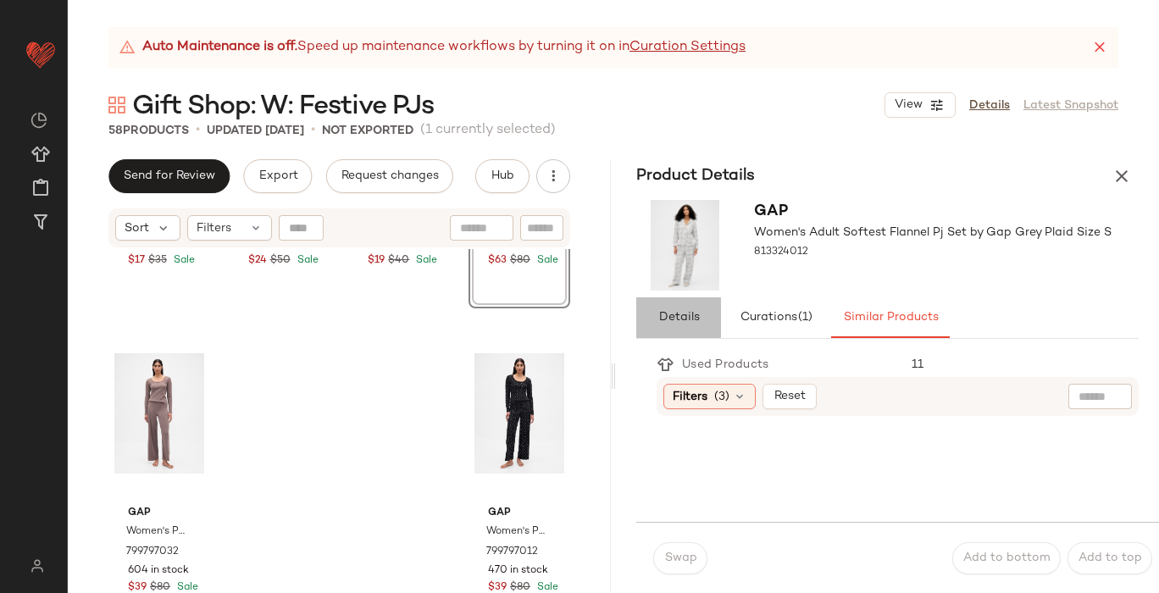
click at [691, 315] on span "Details" at bounding box center [678, 318] width 42 height 14
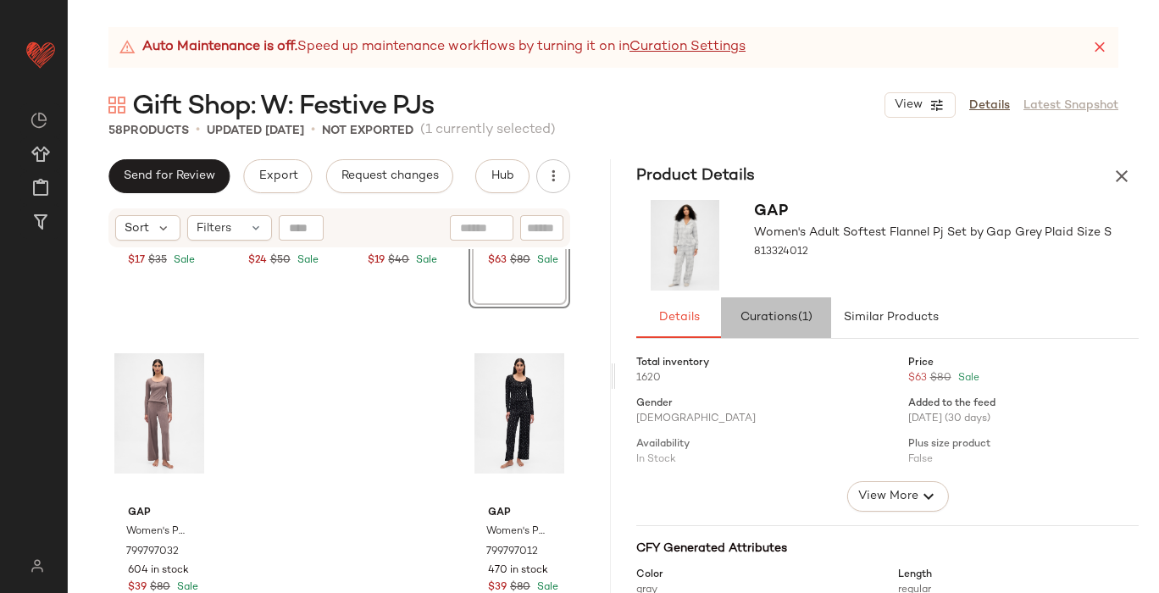
click at [783, 315] on span "Curations (1)" at bounding box center [777, 318] width 74 height 14
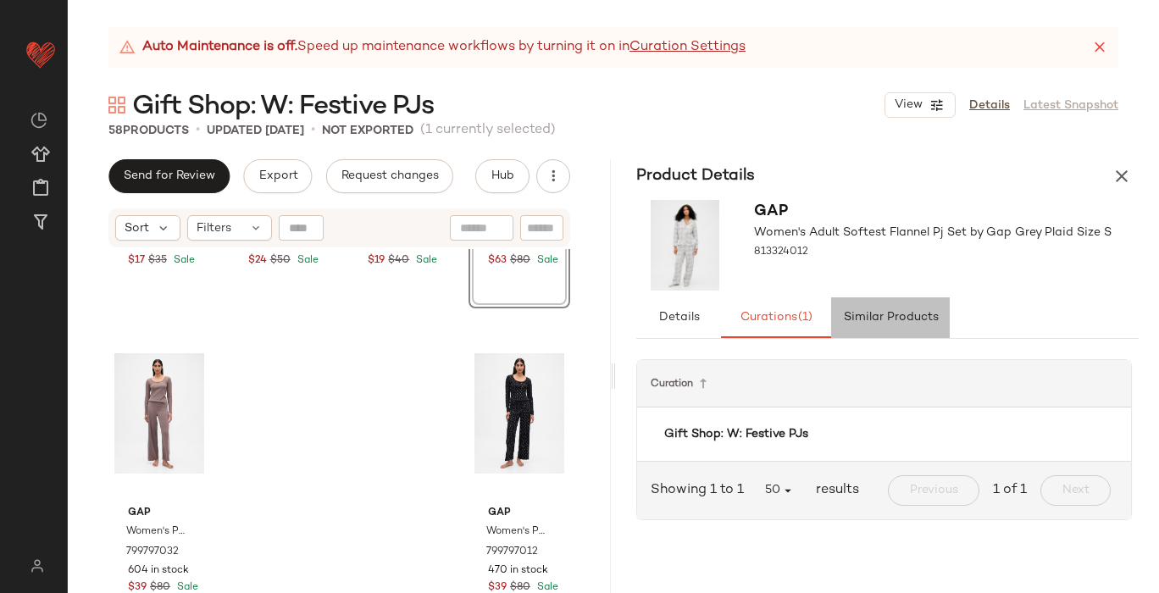
click at [914, 309] on button "Similar Products" at bounding box center [890, 317] width 119 height 41
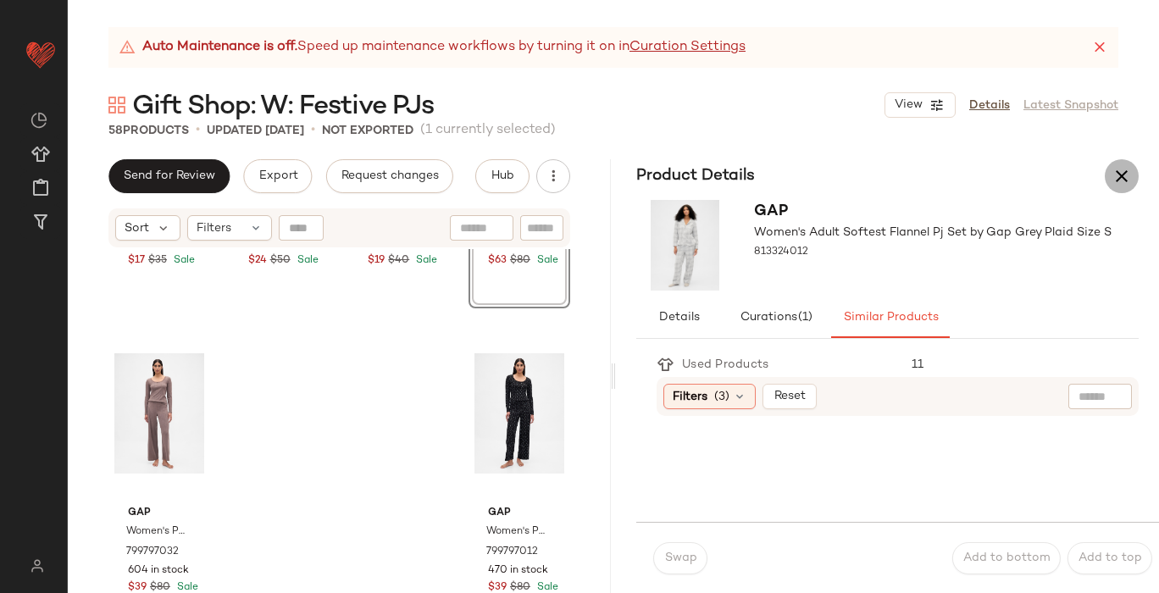
click at [1122, 175] on icon "button" at bounding box center [1122, 176] width 20 height 20
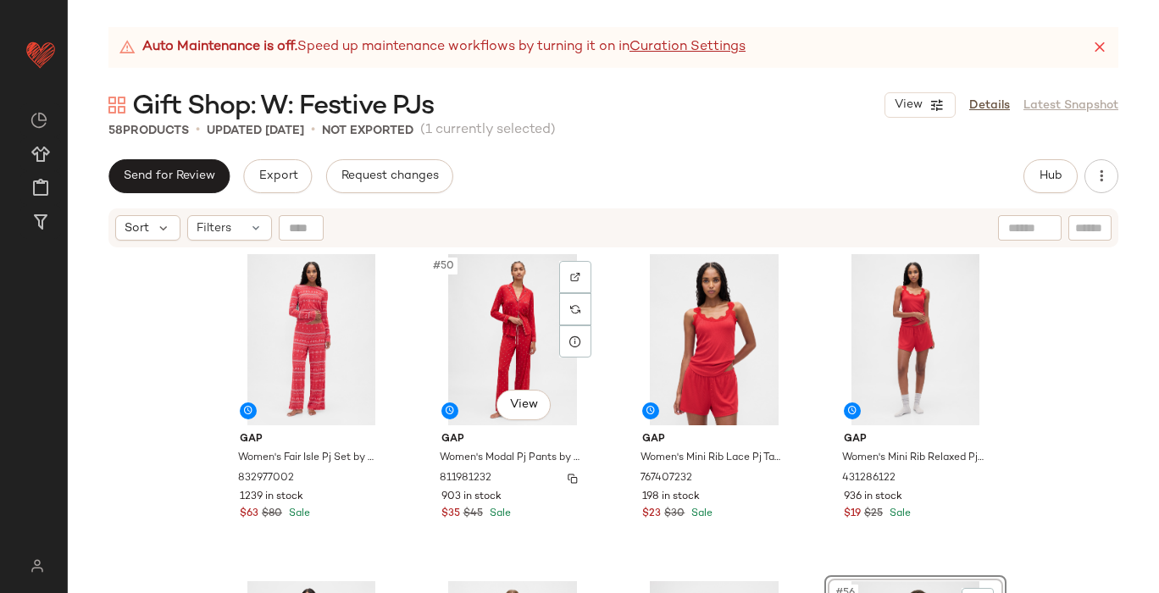
scroll to position [3926, 0]
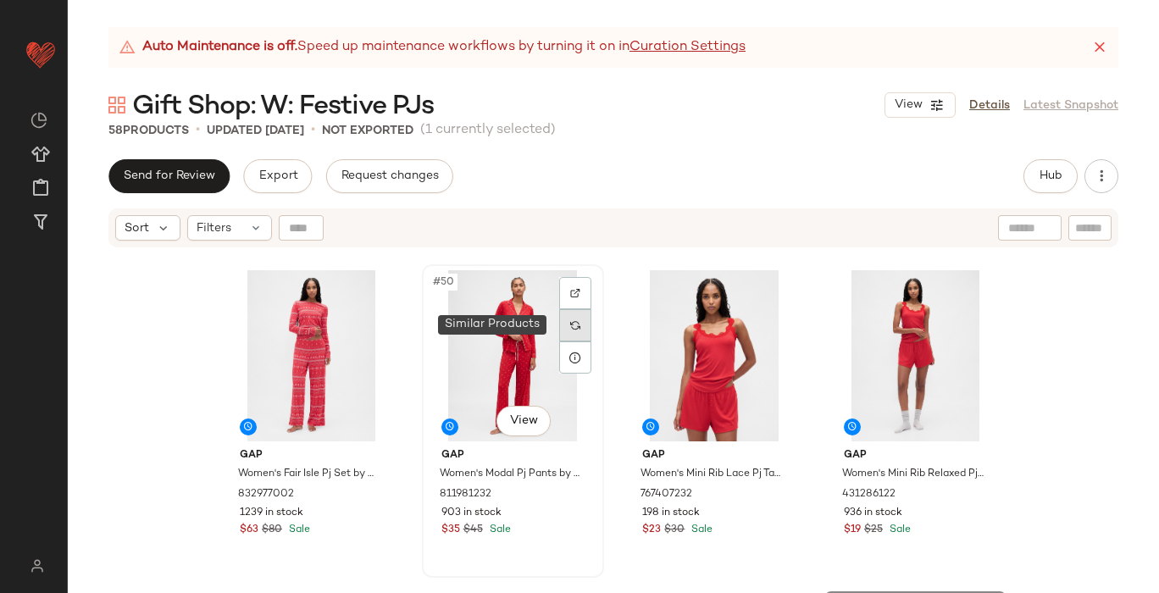
click at [576, 321] on div at bounding box center [575, 325] width 32 height 32
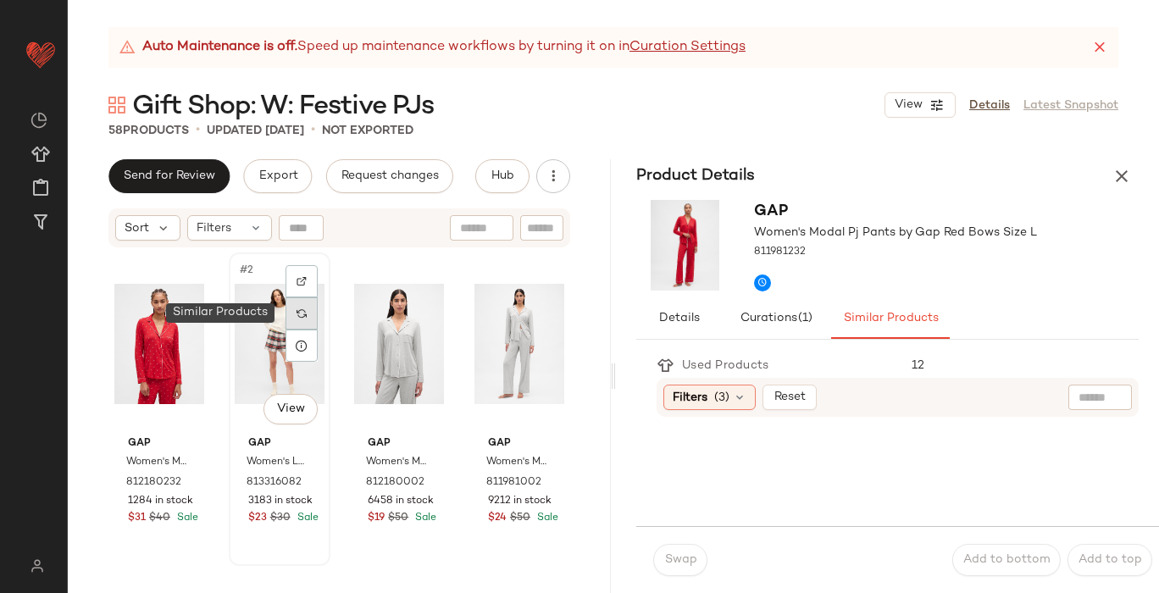
click at [298, 314] on img at bounding box center [302, 313] width 10 height 10
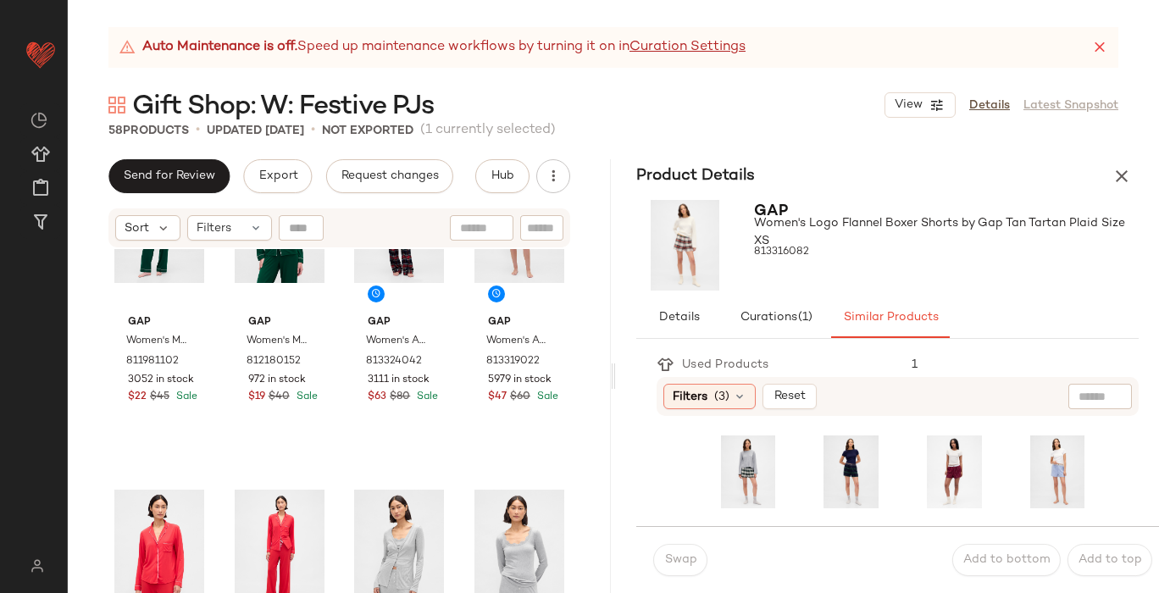
scroll to position [466, 0]
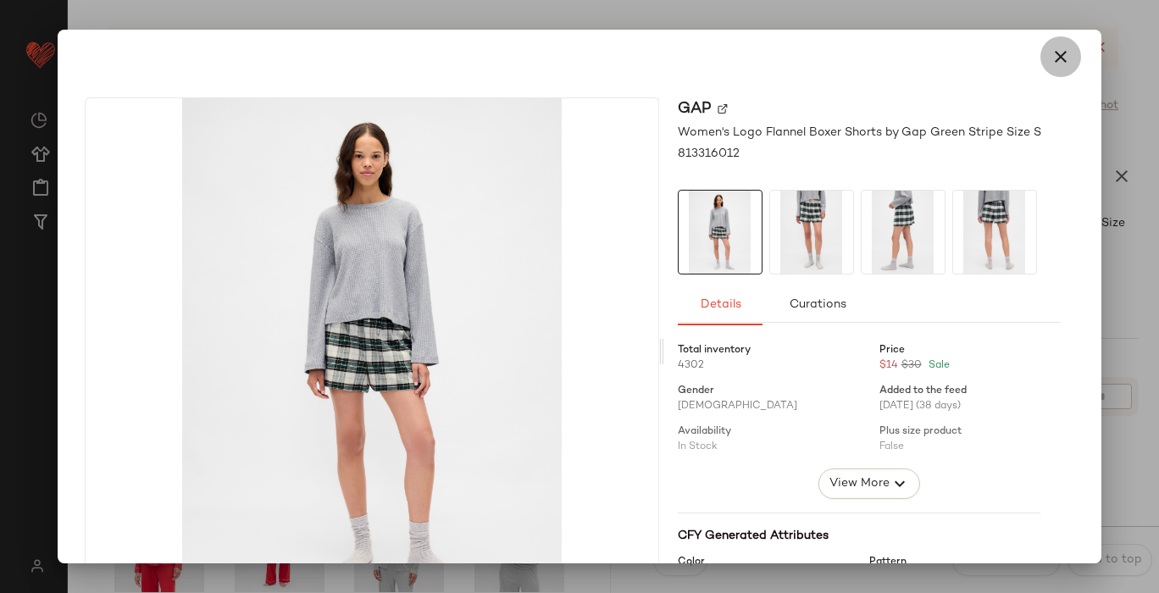
click at [1057, 57] on icon "button" at bounding box center [1061, 57] width 20 height 20
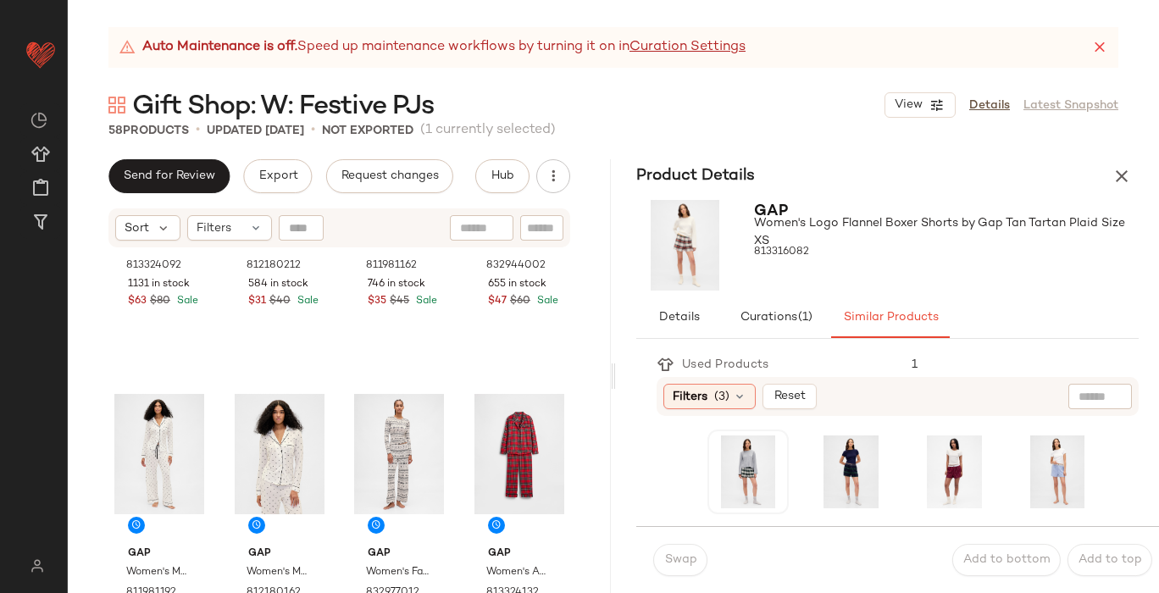
scroll to position [4523, 0]
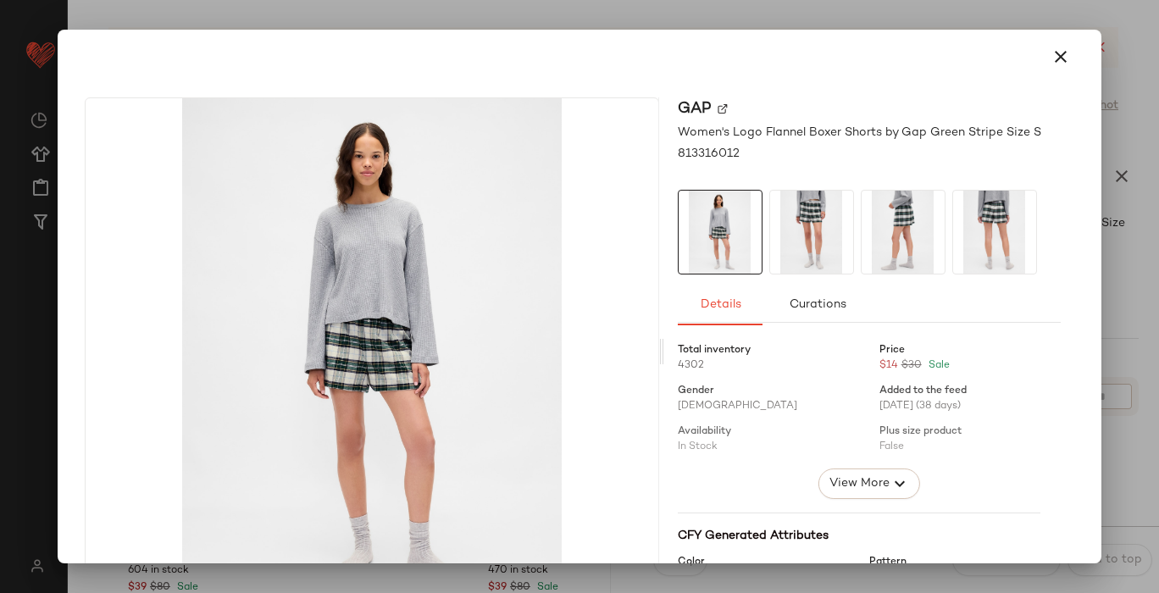
drag, startPoint x: 715, startPoint y: 468, endPoint x: 474, endPoint y: 472, distance: 241.5
click at [1054, 47] on icon "button" at bounding box center [1061, 57] width 20 height 20
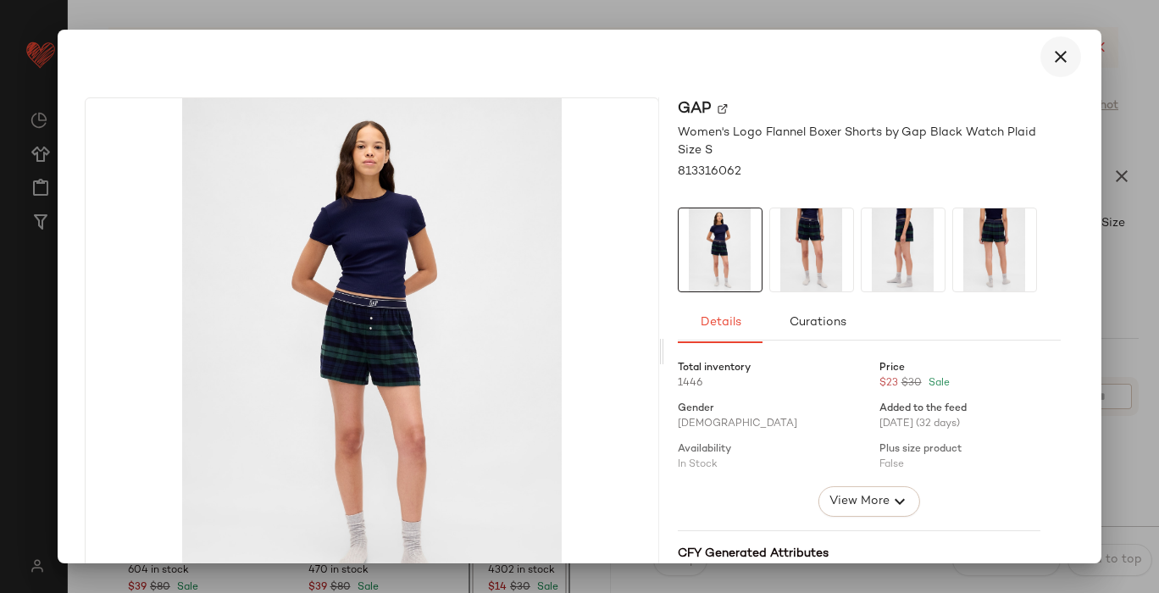
click at [1060, 56] on button "button" at bounding box center [1060, 56] width 41 height 41
drag, startPoint x: 730, startPoint y: 466, endPoint x: 558, endPoint y: 463, distance: 171.2
click at [1051, 58] on icon "button" at bounding box center [1061, 57] width 20 height 20
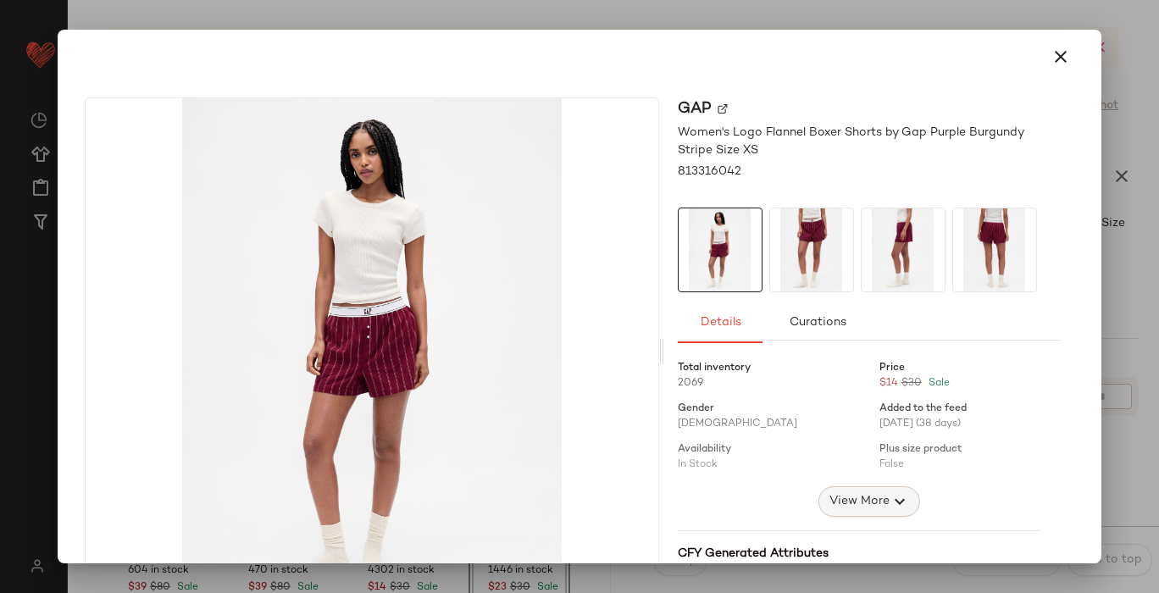
click at [852, 498] on span "View More" at bounding box center [858, 501] width 61 height 20
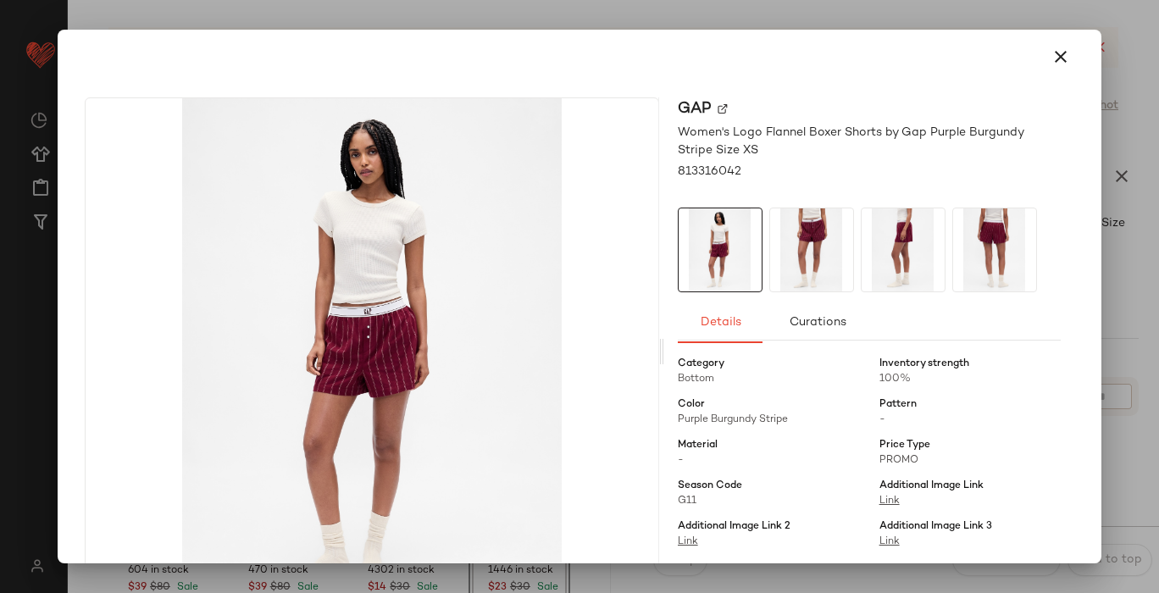
scroll to position [186, 0]
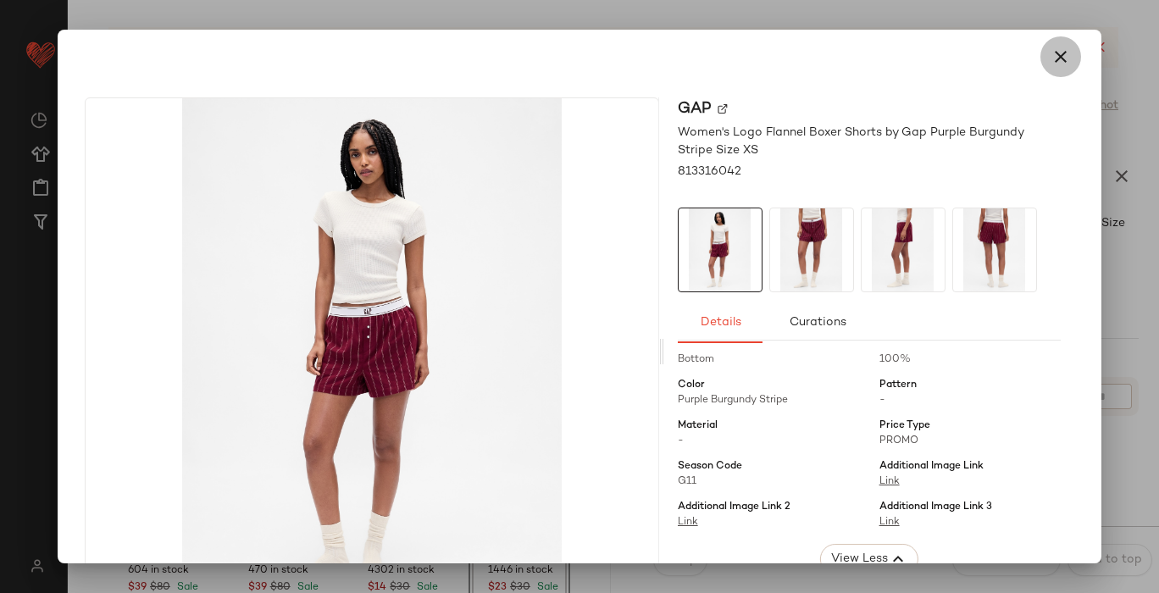
click at [1051, 49] on icon "button" at bounding box center [1061, 57] width 20 height 20
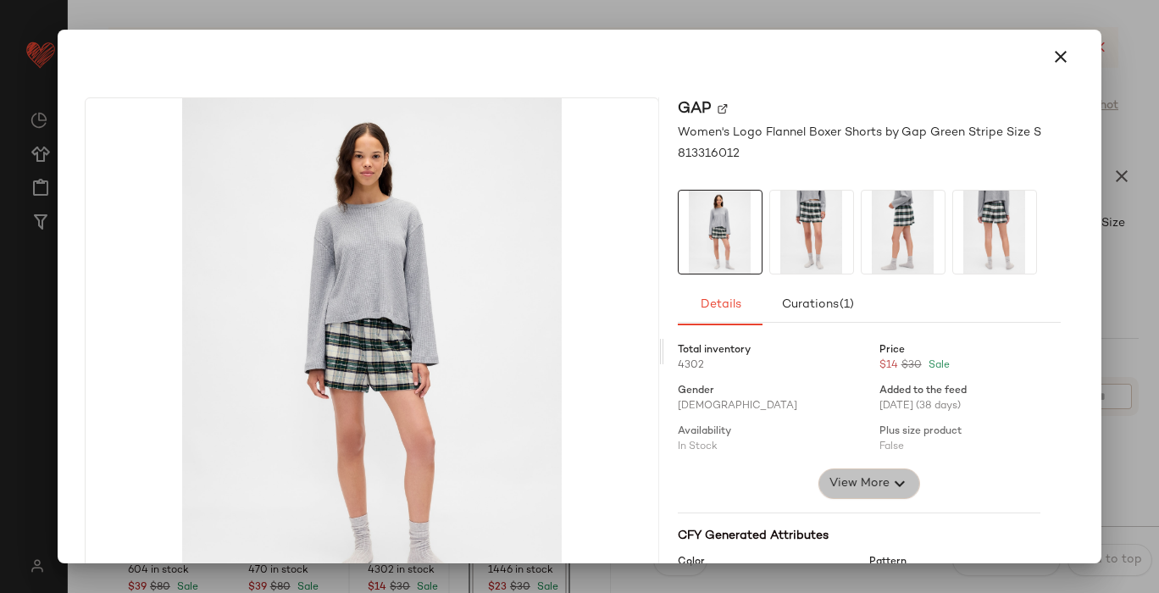
click at [845, 482] on span "View More" at bounding box center [858, 484] width 61 height 20
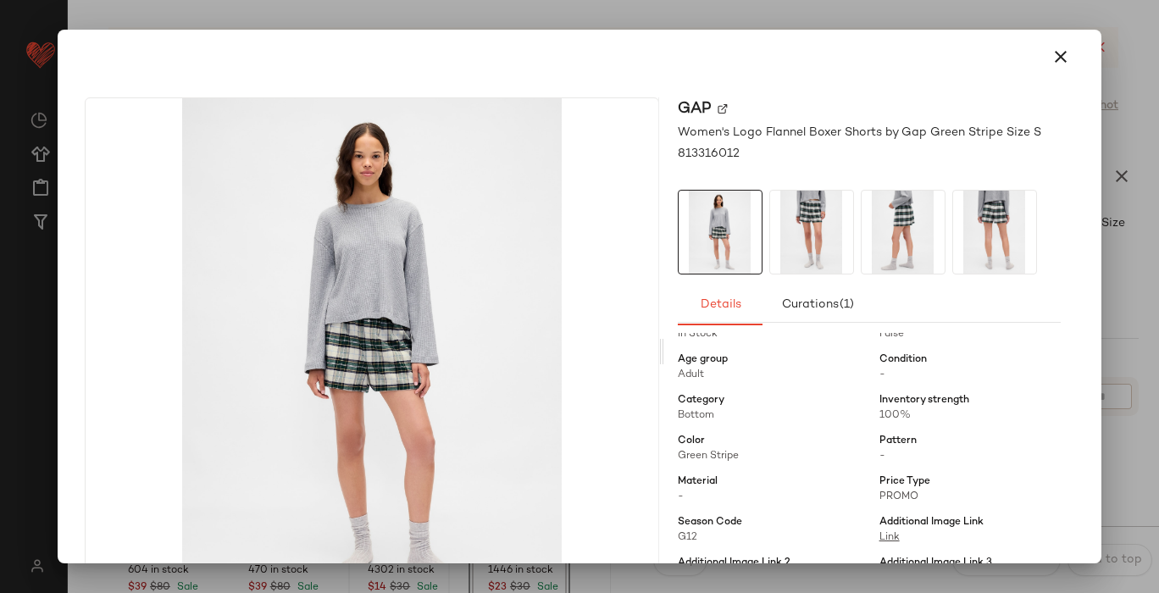
scroll to position [158, 0]
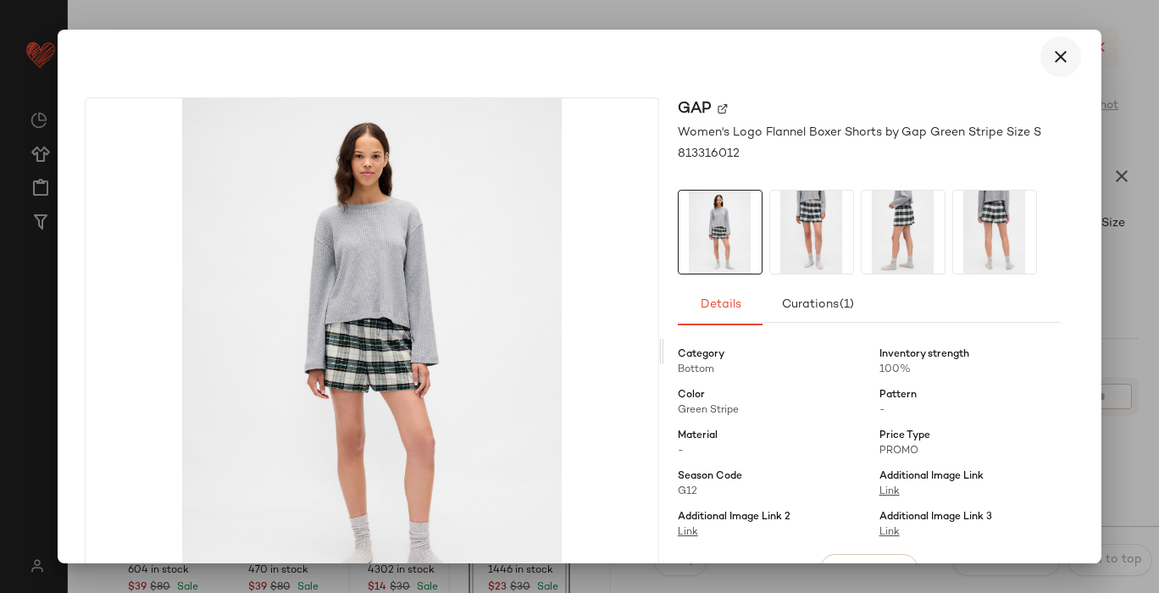
click at [1057, 57] on icon "button" at bounding box center [1061, 57] width 20 height 20
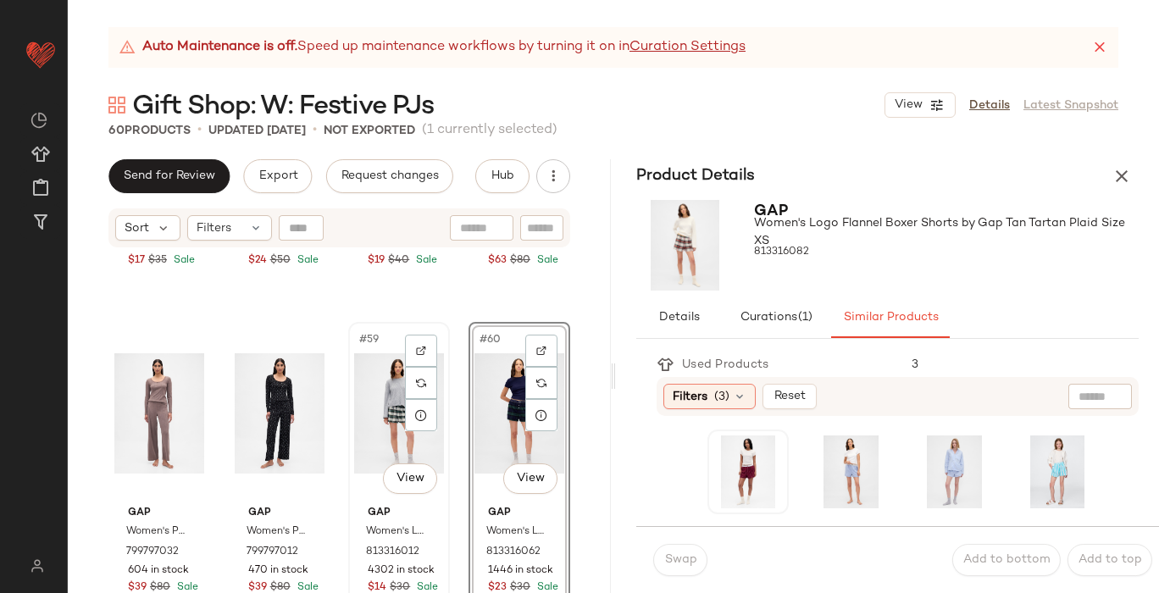
click at [385, 336] on div "#59 View" at bounding box center [399, 413] width 90 height 171
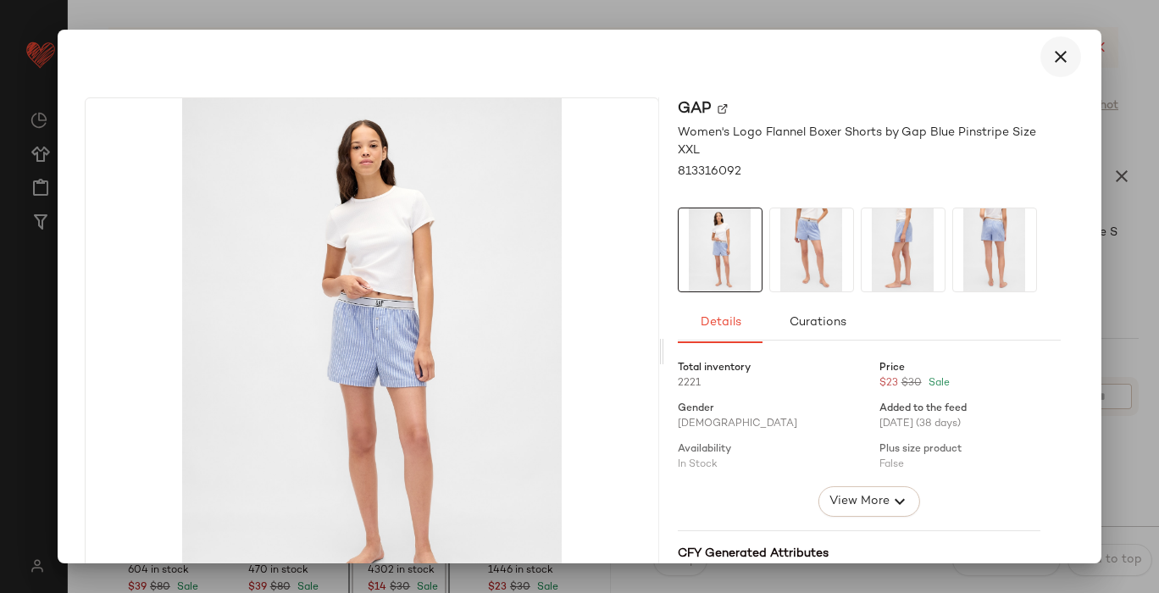
click at [1051, 62] on icon "button" at bounding box center [1061, 57] width 20 height 20
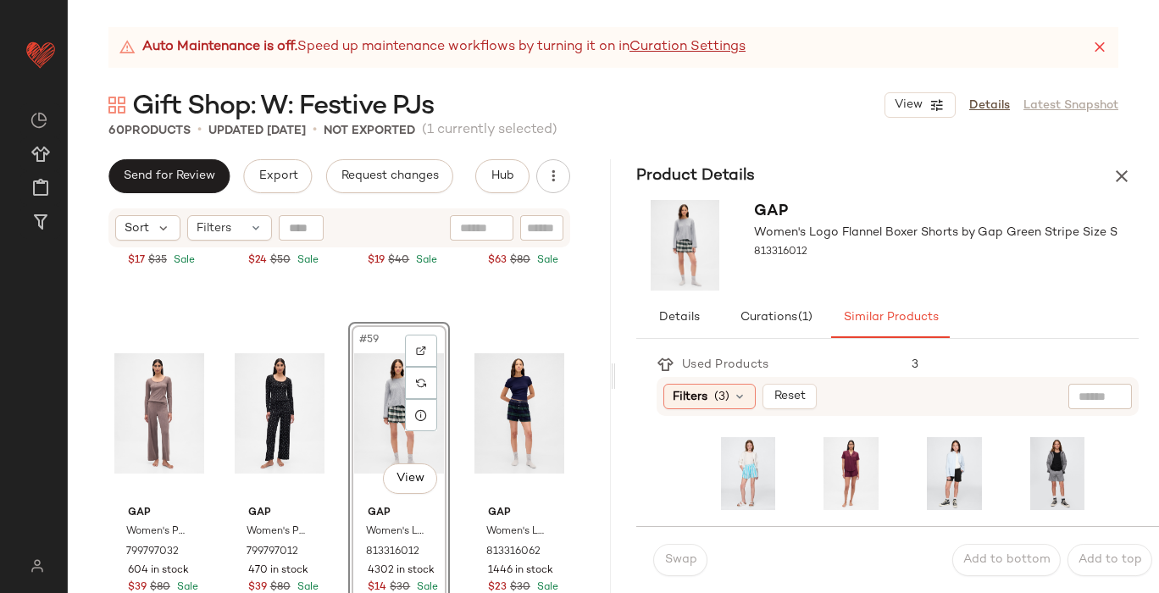
scroll to position [196, 0]
click at [1125, 171] on icon "button" at bounding box center [1122, 176] width 20 height 20
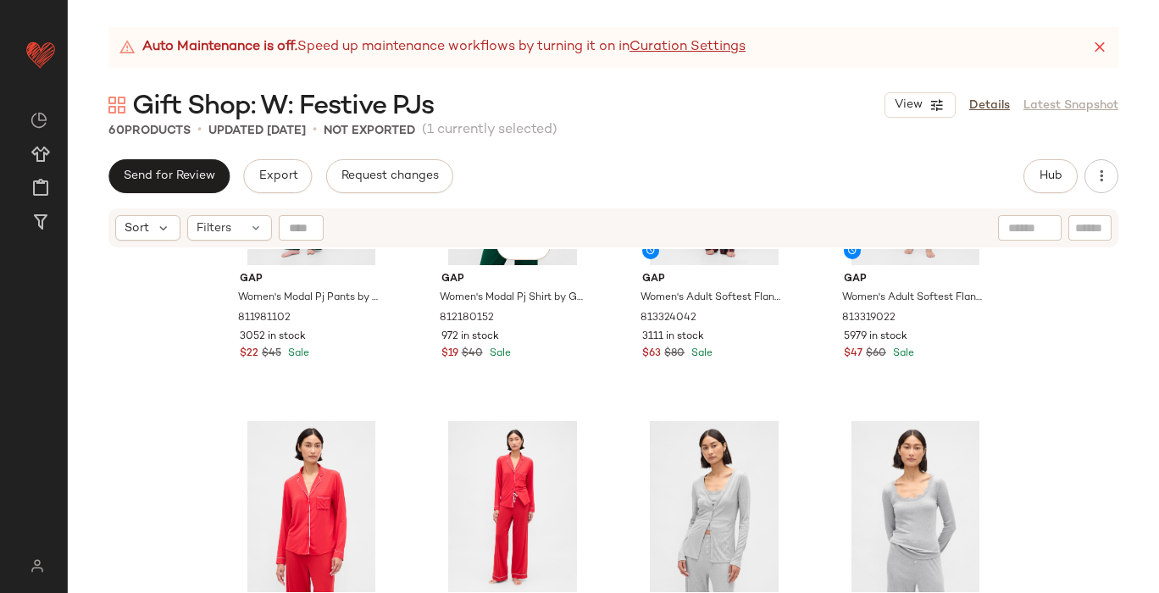
scroll to position [0, 0]
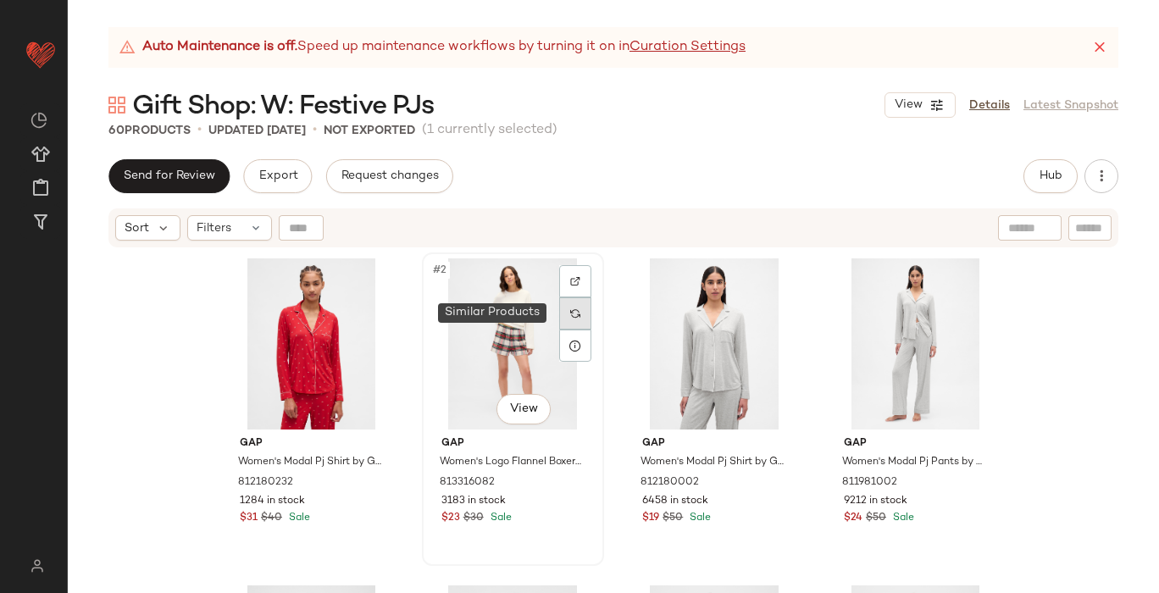
click at [570, 316] on img at bounding box center [575, 313] width 10 height 10
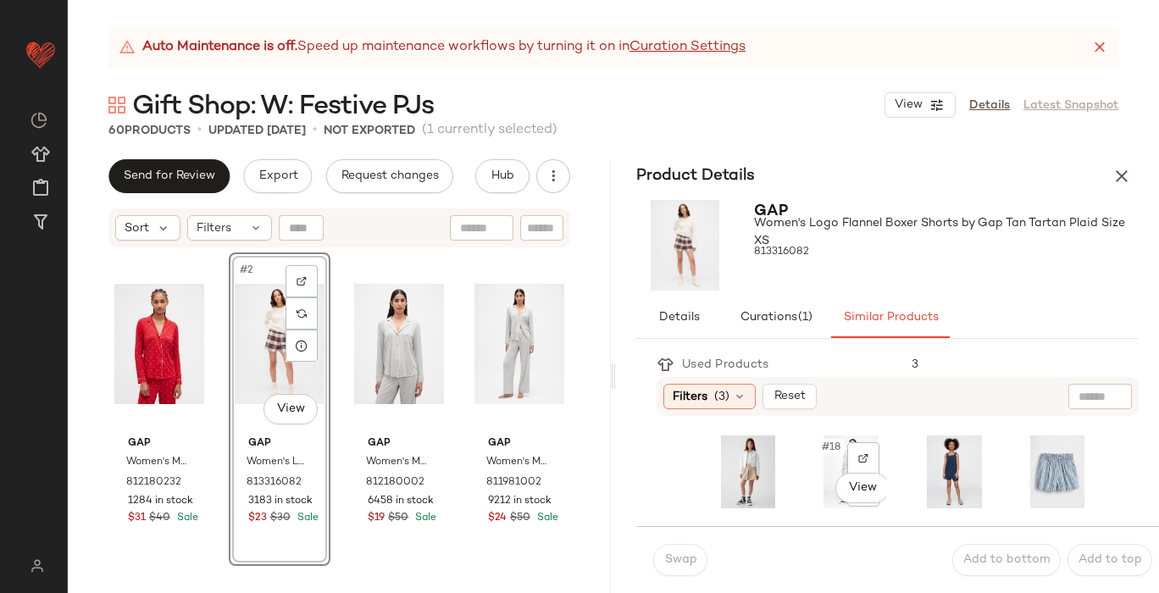
scroll to position [393, 0]
click at [1126, 175] on icon "button" at bounding box center [1122, 176] width 20 height 20
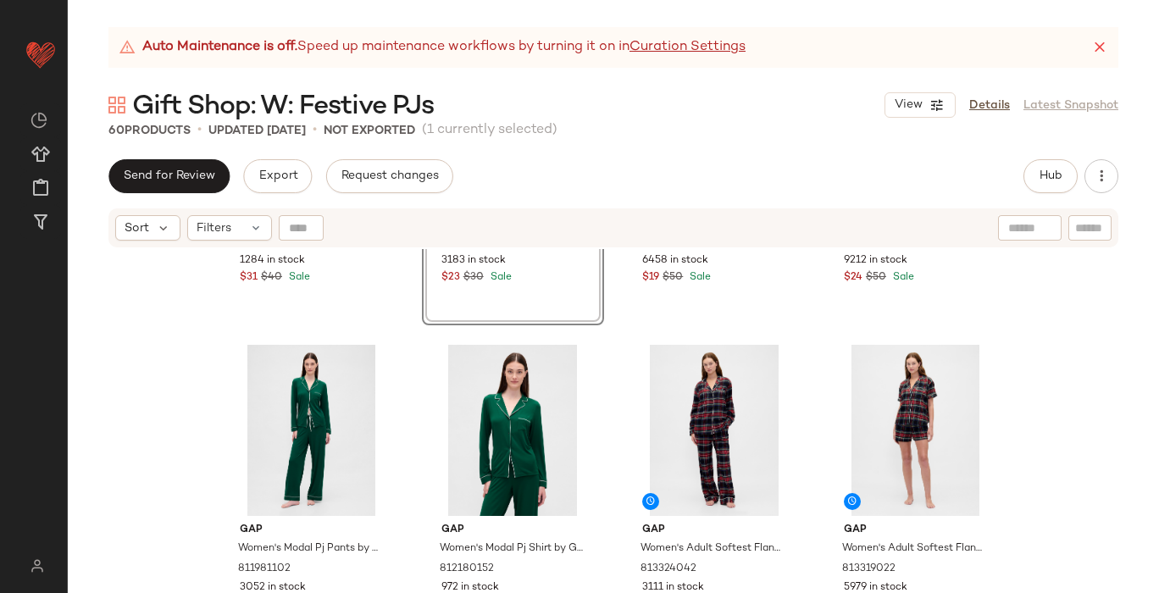
scroll to position [247, 0]
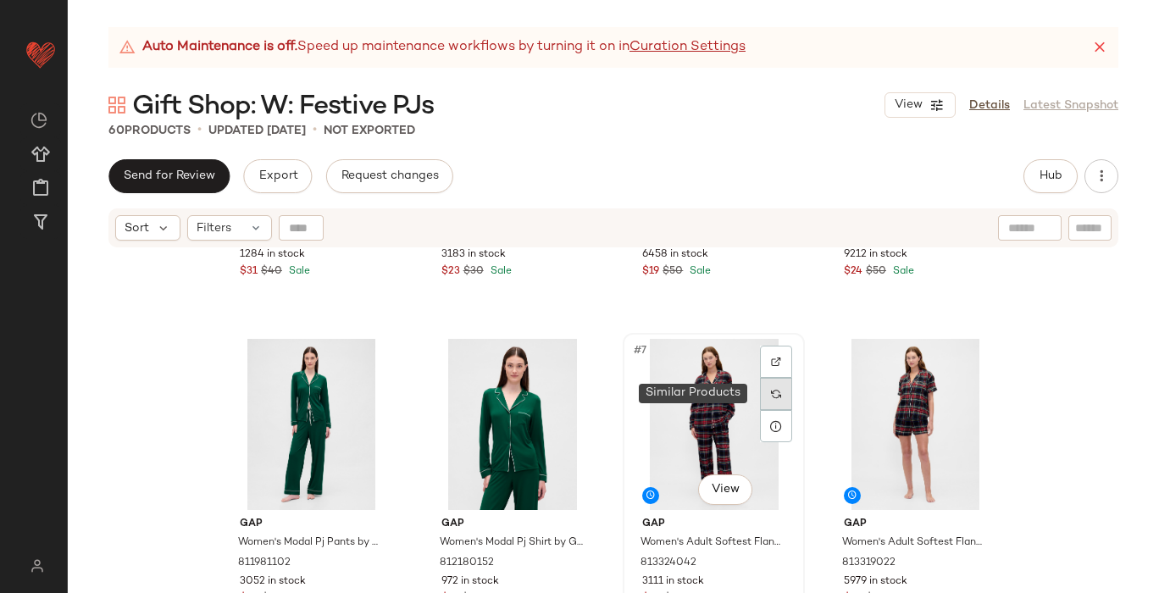
click at [771, 391] on img at bounding box center [776, 394] width 10 height 10
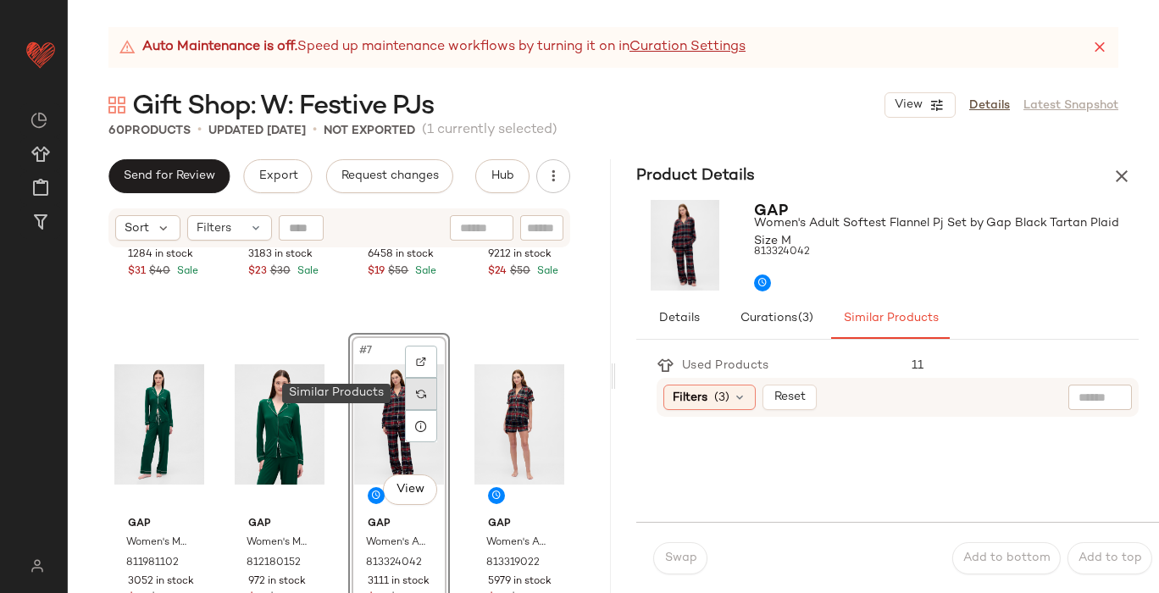
click at [416, 390] on img at bounding box center [421, 394] width 10 height 10
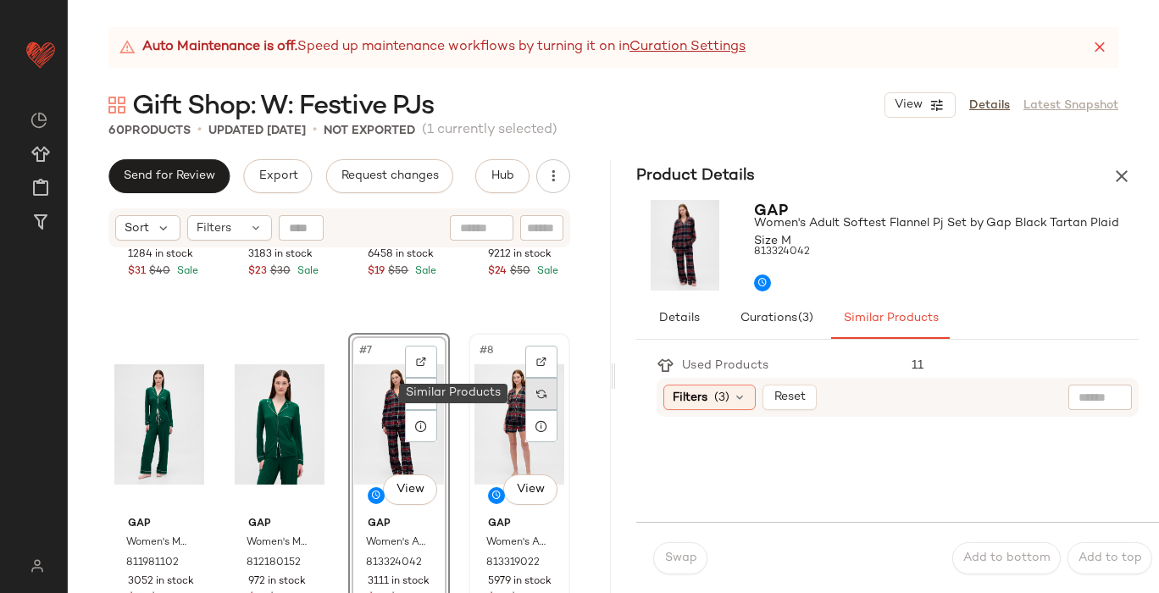
click at [536, 391] on img at bounding box center [541, 394] width 10 height 10
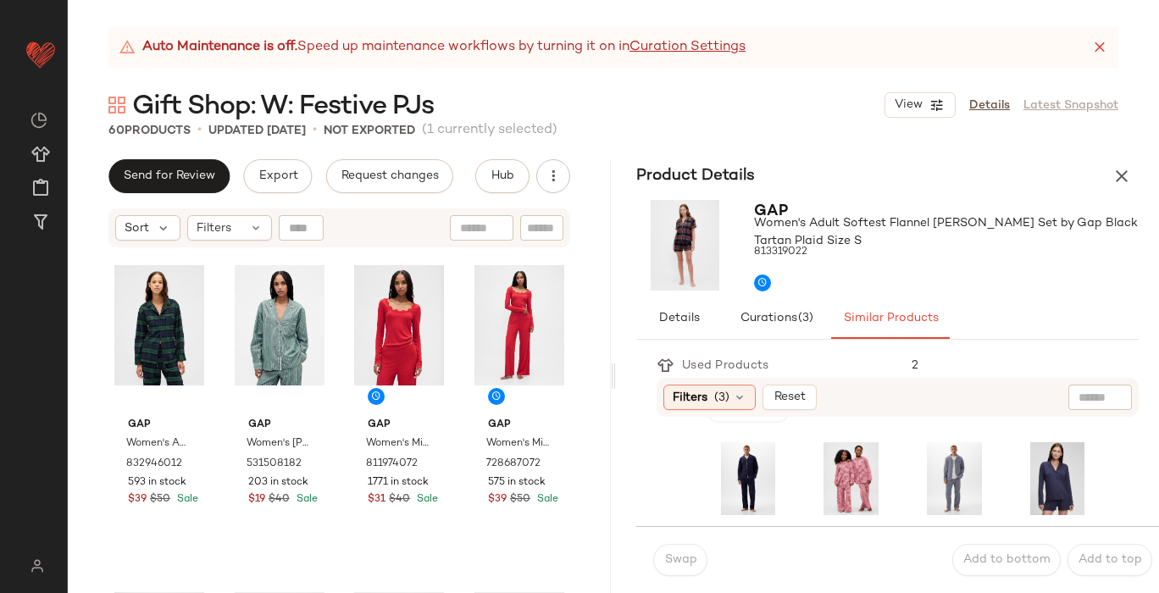
scroll to position [98, 0]
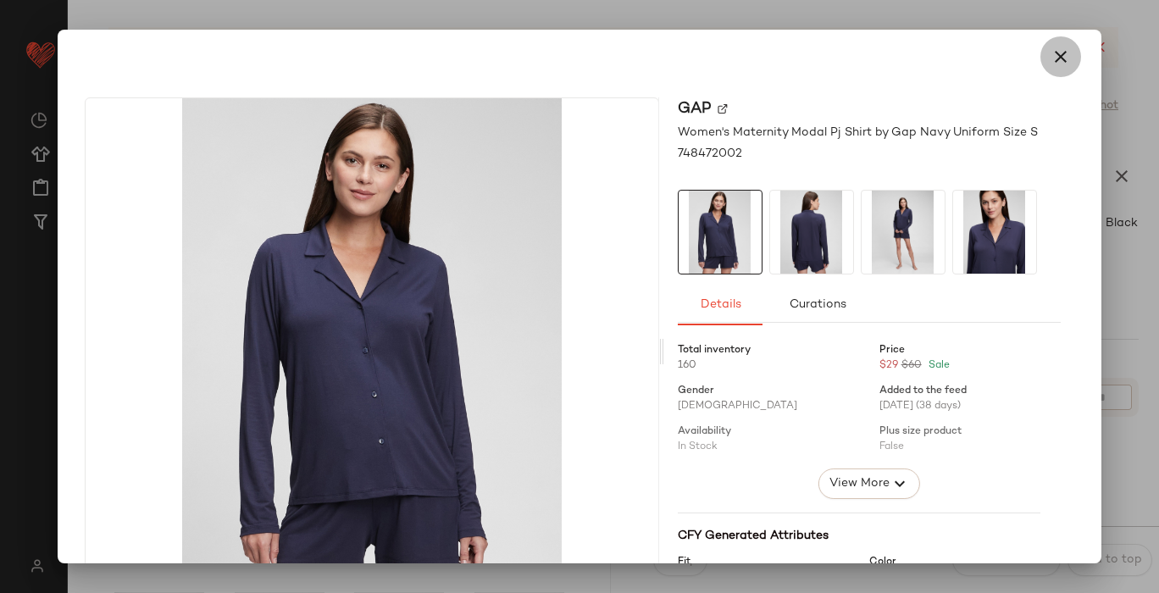
click at [1051, 52] on icon "button" at bounding box center [1061, 57] width 20 height 20
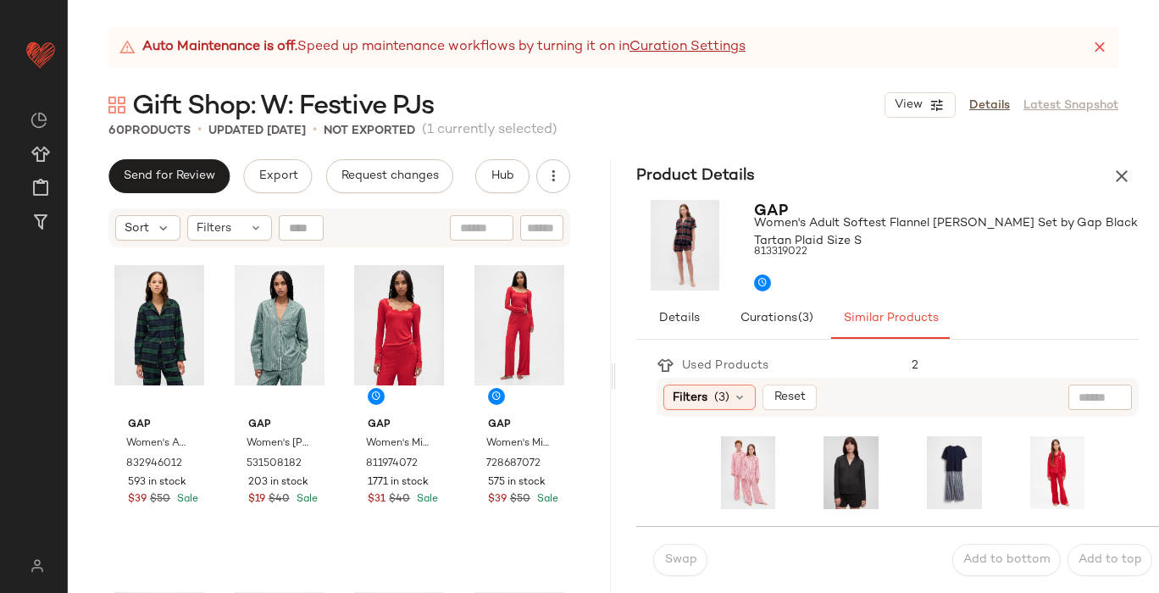
scroll to position [302, 0]
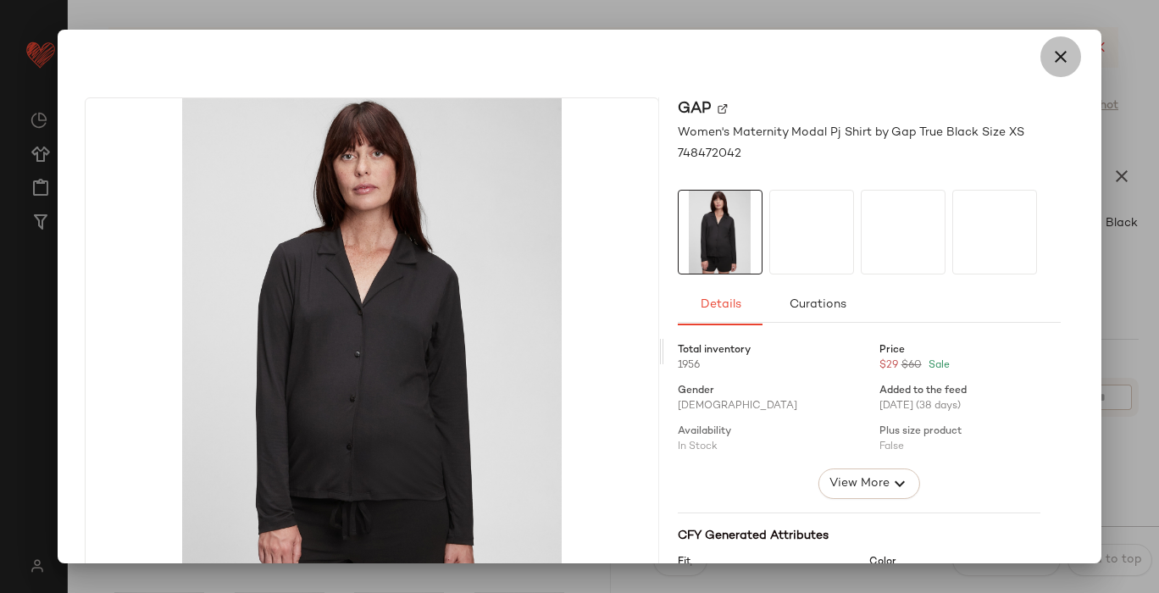
click at [1057, 53] on icon "button" at bounding box center [1061, 57] width 20 height 20
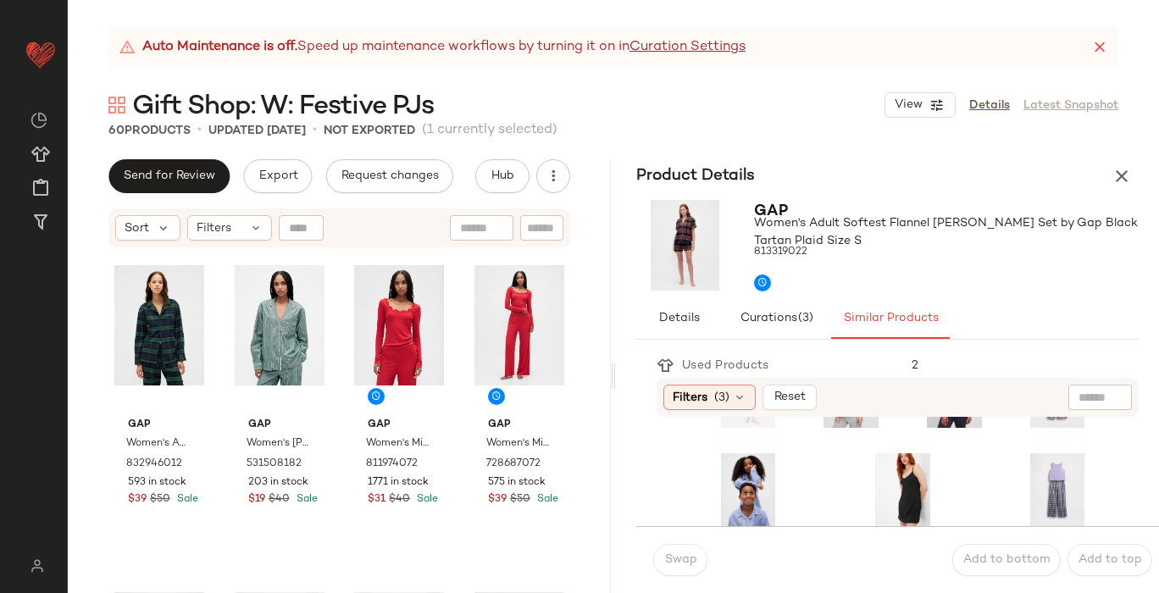
scroll to position [480, 0]
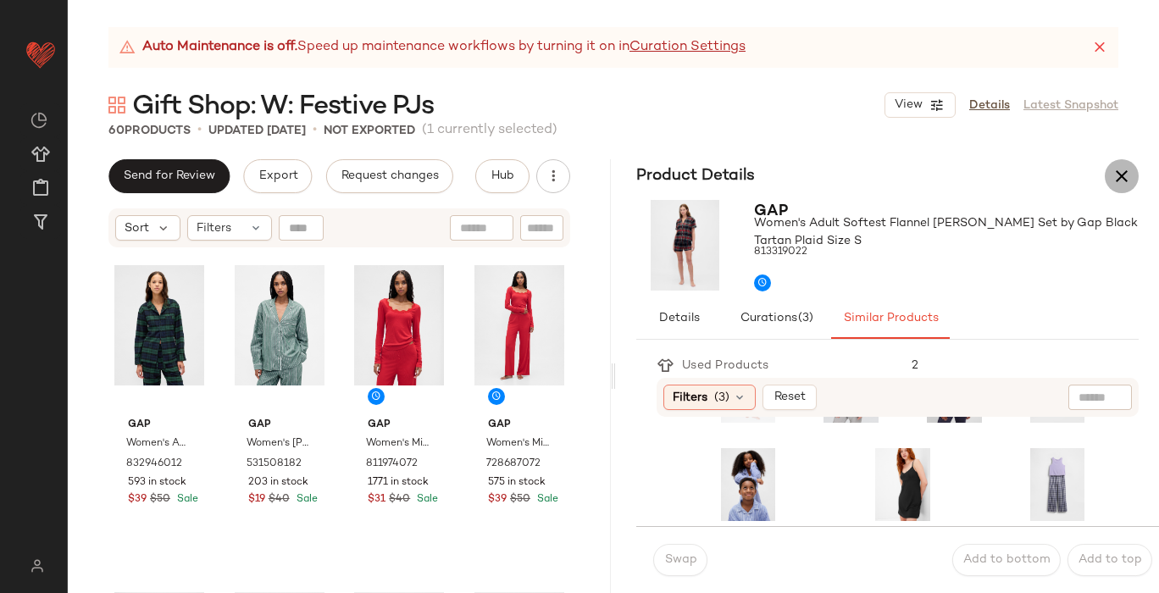
click at [1111, 178] on button "button" at bounding box center [1122, 176] width 34 height 34
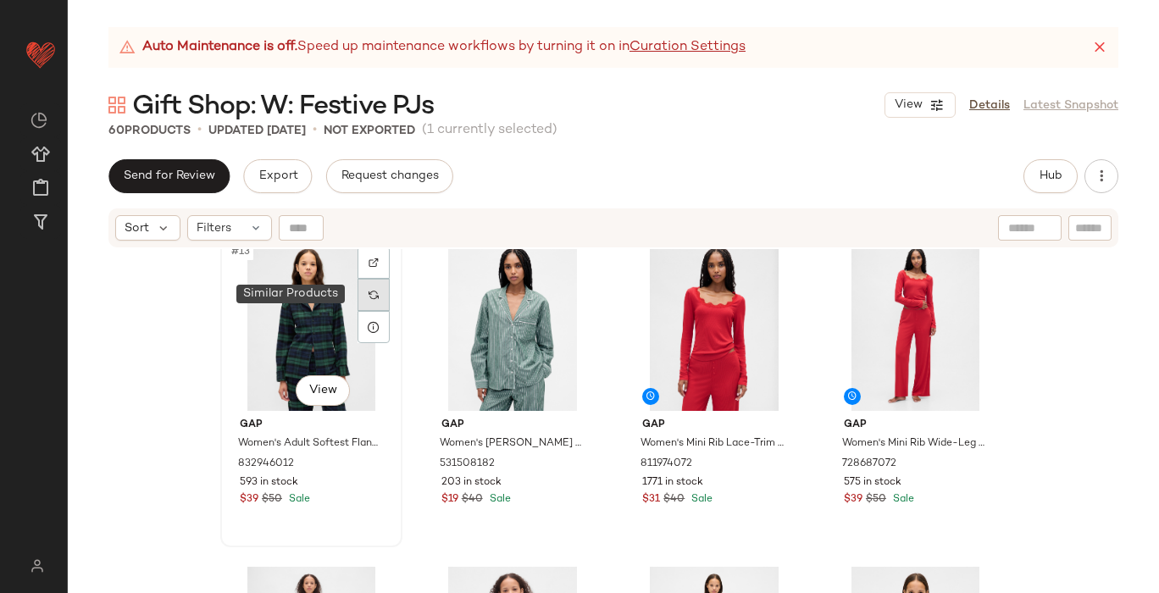
click at [369, 295] on img at bounding box center [374, 295] width 10 height 10
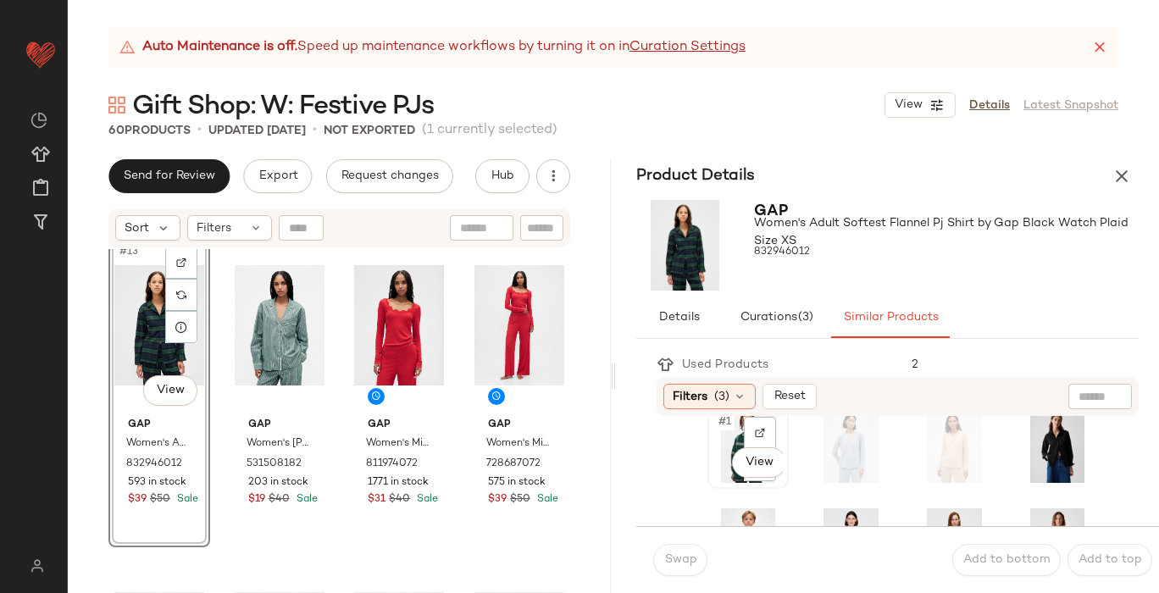
scroll to position [34, 0]
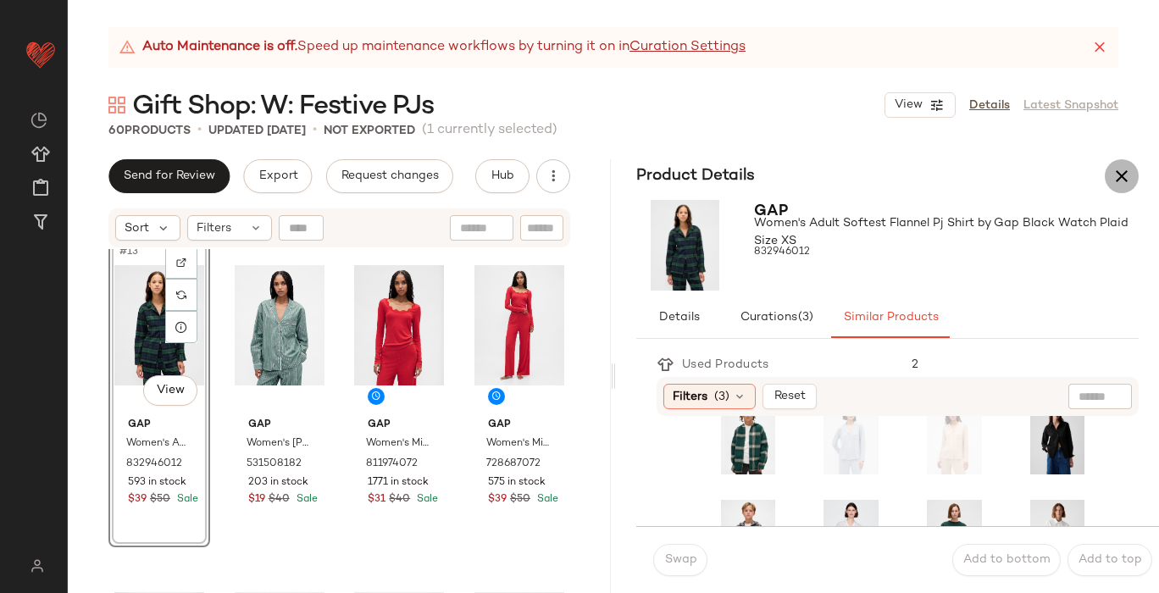
click at [1118, 171] on icon "button" at bounding box center [1122, 176] width 20 height 20
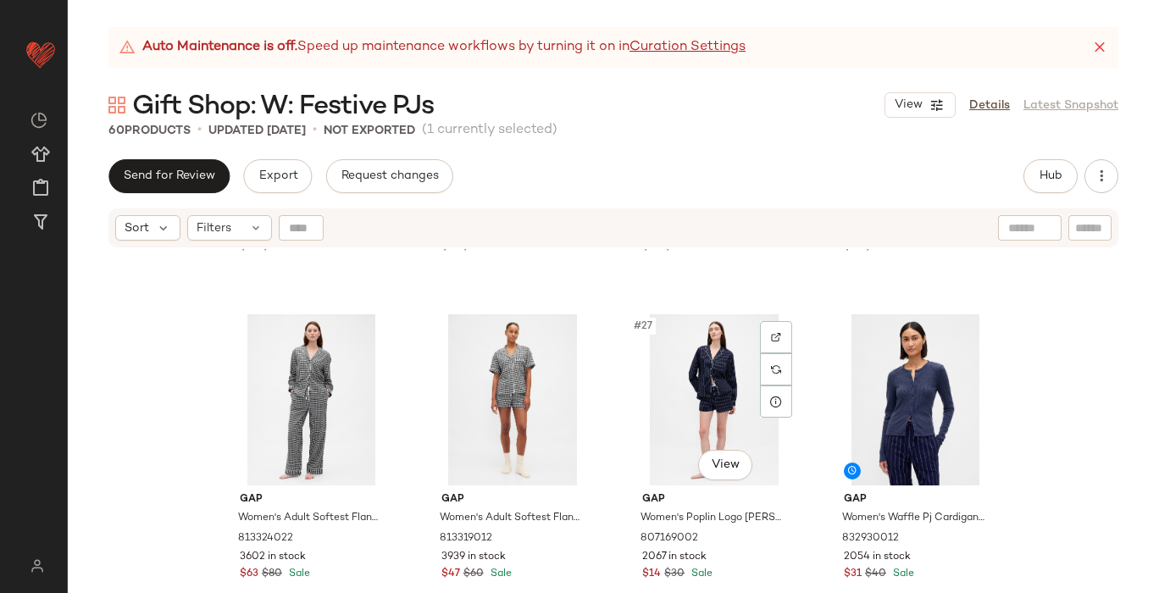
scroll to position [1922, 0]
click at [1096, 52] on icon at bounding box center [1099, 47] width 17 height 17
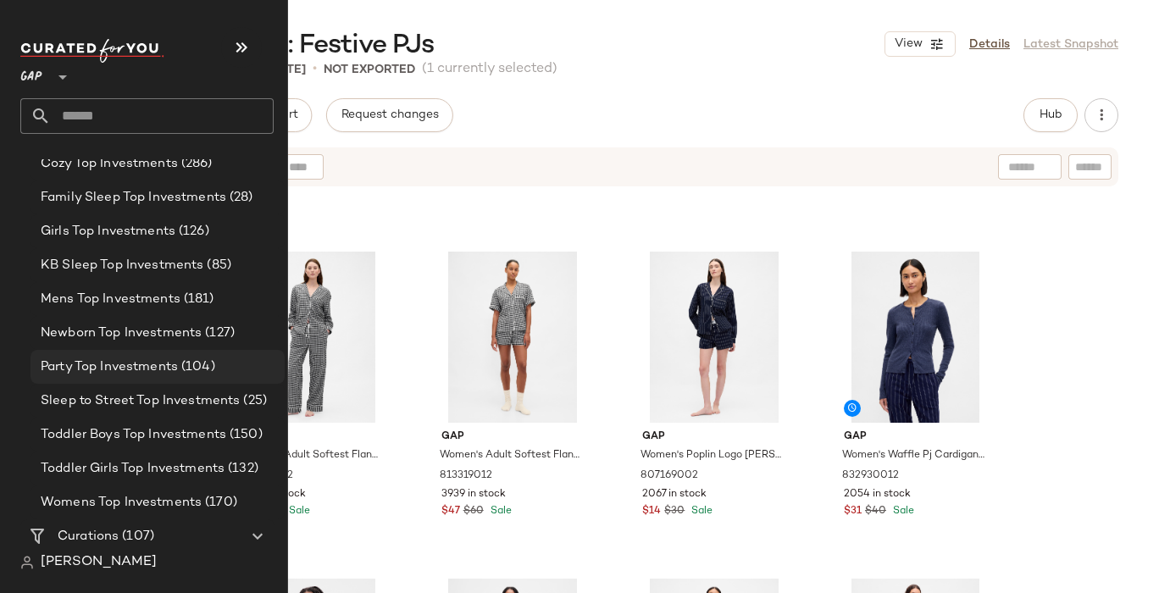
scroll to position [319, 0]
click at [130, 494] on span "Womens Top Investments" at bounding box center [121, 501] width 161 height 19
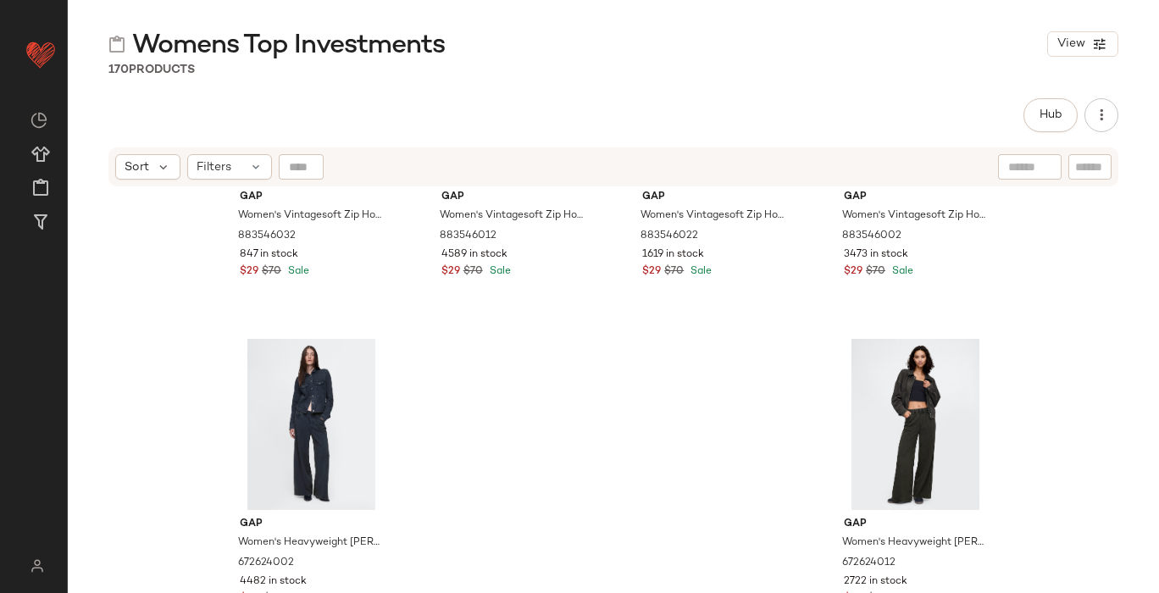
scroll to position [13619, 0]
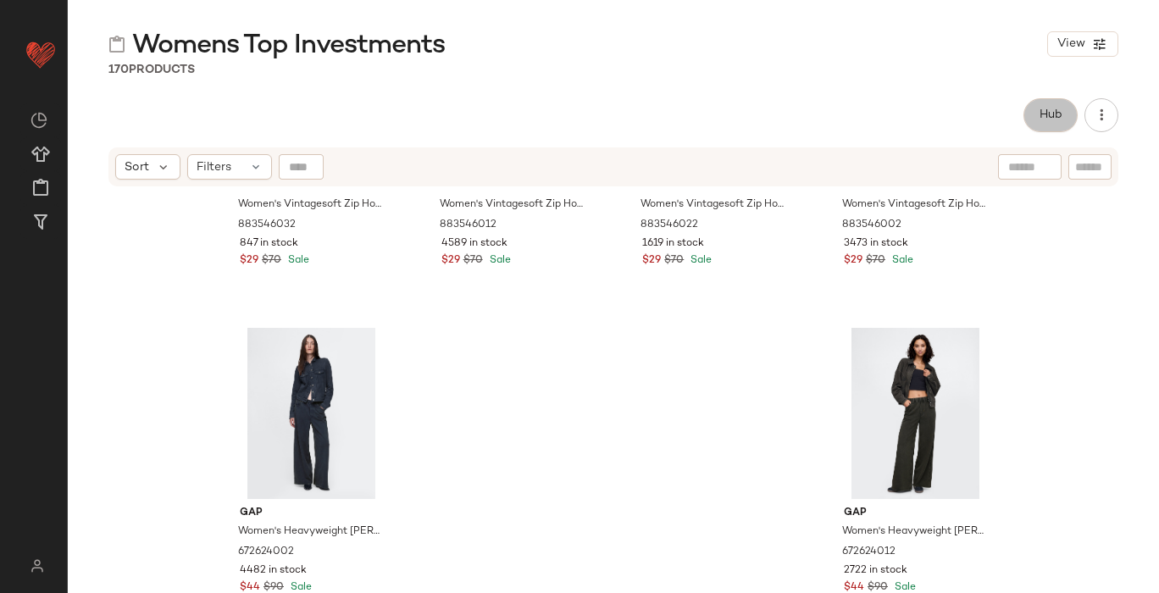
click at [1055, 124] on button "Hub" at bounding box center [1051, 115] width 54 height 34
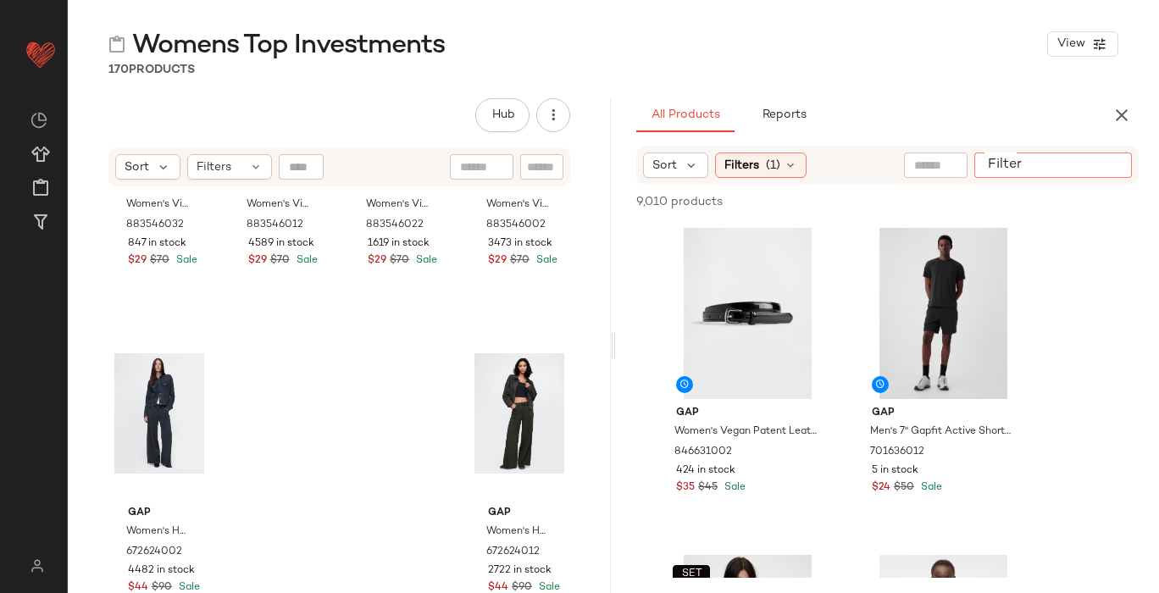
click at [1107, 169] on input "Filter" at bounding box center [1053, 166] width 144 height 18
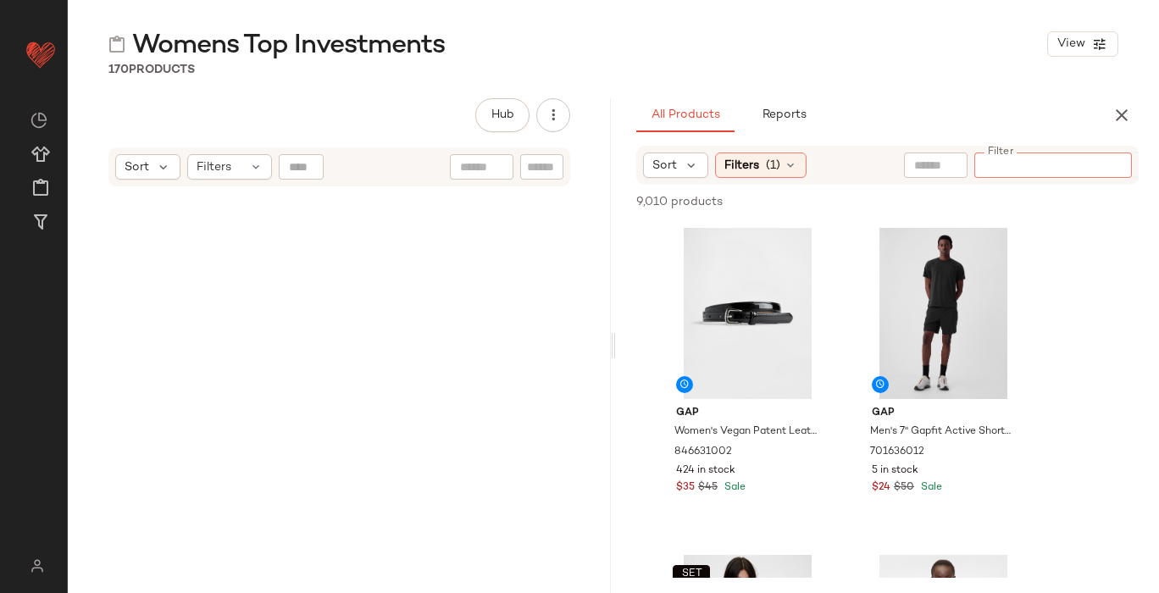
scroll to position [13619, 0]
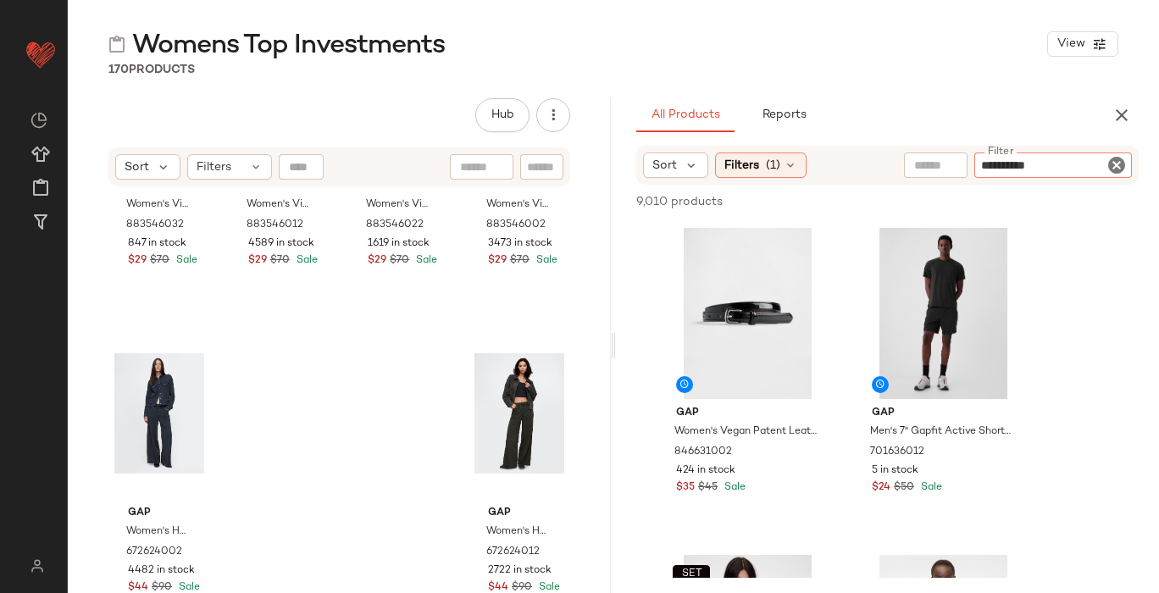
type input "**********"
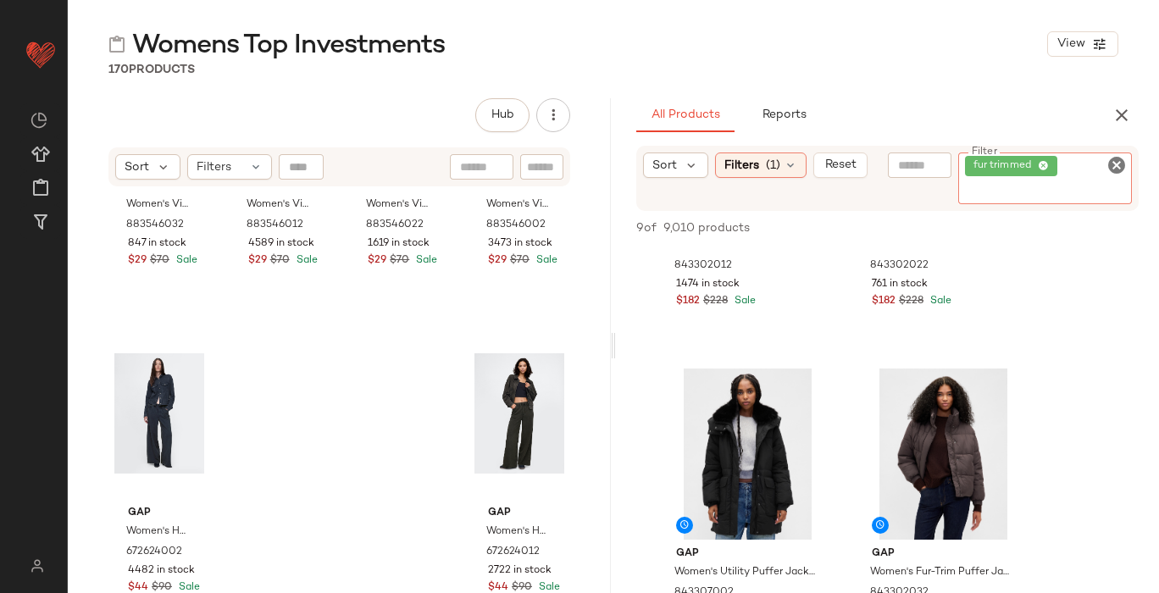
scroll to position [0, 0]
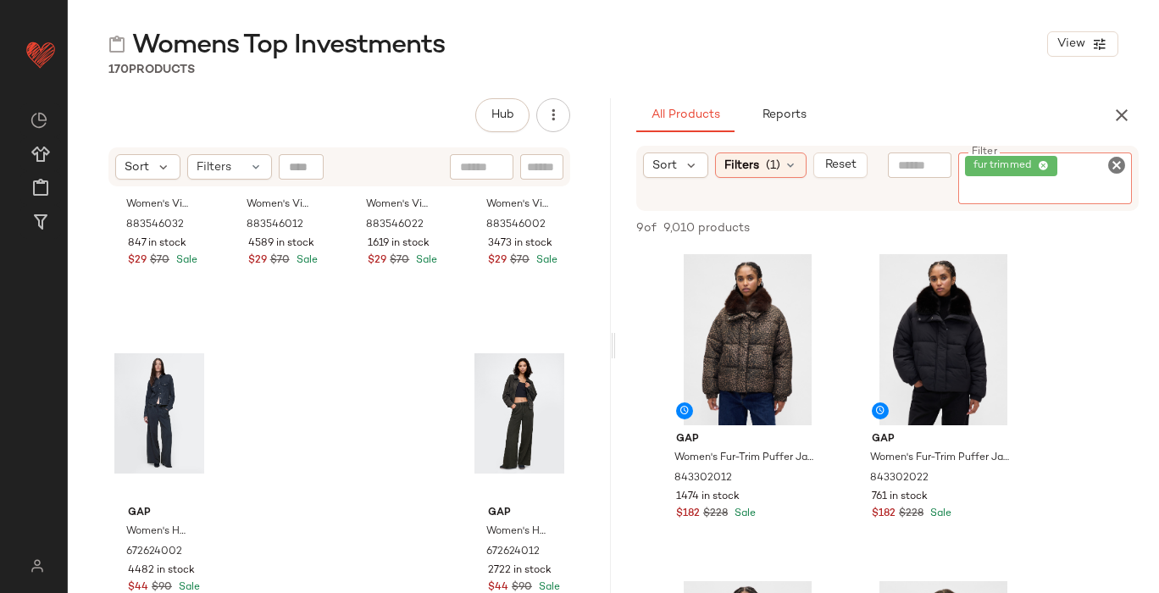
click at [1115, 168] on icon "Clear Filter" at bounding box center [1117, 165] width 20 height 20
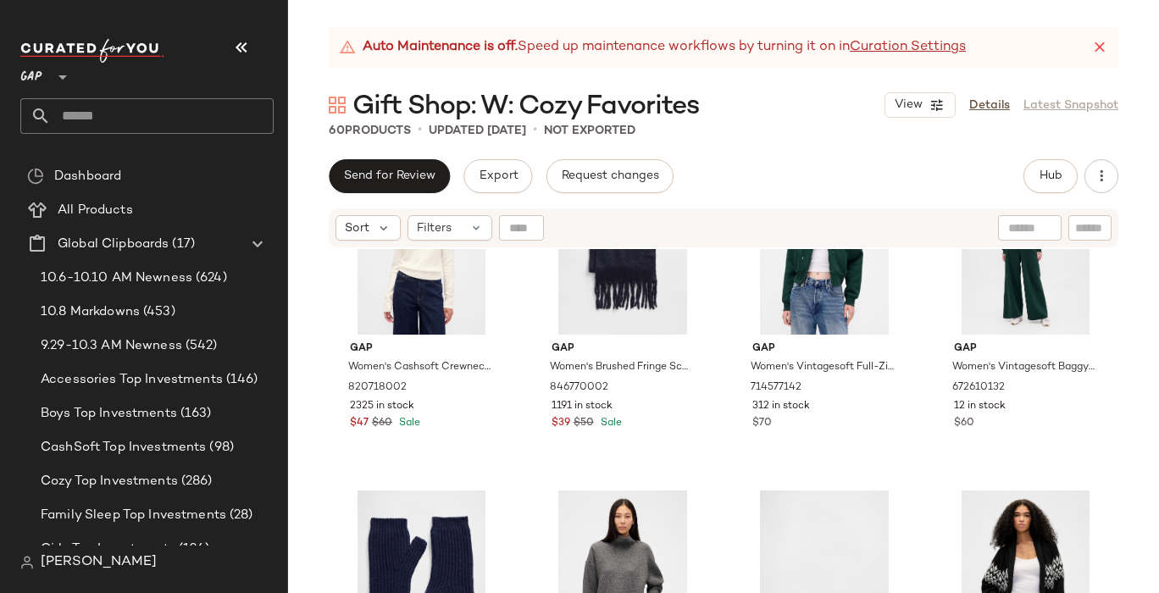
scroll to position [4034, 0]
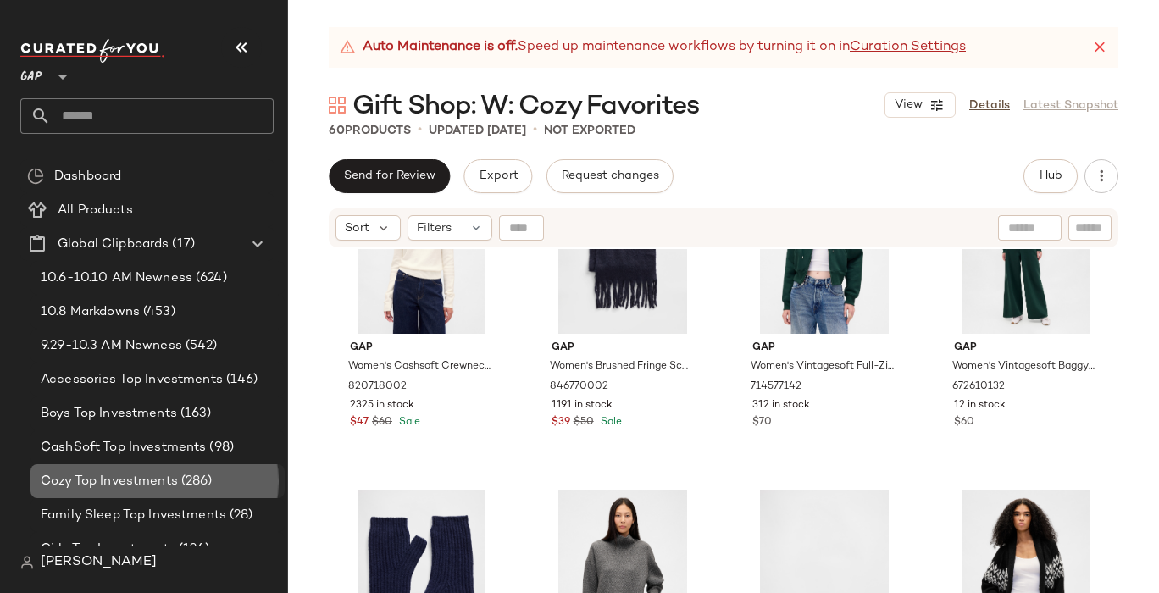
click at [169, 469] on div "Cozy Top Investments (286)" at bounding box center [158, 481] width 254 height 34
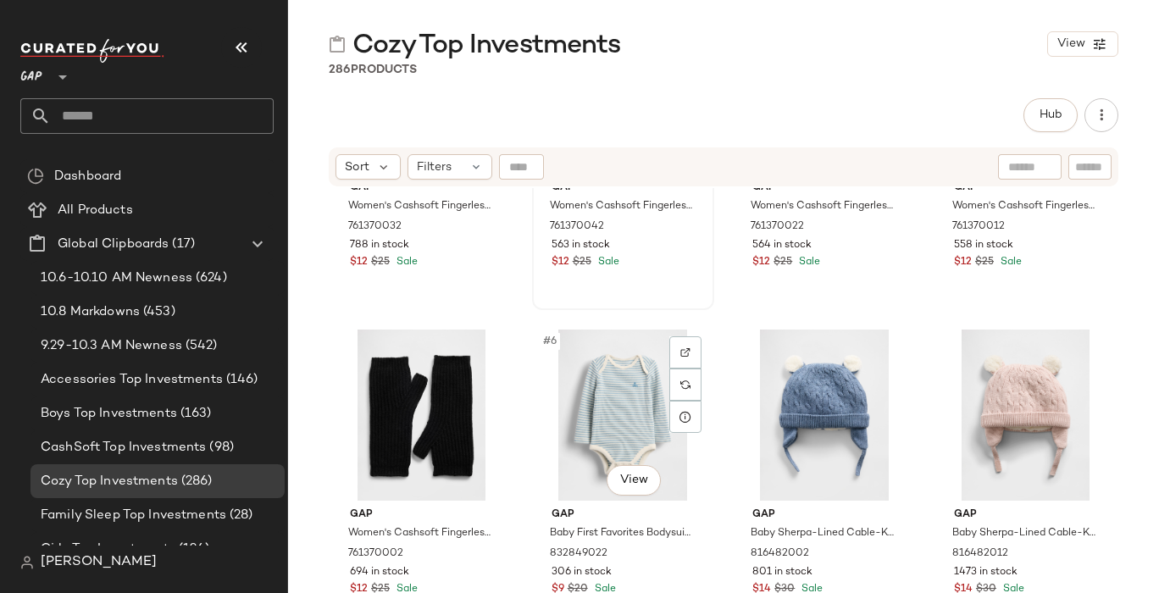
scroll to position [197, 0]
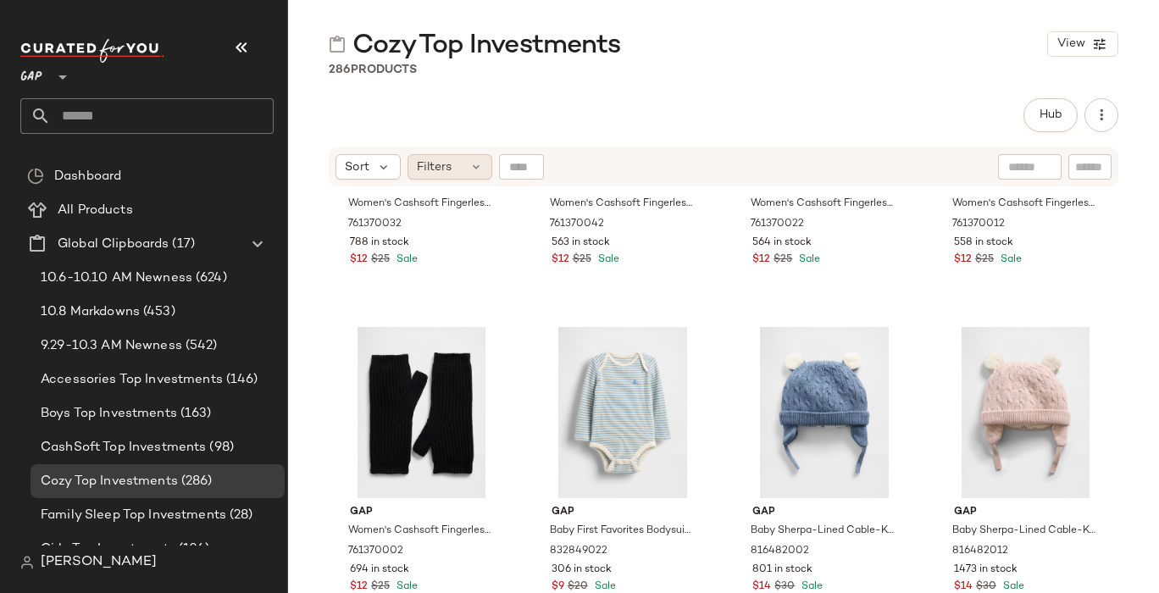
click at [453, 166] on div "Filters" at bounding box center [450, 166] width 85 height 25
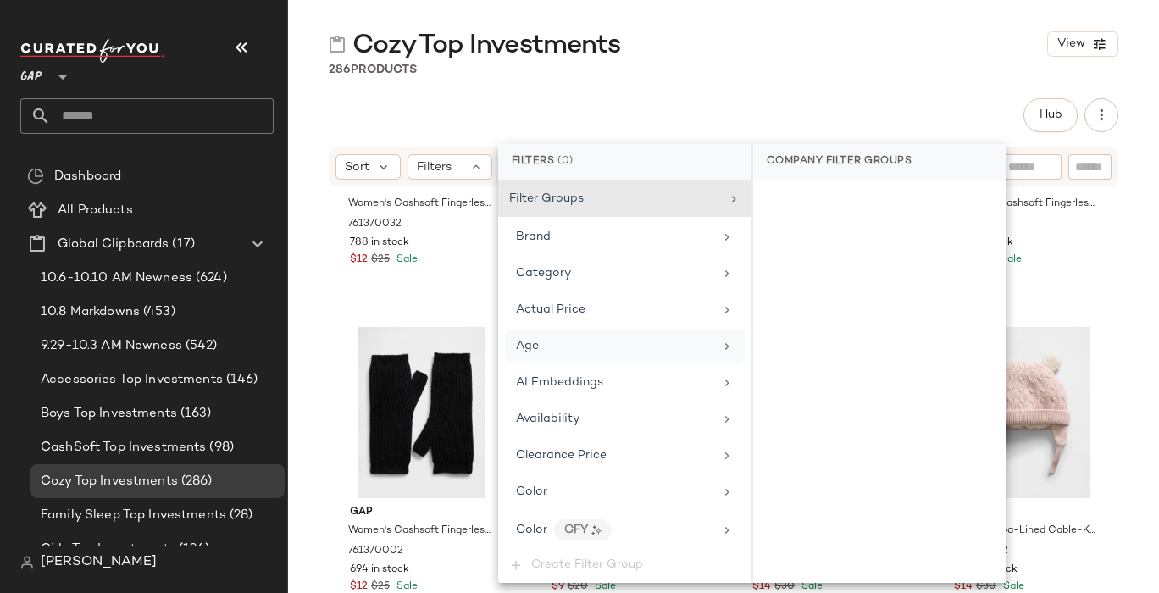
click at [722, 347] on icon at bounding box center [727, 347] width 14 height 14
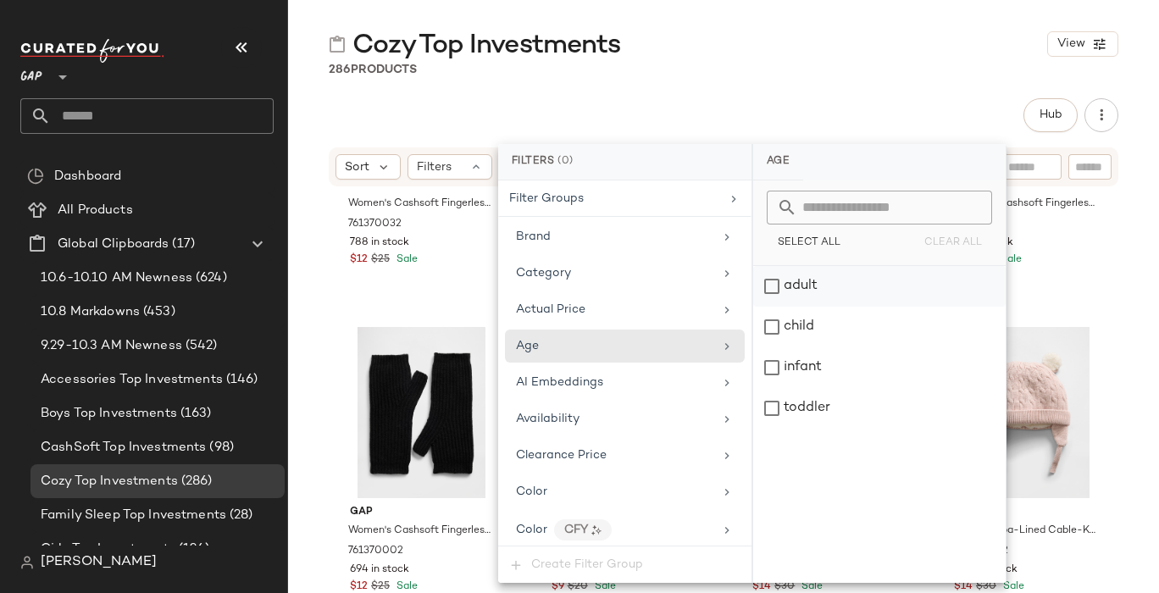
click at [772, 286] on div "adult" at bounding box center [879, 286] width 252 height 41
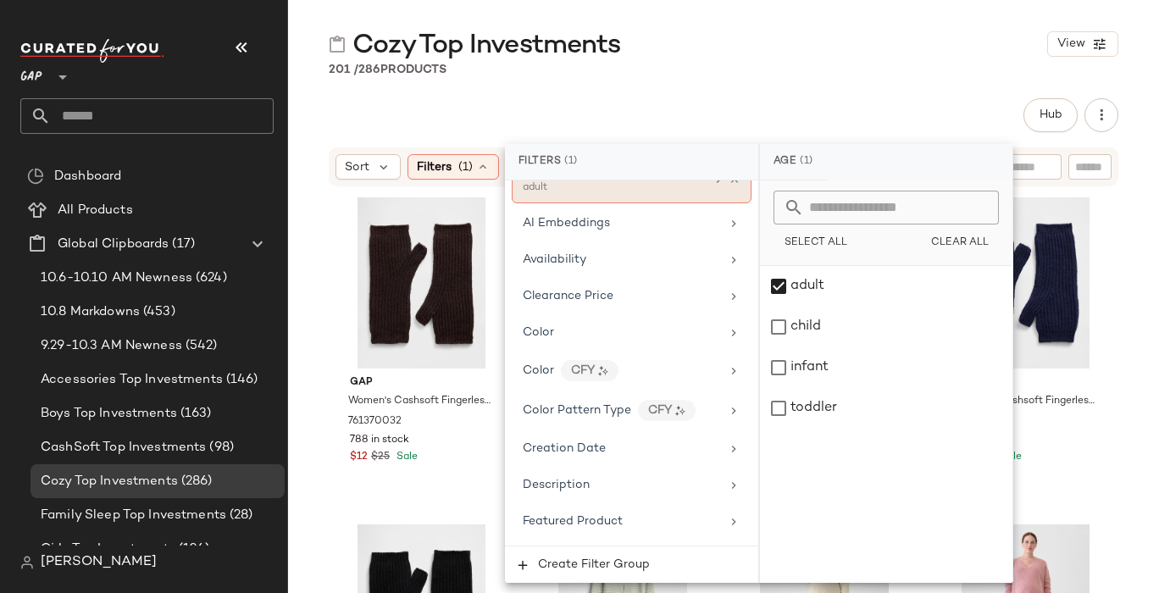
scroll to position [177, 0]
click at [769, 97] on div "Cozy Top Investments View 201 / 286 Products Hub Send for Review External Revie…" at bounding box center [723, 310] width 871 height 566
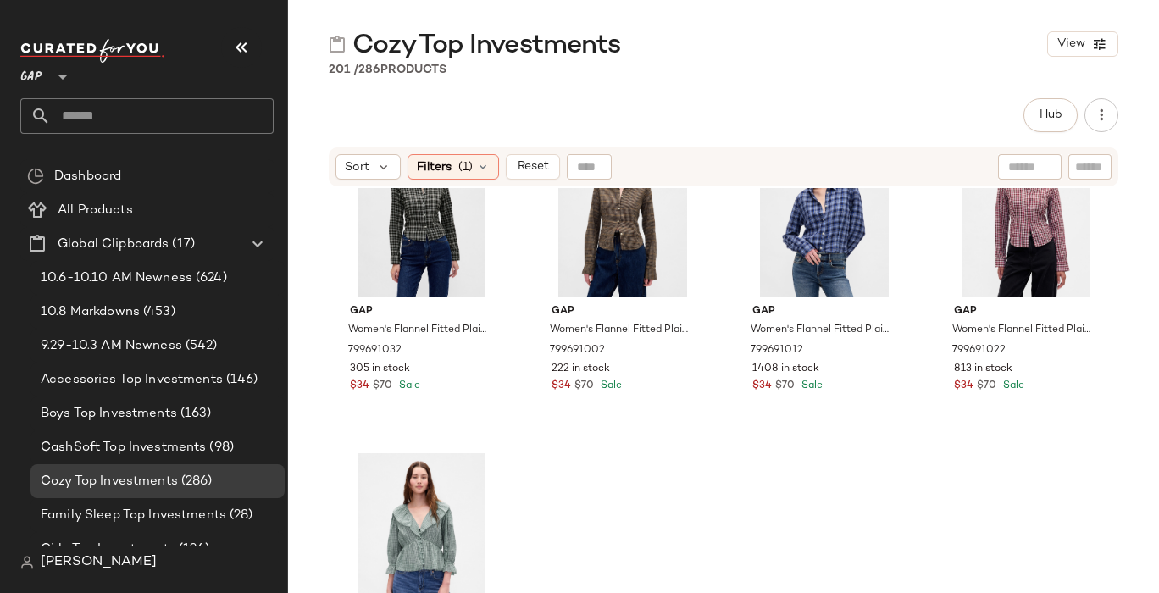
scroll to position [16047, 0]
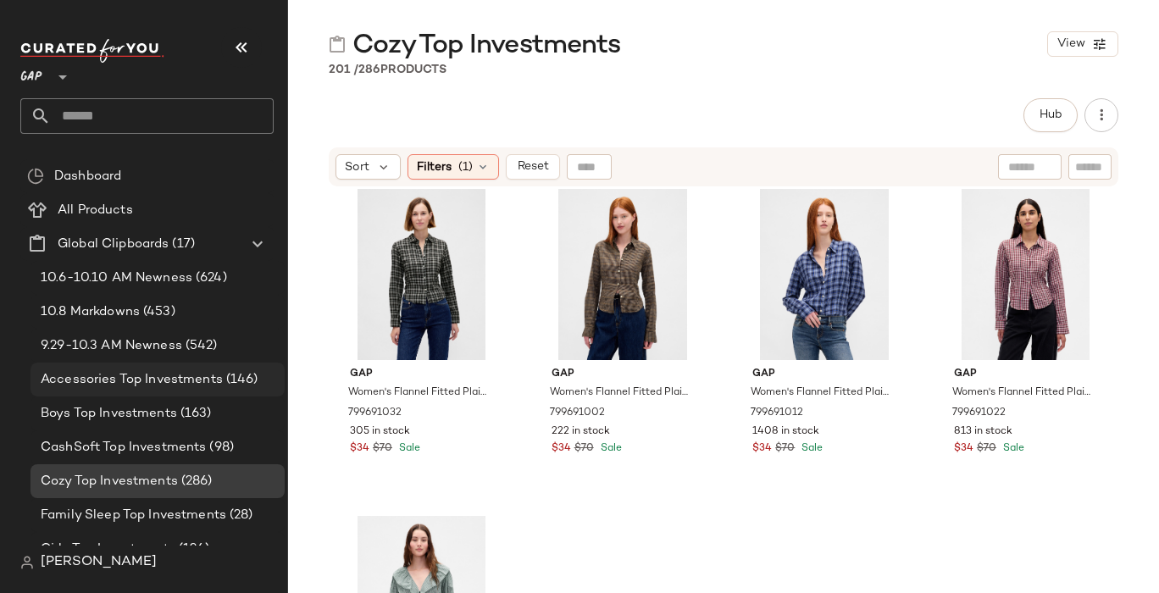
click at [101, 370] on span "Accessories Top Investments" at bounding box center [132, 379] width 182 height 19
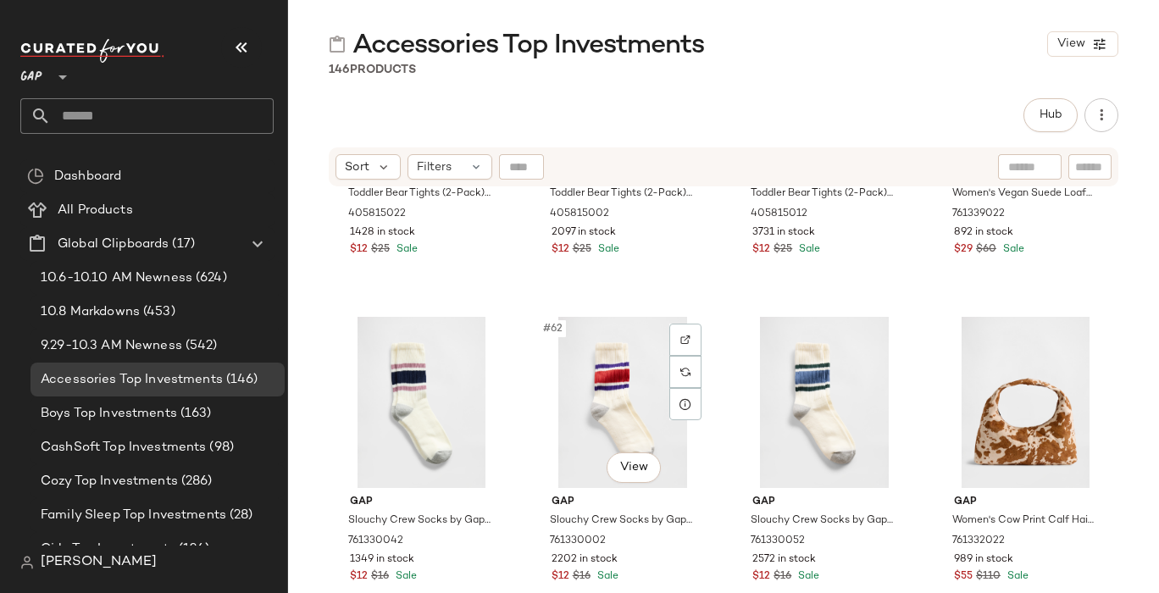
scroll to position [4804, 0]
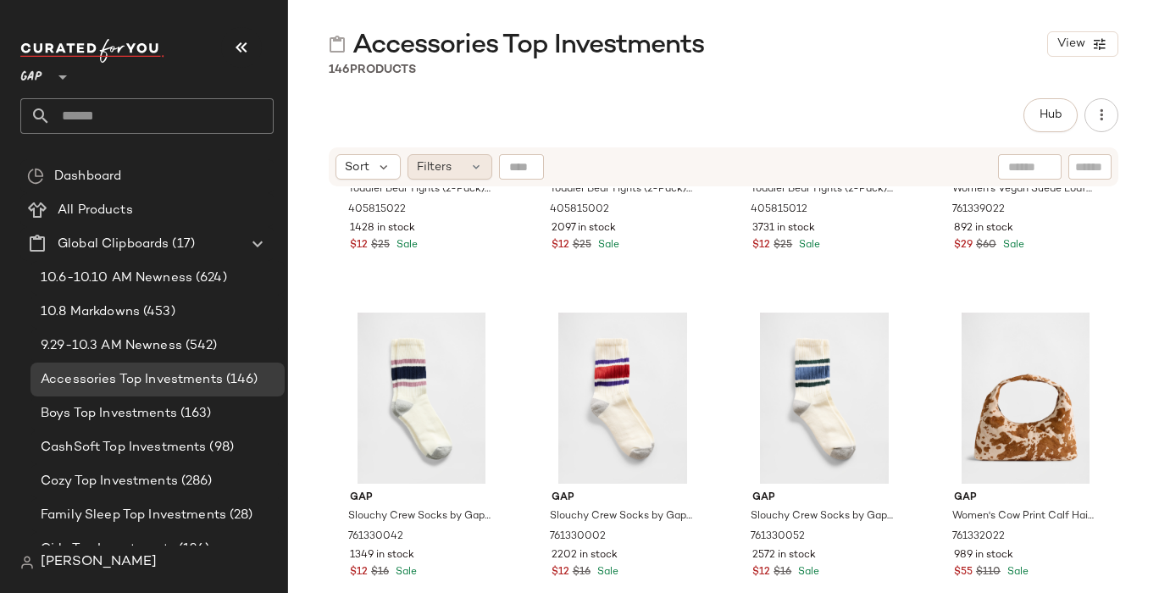
click at [438, 157] on div "Filters" at bounding box center [450, 166] width 85 height 25
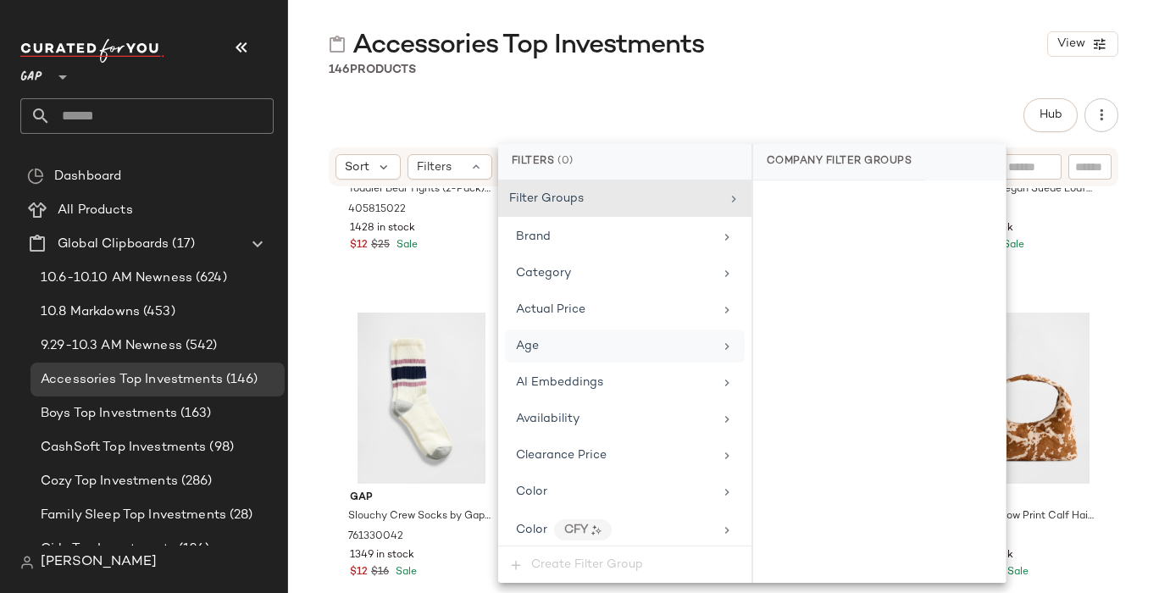
click at [722, 343] on icon at bounding box center [727, 347] width 14 height 14
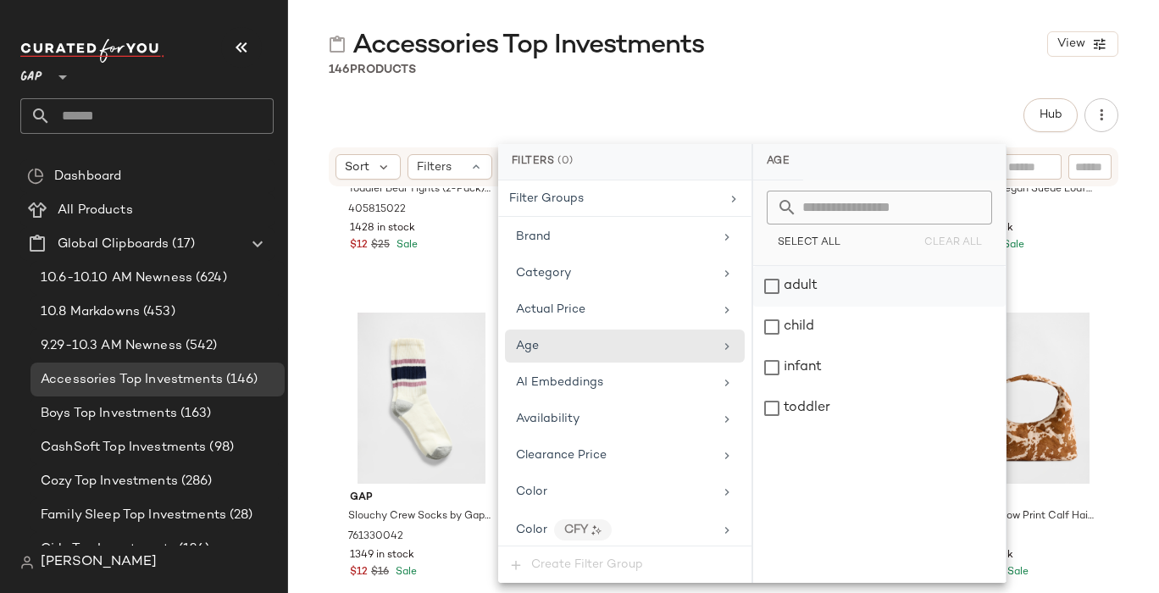
click at [770, 290] on div "adult" at bounding box center [879, 286] width 252 height 41
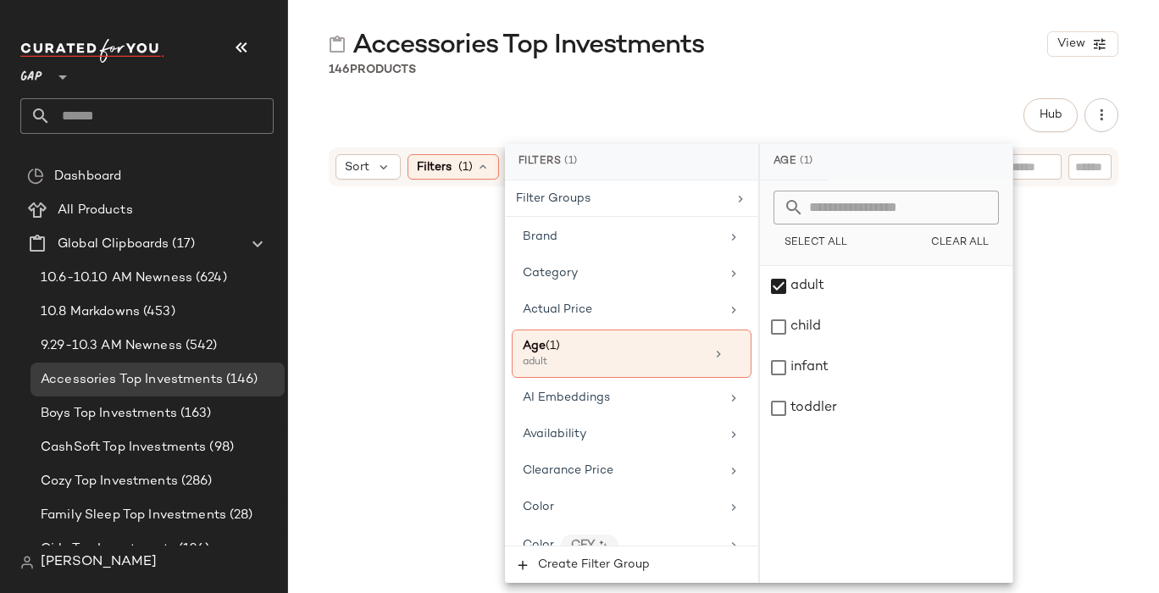
click at [719, 101] on div "Hub Send for Review External Review Internal Review Cancel Send for Review Revi…" at bounding box center [724, 115] width 790 height 34
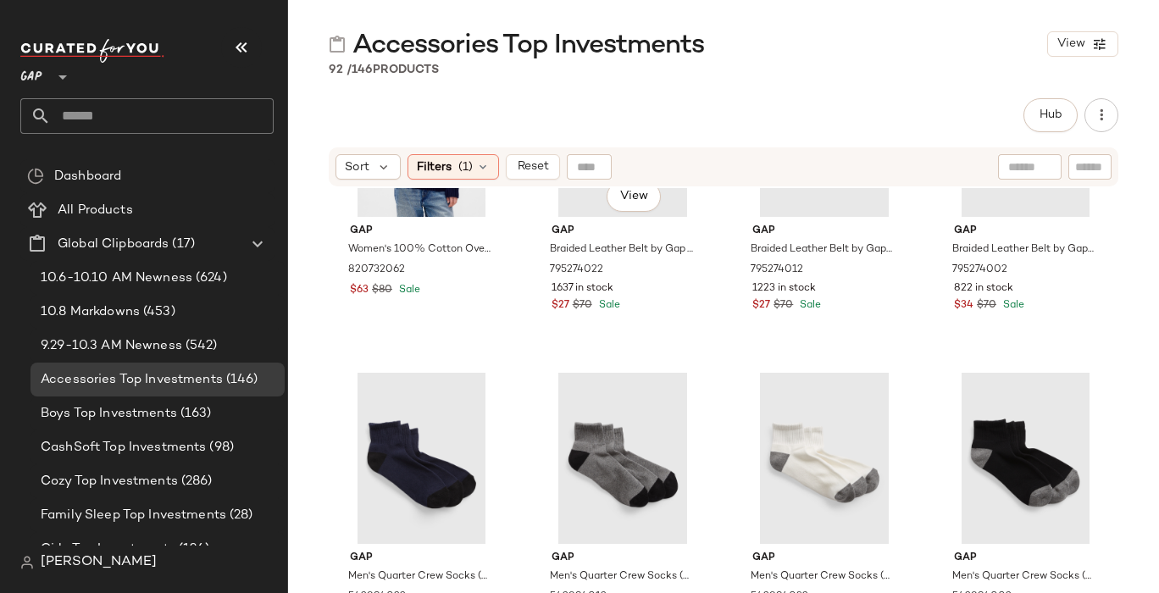
scroll to position [7078, 0]
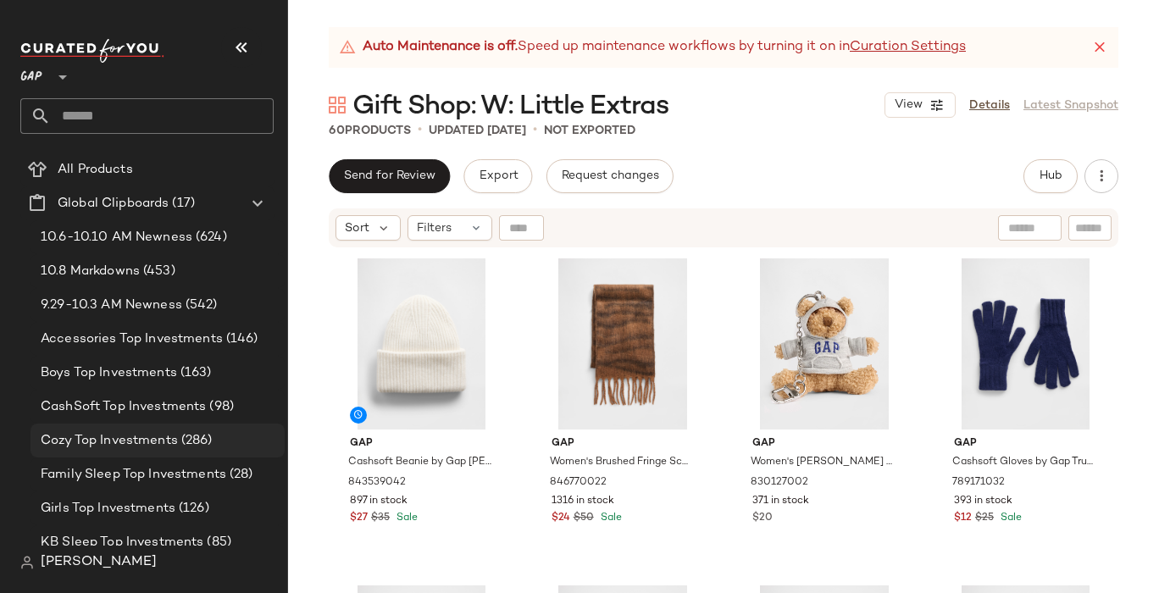
scroll to position [45, 0]
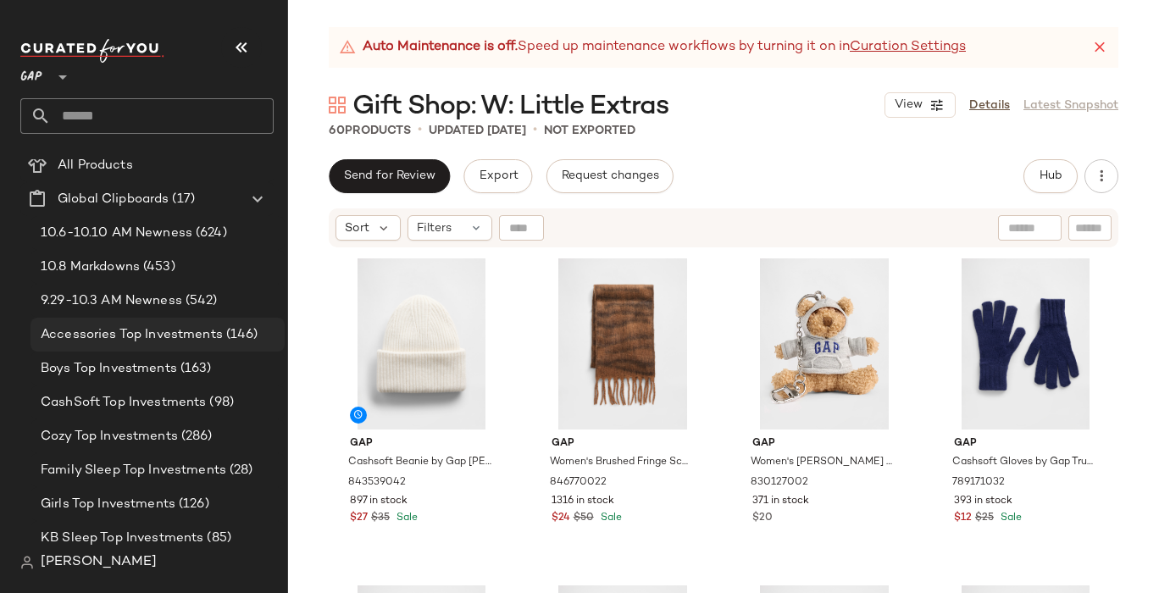
click at [145, 335] on span "Accessories Top Investments" at bounding box center [132, 334] width 182 height 19
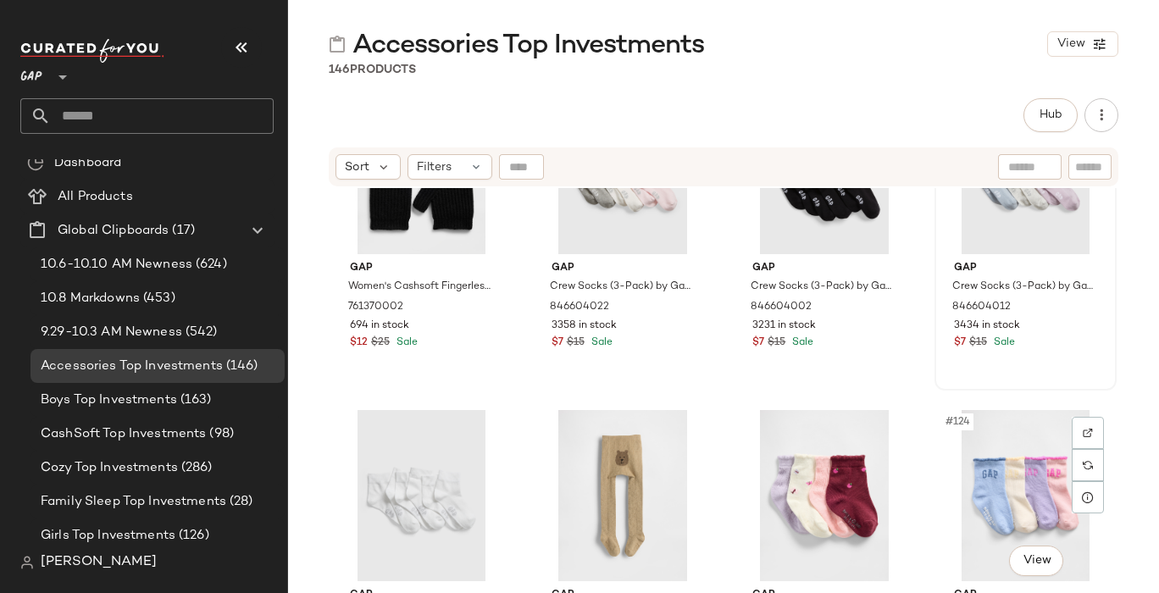
scroll to position [9640, 0]
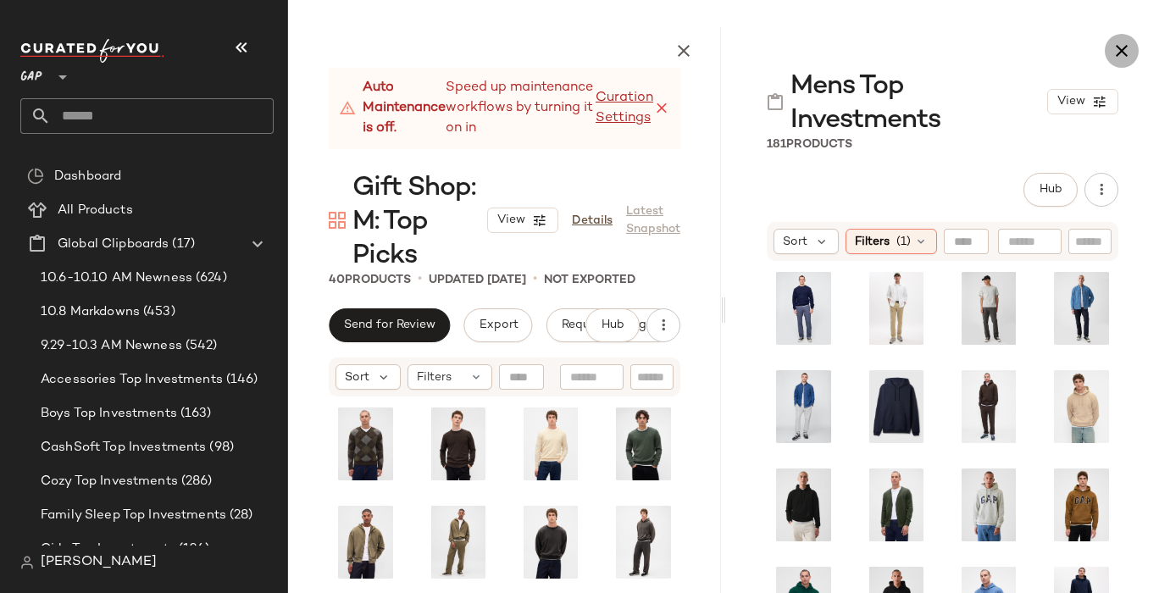
click at [1121, 50] on icon "button" at bounding box center [1122, 51] width 20 height 20
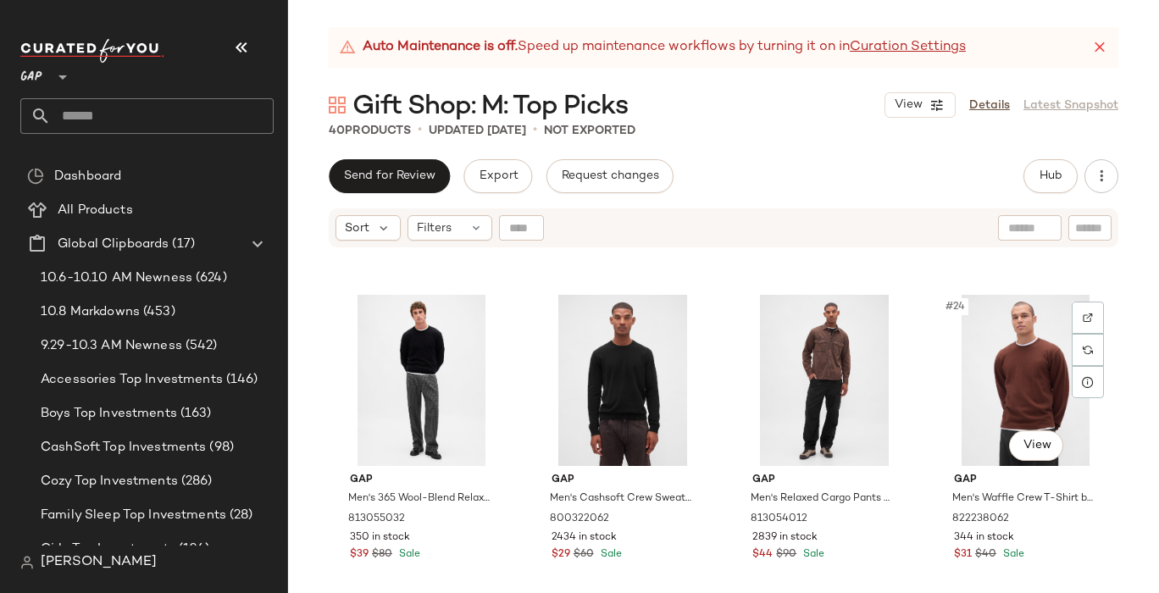
scroll to position [1627, 0]
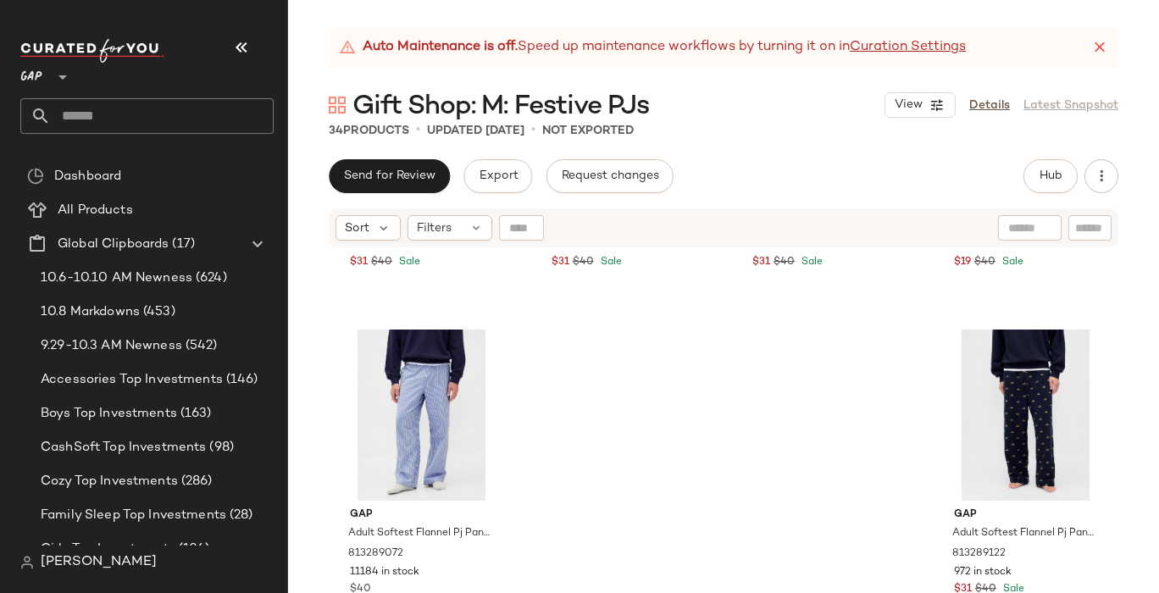
scroll to position [2560, 0]
click at [1044, 170] on span "Hub" at bounding box center [1051, 176] width 24 height 14
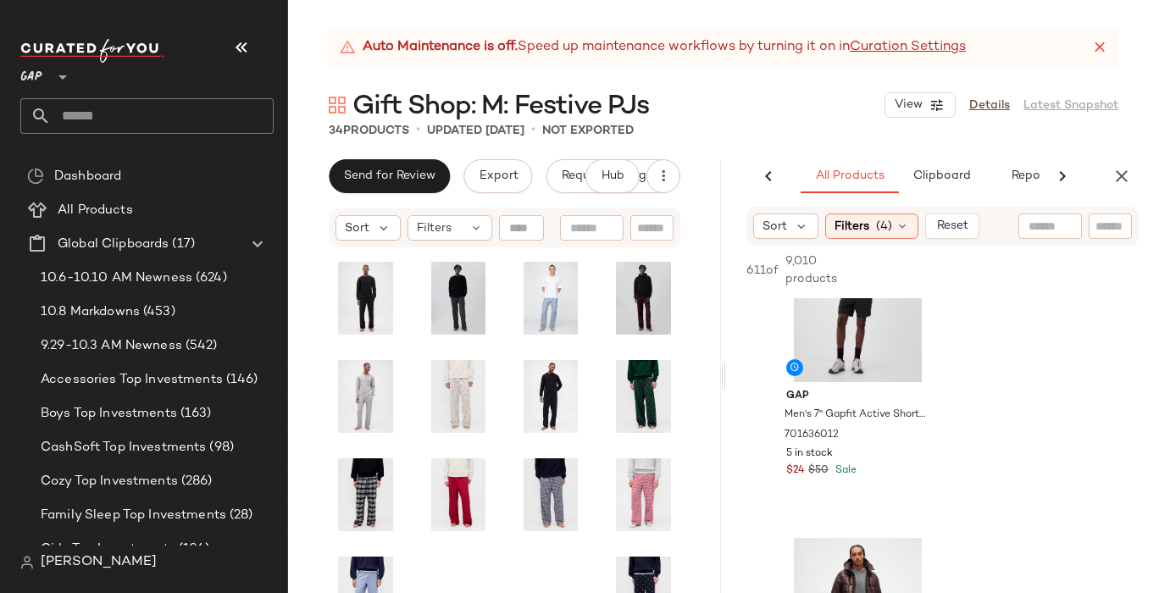
scroll to position [184, 0]
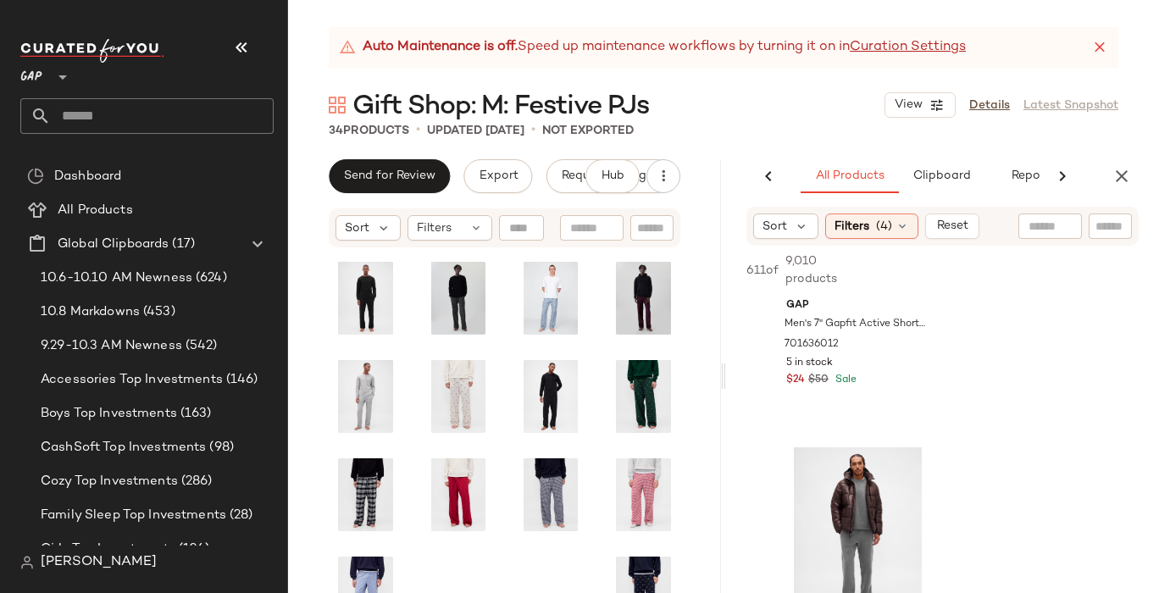
click at [1108, 230] on input "text" at bounding box center [1111, 227] width 30 height 18
type input "**"
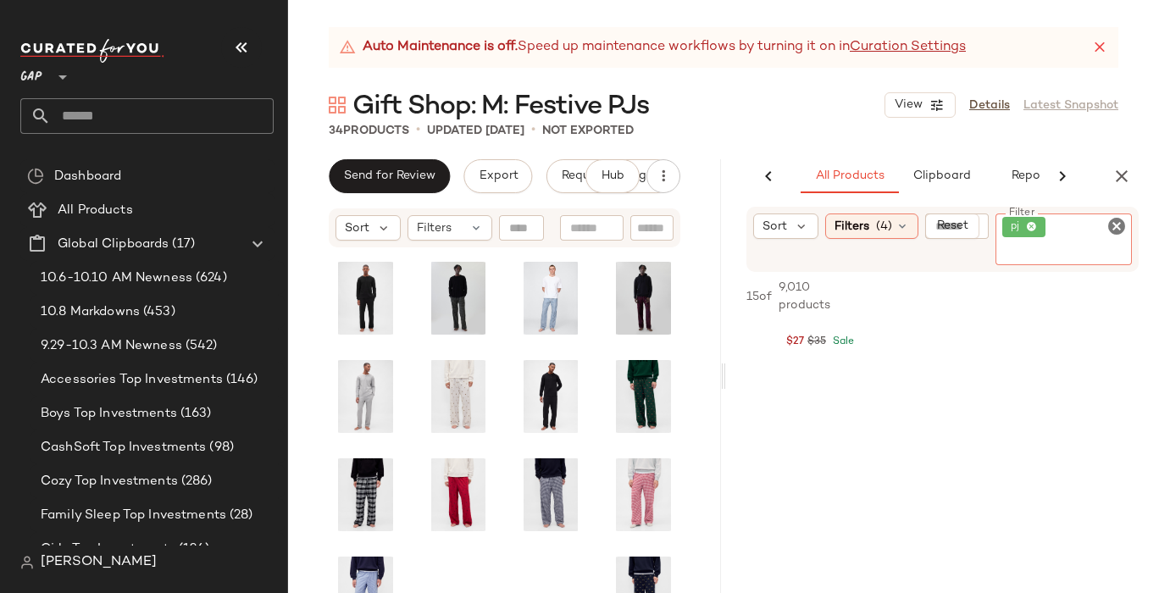
scroll to position [0, 0]
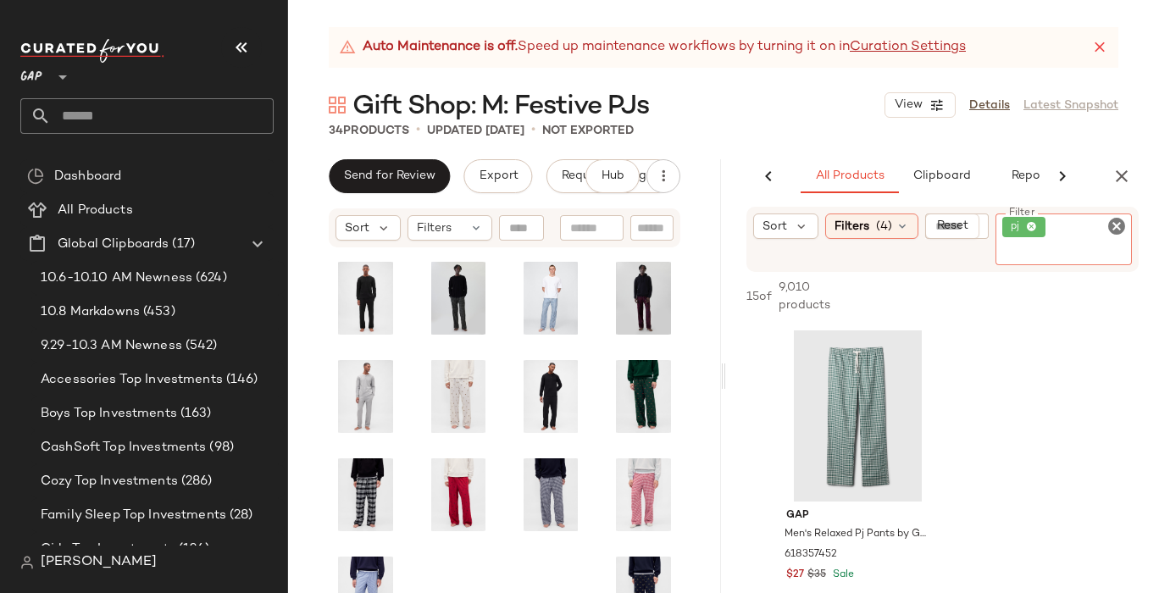
click at [1115, 222] on icon "Clear Filter" at bounding box center [1117, 226] width 20 height 20
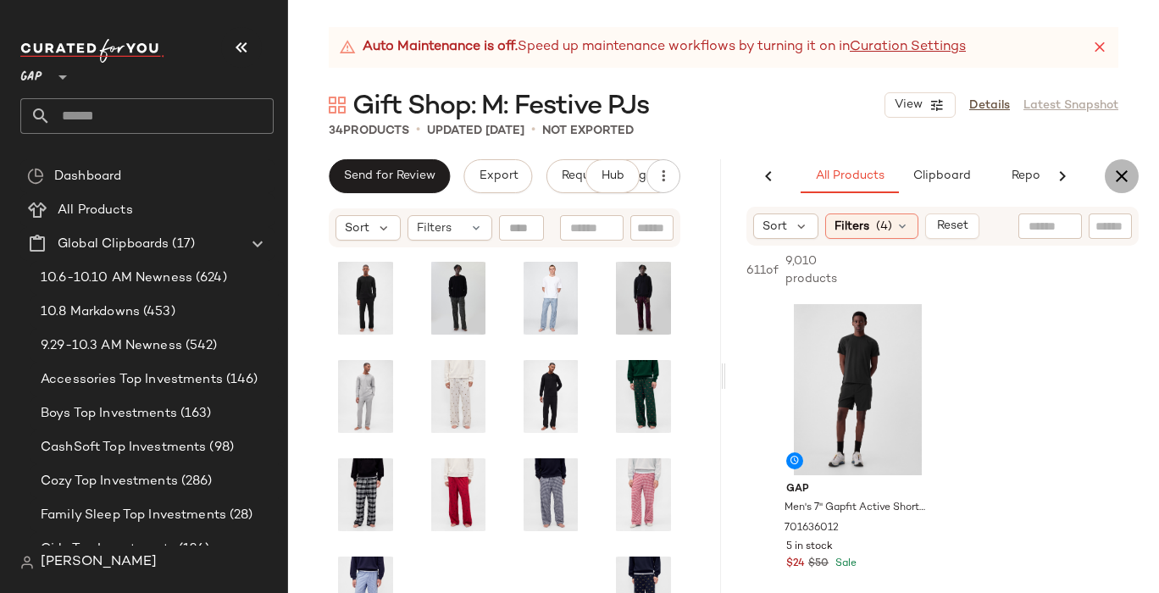
click at [1126, 166] on icon "button" at bounding box center [1122, 176] width 20 height 20
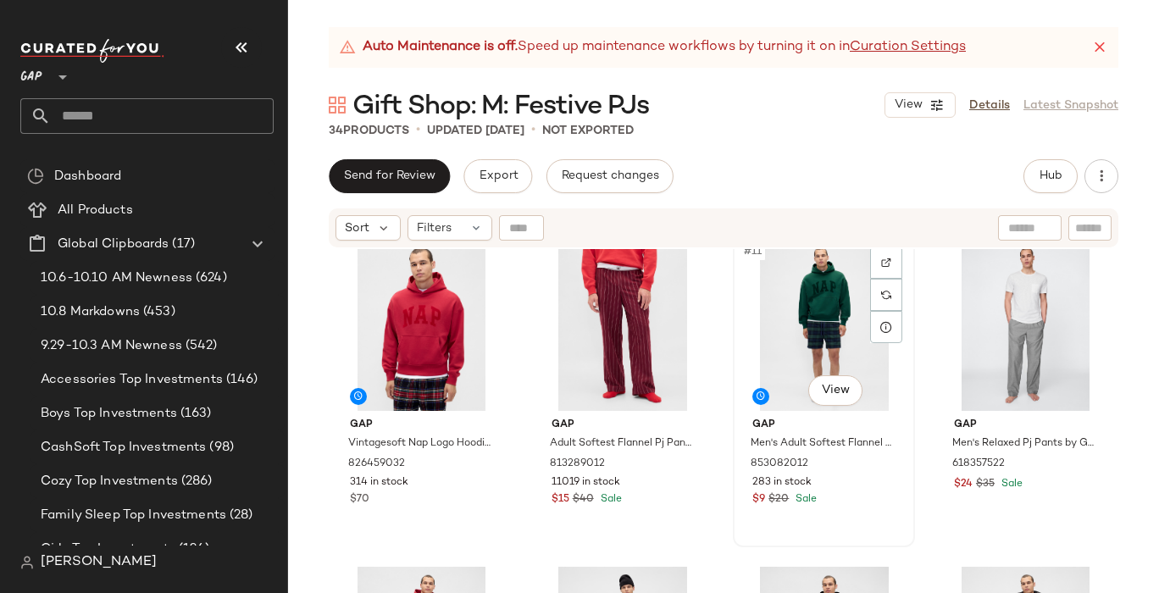
scroll to position [690, 0]
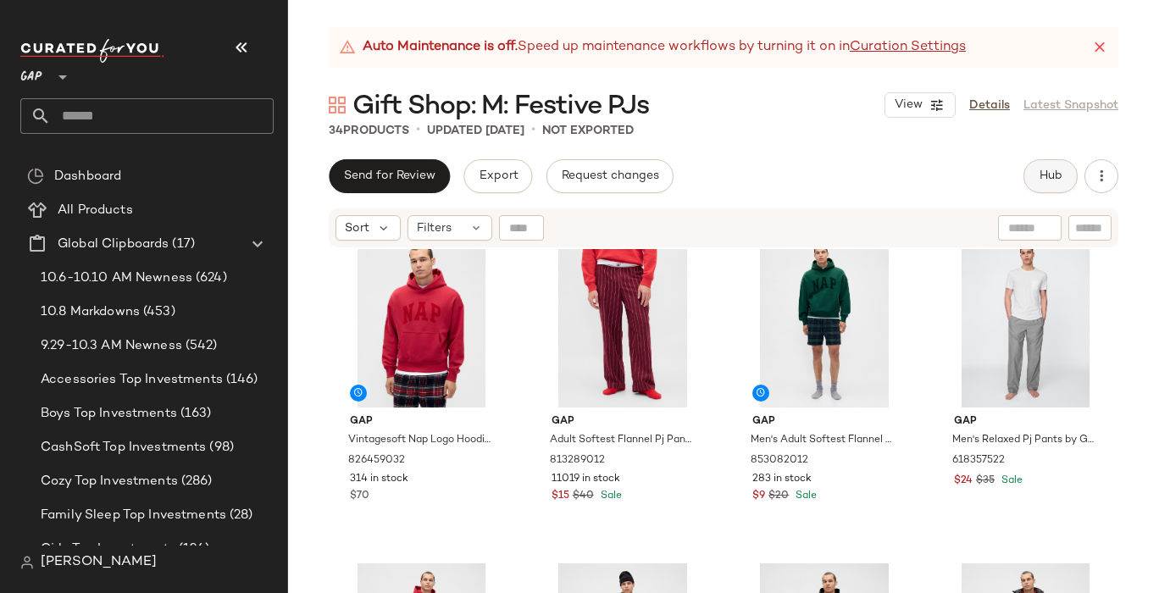
click at [1058, 174] on span "Hub" at bounding box center [1051, 176] width 24 height 14
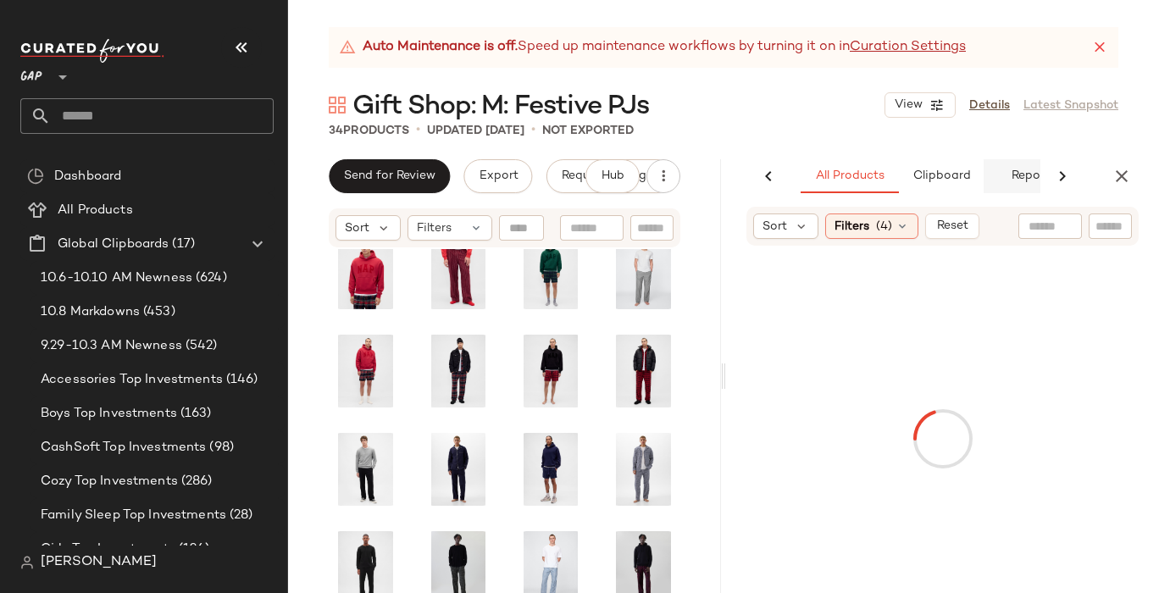
scroll to position [502, 0]
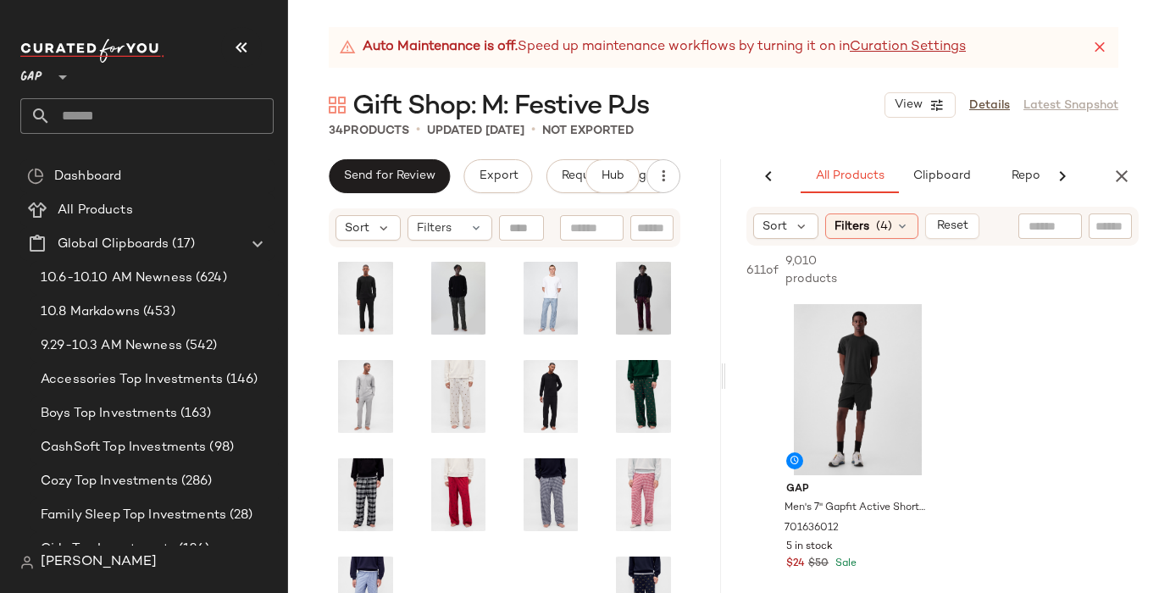
click at [1108, 228] on input "text" at bounding box center [1111, 227] width 30 height 18
type input "**********"
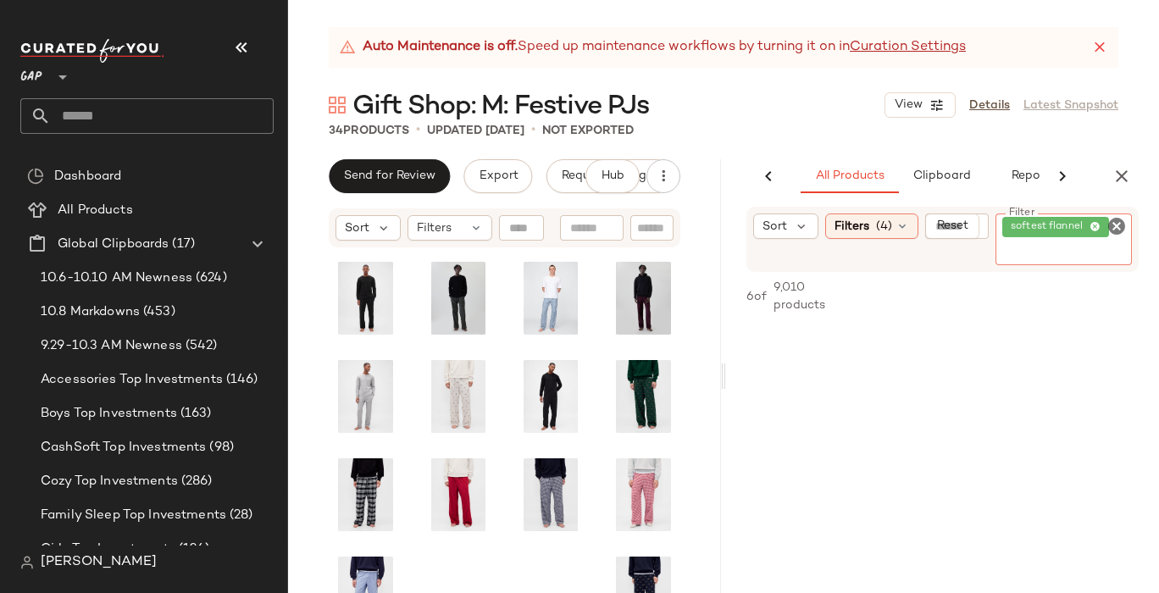
click at [1121, 220] on icon "Clear Filter" at bounding box center [1117, 226] width 20 height 20
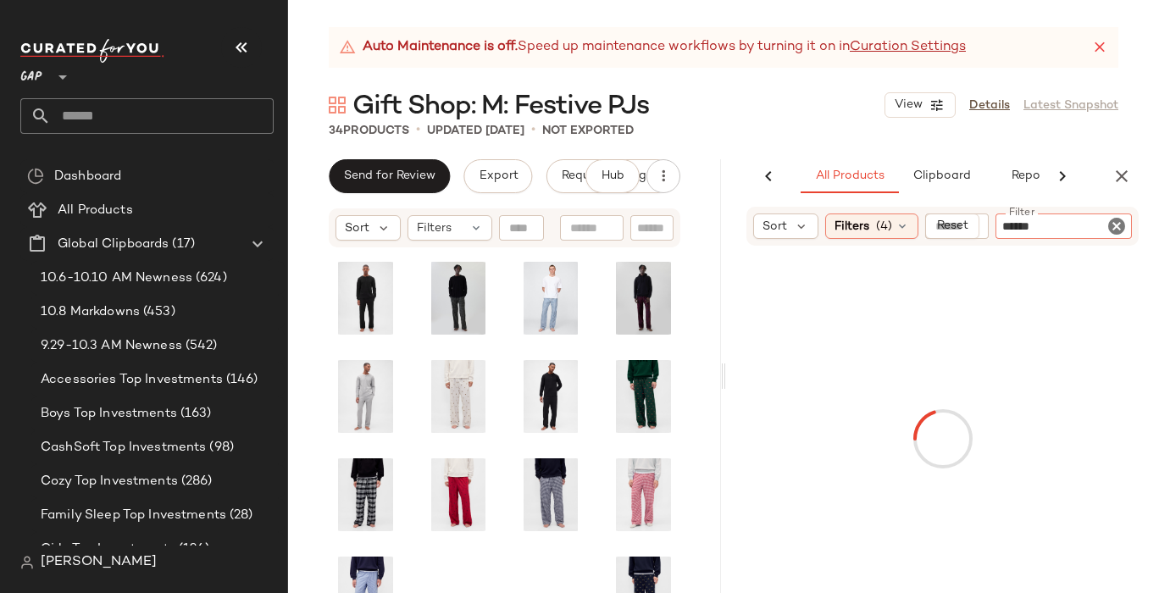
type input "*******"
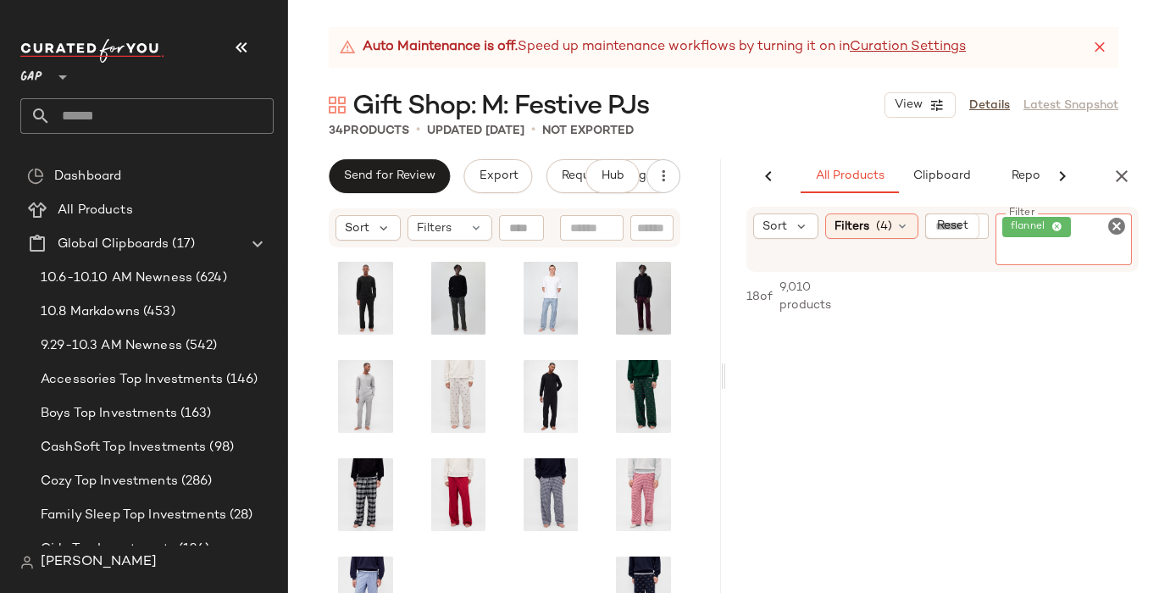
scroll to position [4466, 0]
click at [1113, 233] on icon "Clear Filter" at bounding box center [1117, 226] width 20 height 20
click at [1113, 230] on div "Filter flannel Filter" at bounding box center [1064, 240] width 136 height 52
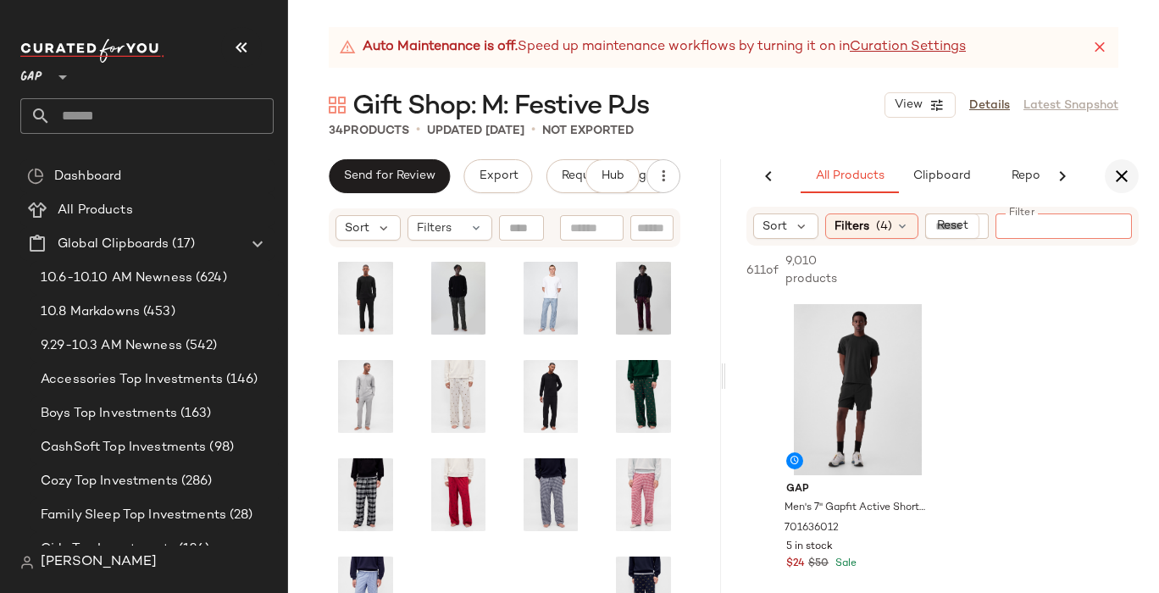
click at [1126, 175] on icon "button" at bounding box center [1122, 176] width 20 height 20
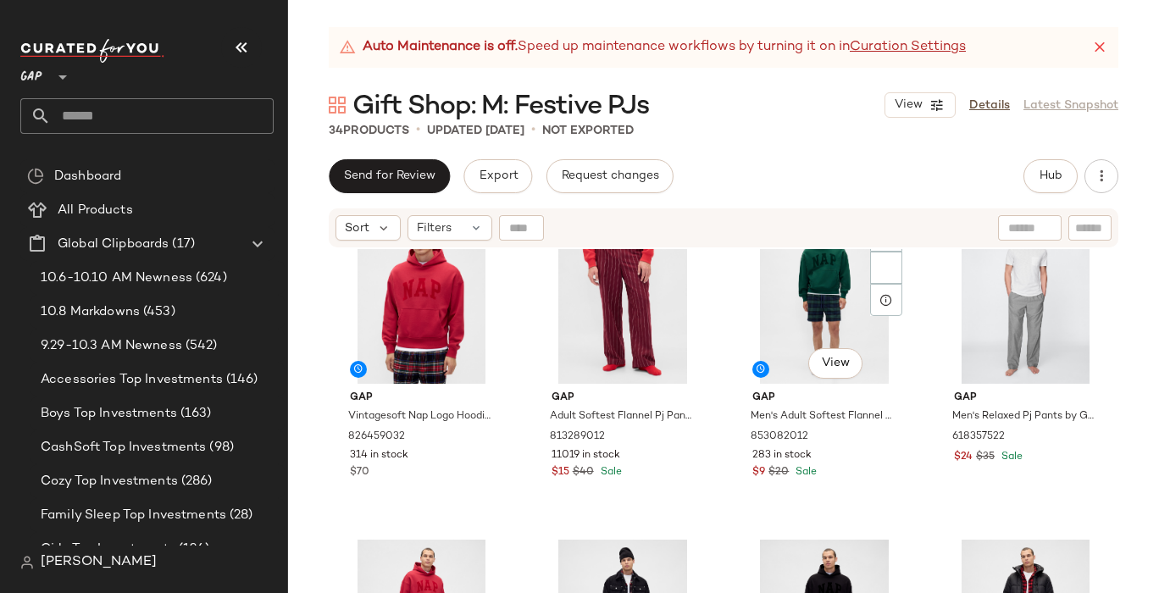
scroll to position [656, 0]
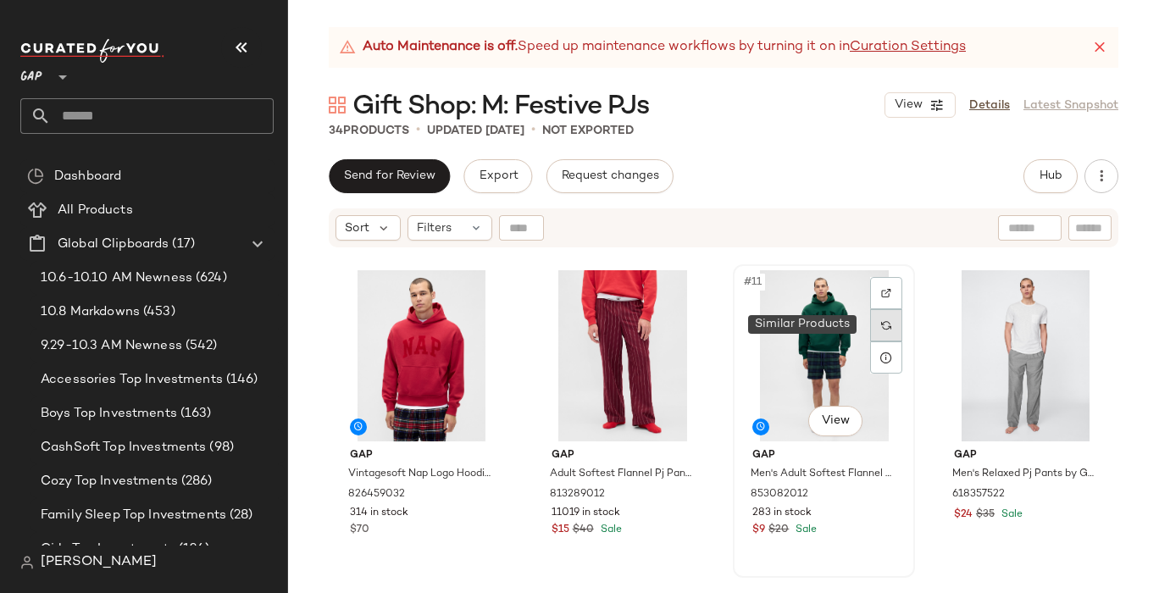
click at [885, 320] on div at bounding box center [886, 325] width 32 height 32
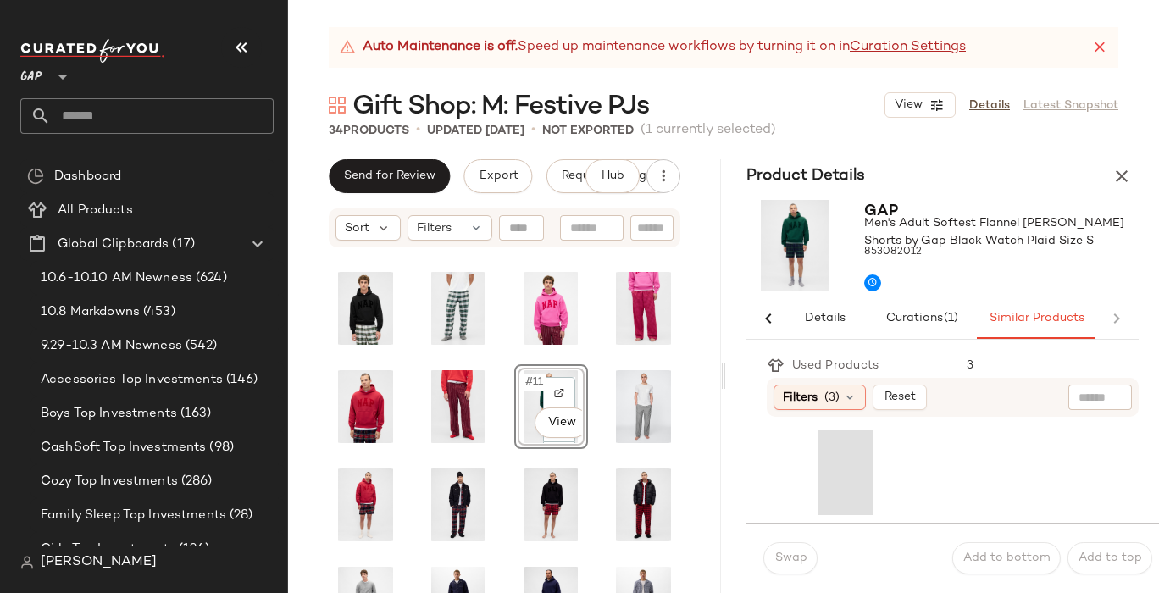
scroll to position [0, 8]
click at [1123, 171] on icon "button" at bounding box center [1122, 176] width 20 height 20
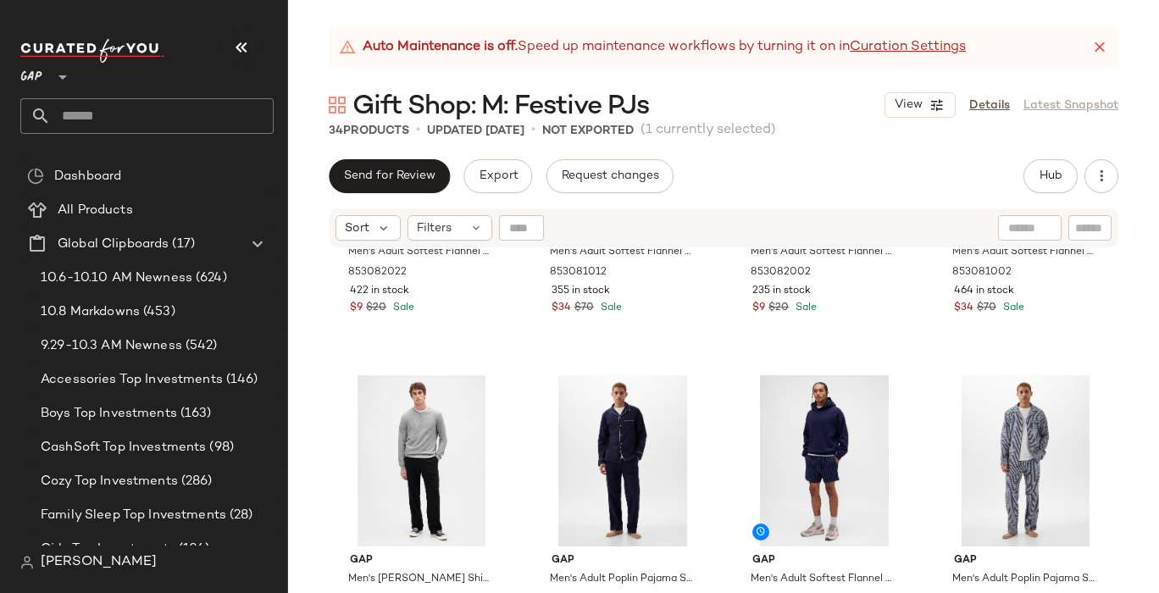
scroll to position [1207, 0]
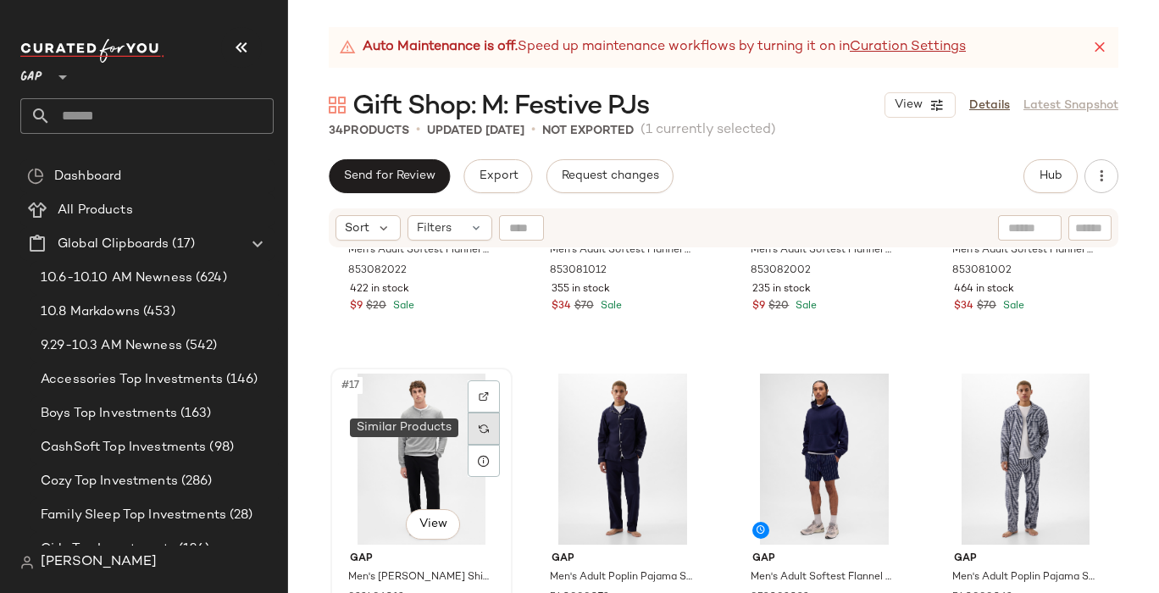
click at [485, 427] on img at bounding box center [484, 429] width 10 height 10
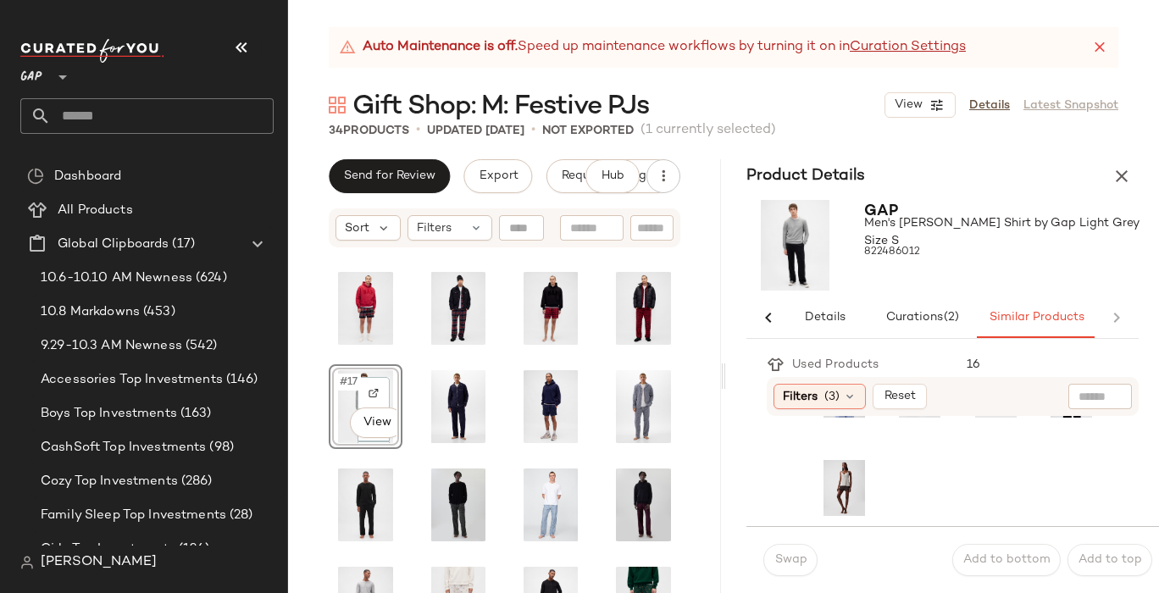
scroll to position [184, 0]
click at [1114, 179] on icon "button" at bounding box center [1122, 176] width 20 height 20
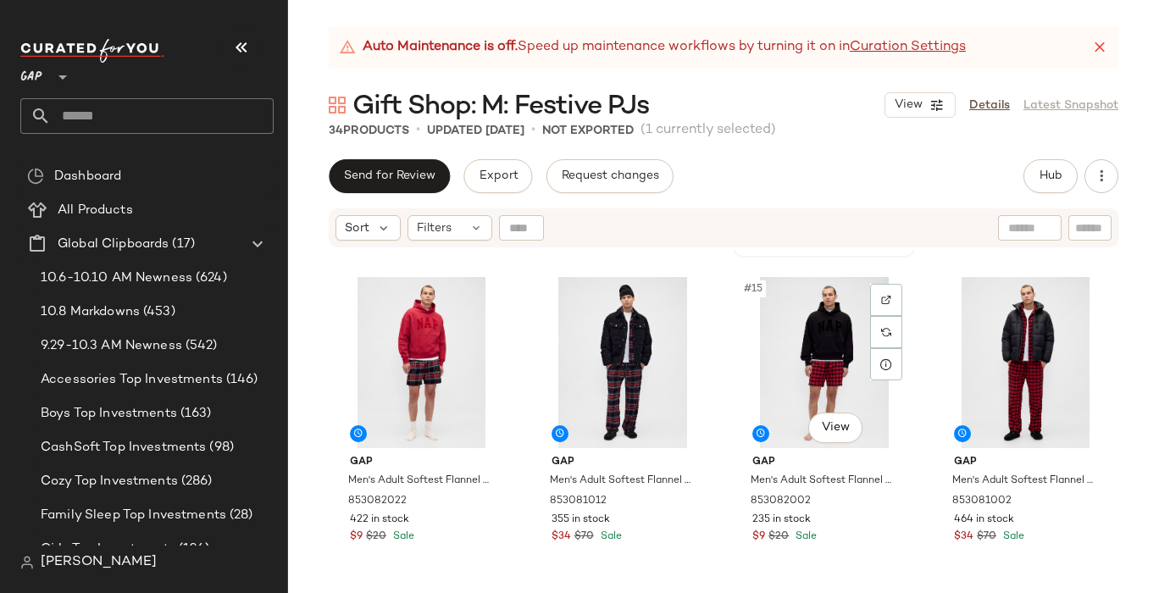
scroll to position [1079, 0]
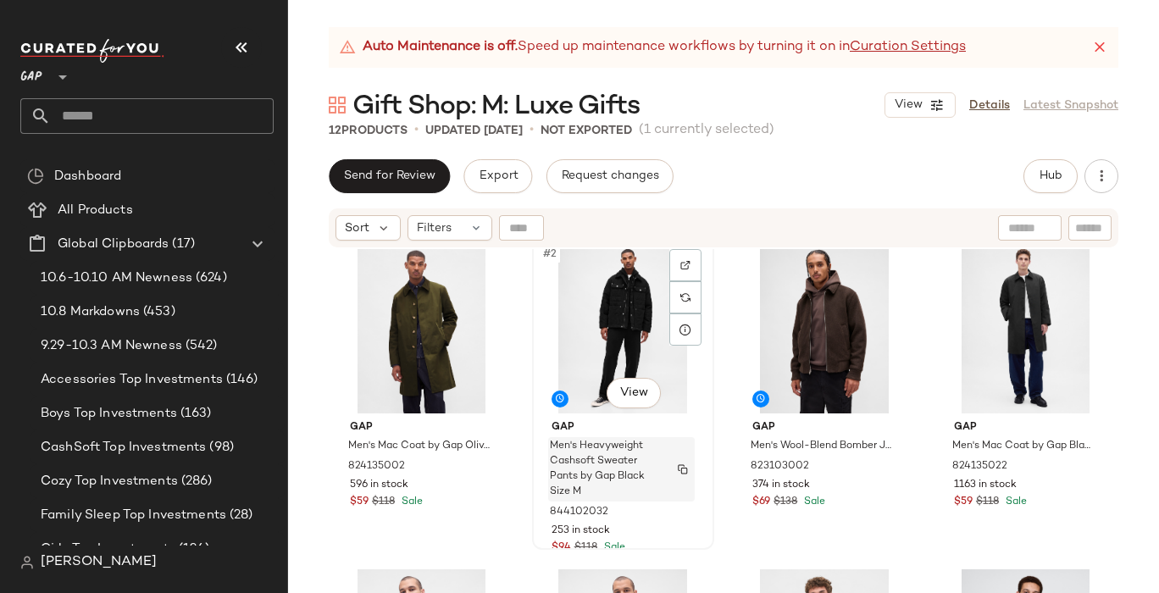
scroll to position [13, 0]
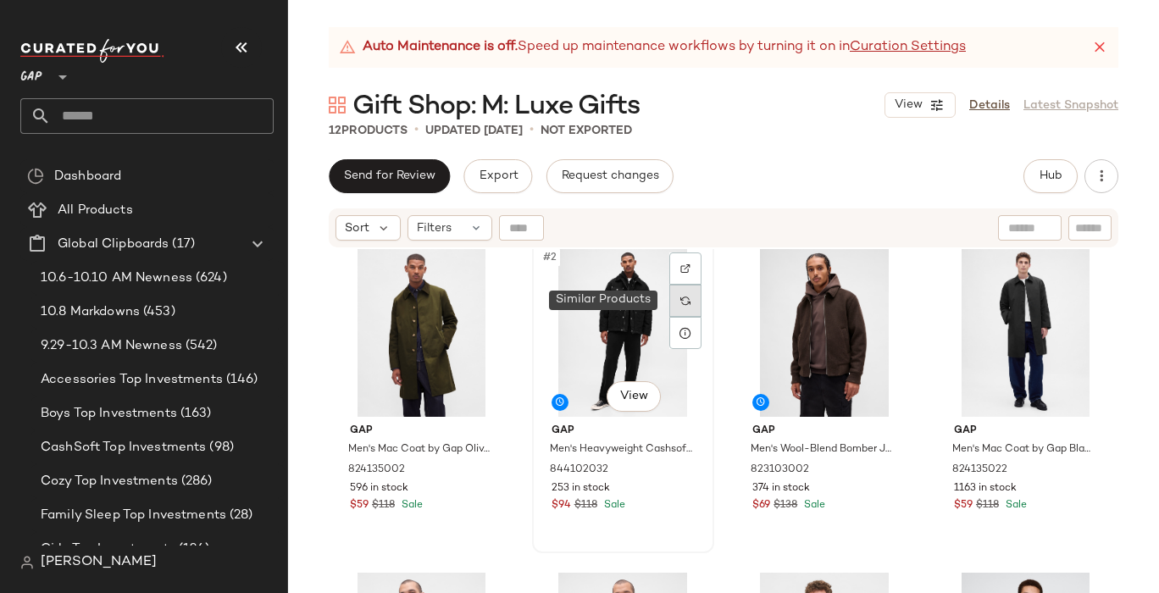
click at [681, 296] on img at bounding box center [685, 301] width 10 height 10
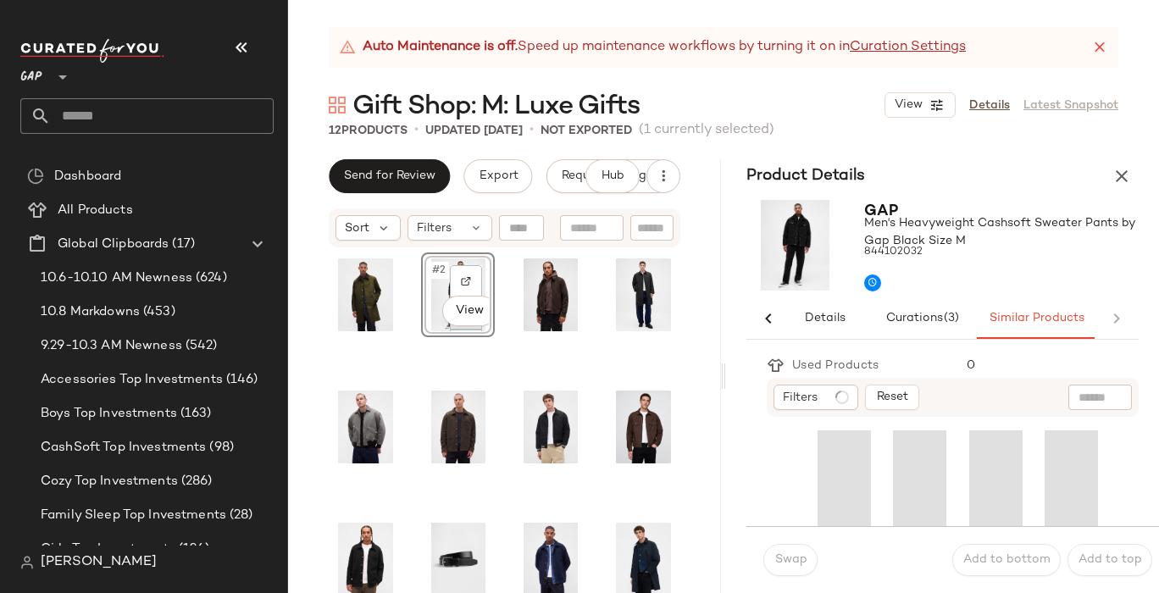
scroll to position [0, 8]
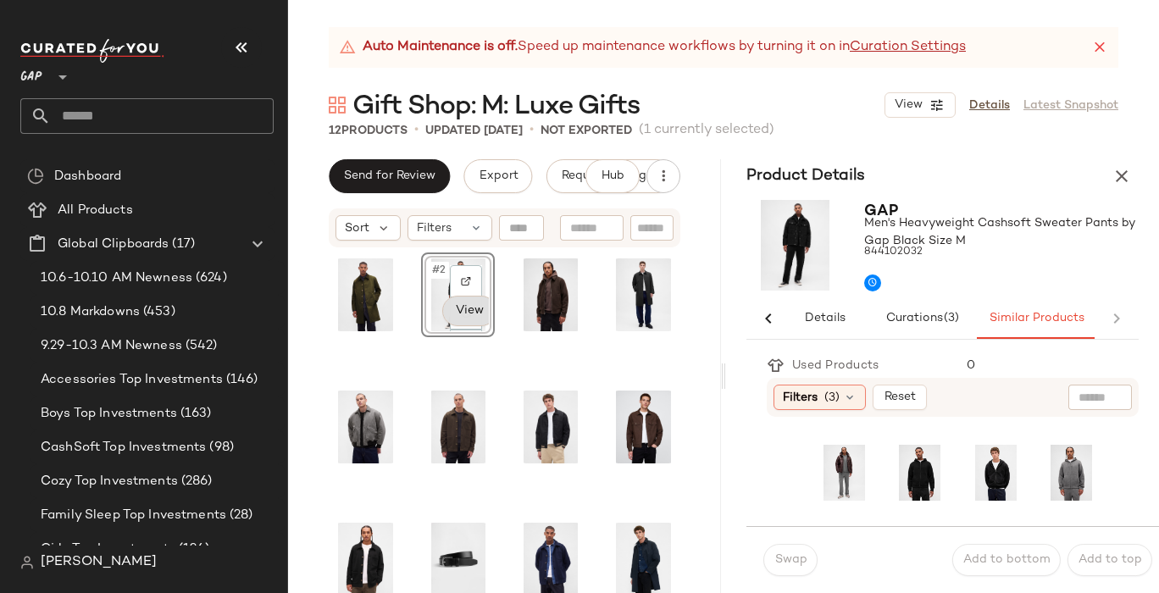
click at [471, 303] on body "GAP ** Dashboard All Products Global Clipboards (17) 10.6-10.10 AM Newness (624…" at bounding box center [579, 296] width 1159 height 593
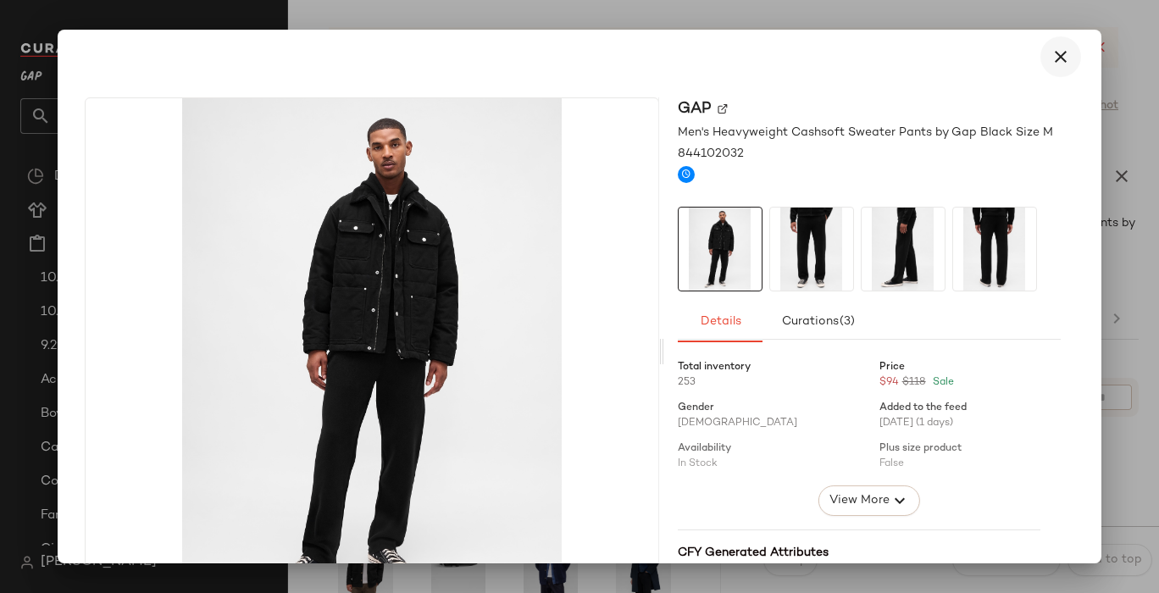
click at [1051, 54] on icon "button" at bounding box center [1061, 57] width 20 height 20
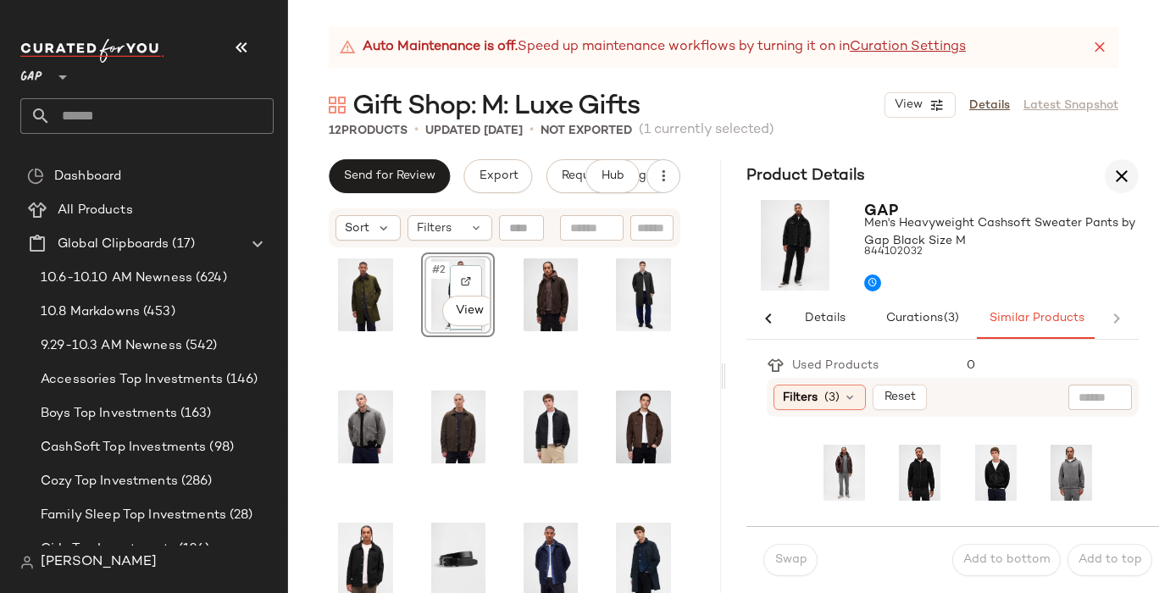
click at [1123, 175] on icon "button" at bounding box center [1122, 176] width 20 height 20
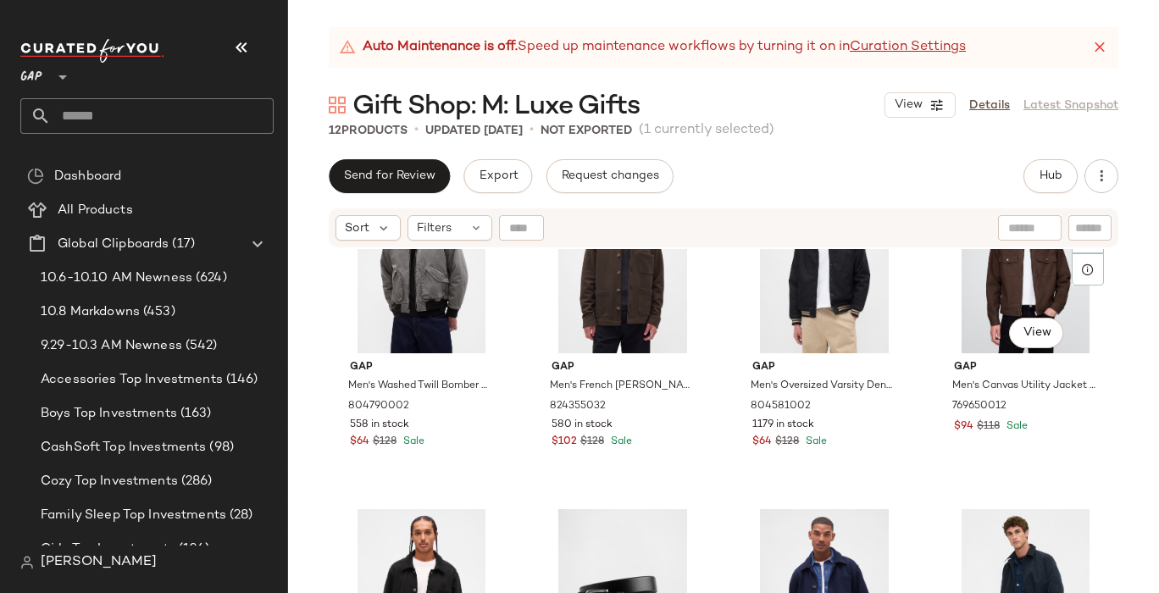
scroll to position [419, 0]
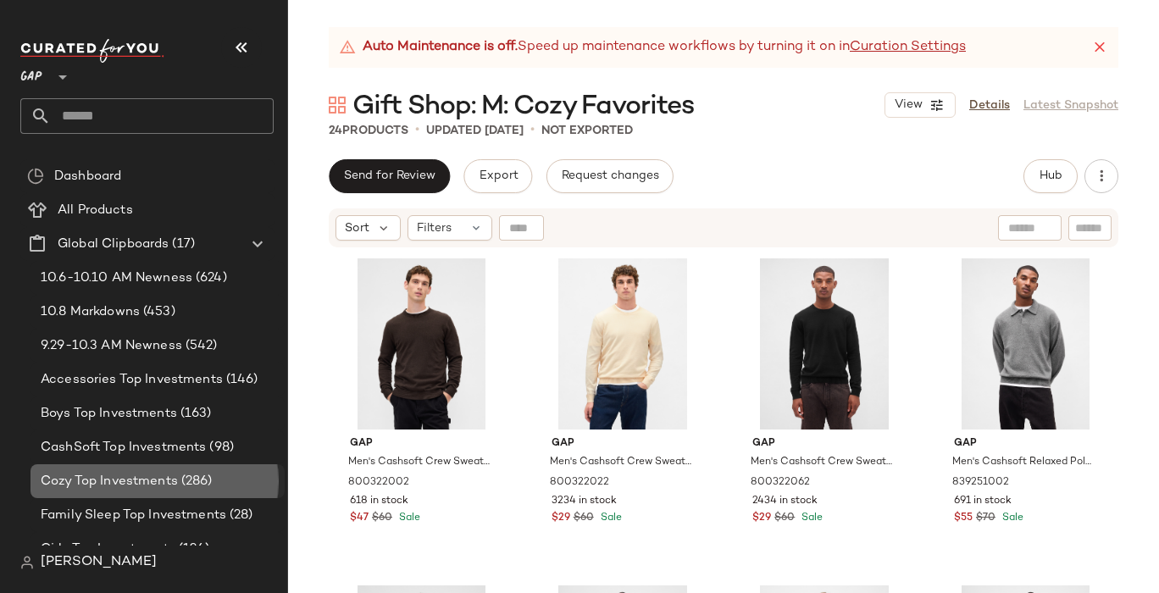
click at [109, 485] on span "Cozy Top Investments" at bounding box center [109, 481] width 137 height 19
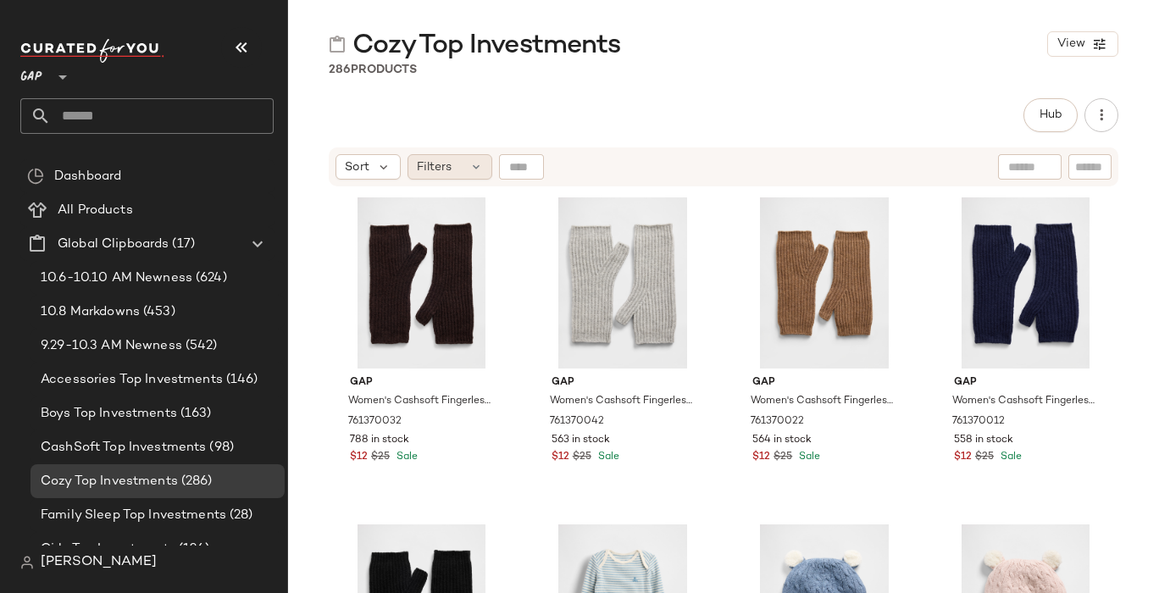
click at [452, 172] on div "Filters" at bounding box center [450, 166] width 85 height 25
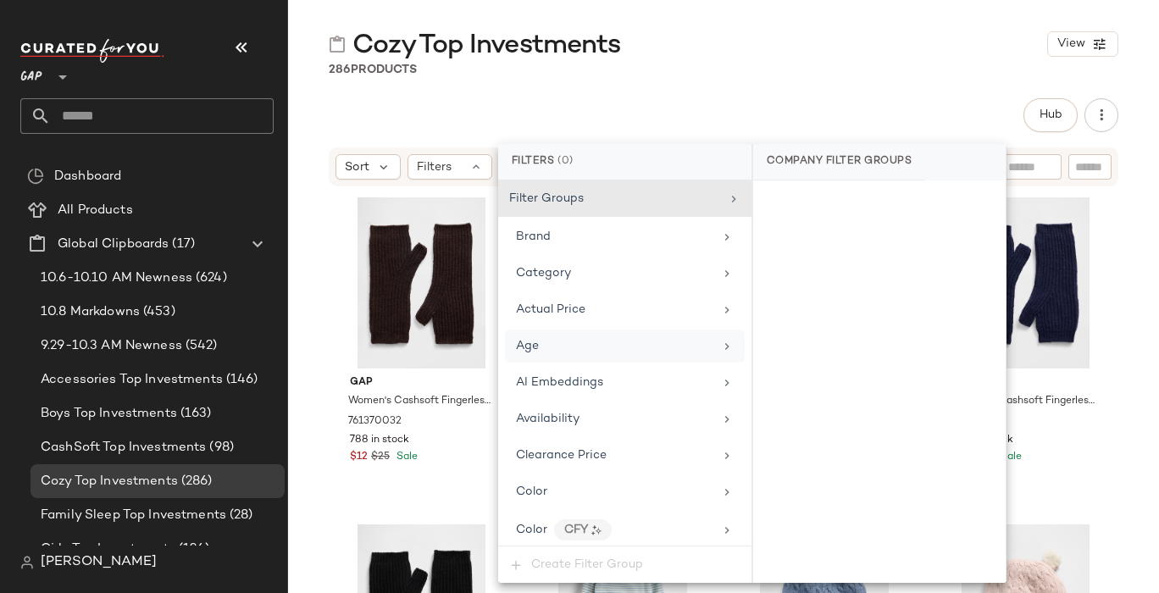
click at [563, 347] on div "Age" at bounding box center [614, 346] width 197 height 18
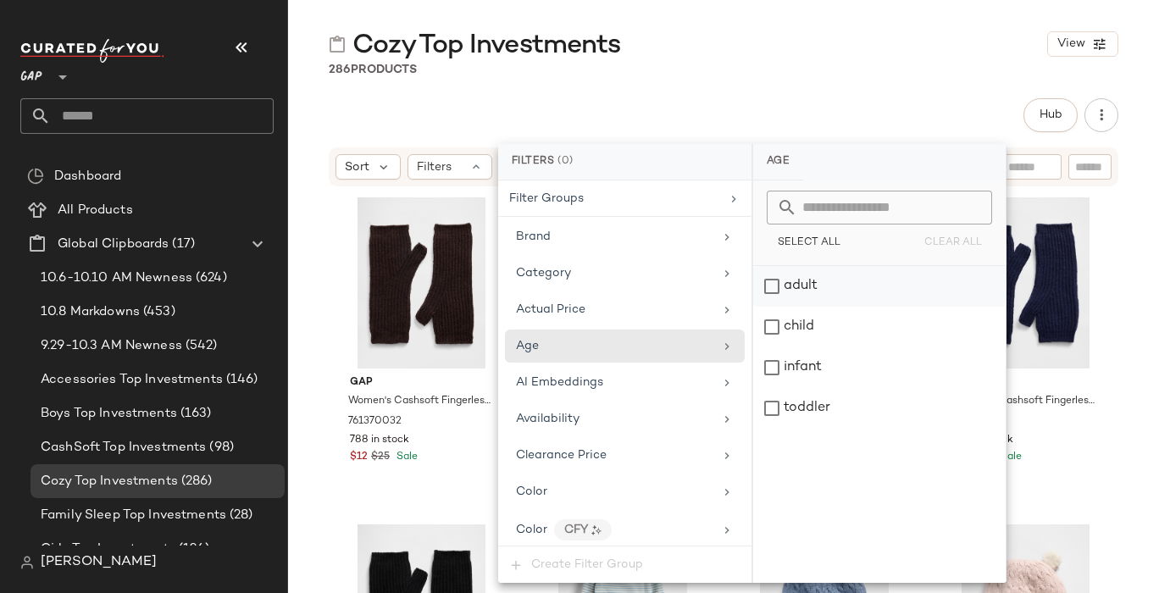
click at [765, 286] on div "adult" at bounding box center [879, 286] width 252 height 41
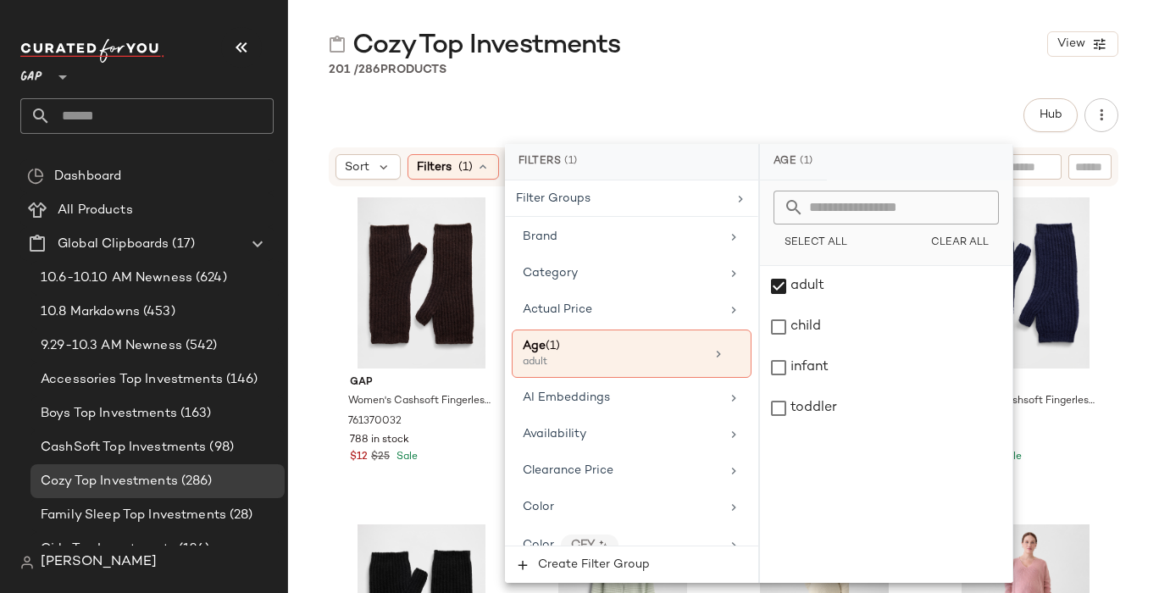
click at [925, 57] on div "Cozy Top Investments View" at bounding box center [723, 44] width 871 height 34
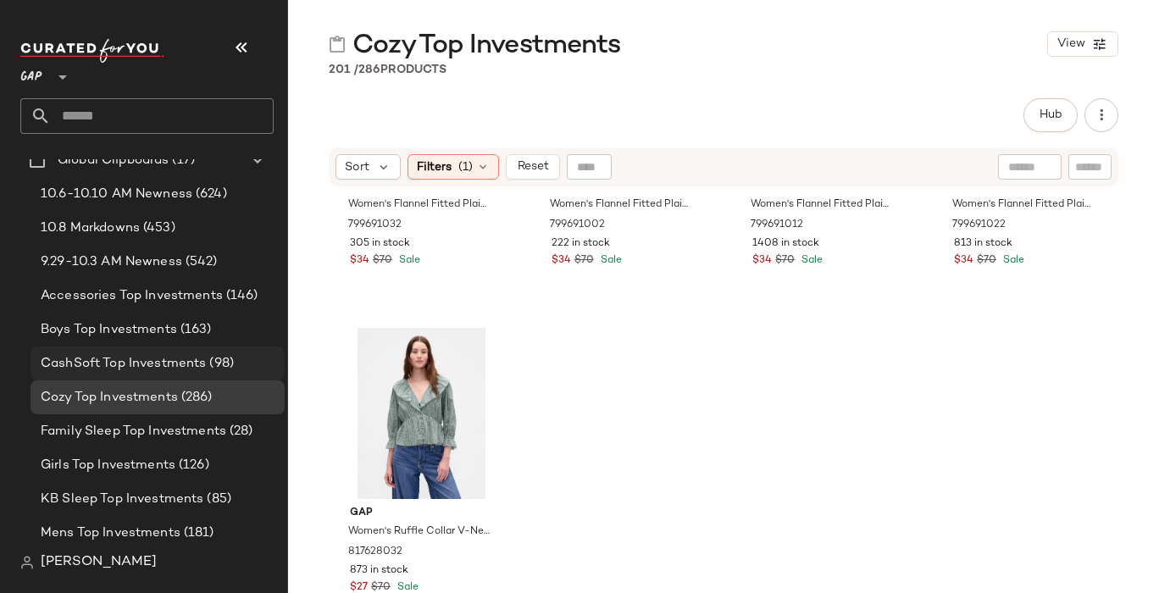
scroll to position [159, 0]
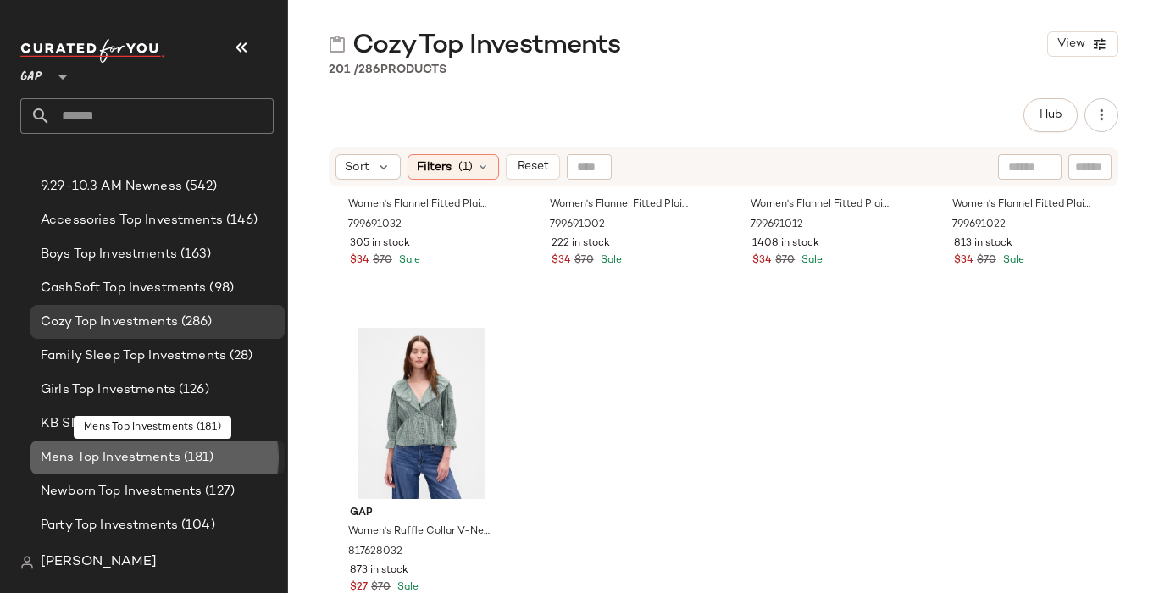
click at [134, 455] on span "Mens Top Investments" at bounding box center [111, 457] width 140 height 19
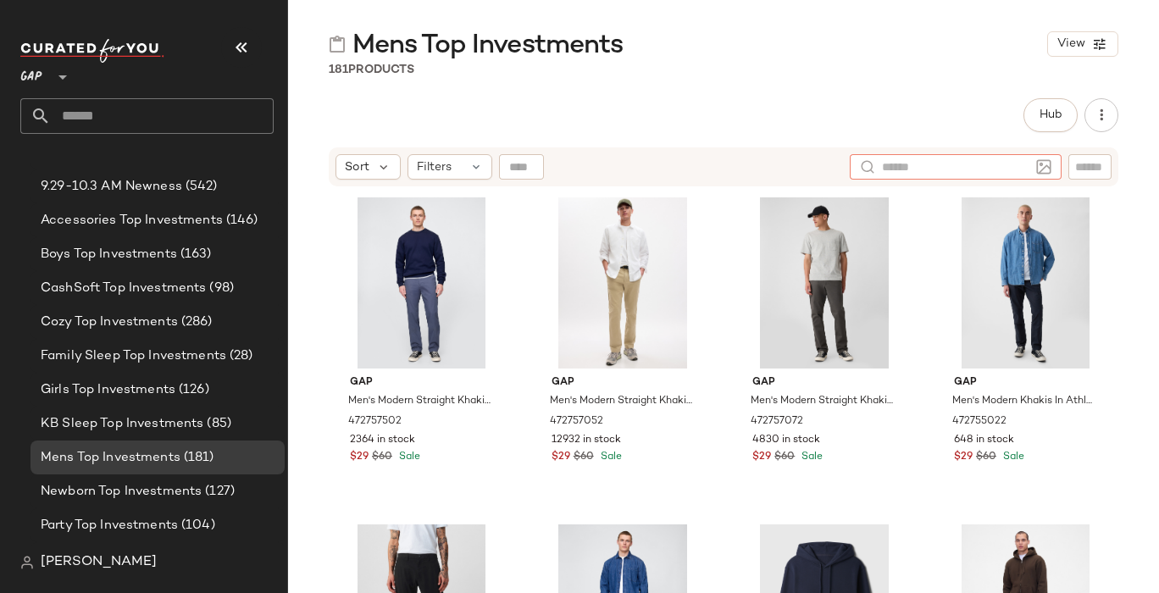
click at [1029, 167] on input "text" at bounding box center [955, 167] width 147 height 18
type input "****"
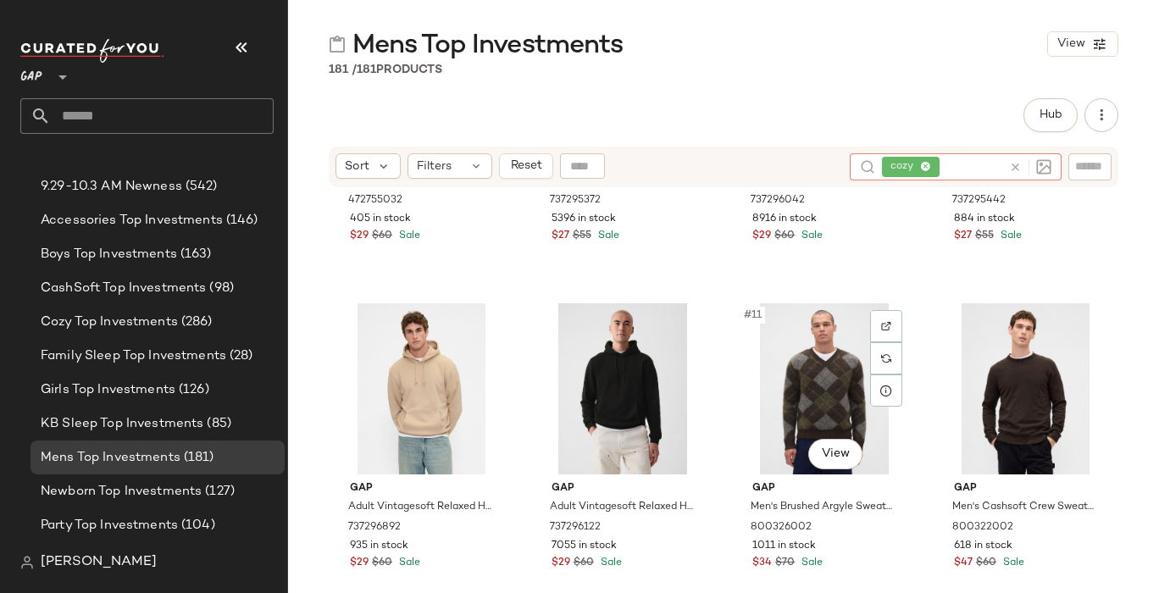
scroll to position [564, 0]
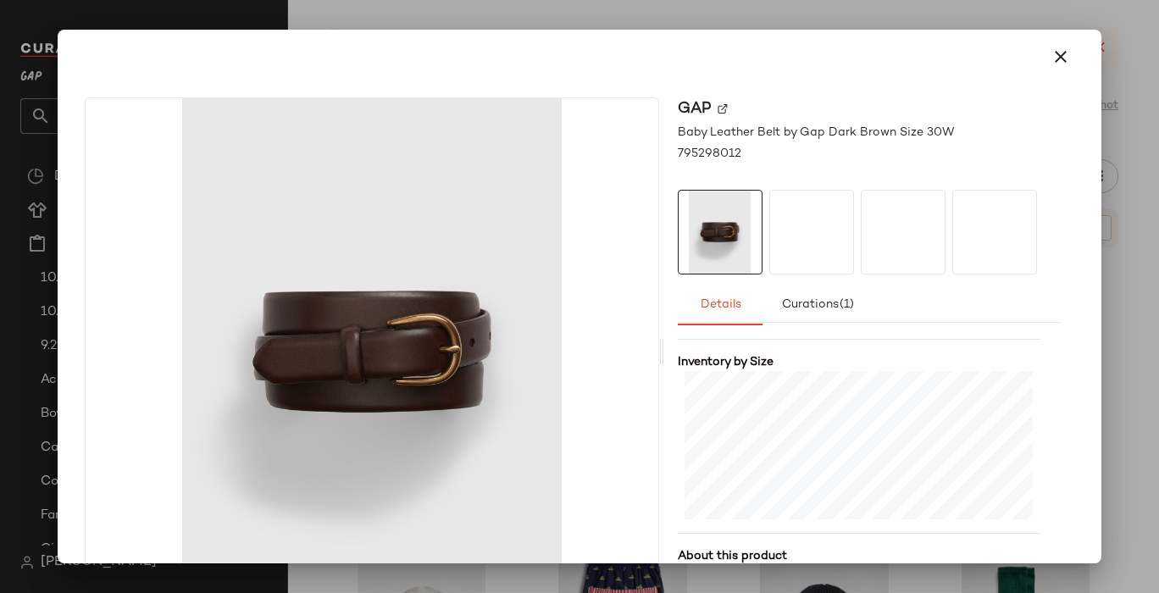
scroll to position [387, 0]
click at [1051, 59] on icon "button" at bounding box center [1061, 57] width 20 height 20
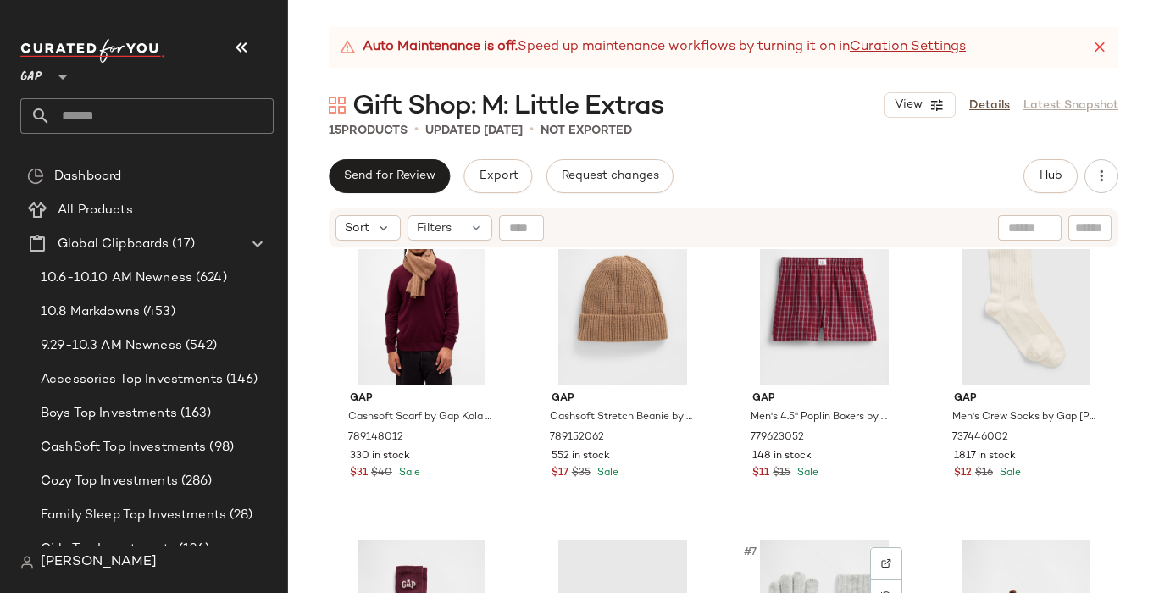
scroll to position [0, 0]
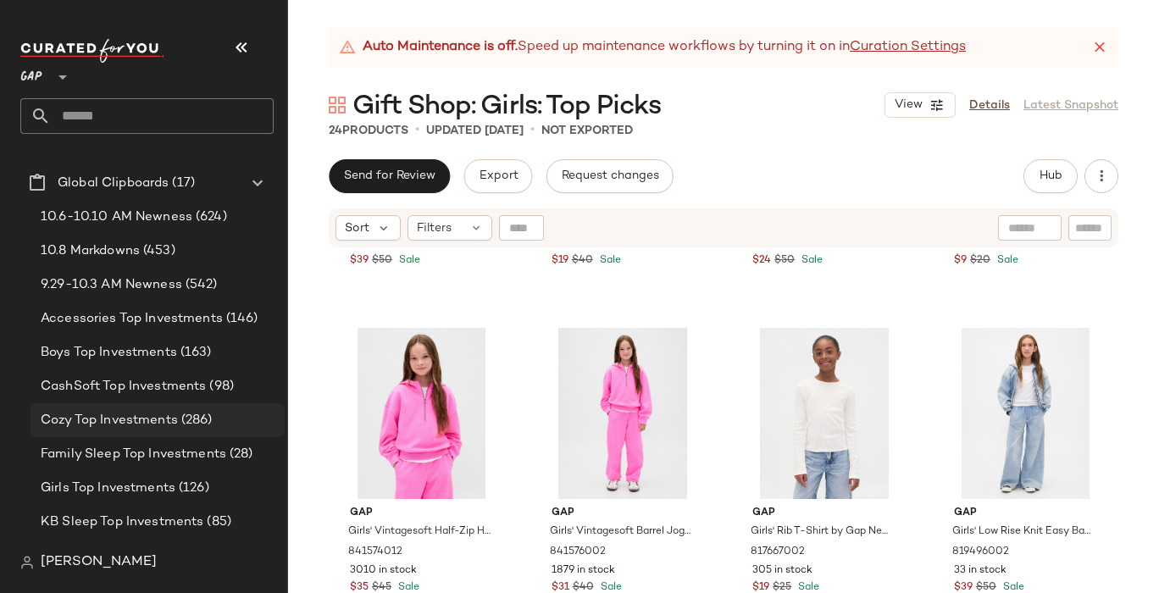
scroll to position [71, 0]
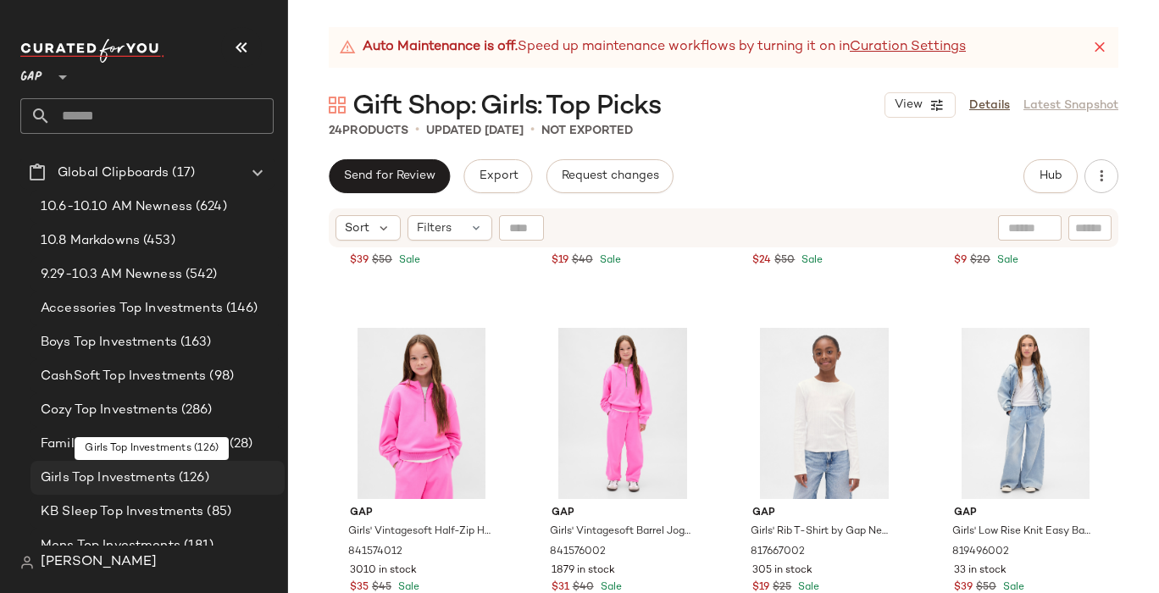
click at [145, 475] on span "Girls Top Investments" at bounding box center [108, 478] width 135 height 19
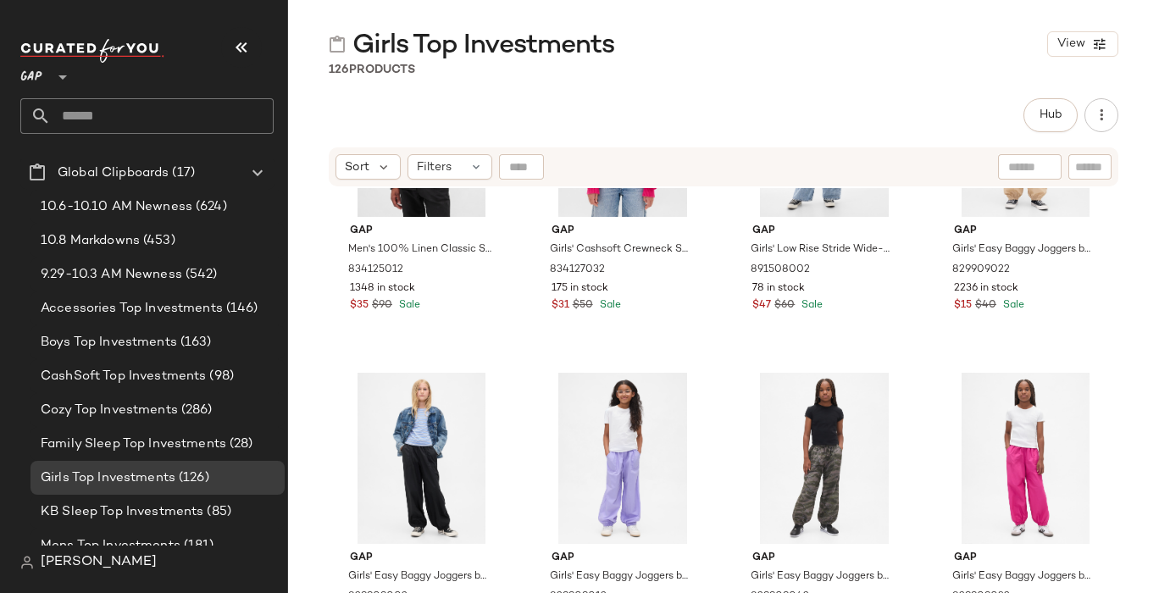
scroll to position [3735, 0]
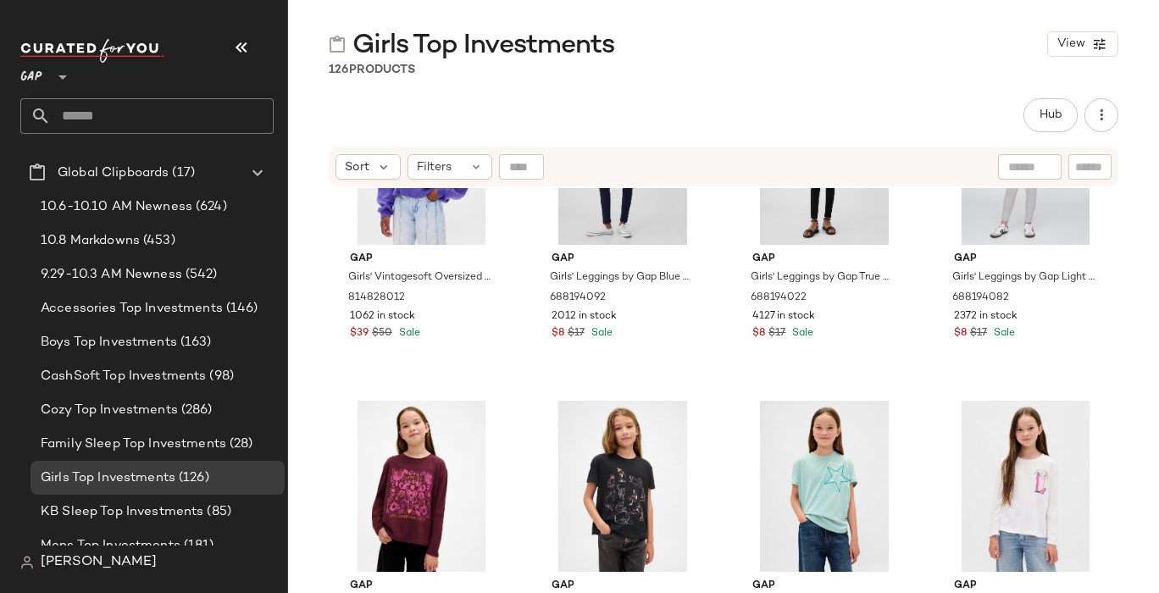
click at [1087, 170] on input "text" at bounding box center [1090, 167] width 30 height 18
type input "********"
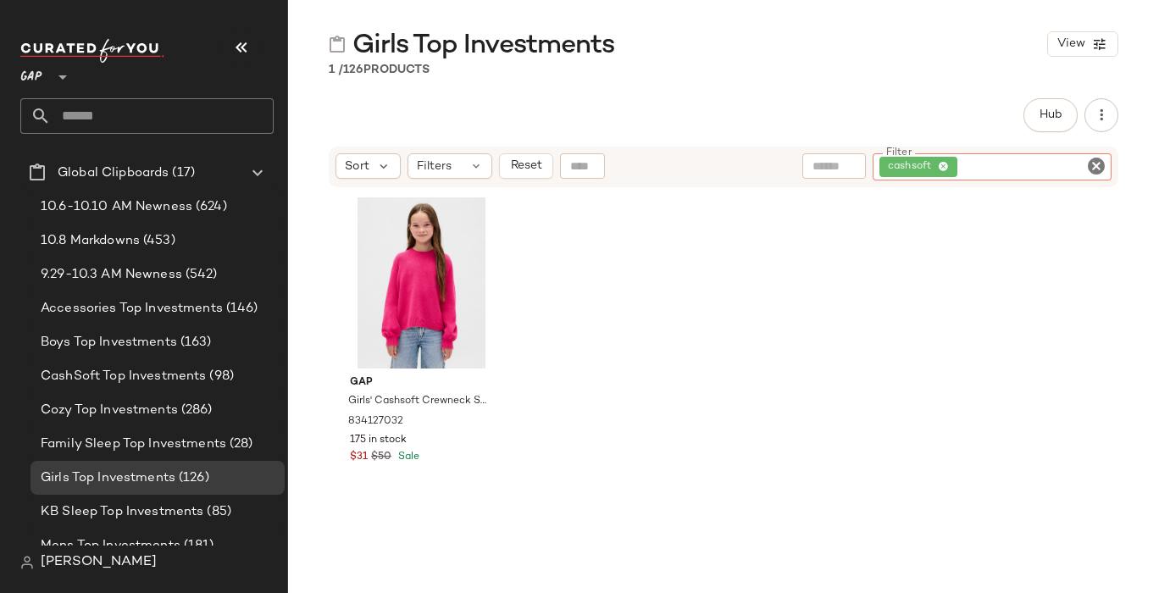
click at [1093, 177] on div "cashsoft" at bounding box center [992, 166] width 239 height 27
click at [1097, 167] on icon "Clear Filter" at bounding box center [1096, 166] width 20 height 20
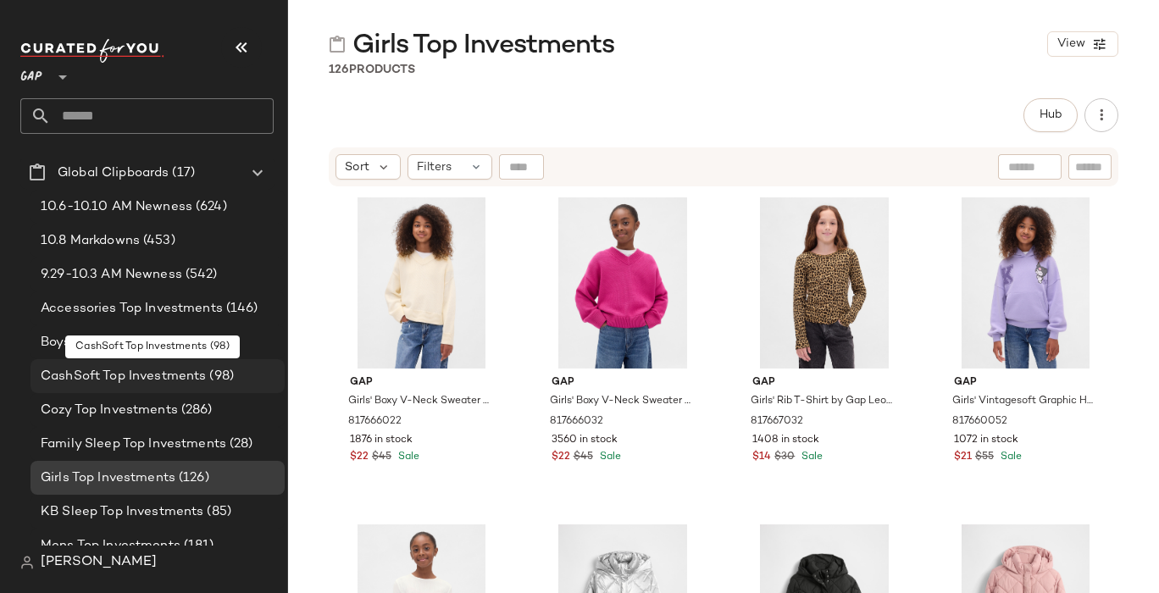
click at [153, 380] on span "CashSoft Top Investments" at bounding box center [123, 376] width 165 height 19
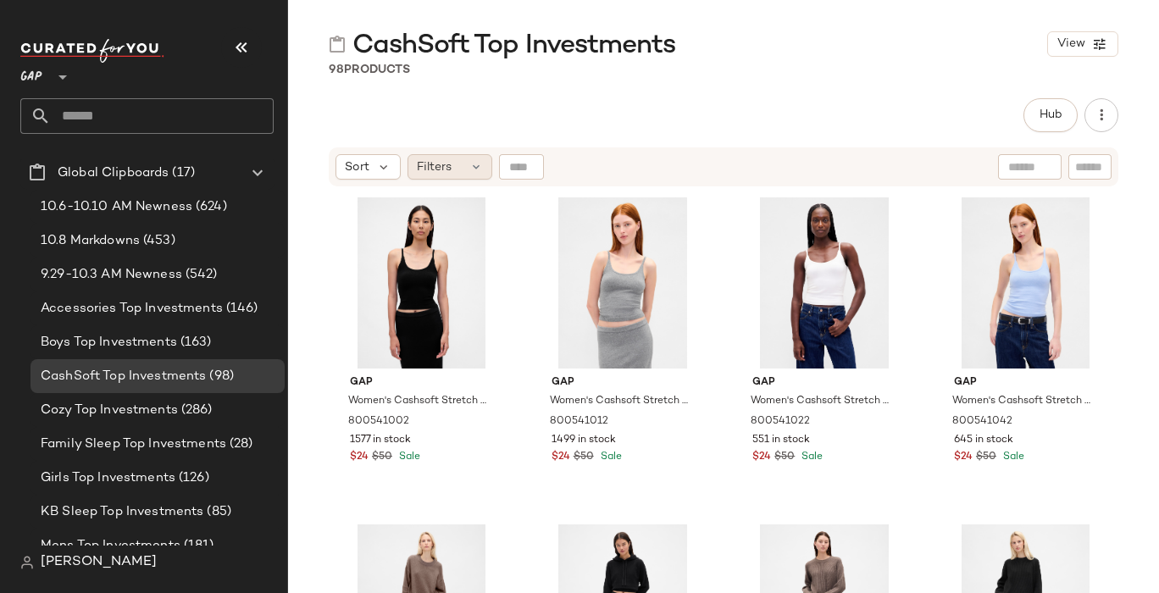
click at [467, 165] on div "Filters" at bounding box center [450, 166] width 85 height 25
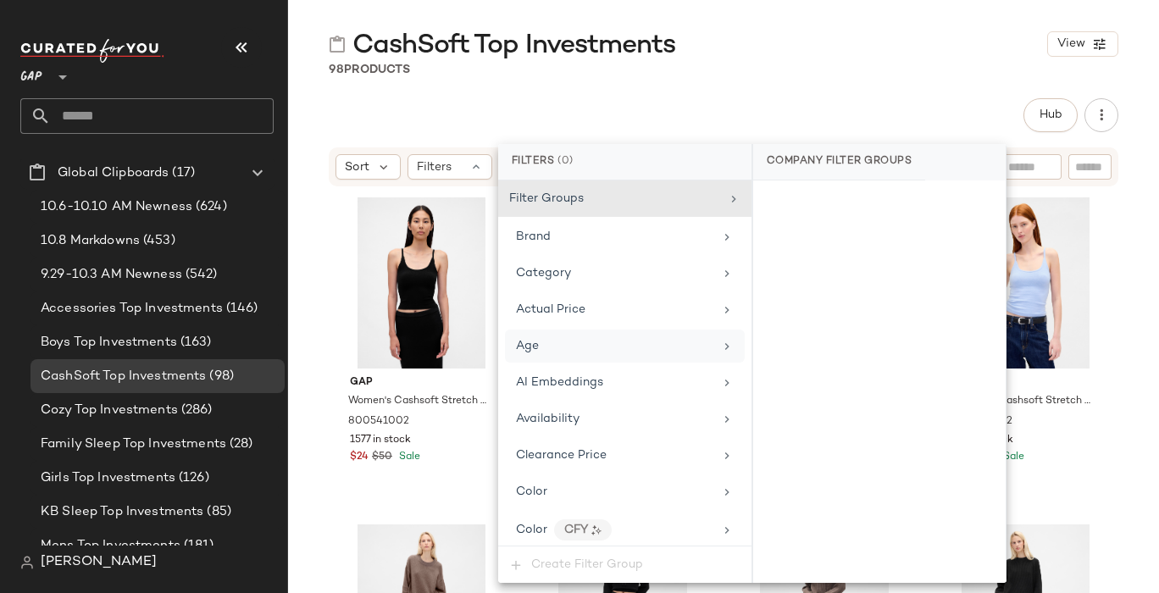
click at [721, 347] on icon at bounding box center [727, 347] width 14 height 14
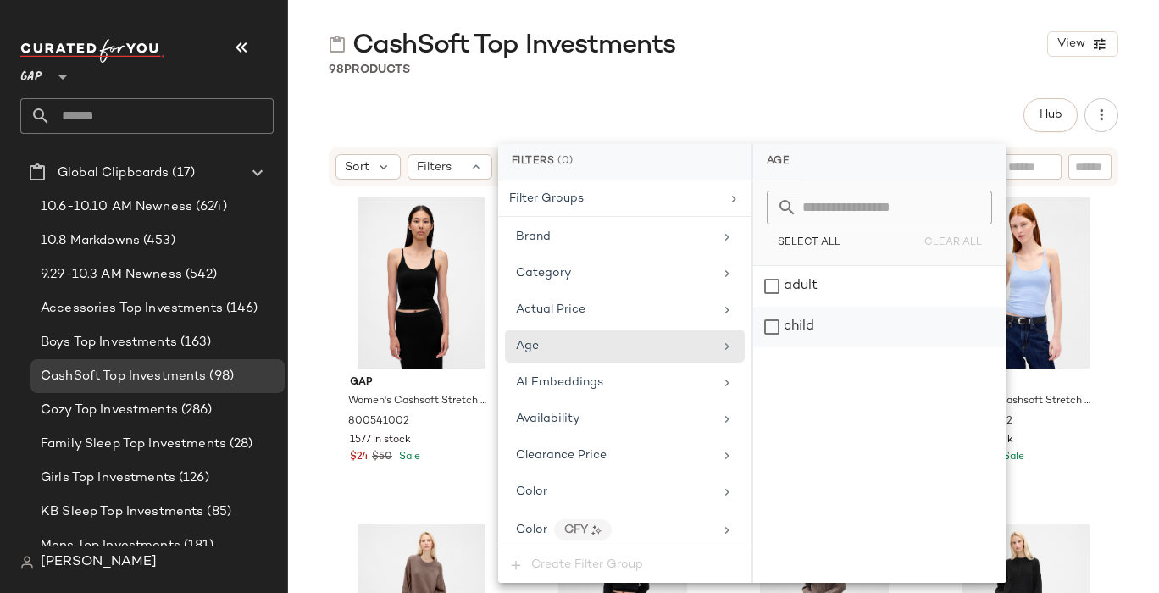
click at [772, 321] on div "child" at bounding box center [879, 327] width 252 height 41
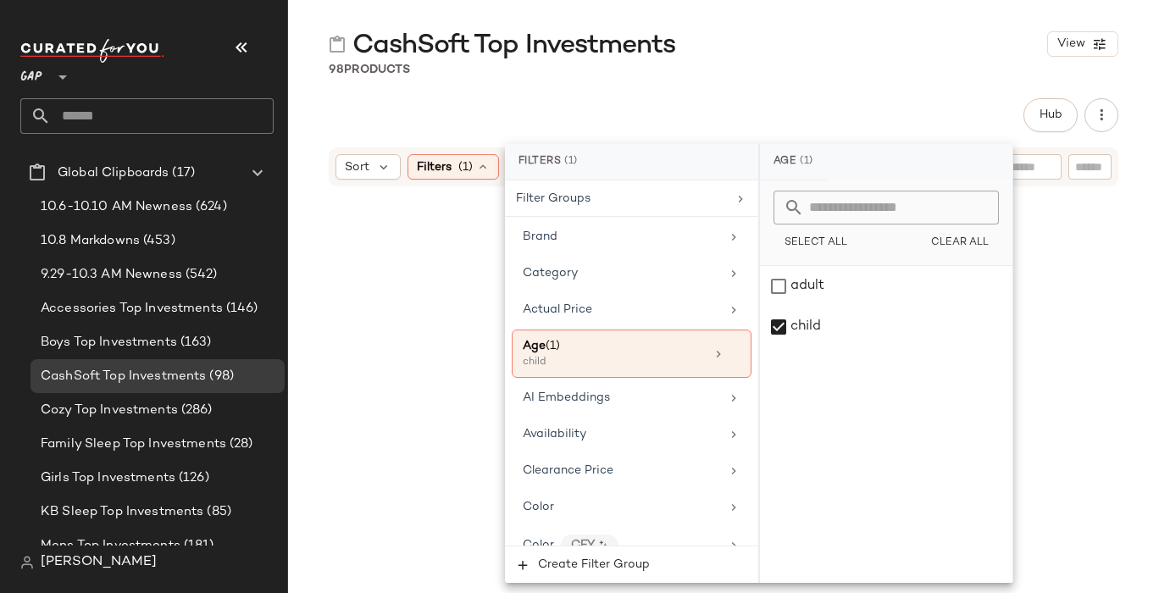
click at [906, 64] on div "98 Products" at bounding box center [723, 69] width 871 height 17
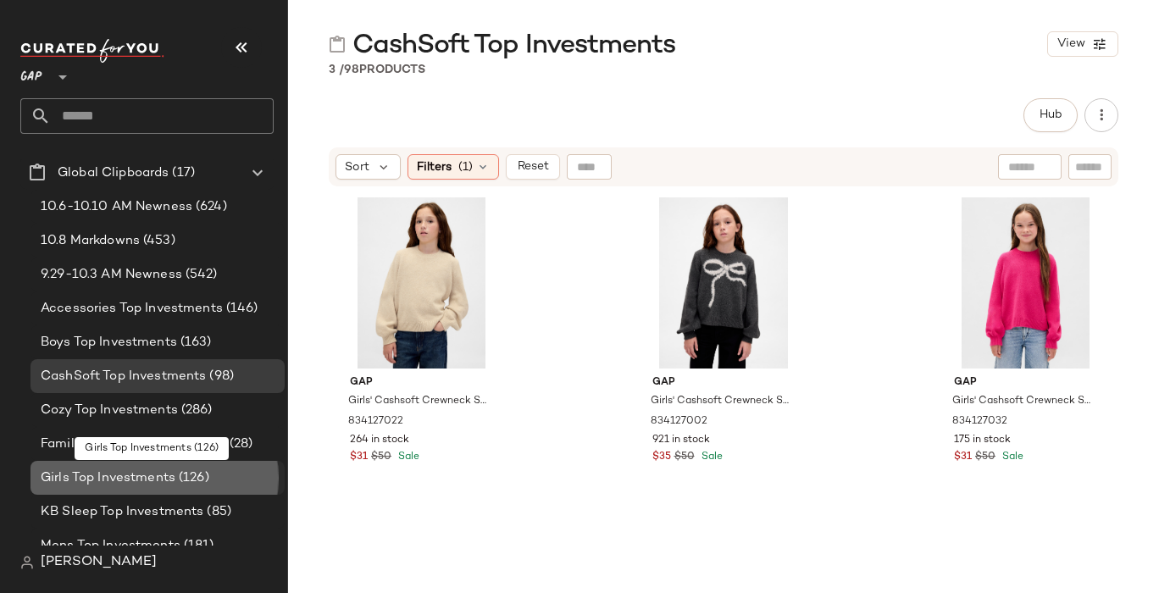
click at [118, 480] on span "Girls Top Investments" at bounding box center [108, 478] width 135 height 19
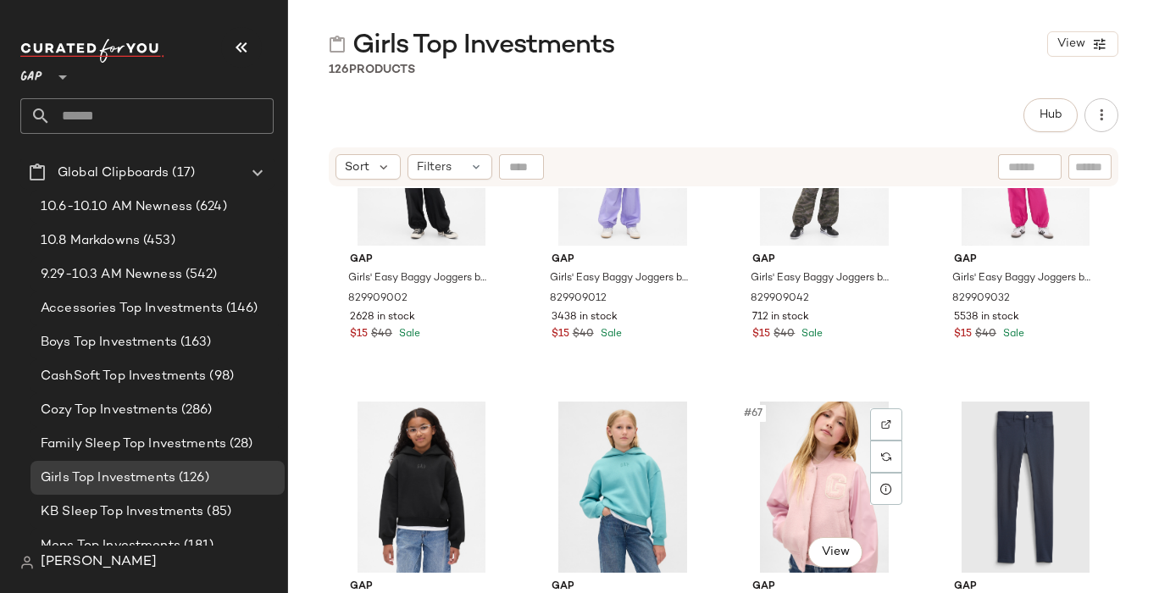
scroll to position [4988, 0]
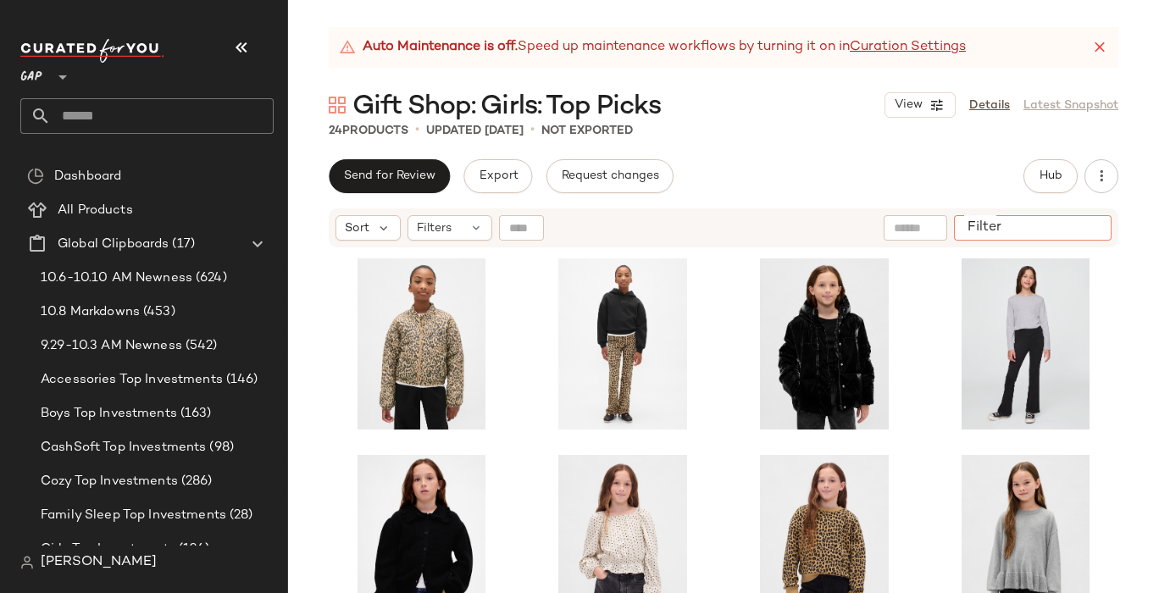
click at [1092, 227] on input "Filter" at bounding box center [1033, 228] width 144 height 18
type input "********"
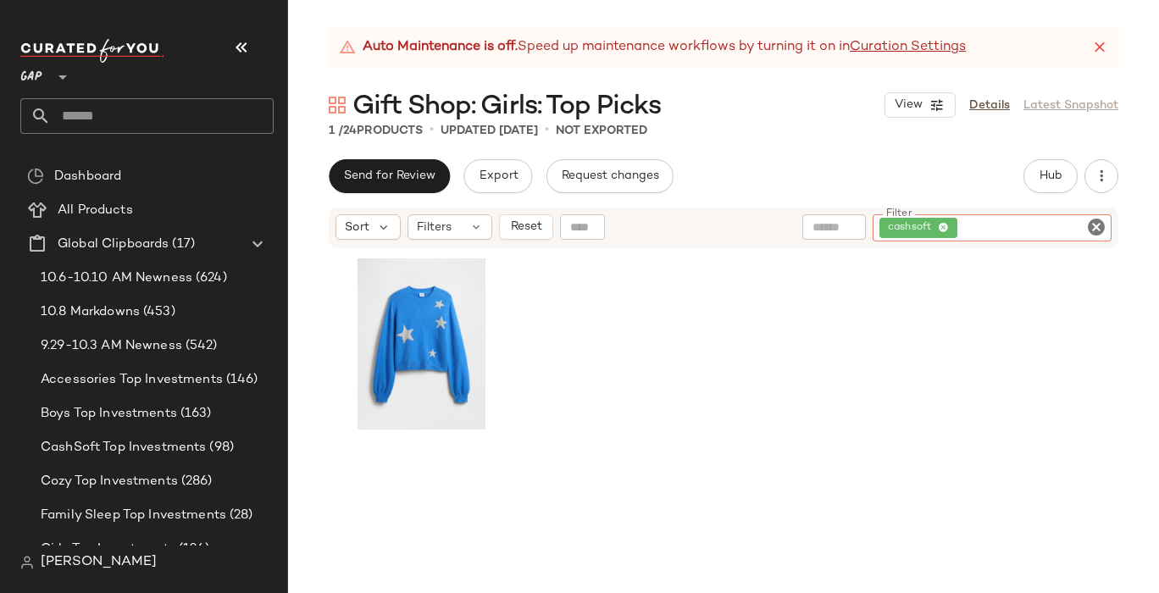
click at [1101, 222] on icon "Clear Filter" at bounding box center [1096, 227] width 20 height 20
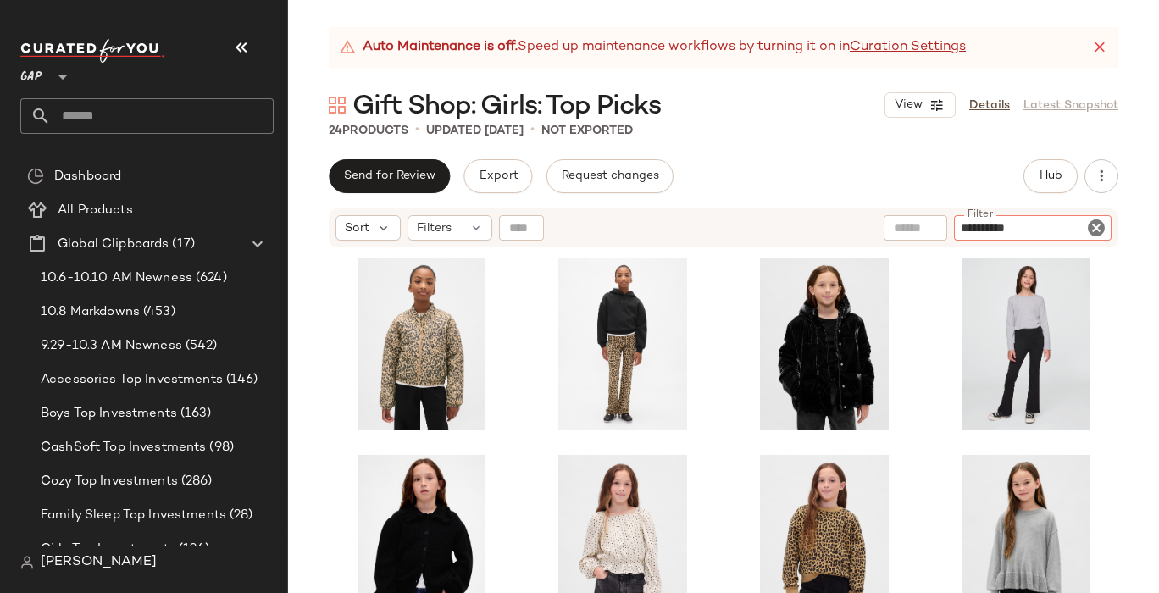
type input "**********"
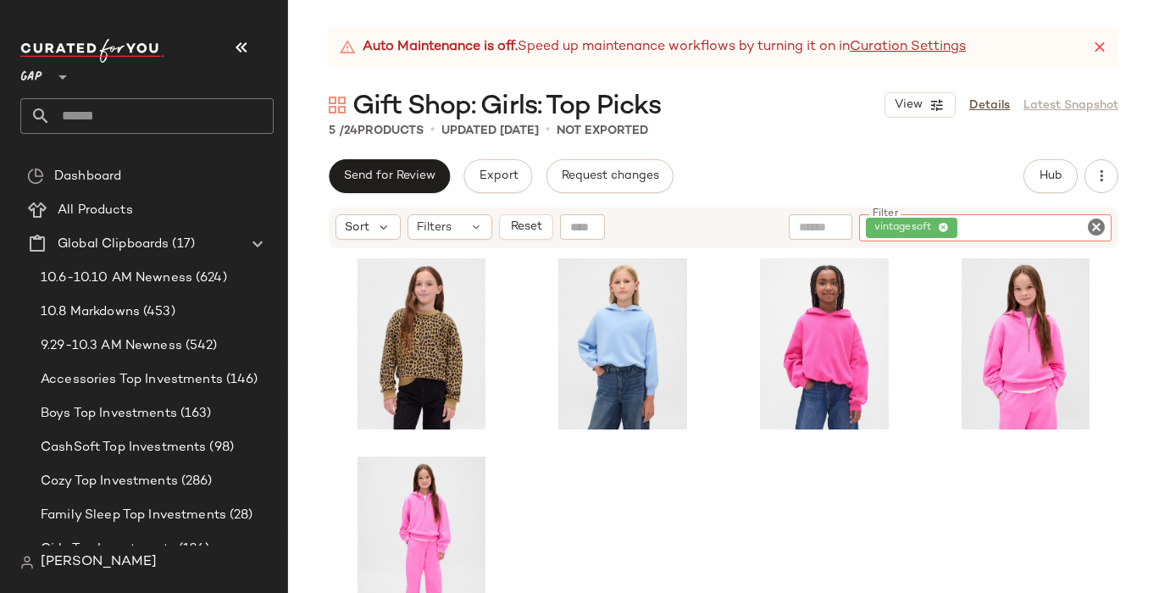
click at [1096, 230] on icon "Clear Filter" at bounding box center [1096, 227] width 20 height 20
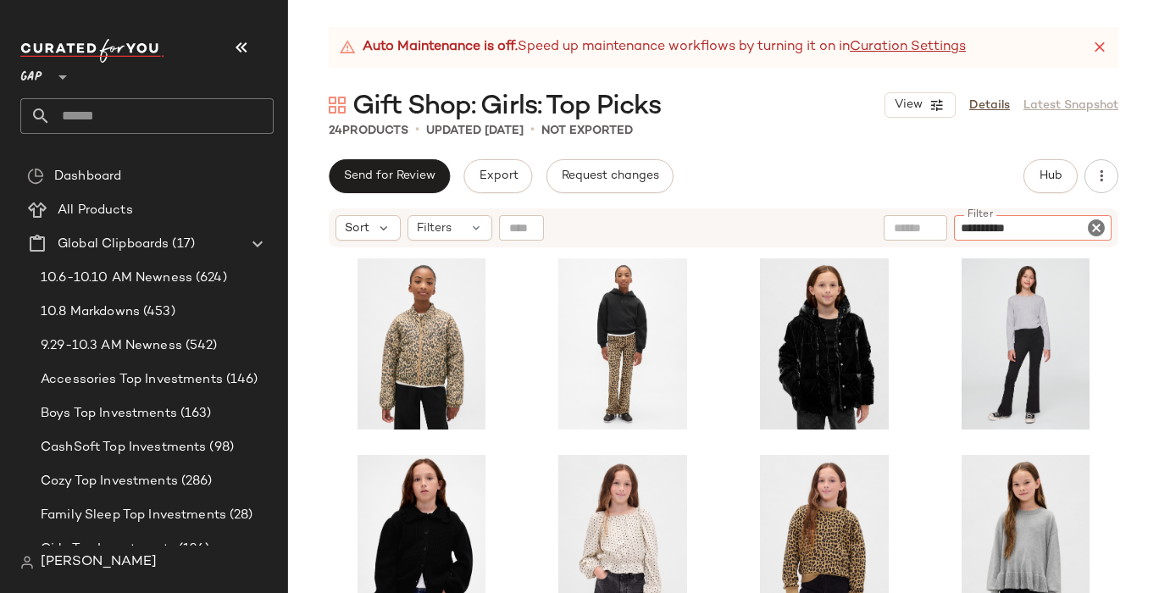
type input "**********"
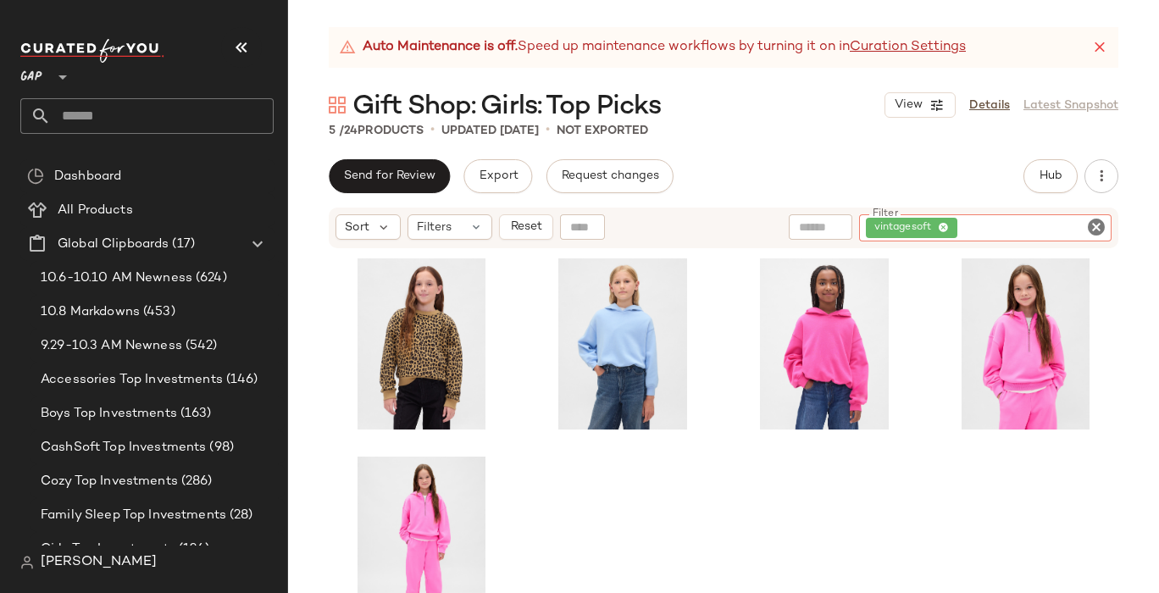
click at [1103, 226] on icon "Clear Filter" at bounding box center [1096, 227] width 20 height 20
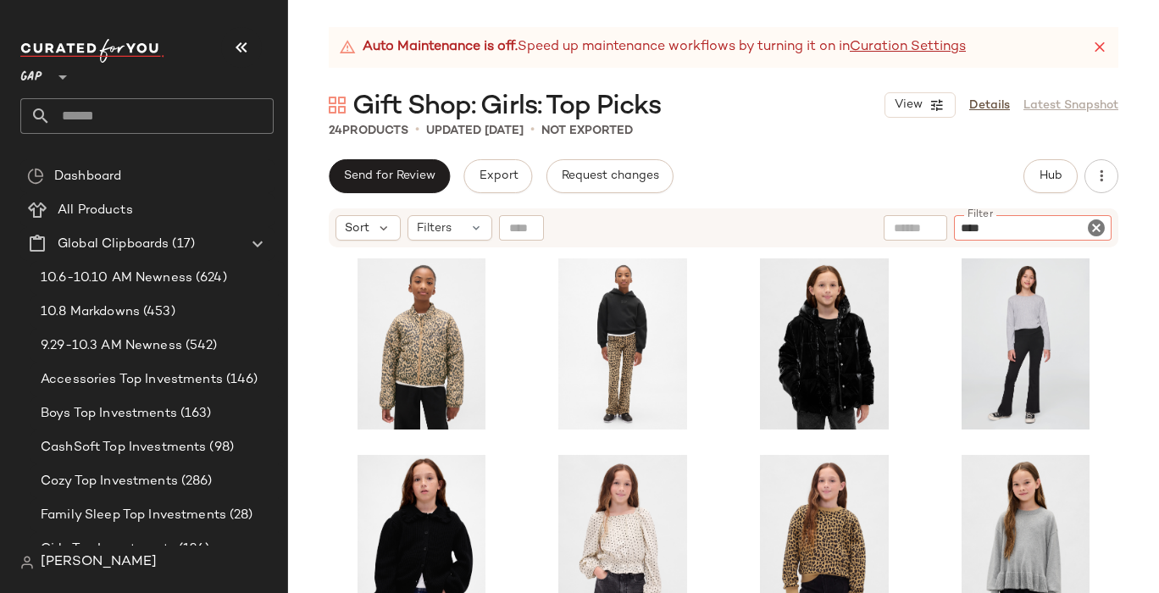
type input "*****"
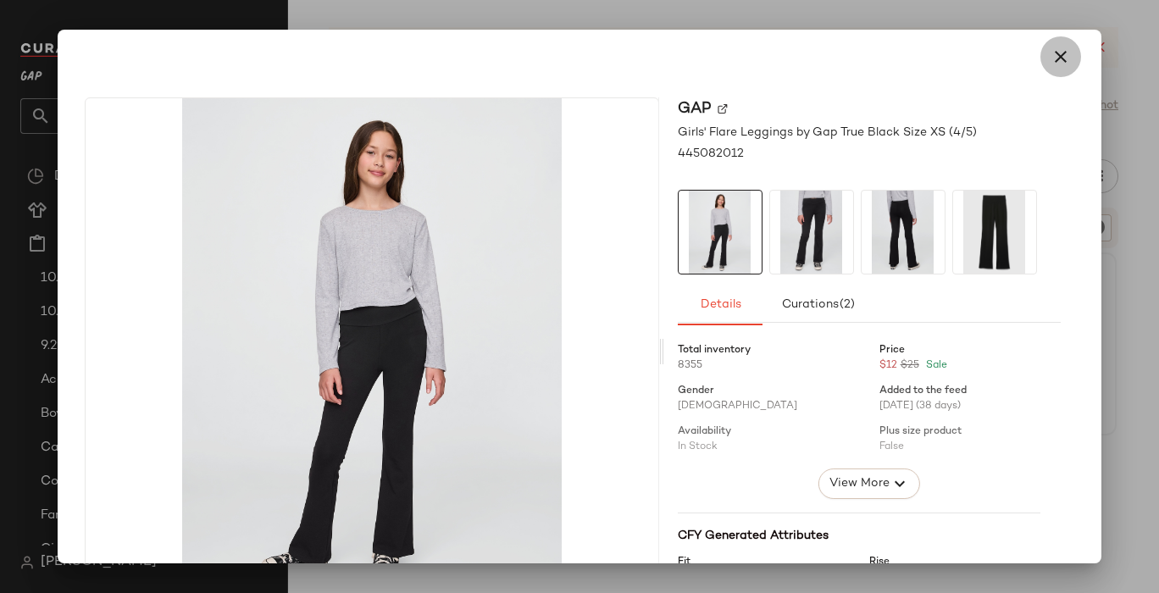
click at [1057, 56] on icon "button" at bounding box center [1061, 57] width 20 height 20
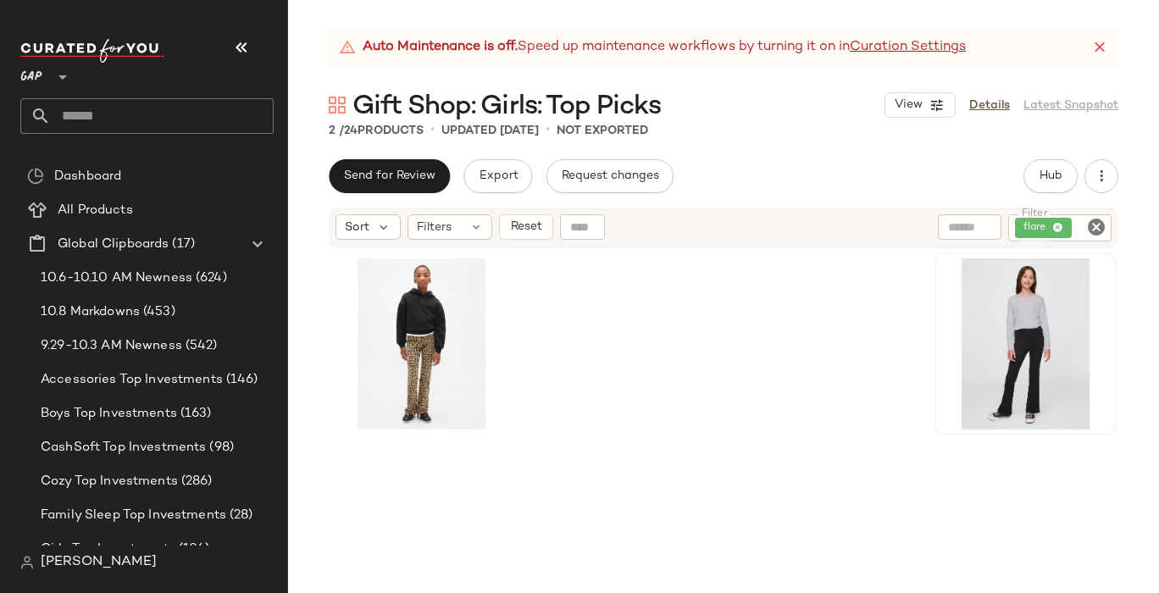
click at [1095, 223] on icon "Clear Filter" at bounding box center [1096, 227] width 20 height 20
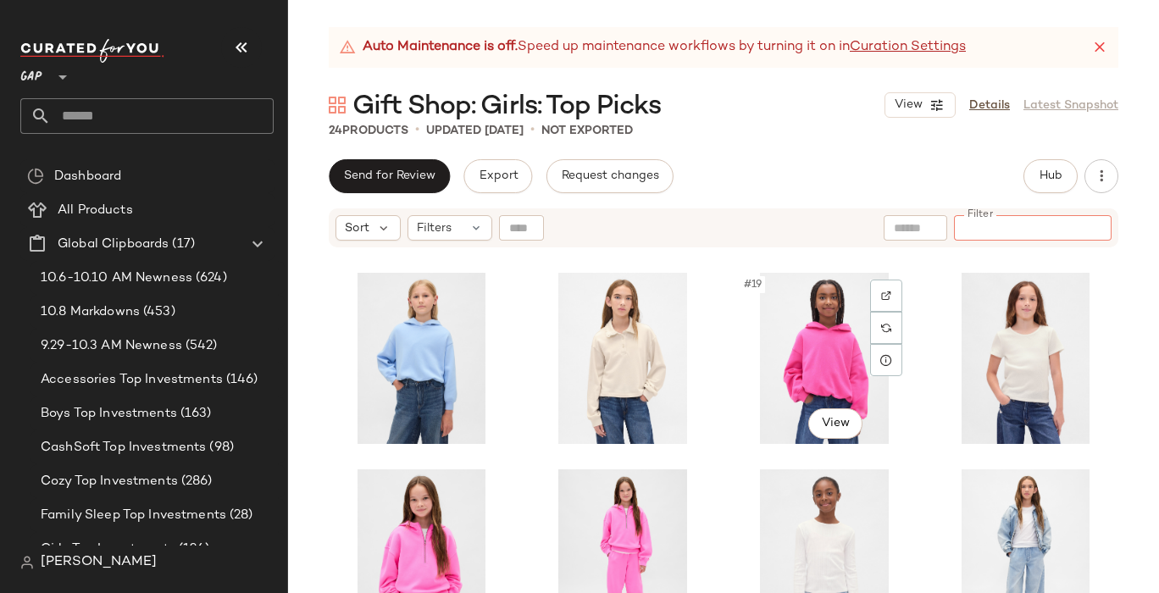
scroll to position [796, 0]
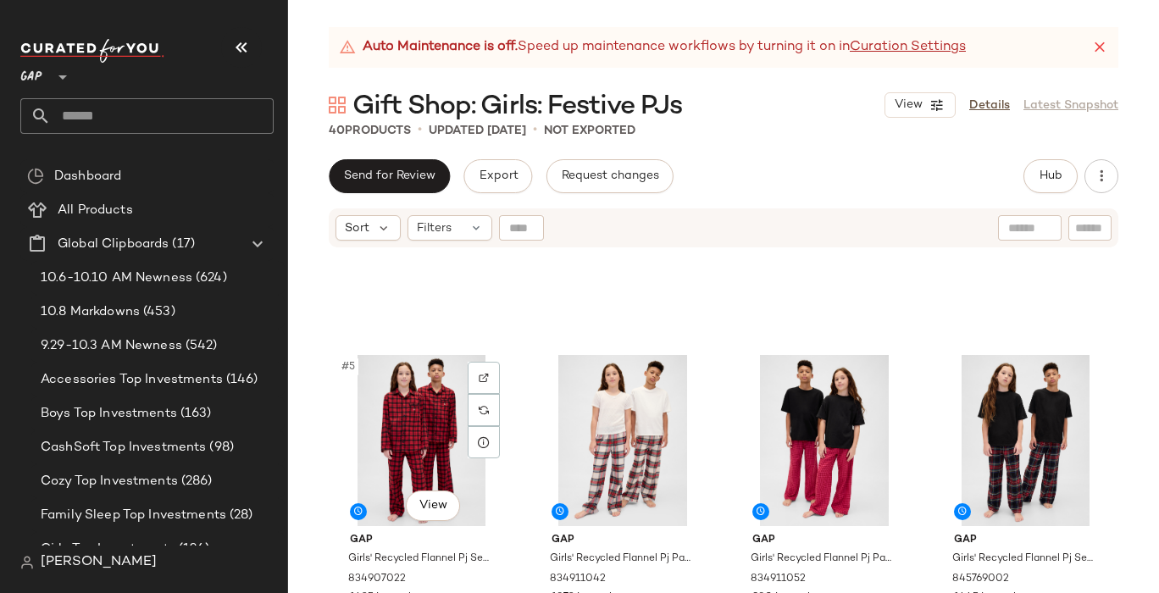
scroll to position [219, 0]
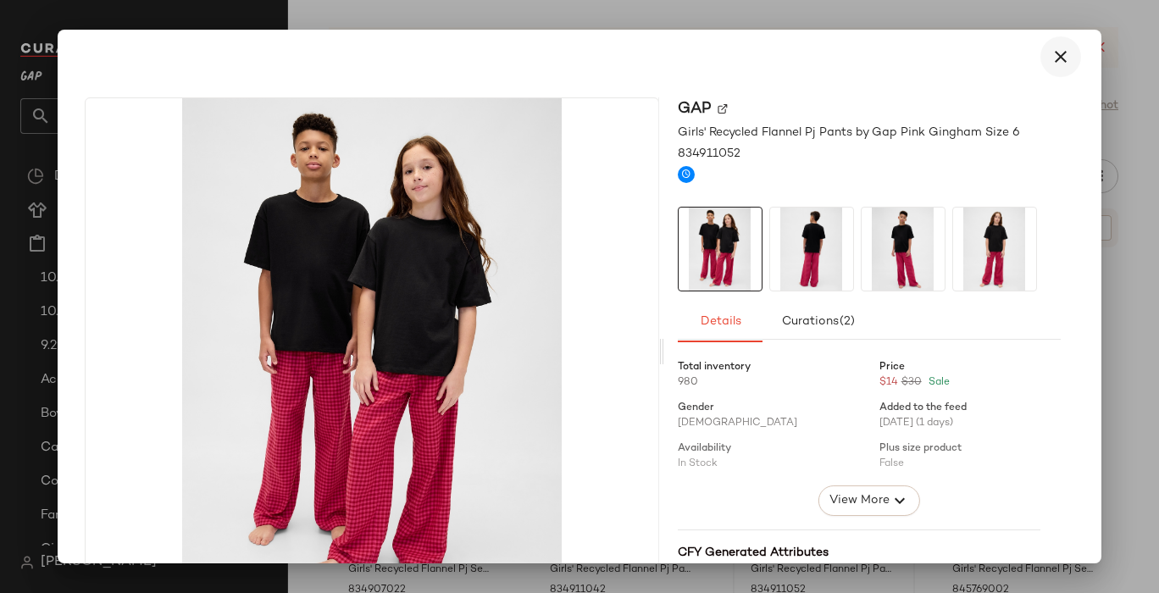
click at [1051, 52] on icon "button" at bounding box center [1061, 57] width 20 height 20
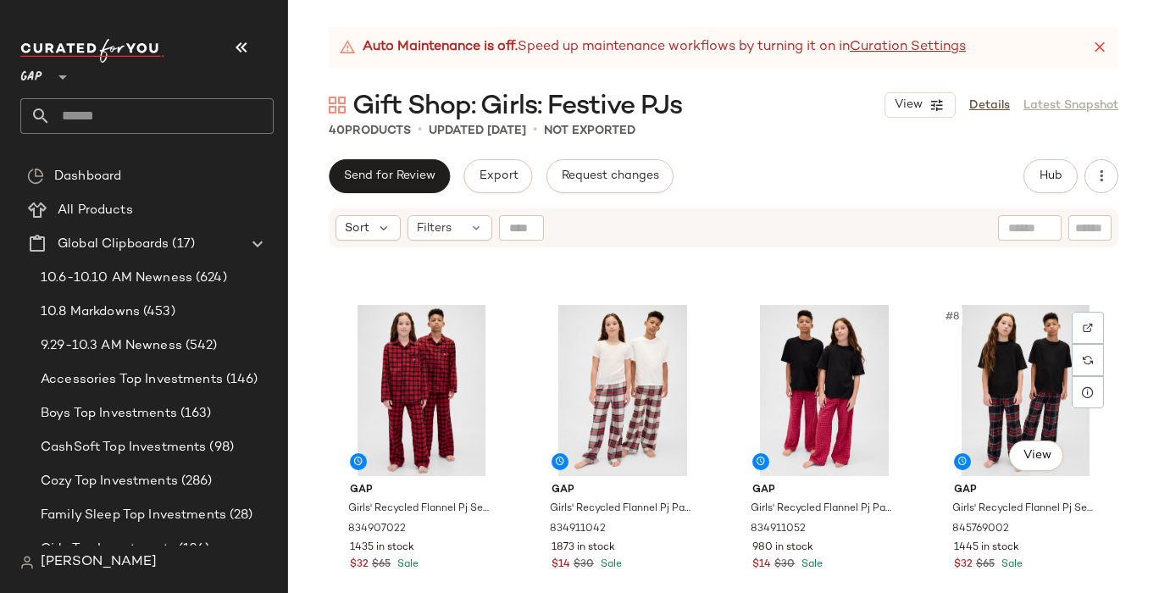
scroll to position [282, 0]
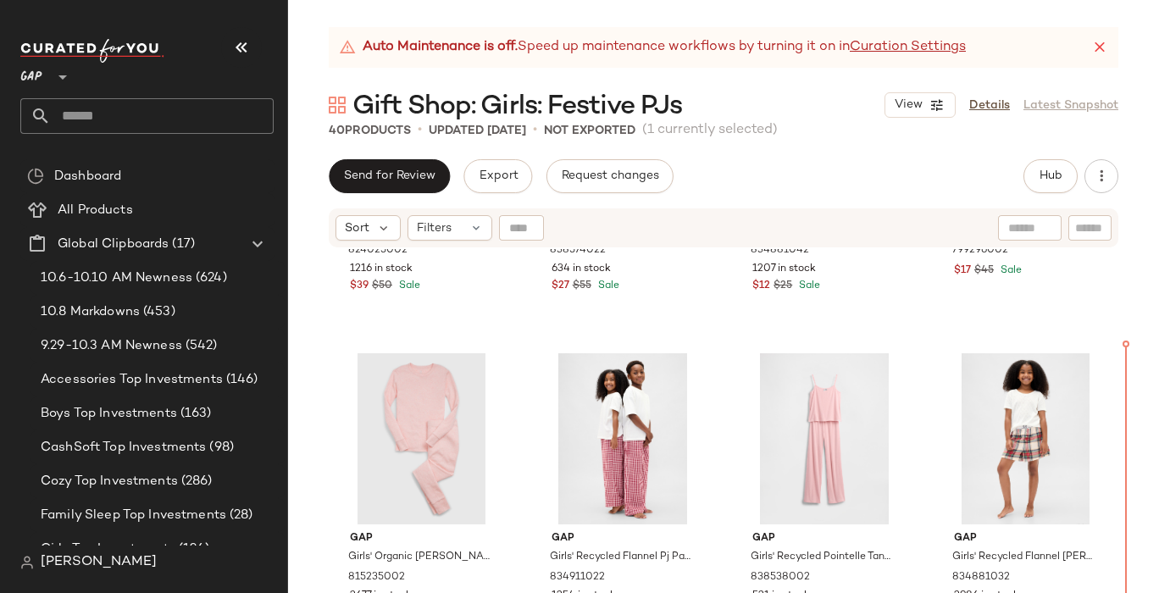
scroll to position [1238, 0]
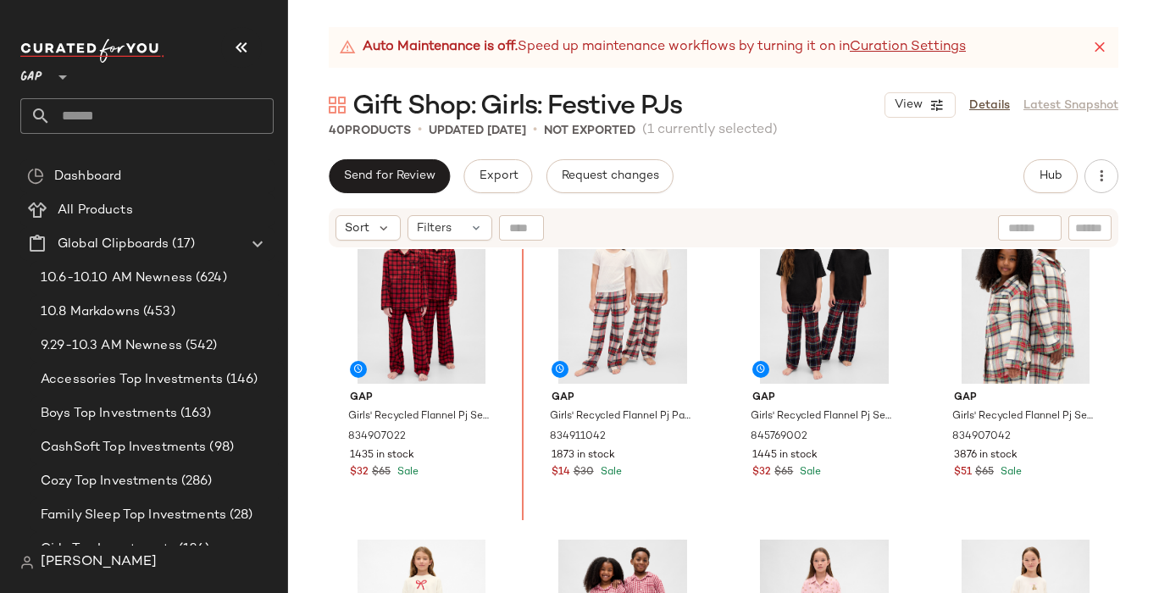
scroll to position [383, 0]
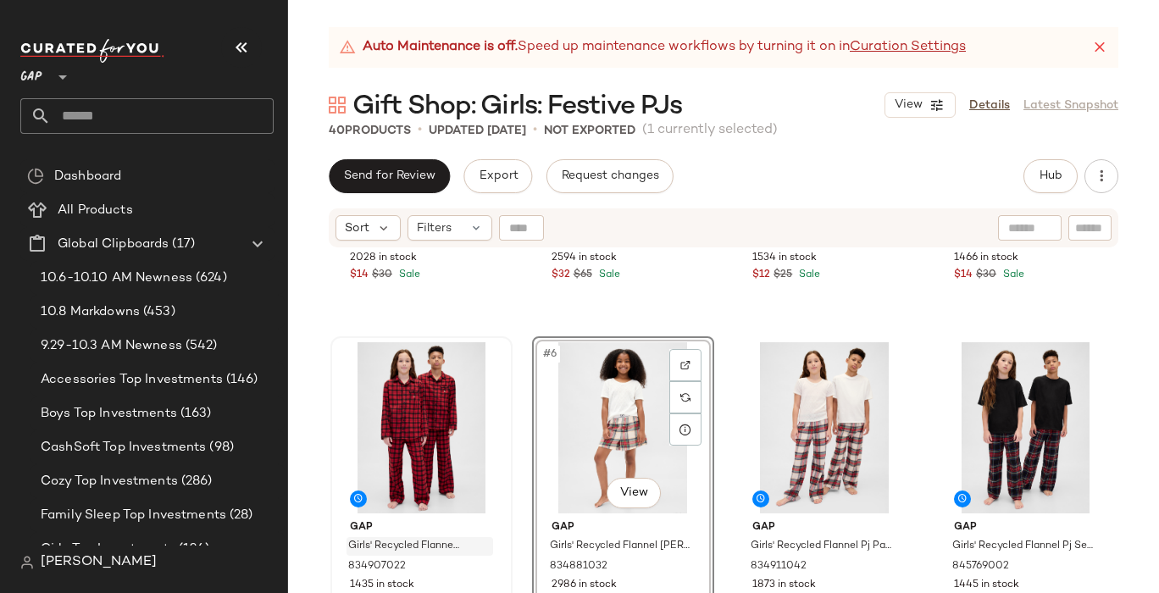
scroll to position [291, 0]
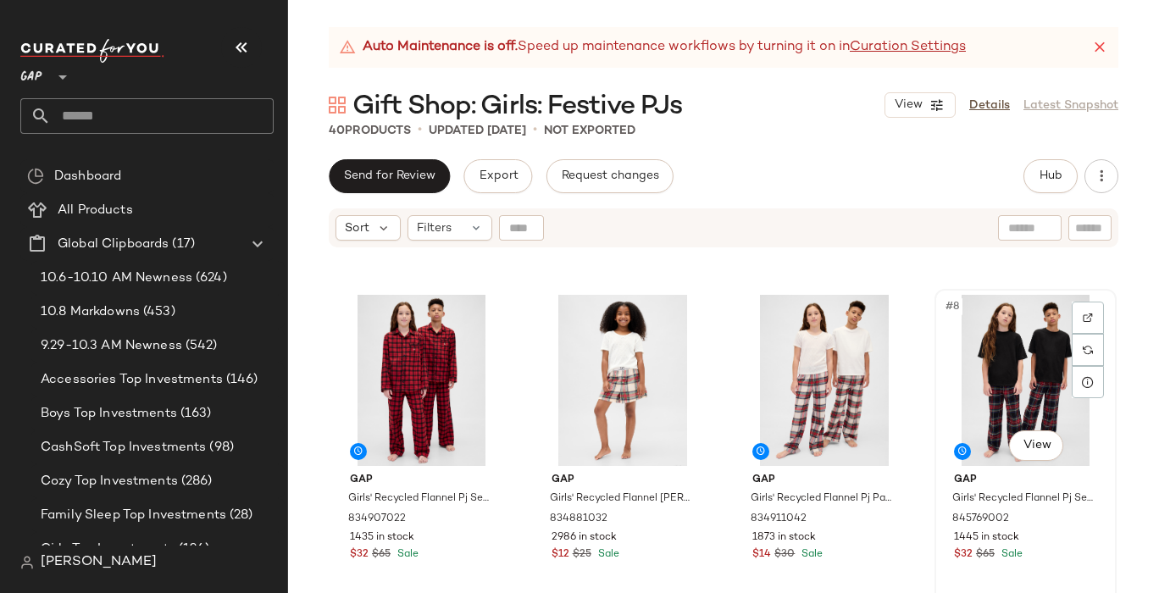
click at [940, 375] on div "#8 View" at bounding box center [1025, 380] width 170 height 171
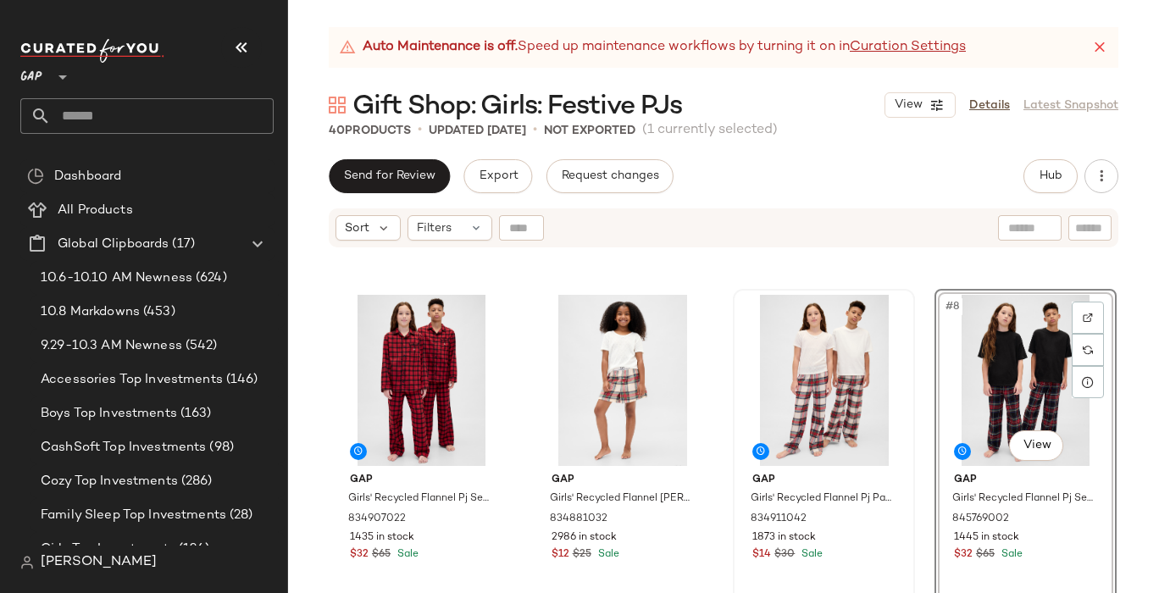
click at [883, 345] on div "Gap Girls' Recycled Flannel Pj Pants by Gap Red Stripe Size 10 844485012 2028 i…" at bounding box center [723, 153] width 786 height 383
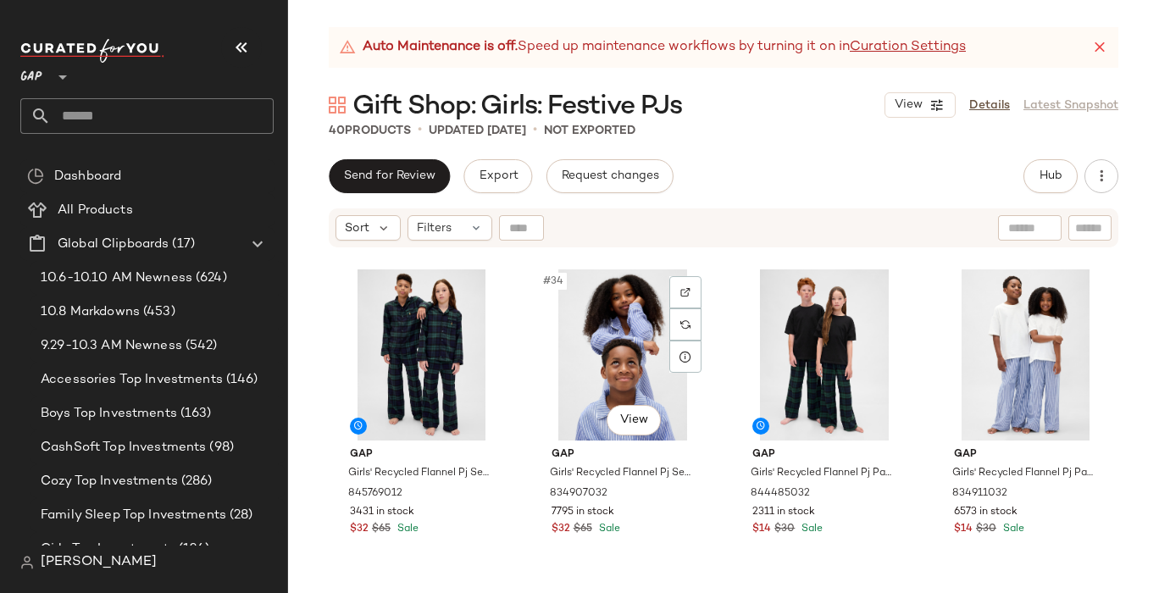
scroll to position [2888, 0]
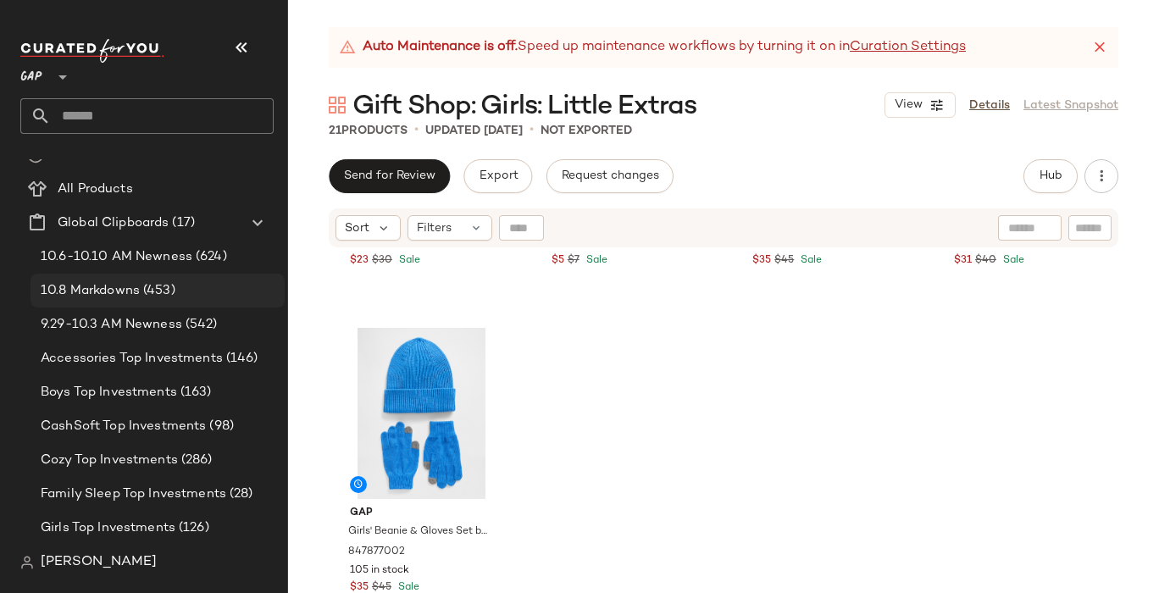
scroll to position [24, 0]
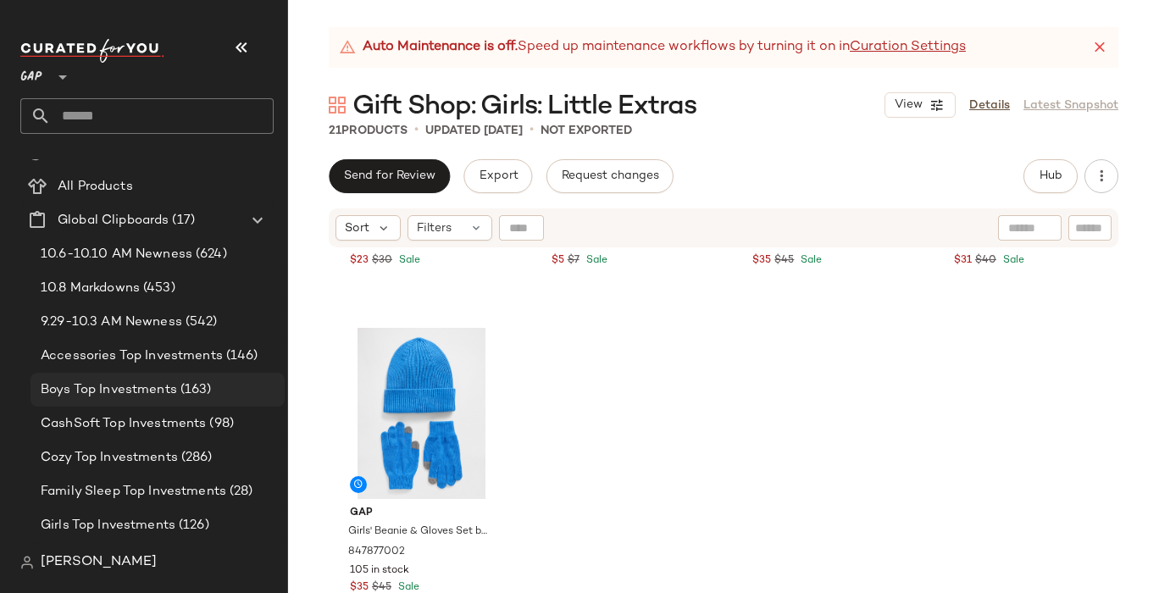
click at [142, 384] on span "Boys Top Investments" at bounding box center [109, 389] width 136 height 19
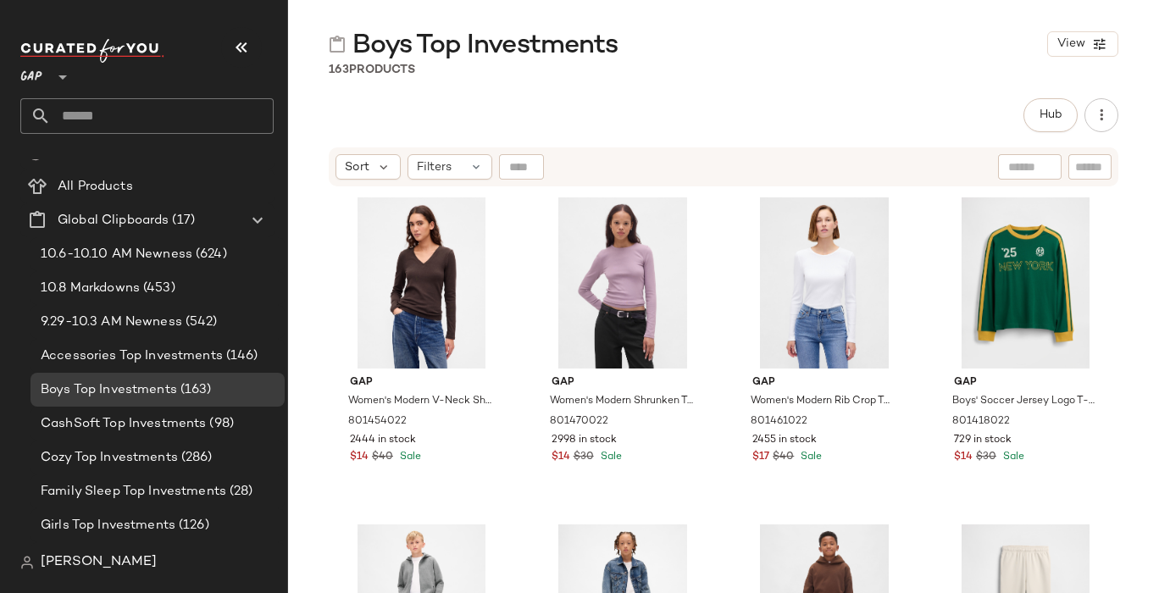
click at [1097, 155] on div at bounding box center [1089, 166] width 43 height 25
type input "****"
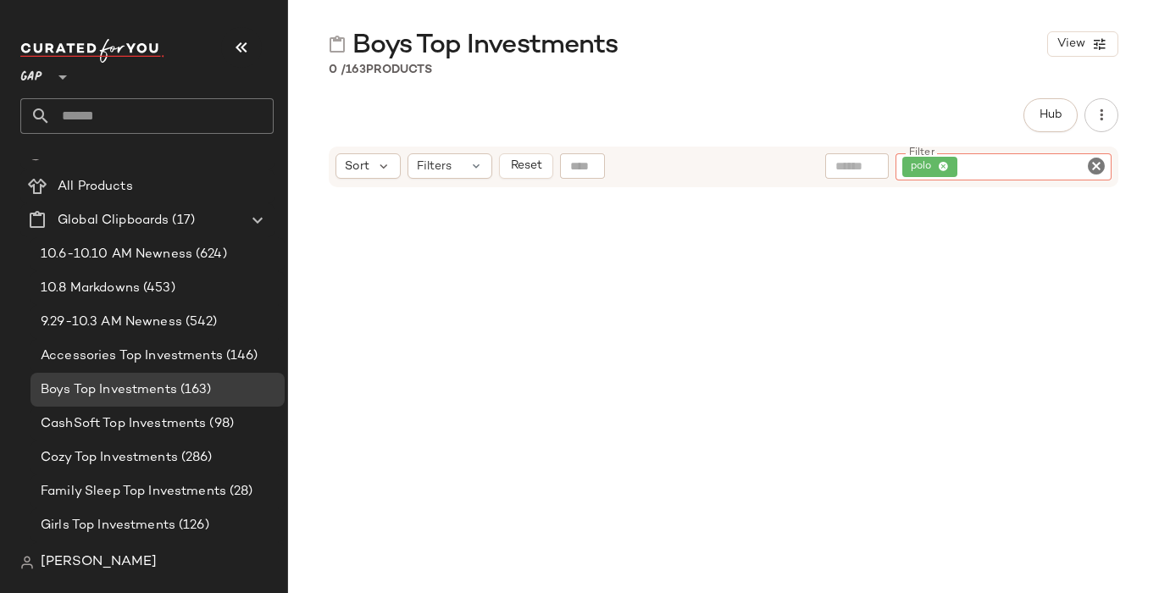
click at [1091, 163] on icon "Clear Filter" at bounding box center [1096, 166] width 20 height 20
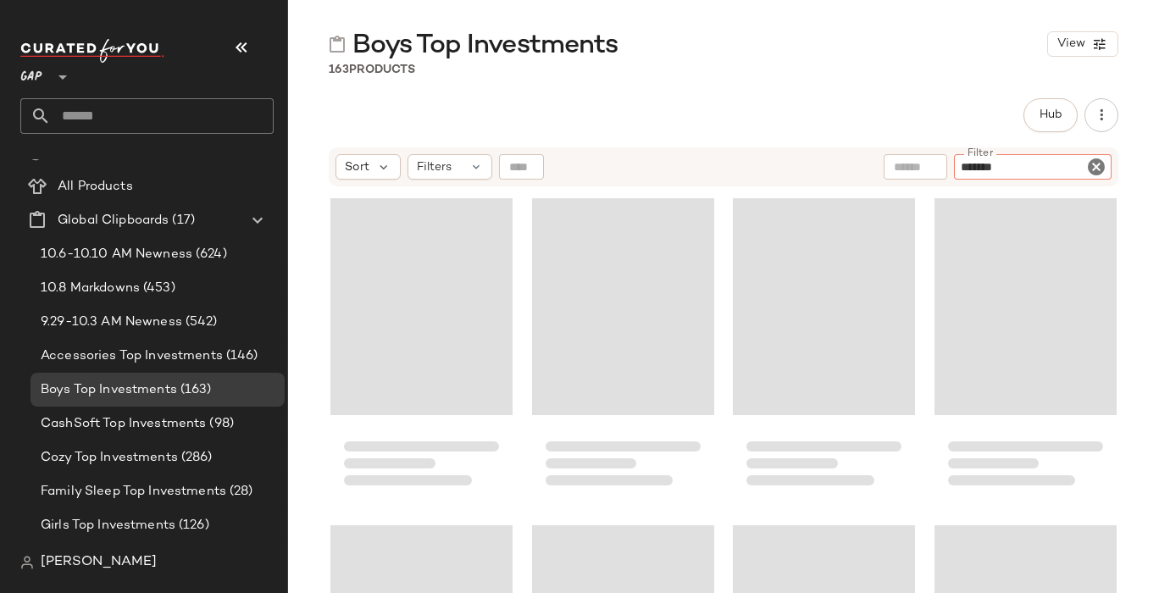
type input "********"
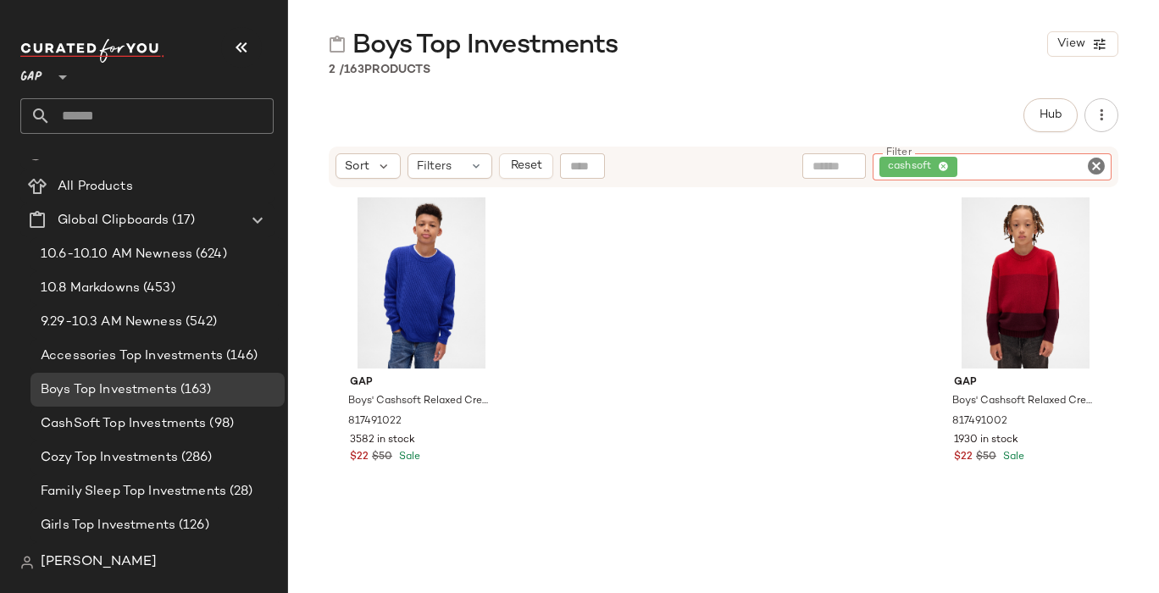
click at [1092, 168] on icon "Clear Filter" at bounding box center [1096, 166] width 20 height 20
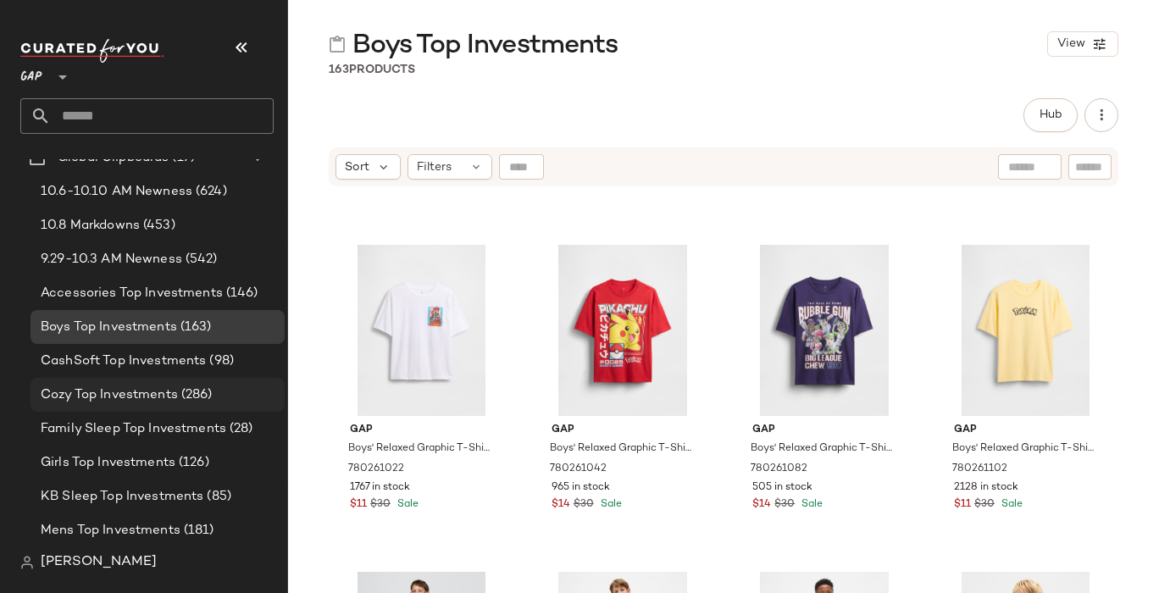
scroll to position [92, 0]
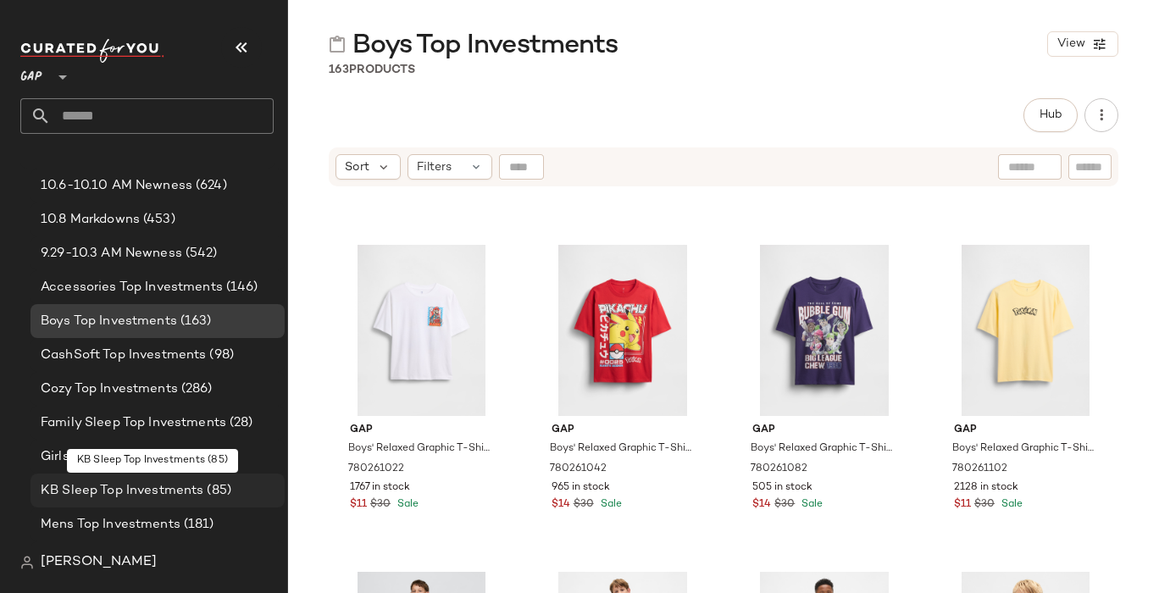
click at [158, 490] on span "KB Sleep Top Investments" at bounding box center [122, 490] width 163 height 19
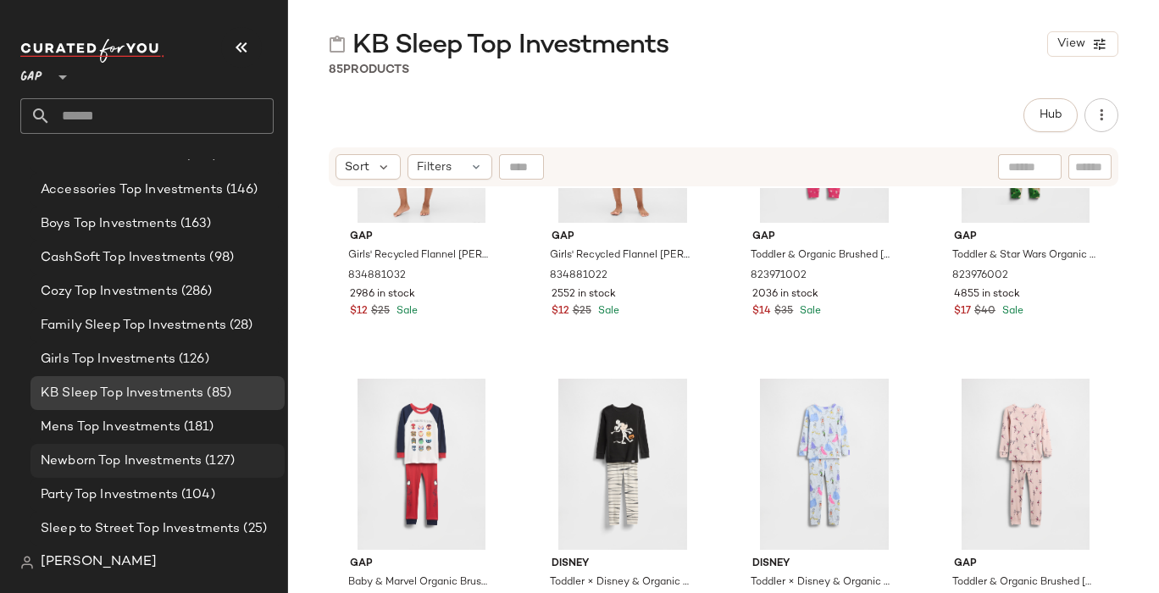
scroll to position [193, 0]
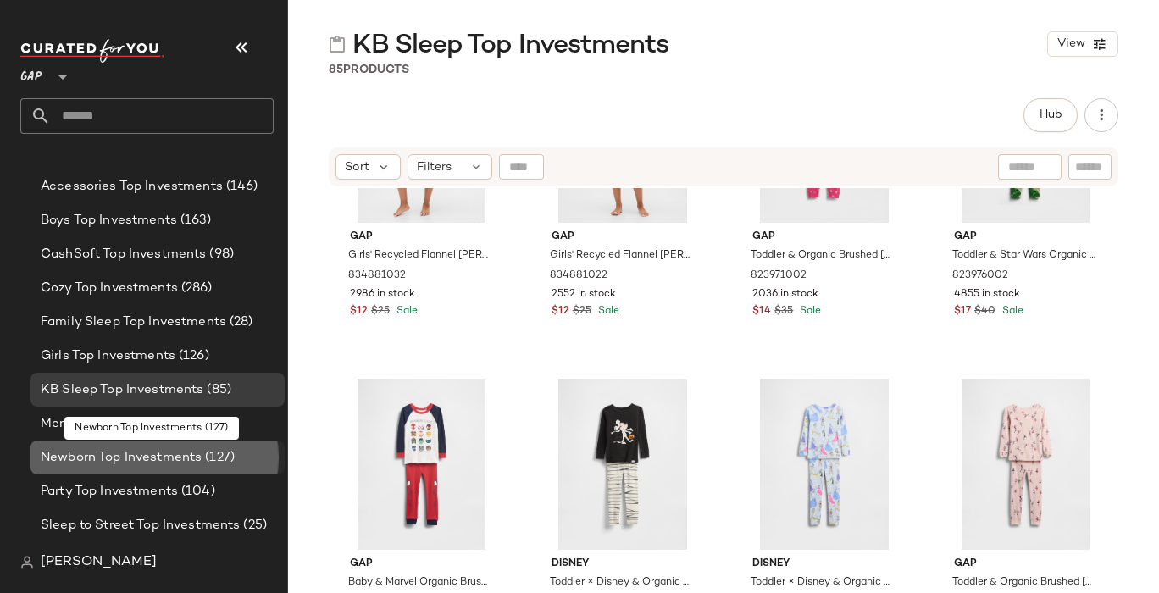
click at [164, 455] on span "Newborn Top Investments" at bounding box center [121, 457] width 161 height 19
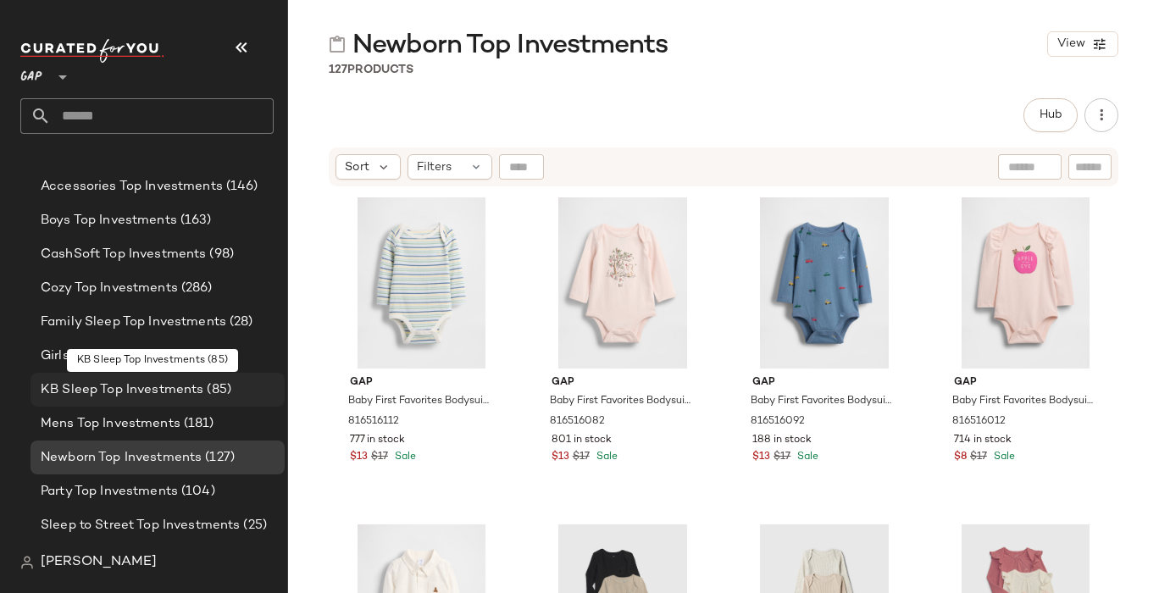
click at [131, 393] on span "KB Sleep Top Investments" at bounding box center [122, 389] width 163 height 19
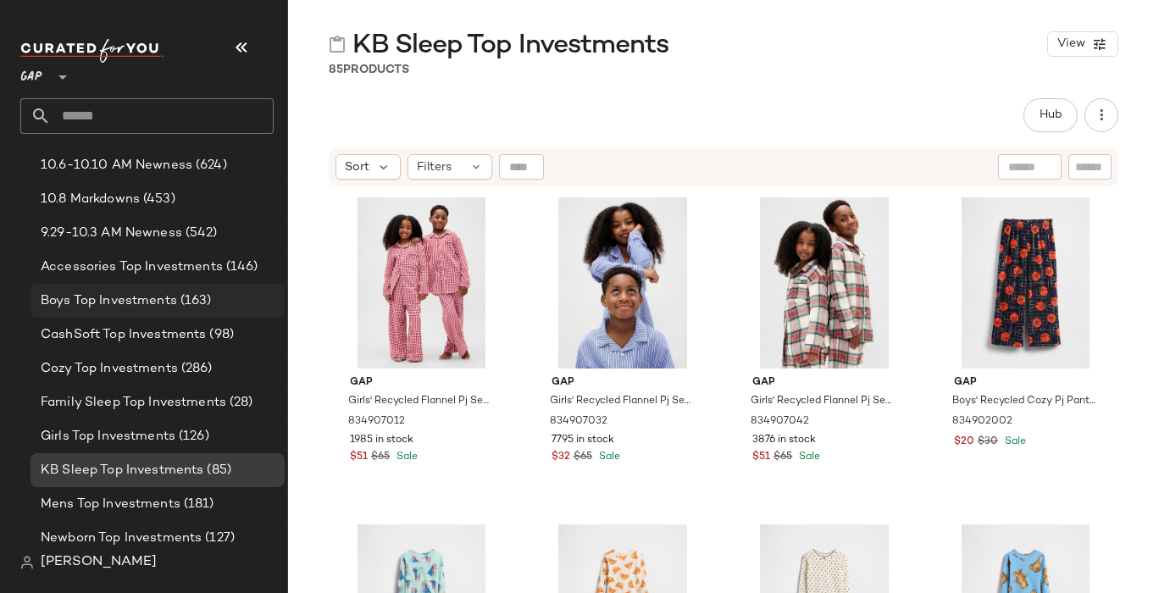
scroll to position [111, 0]
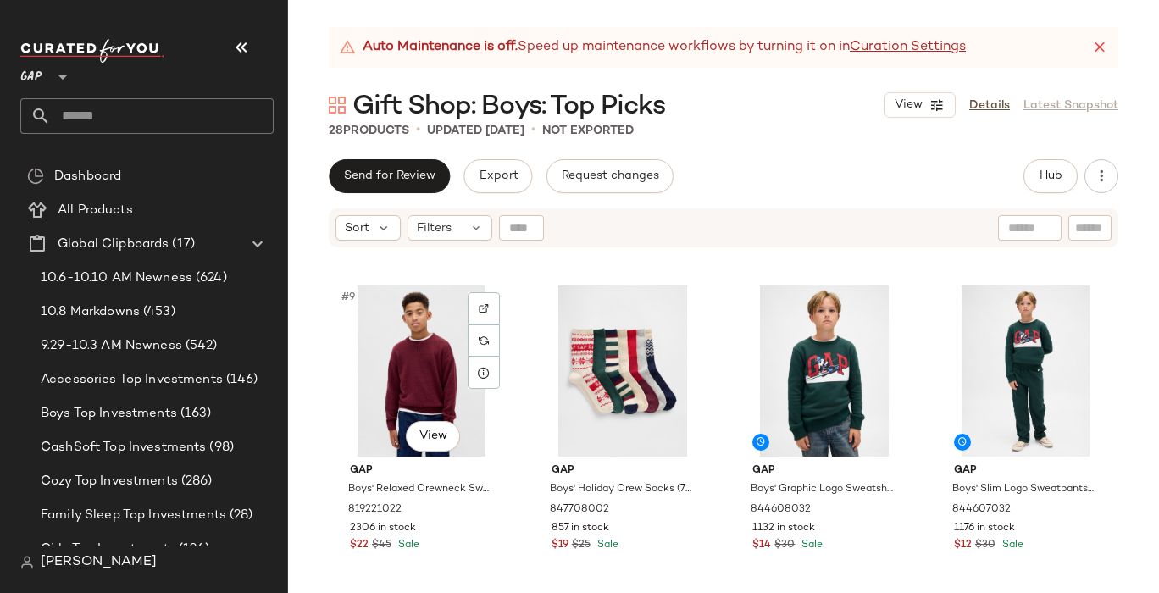
scroll to position [649, 0]
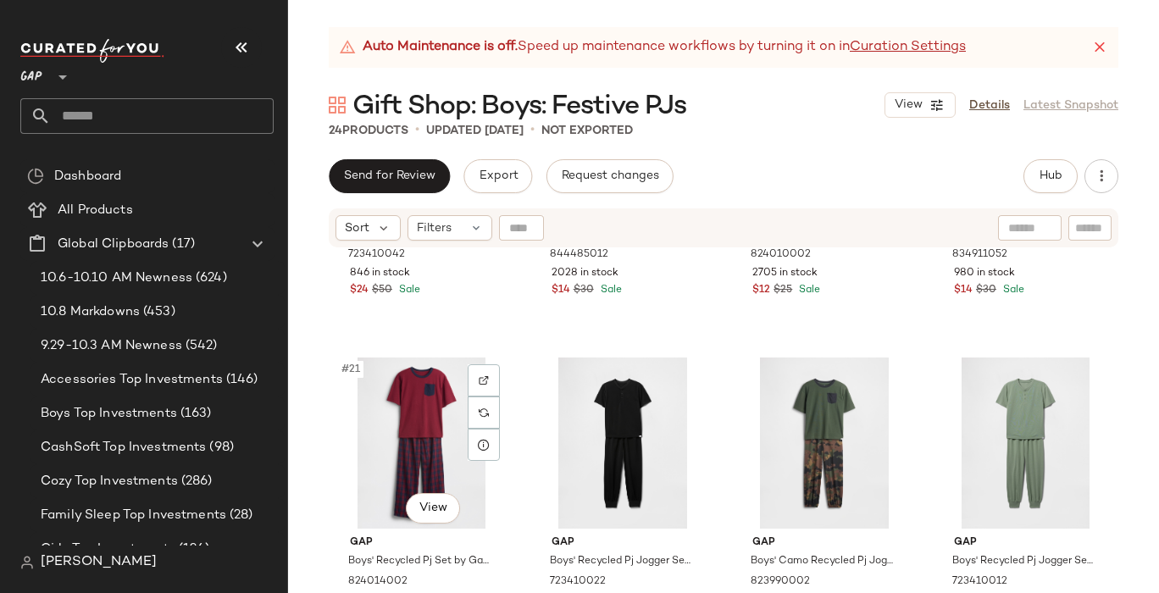
scroll to position [1560, 0]
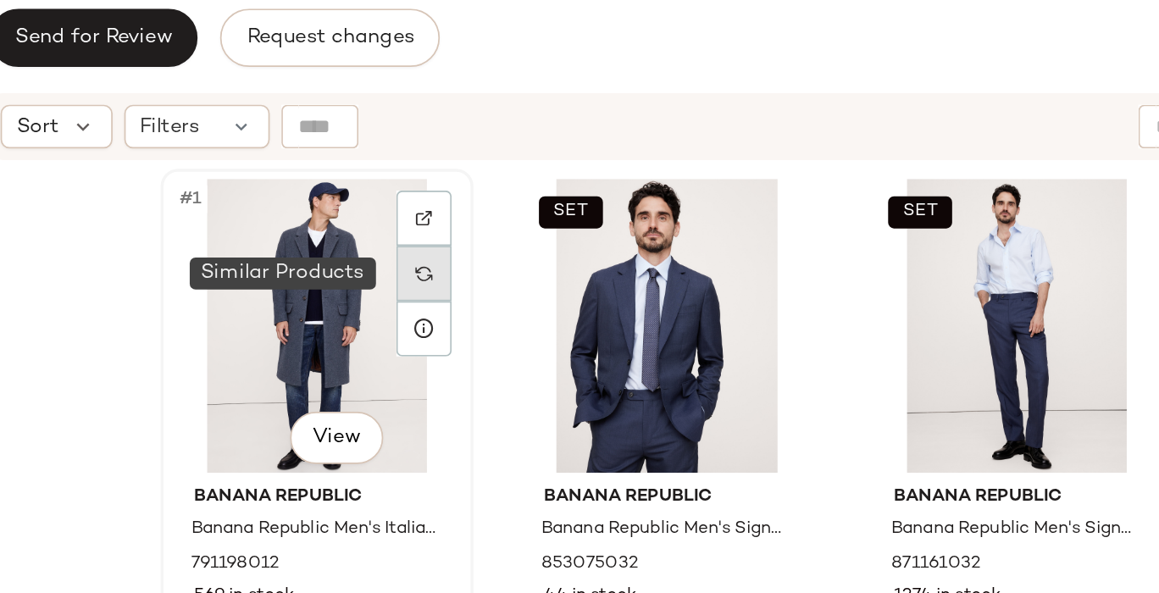
click at [577, 316] on img at bounding box center [582, 313] width 10 height 10
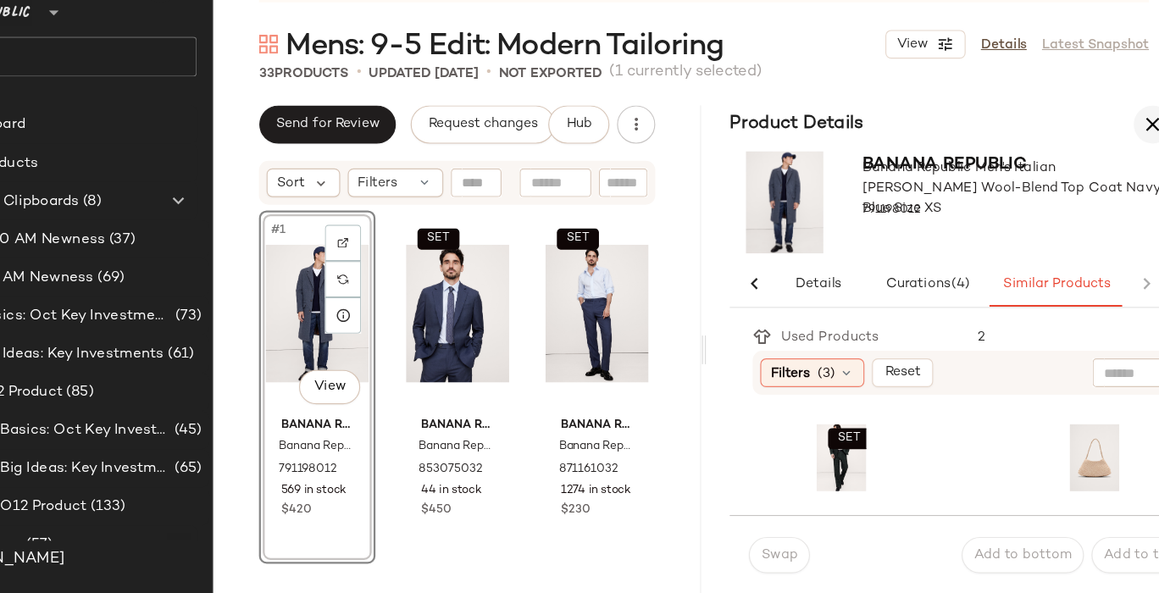
click at [1120, 175] on icon "button" at bounding box center [1122, 176] width 20 height 20
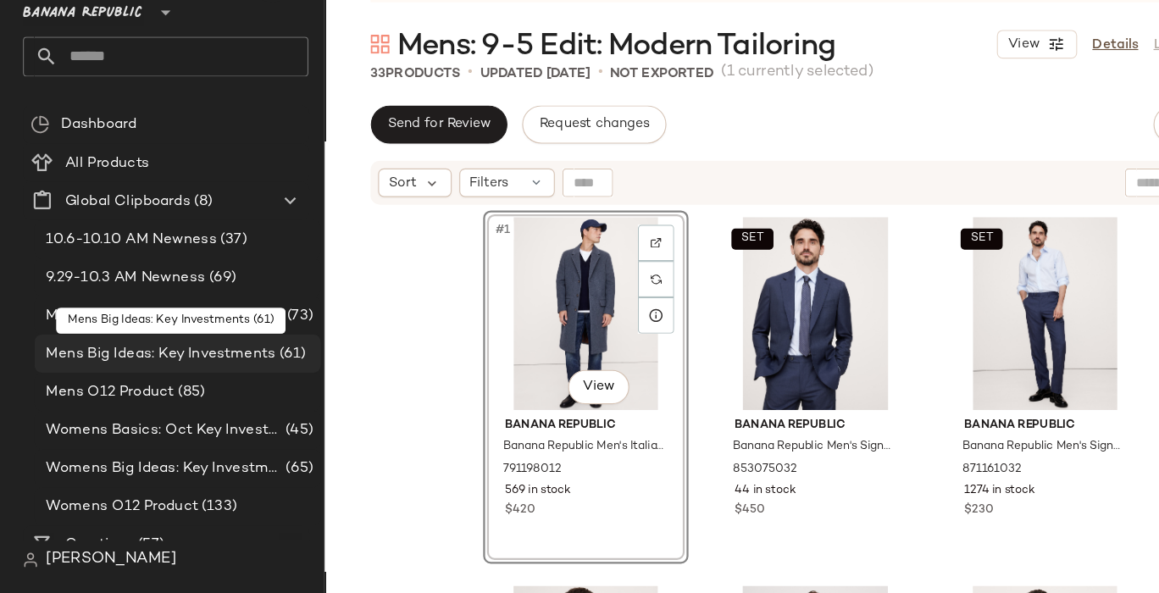
click at [136, 380] on span "Mens Big Ideas: Key Investments" at bounding box center [142, 379] width 203 height 19
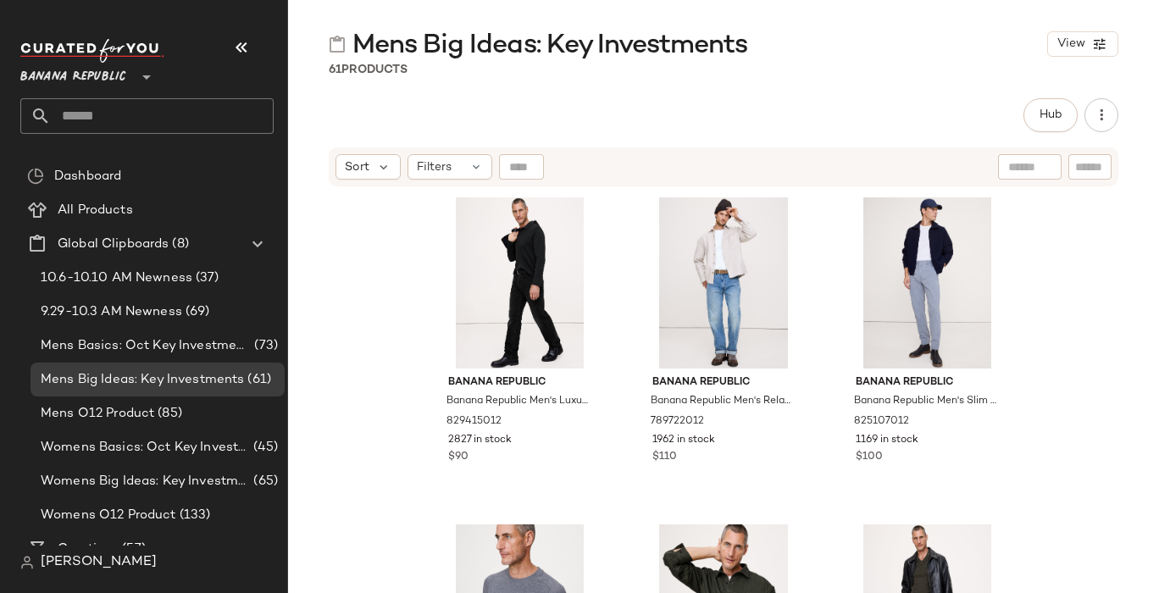
click at [1092, 163] on input "text" at bounding box center [1090, 167] width 30 height 18
click at [1042, 110] on span "Hub" at bounding box center [1051, 115] width 24 height 14
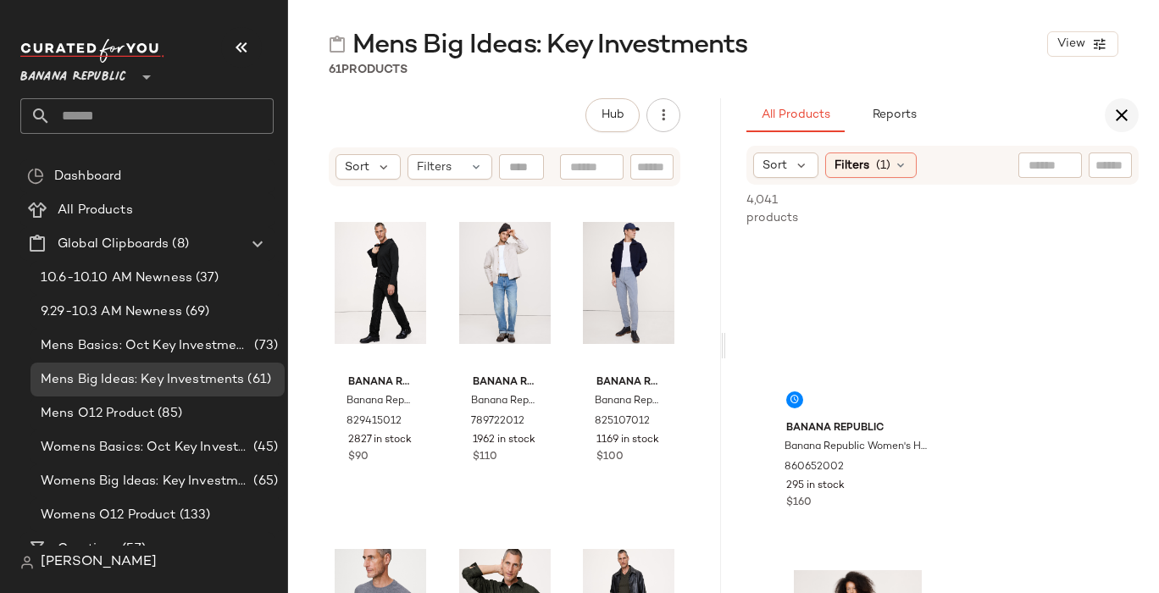
click at [1123, 115] on icon "button" at bounding box center [1122, 115] width 20 height 20
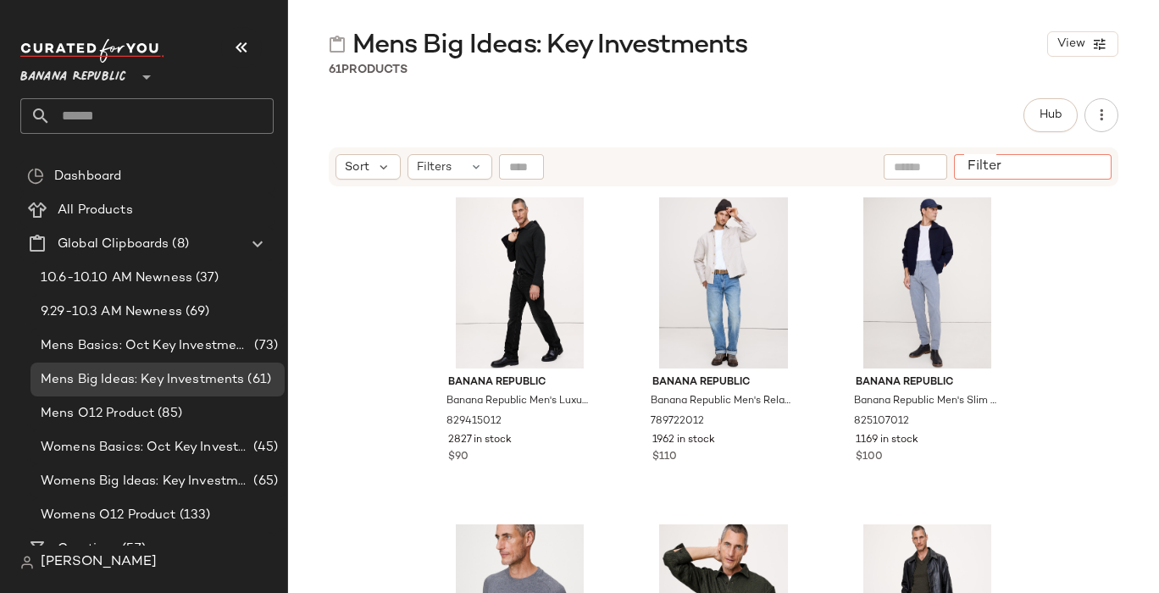
click at [1094, 168] on input "Filter" at bounding box center [1033, 167] width 144 height 18
type input "******"
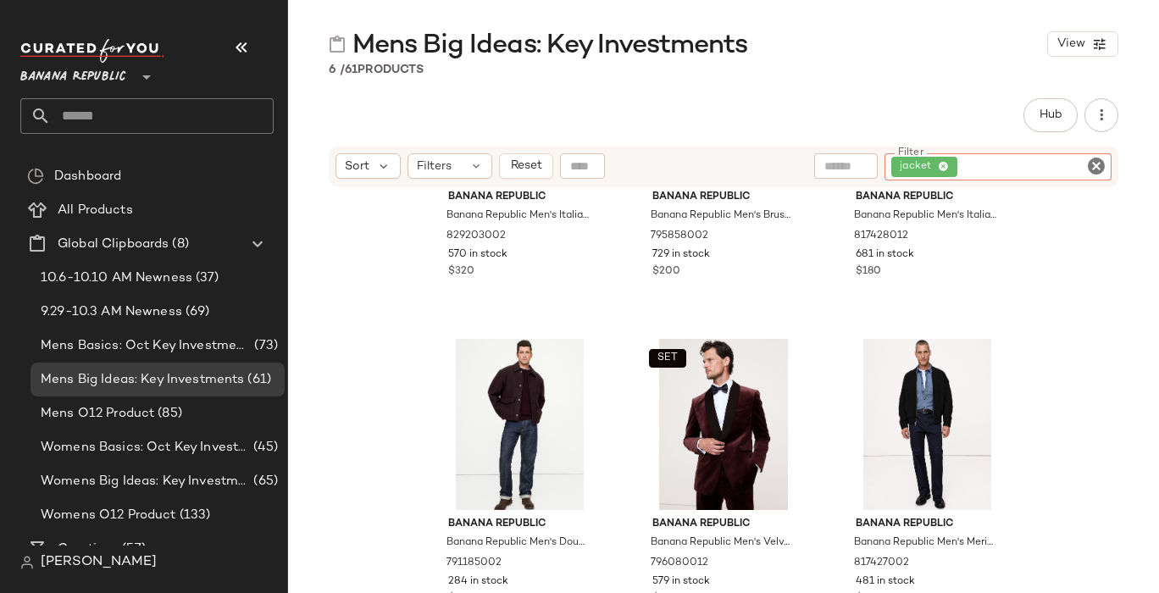
scroll to position [197, 0]
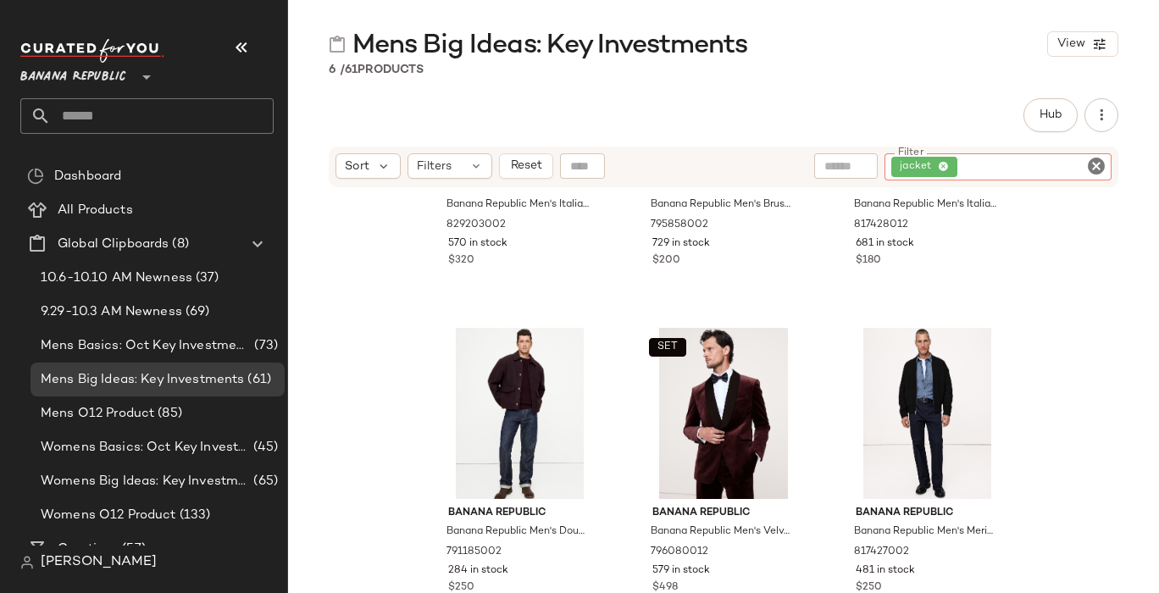
click at [1099, 167] on icon "Clear Filter" at bounding box center [1096, 166] width 20 height 20
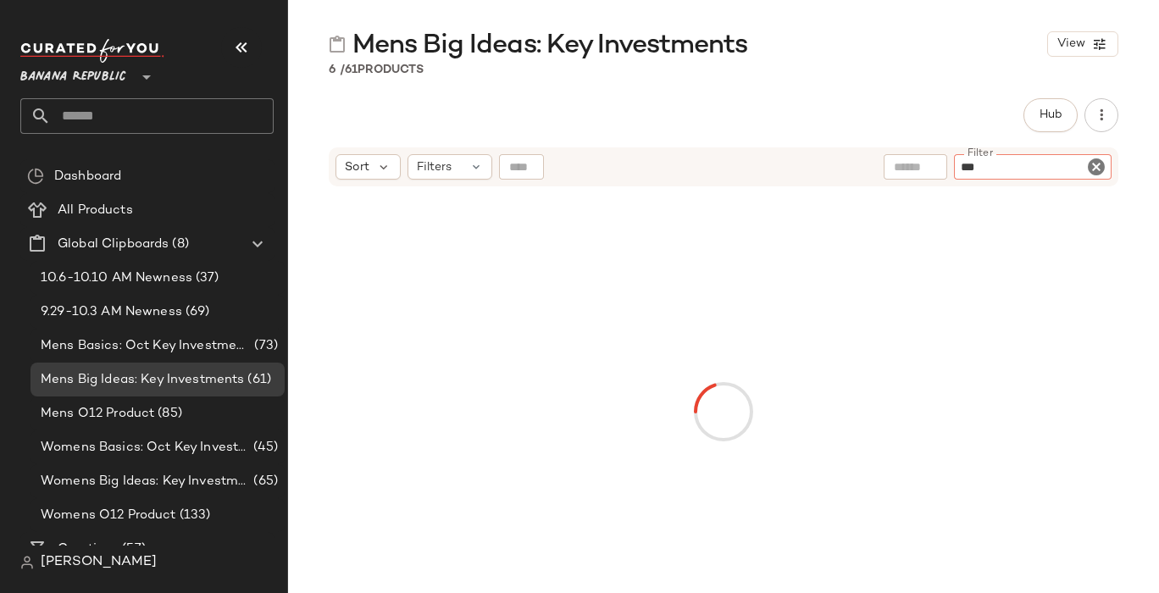
type input "****"
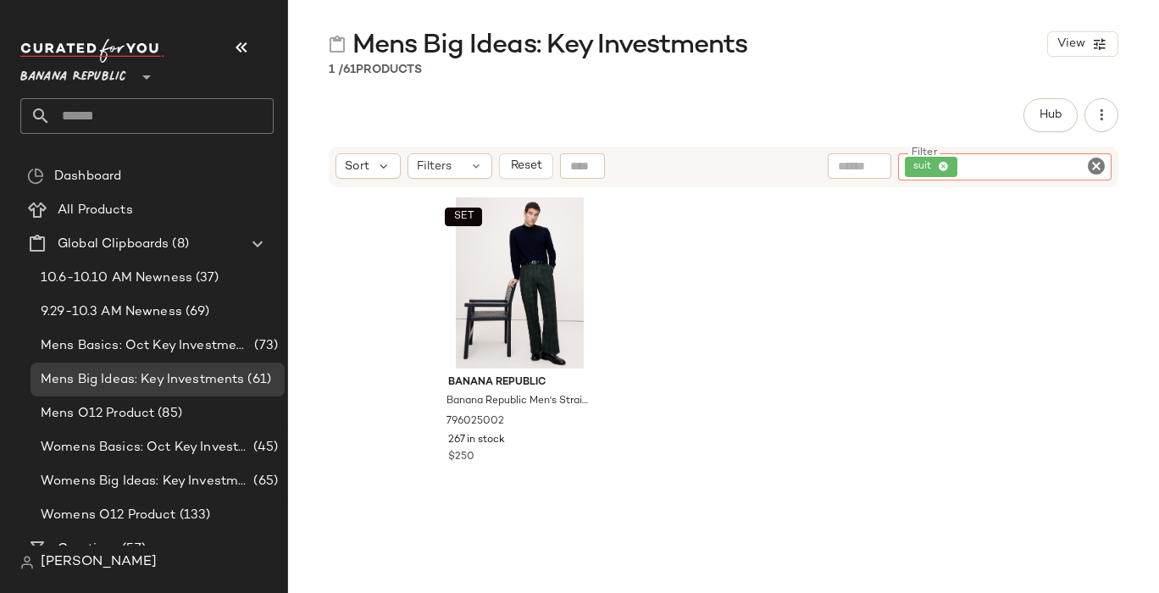
click at [1097, 166] on icon "Clear Filter" at bounding box center [1096, 166] width 20 height 20
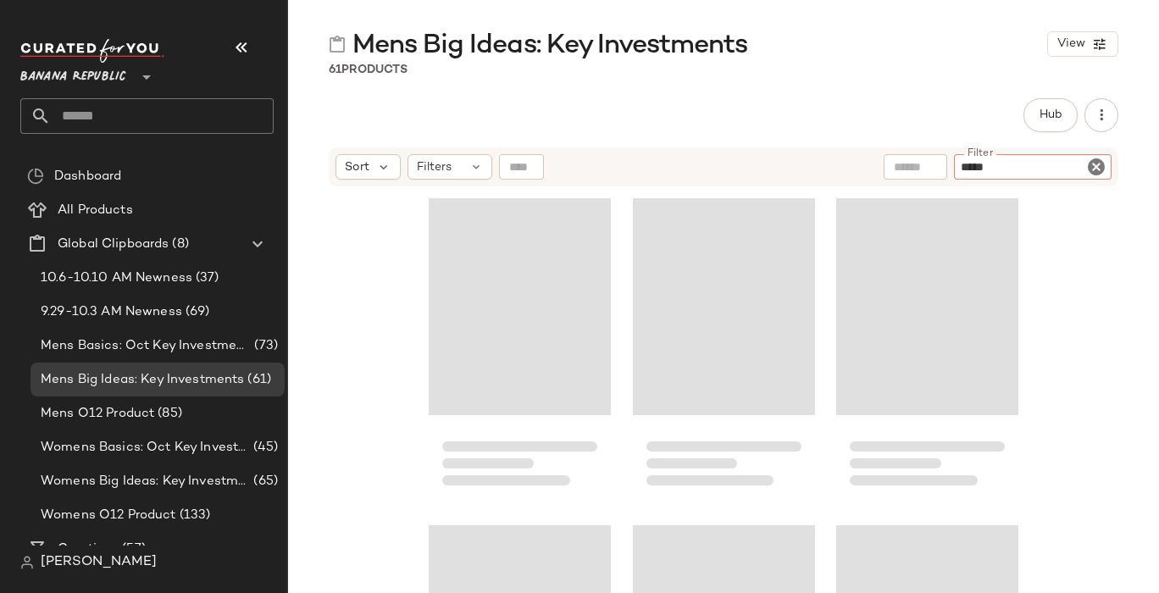
type input "******"
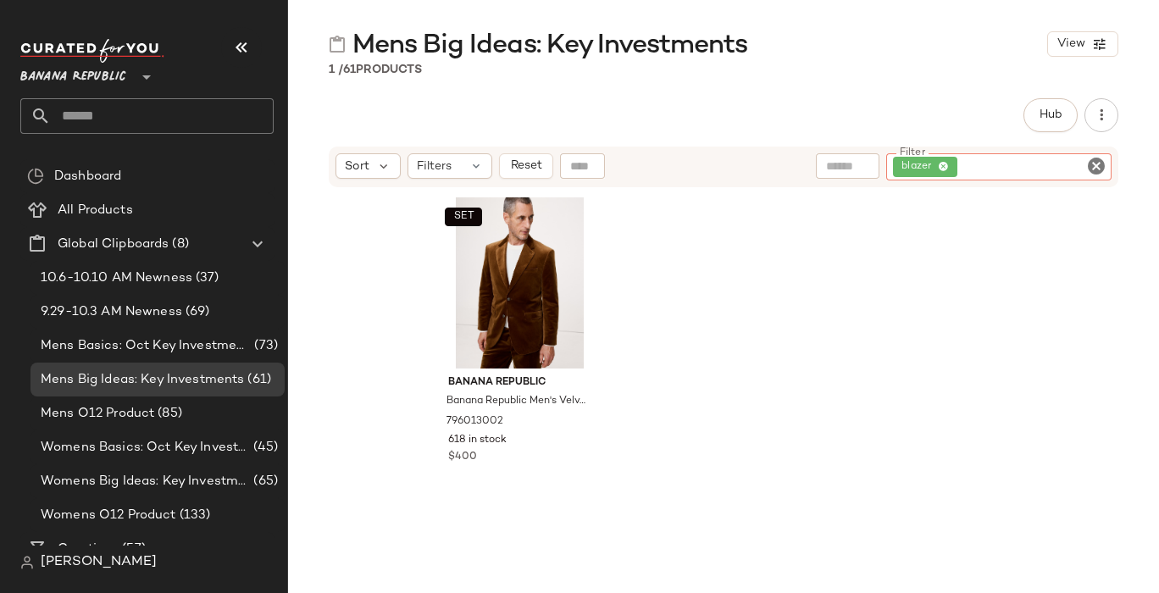
click at [1097, 163] on icon "Clear Filter" at bounding box center [1096, 166] width 20 height 20
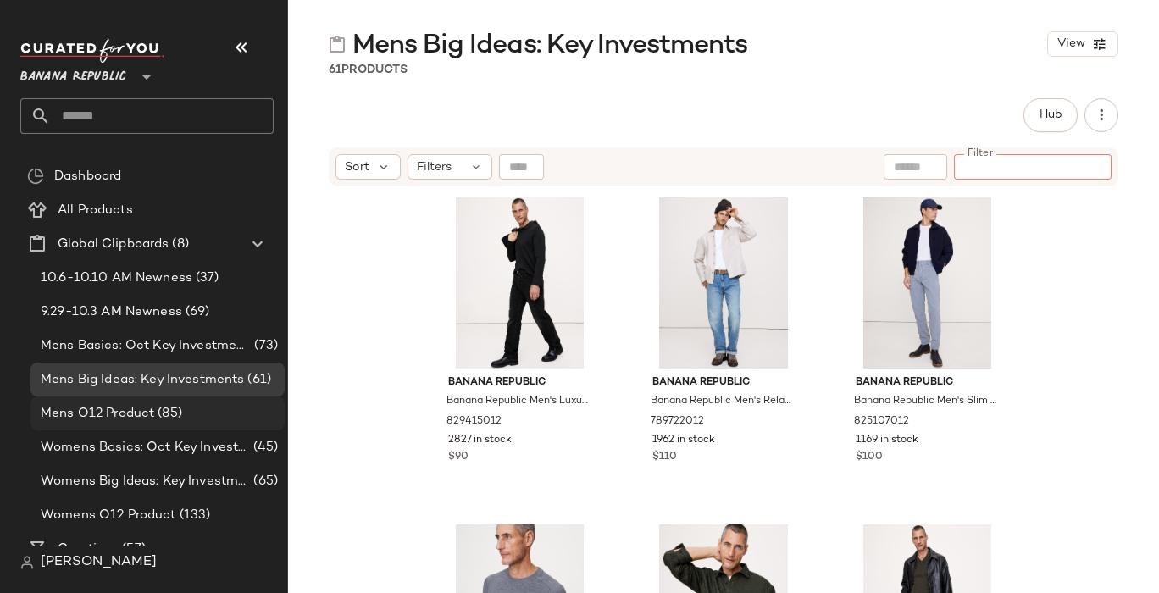
click at [81, 413] on span "Mens O12 Product" at bounding box center [98, 413] width 114 height 19
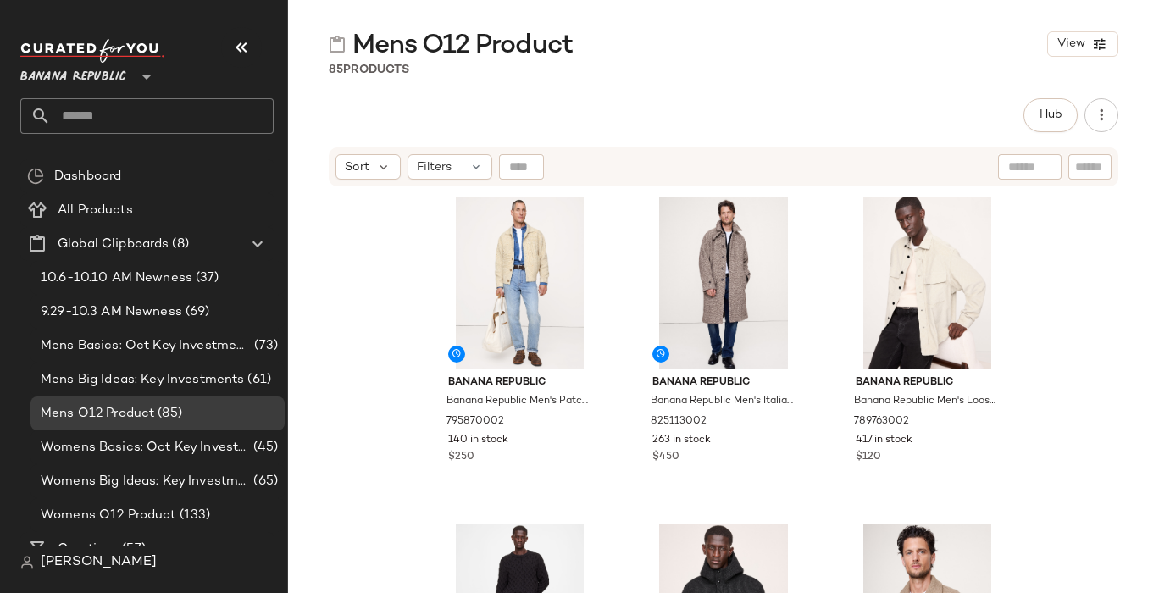
click at [1081, 171] on input "text" at bounding box center [1090, 167] width 30 height 18
type input "******"
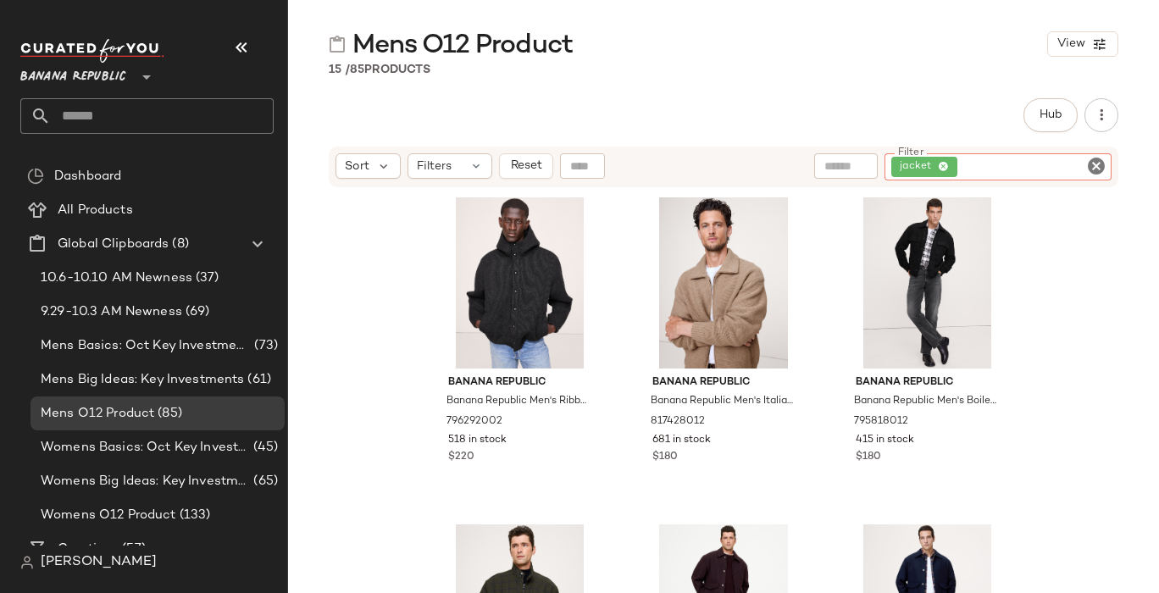
click at [1096, 170] on icon "Clear Filter" at bounding box center [1096, 166] width 20 height 20
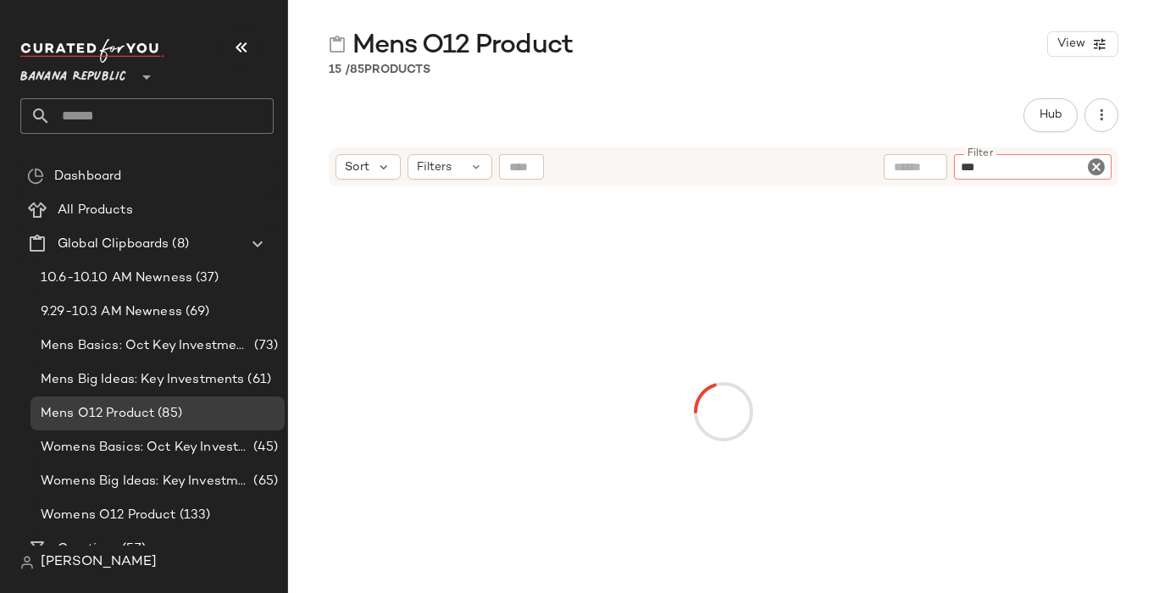
type input "****"
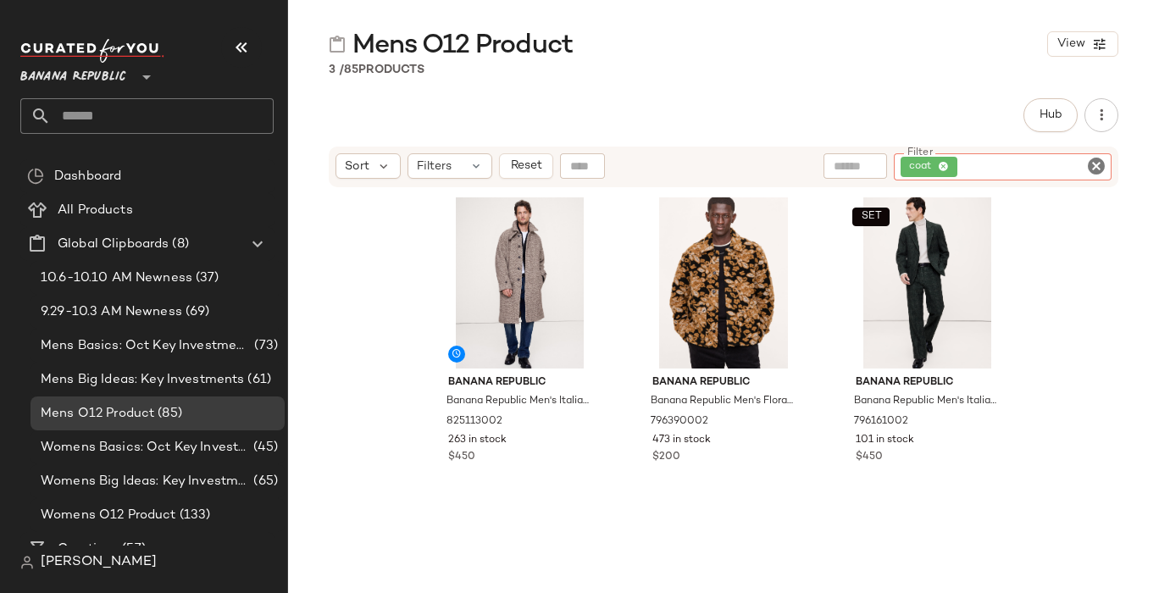
click at [380, 302] on div "Banana Republic Banana Republic Men's Italian Herringbone Balmacaan Coat Taupe …" at bounding box center [723, 411] width 871 height 447
click at [194, 372] on span "Mens Big Ideas: Key Investments" at bounding box center [142, 379] width 203 height 19
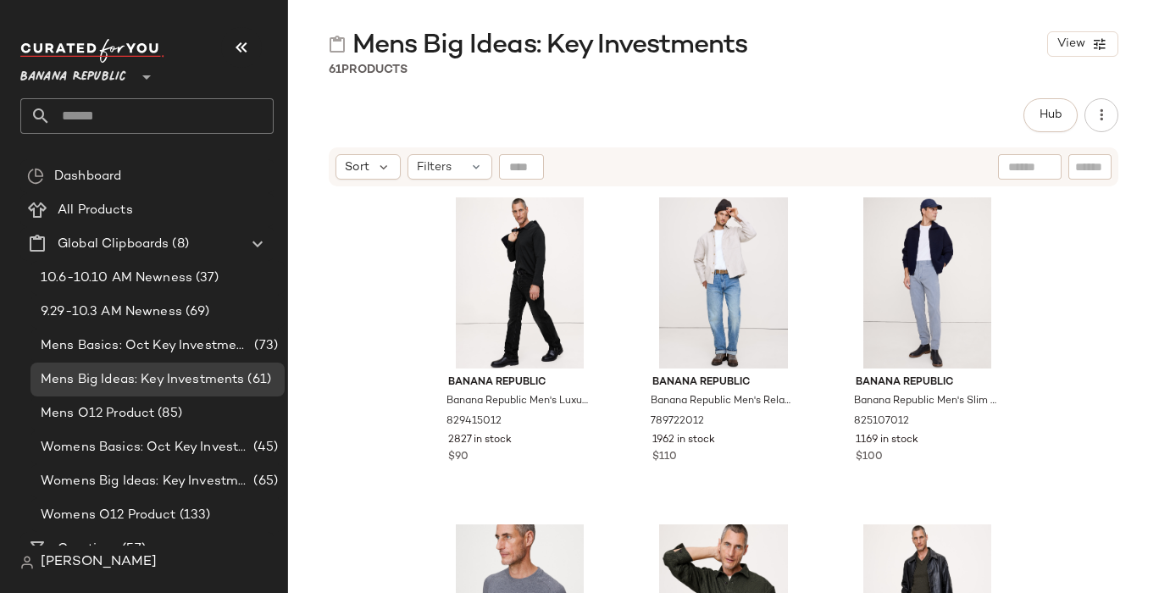
click at [1082, 177] on div at bounding box center [1089, 166] width 43 height 25
type input "****"
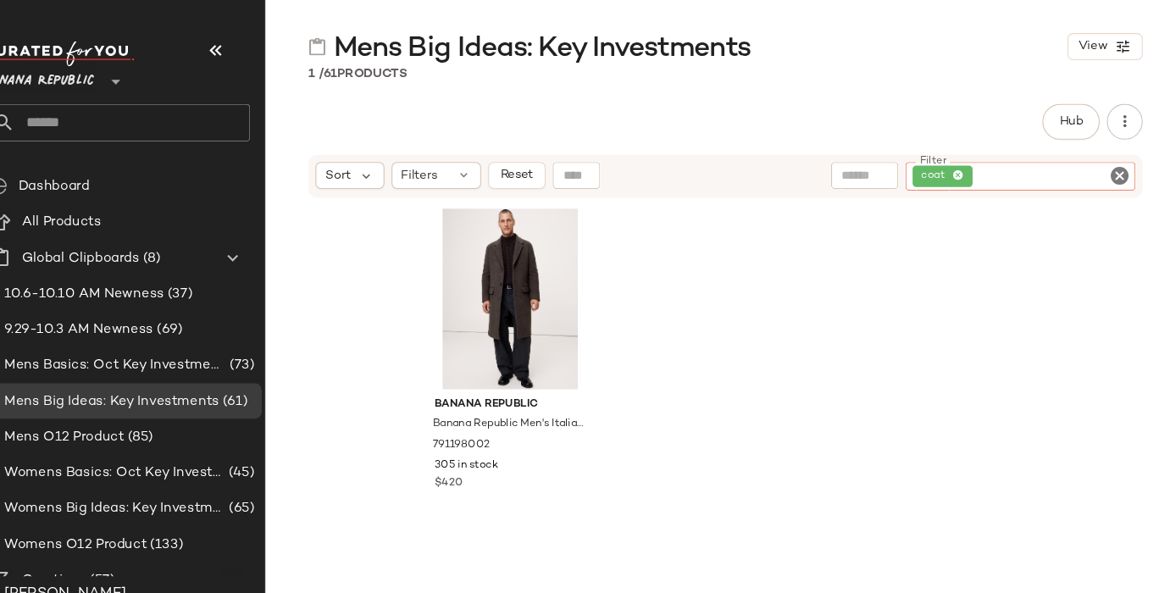
click at [1090, 168] on icon "Clear Filter" at bounding box center [1096, 166] width 20 height 20
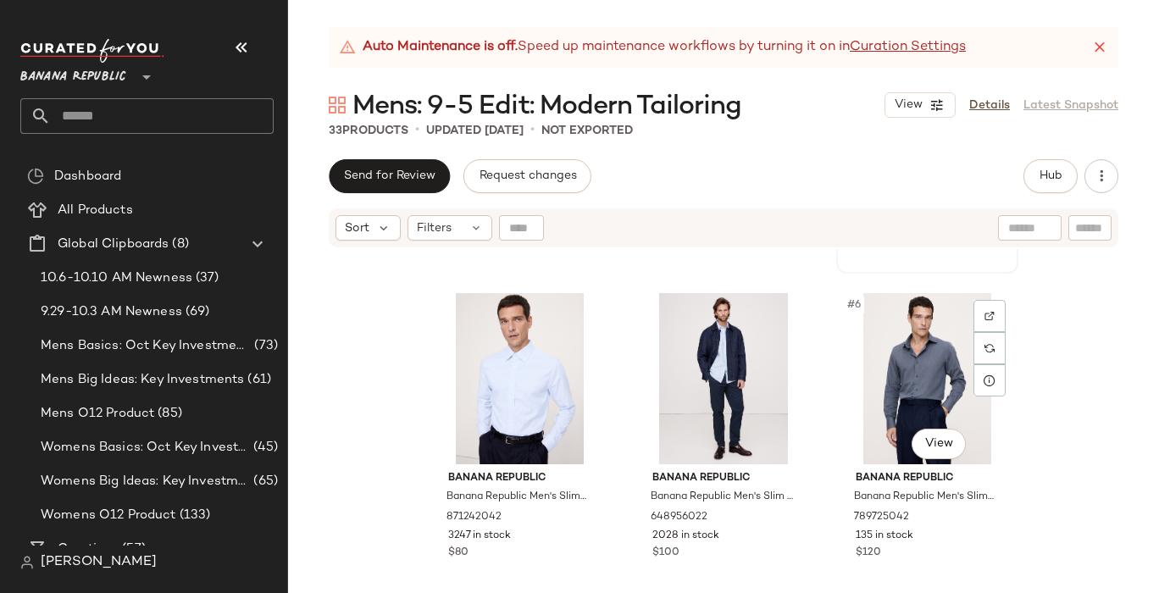
scroll to position [294, 0]
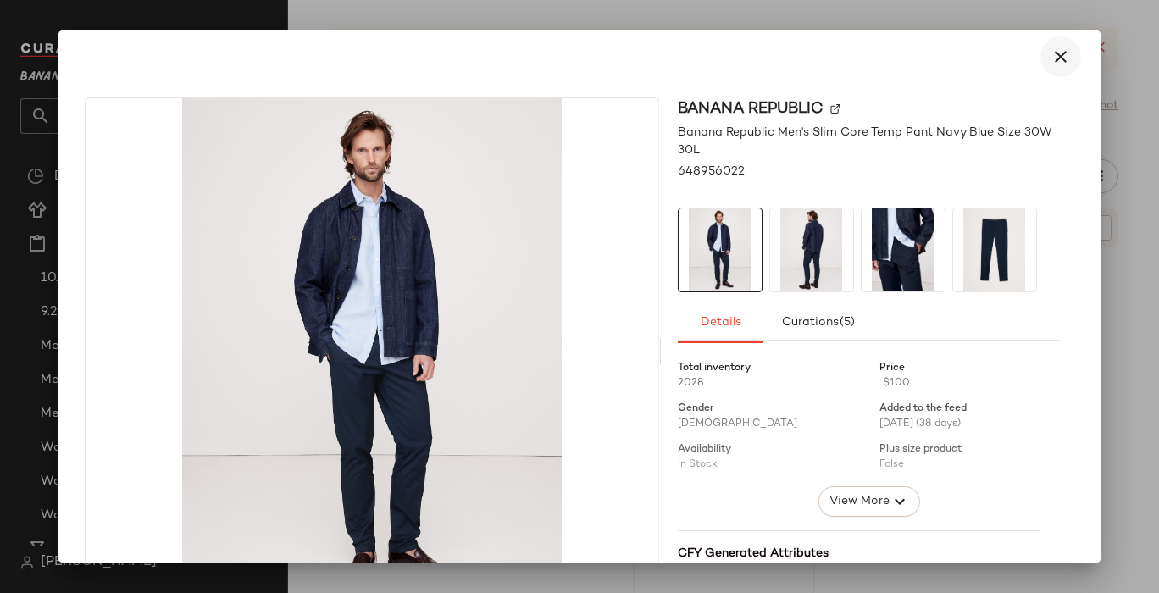
click at [1052, 56] on icon "button" at bounding box center [1061, 57] width 20 height 20
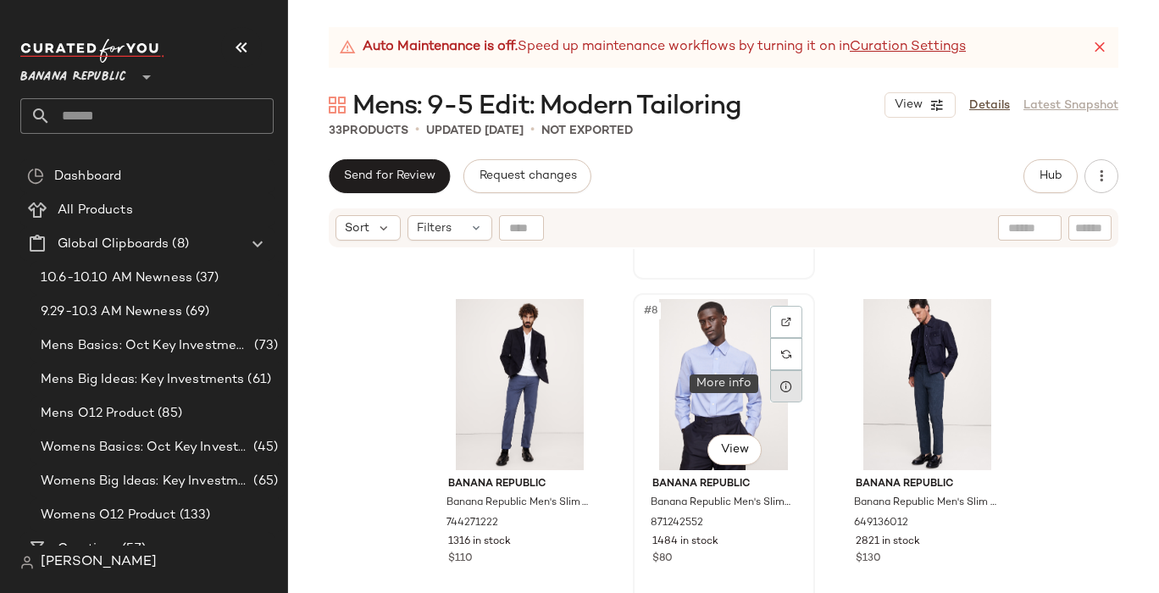
scroll to position [631, 0]
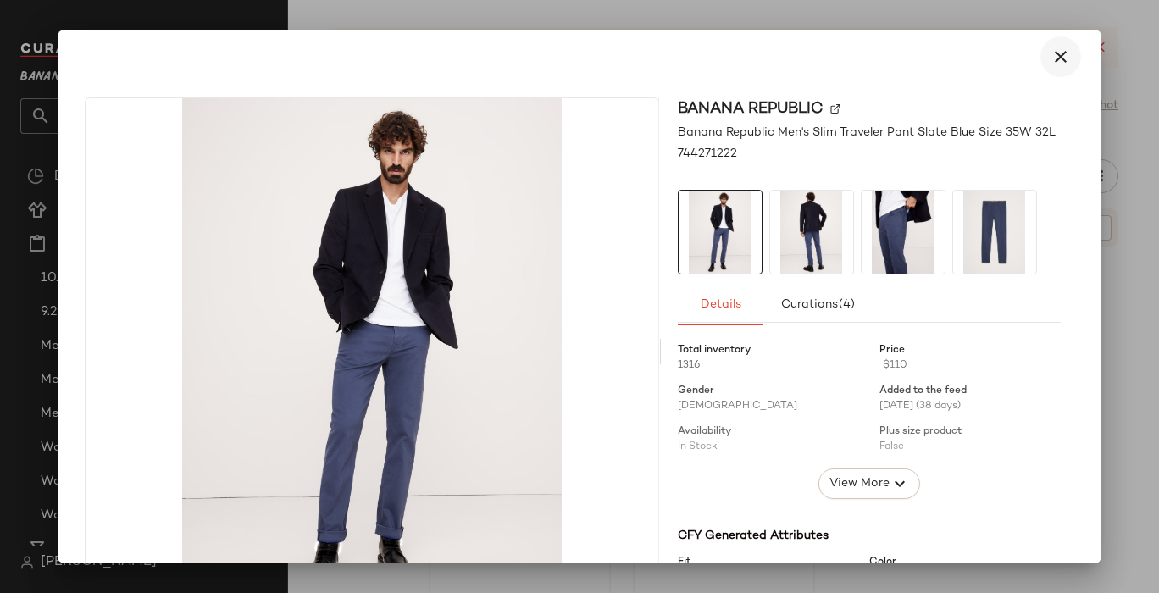
click at [1051, 57] on icon "button" at bounding box center [1061, 57] width 20 height 20
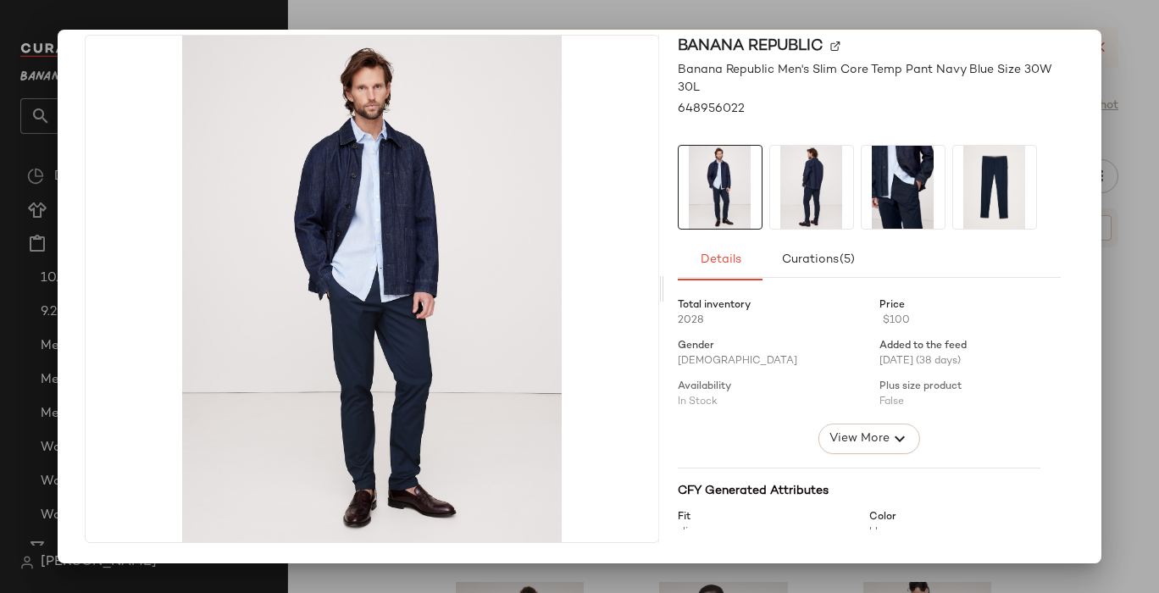
scroll to position [0, 0]
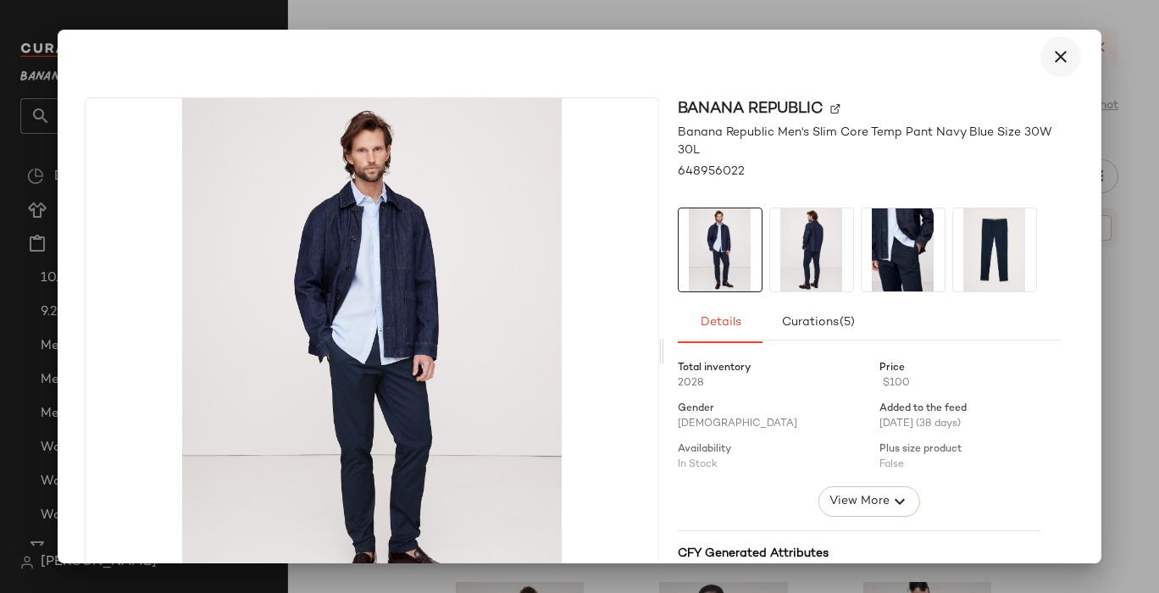
click at [1055, 56] on icon "button" at bounding box center [1061, 57] width 20 height 20
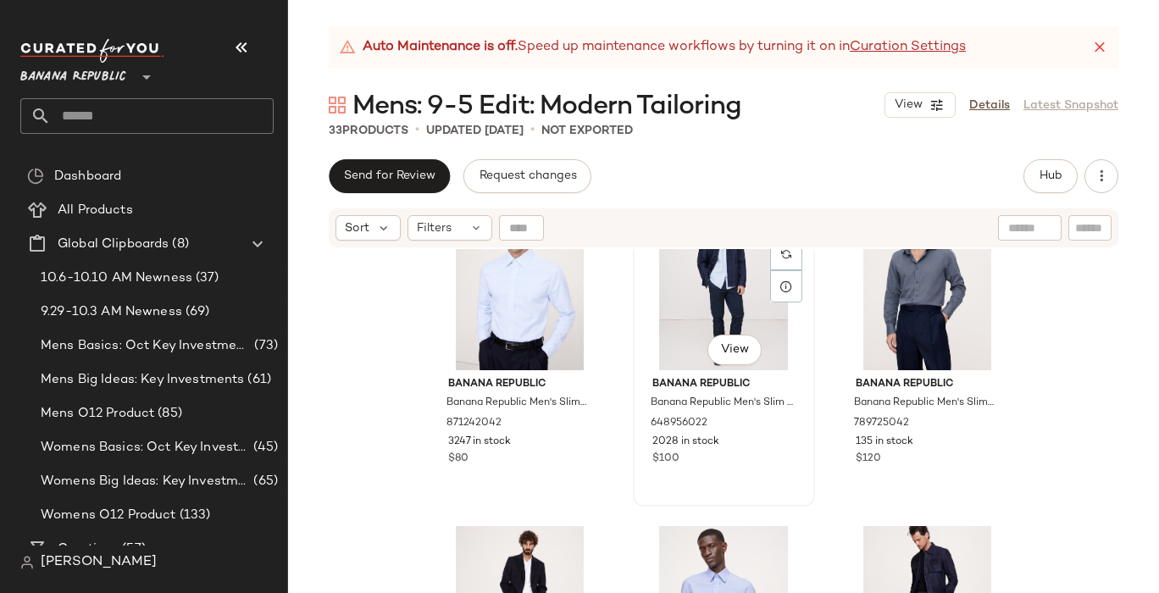
scroll to position [446, 0]
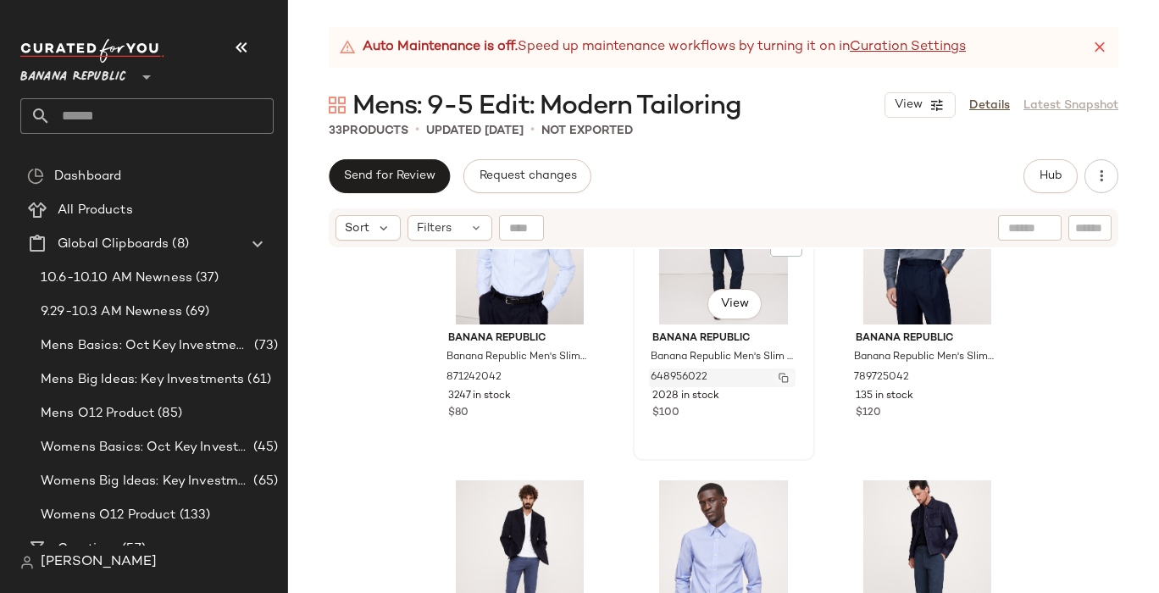
click at [780, 375] on img "button" at bounding box center [784, 378] width 10 height 10
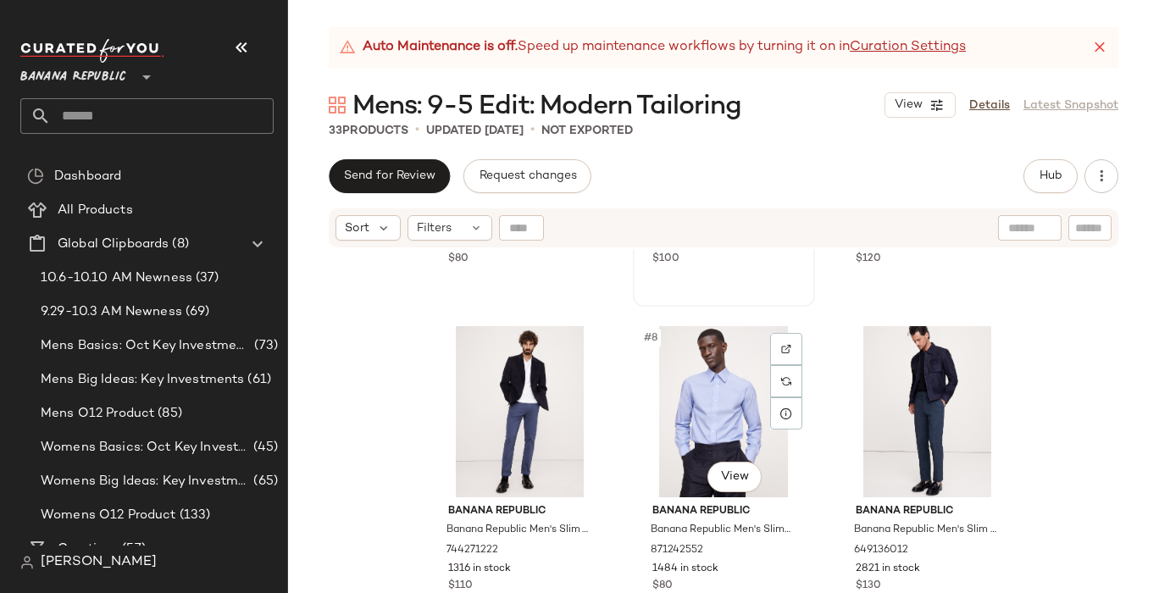
scroll to position [607, 0]
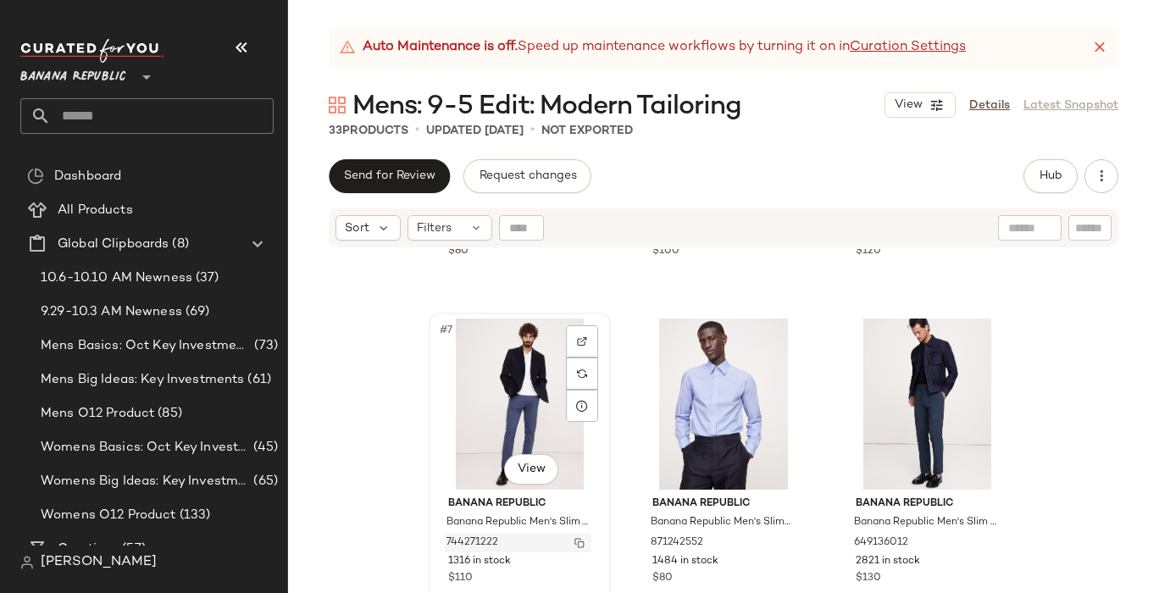
click at [576, 538] on img "button" at bounding box center [579, 543] width 10 height 10
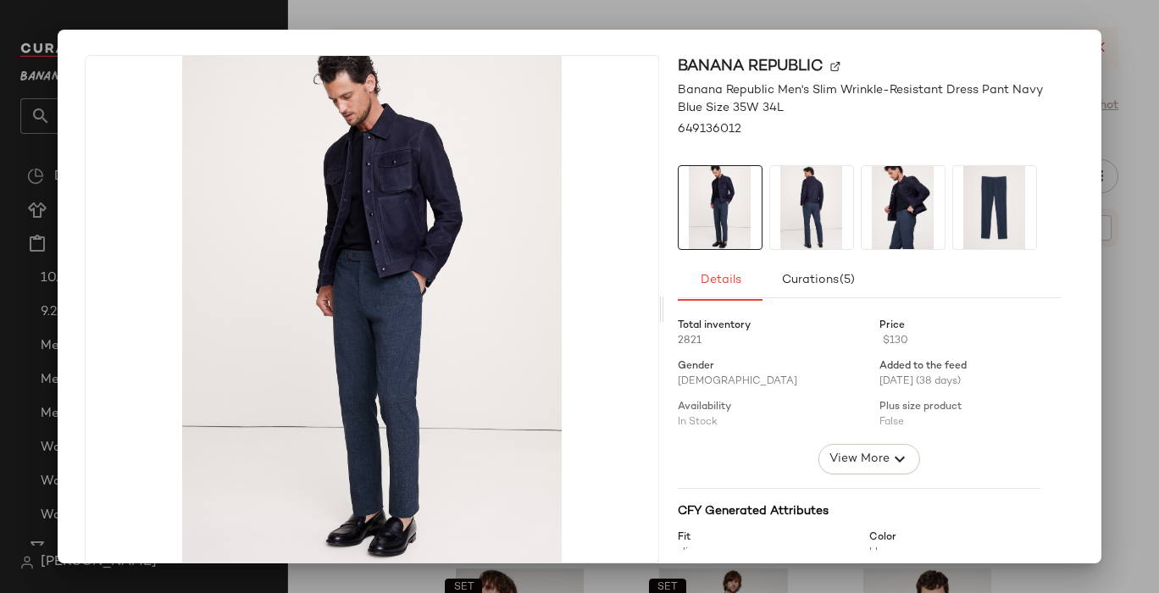
scroll to position [63, 0]
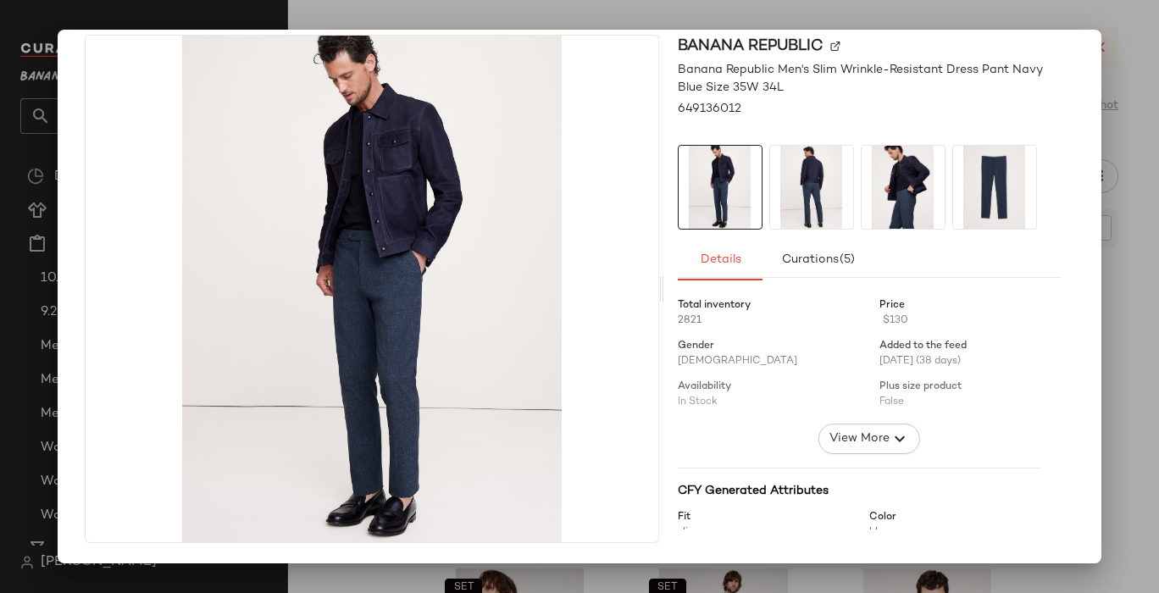
click at [1135, 26] on div at bounding box center [579, 296] width 1159 height 593
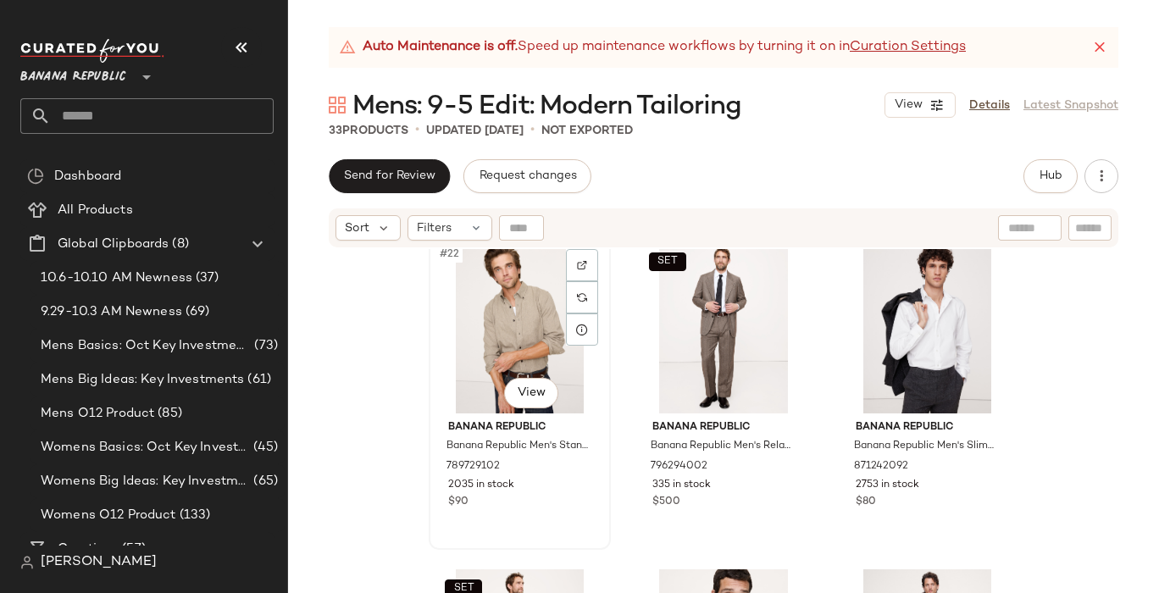
scroll to position [2321, 0]
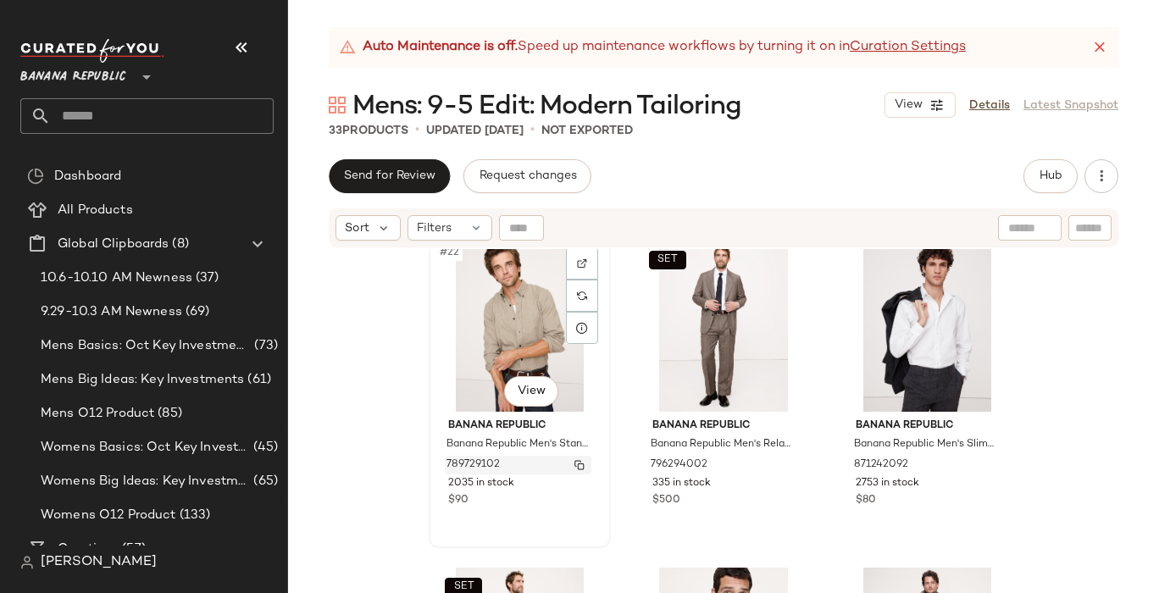
click at [576, 460] on img "button" at bounding box center [579, 465] width 10 height 10
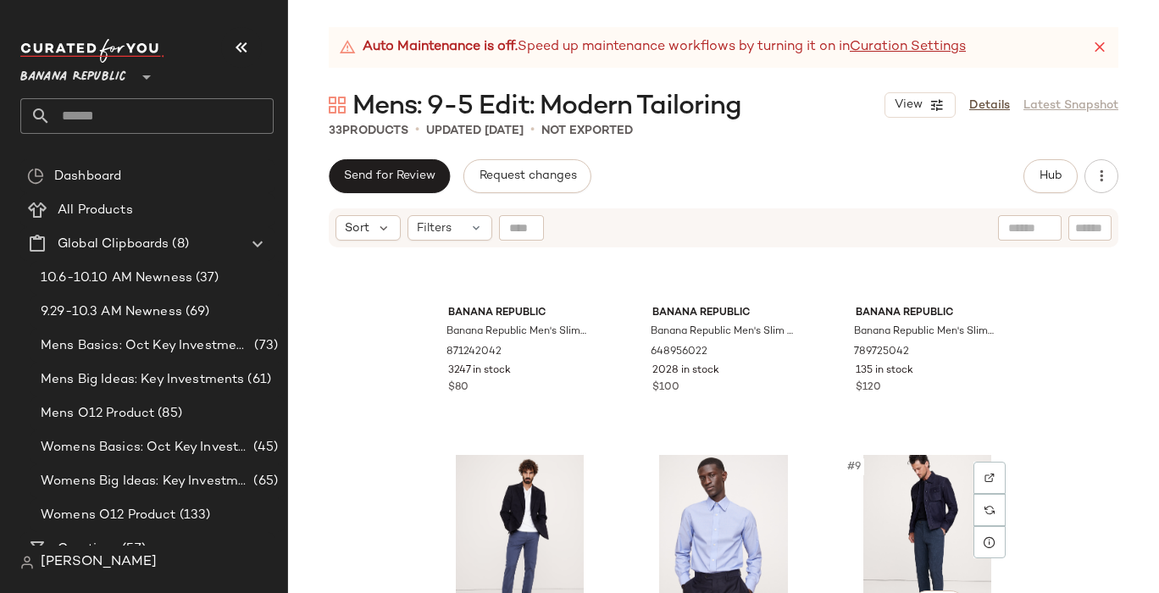
scroll to position [0, 0]
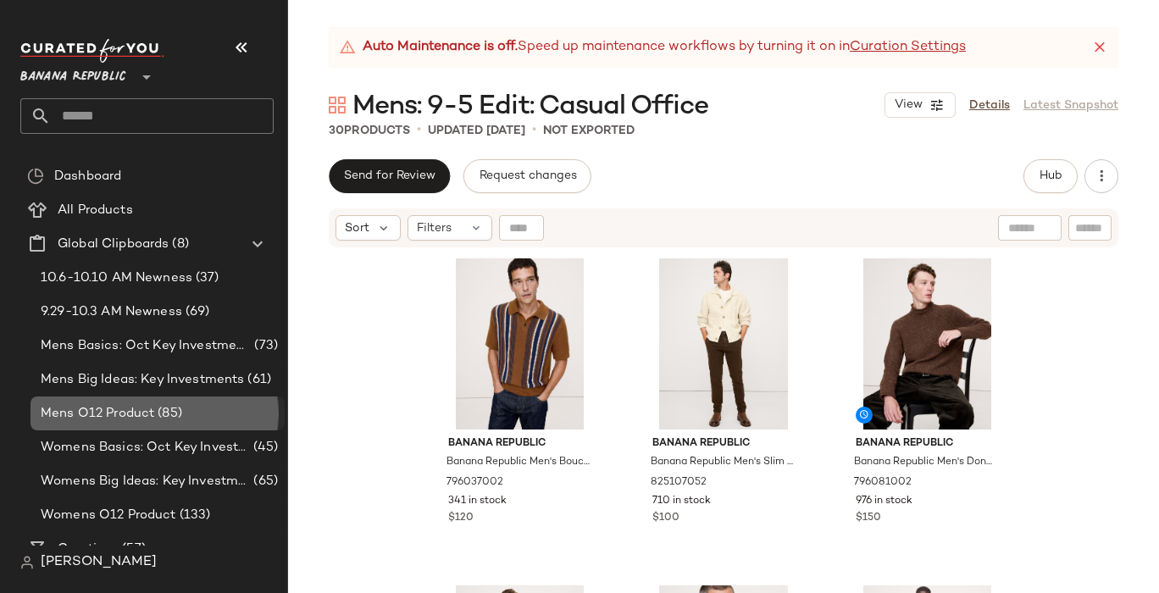
click at [114, 412] on span "Mens O12 Product" at bounding box center [98, 413] width 114 height 19
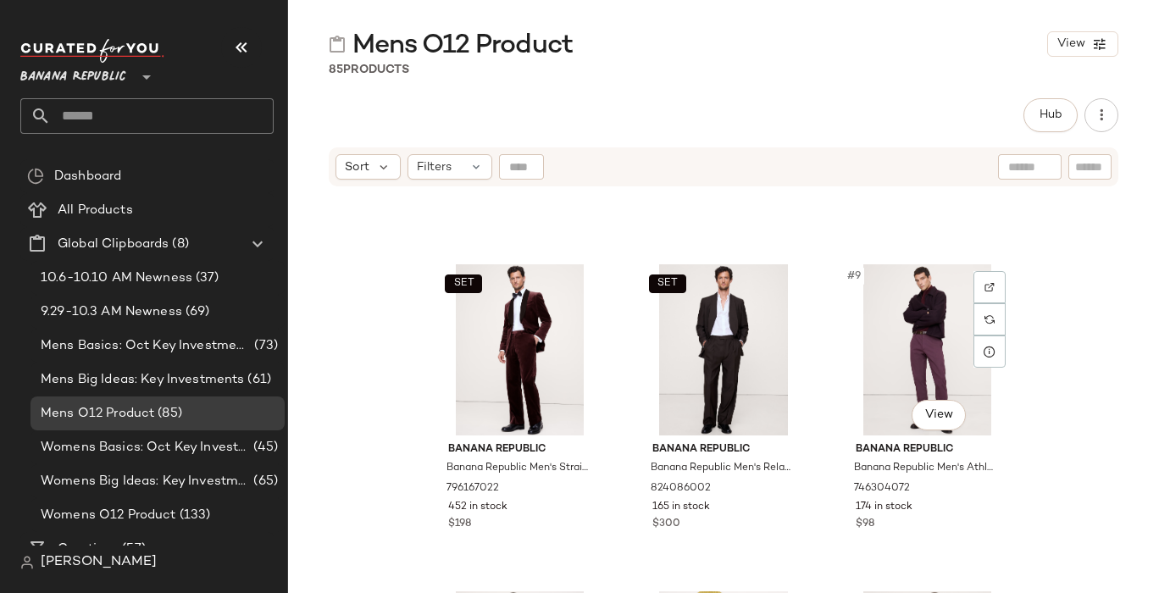
scroll to position [607, 0]
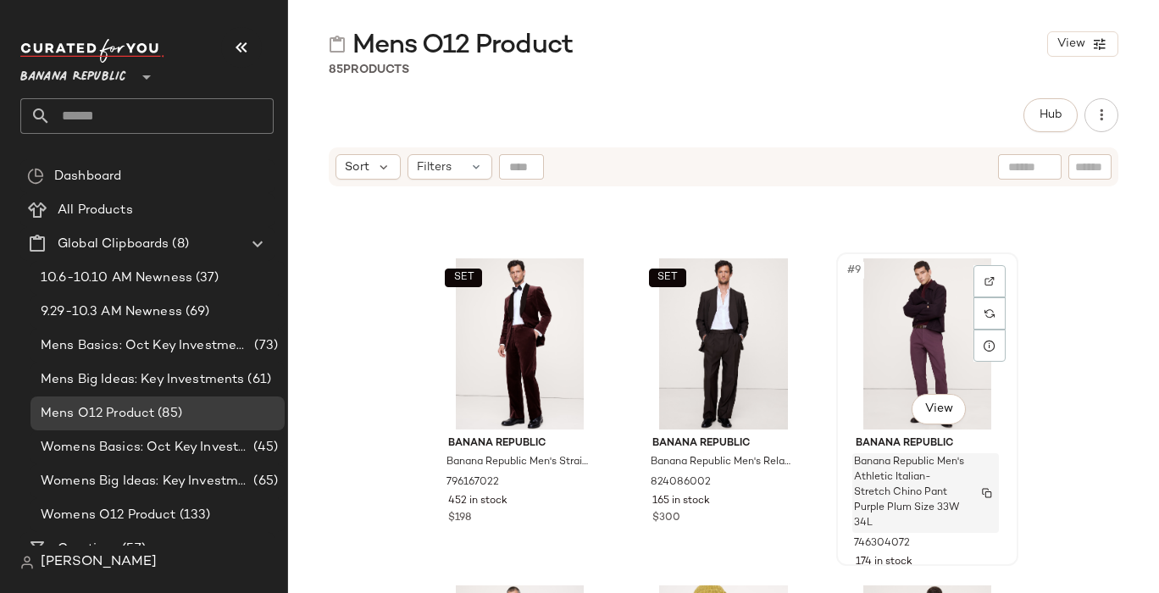
click at [872, 455] on span "Banana Republic Men's Athletic Italian-Stretch Chino Pant Purple Plum Size 33W …" at bounding box center [909, 493] width 111 height 76
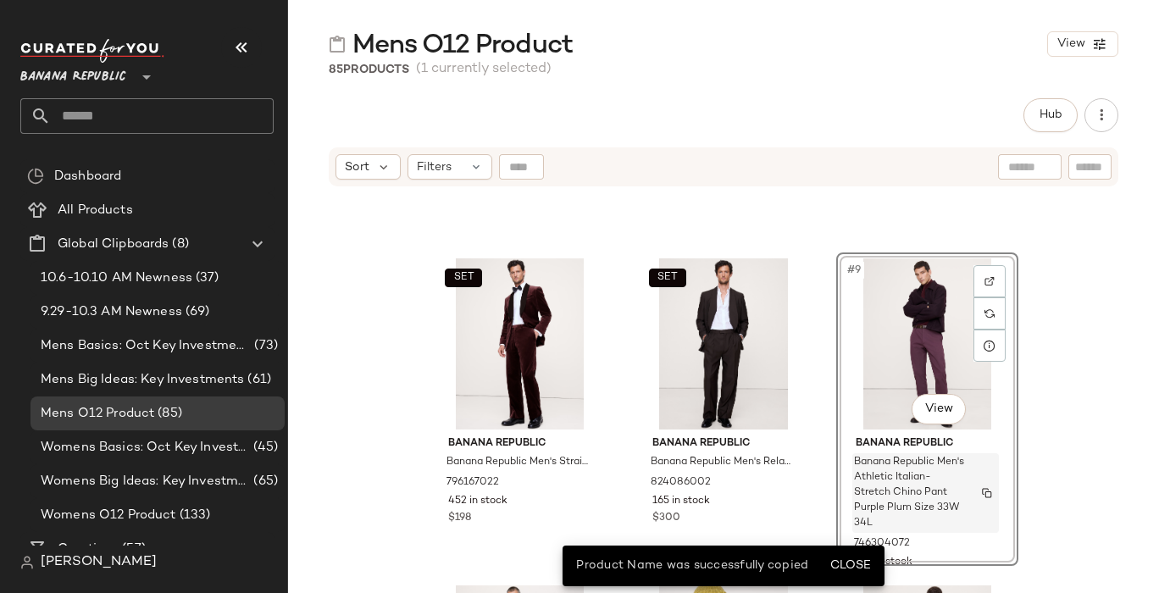
click at [896, 508] on span "Banana Republic Men's Athletic Italian-Stretch Chino Pant Purple Plum Size 33W …" at bounding box center [909, 493] width 111 height 76
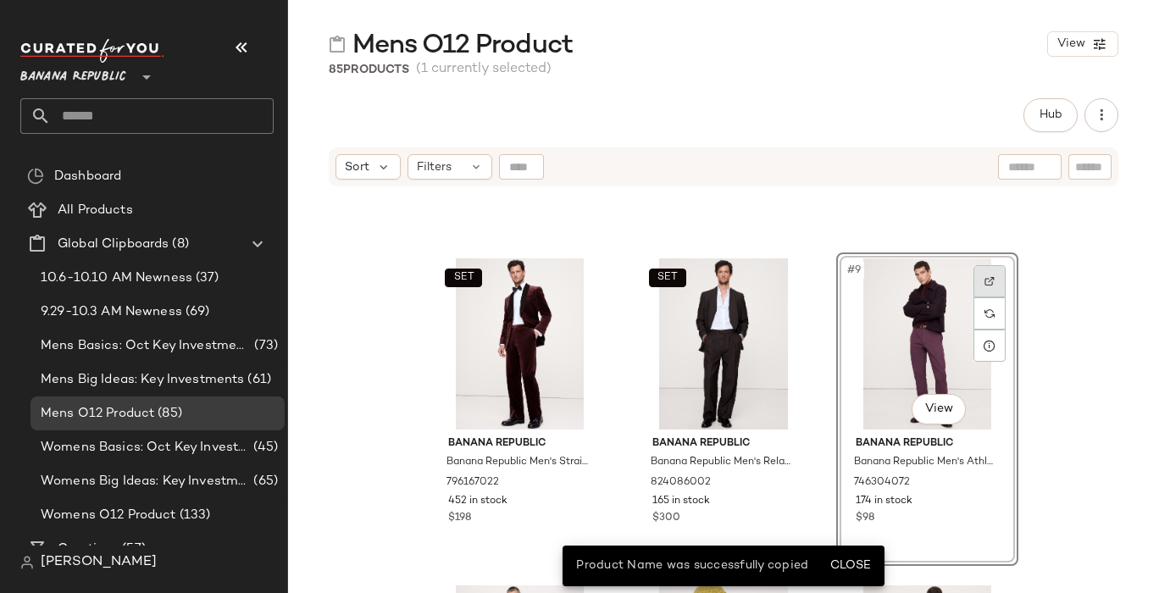
click at [985, 280] on img at bounding box center [990, 281] width 10 height 10
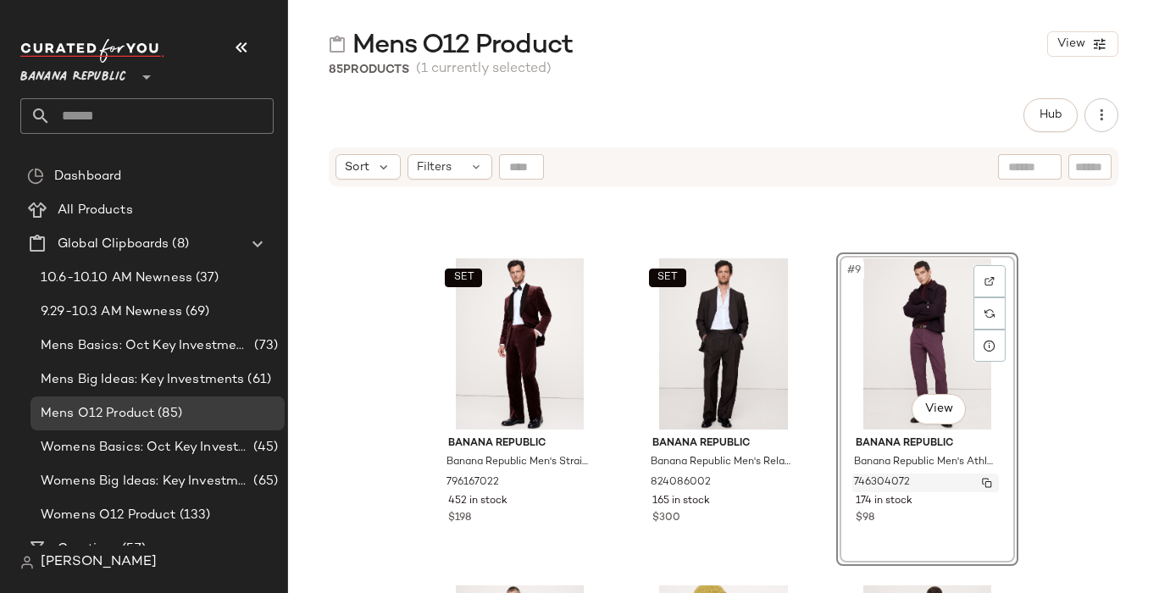
click at [985, 480] on img "button" at bounding box center [987, 483] width 10 height 10
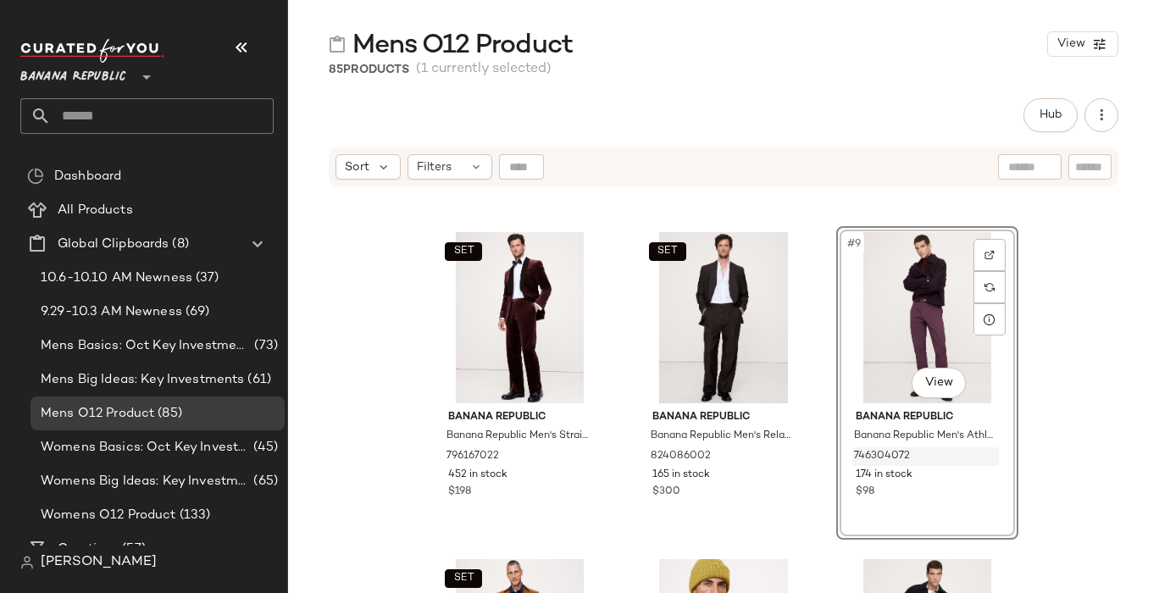
scroll to position [636, 0]
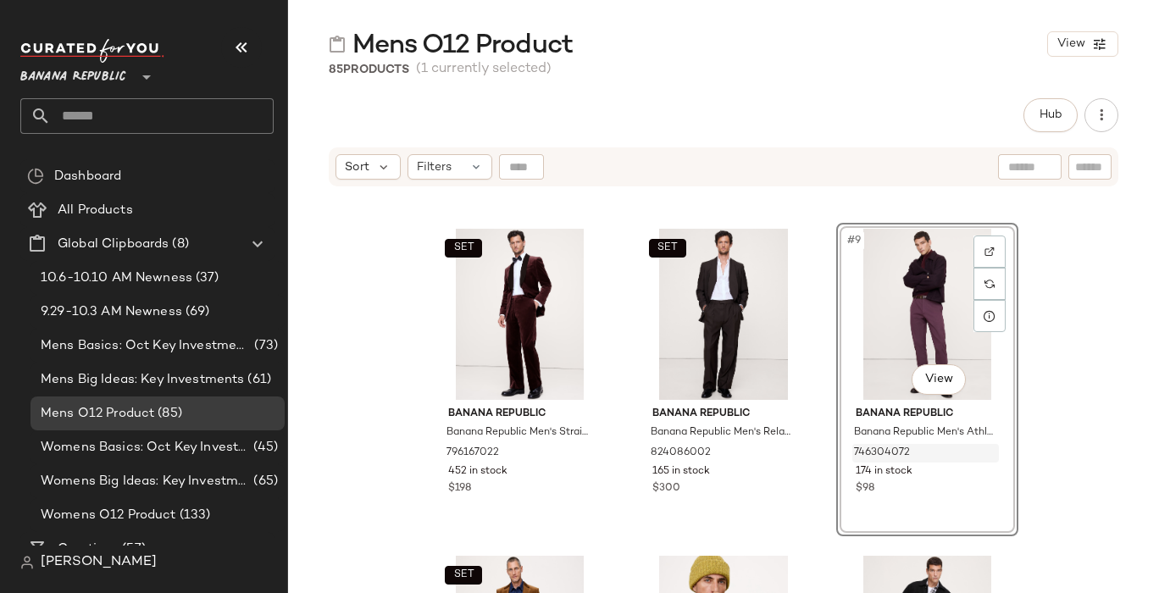
click at [1036, 153] on div "Sort Filters" at bounding box center [724, 166] width 790 height 39
click at [1014, 169] on input "text" at bounding box center [955, 167] width 147 height 18
type input "**********"
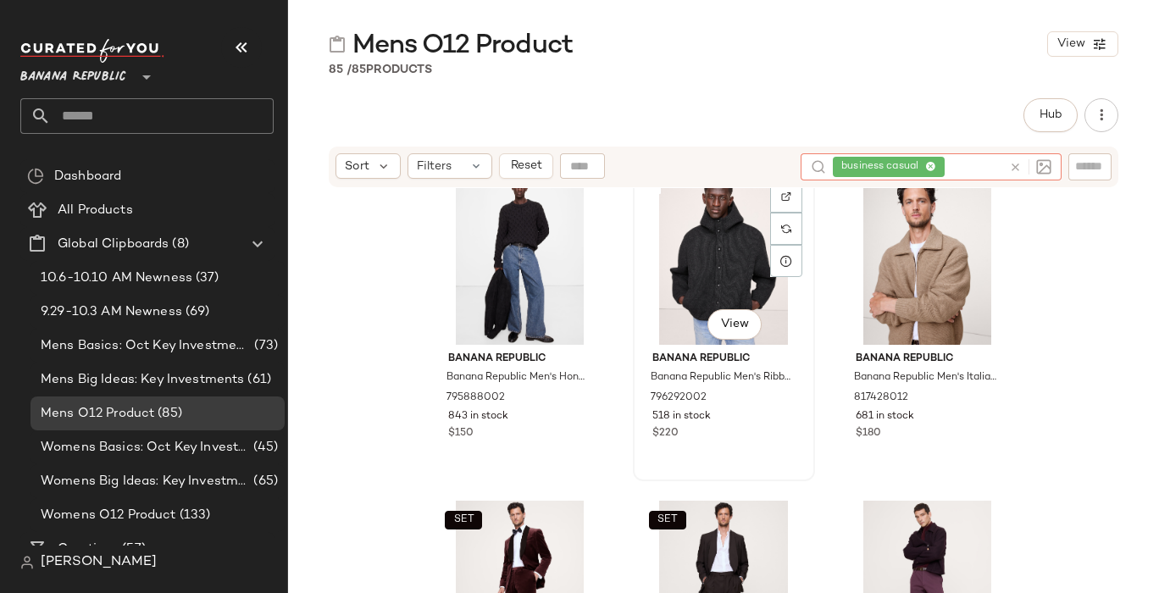
scroll to position [366, 0]
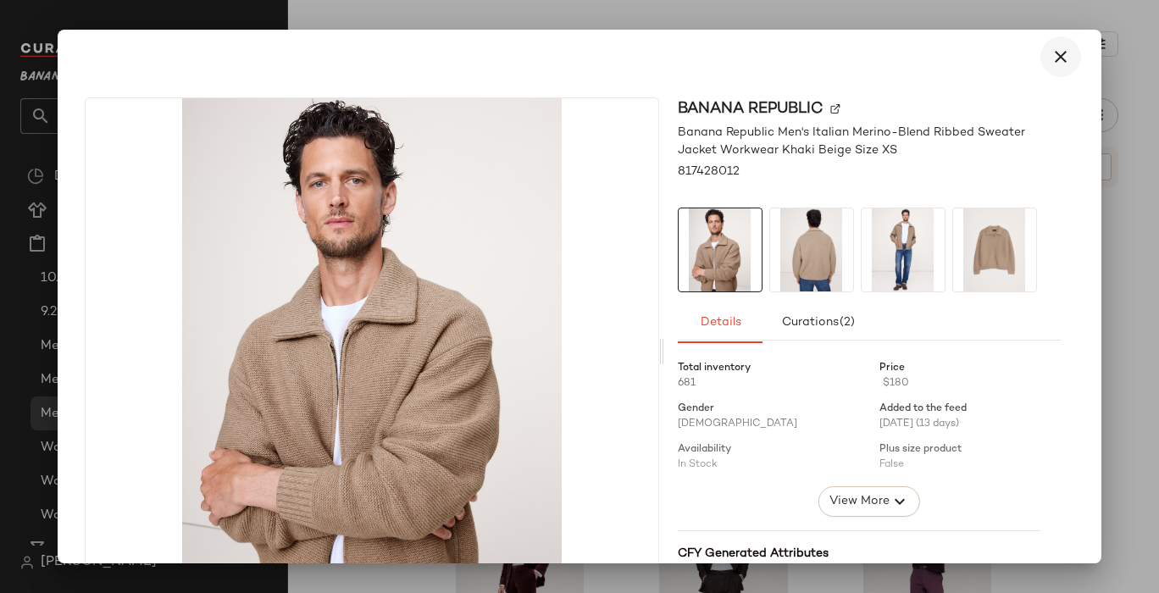
click at [1052, 54] on icon "button" at bounding box center [1061, 57] width 20 height 20
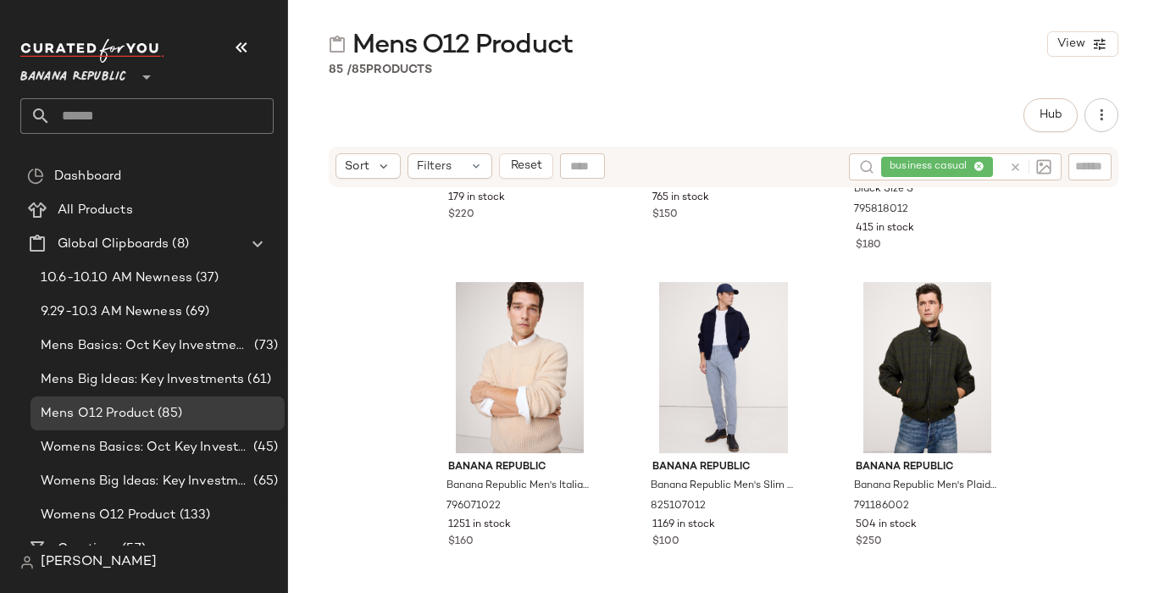
scroll to position [1242, 0]
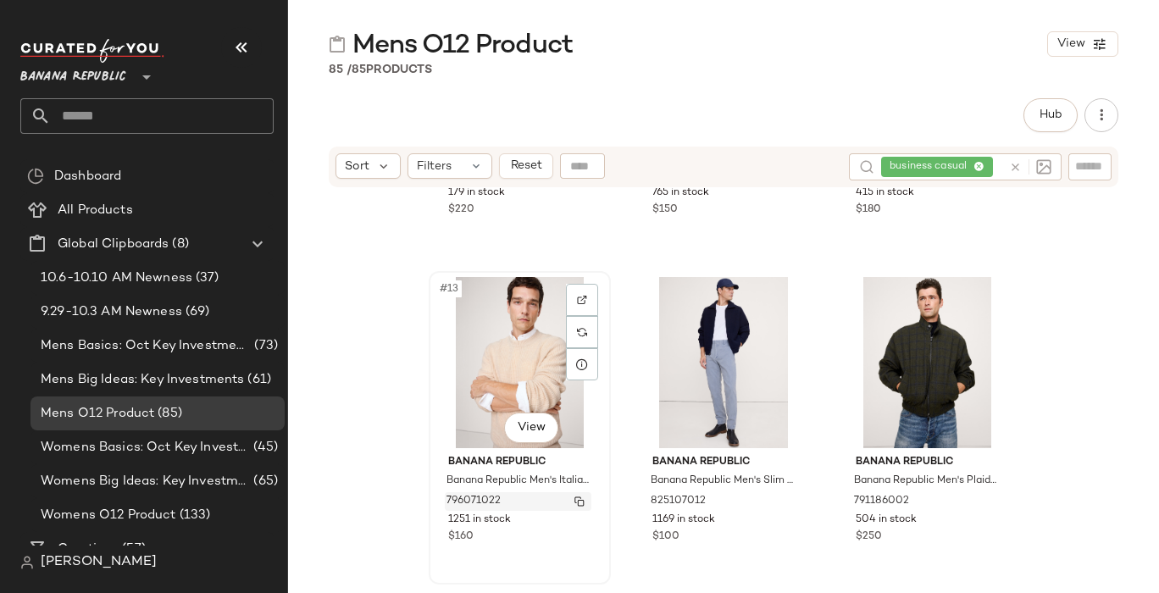
click at [576, 497] on img "button" at bounding box center [579, 502] width 10 height 10
click at [574, 497] on img "button" at bounding box center [579, 502] width 10 height 10
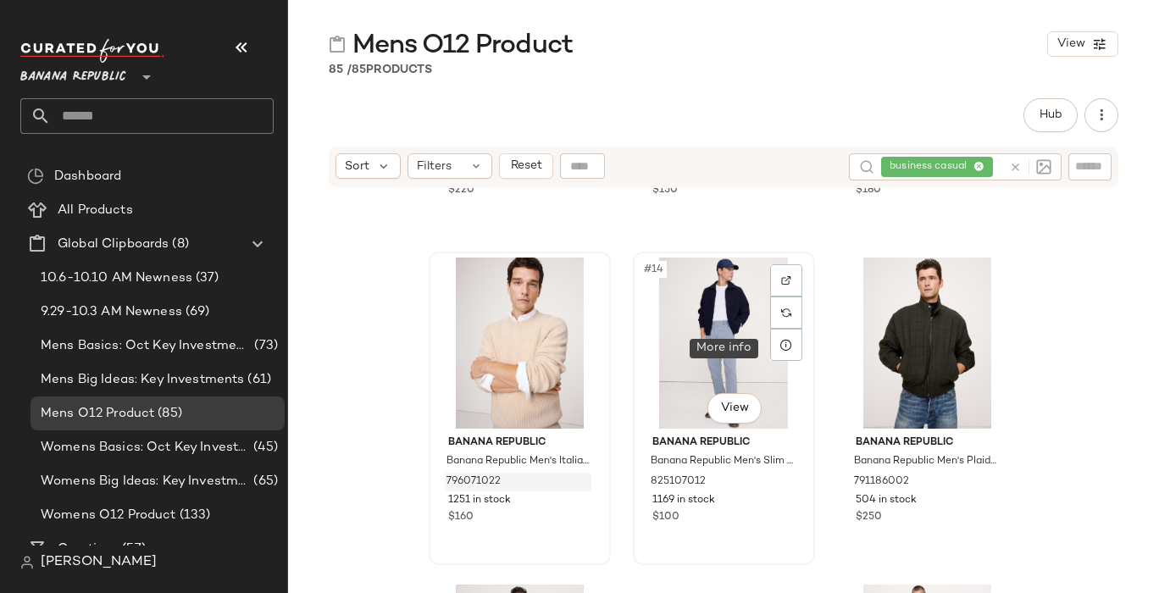
scroll to position [1267, 0]
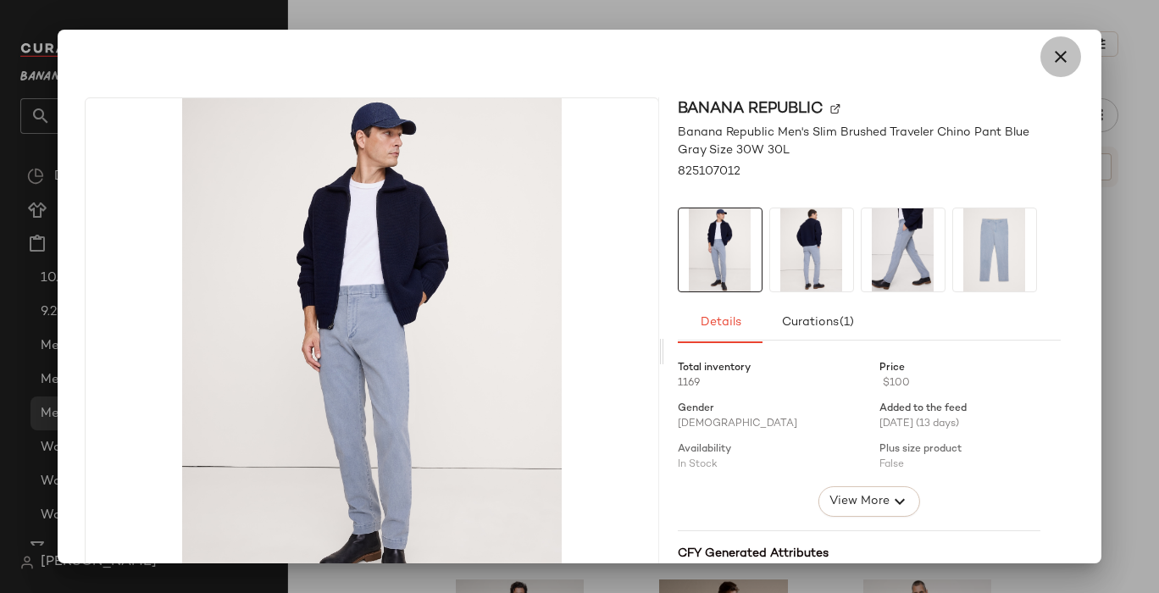
click at [1051, 59] on icon "button" at bounding box center [1061, 57] width 20 height 20
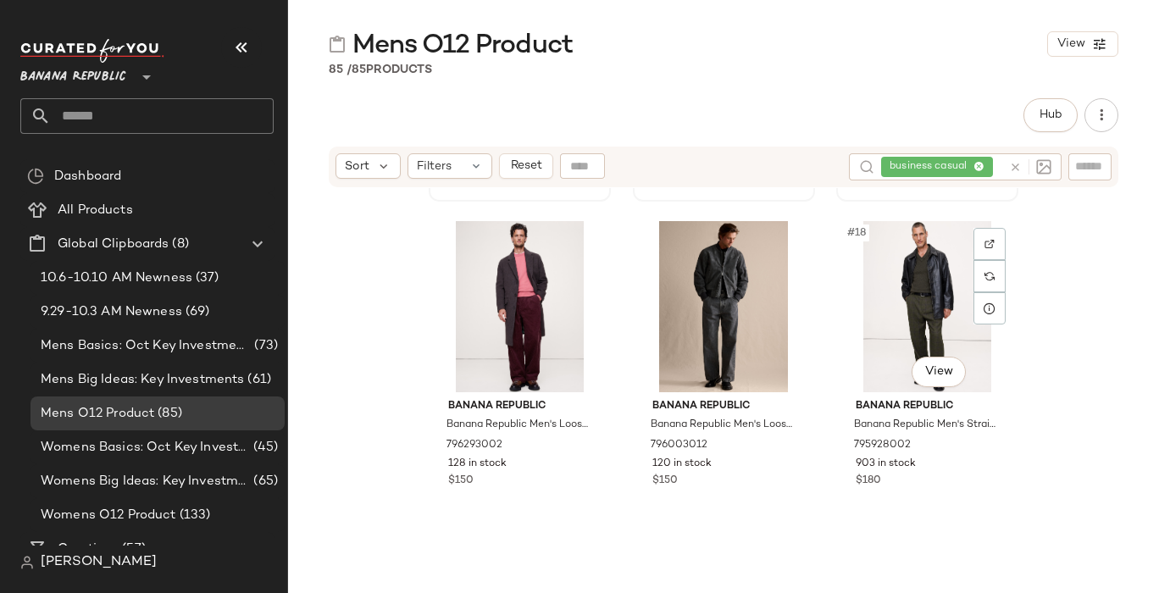
scroll to position [1629, 0]
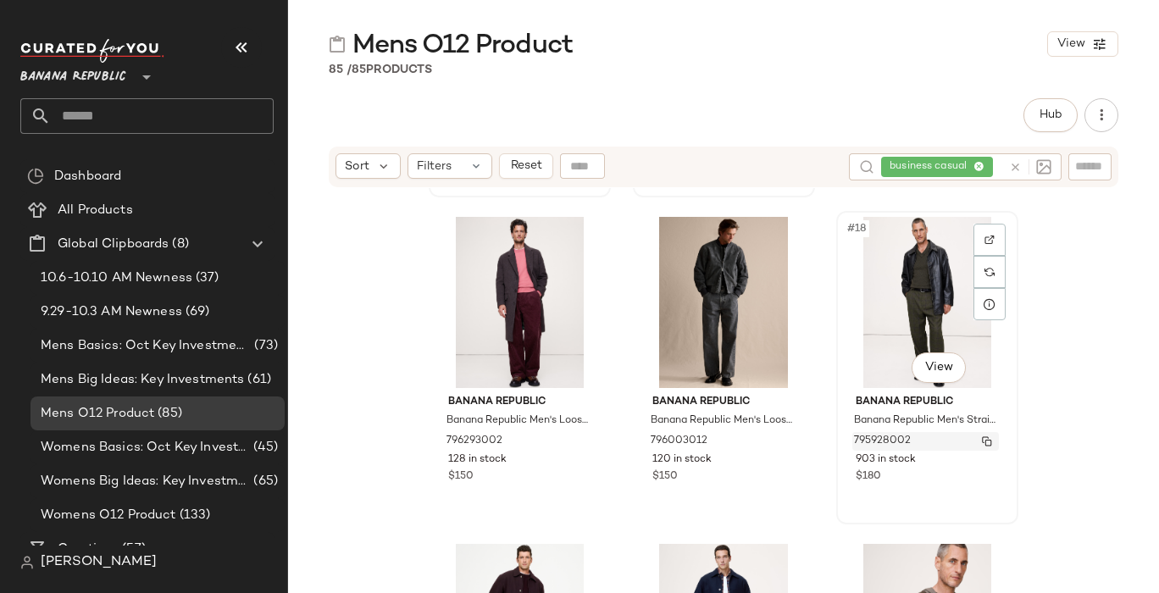
click at [982, 440] on img "button" at bounding box center [987, 441] width 10 height 10
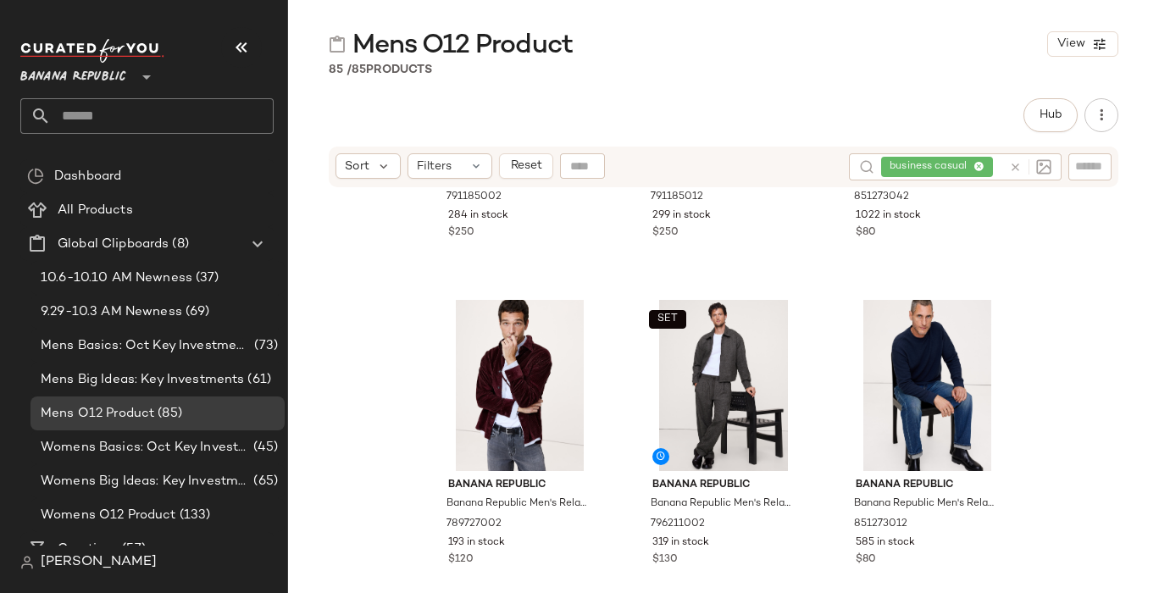
scroll to position [2201, 0]
click at [780, 522] on img "button" at bounding box center [784, 524] width 10 height 10
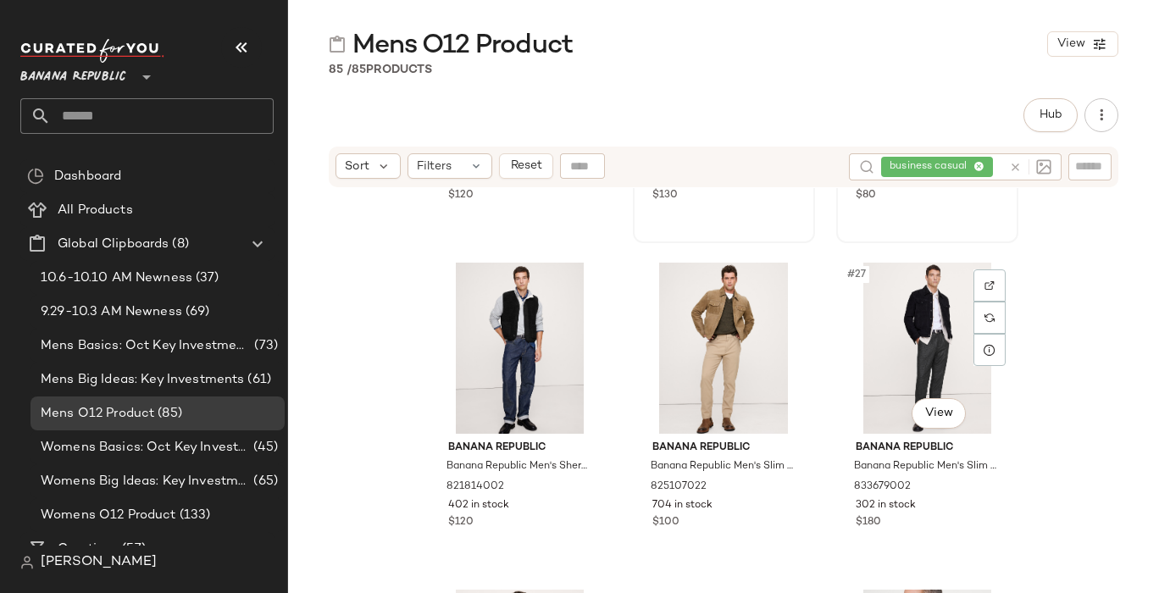
scroll to position [2621, 0]
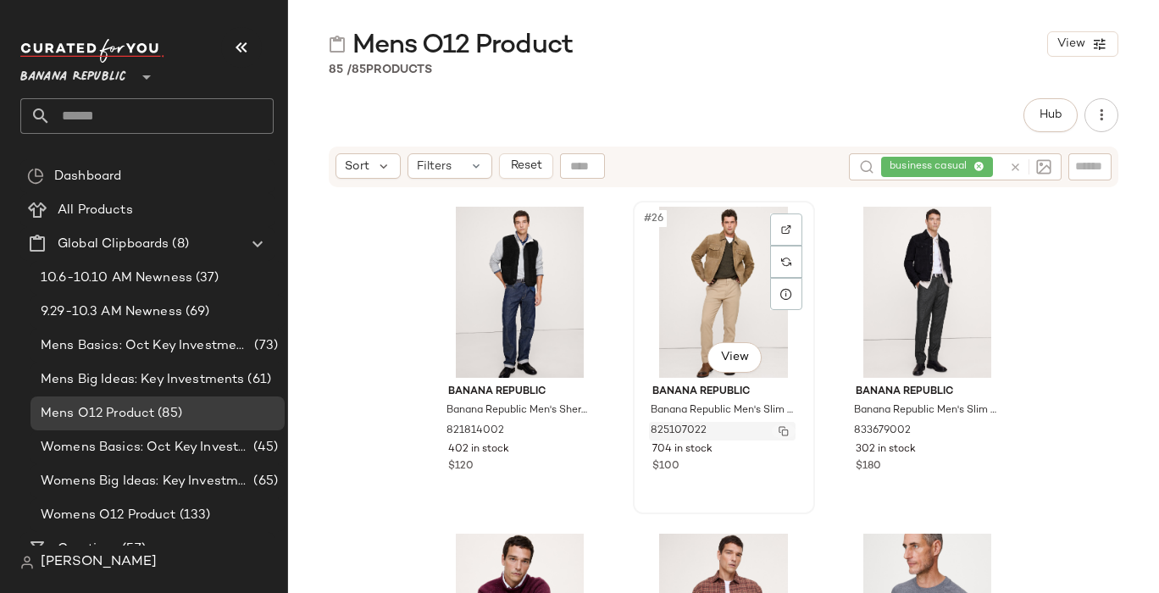
click at [779, 429] on img "button" at bounding box center [784, 431] width 10 height 10
click at [982, 430] on img "button" at bounding box center [987, 431] width 10 height 10
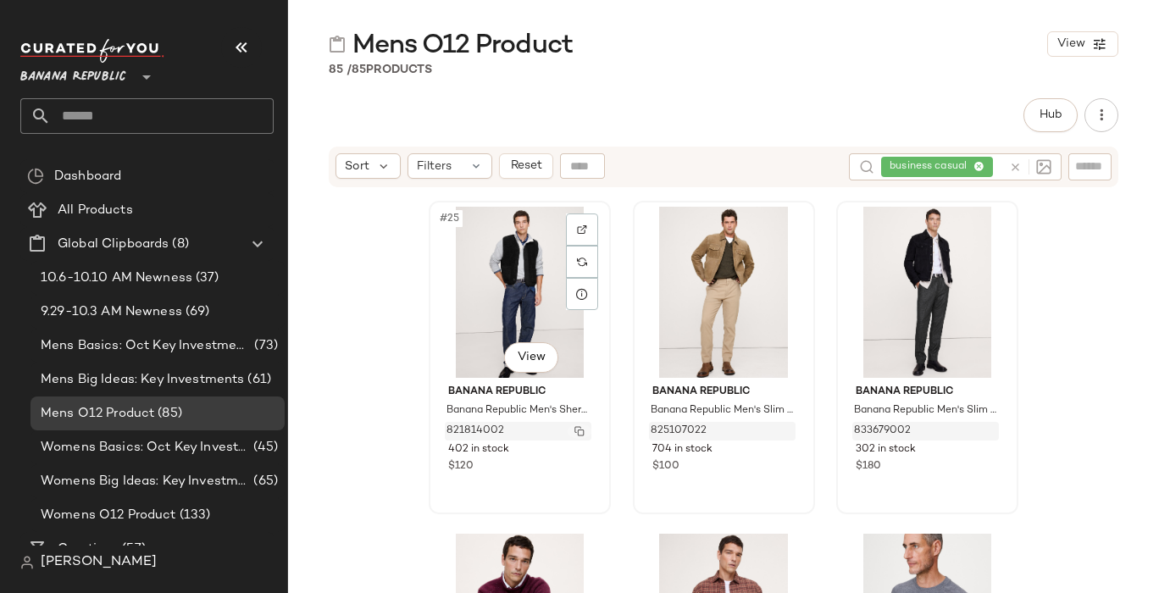
click at [574, 427] on img "button" at bounding box center [579, 431] width 10 height 10
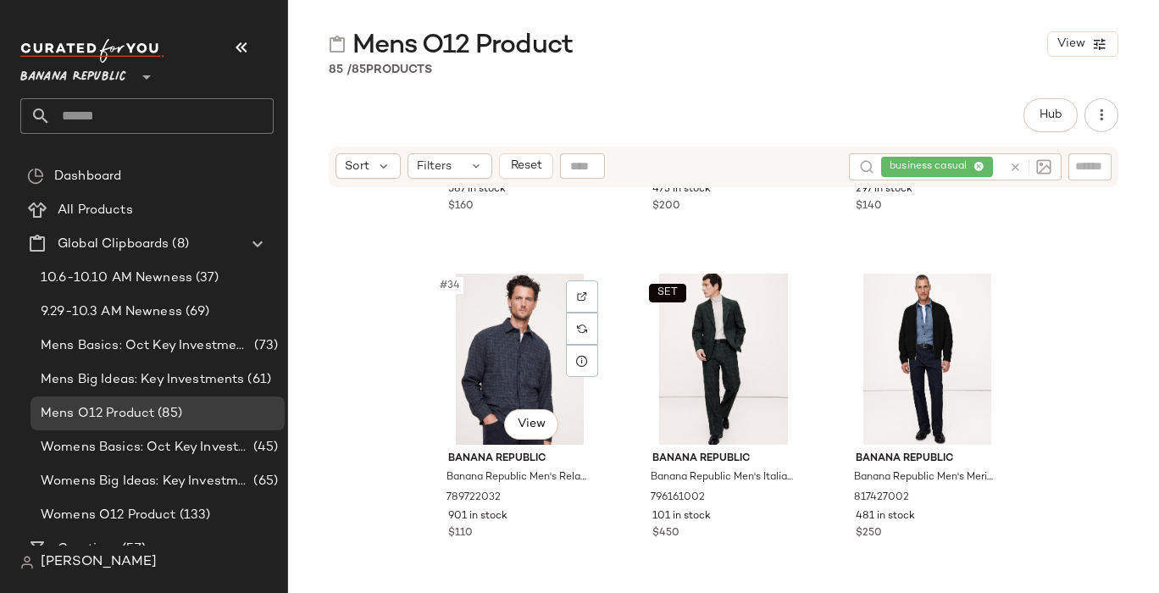
scroll to position [3537, 0]
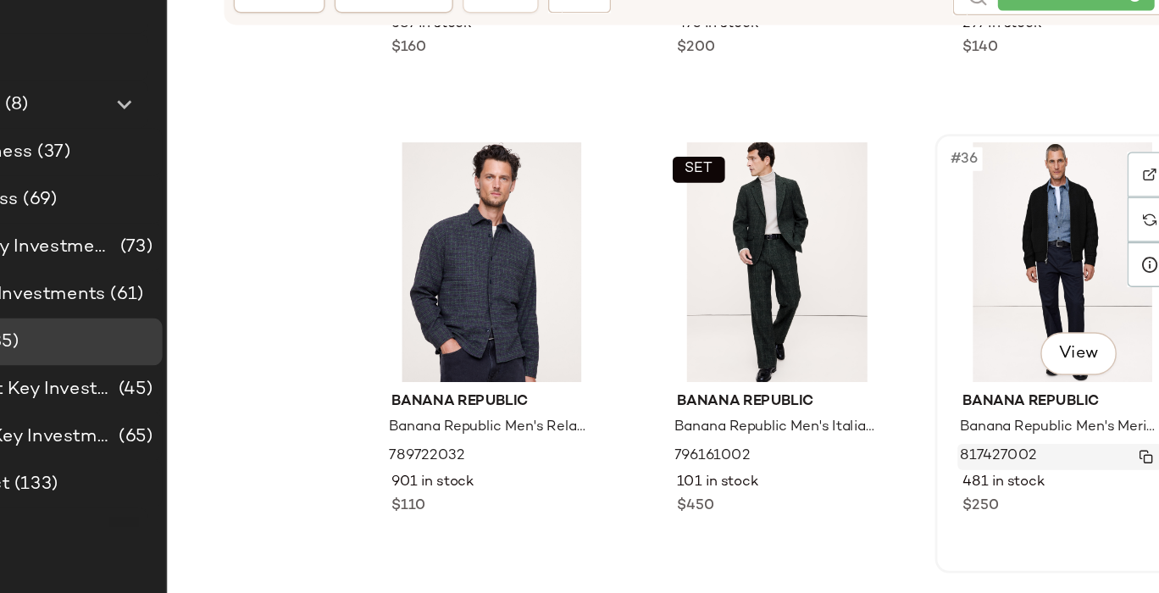
click at [982, 493] on img "button" at bounding box center [987, 496] width 10 height 10
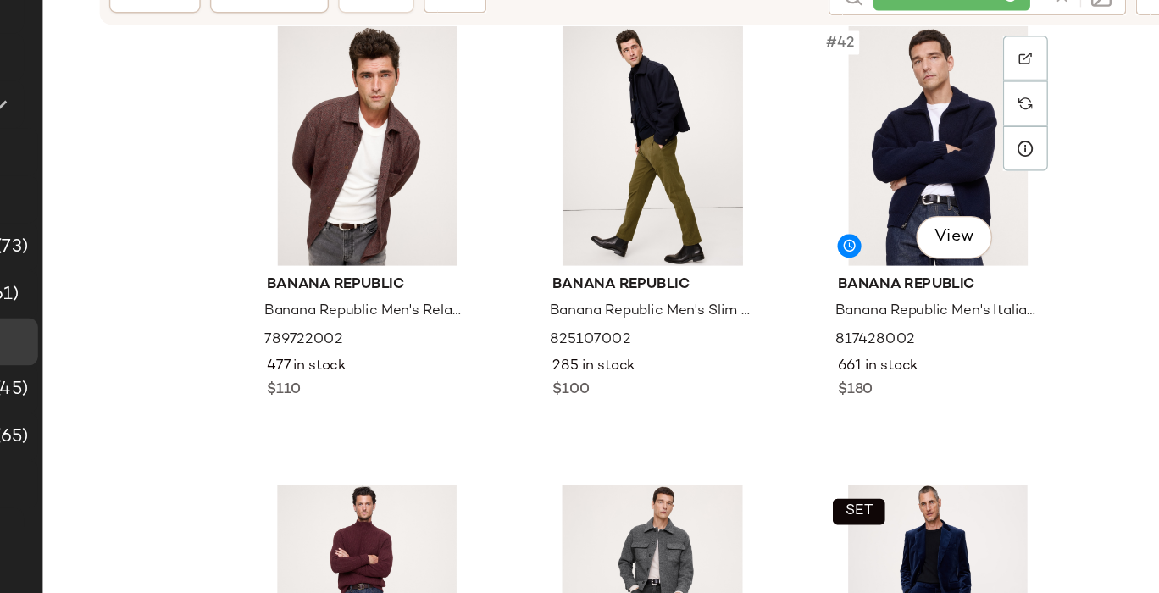
scroll to position [4291, 0]
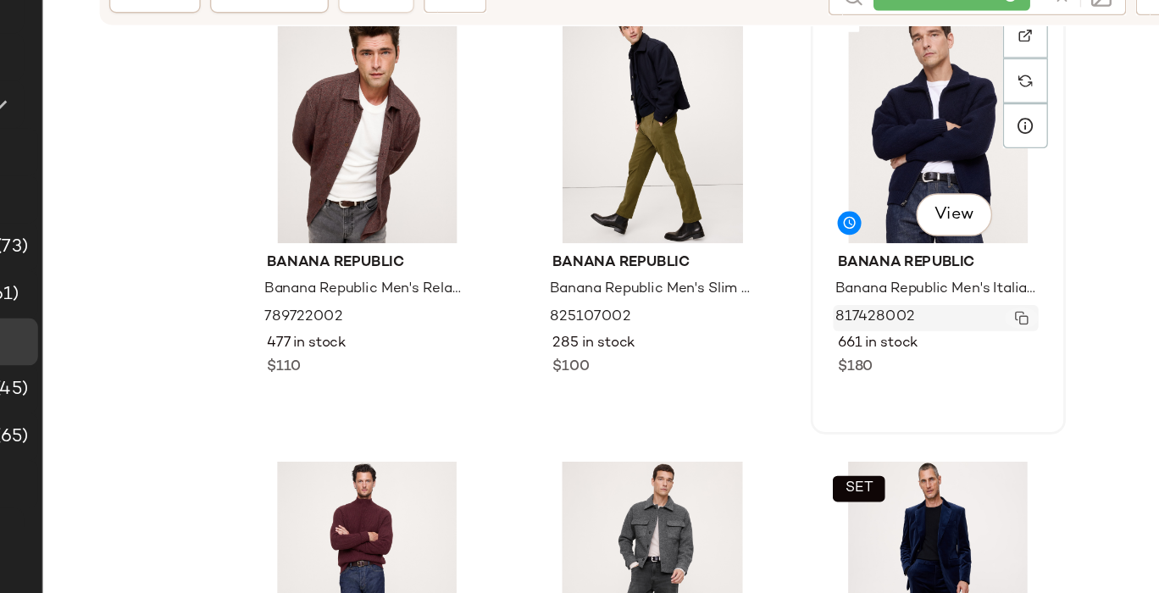
click at [982, 396] on img "button" at bounding box center [987, 396] width 10 height 10
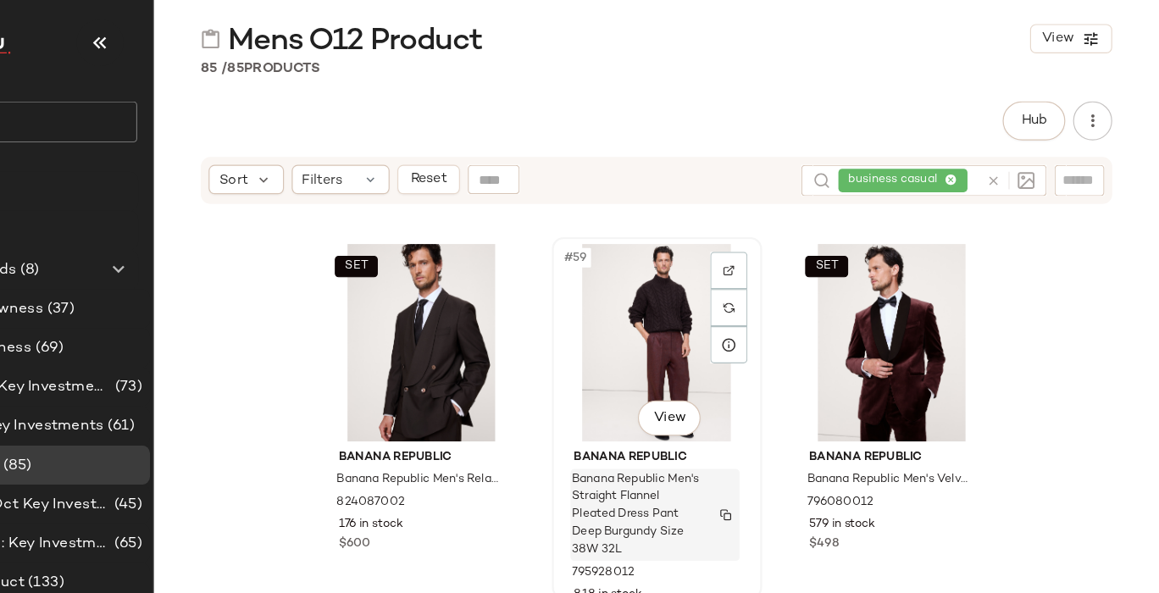
scroll to position [6380, 0]
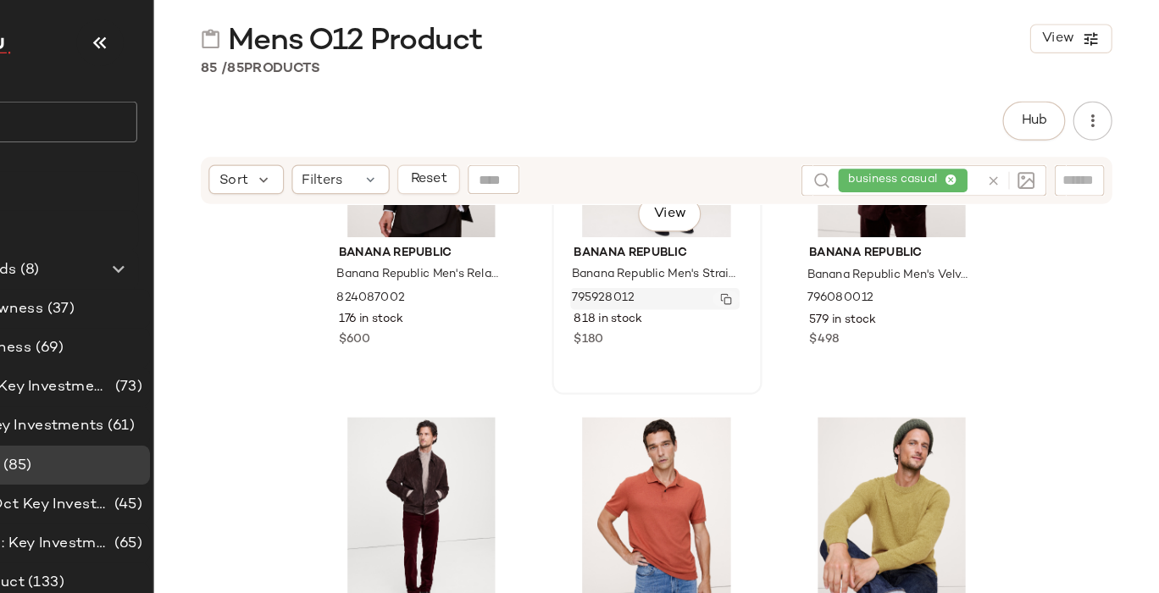
click at [779, 270] on img "button" at bounding box center [784, 269] width 10 height 10
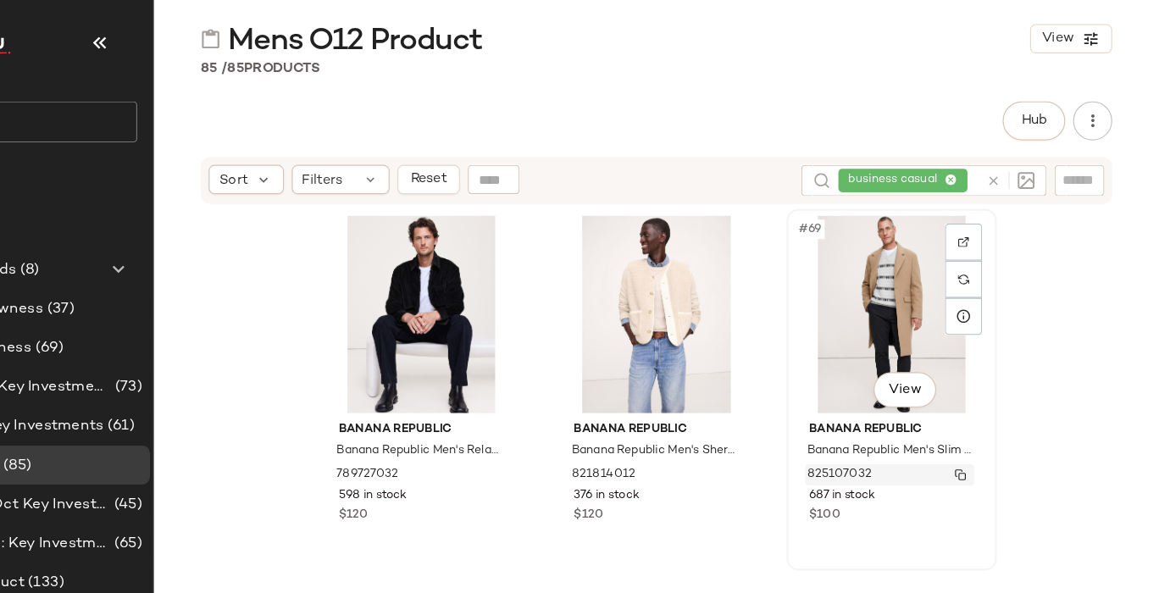
scroll to position [7206, 0]
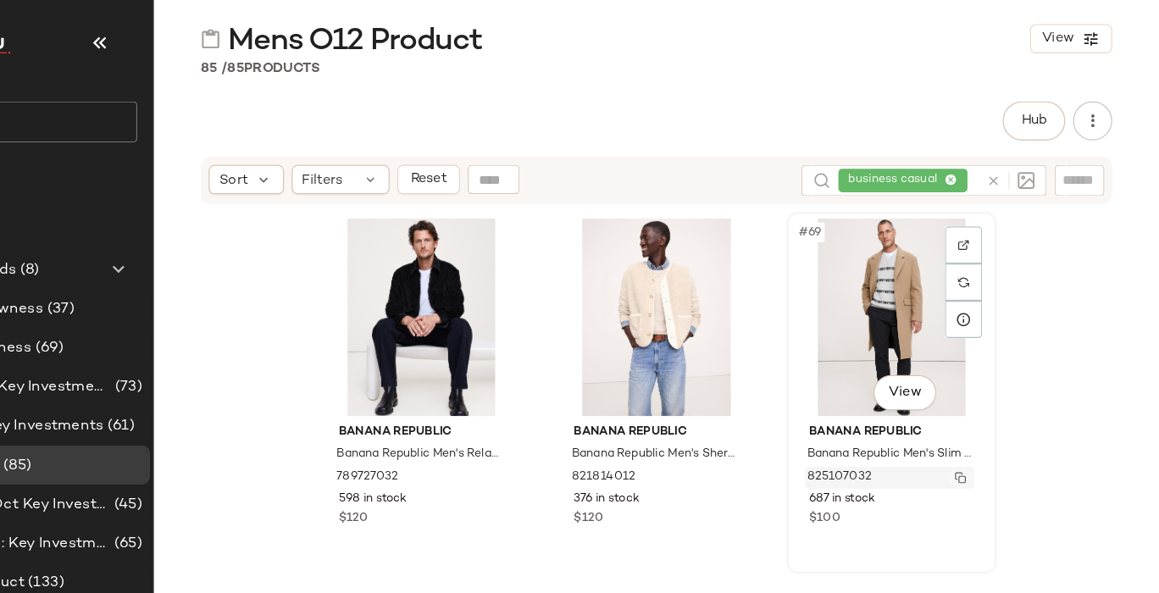
click at [982, 424] on img "button" at bounding box center [987, 424] width 10 height 10
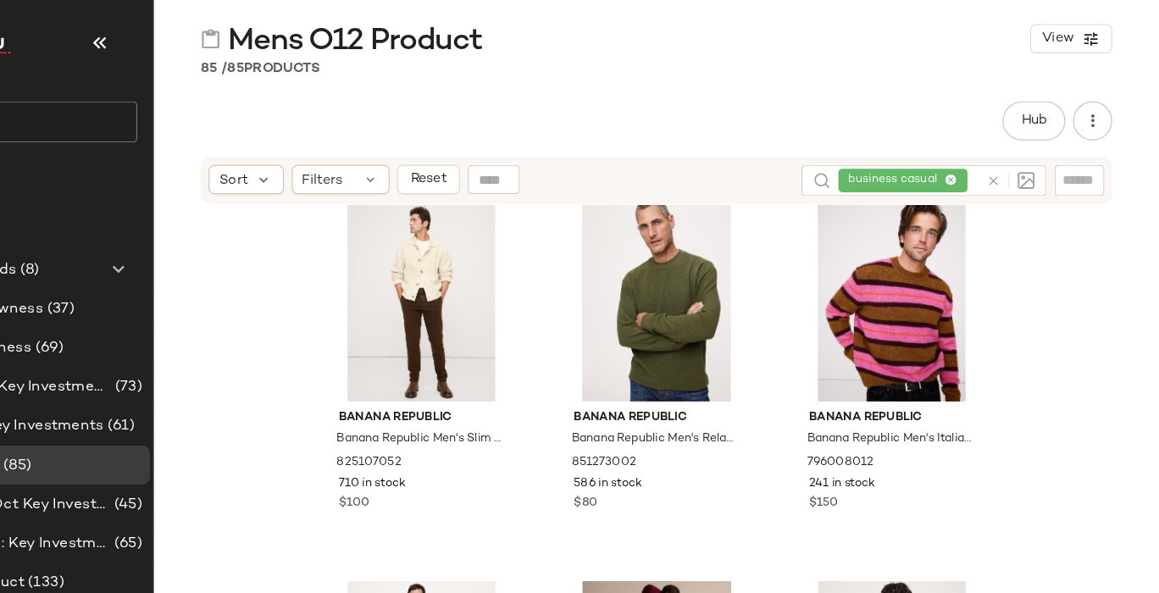
scroll to position [7546, 0]
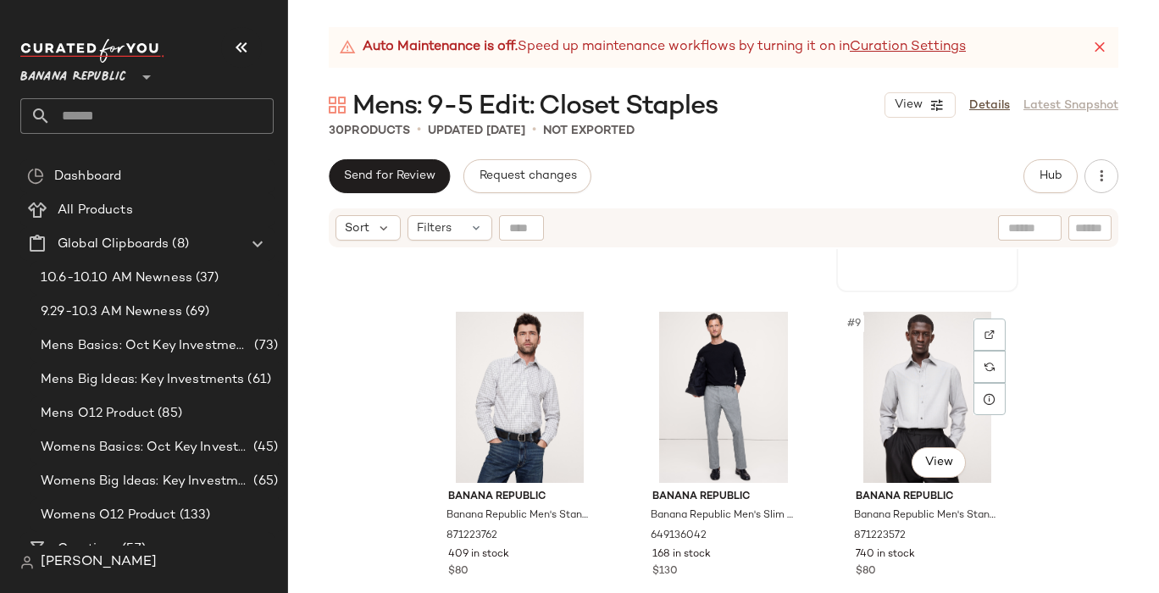
scroll to position [618, 0]
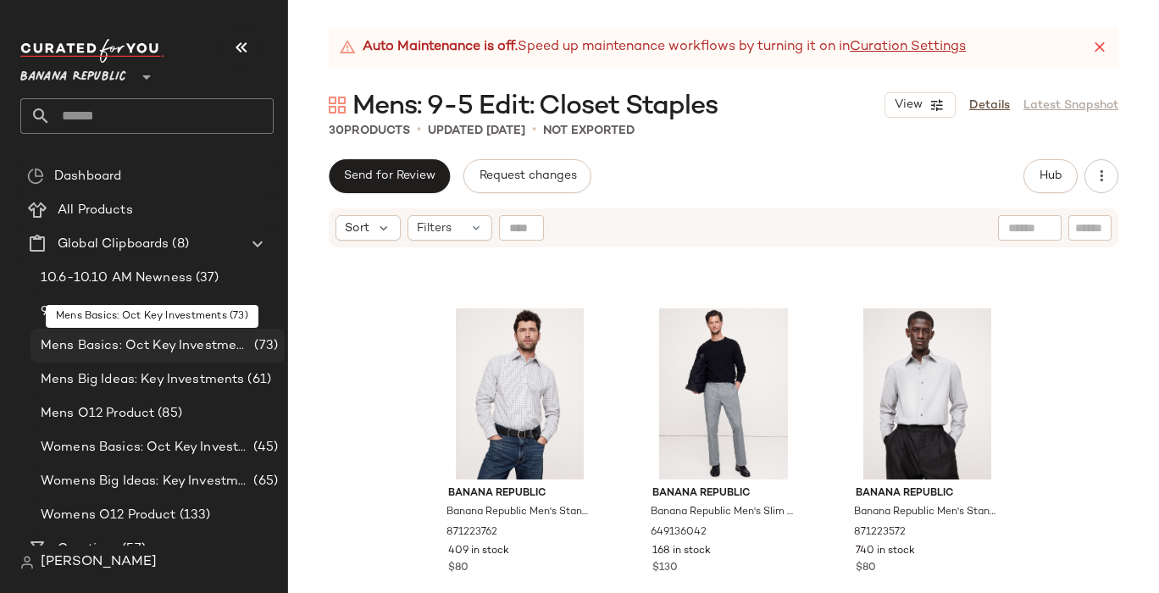
click at [91, 344] on span "Mens Basics: Oct Key Investments" at bounding box center [146, 345] width 210 height 19
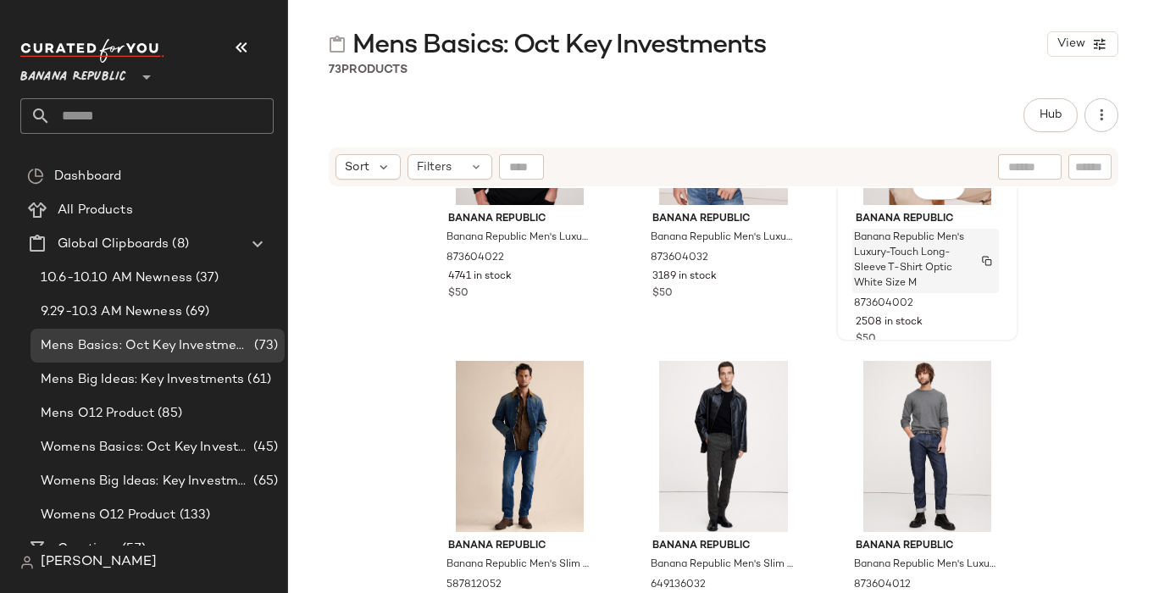
scroll to position [168, 0]
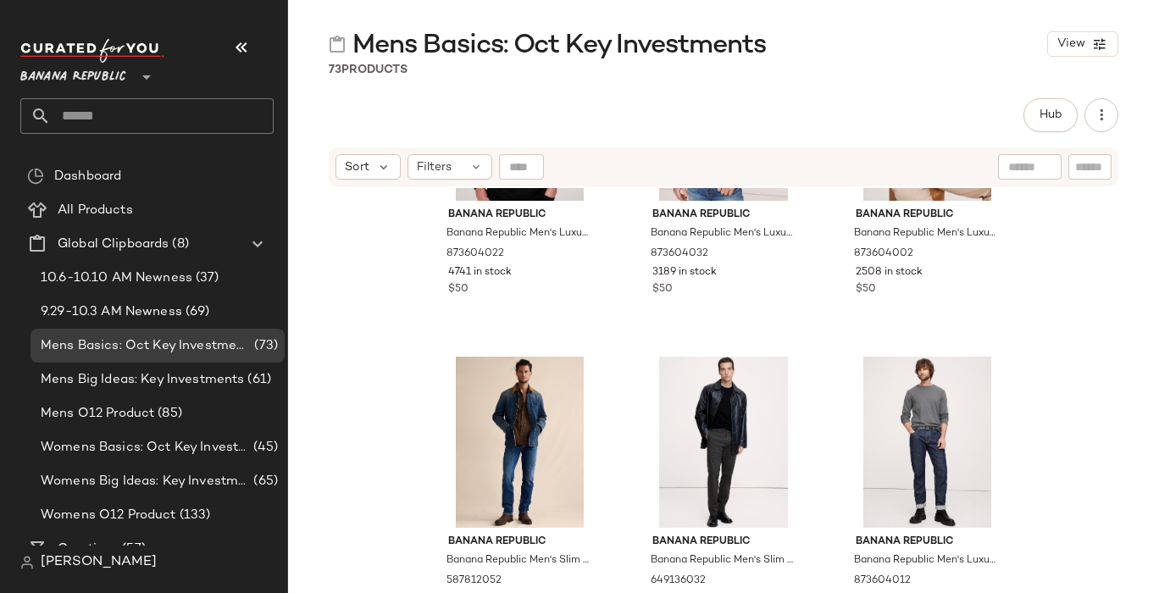
click at [1020, 169] on input "text" at bounding box center [1029, 167] width 43 height 18
type input "**********"
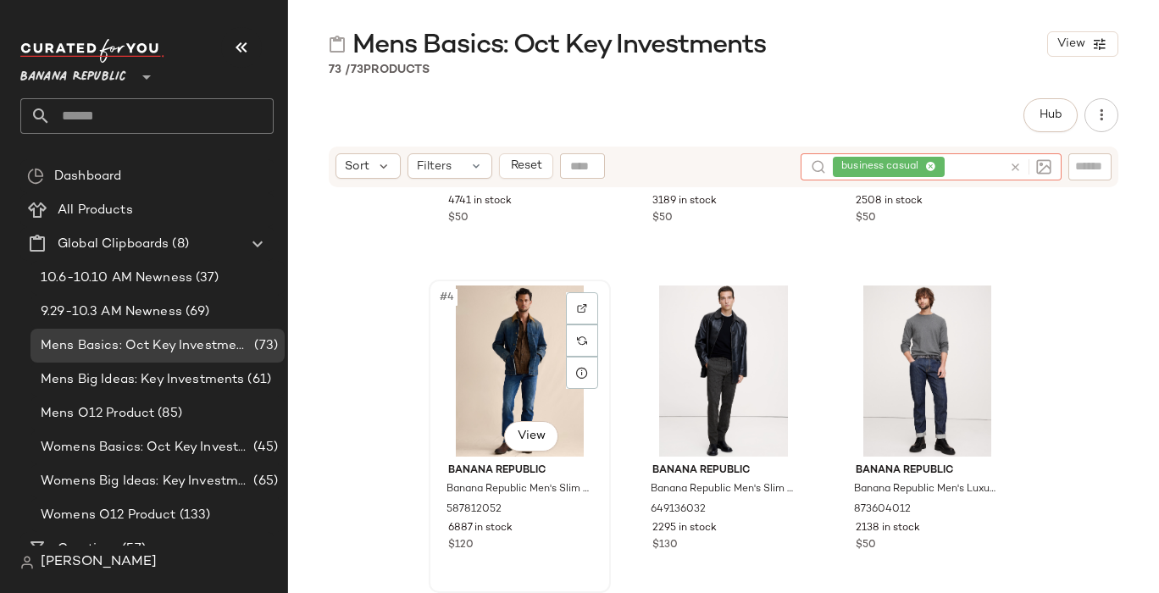
scroll to position [265, 0]
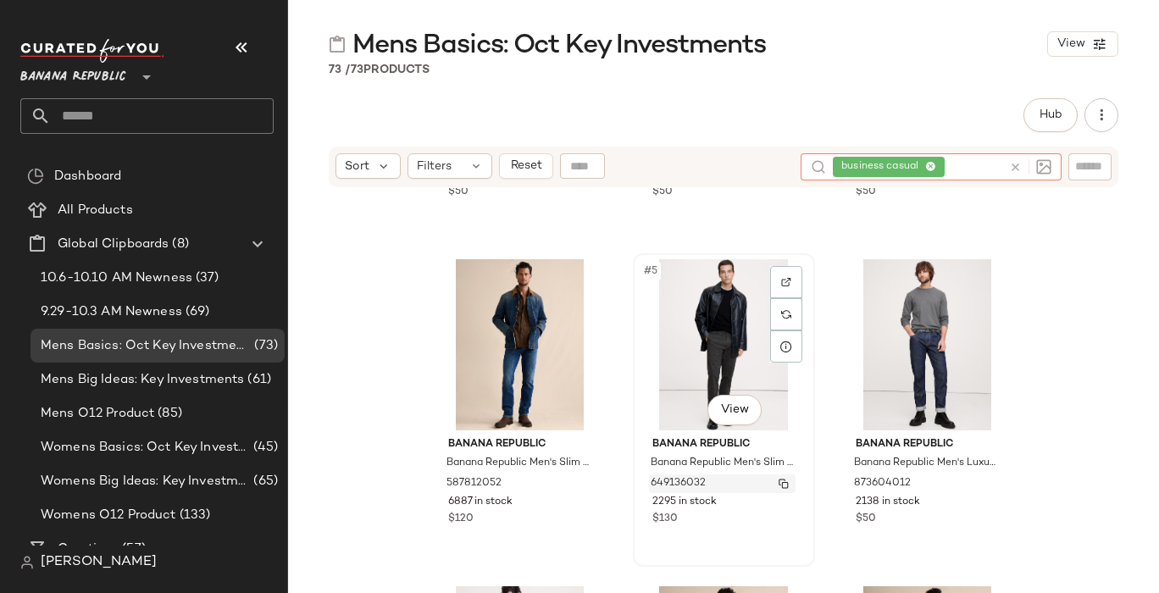
click at [779, 482] on img "button" at bounding box center [784, 484] width 10 height 10
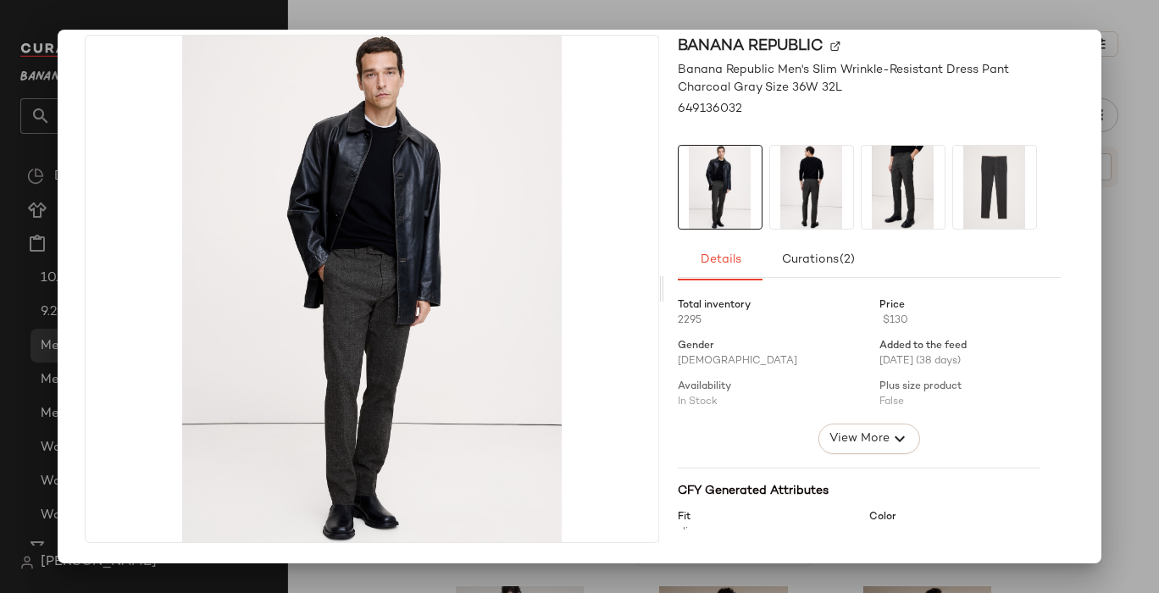
scroll to position [0, 0]
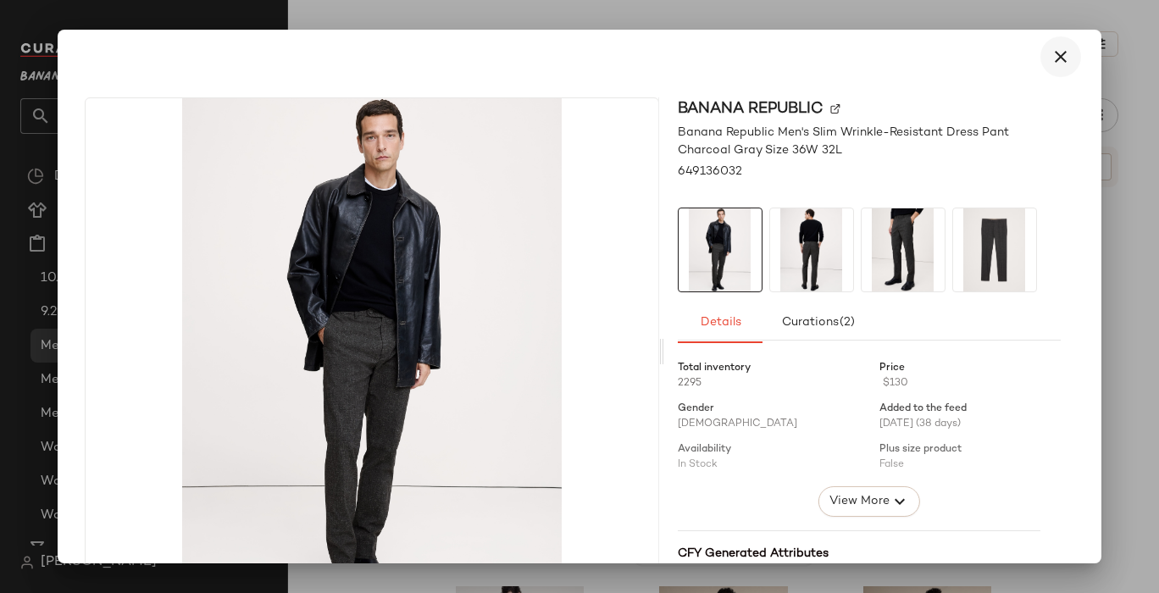
click at [1053, 58] on icon "button" at bounding box center [1061, 57] width 20 height 20
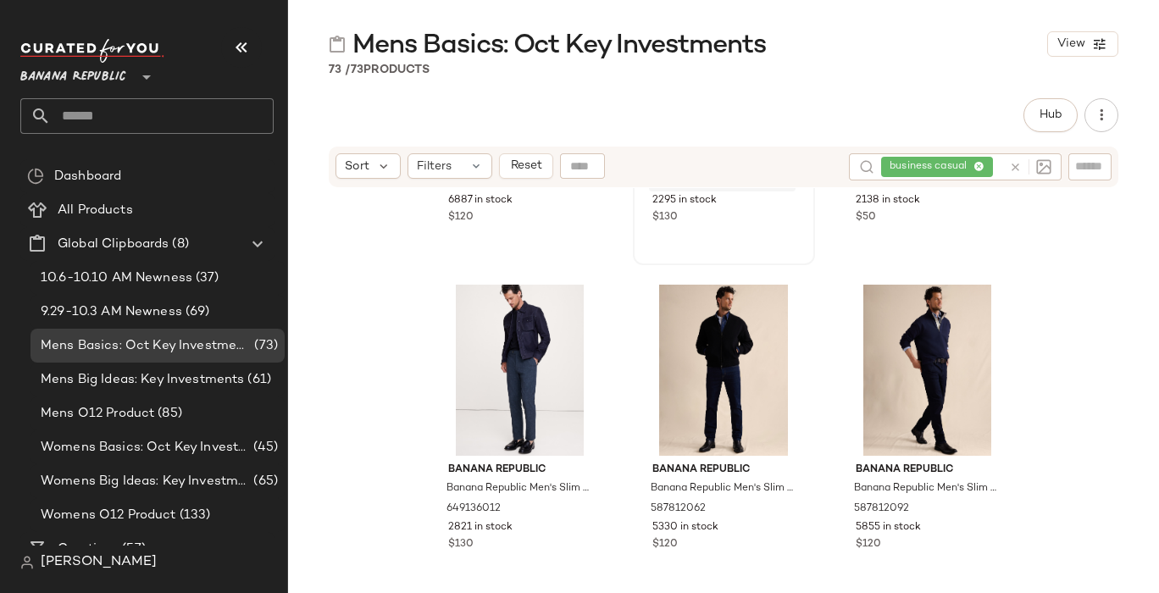
scroll to position [659, 0]
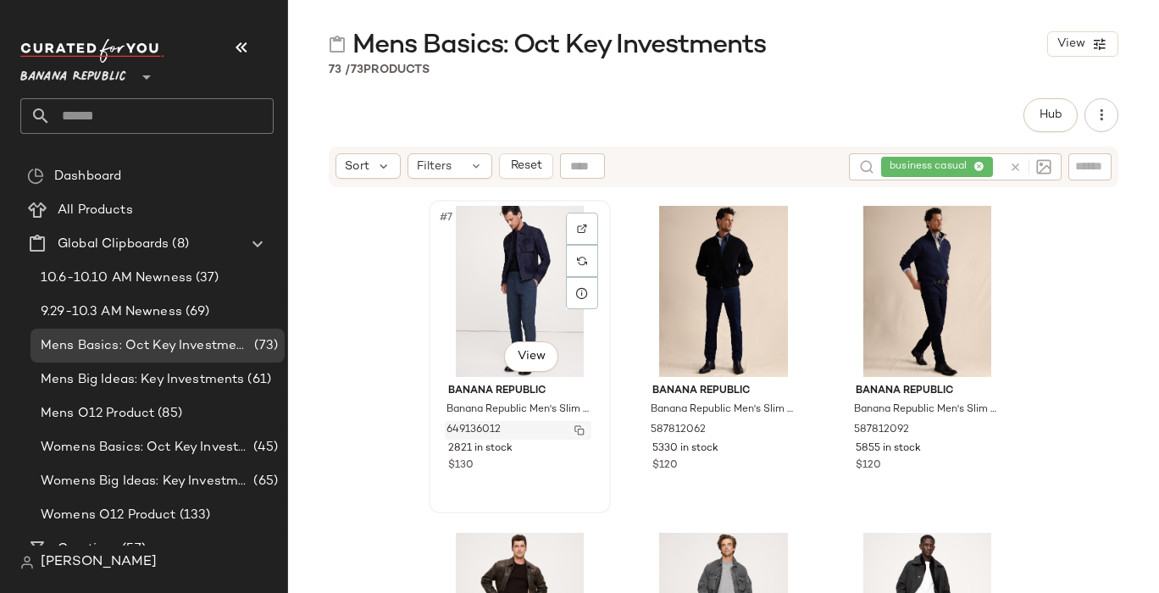
click at [574, 427] on img "button" at bounding box center [579, 430] width 10 height 10
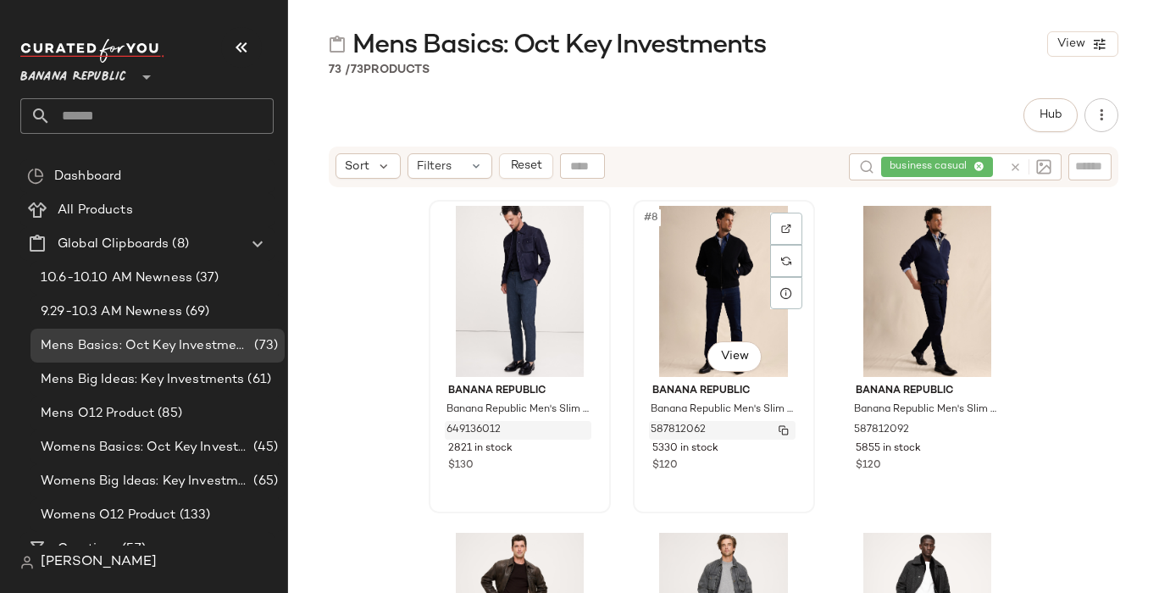
click at [779, 427] on img "button" at bounding box center [784, 430] width 10 height 10
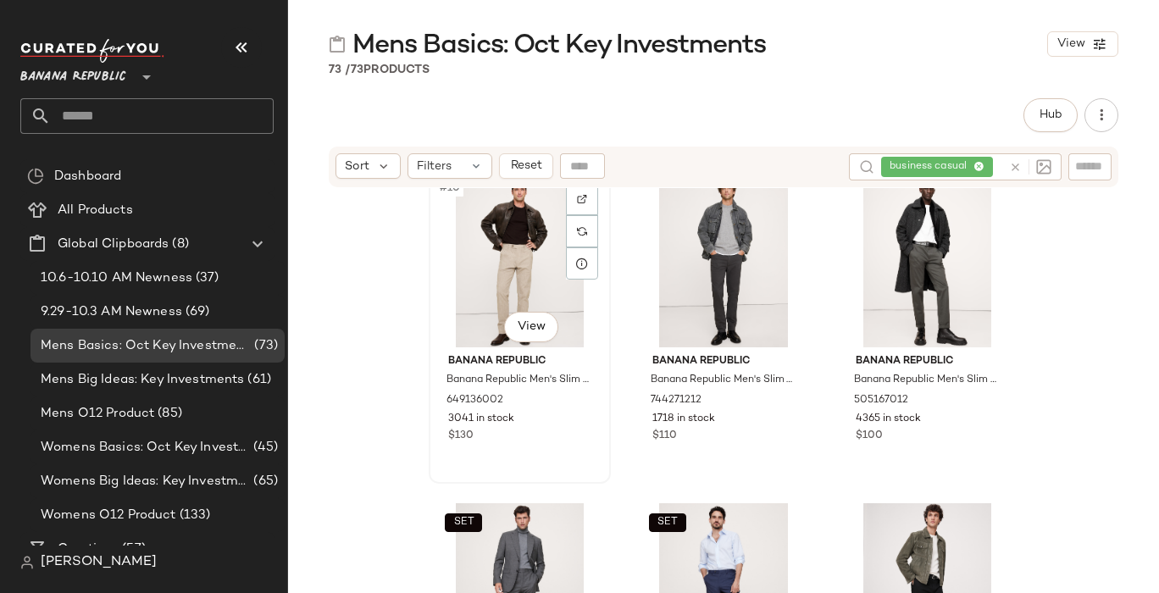
scroll to position [1018, 0]
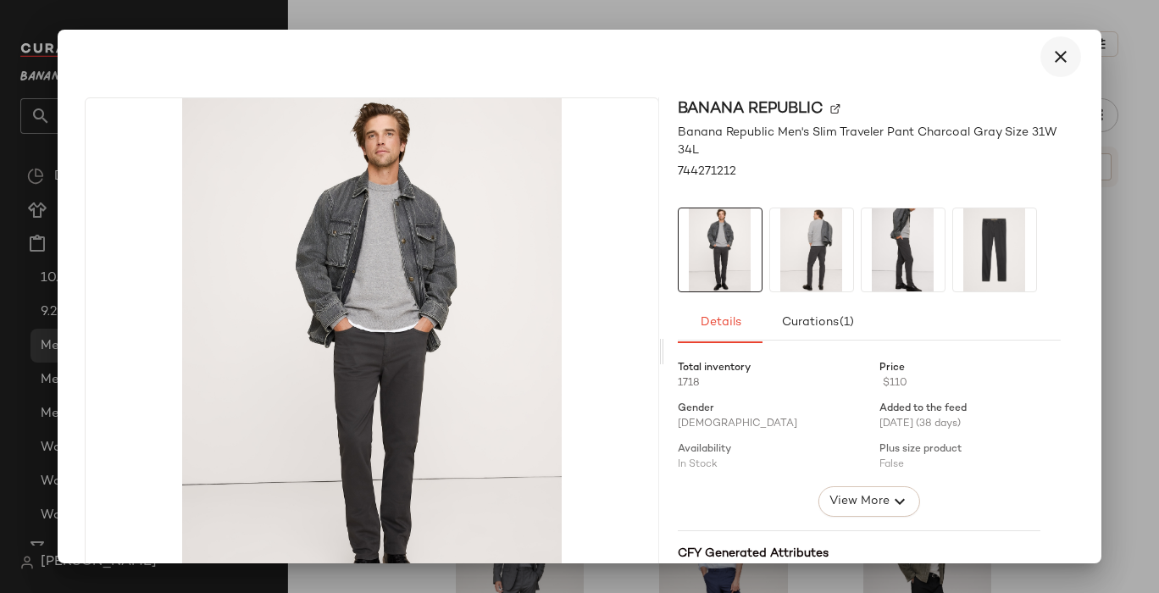
click at [1051, 58] on icon "button" at bounding box center [1061, 57] width 20 height 20
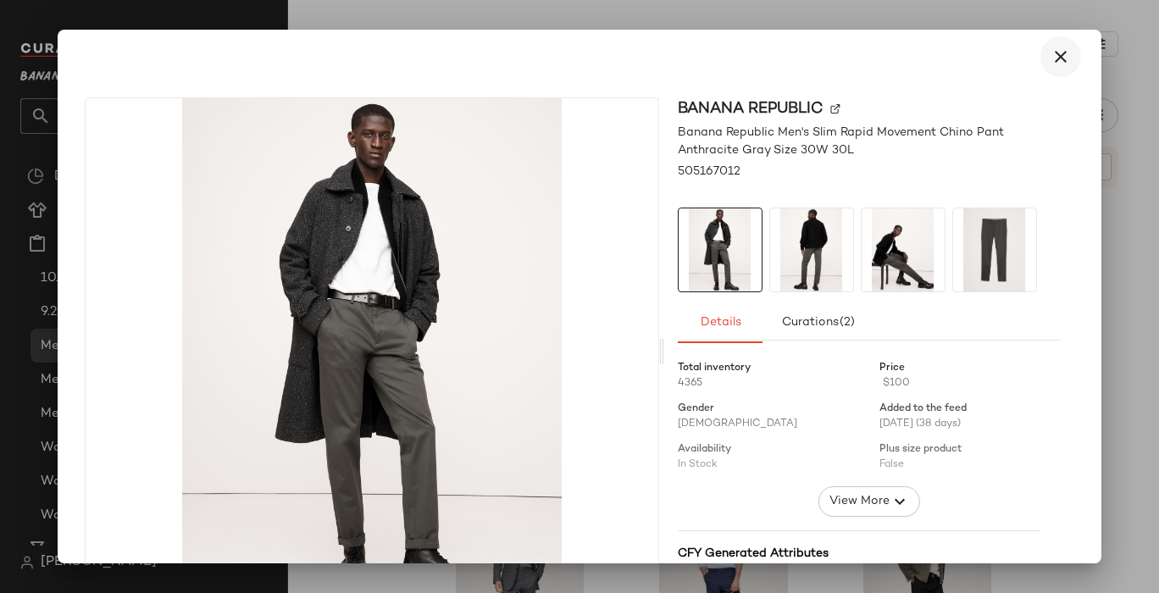
click at [1051, 53] on icon "button" at bounding box center [1061, 57] width 20 height 20
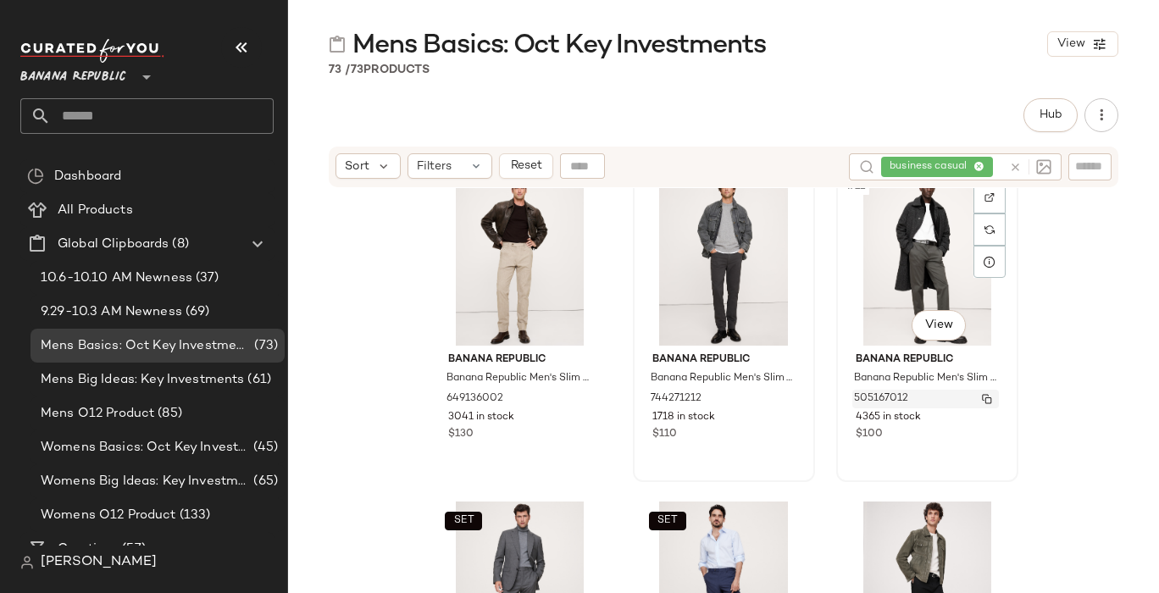
click at [982, 398] on img "button" at bounding box center [987, 399] width 10 height 10
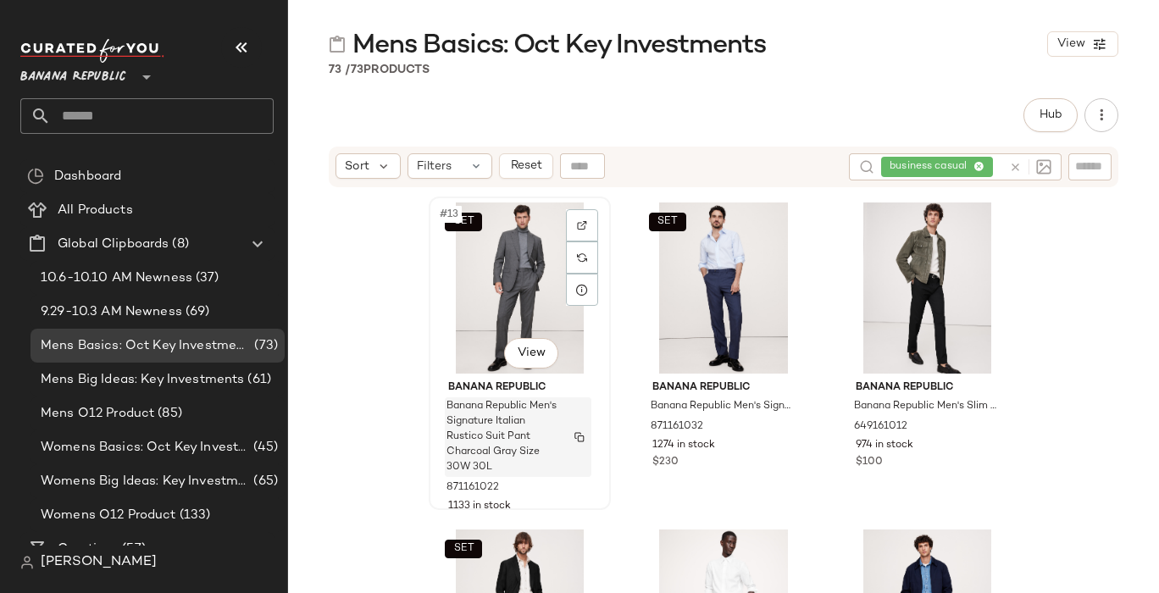
scroll to position [1318, 0]
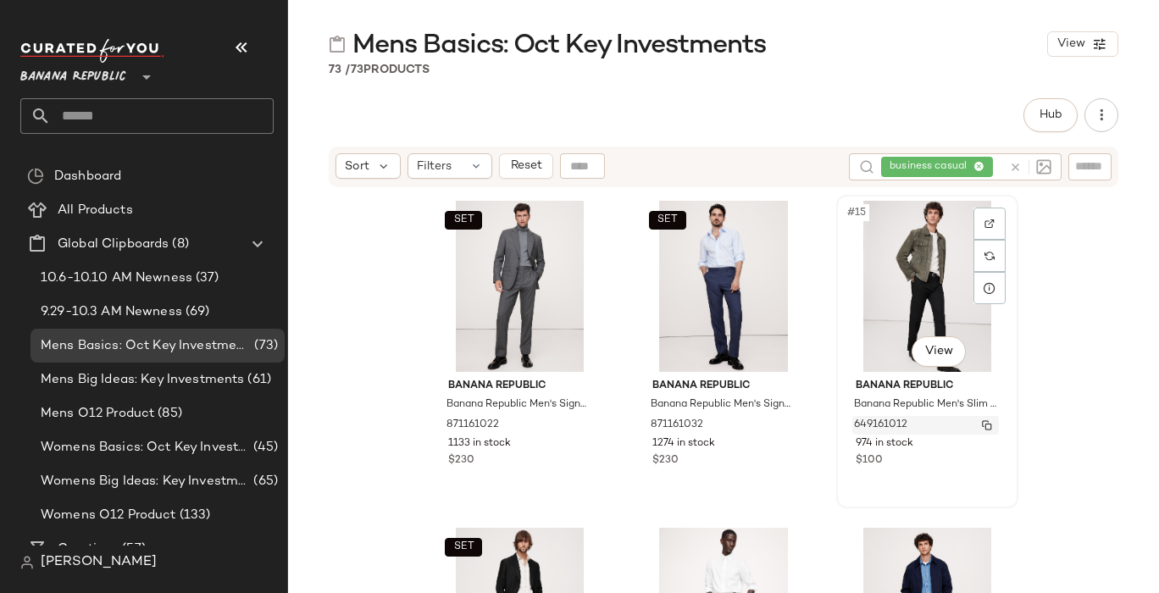
click at [885, 424] on span "649161012" at bounding box center [880, 425] width 53 height 15
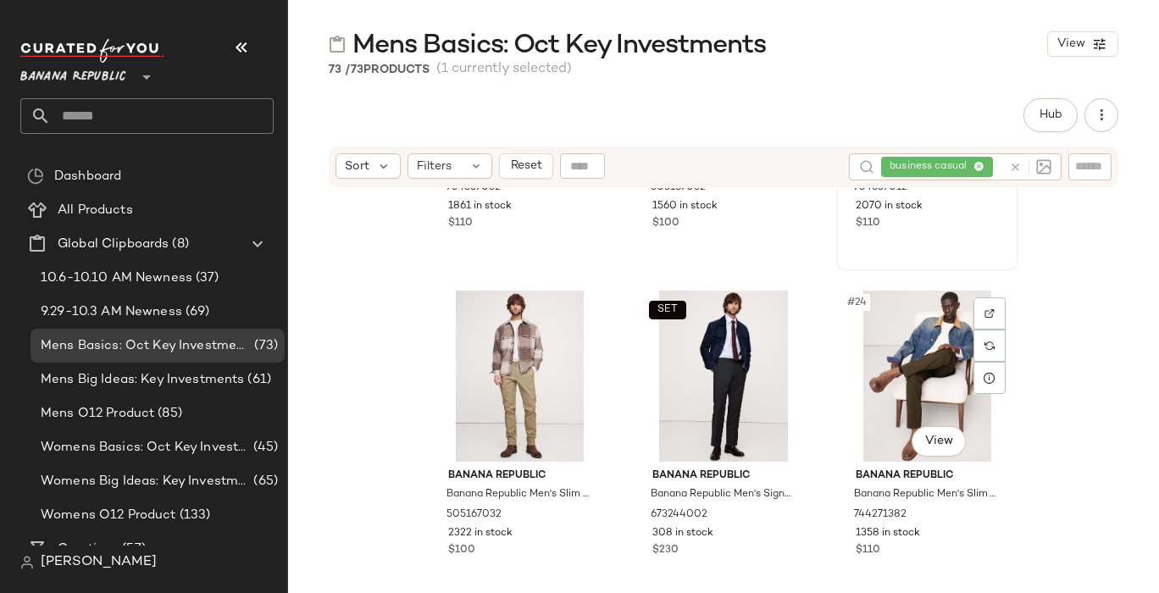
scroll to position [2218, 0]
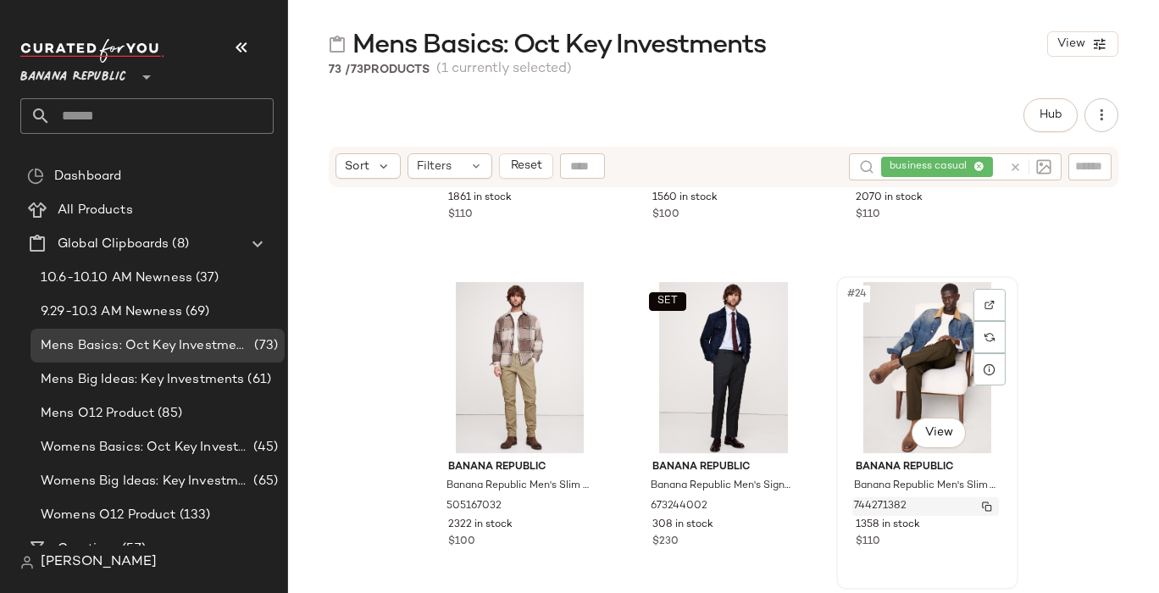
click at [875, 505] on span "744271382" at bounding box center [880, 506] width 53 height 15
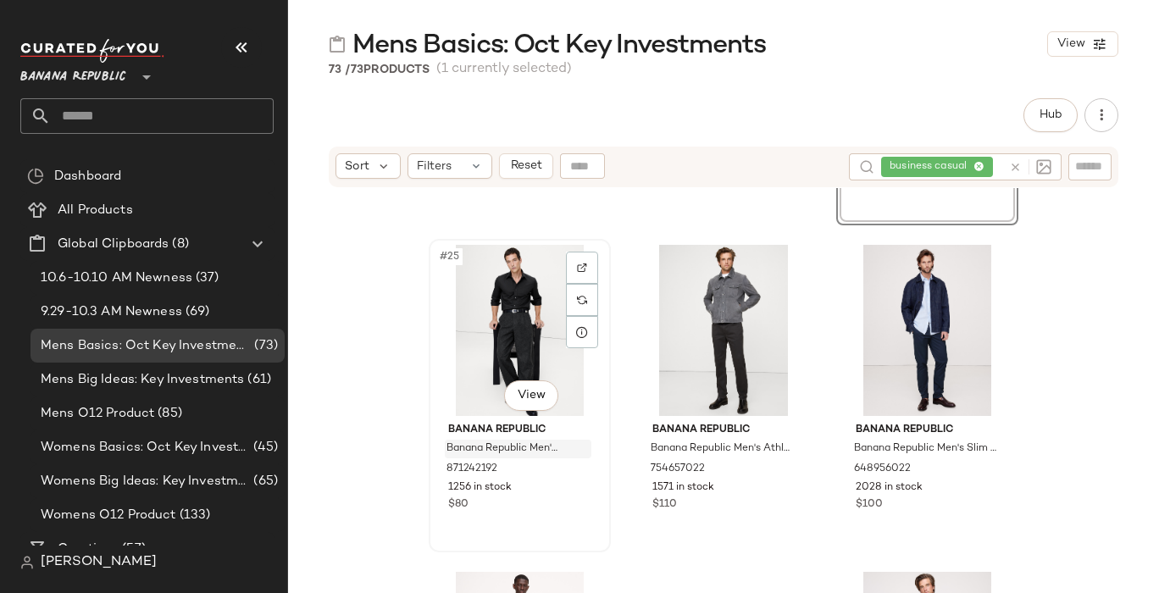
scroll to position [2583, 0]
click at [575, 467] on img "button" at bounding box center [579, 468] width 10 height 10
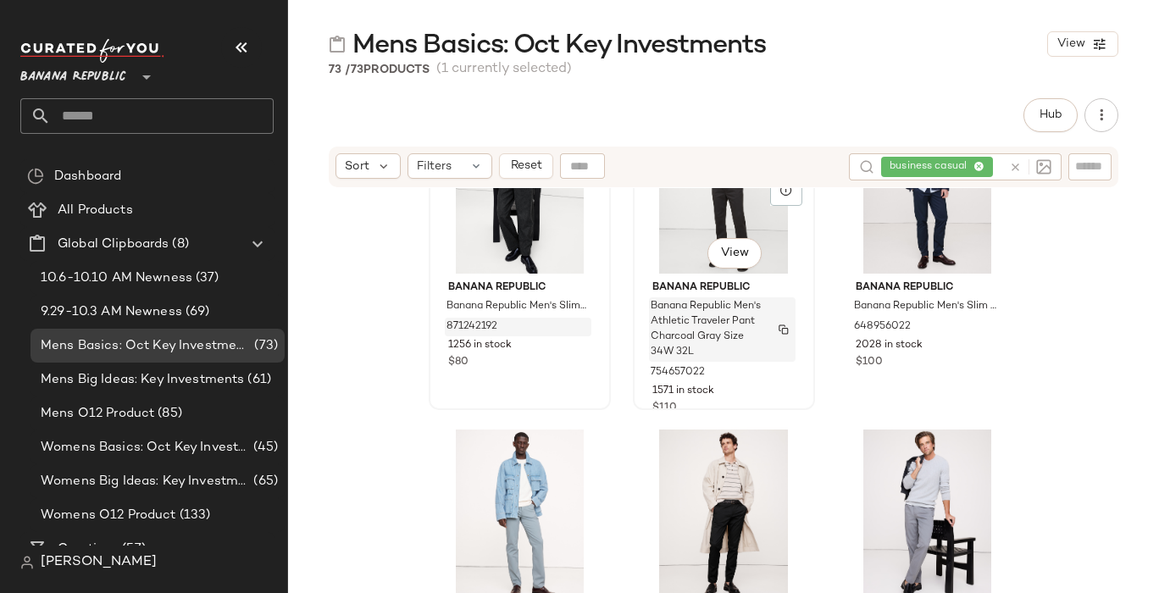
scroll to position [2728, 0]
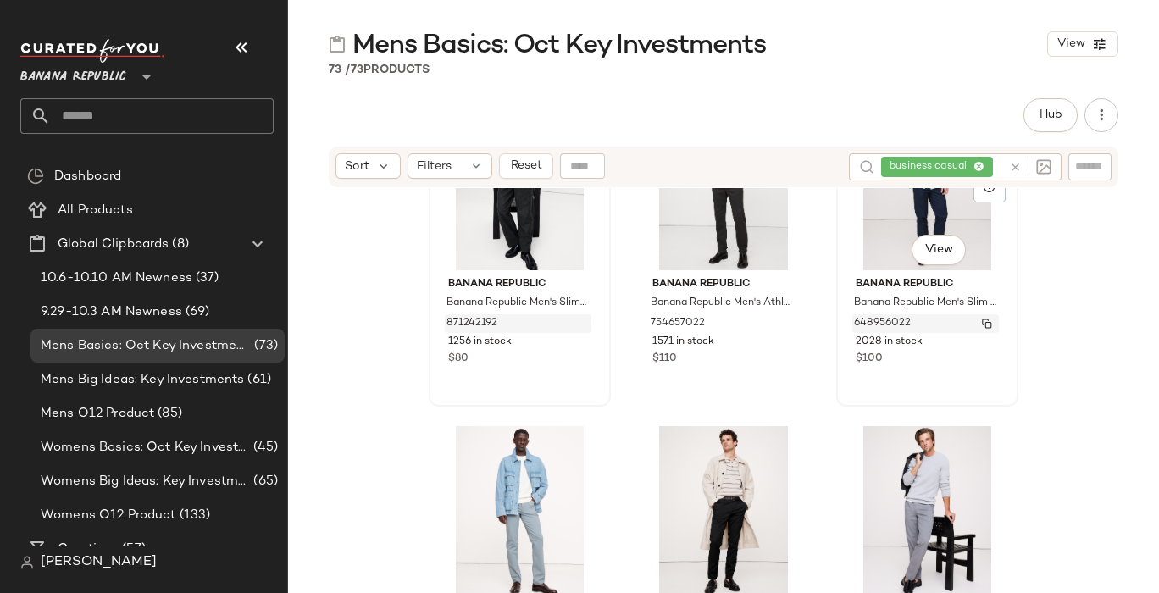
click at [854, 318] on span "648956022" at bounding box center [882, 323] width 57 height 15
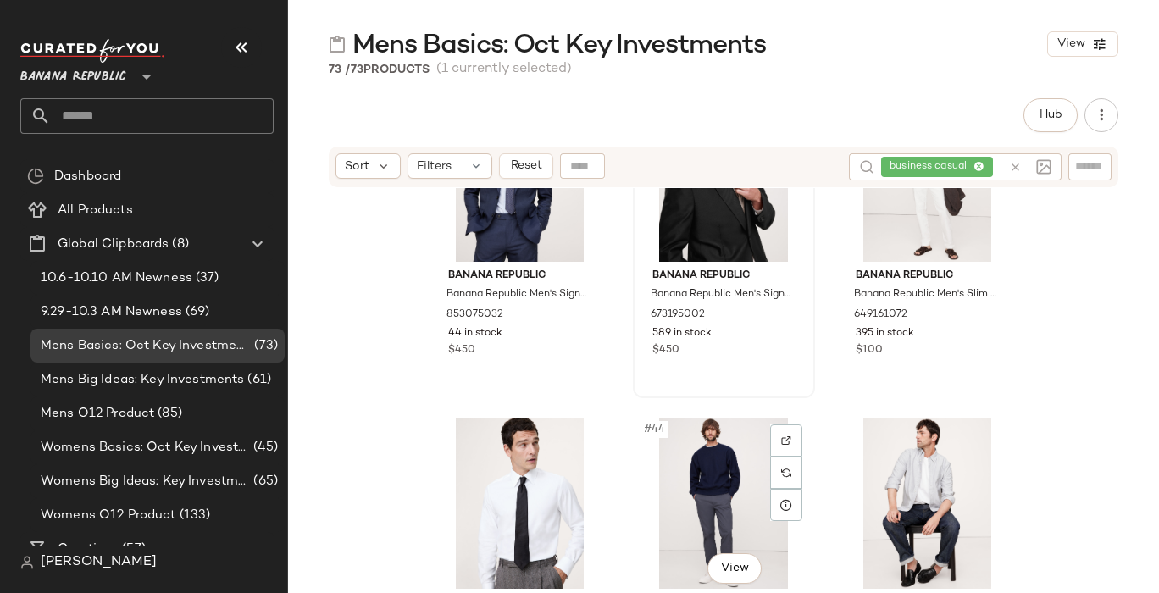
scroll to position [4508, 0]
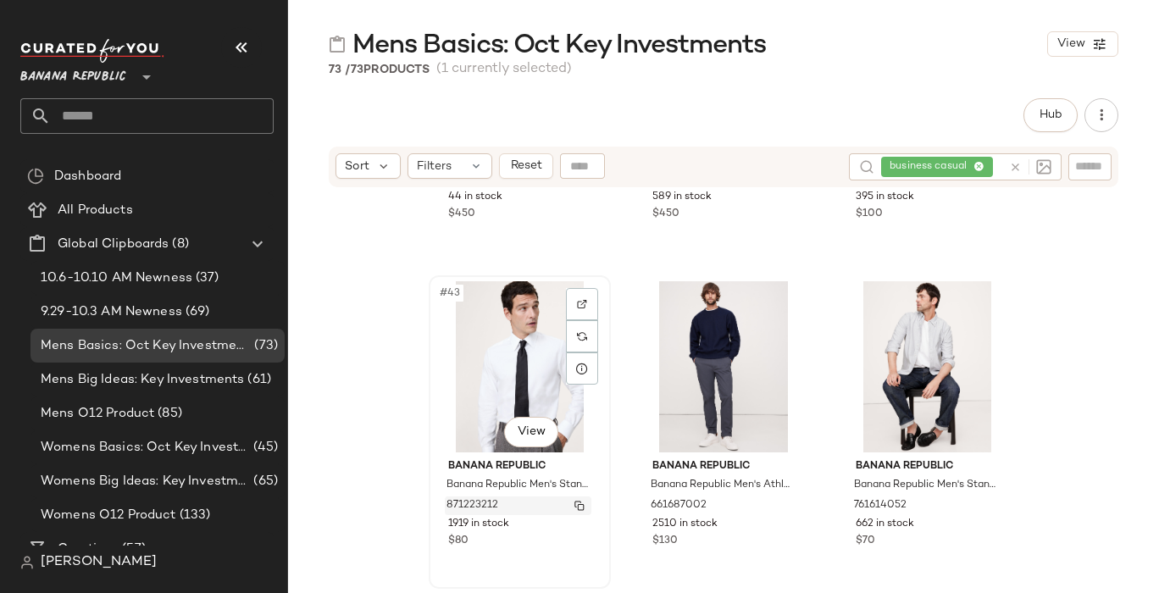
click at [580, 504] on button "button" at bounding box center [580, 505] width 24 height 15
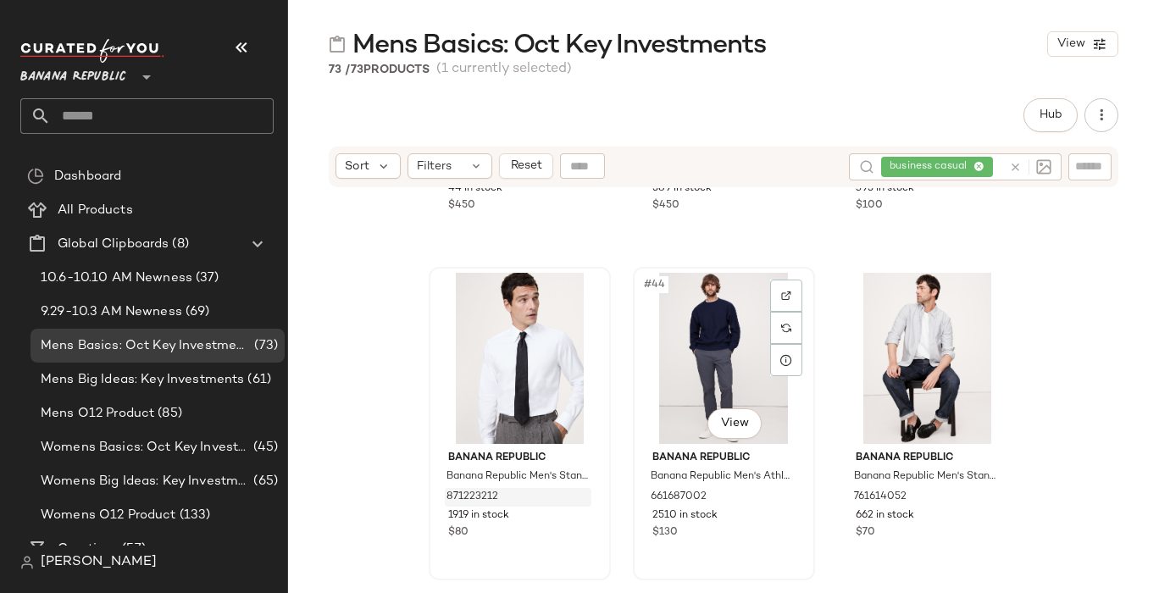
scroll to position [4521, 0]
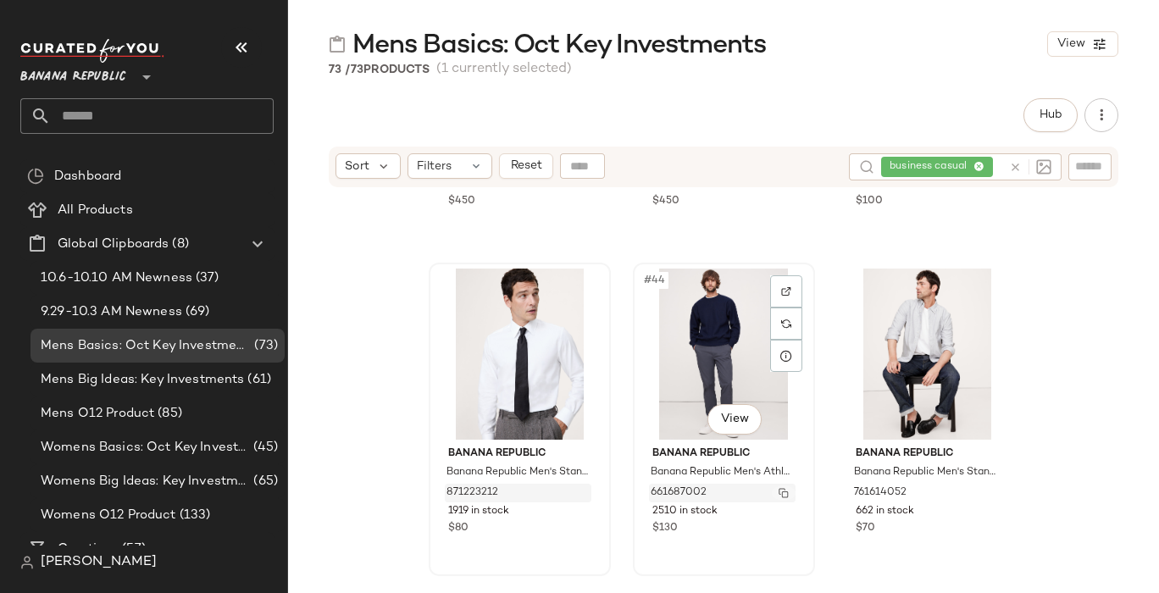
click at [779, 491] on img "button" at bounding box center [784, 493] width 10 height 10
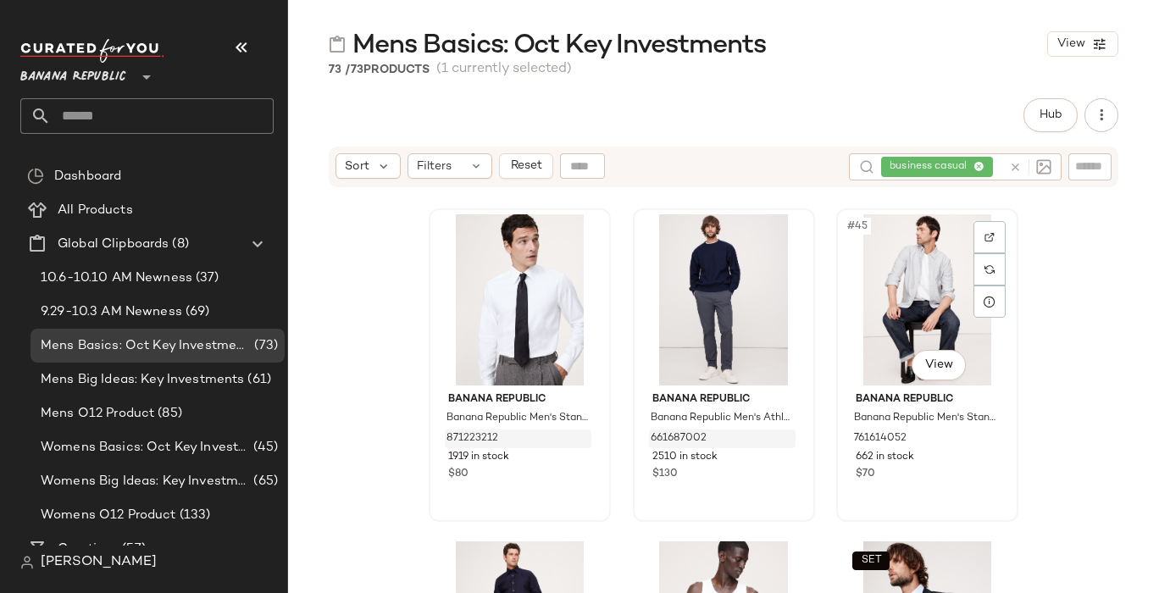
scroll to position [4577, 0]
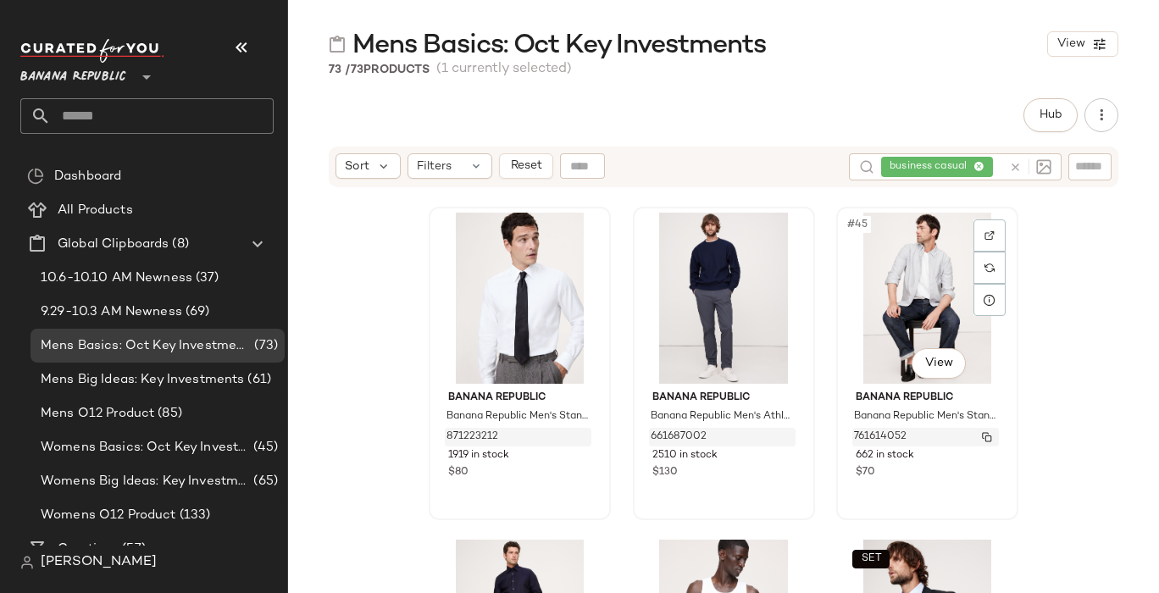
click at [854, 436] on span "761614052" at bounding box center [880, 437] width 53 height 15
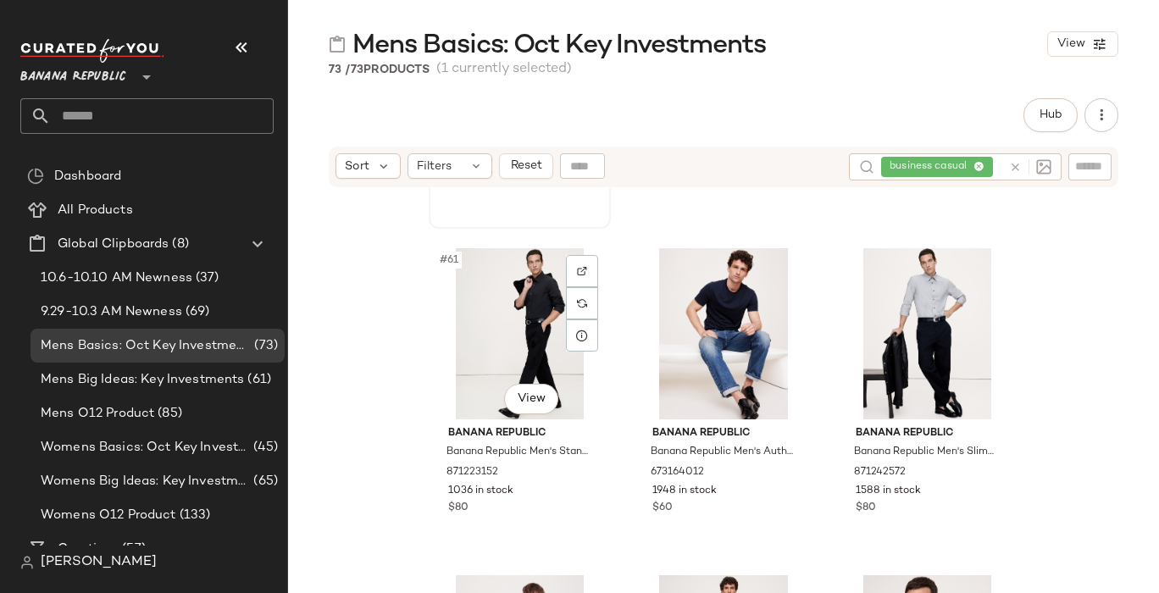
scroll to position [6507, 0]
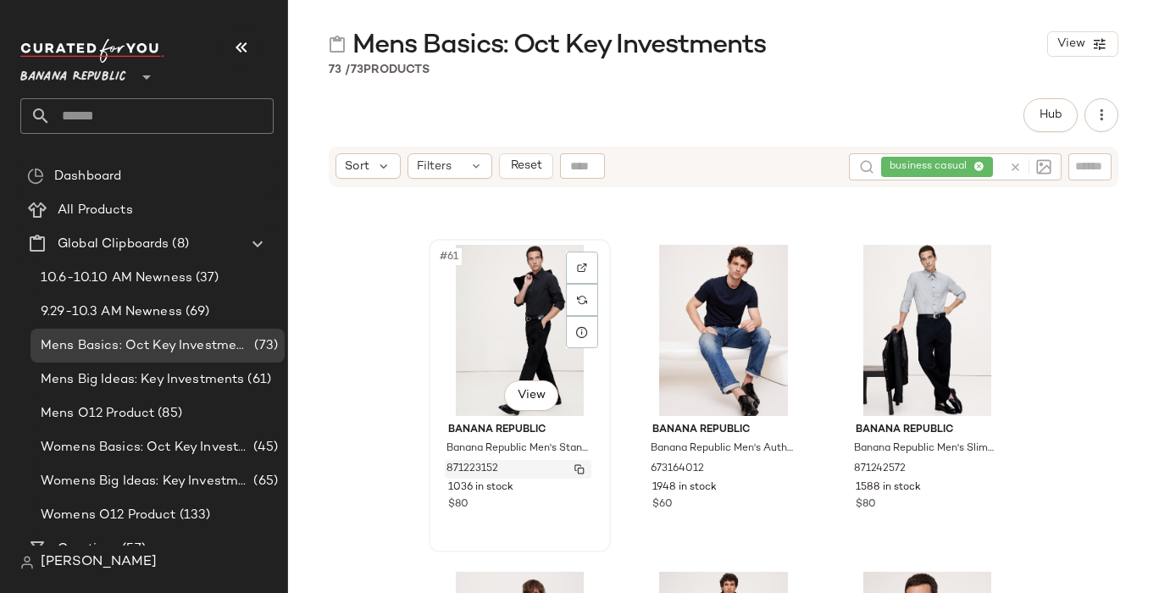
click at [502, 466] on div "871223152" at bounding box center [518, 469] width 147 height 19
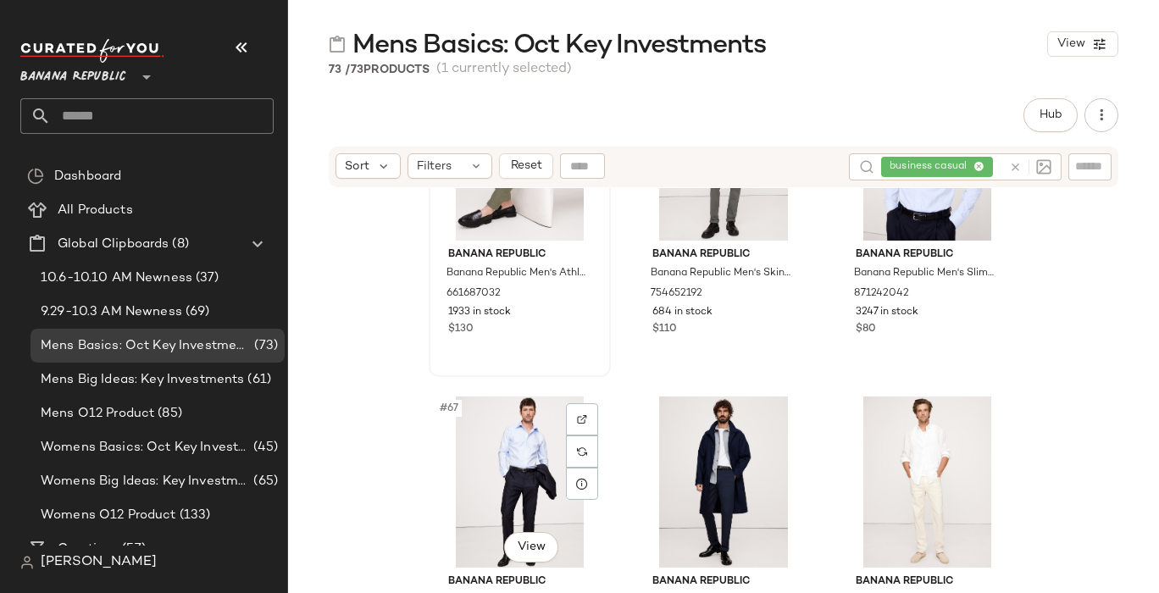
scroll to position [7039, 0]
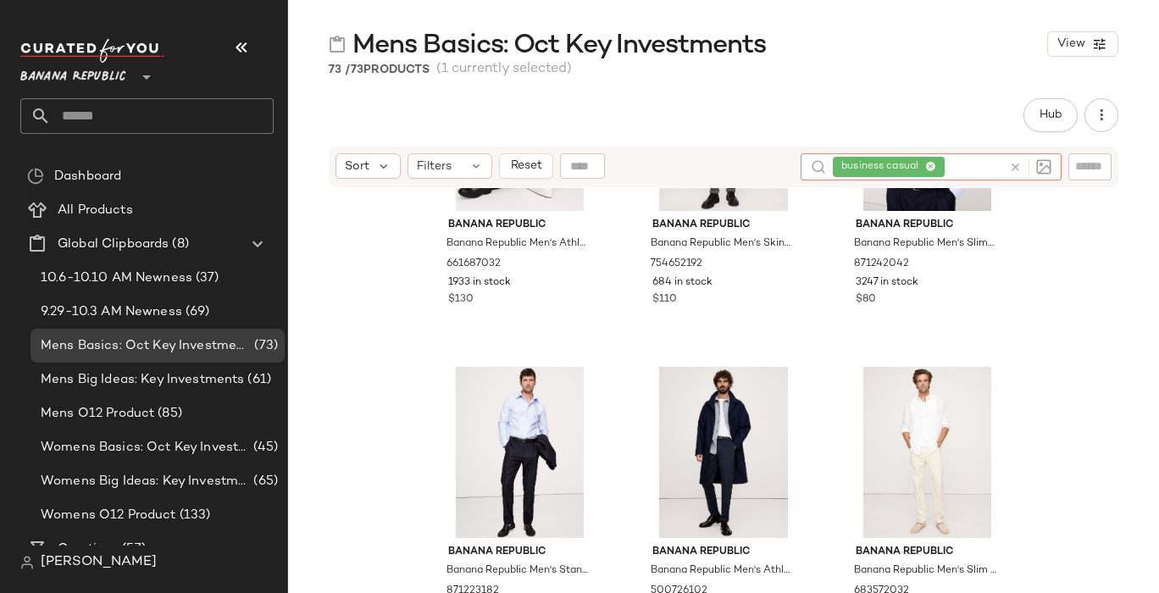
click at [1015, 164] on icon at bounding box center [1015, 167] width 13 height 13
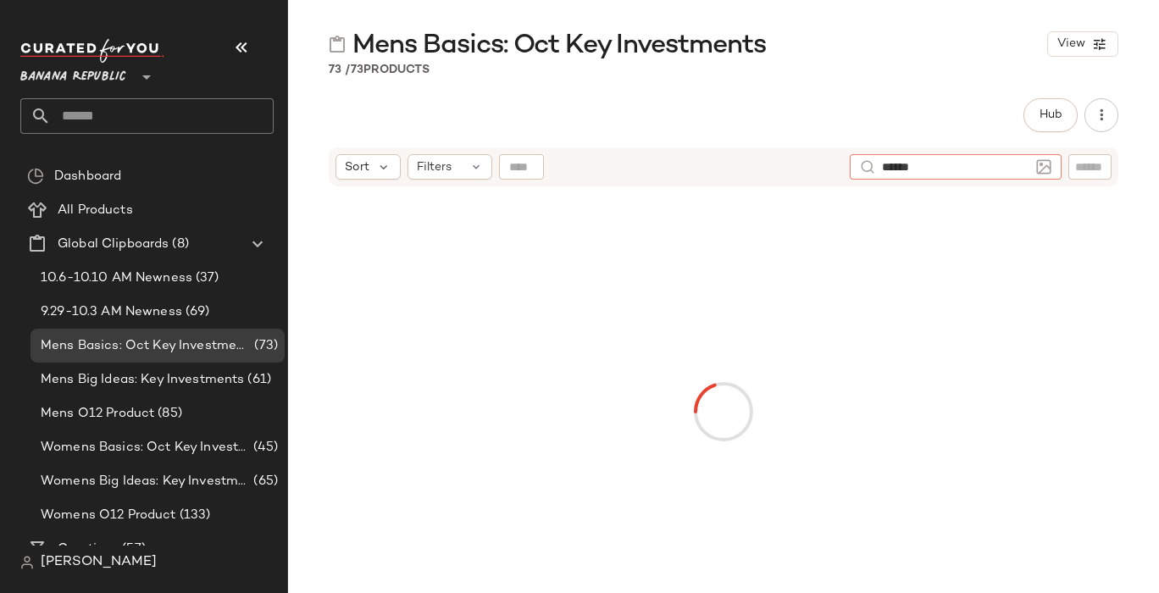
type input "*******"
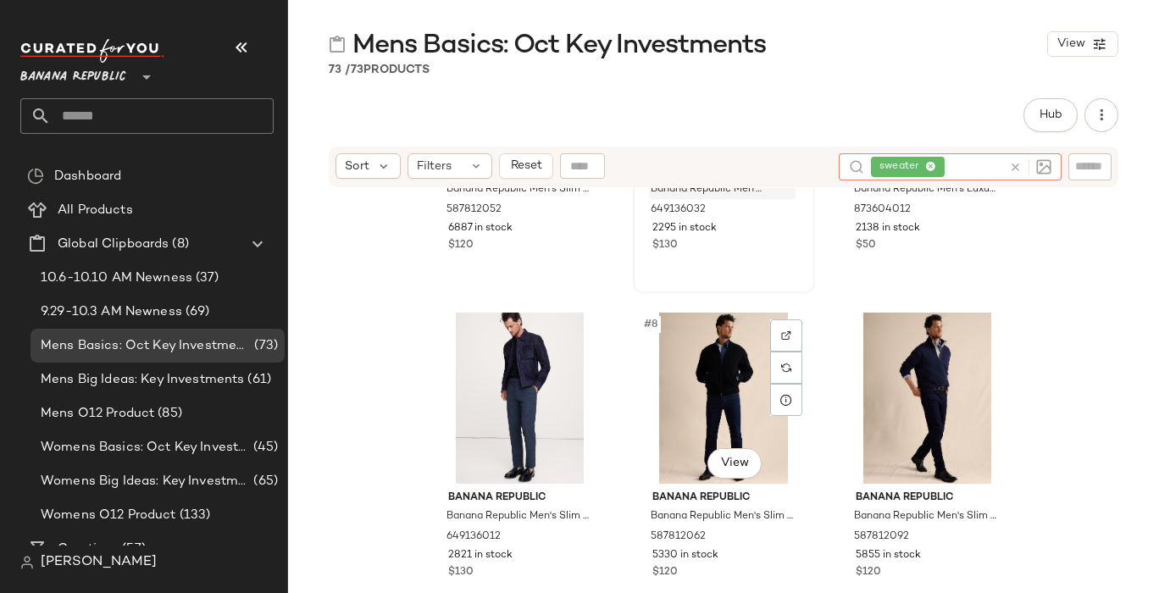
scroll to position [552, 0]
click at [1014, 171] on icon at bounding box center [1015, 167] width 13 height 13
click at [1076, 171] on input "text" at bounding box center [1090, 167] width 30 height 18
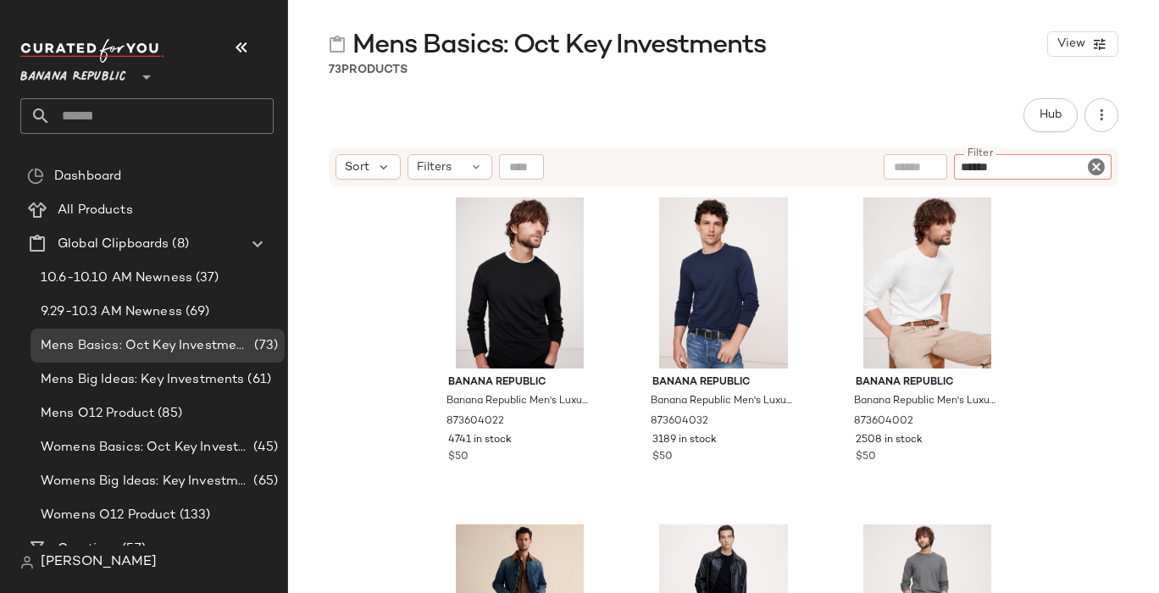
type input "*******"
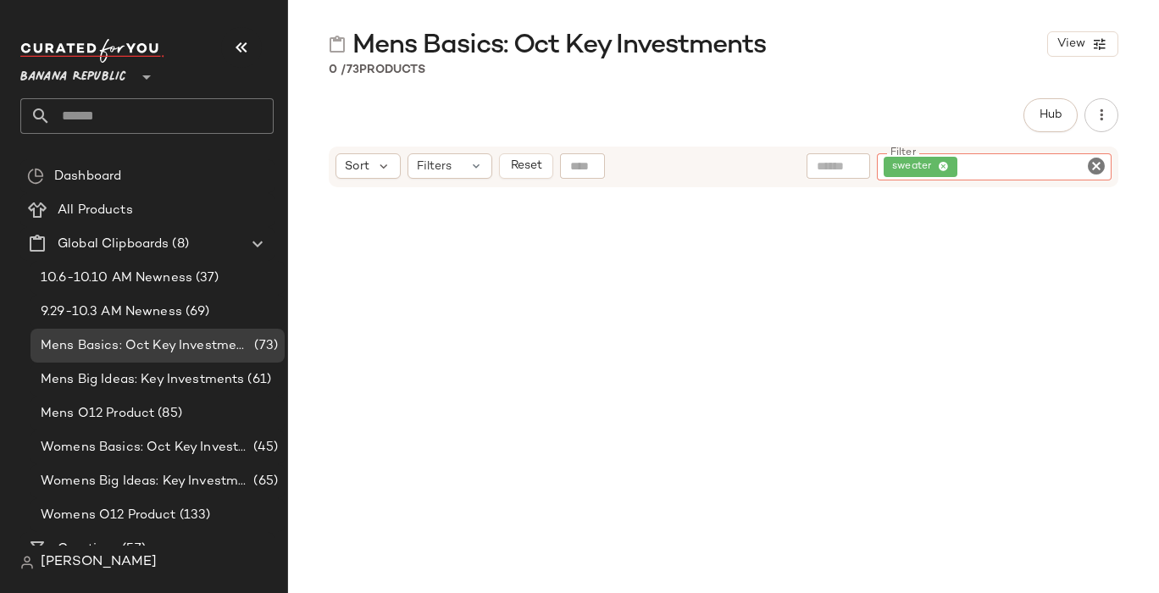
click at [1090, 164] on icon "Clear Filter" at bounding box center [1096, 166] width 20 height 20
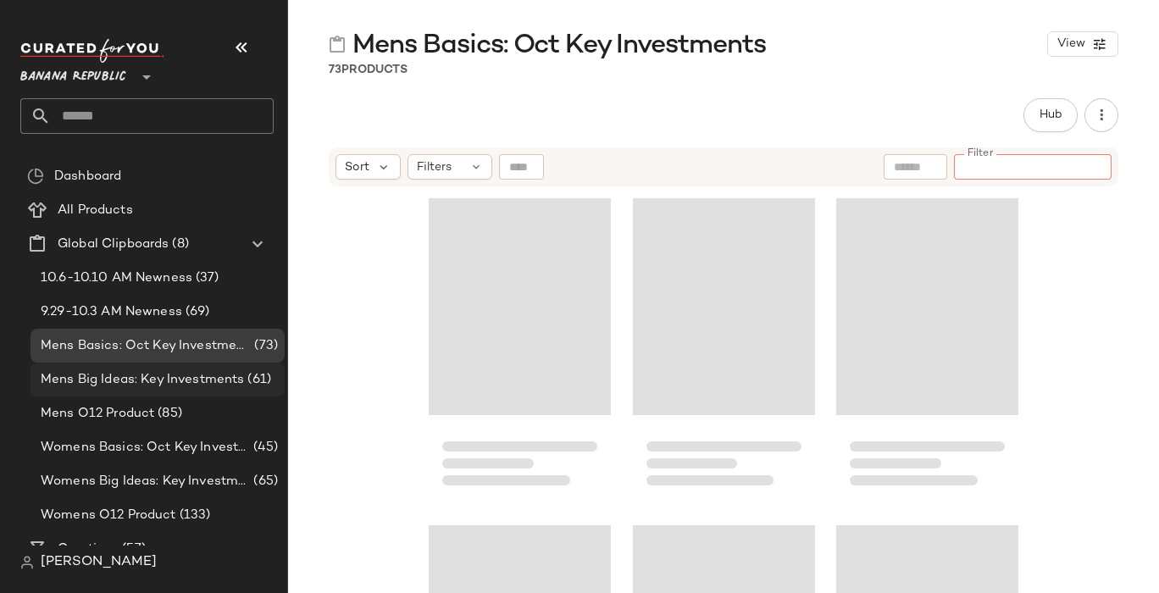
click at [147, 380] on span "Mens Big Ideas: Key Investments" at bounding box center [142, 379] width 203 height 19
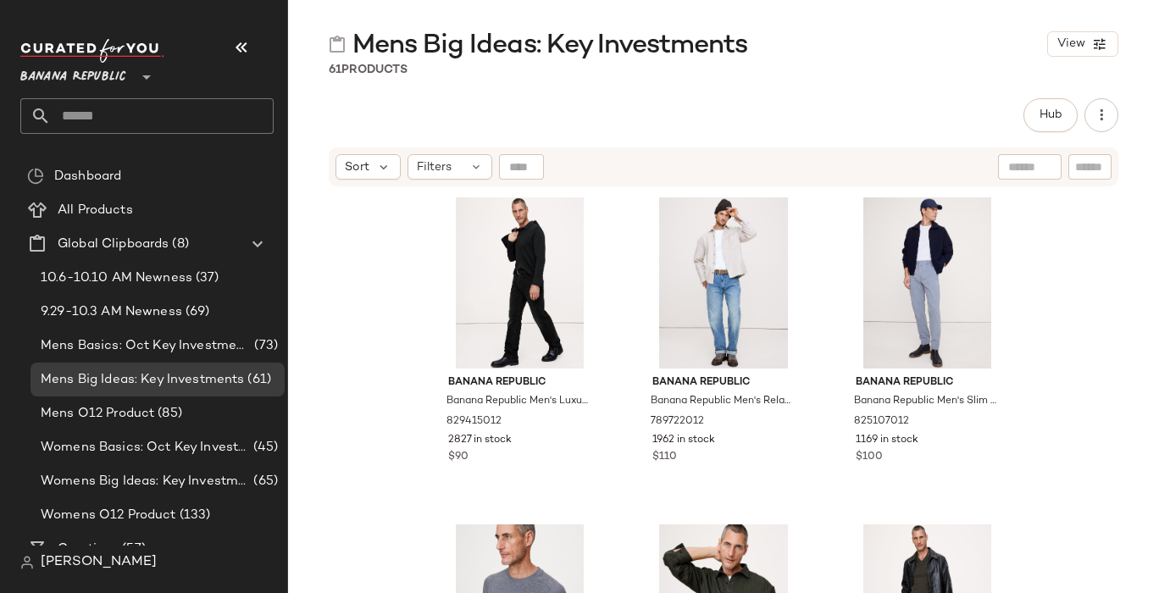
click at [1026, 164] on input "text" at bounding box center [1029, 167] width 43 height 18
type input "**********"
click at [929, 165] on icon at bounding box center [930, 167] width 11 height 11
click at [1083, 164] on input "Filter" at bounding box center [1033, 167] width 144 height 18
type input "*******"
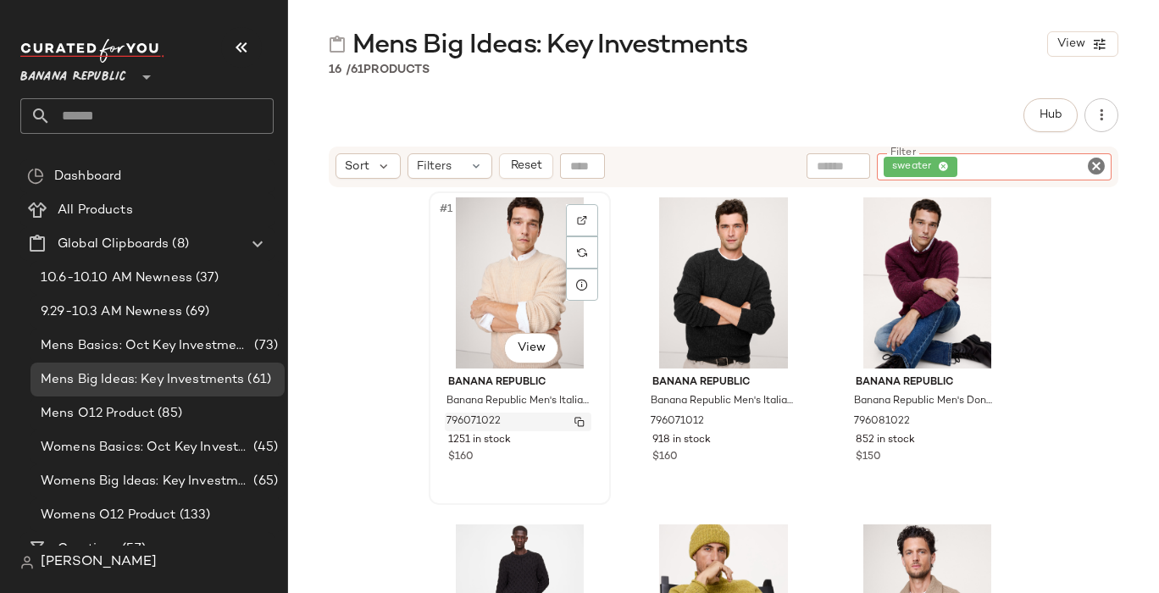
click at [578, 419] on img "button" at bounding box center [579, 422] width 10 height 10
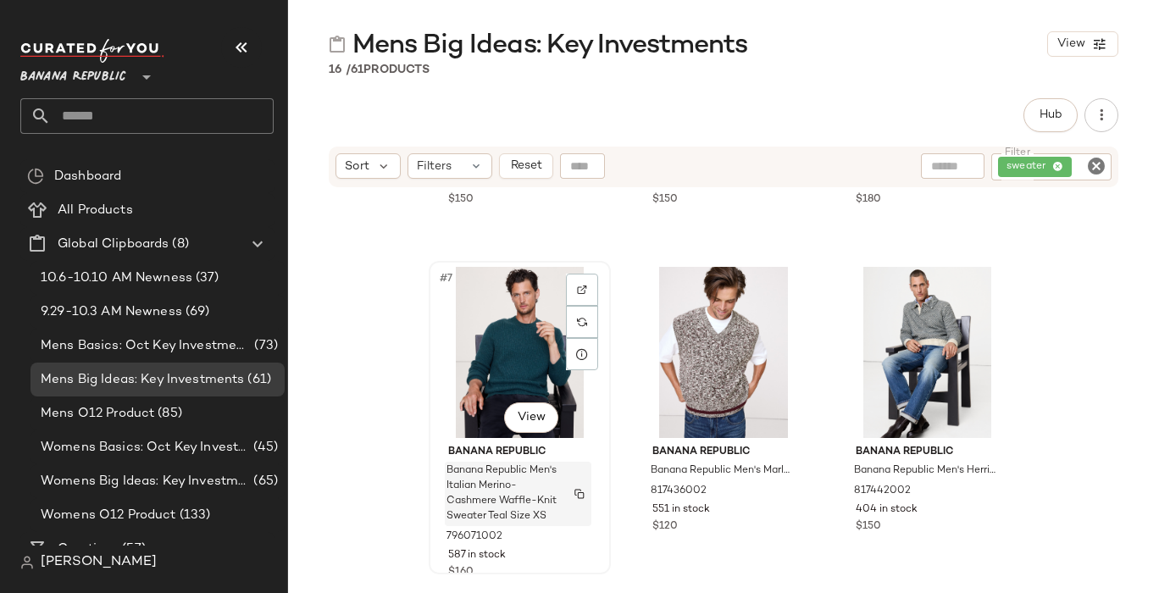
scroll to position [599, 0]
click at [574, 488] on img "button" at bounding box center [579, 490] width 10 height 10
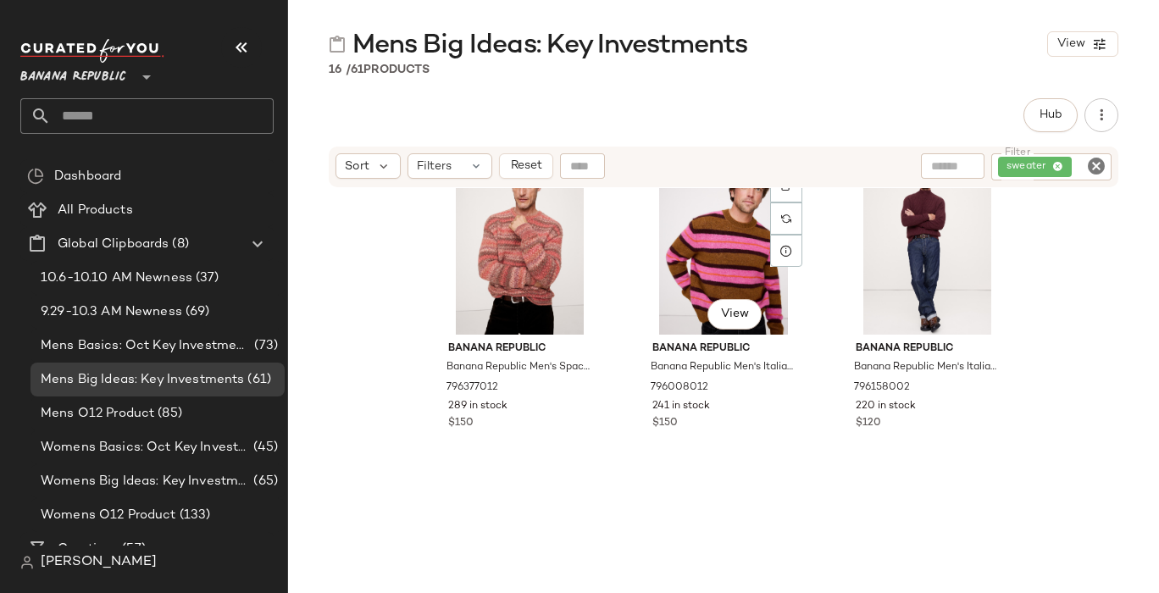
scroll to position [1518, 0]
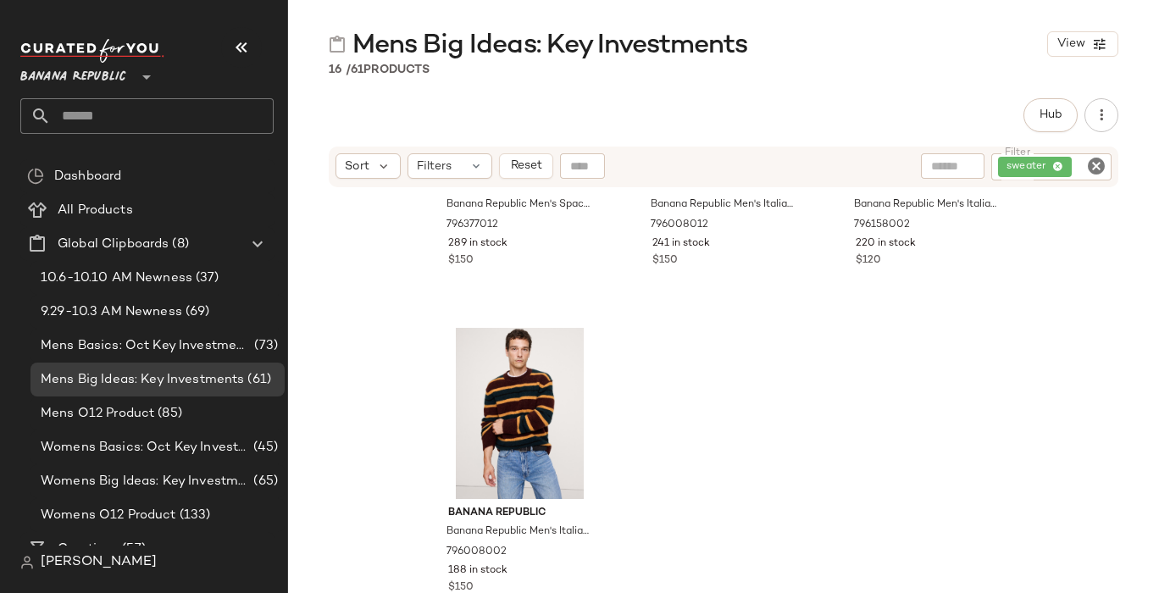
click at [1100, 165] on icon "Clear Filter" at bounding box center [1096, 166] width 20 height 20
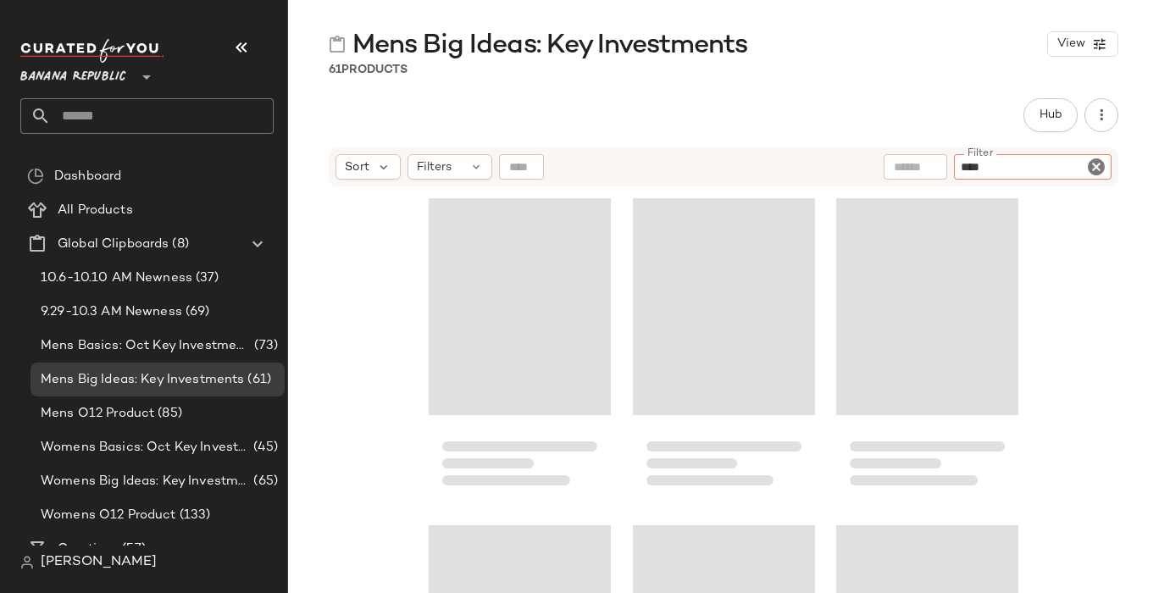
type input "*****"
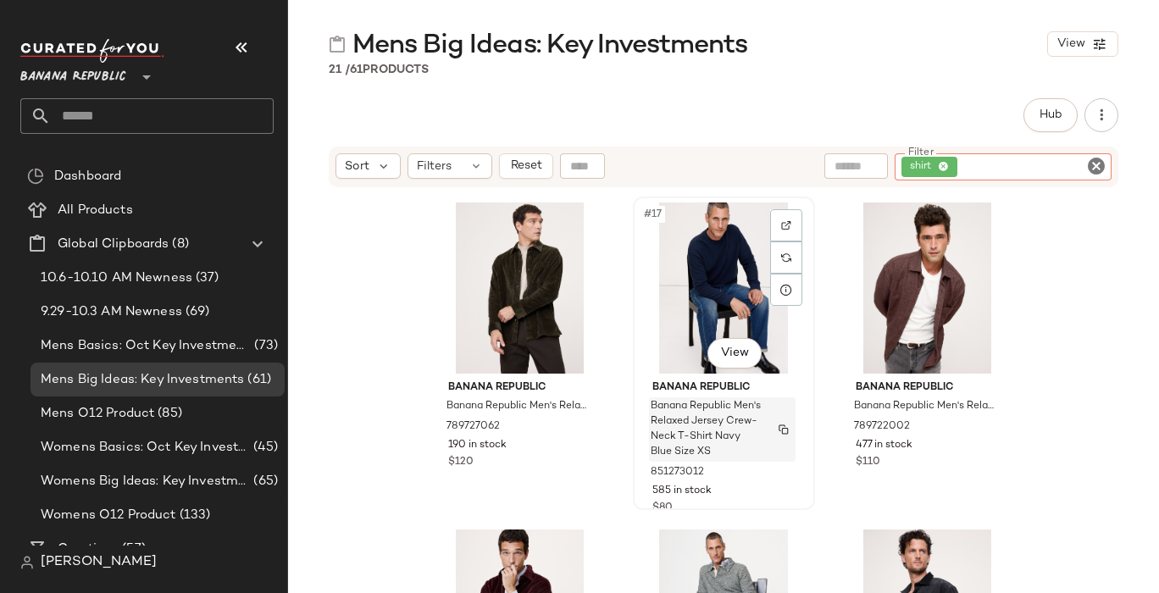
scroll to position [1845, 0]
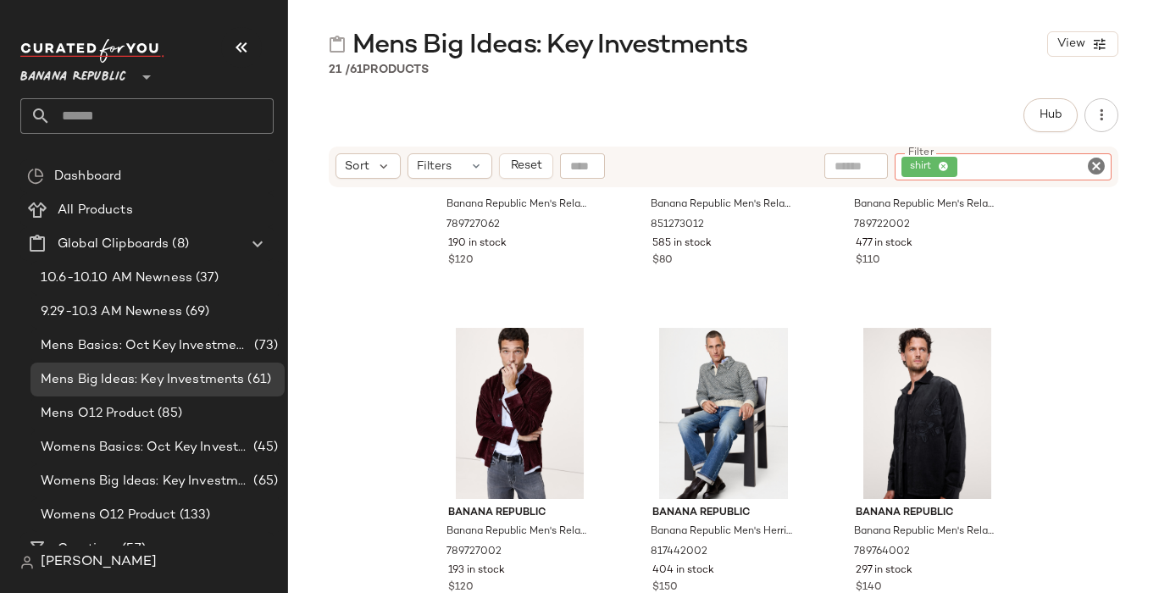
click at [1092, 166] on icon "Clear Filter" at bounding box center [1096, 166] width 20 height 20
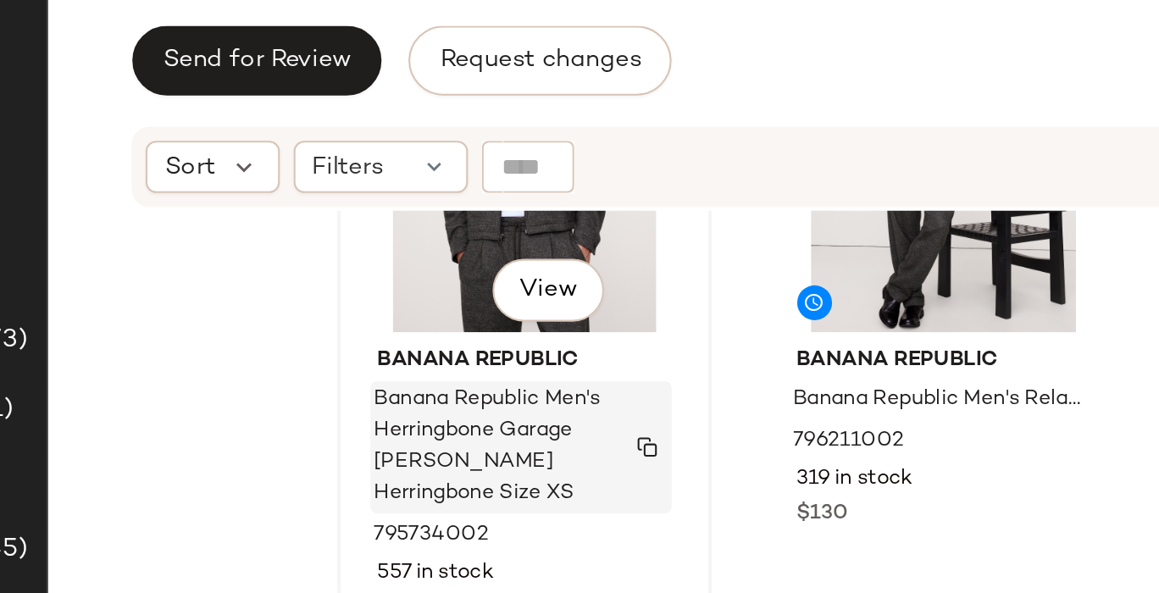
scroll to position [122, 0]
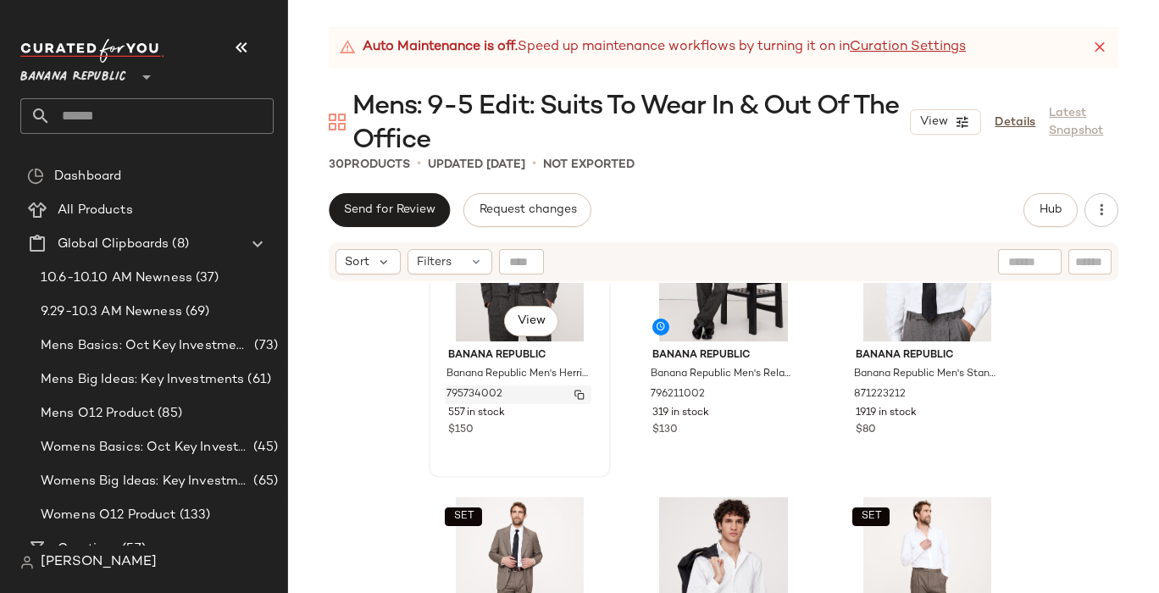
click at [575, 391] on img "button" at bounding box center [579, 395] width 10 height 10
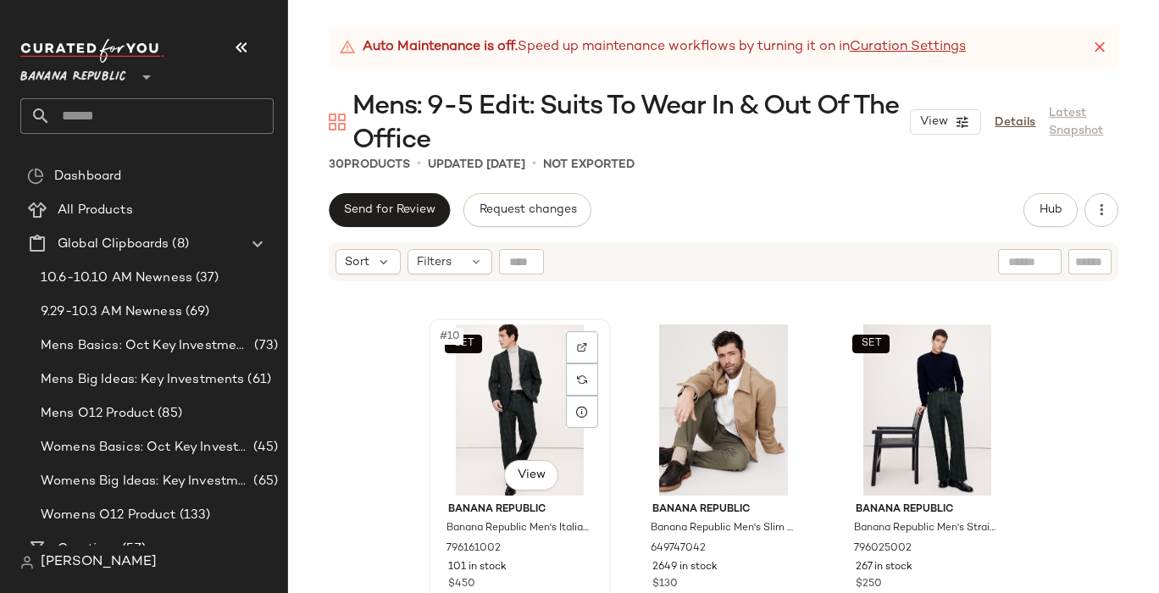
scroll to position [968, 0]
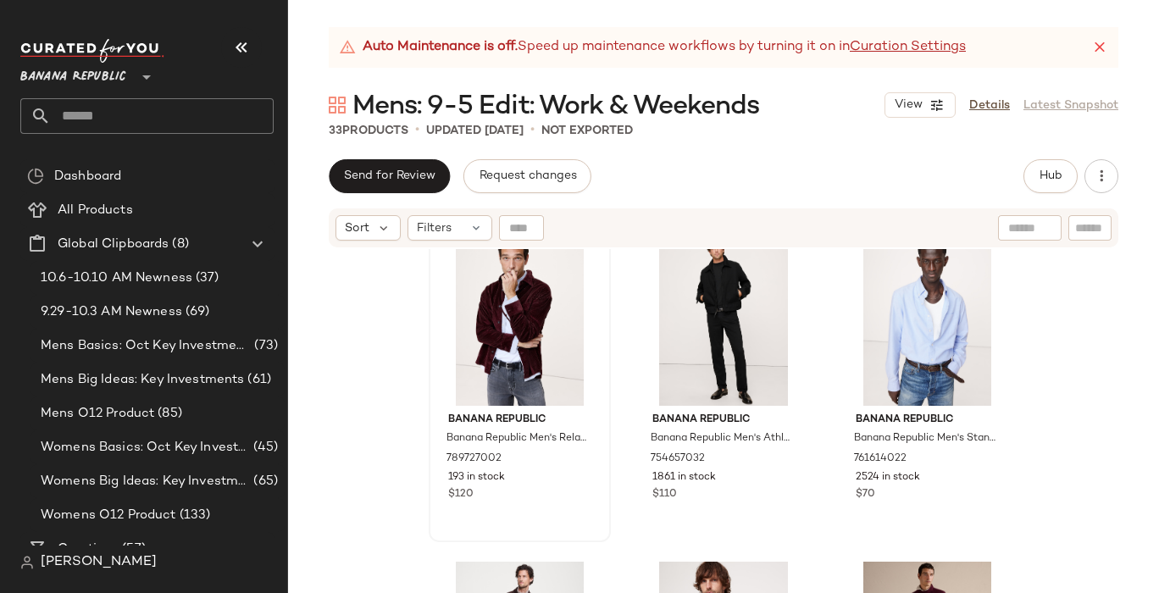
scroll to position [1349, 0]
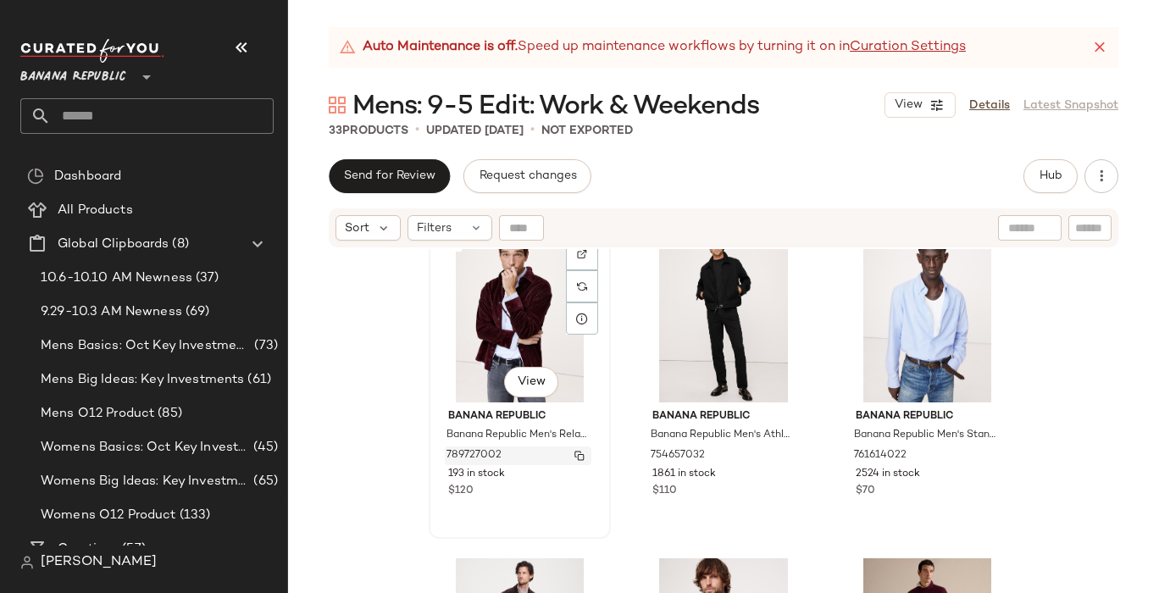
click at [574, 456] on img "button" at bounding box center [579, 456] width 10 height 10
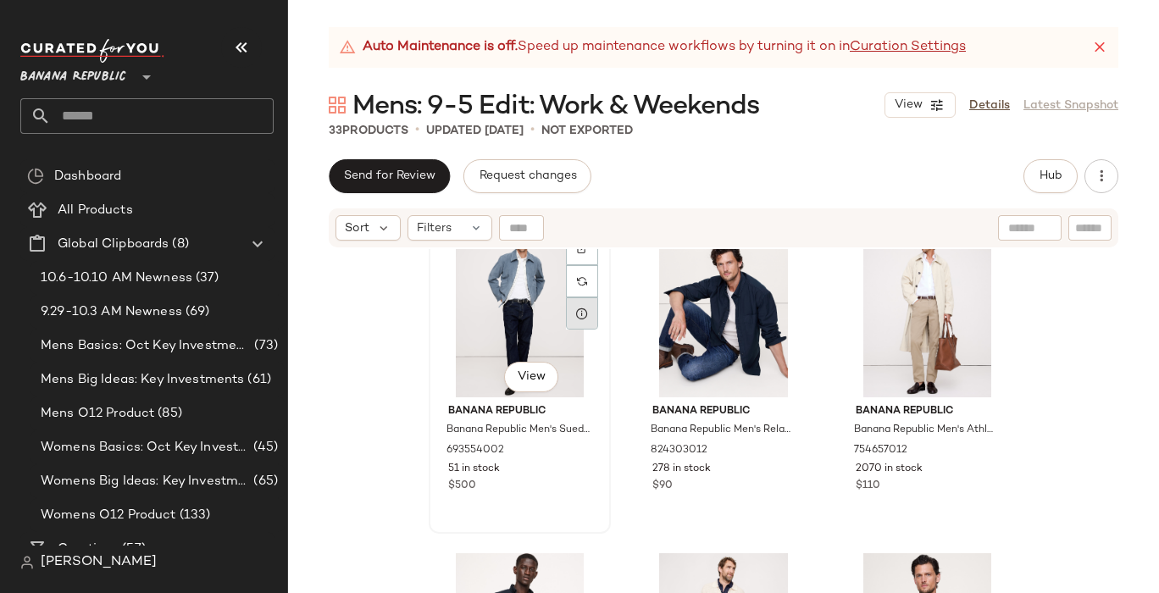
scroll to position [2342, 0]
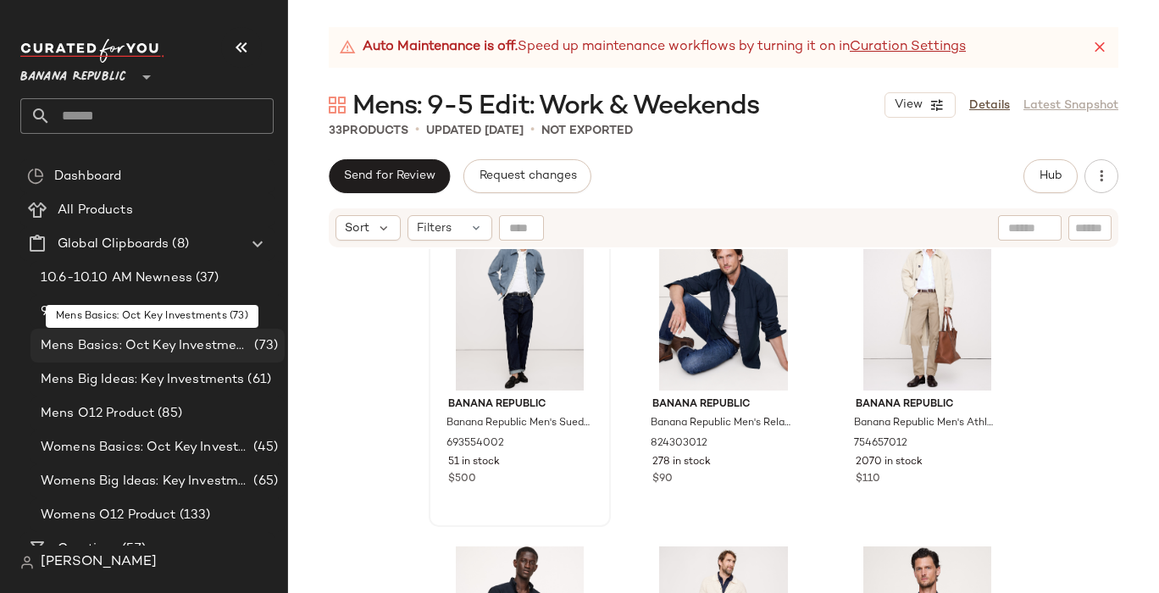
click at [130, 347] on span "Mens Basics: Oct Key Investments" at bounding box center [146, 345] width 210 height 19
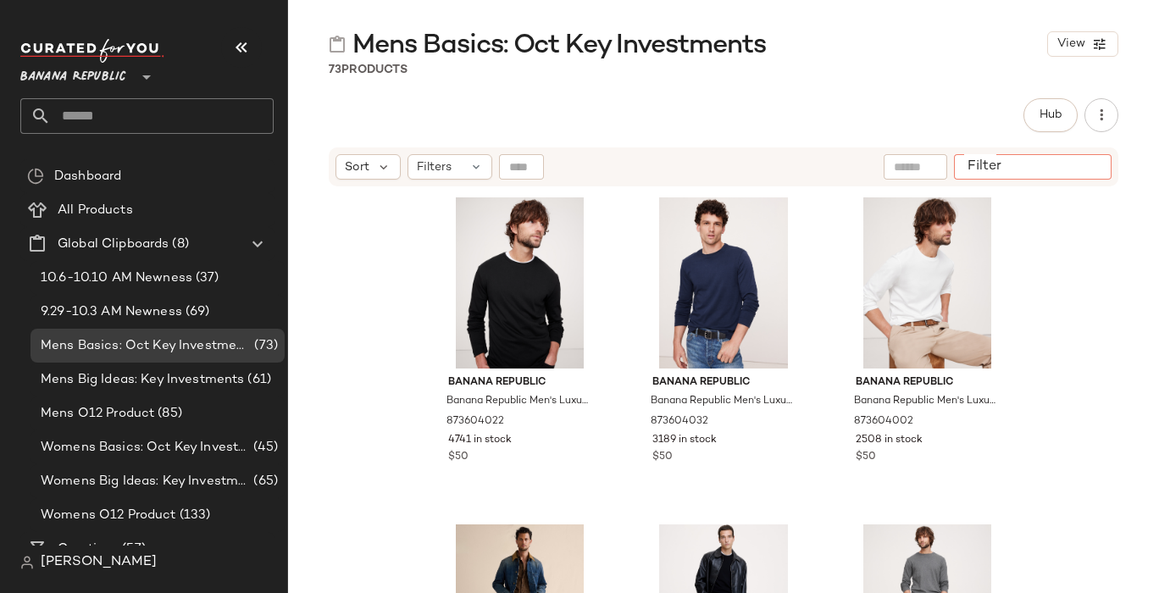
click at [1086, 169] on input "Filter" at bounding box center [1033, 167] width 144 height 18
type input "********"
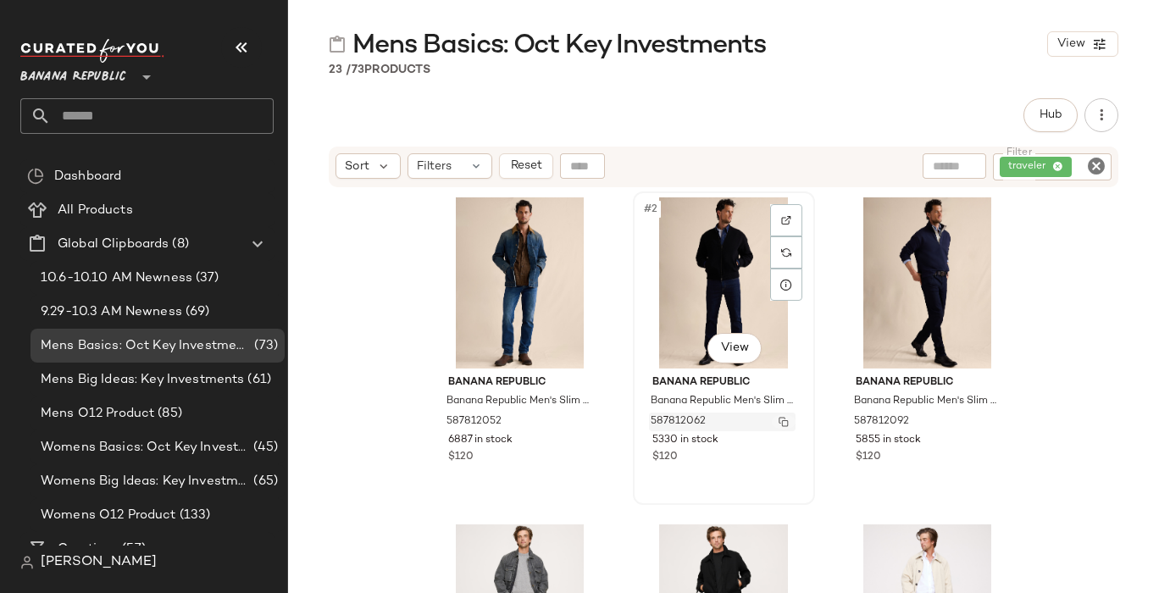
click at [779, 422] on img "button" at bounding box center [784, 422] width 10 height 10
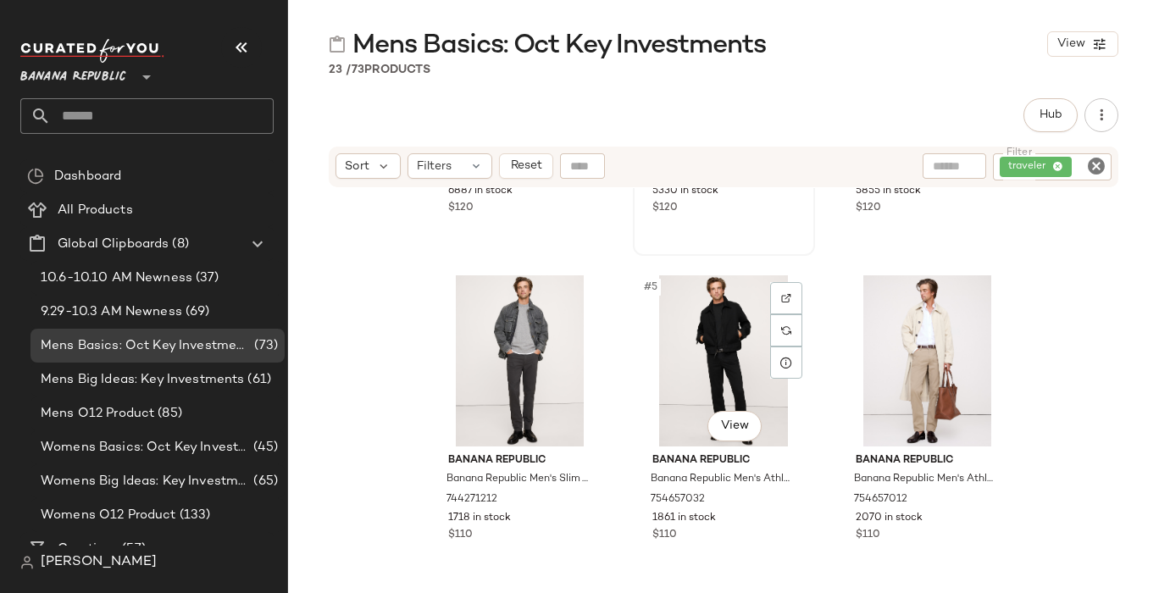
scroll to position [254, 0]
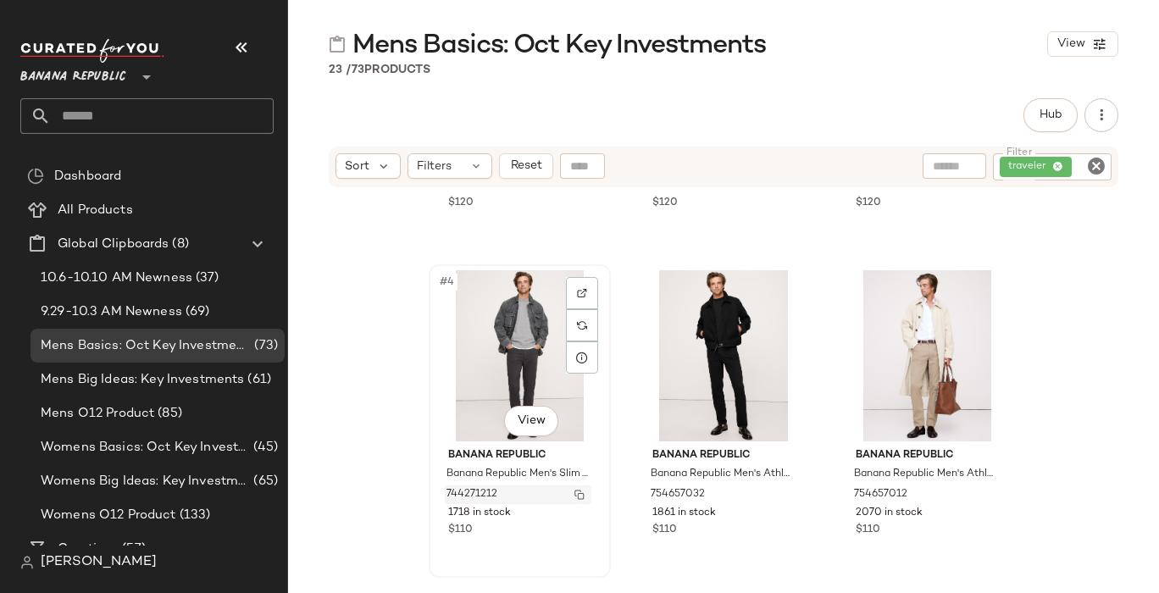
click at [574, 491] on img "button" at bounding box center [579, 495] width 10 height 10
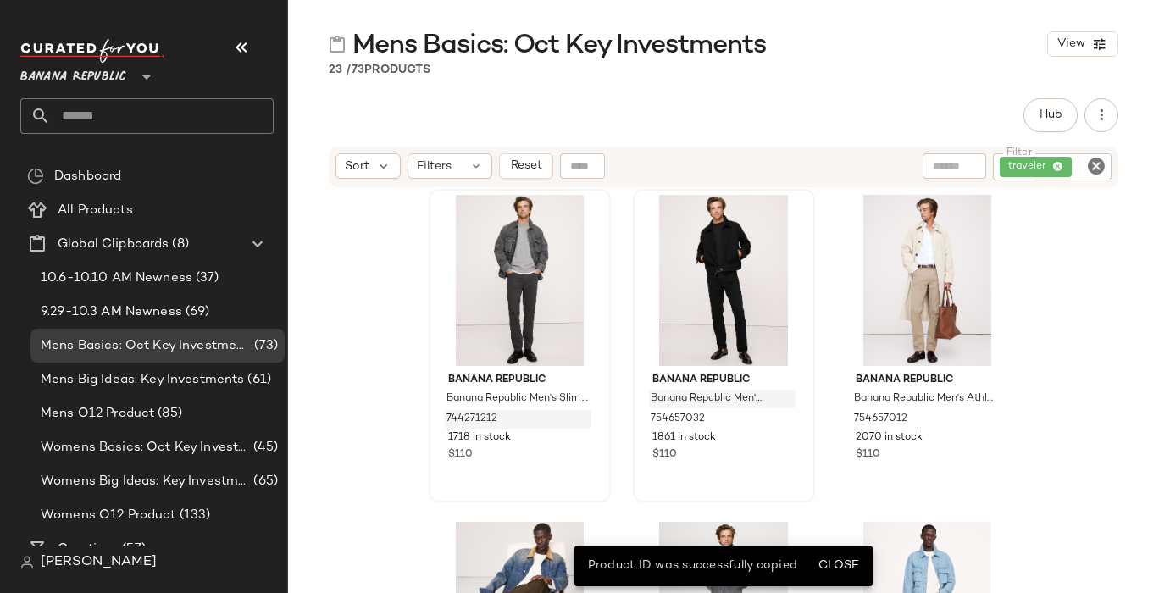
scroll to position [344, 0]
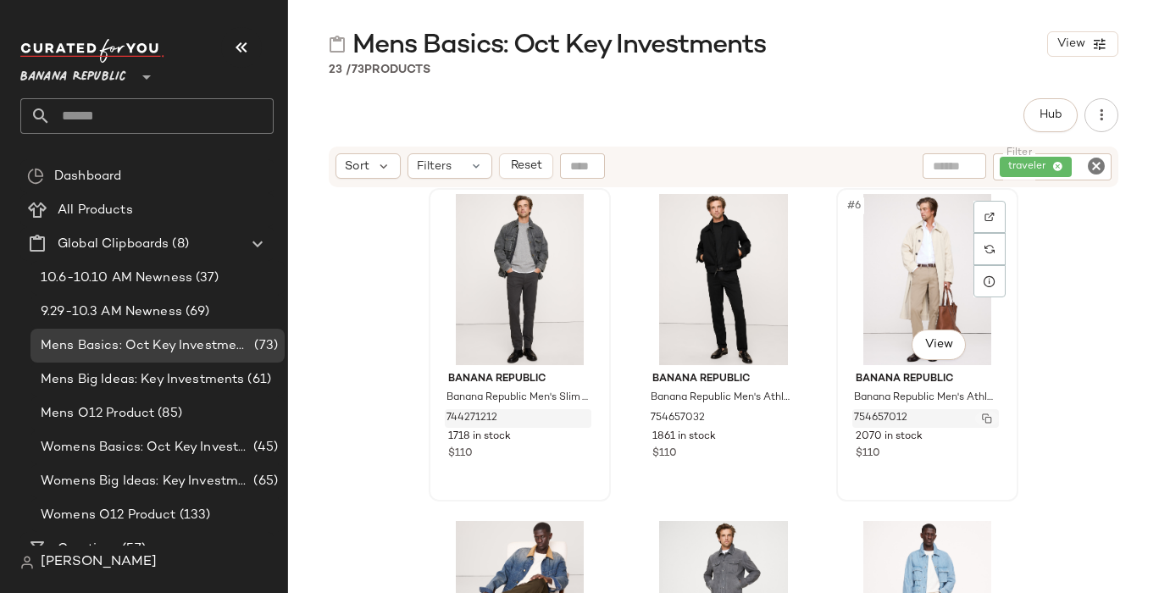
click at [983, 416] on img "button" at bounding box center [987, 418] width 10 height 10
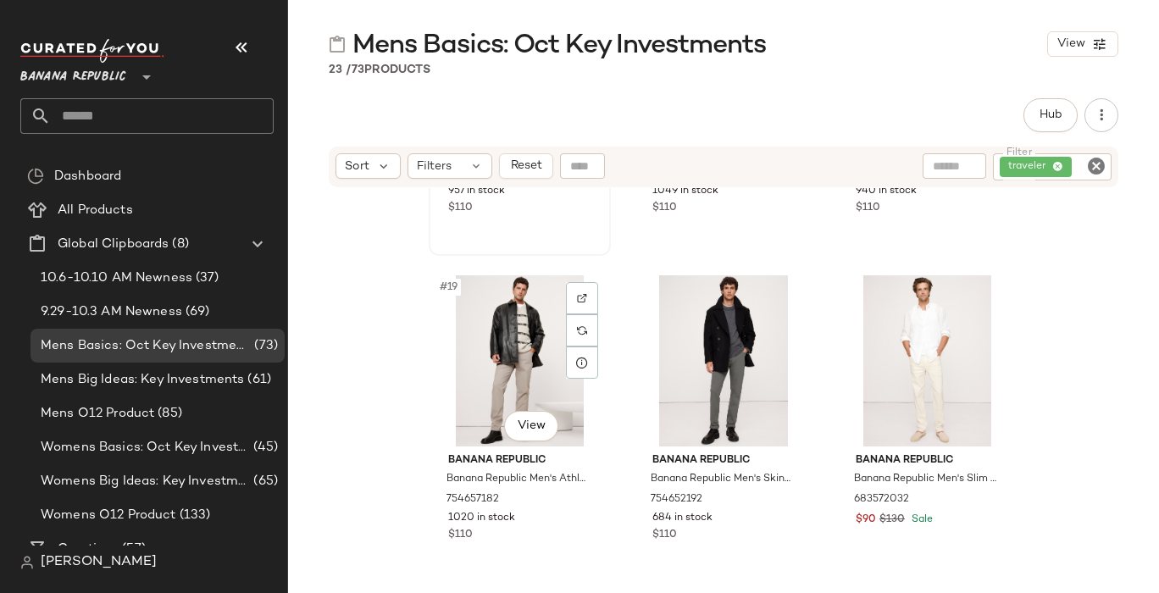
scroll to position [1901, 0]
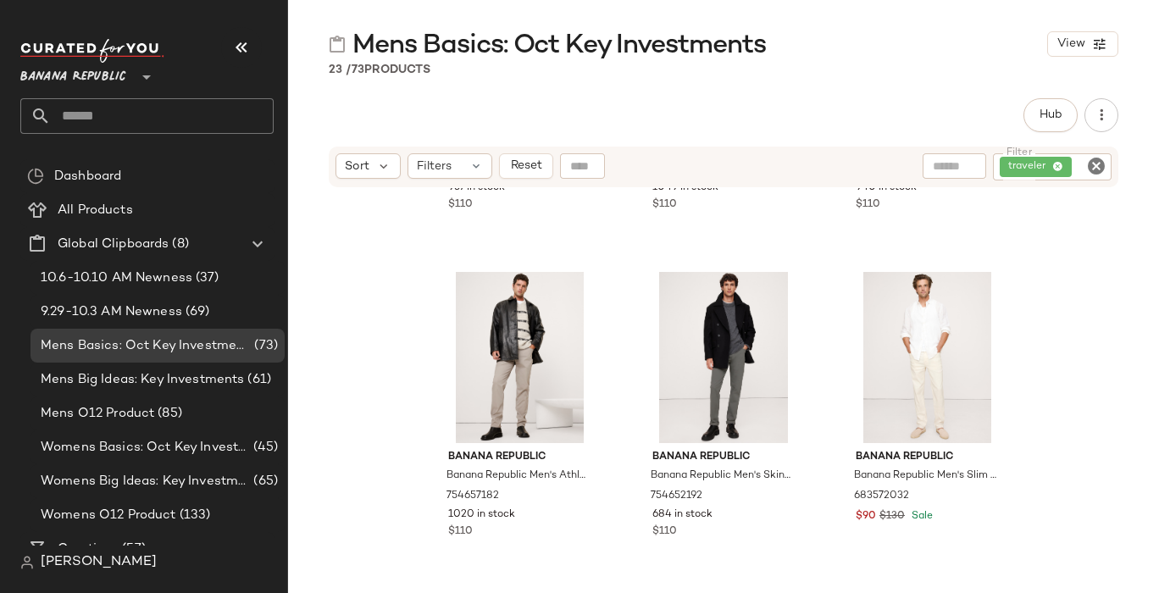
click at [1095, 165] on icon "Clear Filter" at bounding box center [1096, 166] width 20 height 20
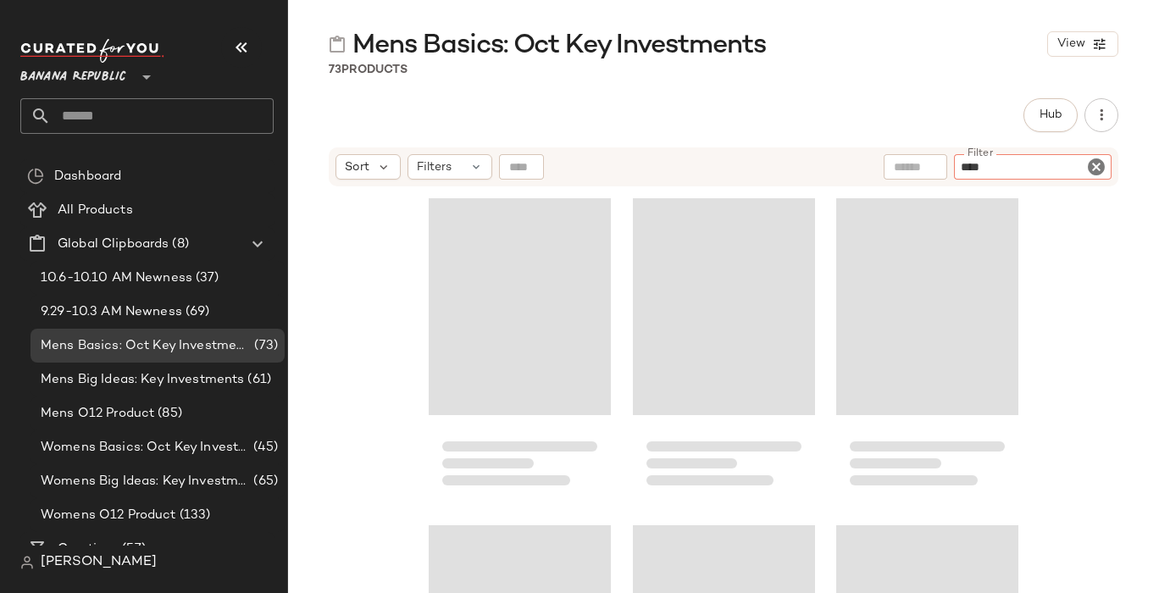
type input "*****"
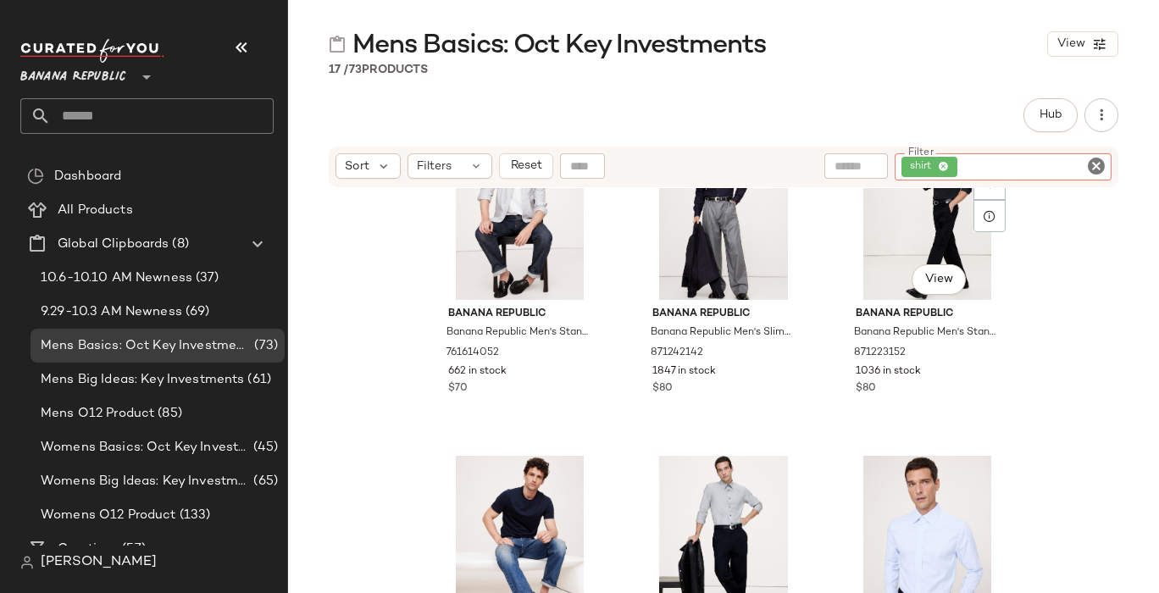
scroll to position [1065, 0]
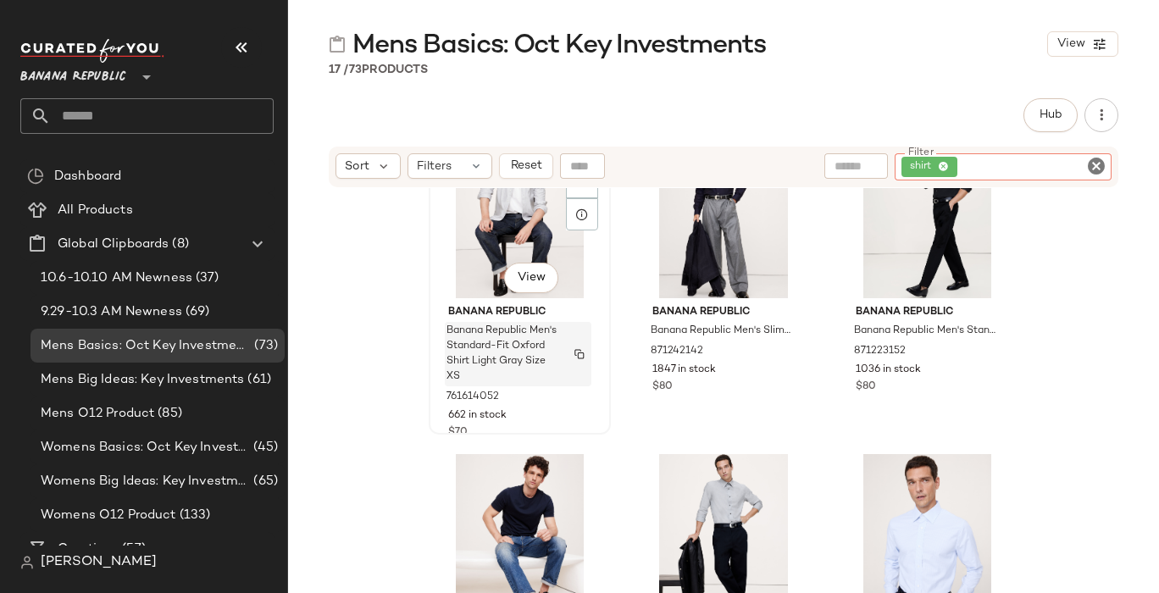
click at [579, 351] on img "button" at bounding box center [579, 354] width 10 height 10
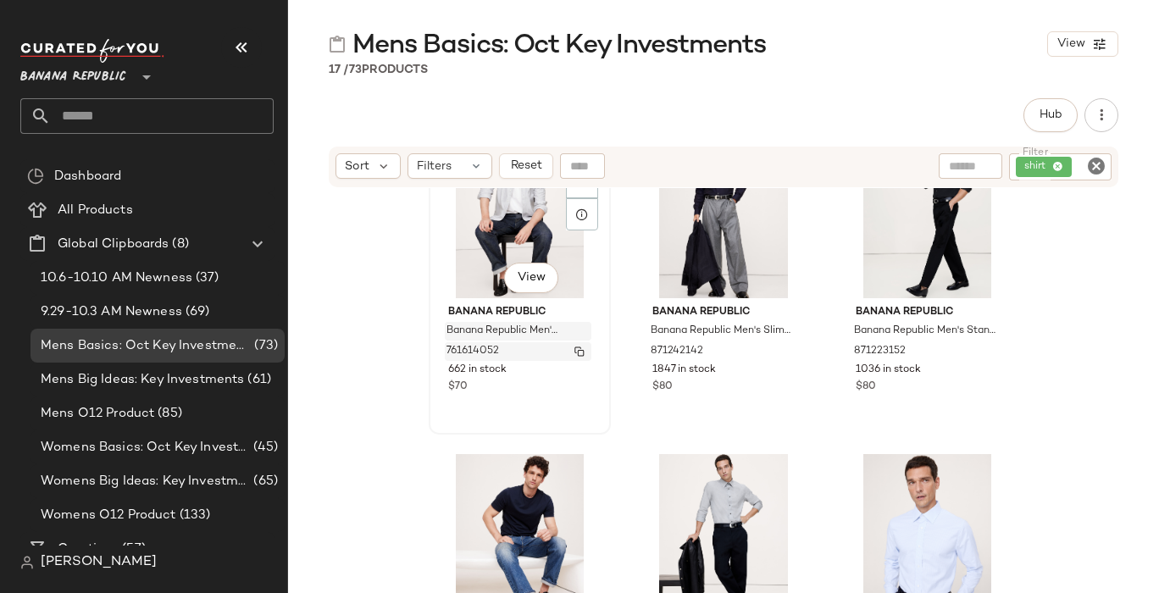
click at [574, 350] on img "button" at bounding box center [579, 352] width 10 height 10
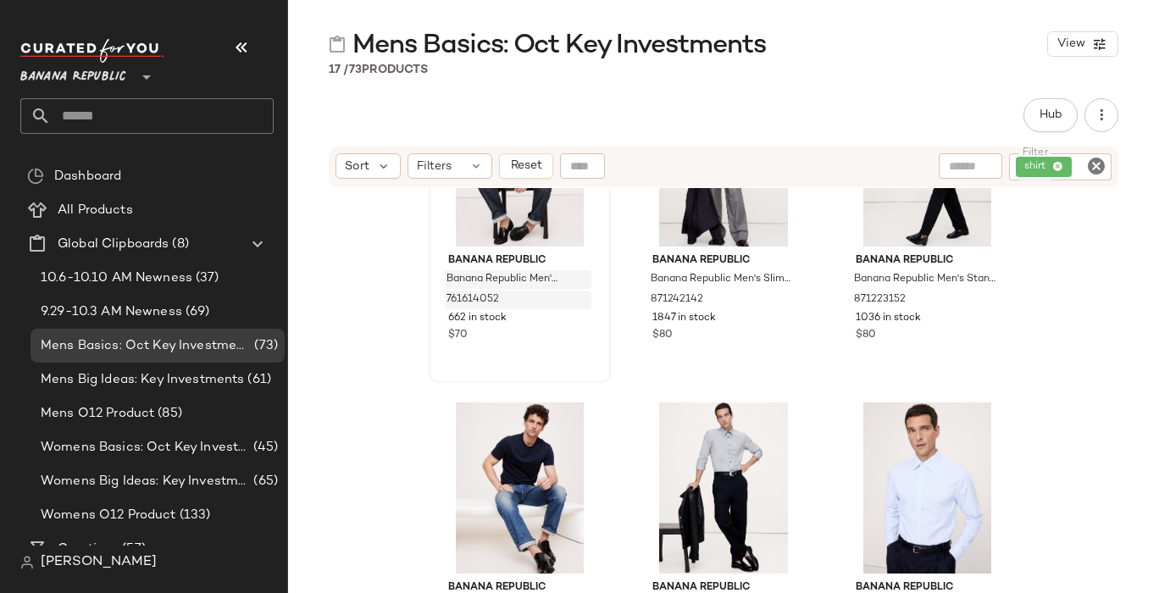
scroll to position [1120, 0]
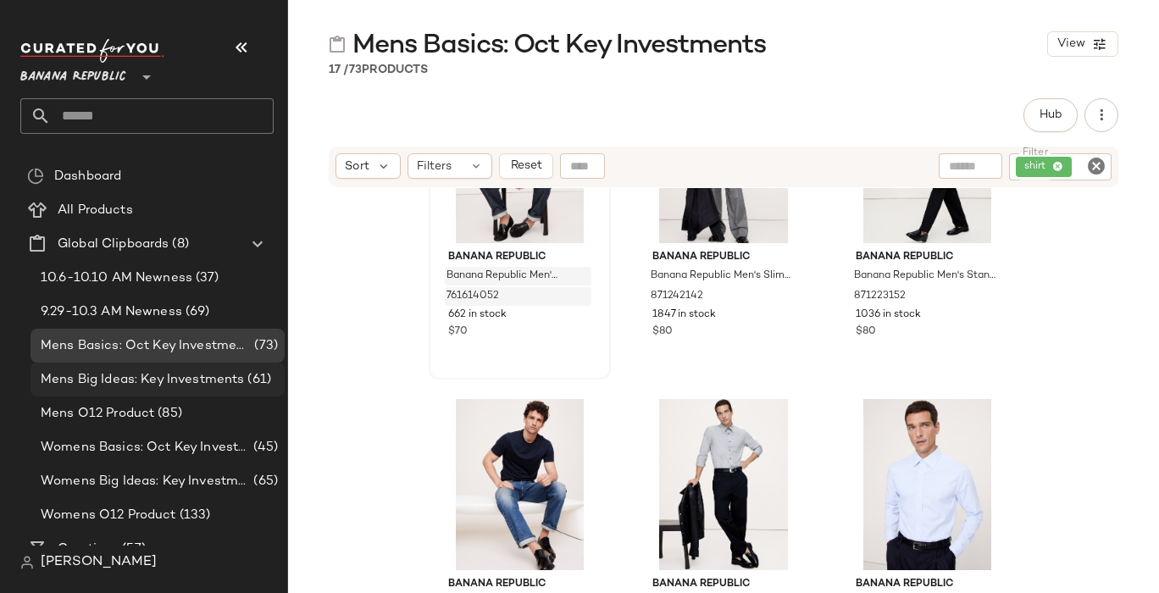
click at [164, 375] on span "Mens Big Ideas: Key Investments" at bounding box center [142, 379] width 203 height 19
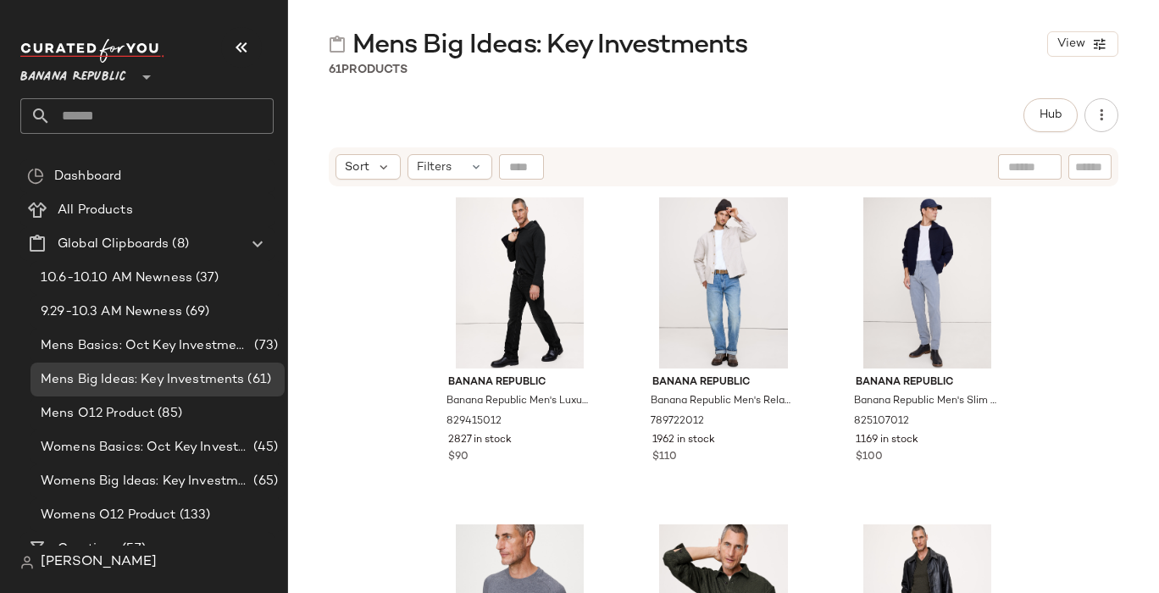
click at [1092, 169] on input "text" at bounding box center [1090, 167] width 30 height 18
type input "*****"
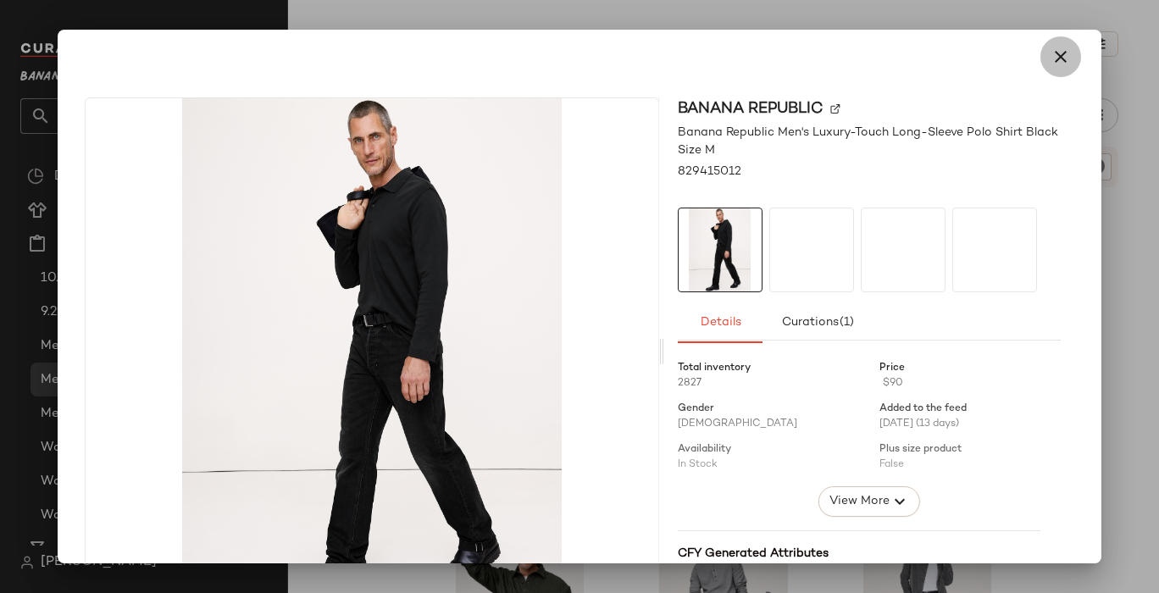
click at [1051, 53] on icon "button" at bounding box center [1061, 57] width 20 height 20
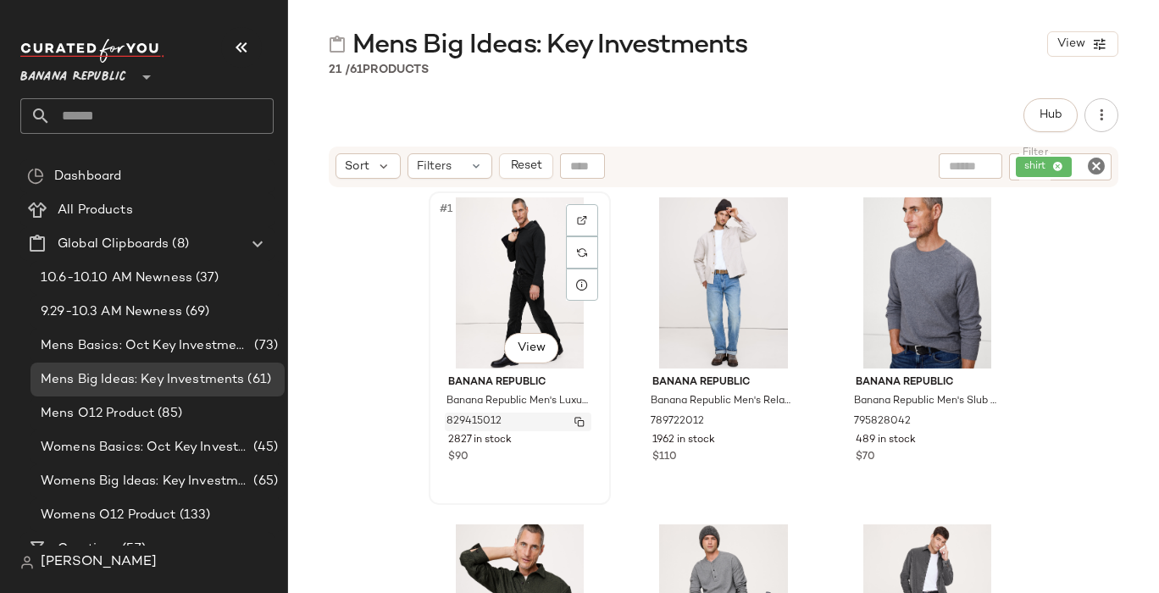
click at [577, 422] on img "button" at bounding box center [579, 422] width 10 height 10
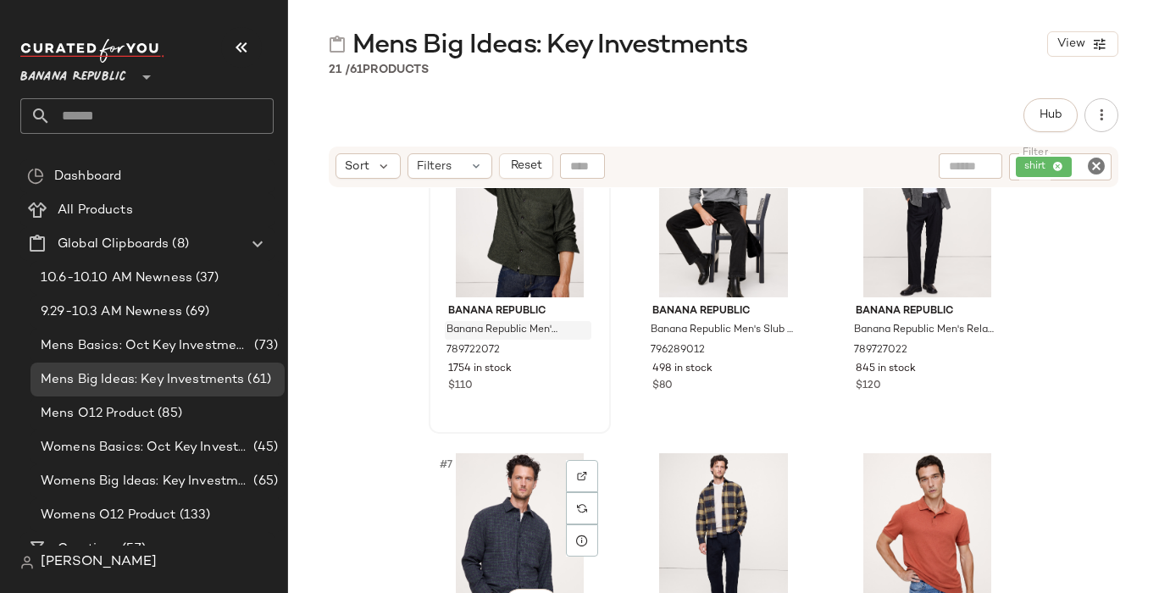
scroll to position [444, 0]
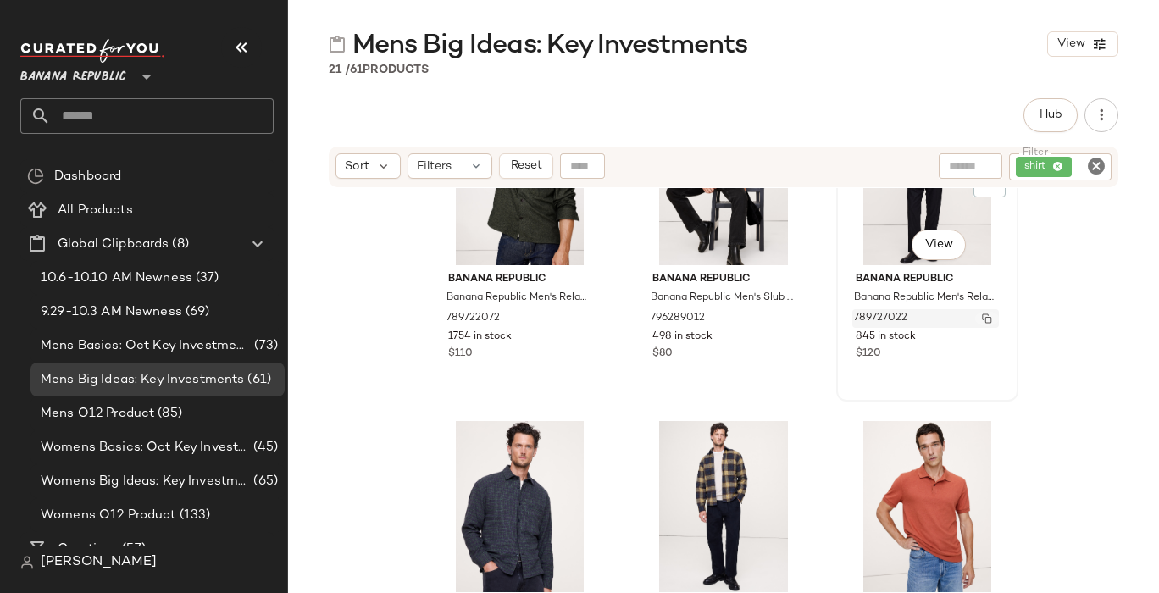
click at [982, 316] on img "button" at bounding box center [987, 318] width 10 height 10
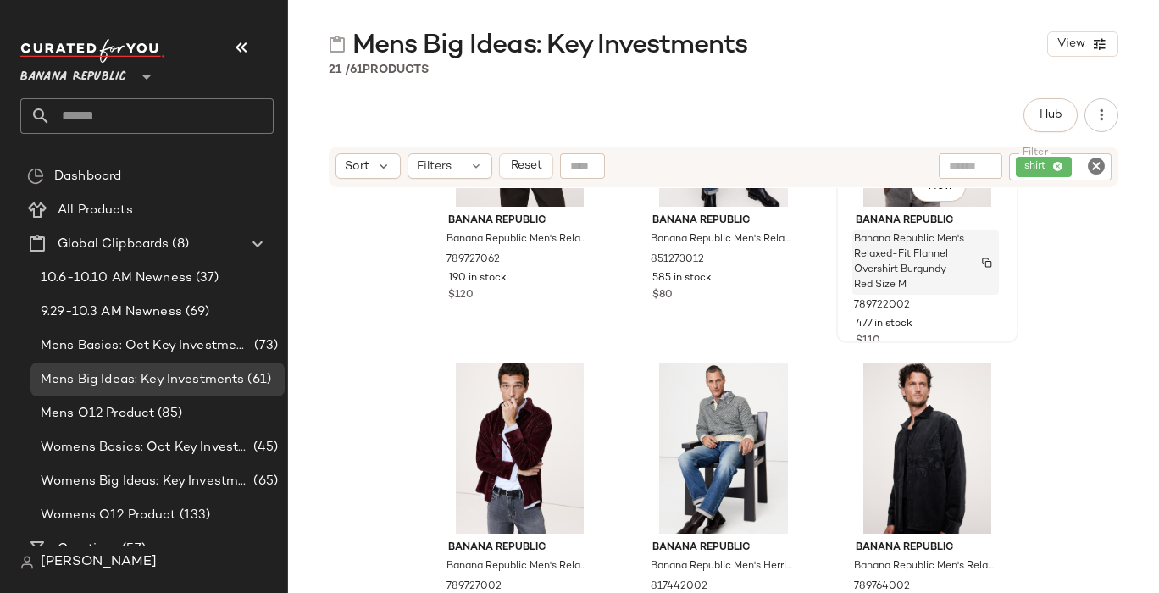
scroll to position [1845, 0]
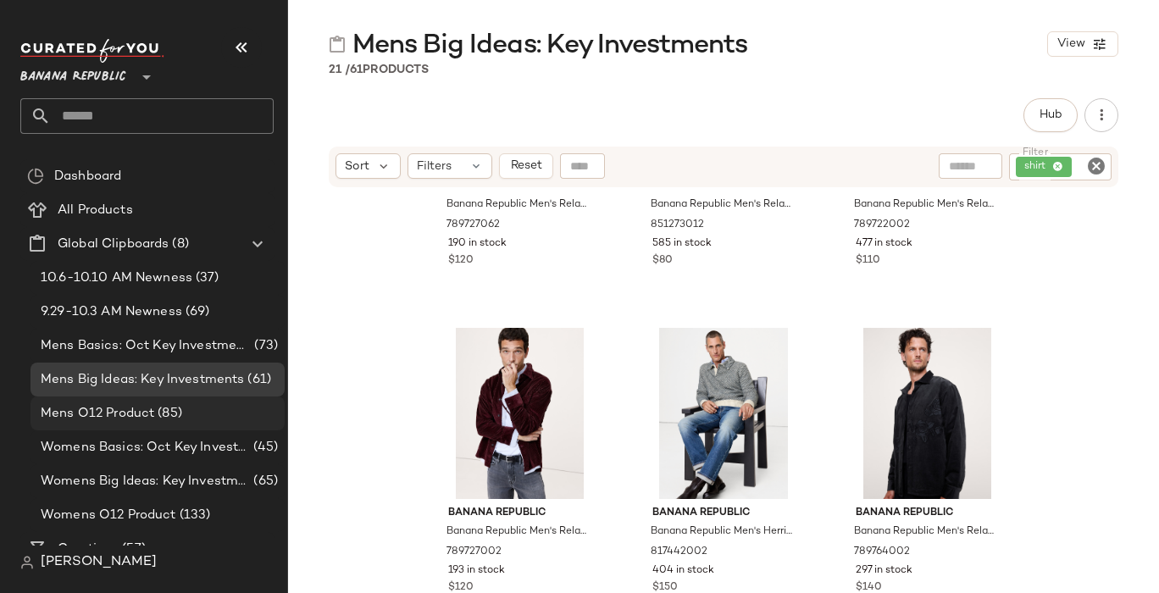
click at [86, 419] on span "Mens O12 Product" at bounding box center [98, 413] width 114 height 19
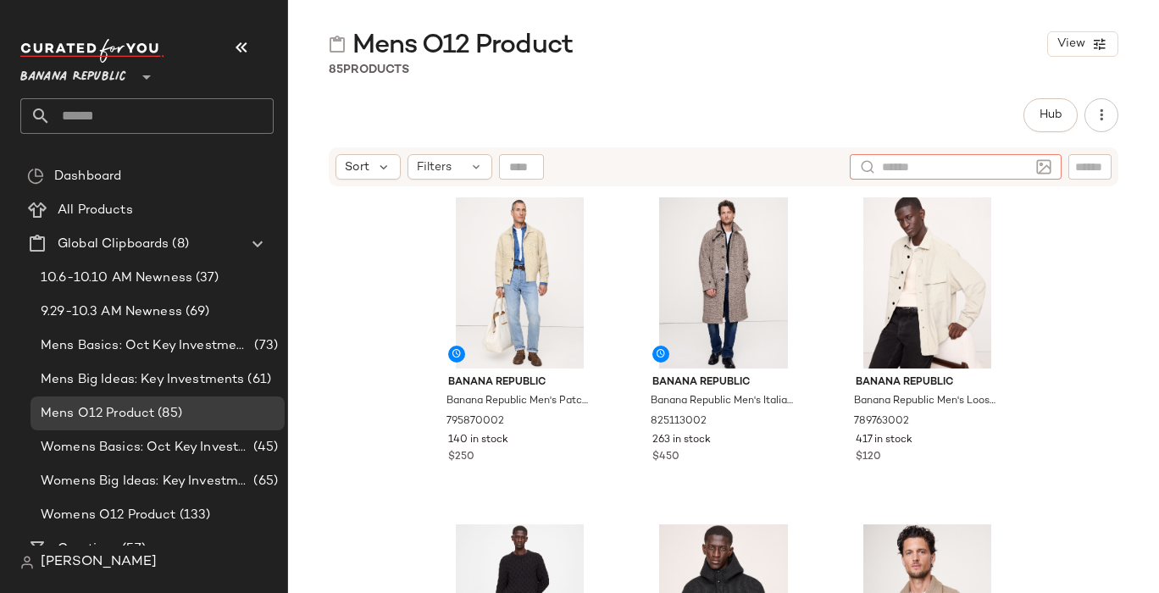
click at [1019, 164] on input "text" at bounding box center [955, 167] width 147 height 18
type input "*"
click at [1113, 169] on div "Sort Filters" at bounding box center [724, 166] width 790 height 39
click at [1096, 163] on input "text" at bounding box center [1090, 167] width 30 height 18
type input "*******"
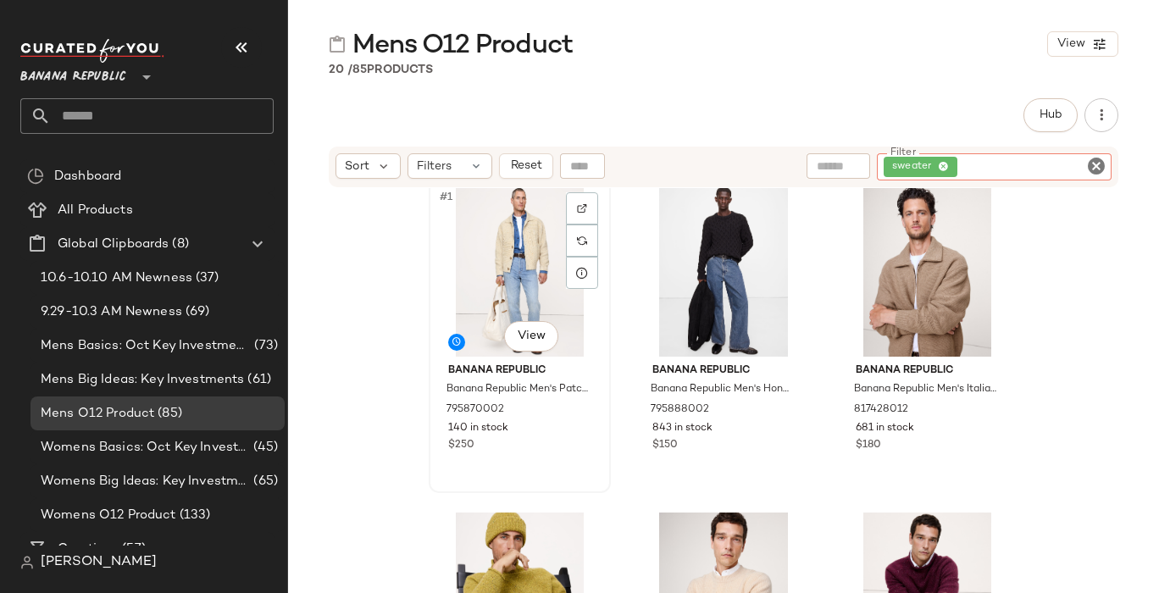
scroll to position [14, 0]
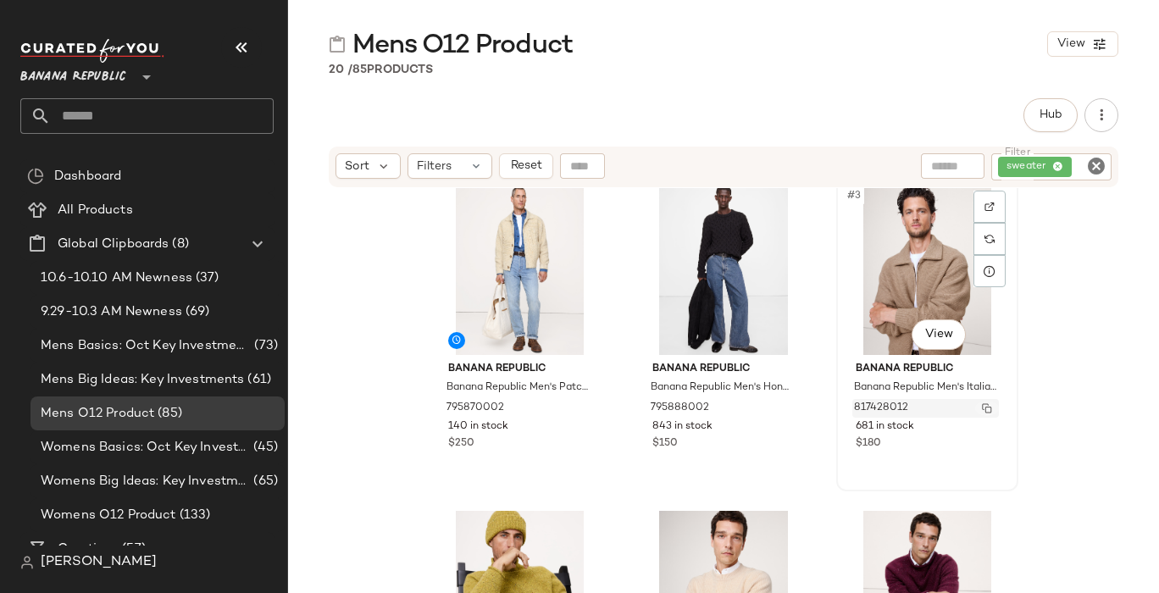
click at [984, 409] on img "button" at bounding box center [987, 408] width 10 height 10
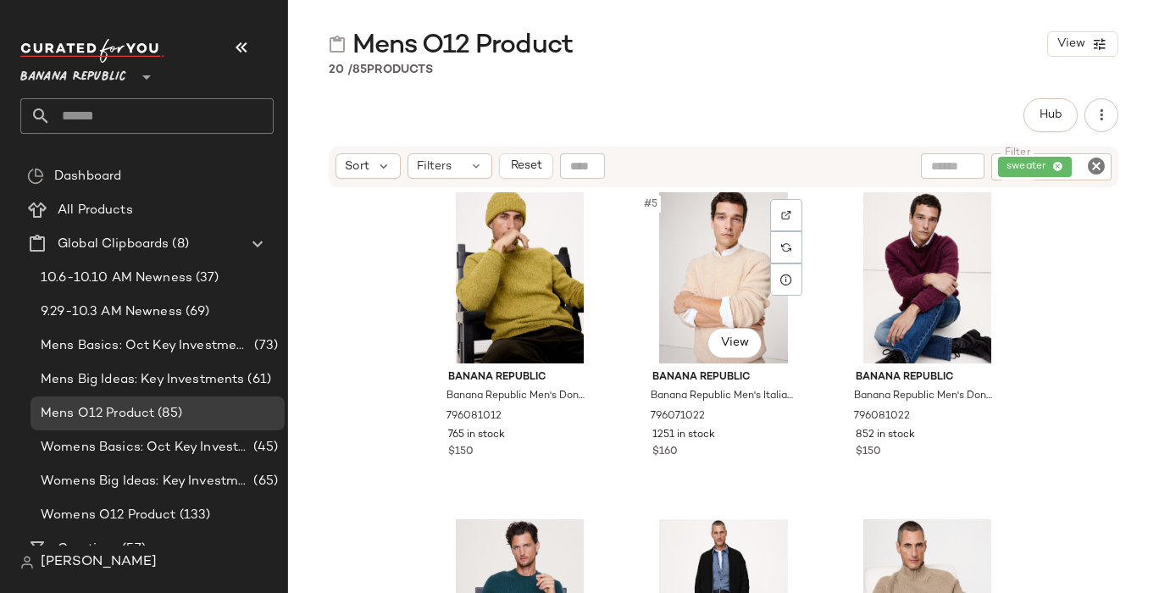
scroll to position [350, 0]
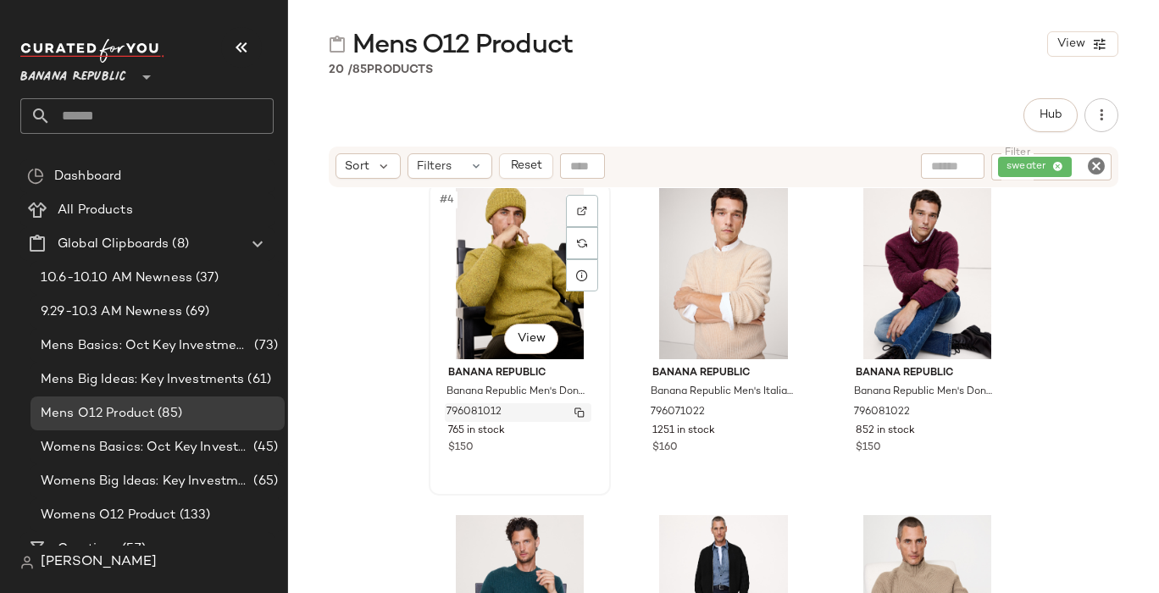
click at [577, 410] on img "button" at bounding box center [579, 413] width 10 height 10
click at [1098, 161] on icon "Clear Filter" at bounding box center [1096, 166] width 20 height 20
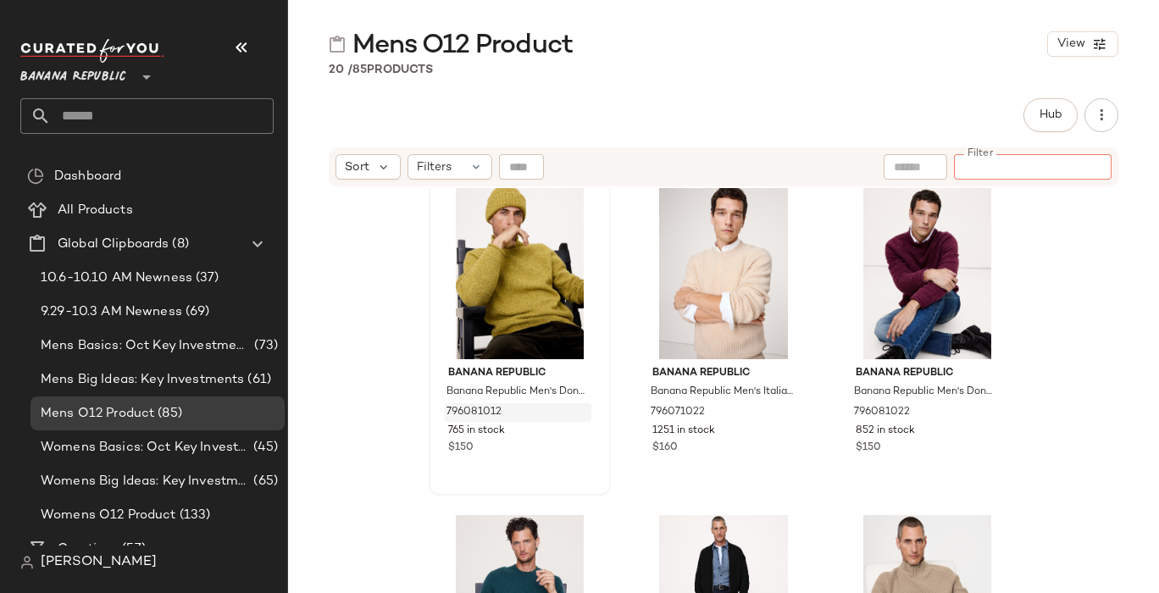
click at [927, 167] on input "text" at bounding box center [915, 167] width 43 height 18
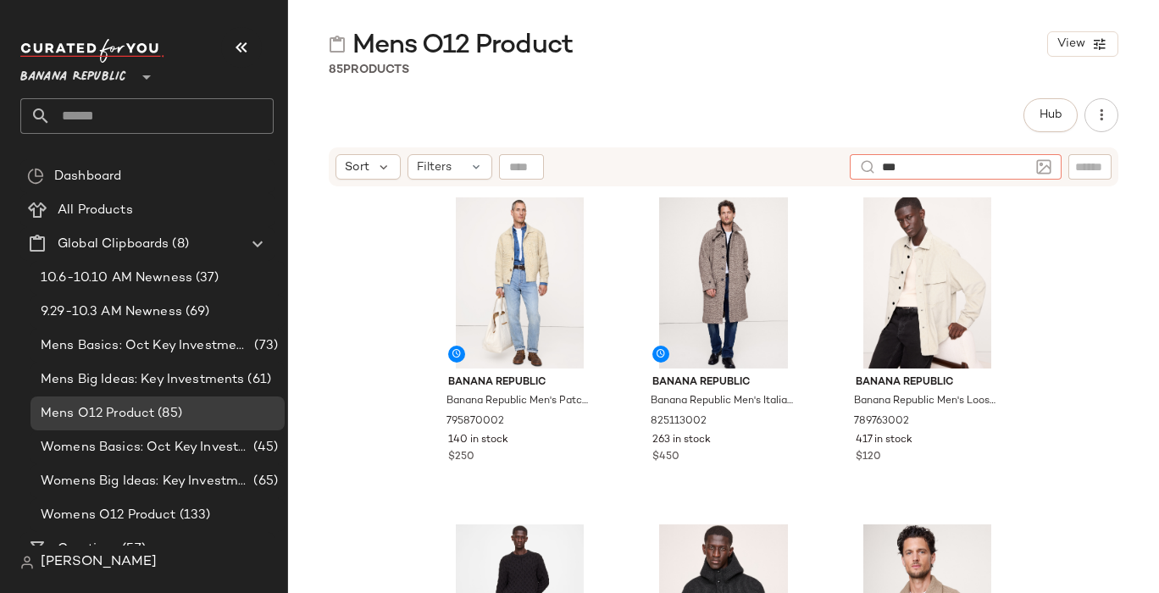
type input "****"
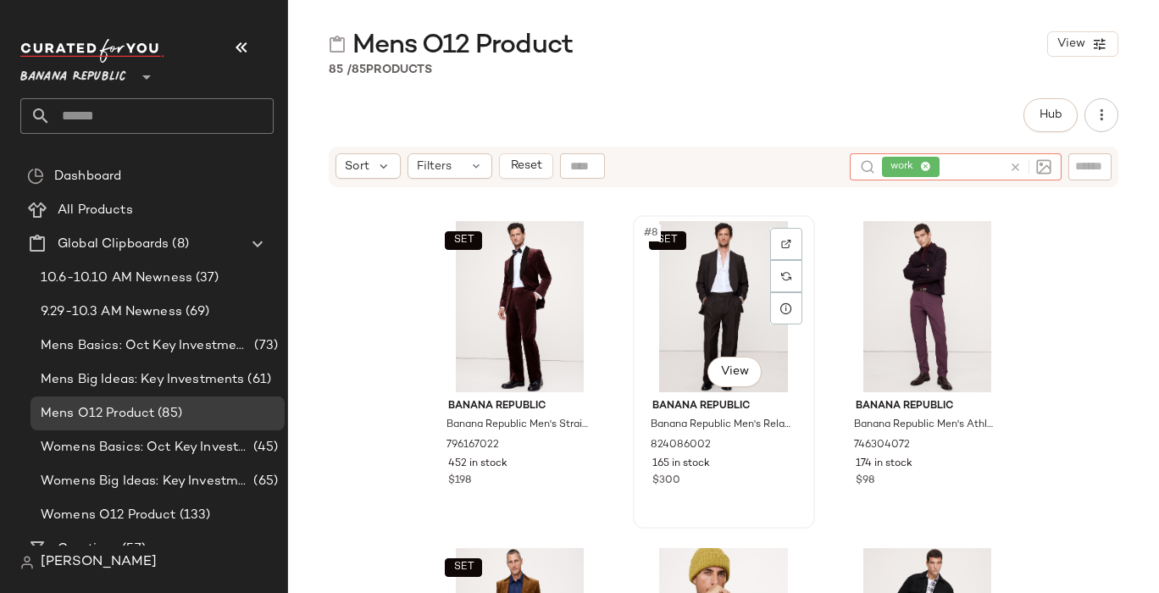
scroll to position [603, 0]
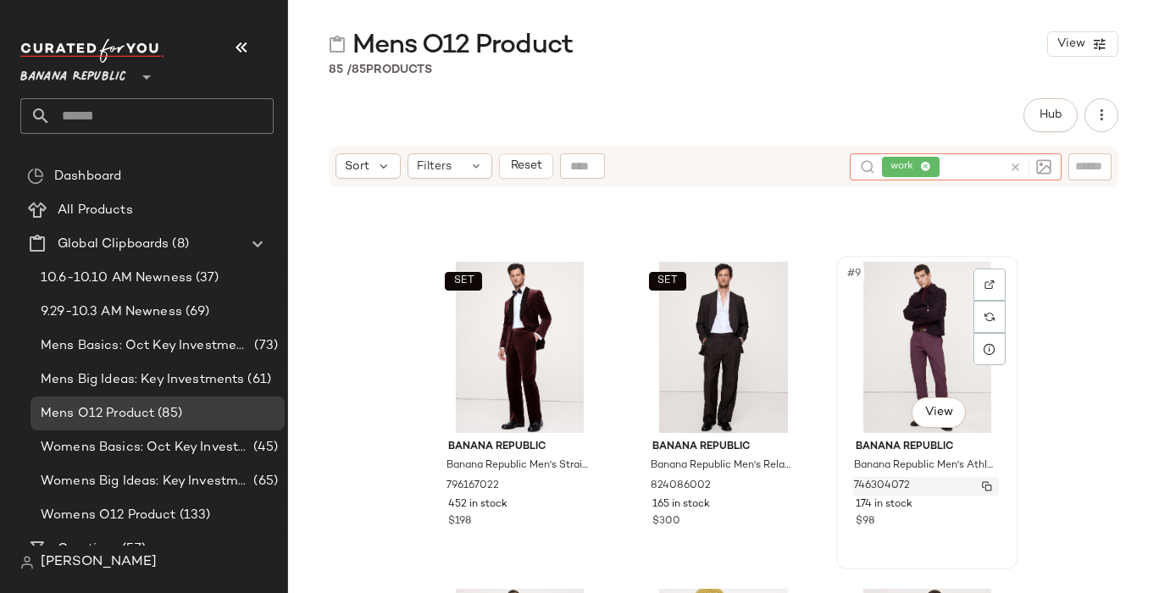
click at [984, 482] on img "button" at bounding box center [987, 486] width 10 height 10
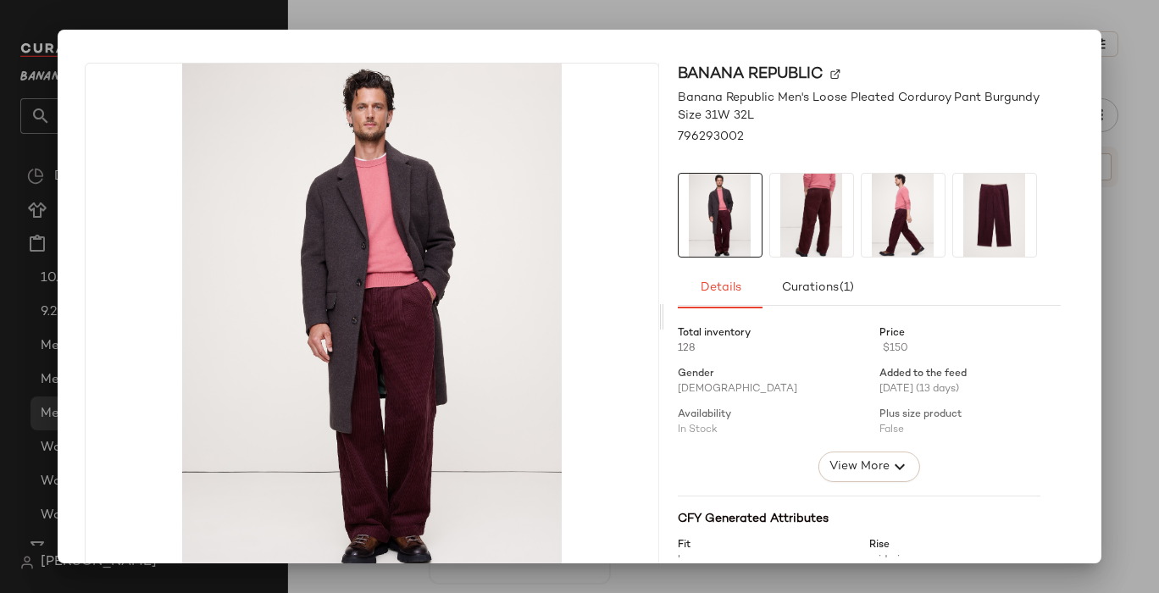
scroll to position [63, 0]
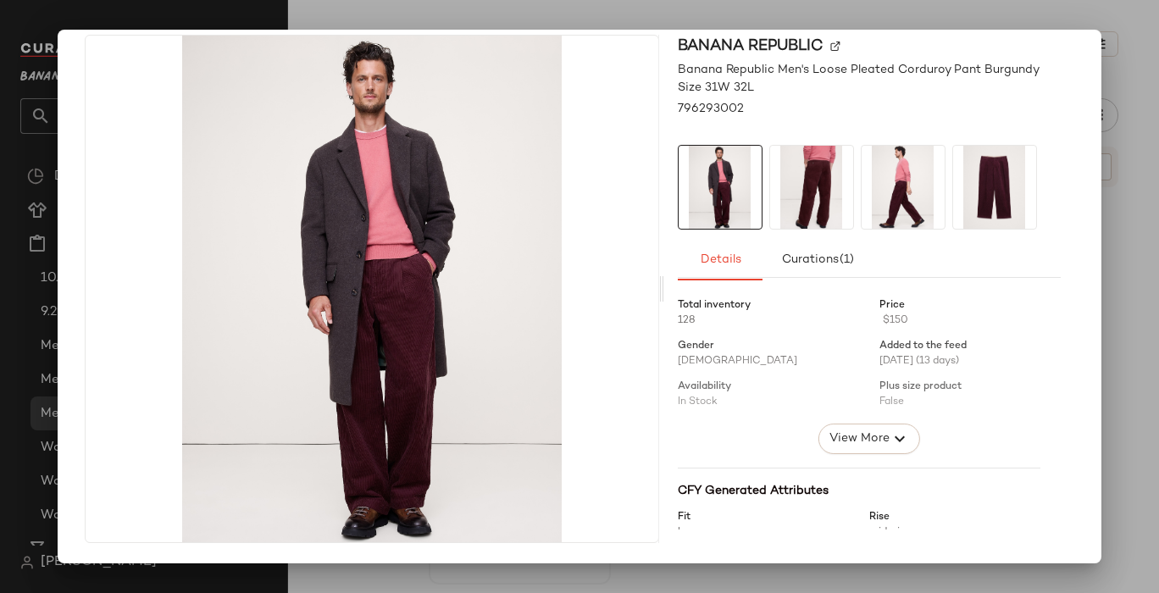
click at [1128, 79] on div at bounding box center [579, 296] width 1159 height 593
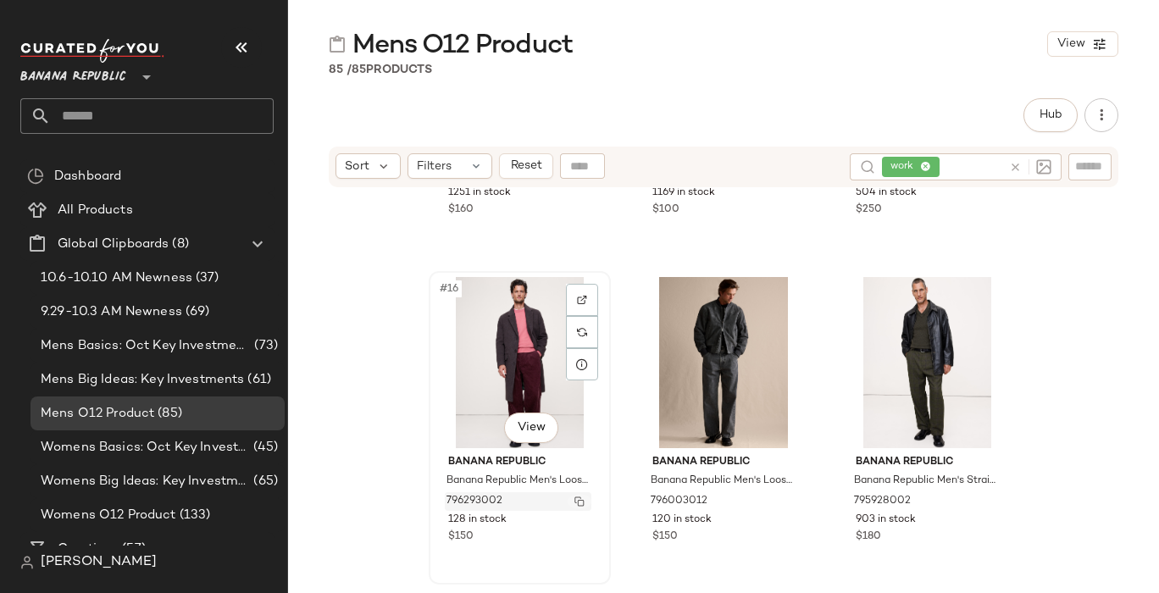
click at [574, 500] on img "button" at bounding box center [579, 502] width 10 height 10
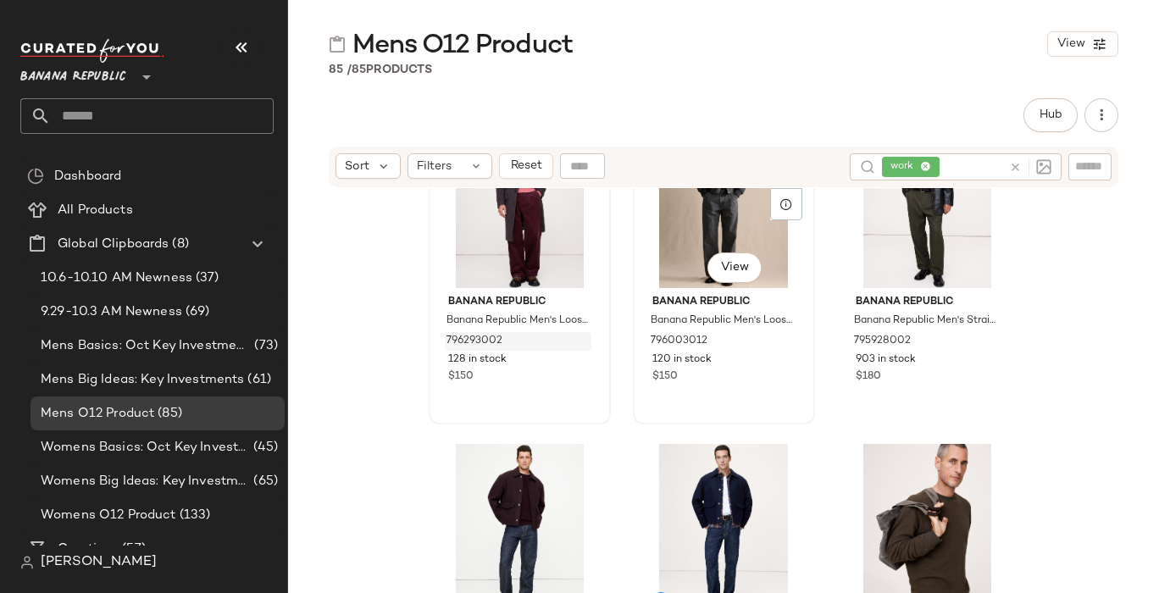
scroll to position [1884, 0]
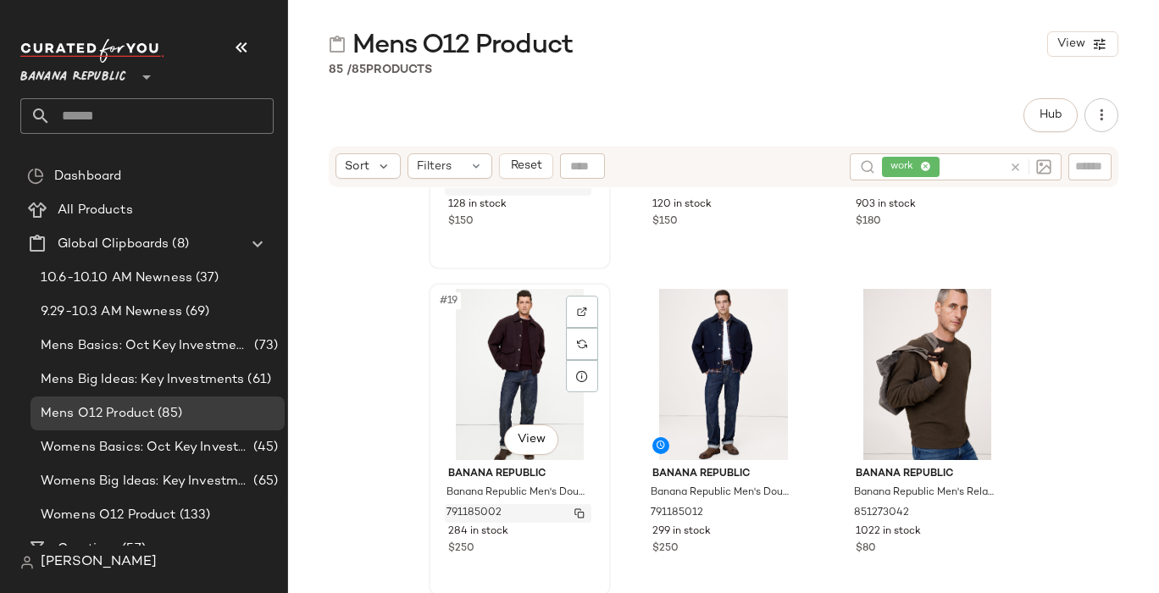
click at [575, 512] on img "button" at bounding box center [579, 513] width 10 height 10
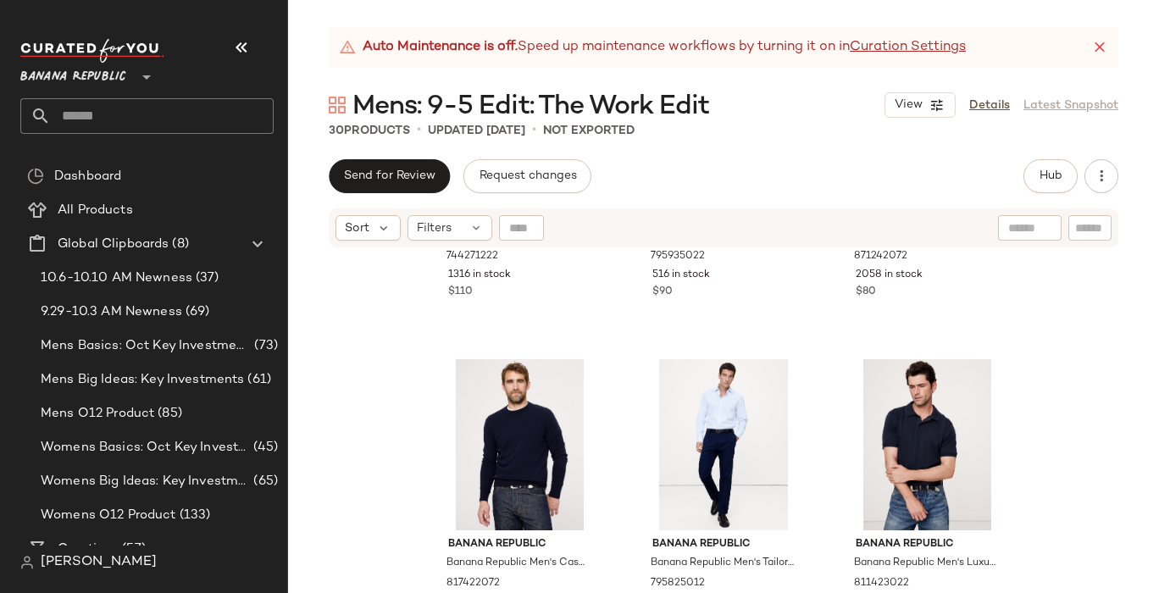
scroll to position [2888, 0]
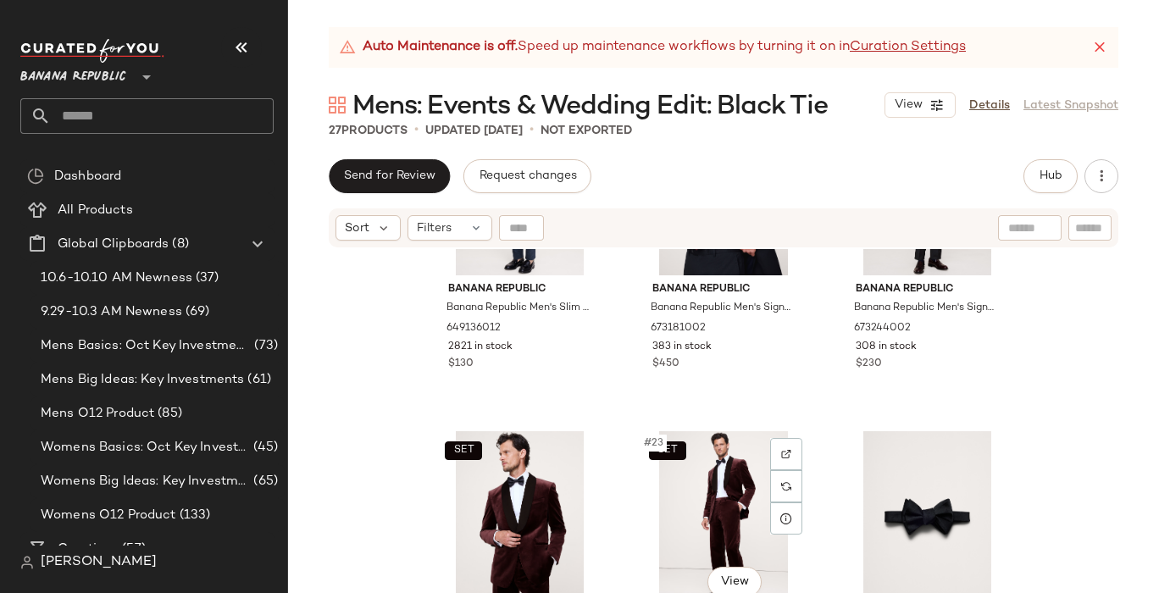
scroll to position [2560, 0]
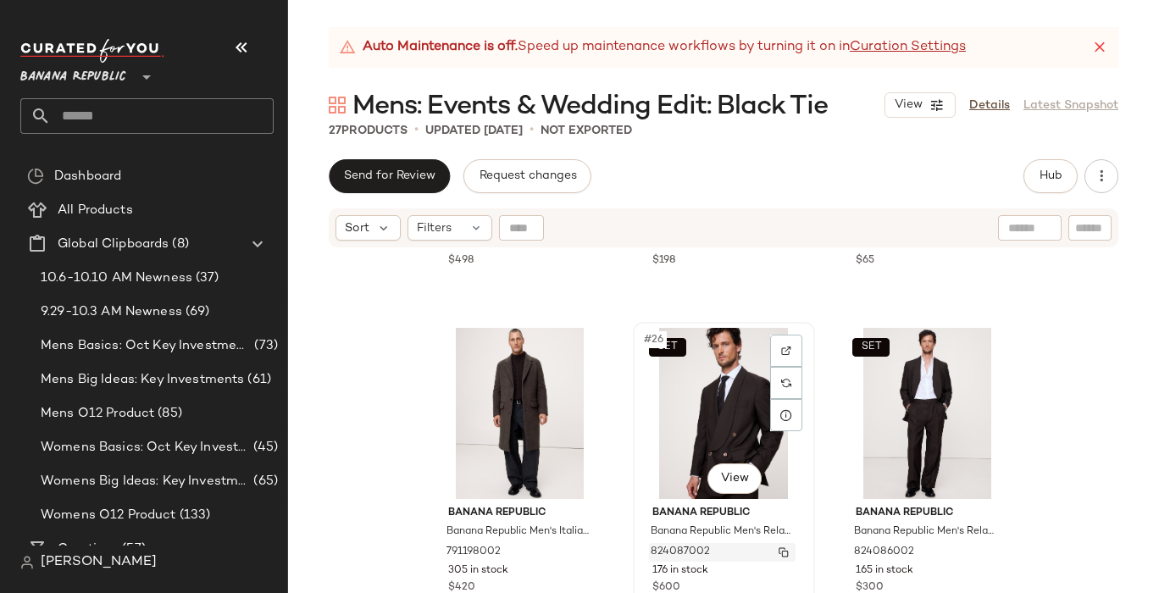
click at [780, 551] on img "button" at bounding box center [784, 552] width 10 height 10
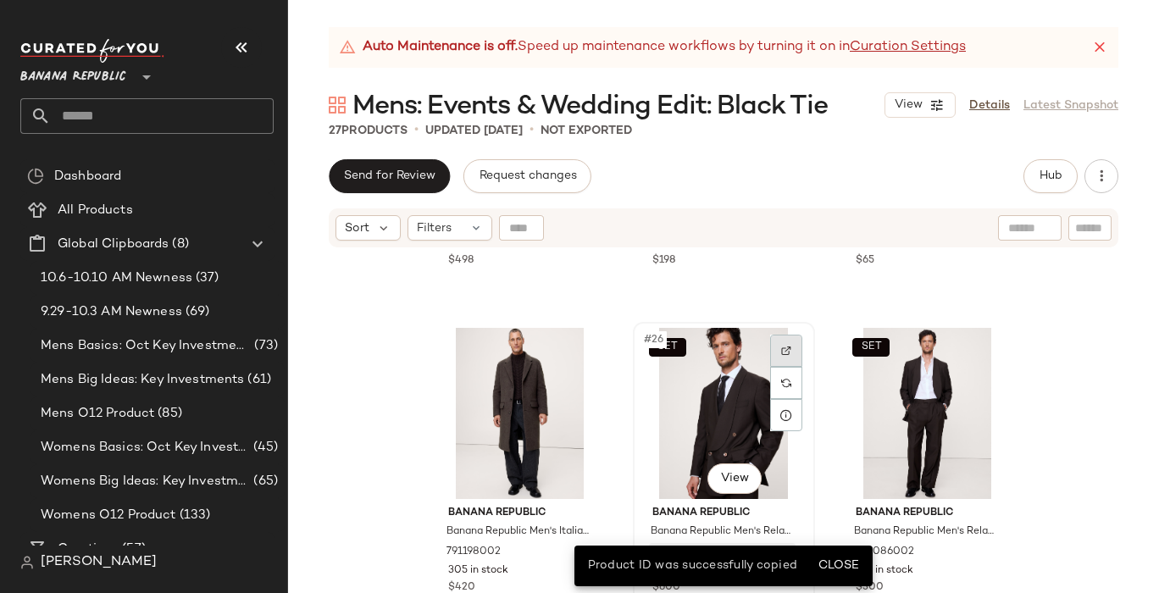
click at [785, 350] on img at bounding box center [786, 351] width 10 height 10
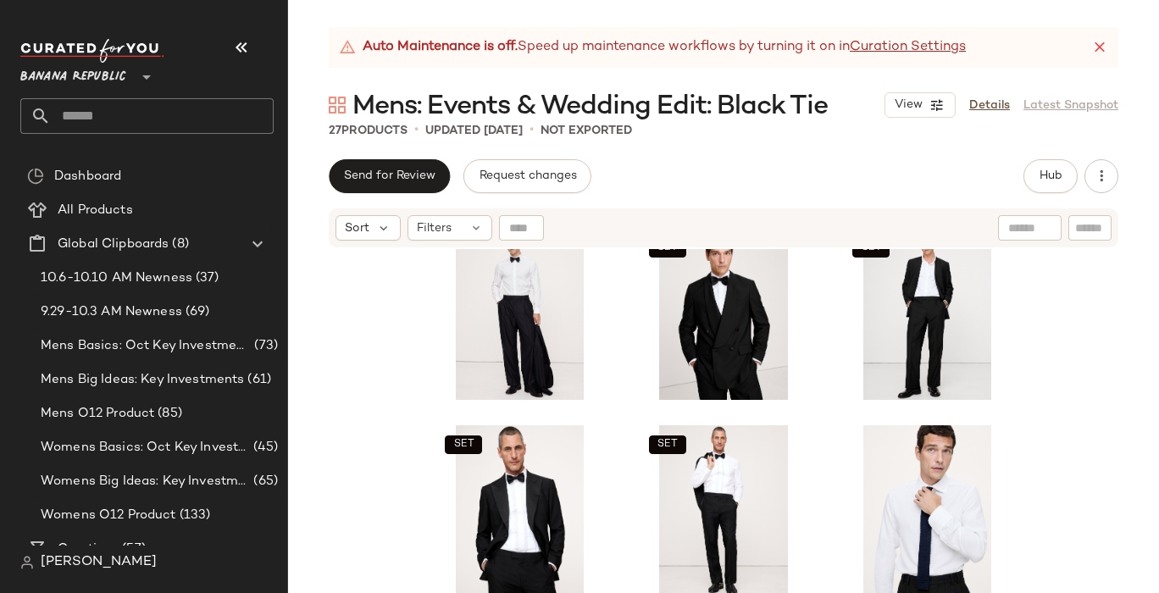
scroll to position [0, 0]
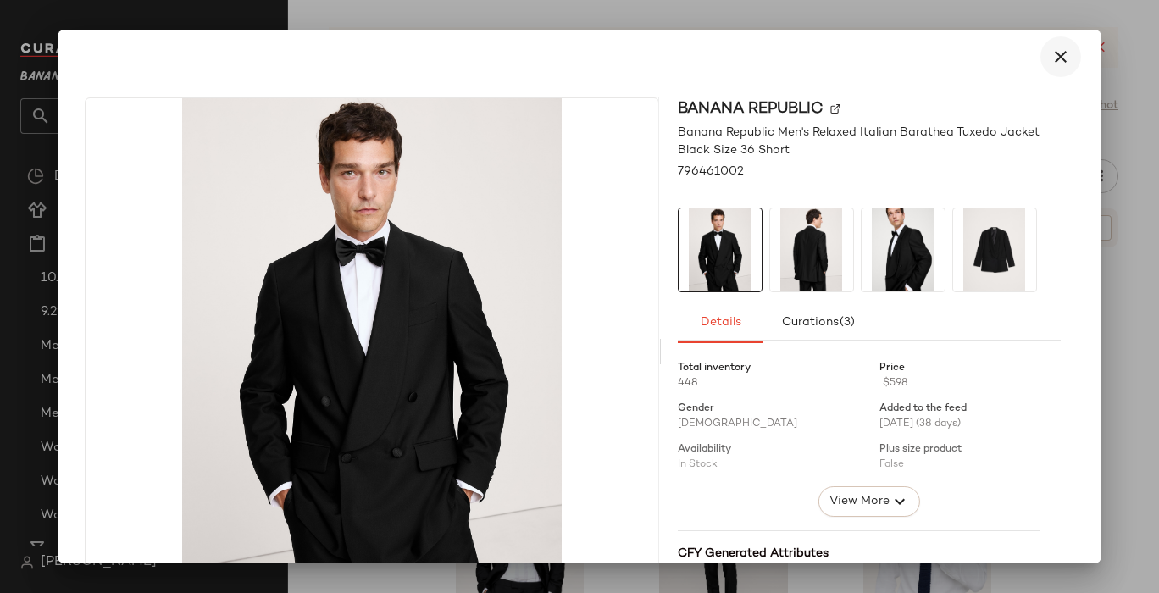
click at [1052, 54] on icon "button" at bounding box center [1061, 57] width 20 height 20
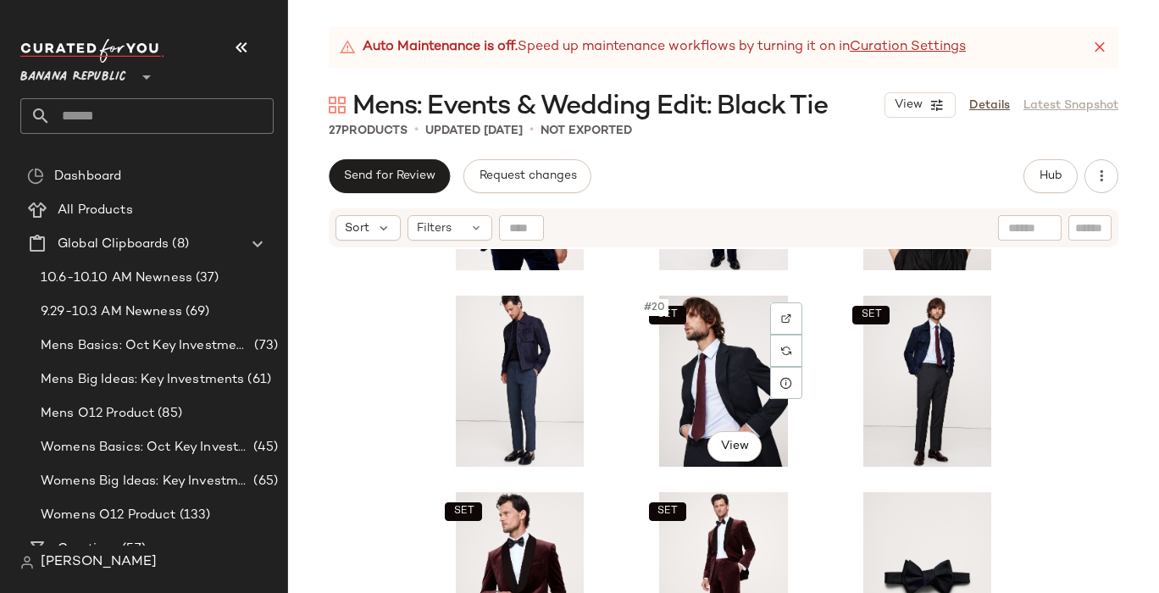
scroll to position [1162, 0]
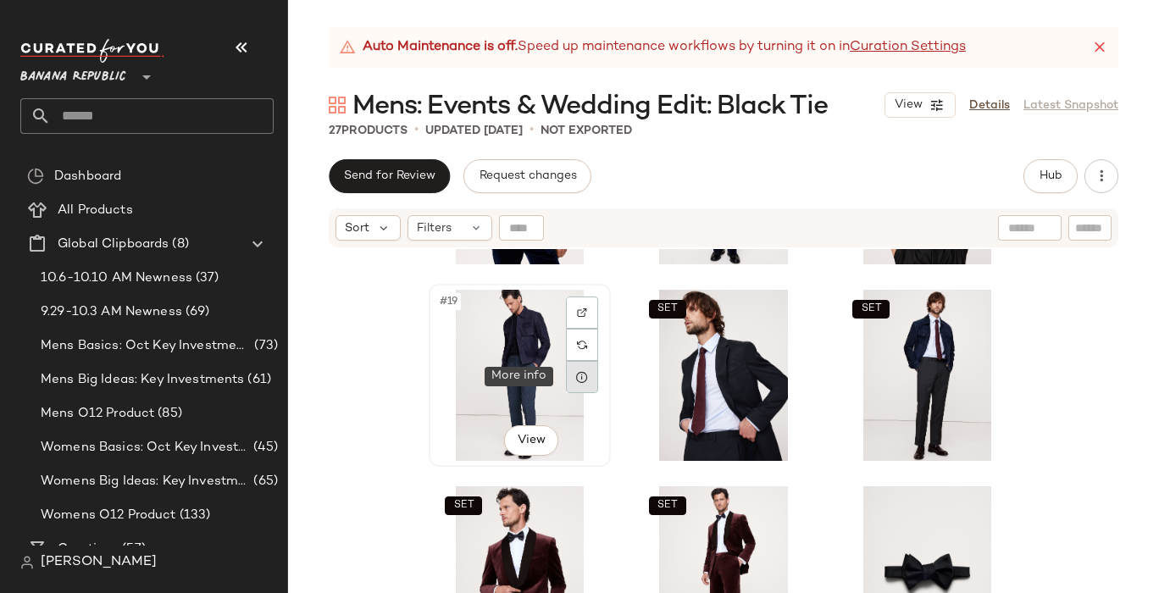
click at [576, 380] on icon at bounding box center [582, 377] width 14 height 14
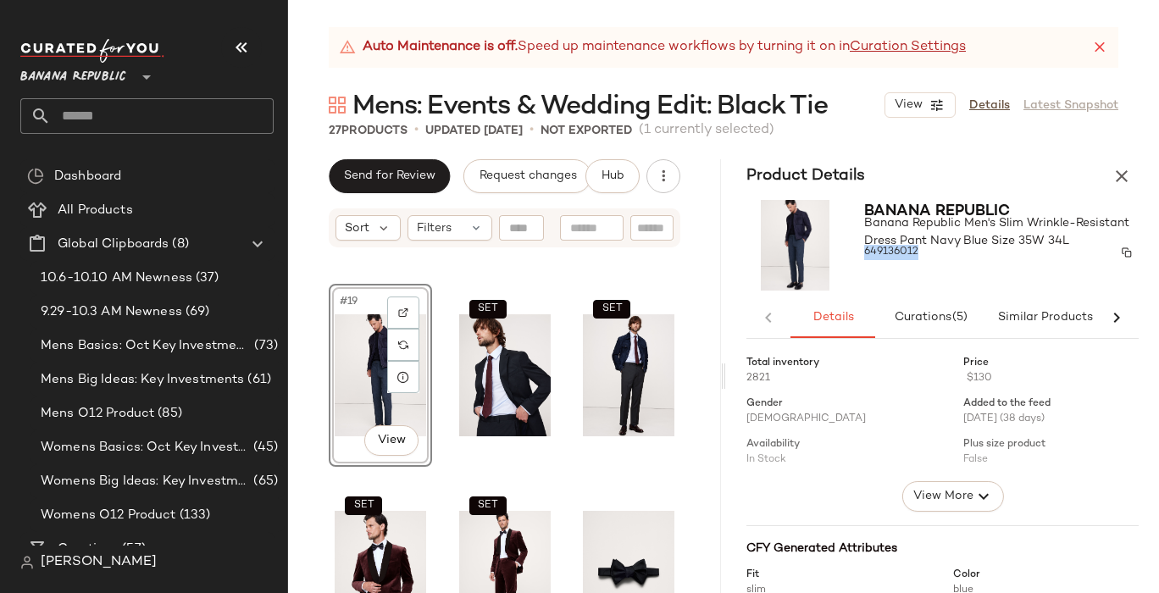
drag, startPoint x: 865, startPoint y: 250, endPoint x: 925, endPoint y: 254, distance: 60.3
click at [925, 254] on div "649136012" at bounding box center [1001, 253] width 275 height 24
copy span "649136012"
click at [1120, 177] on icon "button" at bounding box center [1122, 176] width 20 height 20
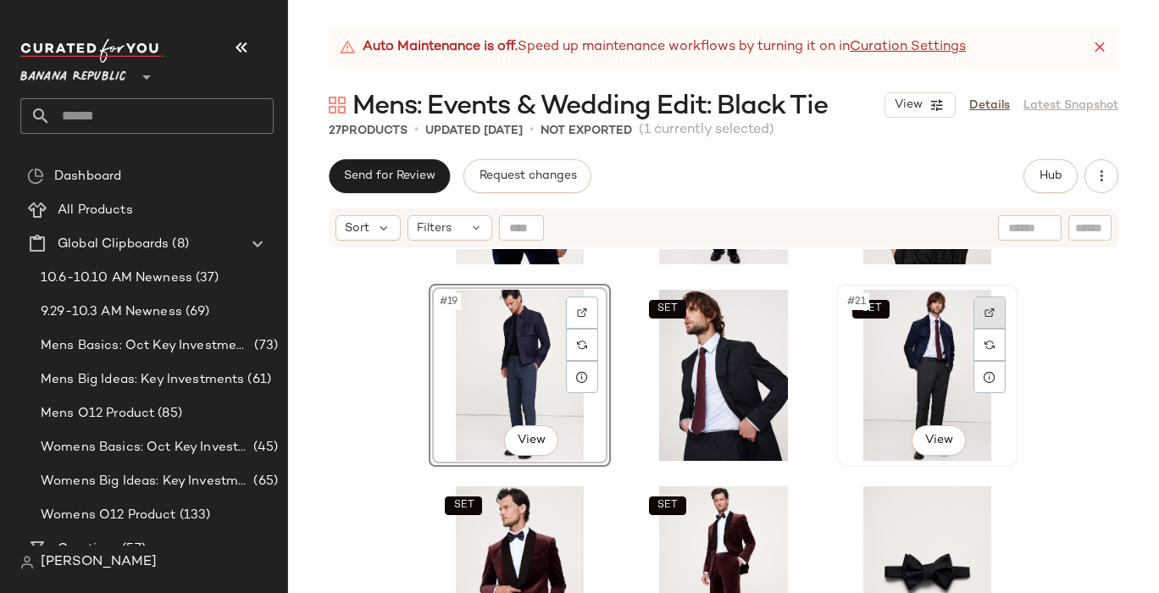
click at [985, 312] on img at bounding box center [990, 313] width 10 height 10
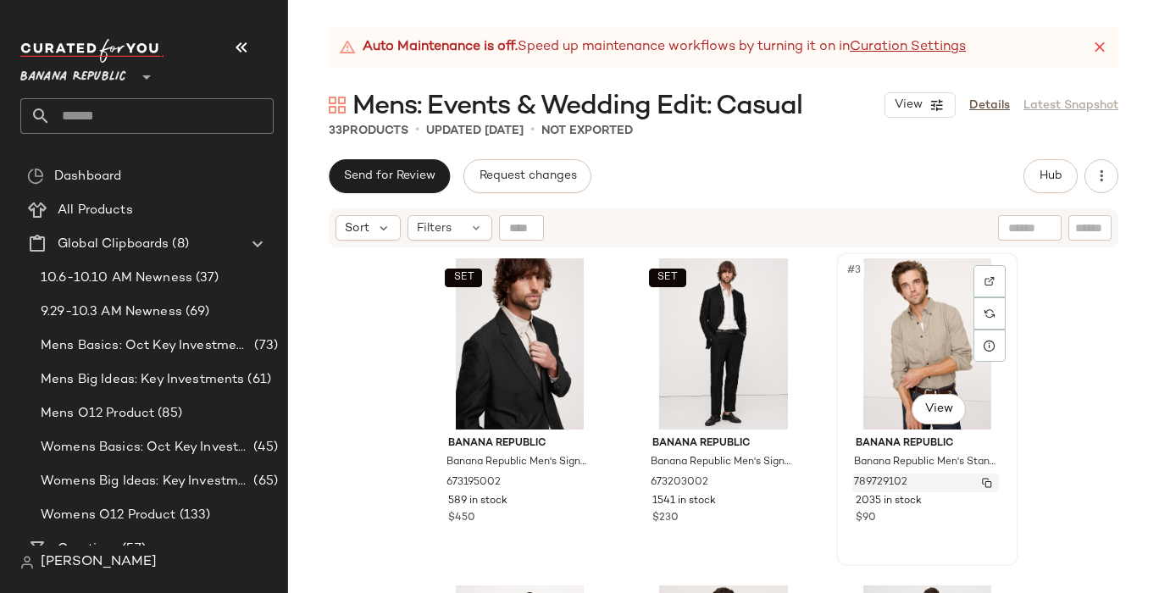
click at [985, 480] on img "button" at bounding box center [987, 483] width 10 height 10
click at [966, 480] on div "789729102" at bounding box center [925, 483] width 147 height 19
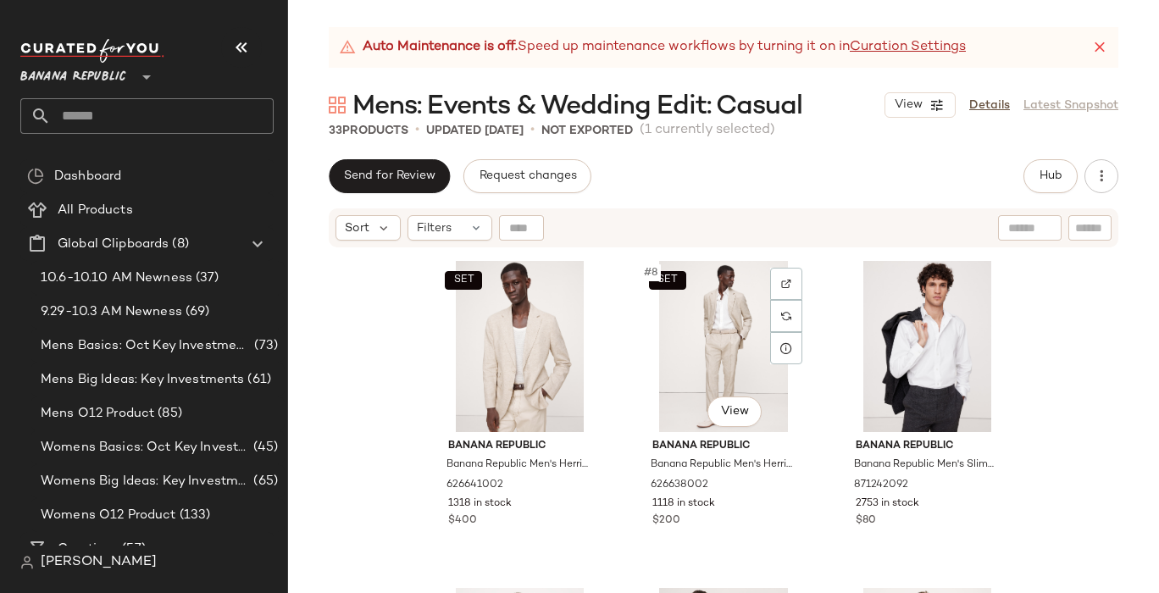
scroll to position [684, 0]
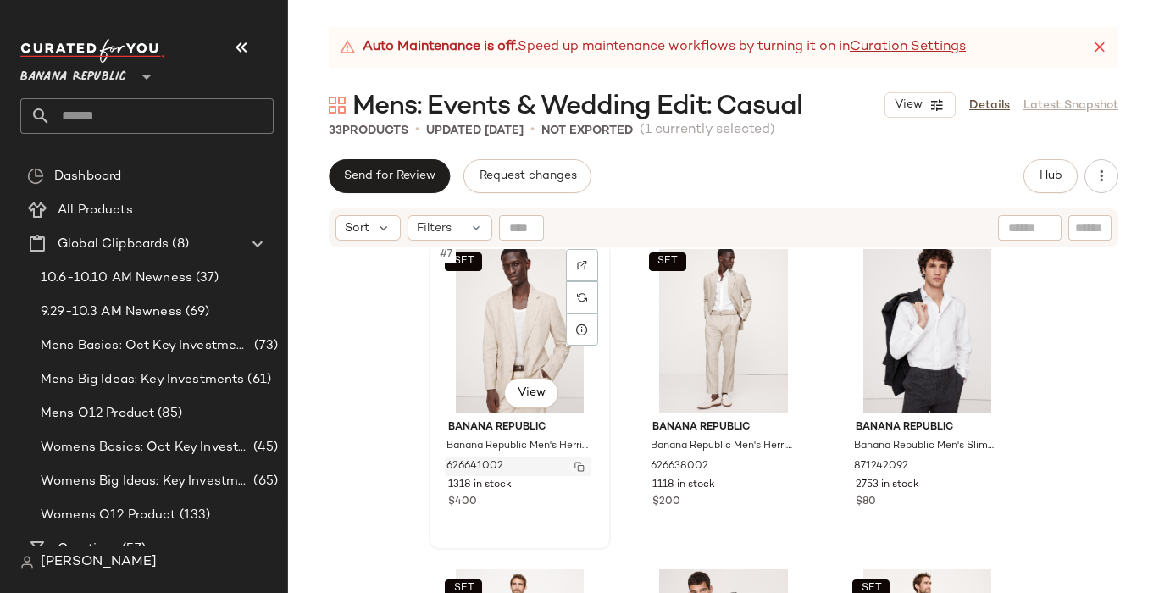
click at [576, 465] on img "button" at bounding box center [579, 467] width 10 height 10
click at [779, 463] on img "button" at bounding box center [784, 467] width 10 height 10
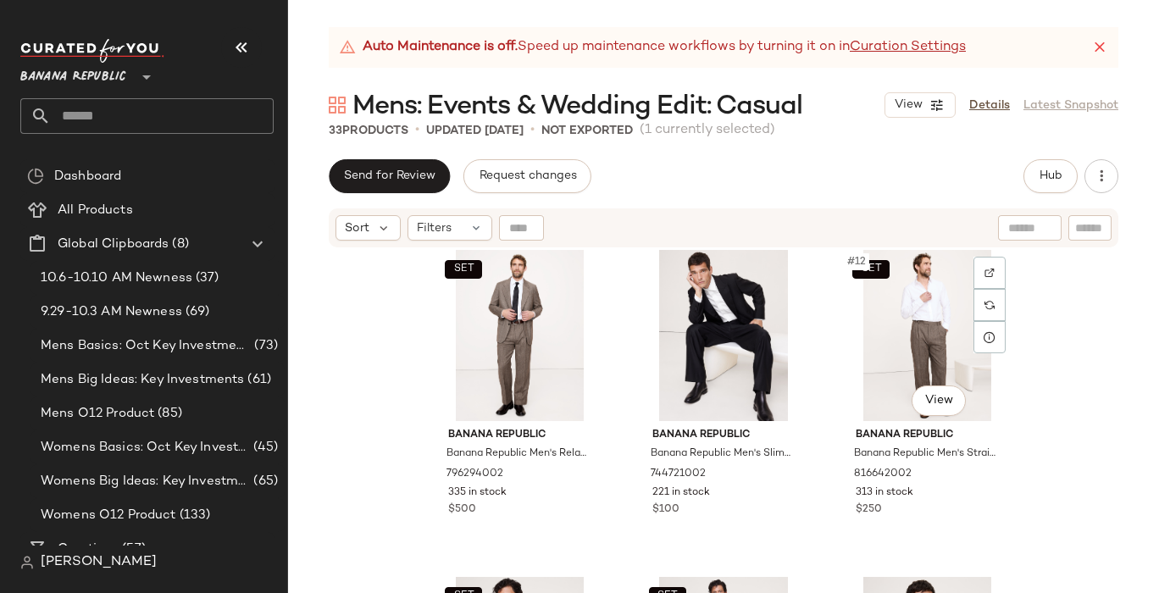
scroll to position [1004, 0]
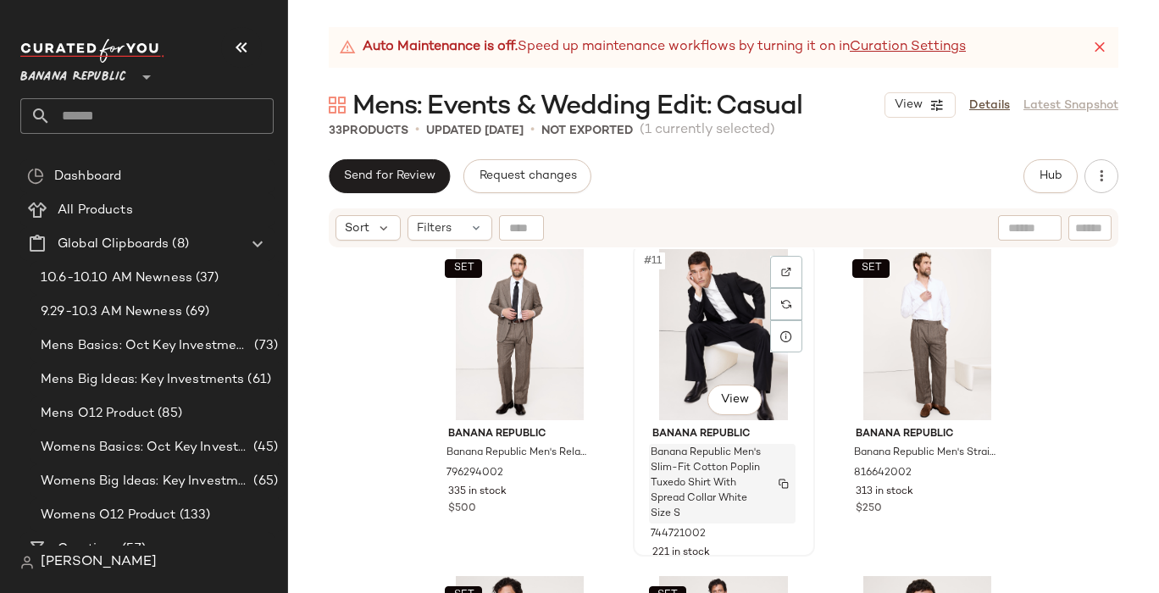
click at [779, 480] on img "button" at bounding box center [784, 484] width 10 height 10
click at [779, 472] on img "button" at bounding box center [784, 474] width 10 height 10
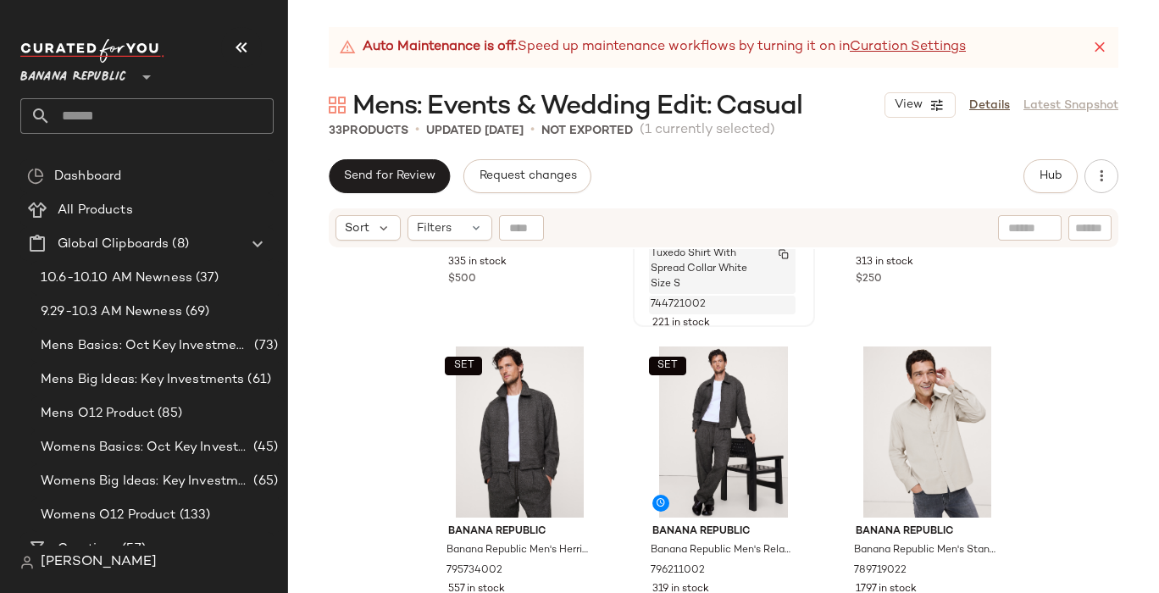
scroll to position [1261, 0]
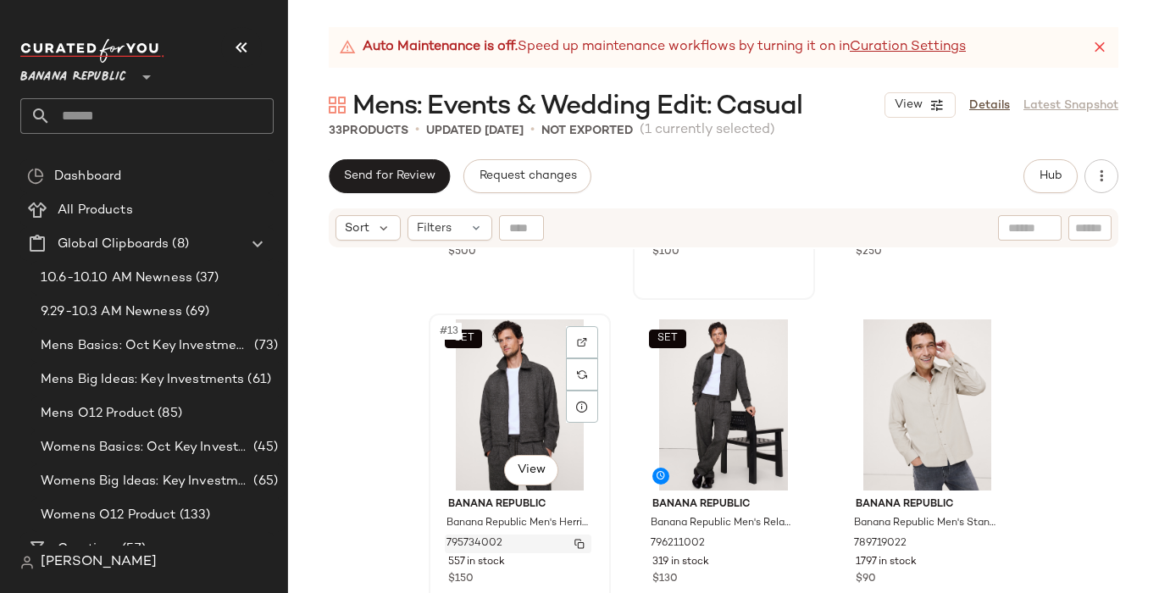
click at [574, 543] on img "button" at bounding box center [579, 544] width 10 height 10
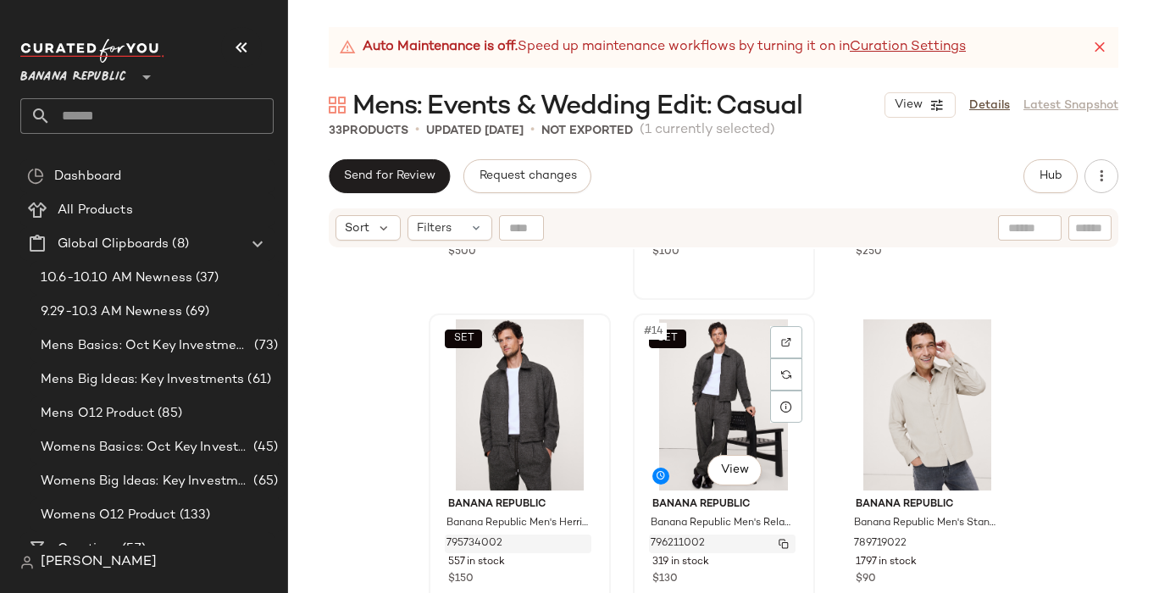
click at [780, 543] on img "button" at bounding box center [784, 544] width 10 height 10
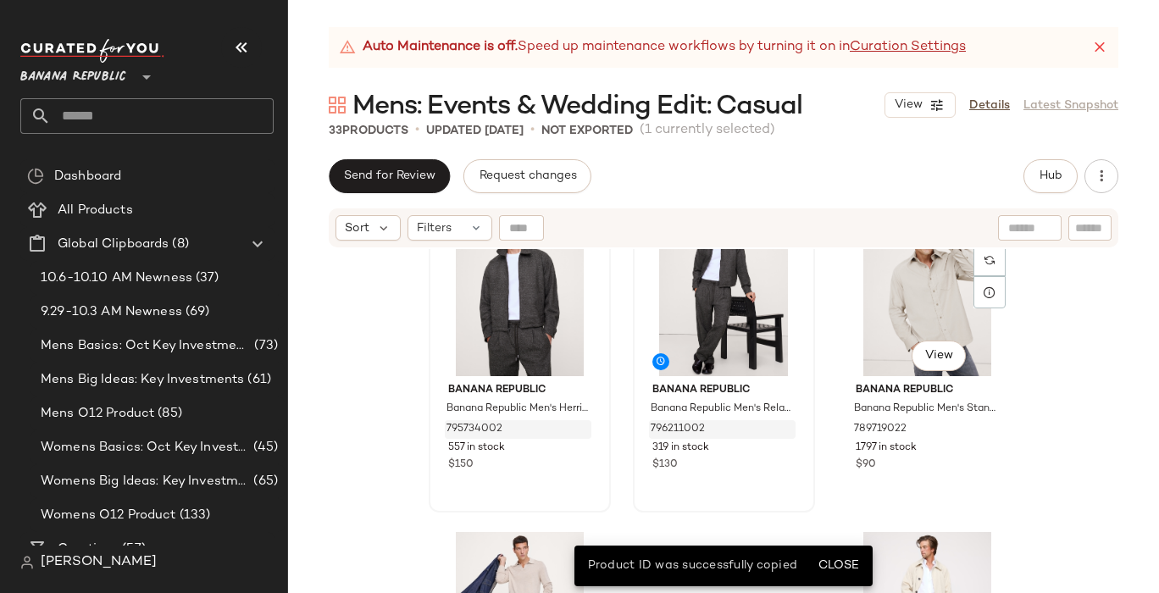
scroll to position [1434, 0]
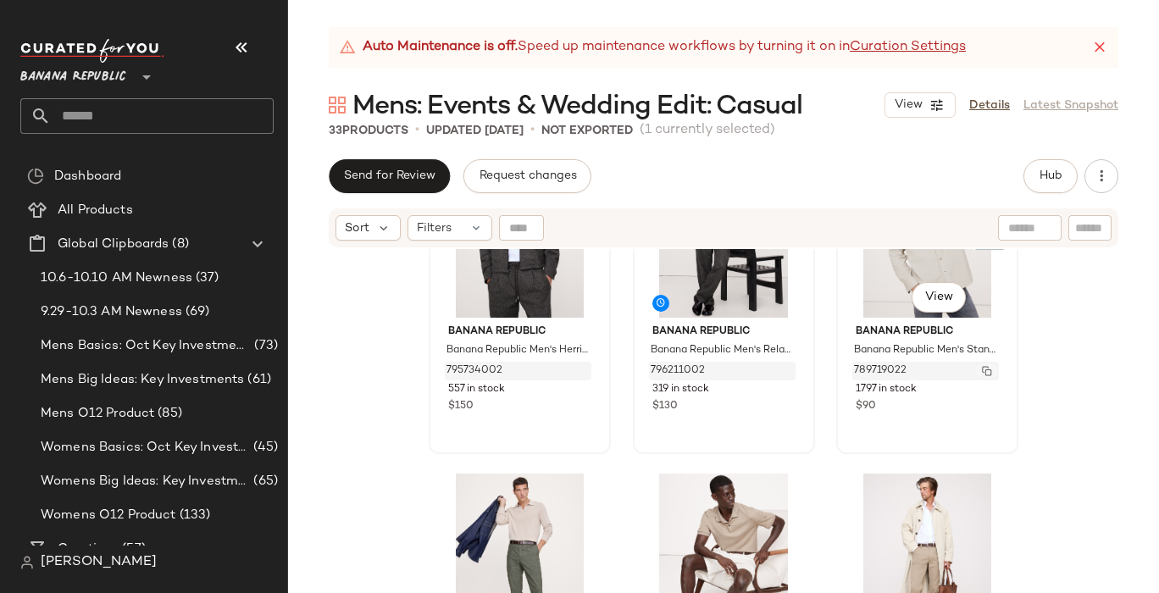
click at [982, 369] on img "button" at bounding box center [987, 371] width 10 height 10
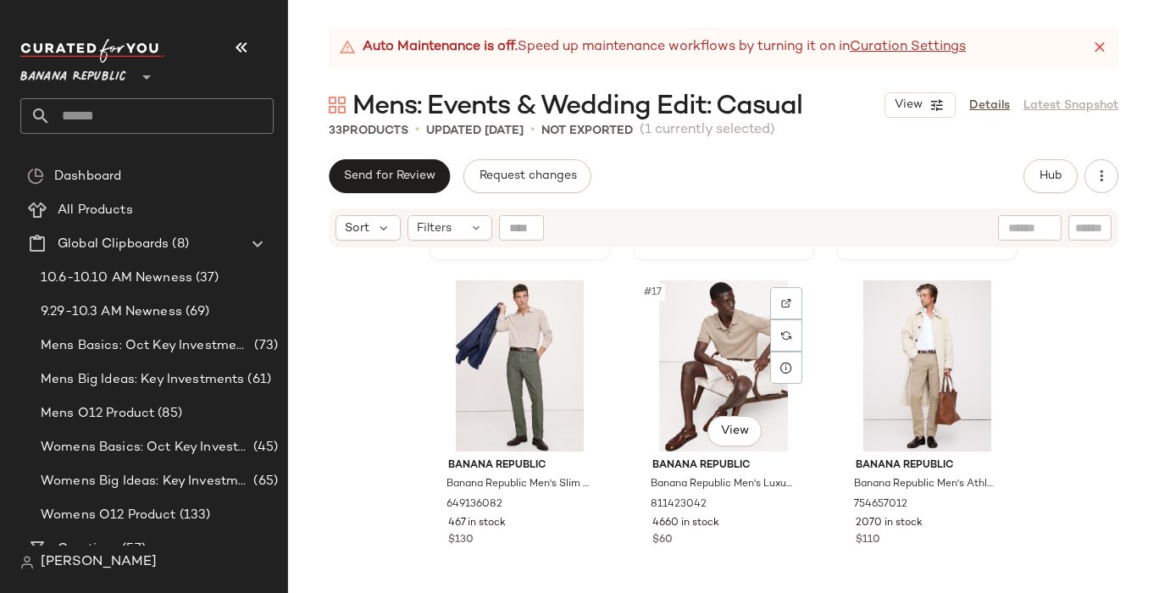
scroll to position [1628, 0]
click at [779, 500] on img "button" at bounding box center [784, 503] width 10 height 10
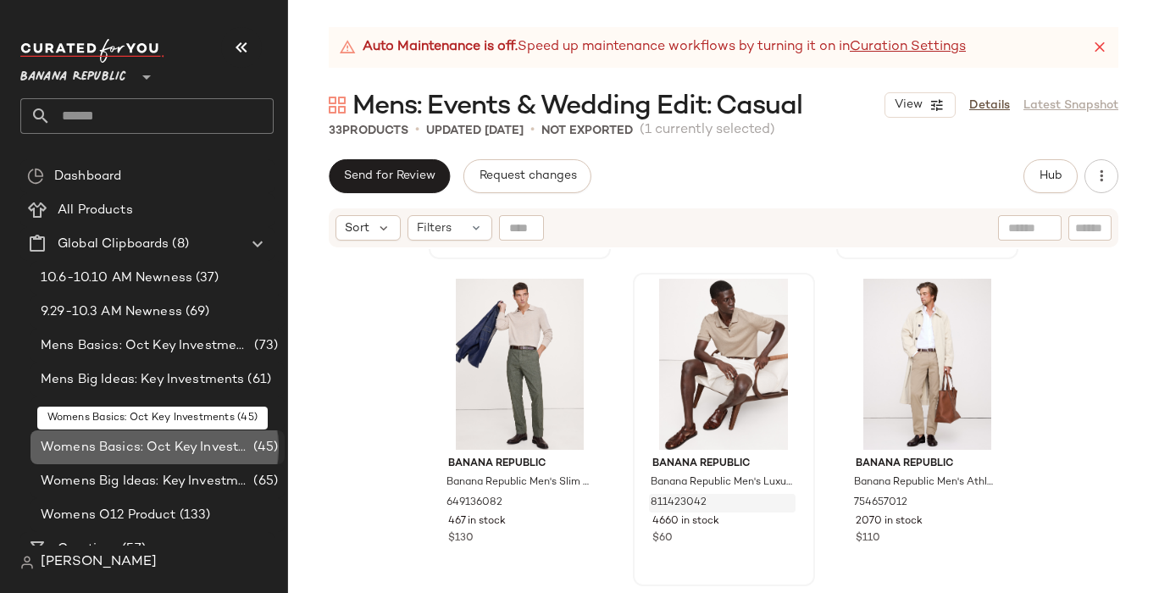
click at [136, 446] on span "Womens Basics: Oct Key Investments" at bounding box center [145, 447] width 209 height 19
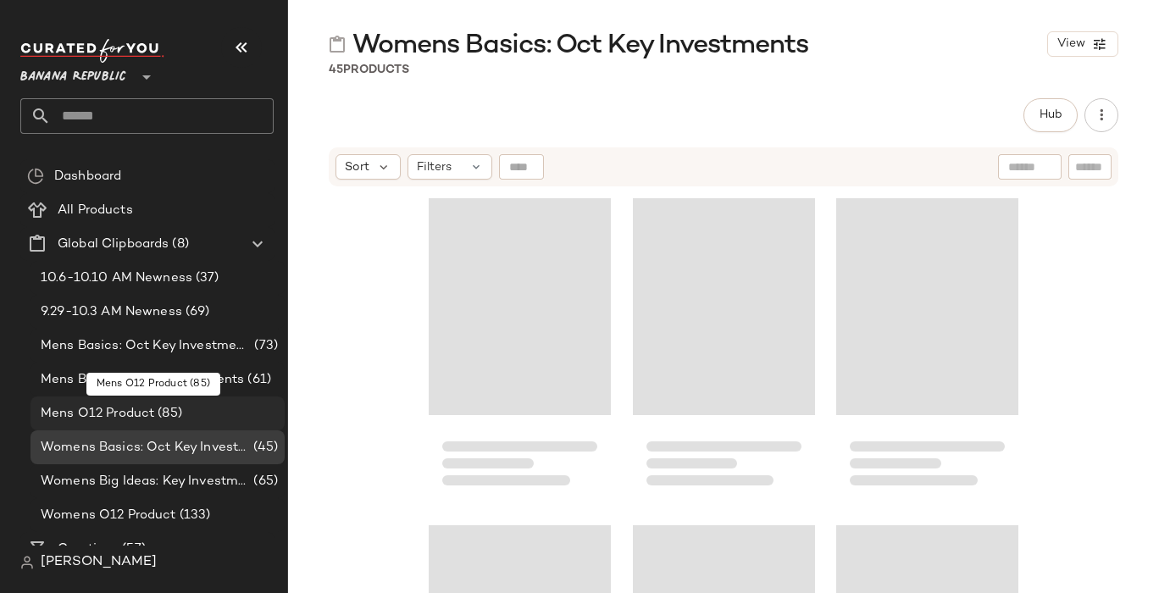
click at [138, 412] on span "Mens O12 Product" at bounding box center [98, 413] width 114 height 19
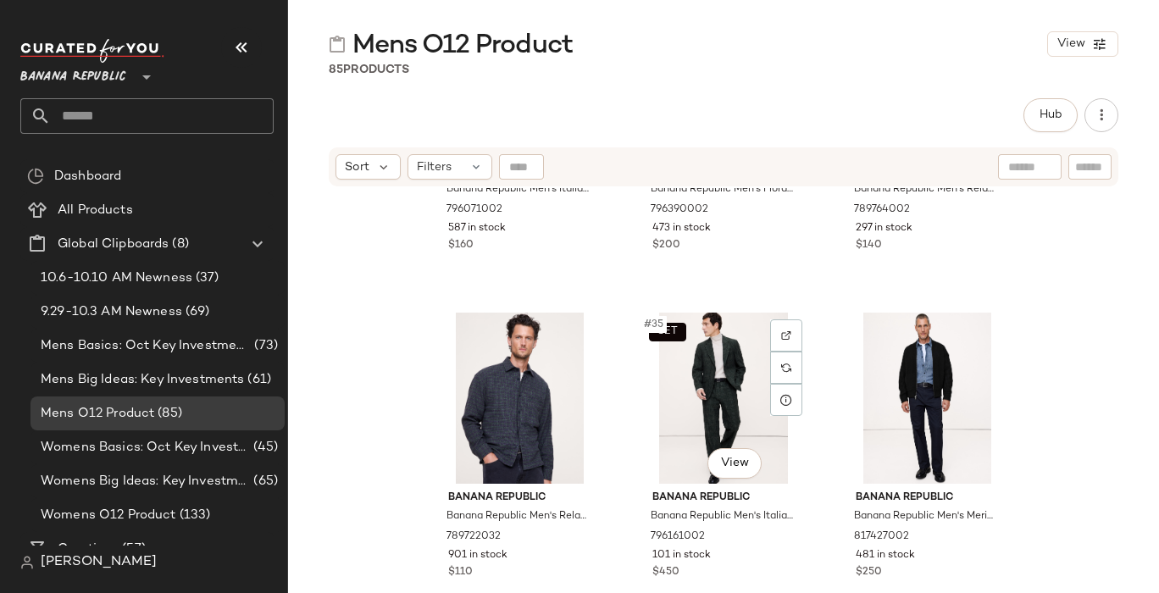
scroll to position [3498, 0]
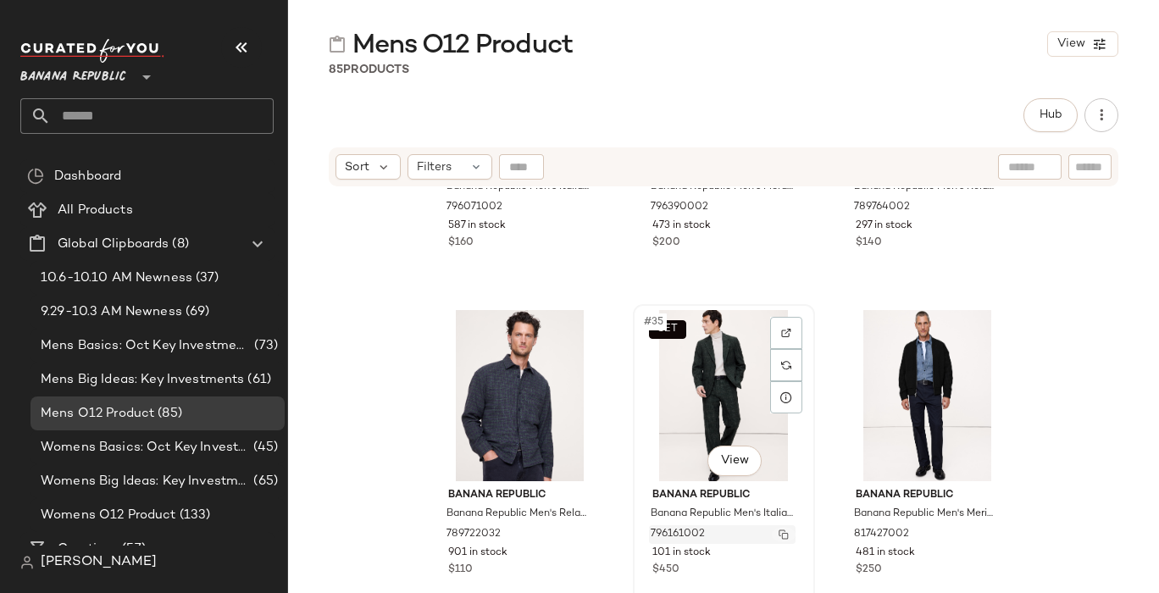
click at [779, 532] on img "button" at bounding box center [784, 535] width 10 height 10
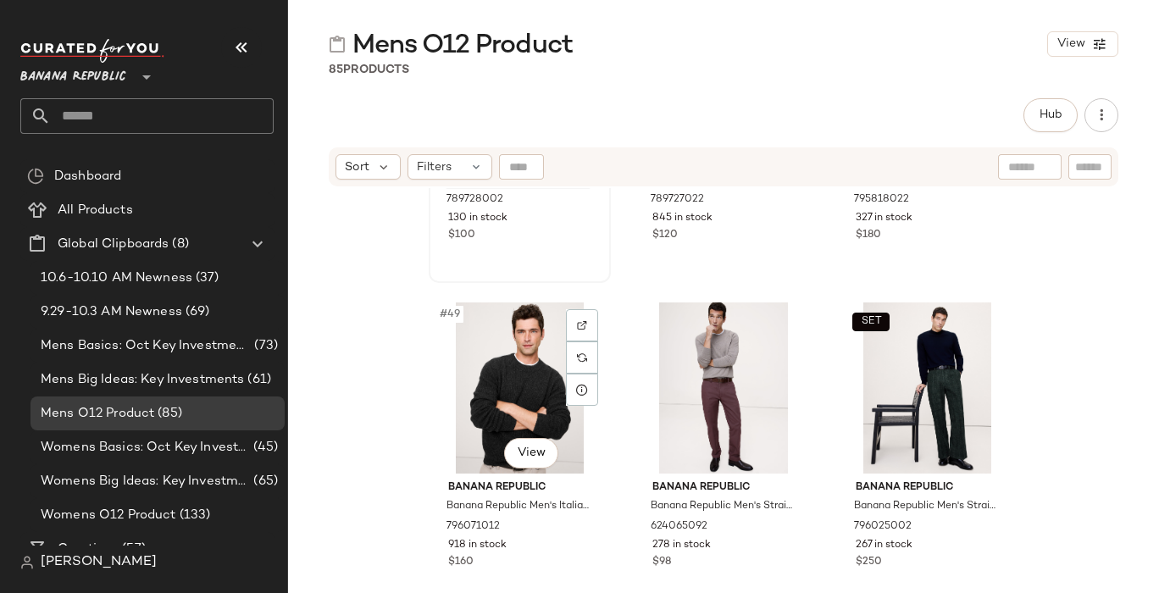
scroll to position [5150, 0]
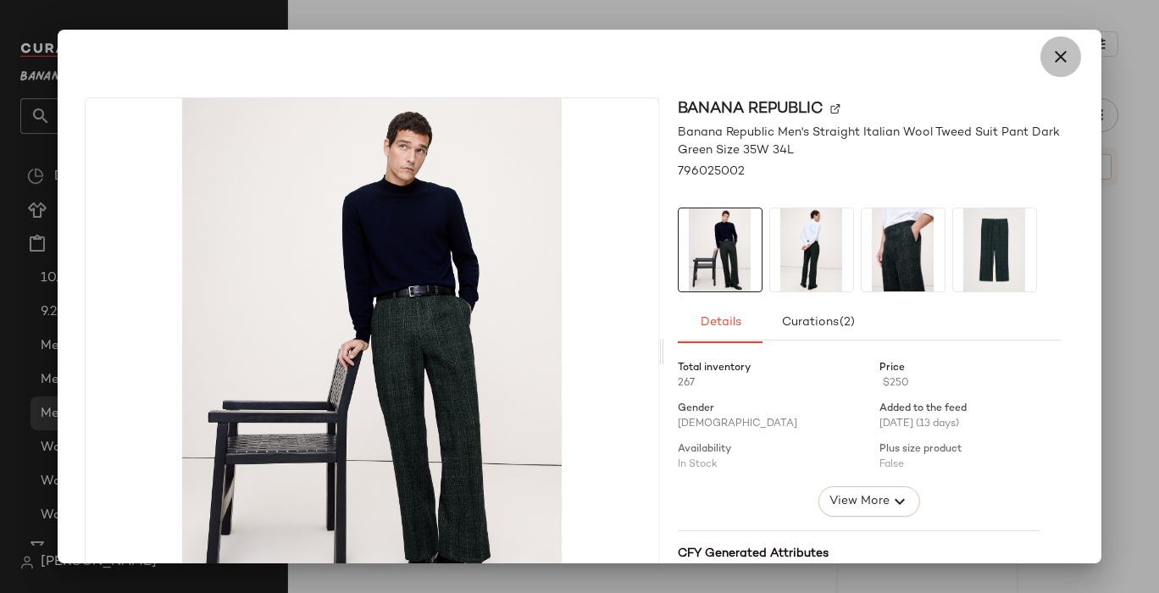
click at [1051, 53] on icon "button" at bounding box center [1061, 57] width 20 height 20
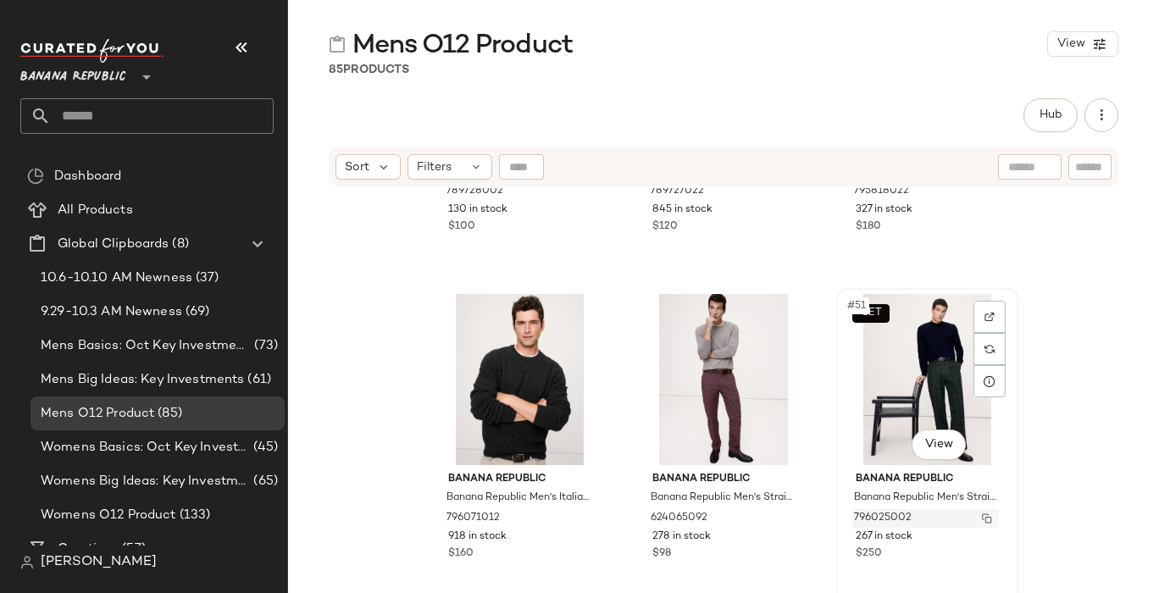
click at [983, 511] on button "button" at bounding box center [987, 518] width 24 height 15
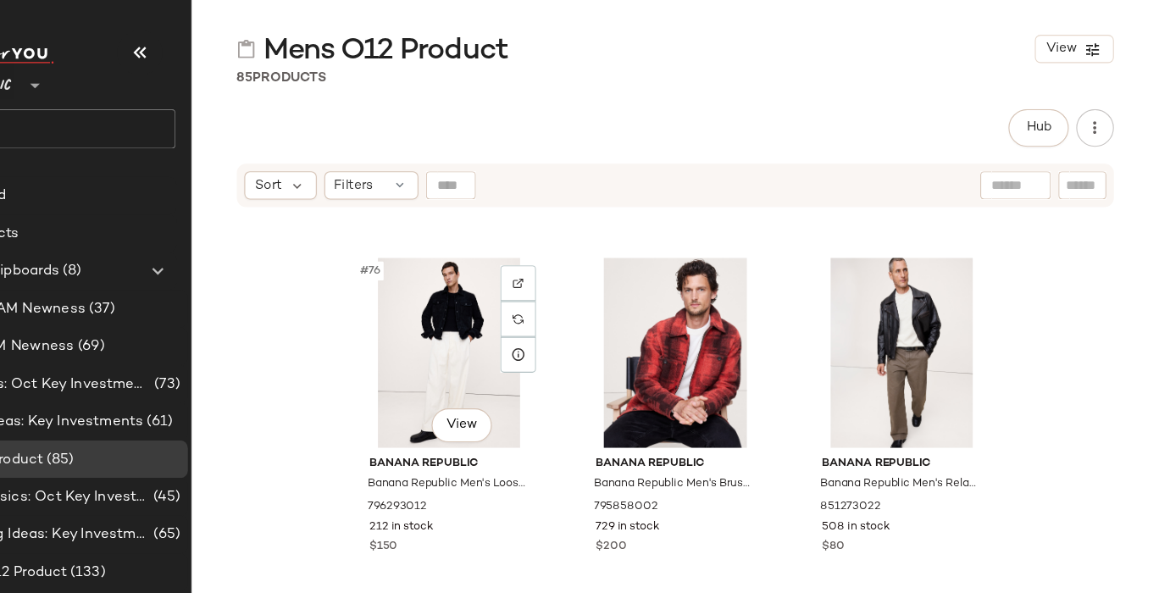
scroll to position [8158, 0]
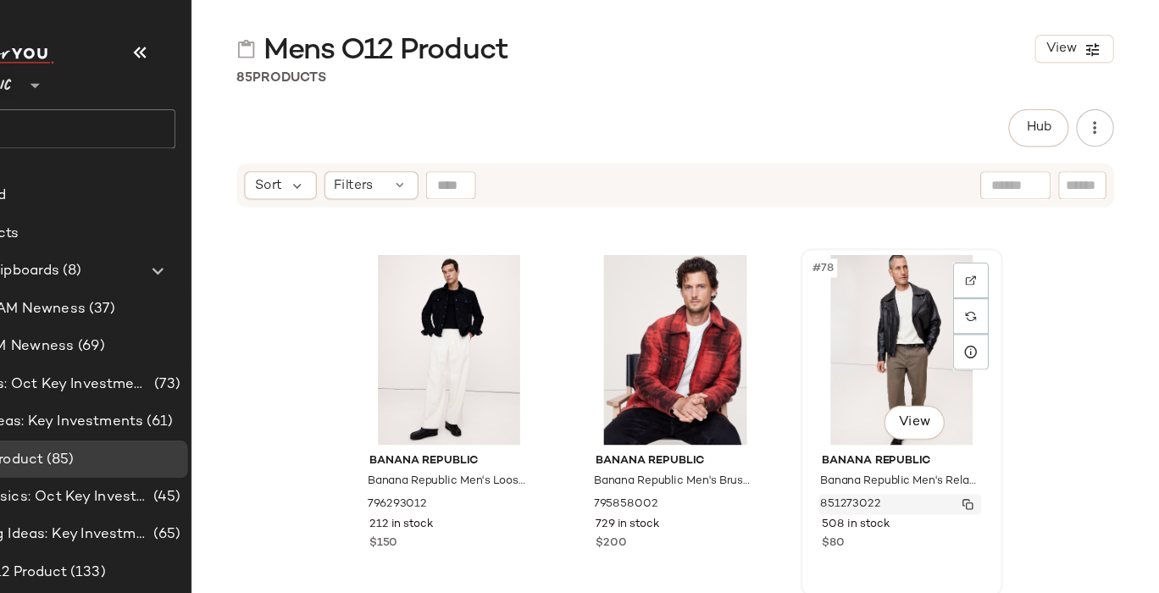
click at [857, 451] on span "851273022" at bounding box center [881, 454] width 54 height 15
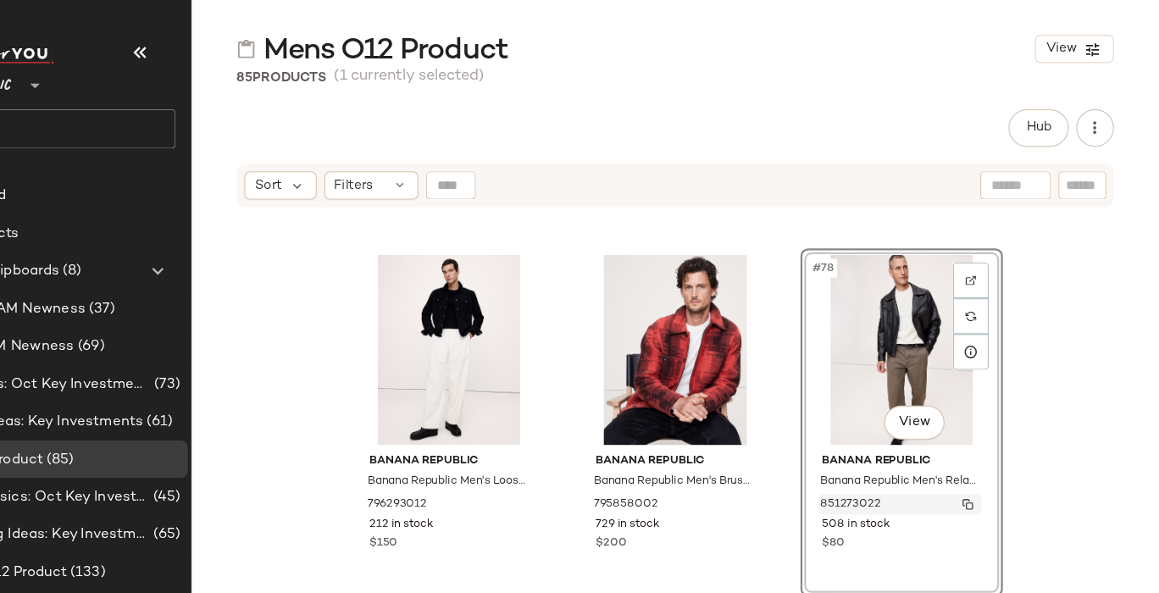
click at [983, 453] on img "button" at bounding box center [987, 454] width 10 height 10
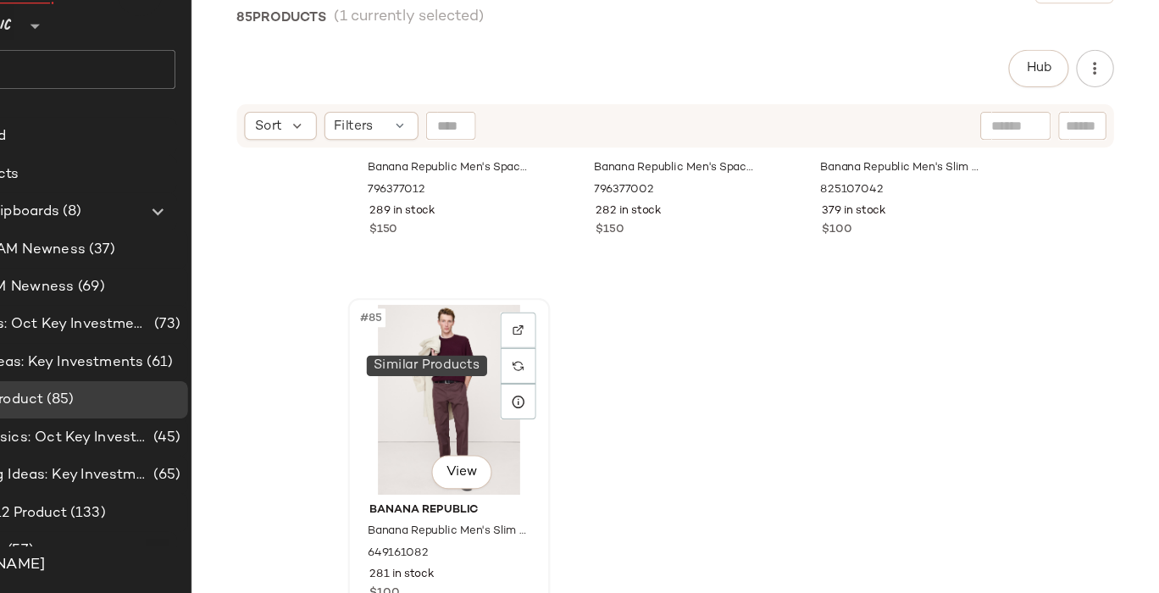
scroll to position [0, 0]
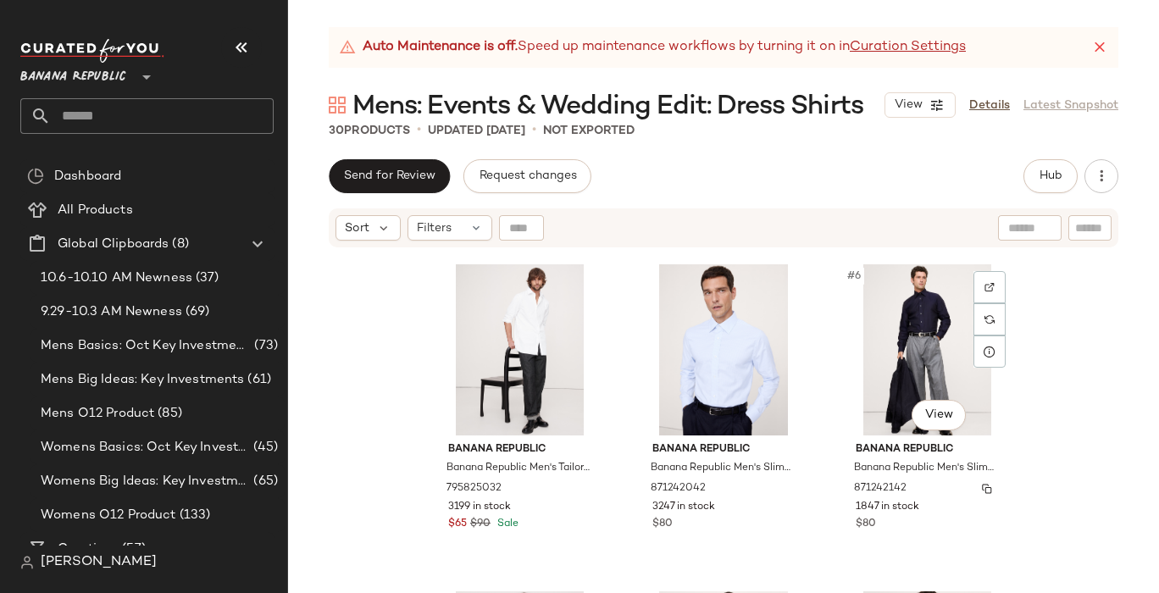
scroll to position [327, 0]
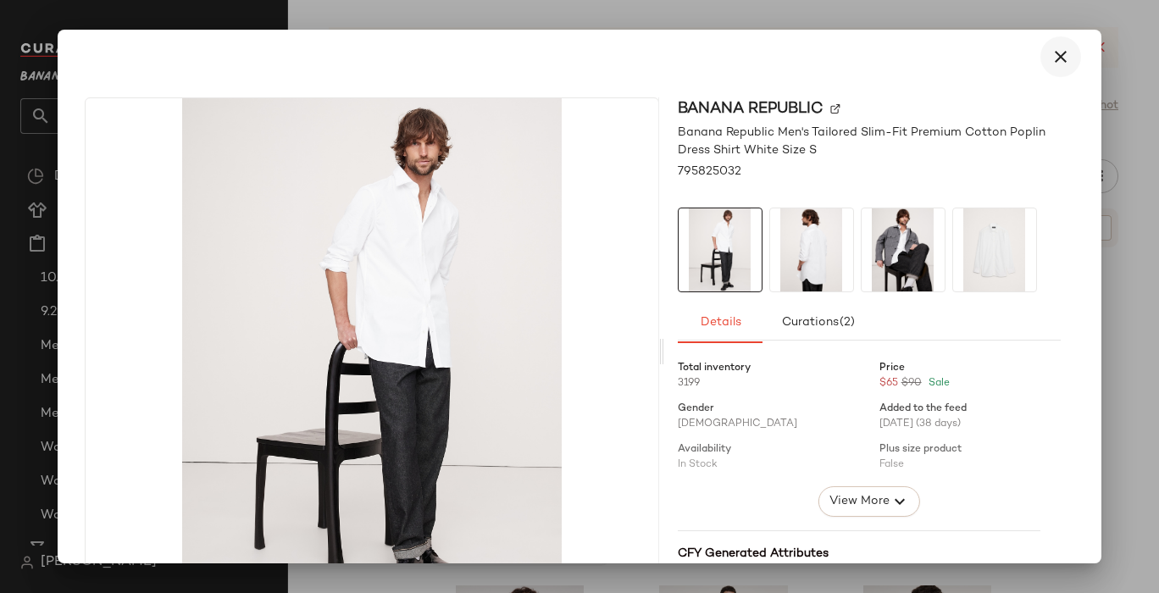
click at [1051, 60] on icon "button" at bounding box center [1061, 57] width 20 height 20
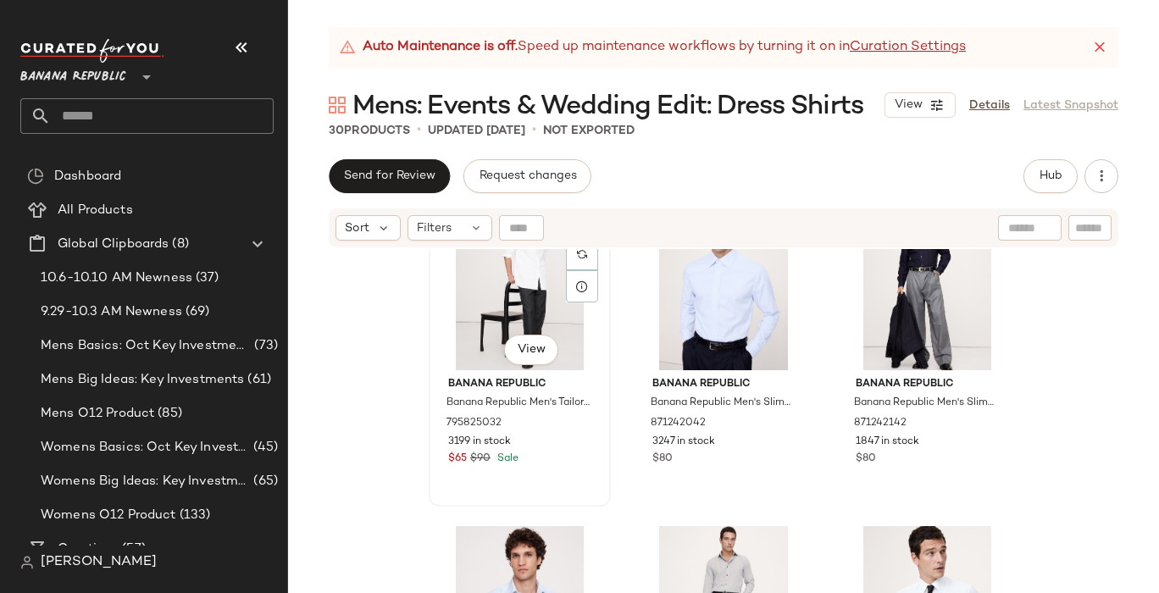
scroll to position [403, 0]
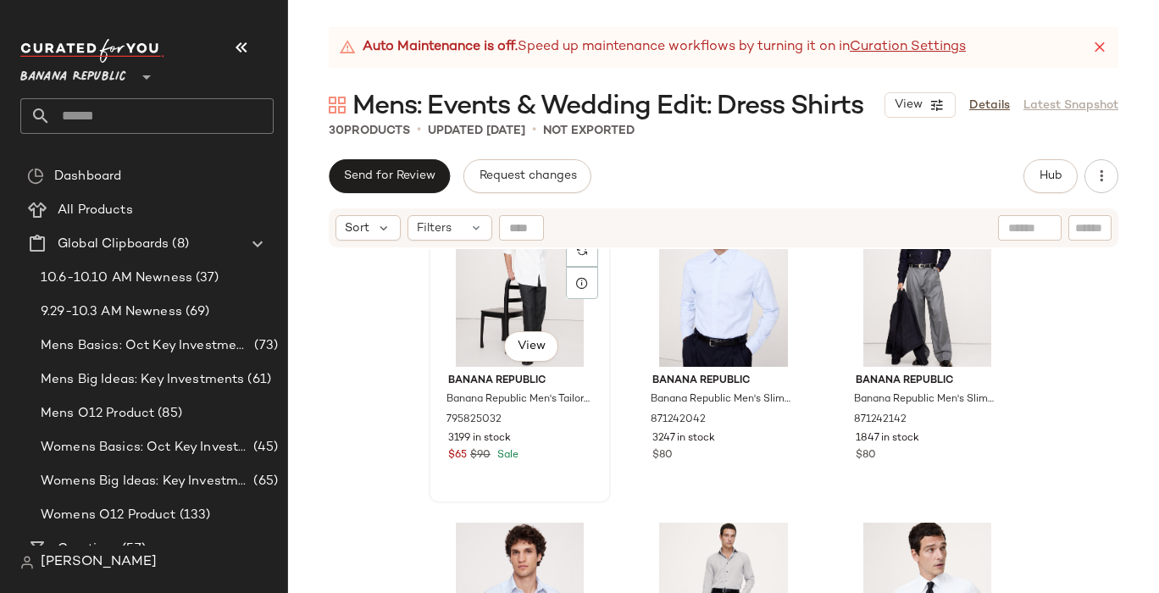
click at [550, 441] on div "3199 in stock" at bounding box center [519, 438] width 143 height 15
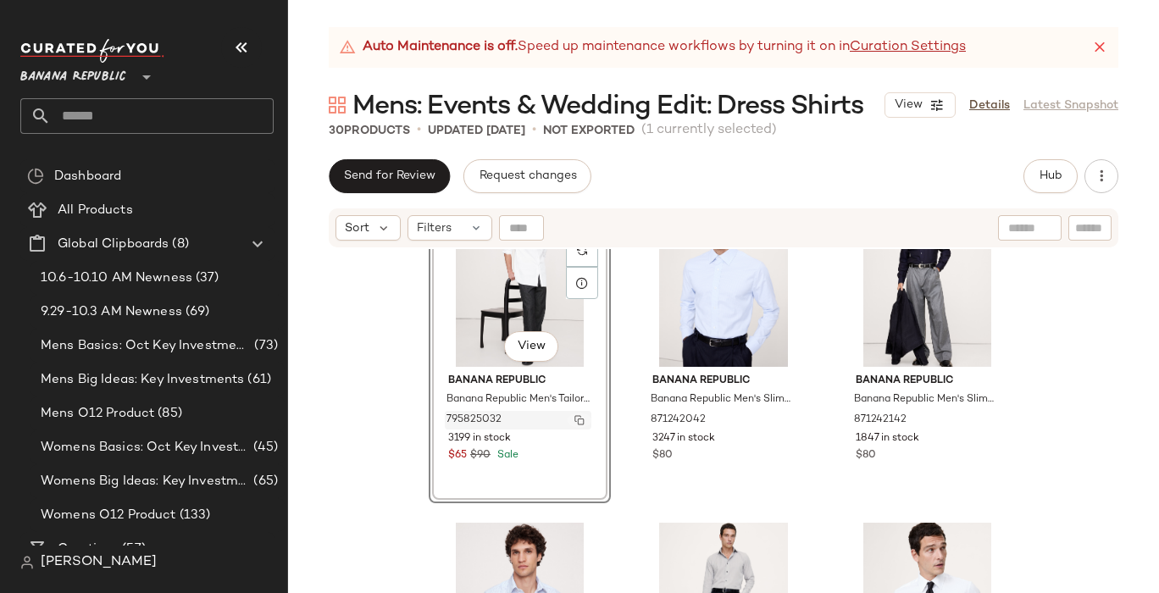
click at [574, 417] on img "button" at bounding box center [579, 420] width 10 height 10
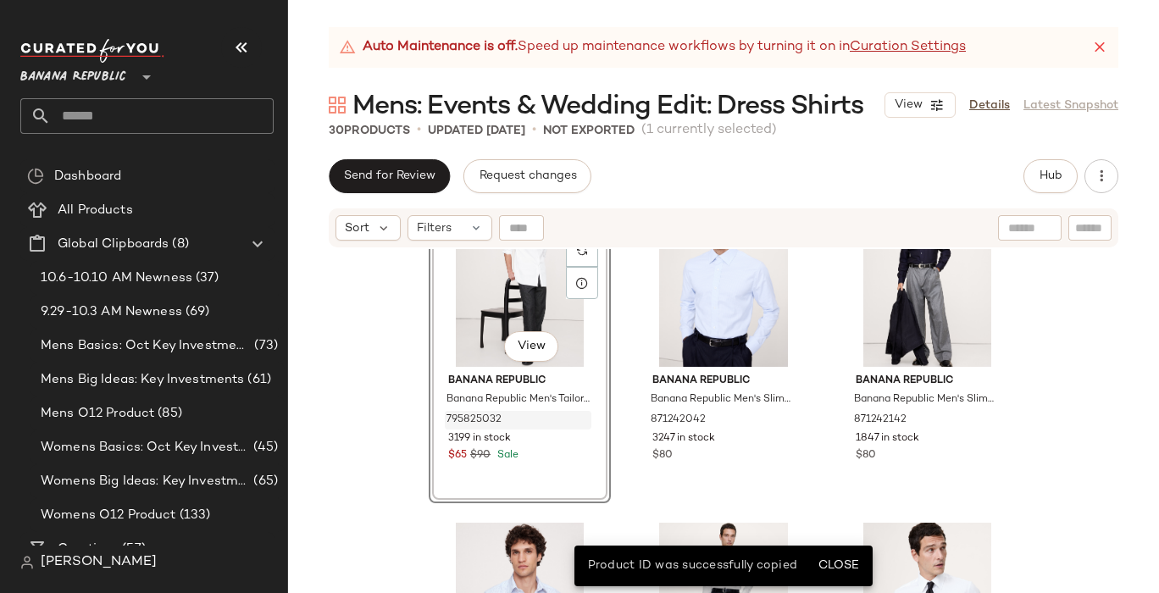
click at [397, 350] on div "#4 View Banana Republic Banana Republic Men's Tailored Slim-Fit Premium Cotton …" at bounding box center [723, 442] width 871 height 386
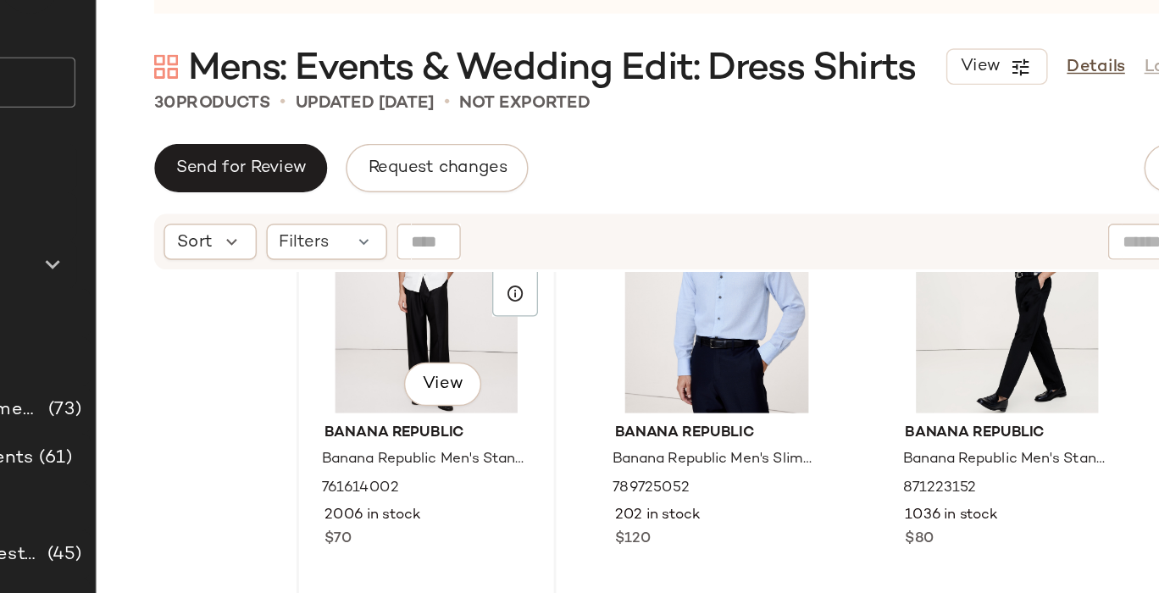
scroll to position [1081, 0]
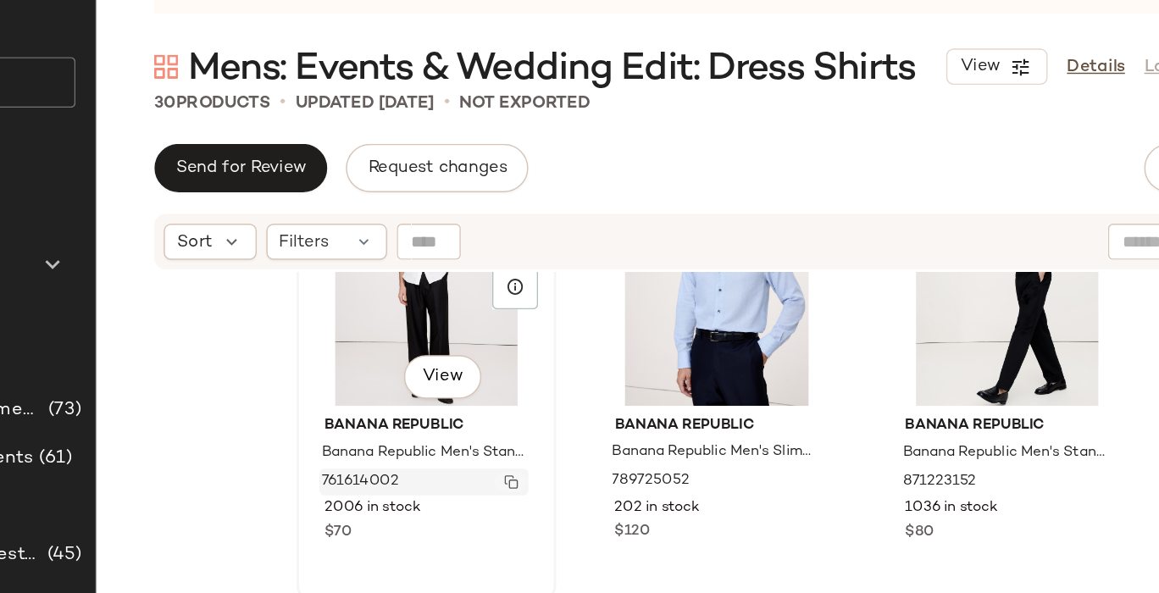
click at [574, 394] on img "button" at bounding box center [579, 396] width 10 height 10
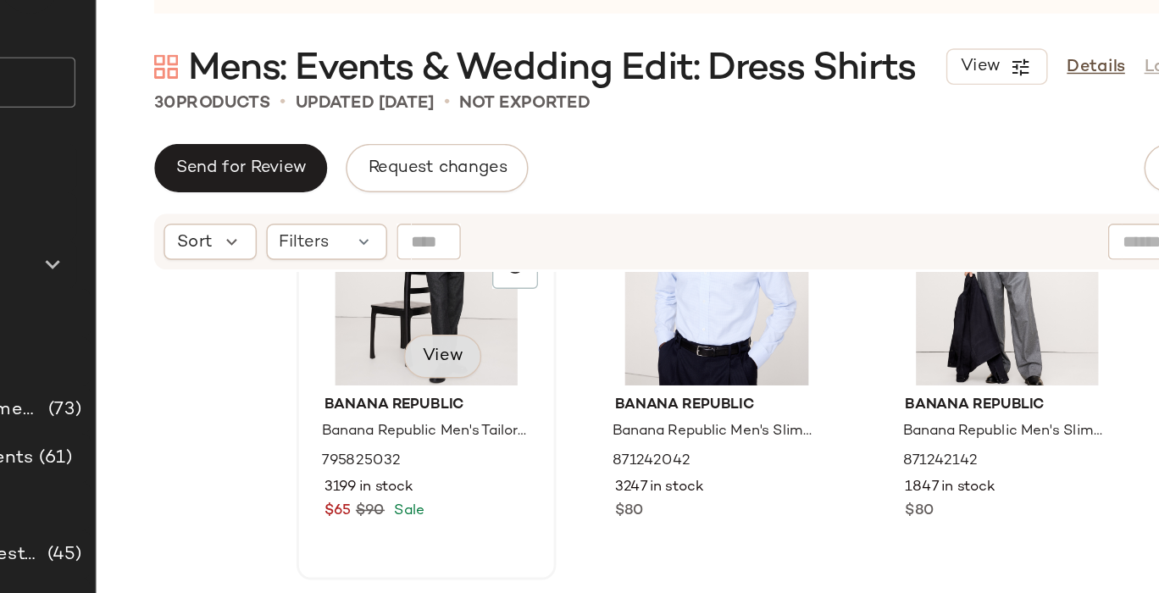
scroll to position [442, 0]
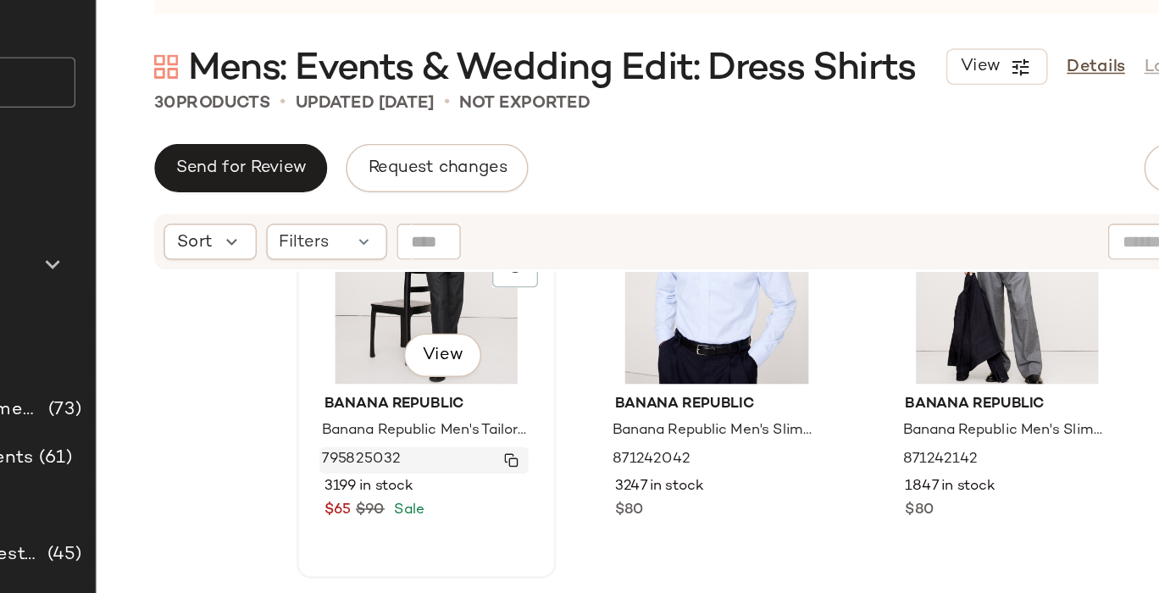
click at [574, 378] on img "button" at bounding box center [579, 381] width 10 height 10
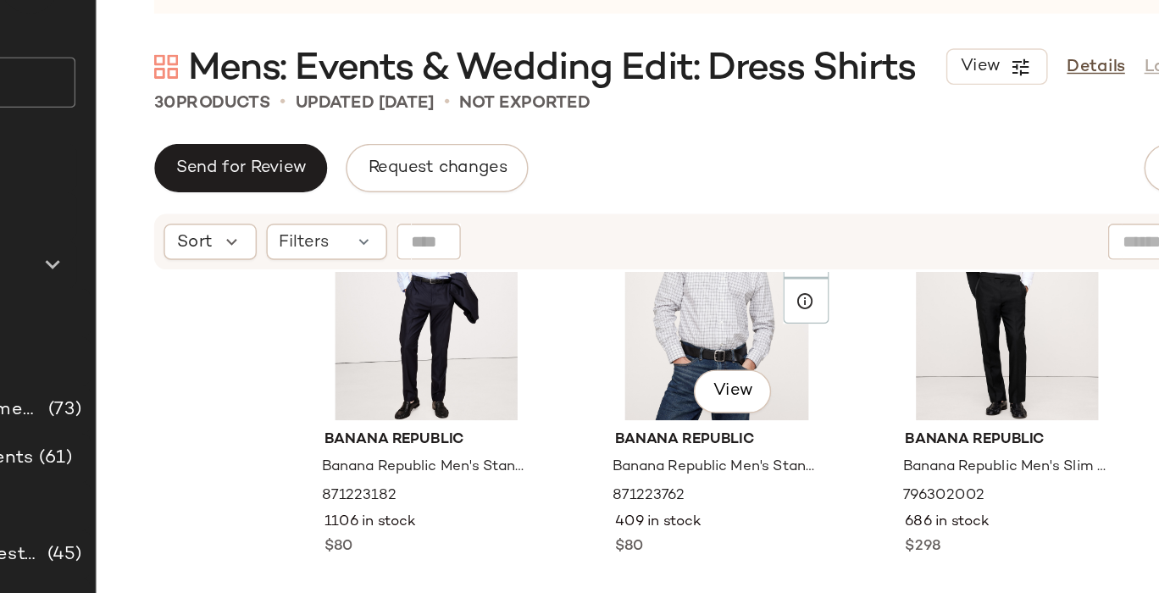
scroll to position [1741, 0]
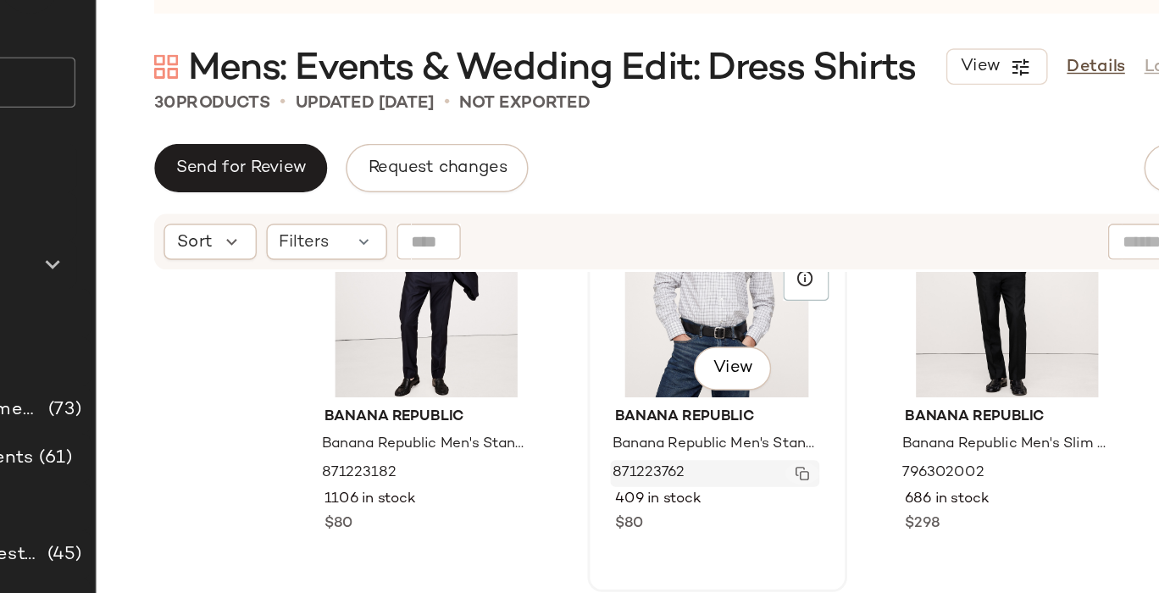
click at [779, 387] on img "button" at bounding box center [784, 391] width 10 height 10
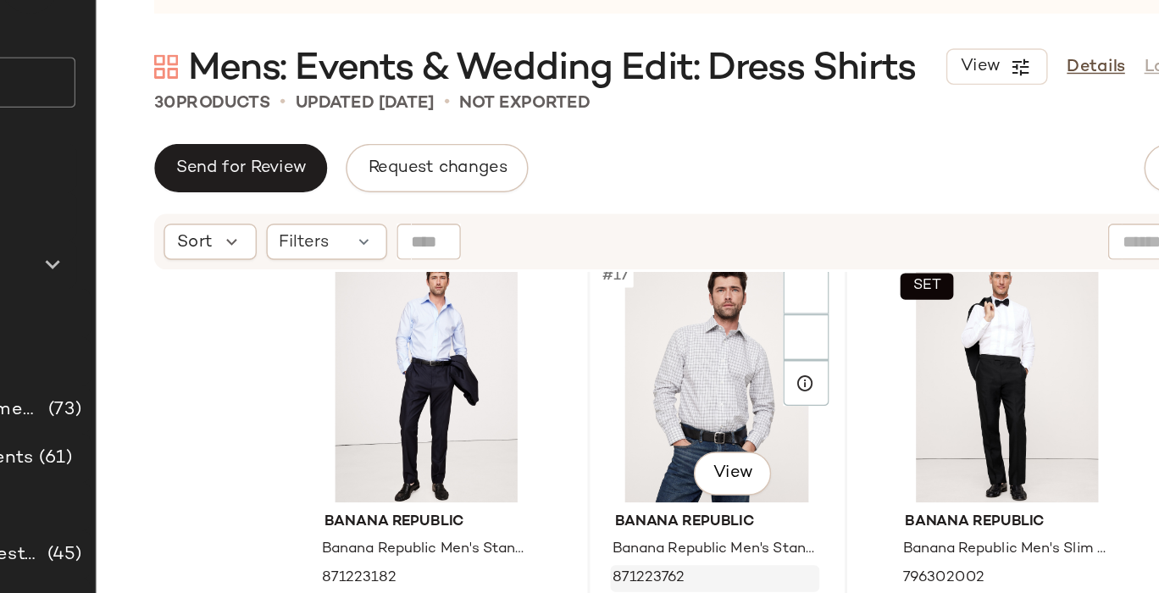
scroll to position [1621, 0]
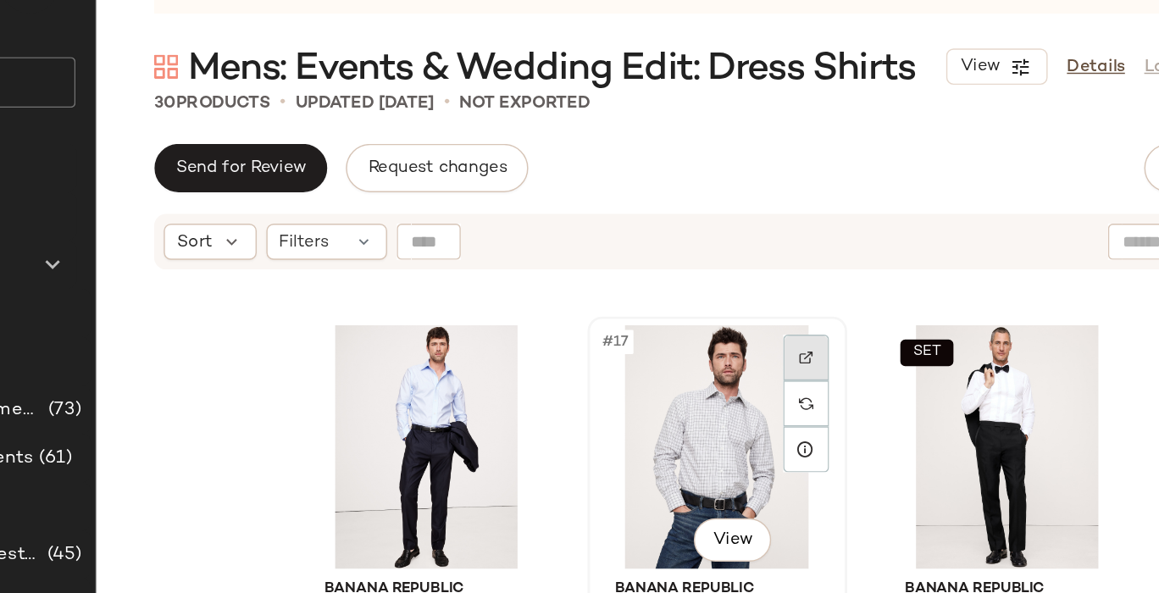
click at [781, 308] on img at bounding box center [786, 309] width 10 height 10
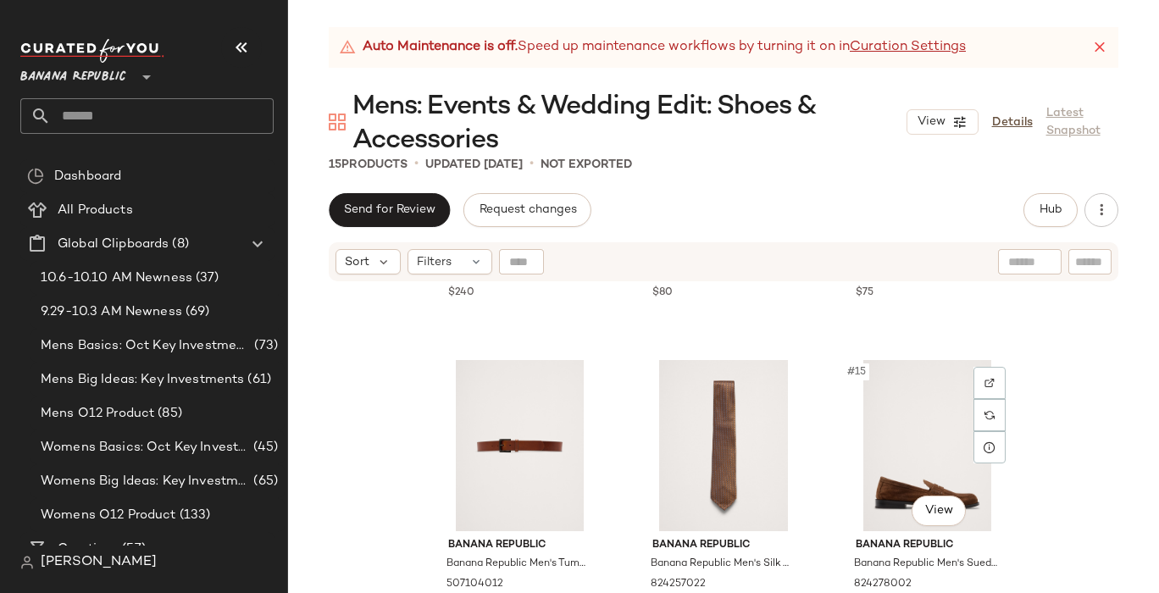
scroll to position [1256, 0]
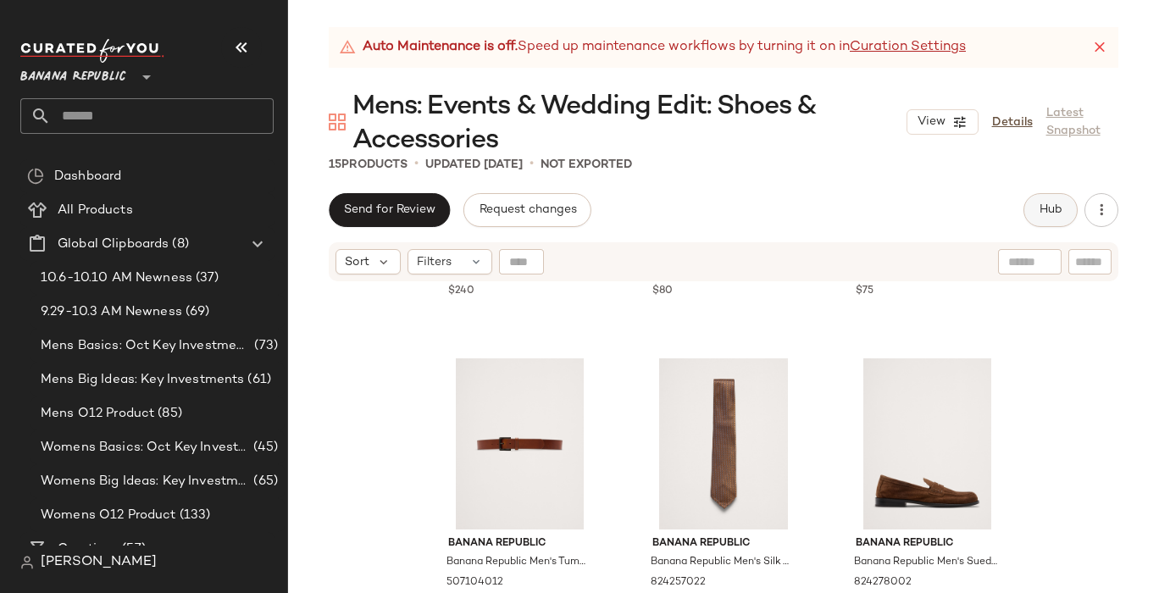
click at [1046, 219] on button "Hub" at bounding box center [1051, 210] width 54 height 34
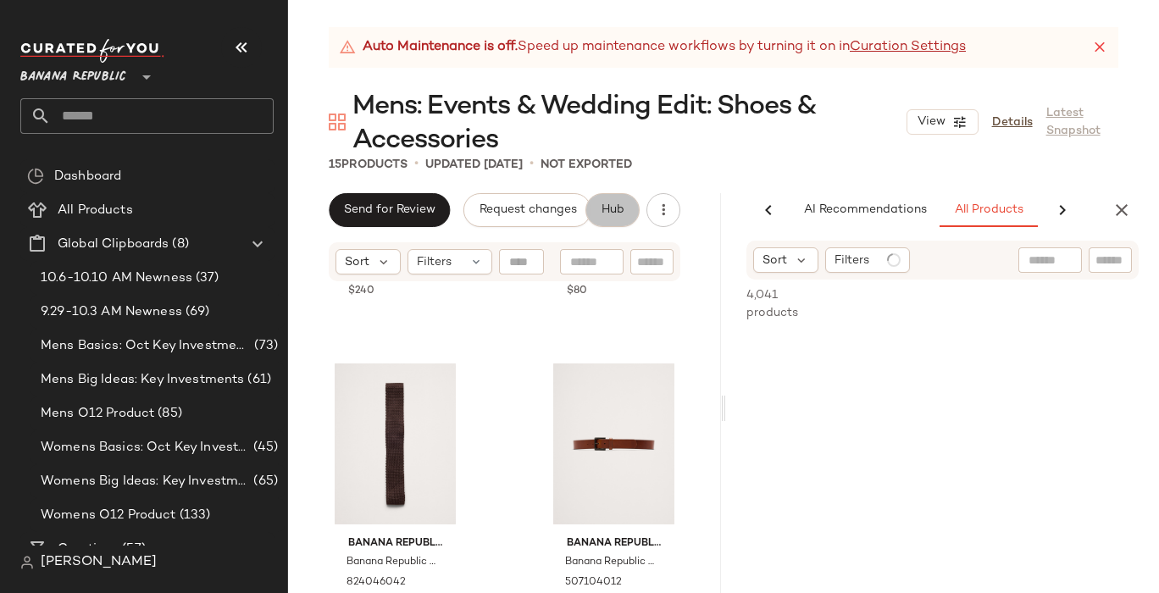
scroll to position [0, 139]
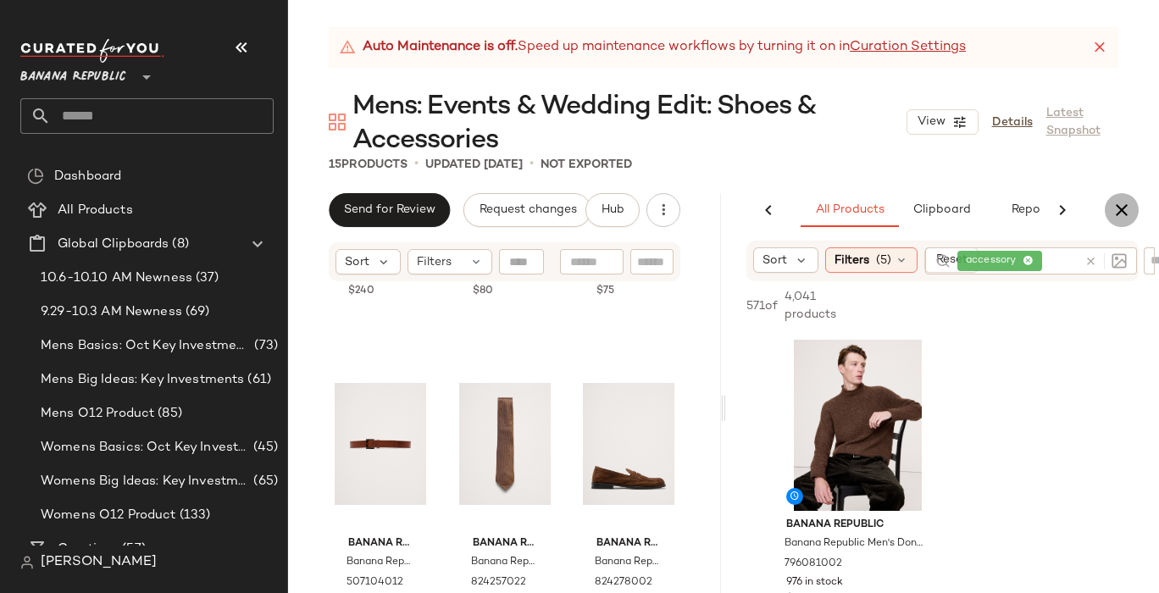
click at [1122, 210] on icon "button" at bounding box center [1122, 210] width 20 height 20
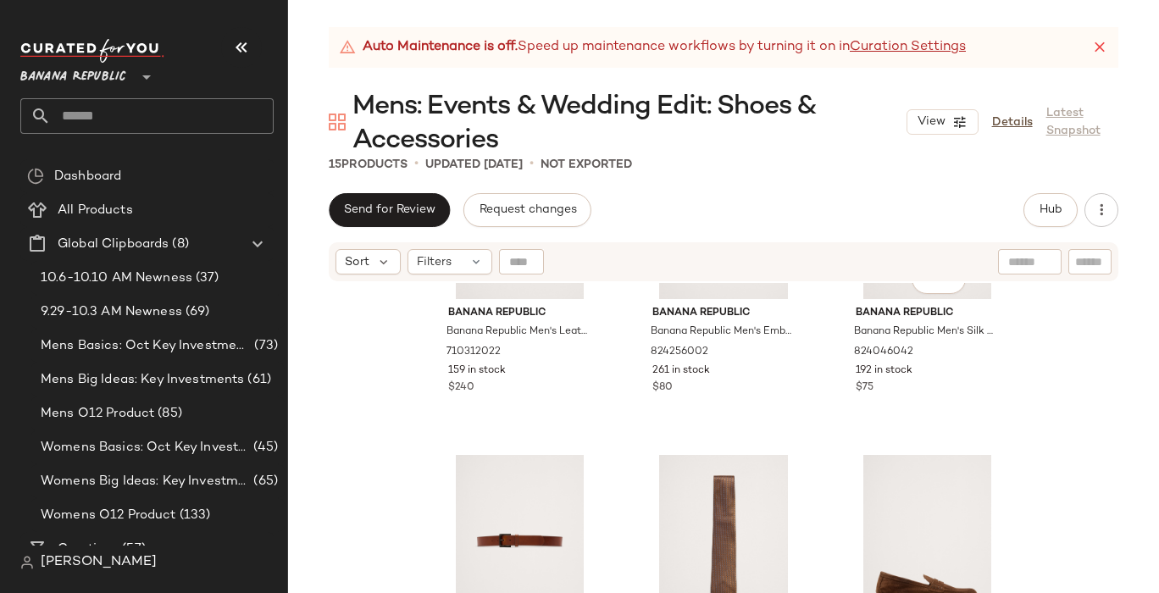
scroll to position [1256, 0]
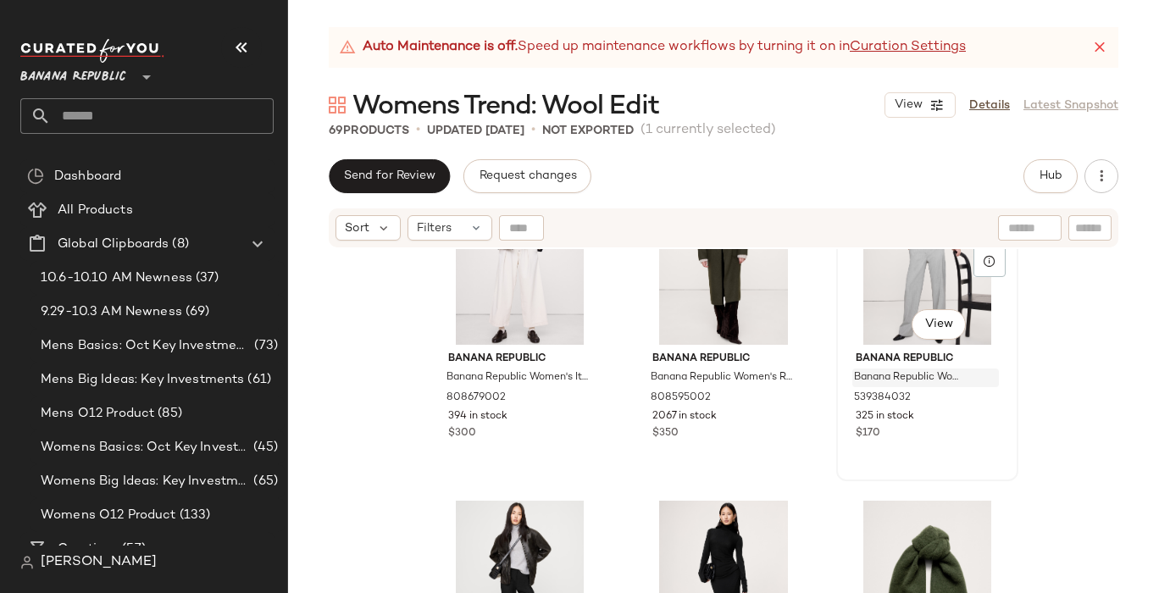
scroll to position [6320, 0]
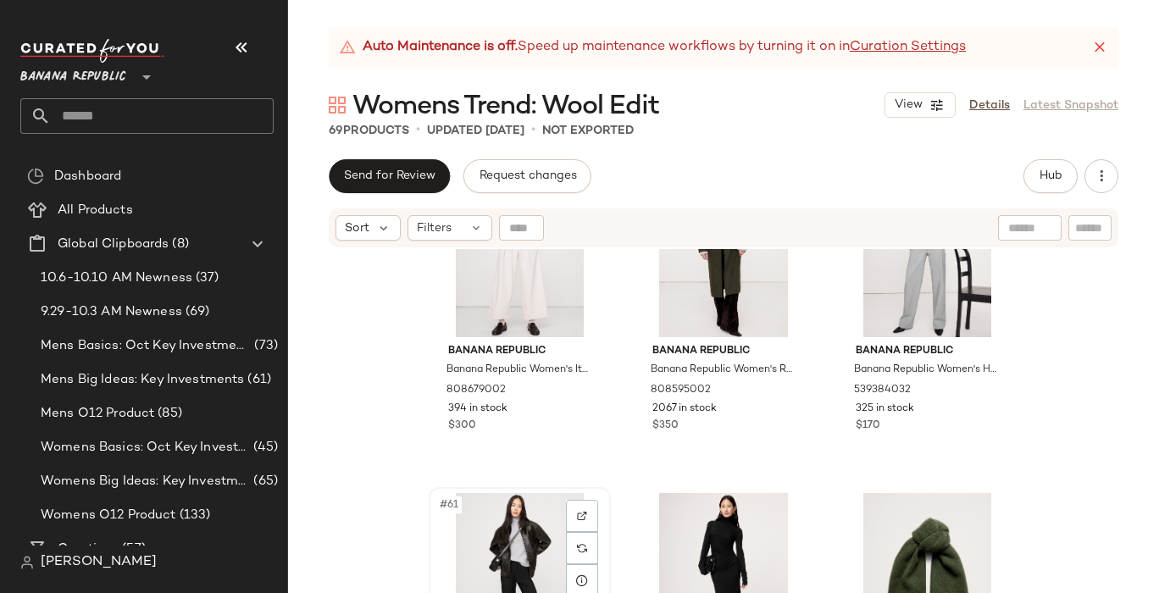
scroll to position [6324, 0]
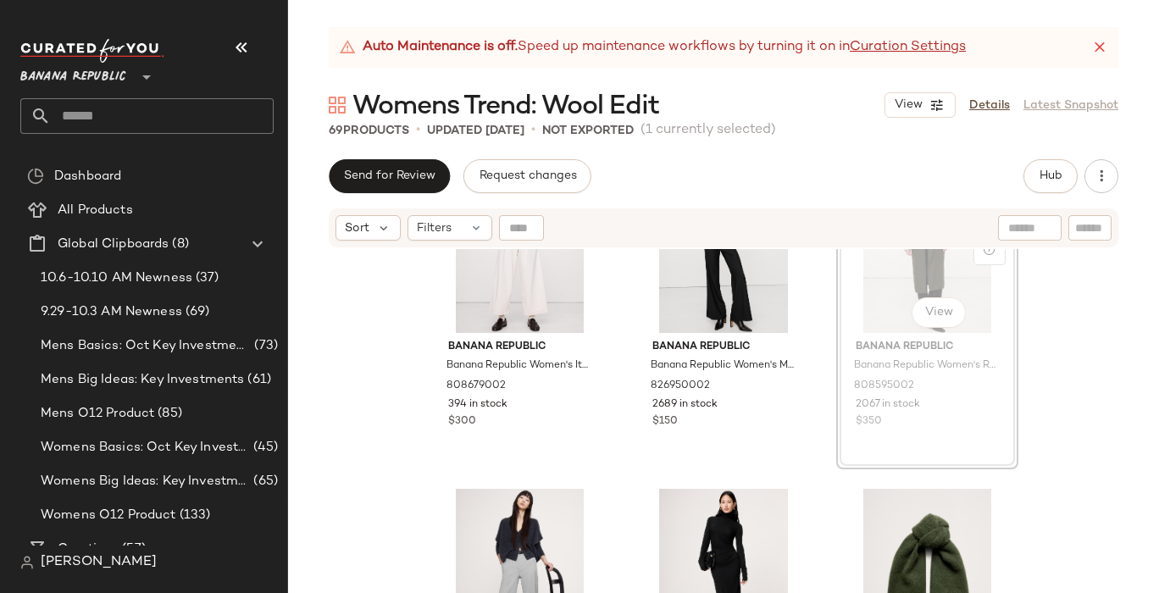
scroll to position [6323, 0]
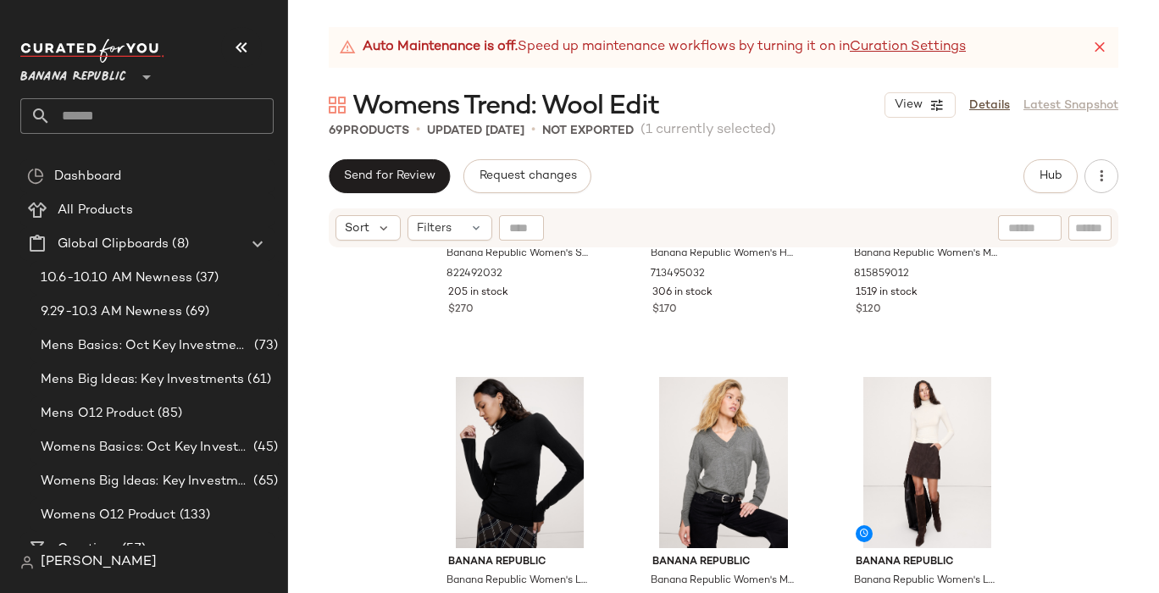
scroll to position [2514, 0]
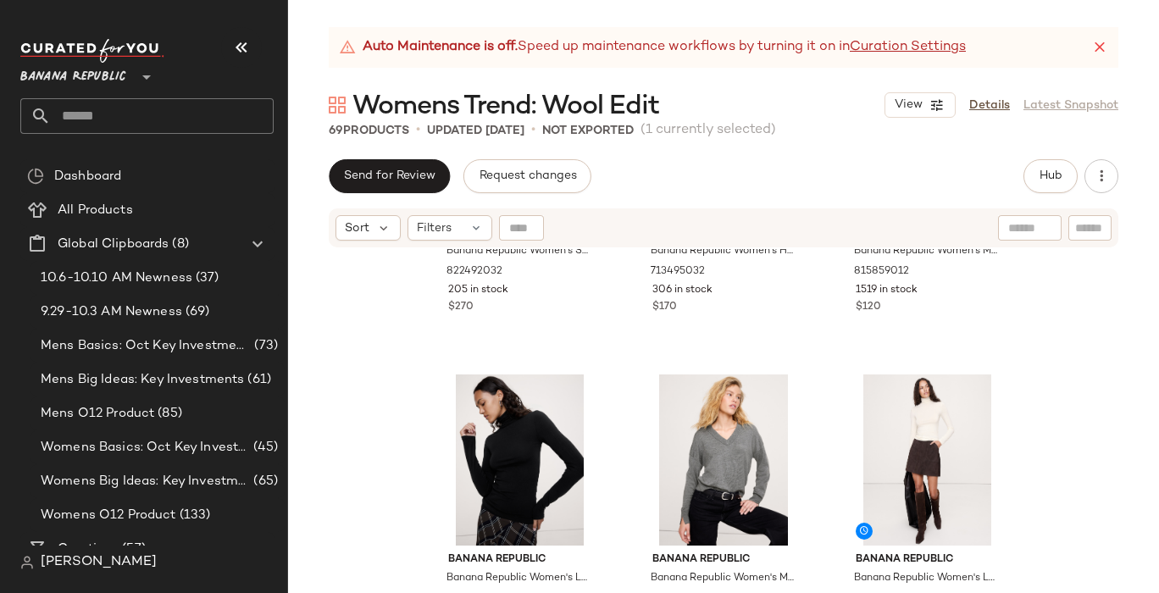
drag, startPoint x: 879, startPoint y: 335, endPoint x: 277, endPoint y: 1, distance: 688.7
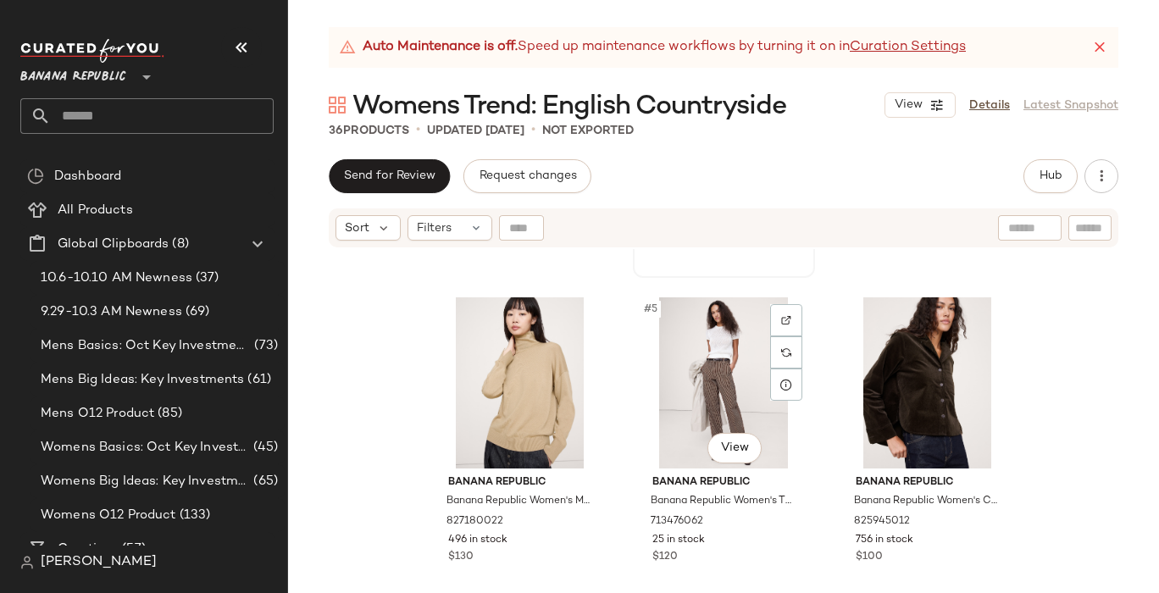
scroll to position [295, 0]
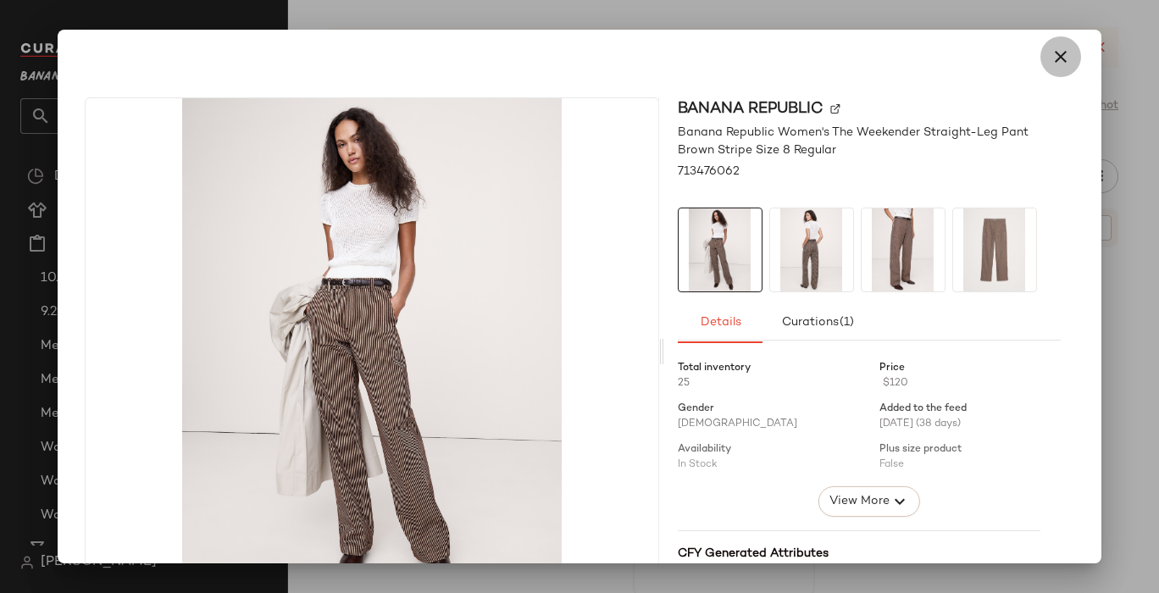
click at [1051, 60] on icon "button" at bounding box center [1061, 57] width 20 height 20
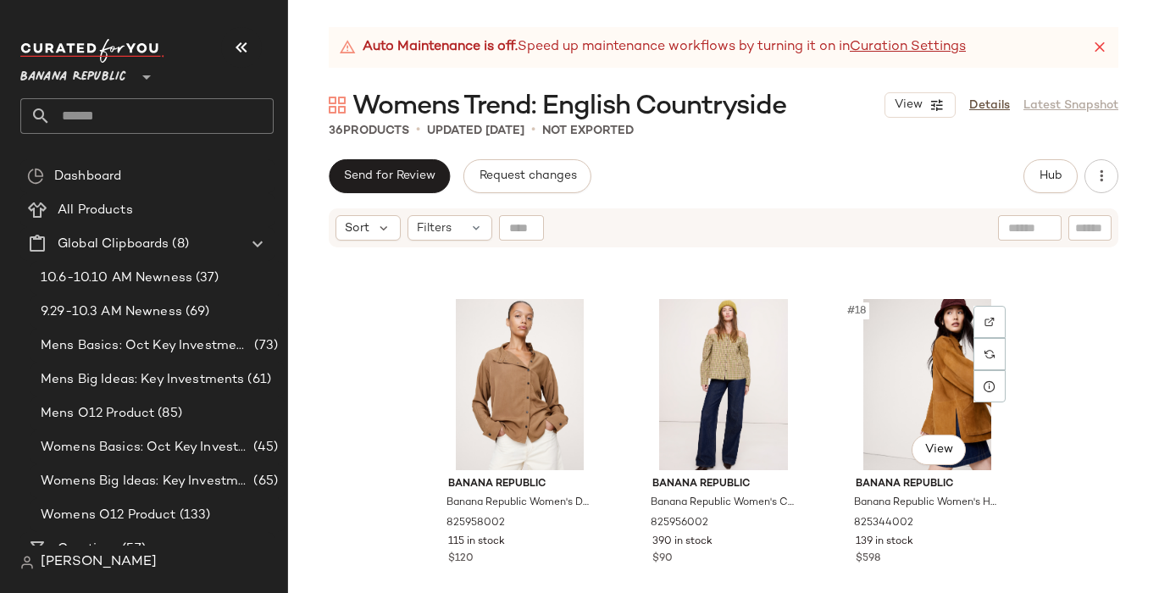
scroll to position [1612, 0]
